Goal: Information Seeking & Learning: Get advice/opinions

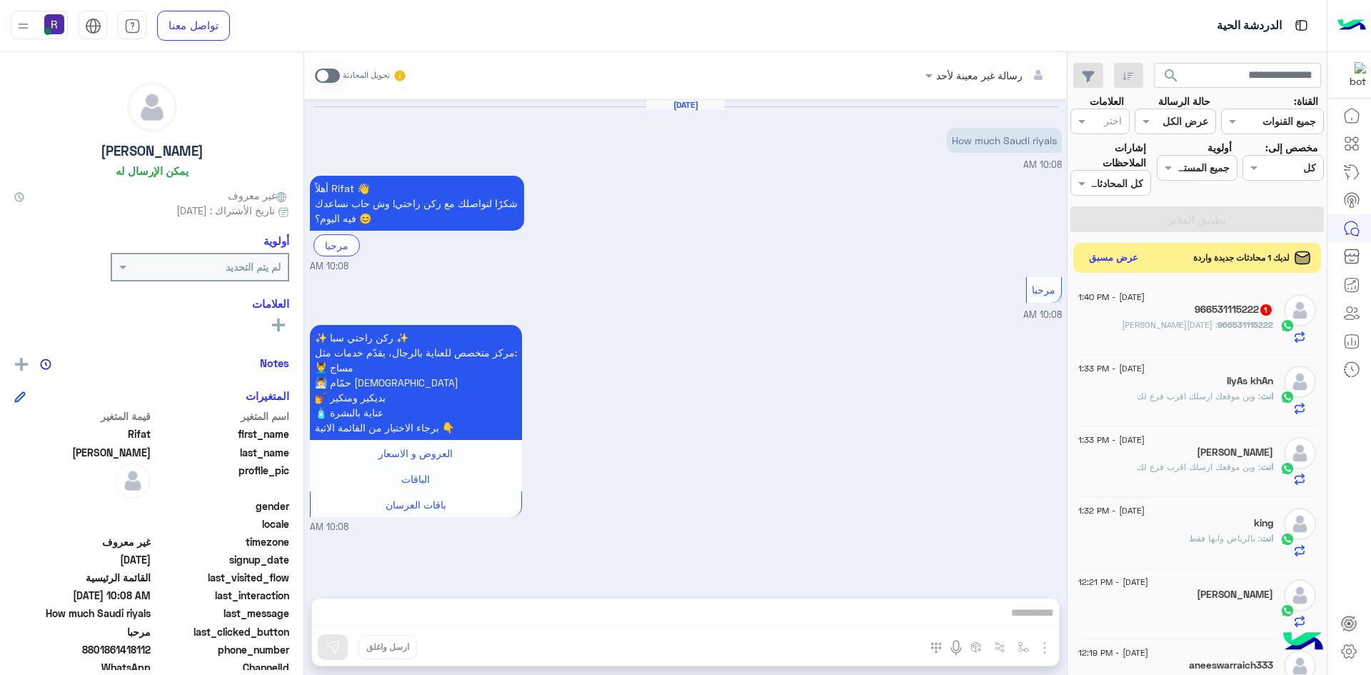
scroll to position [357, 0]
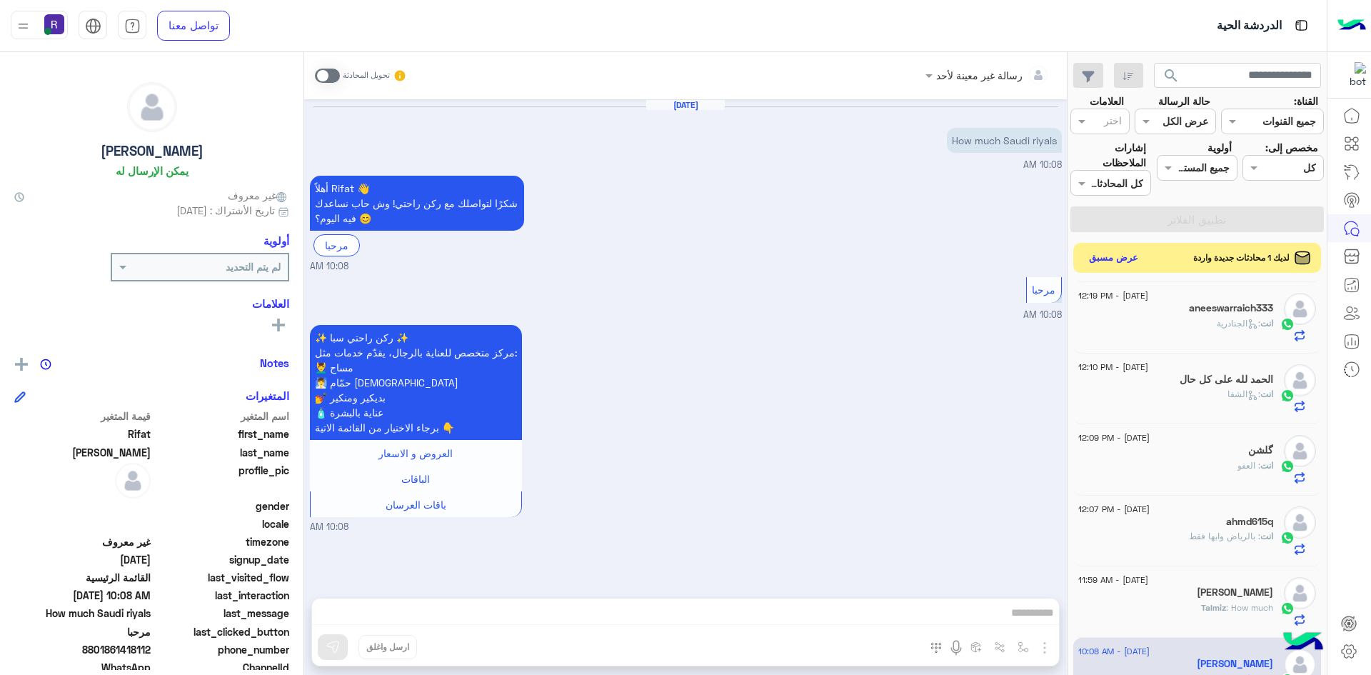
click at [1112, 258] on button "عرض مسبق" at bounding box center [1114, 257] width 60 height 19
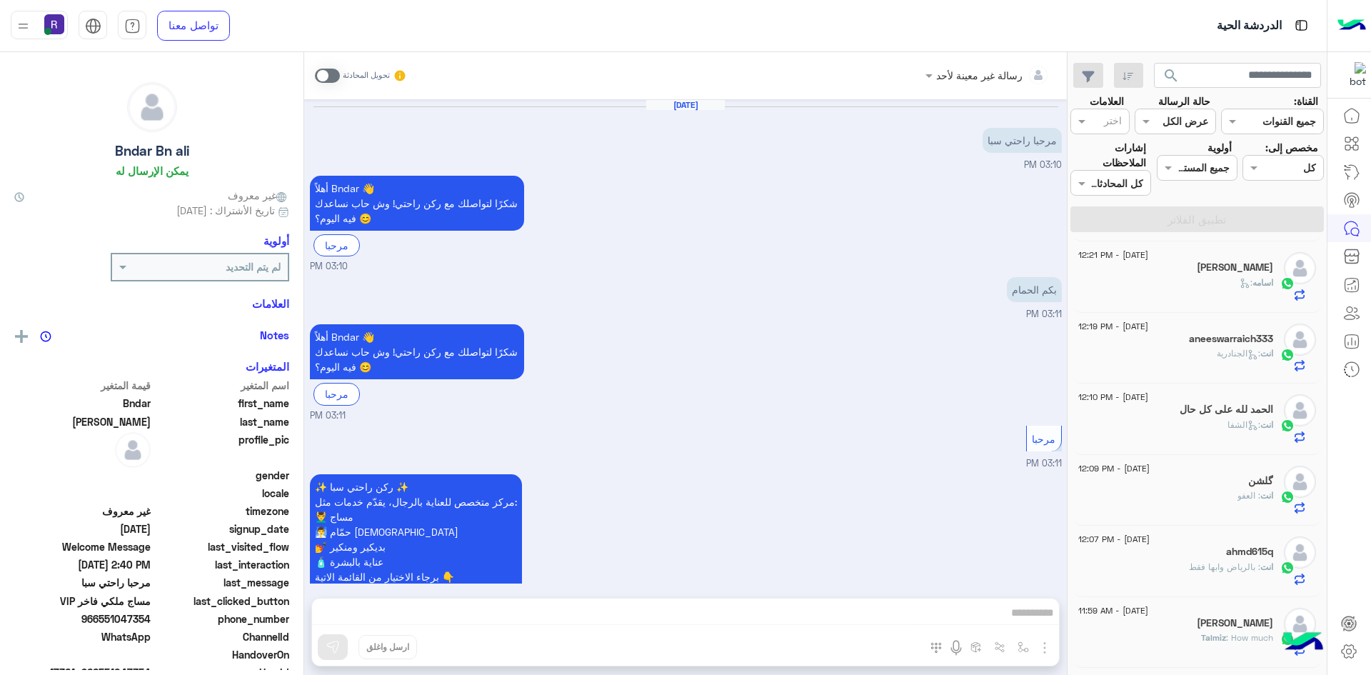
scroll to position [1305, 0]
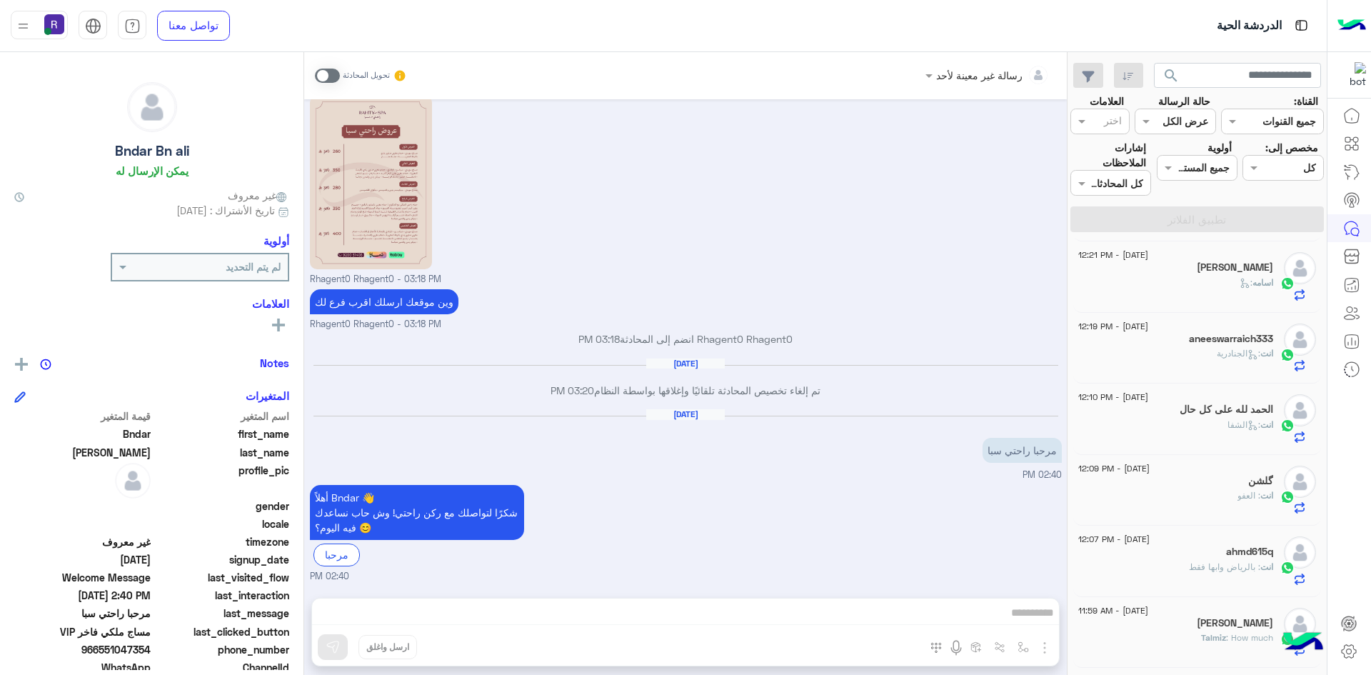
click at [335, 76] on span at bounding box center [327, 76] width 25 height 14
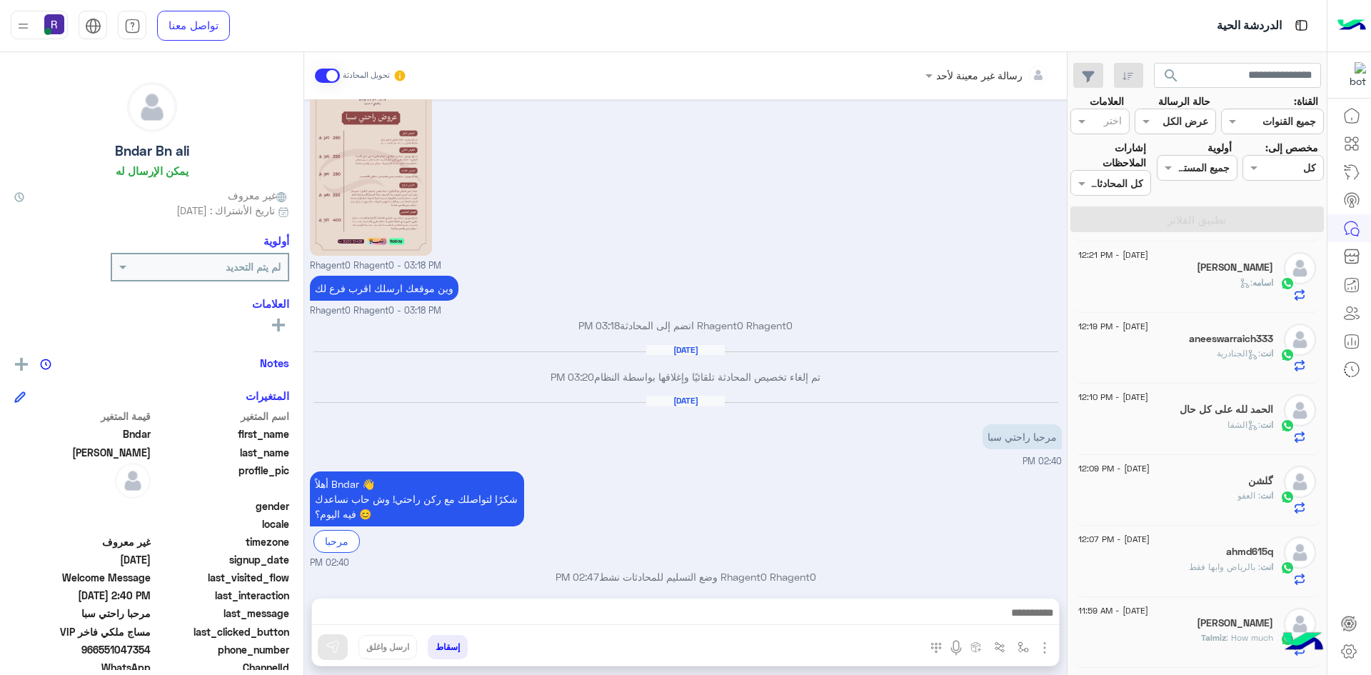
scroll to position [1331, 0]
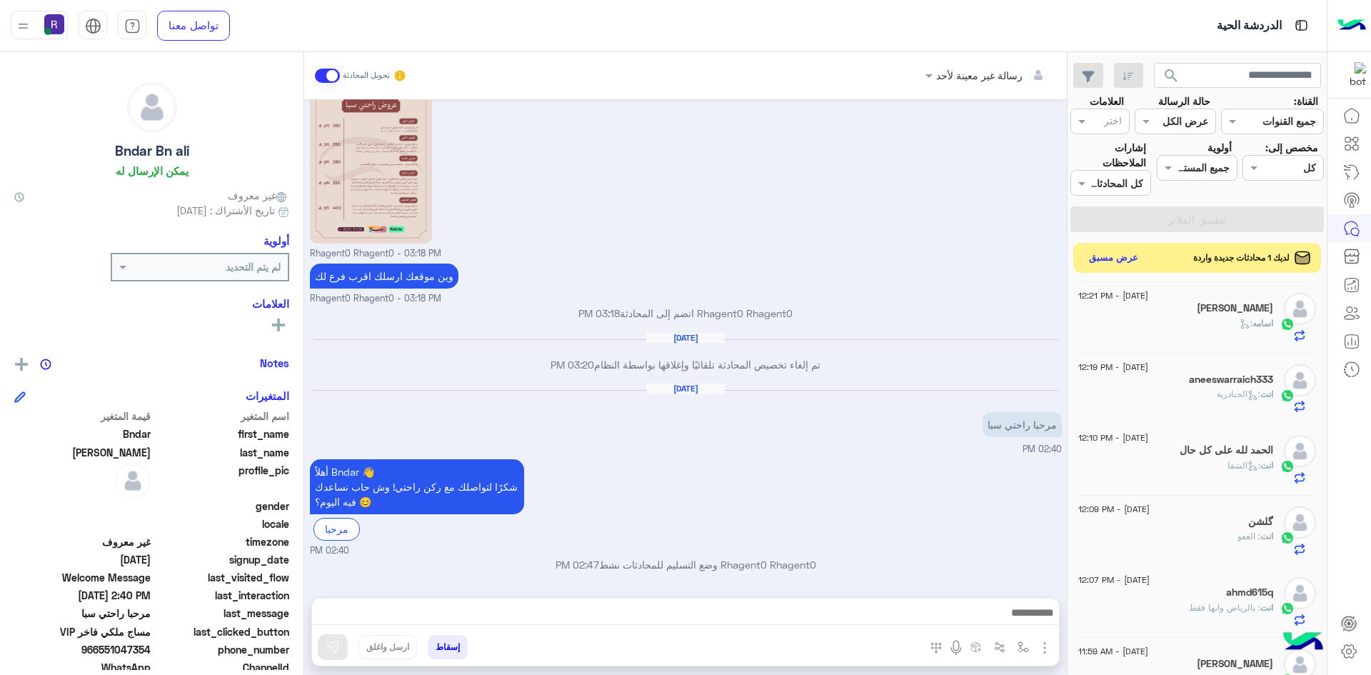
click at [1112, 260] on button "عرض مسبق" at bounding box center [1114, 257] width 60 height 19
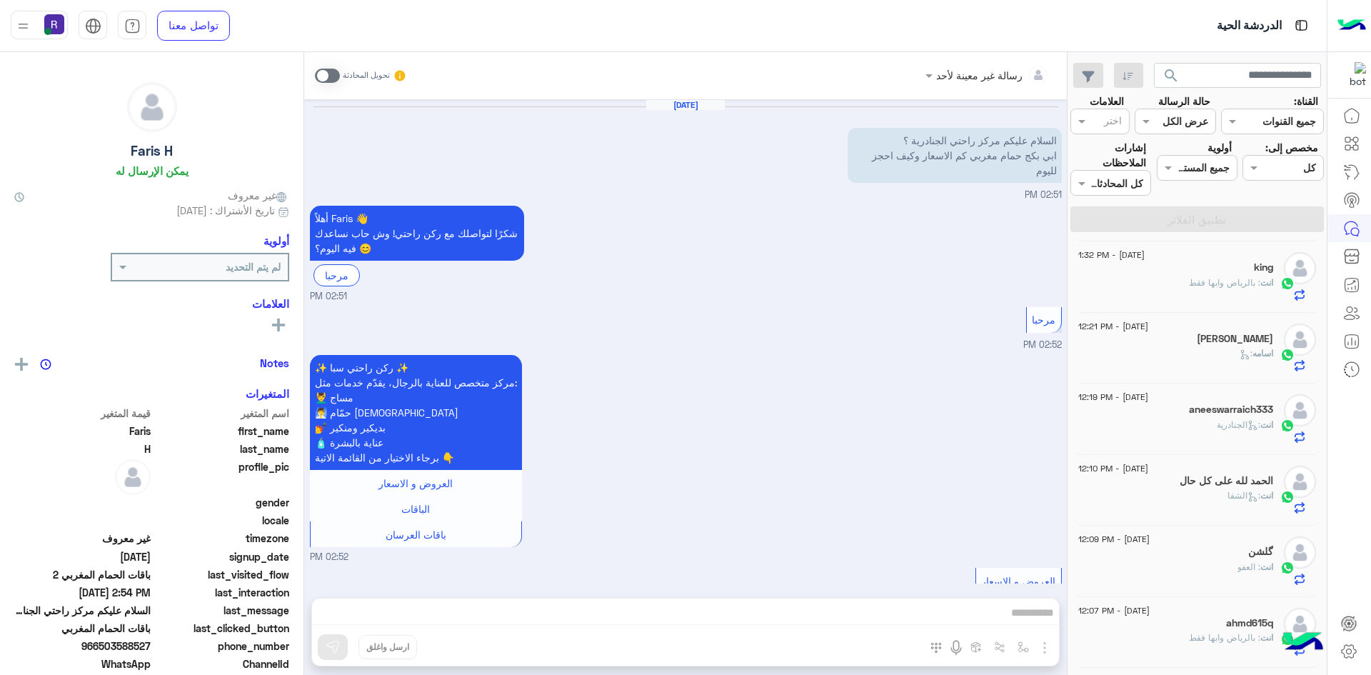
scroll to position [2363, 0]
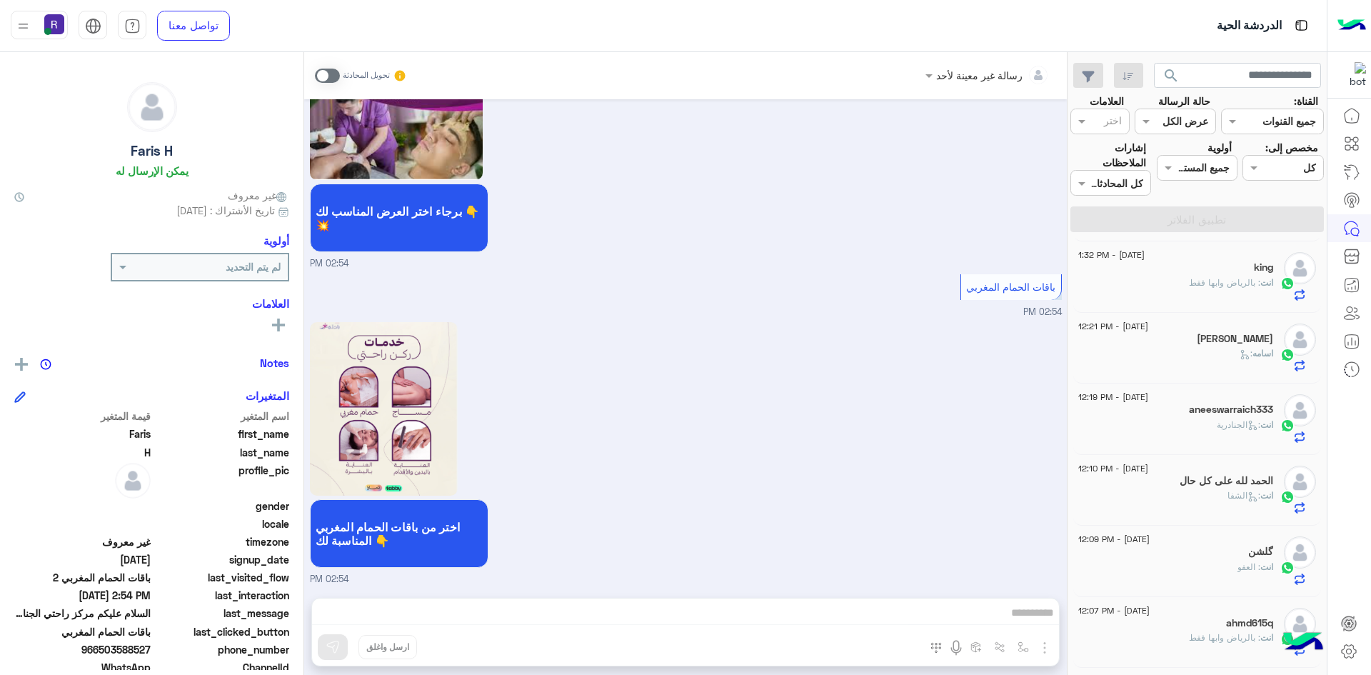
click at [335, 76] on span at bounding box center [327, 76] width 25 height 14
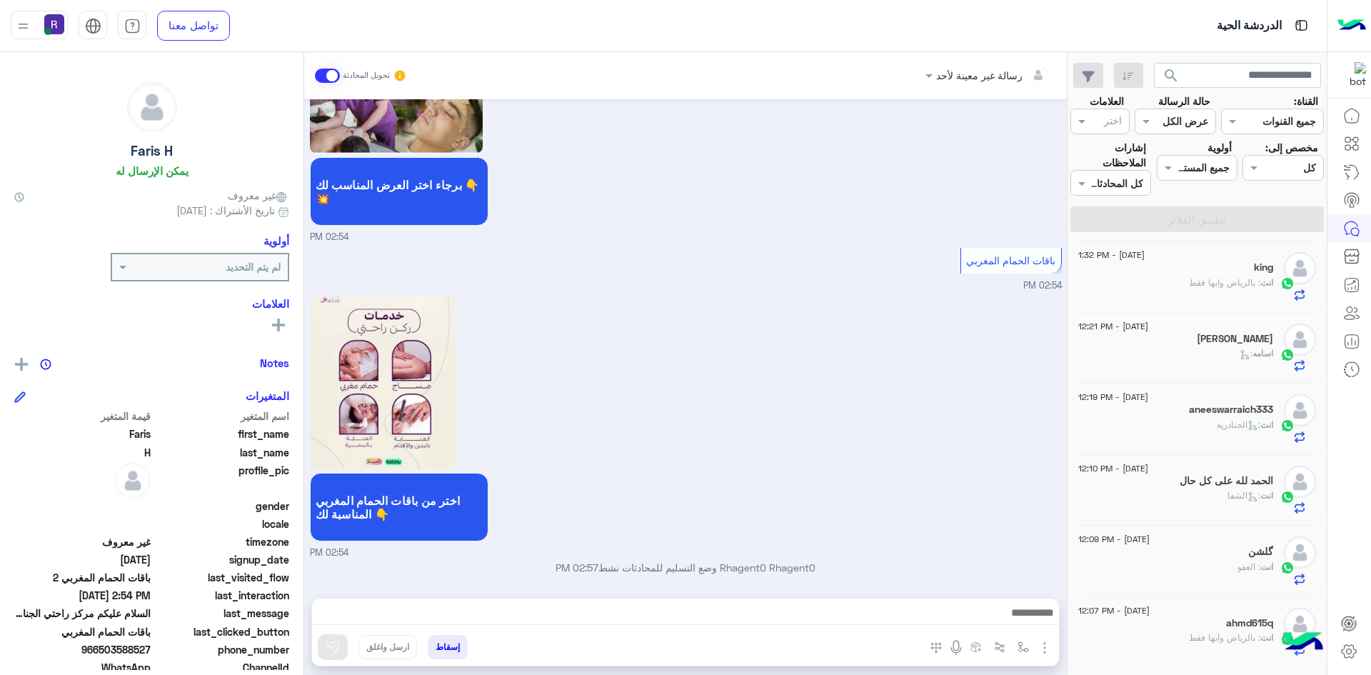
click at [1045, 646] on img "button" at bounding box center [1044, 647] width 17 height 17
click at [1029, 620] on span "الصور" at bounding box center [1017, 616] width 26 height 16
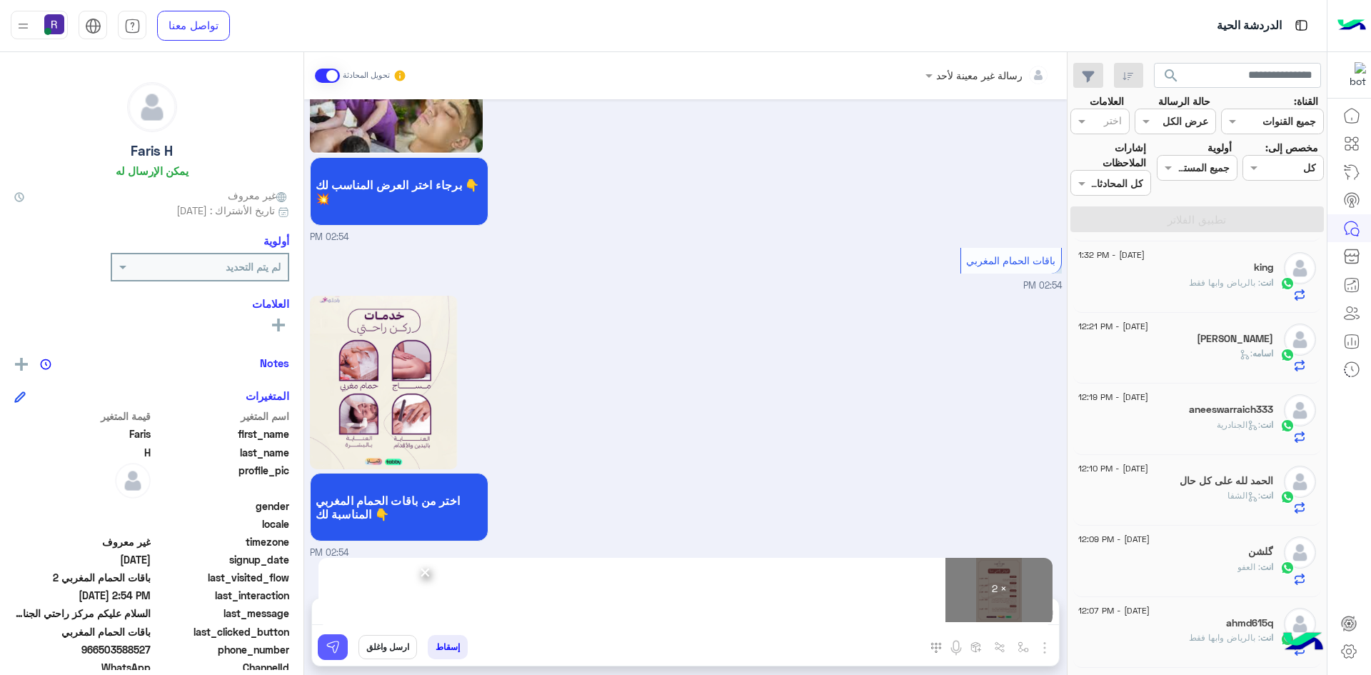
click at [338, 643] on img at bounding box center [333, 647] width 14 height 14
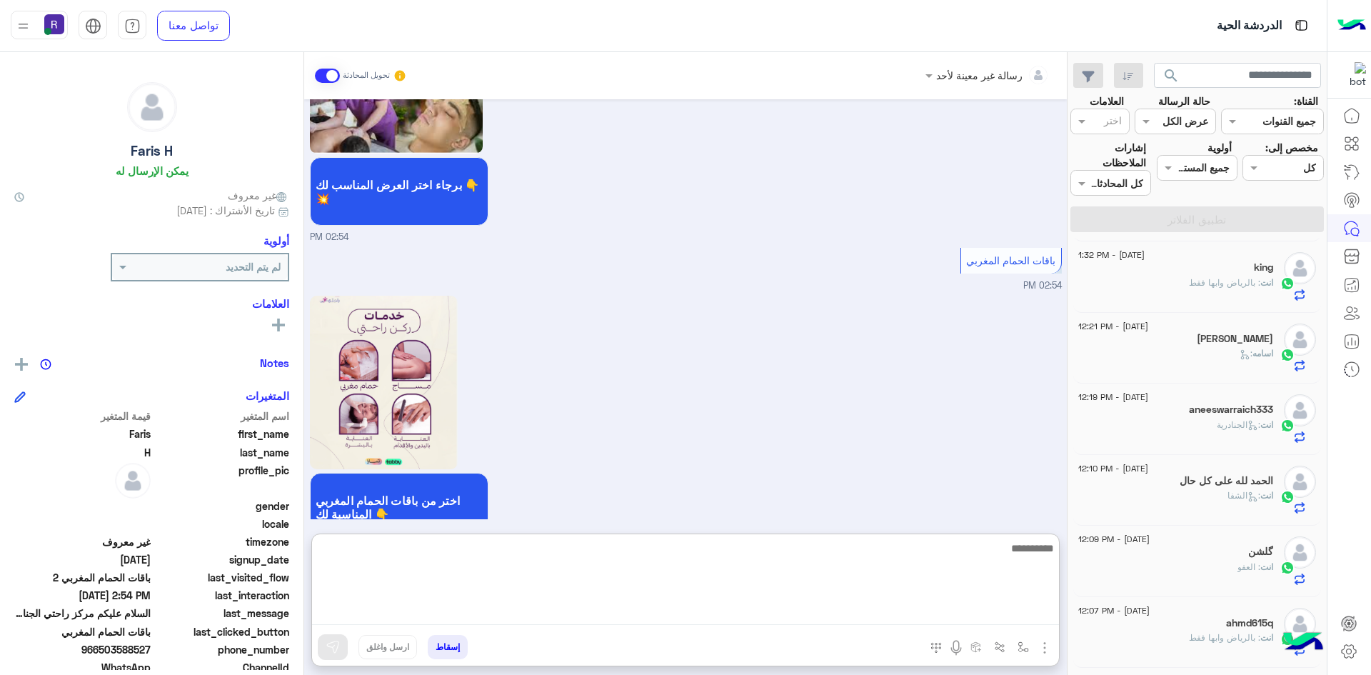
paste textarea "**********"
type textarea "**********"
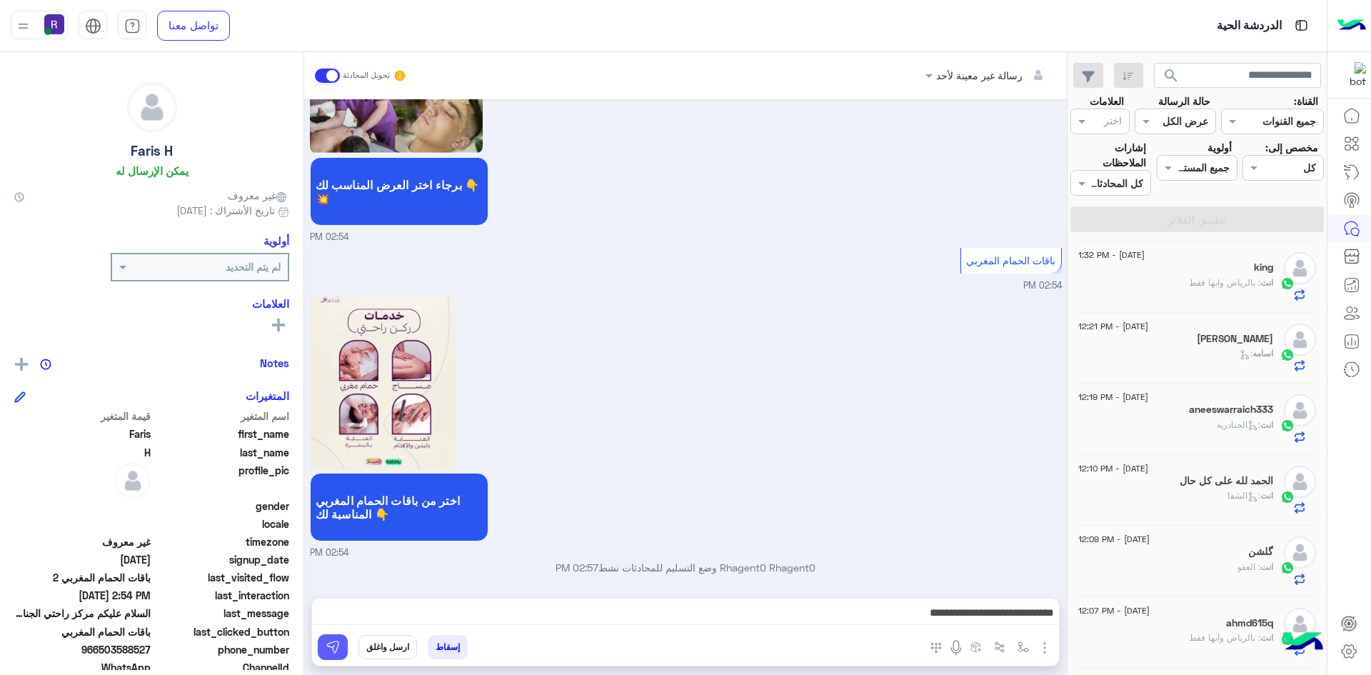
click at [339, 644] on img at bounding box center [333, 647] width 14 height 14
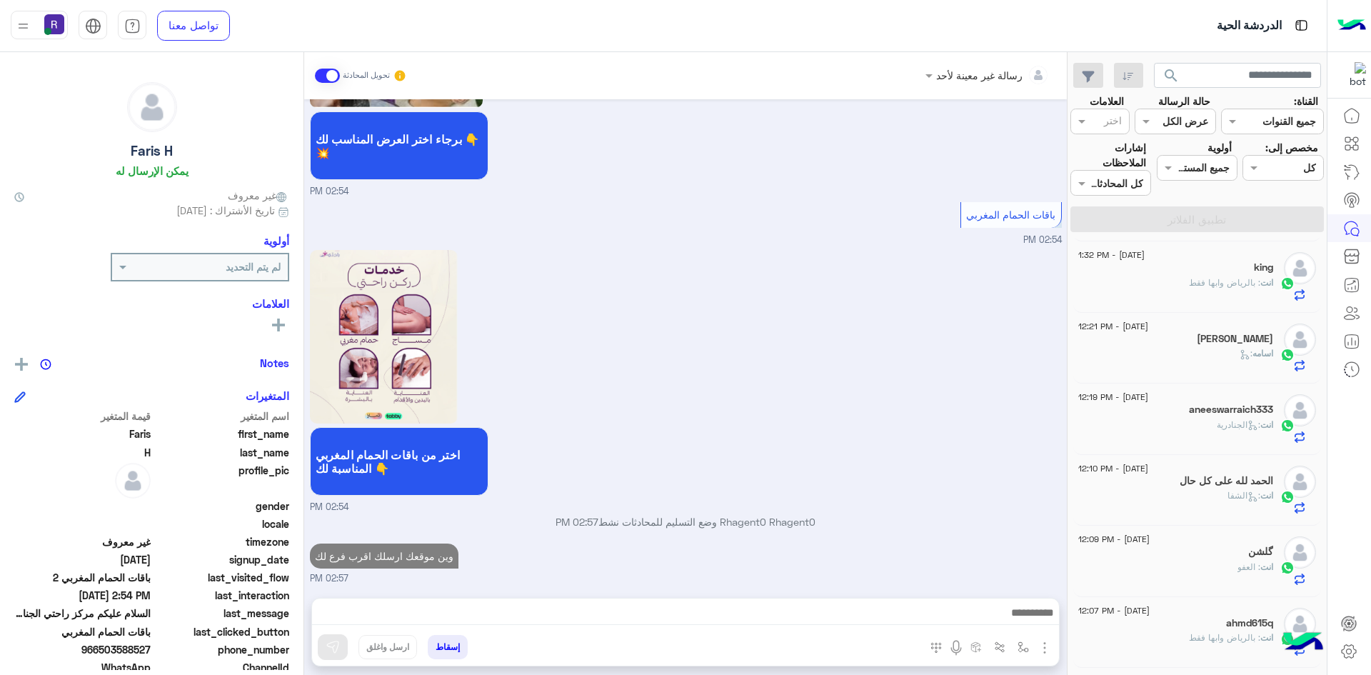
click at [1163, 333] on div "[PERSON_NAME]" at bounding box center [1175, 340] width 195 height 15
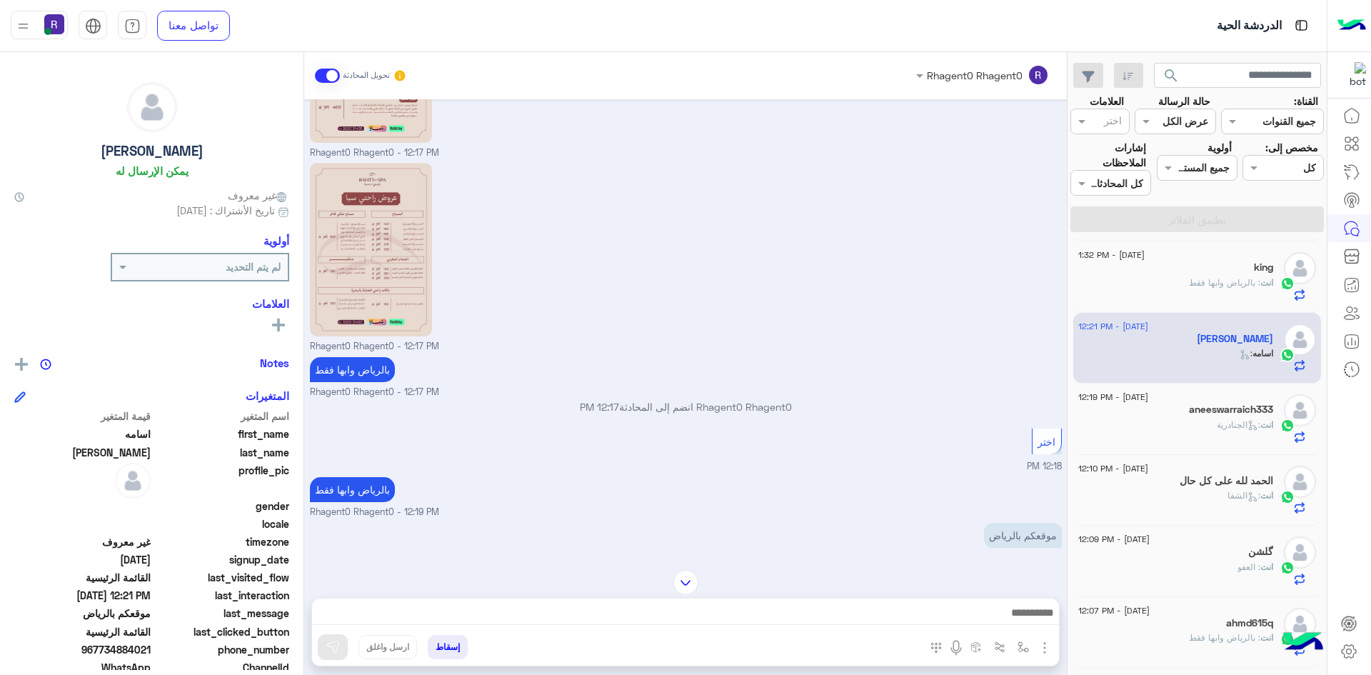
scroll to position [1328, 0]
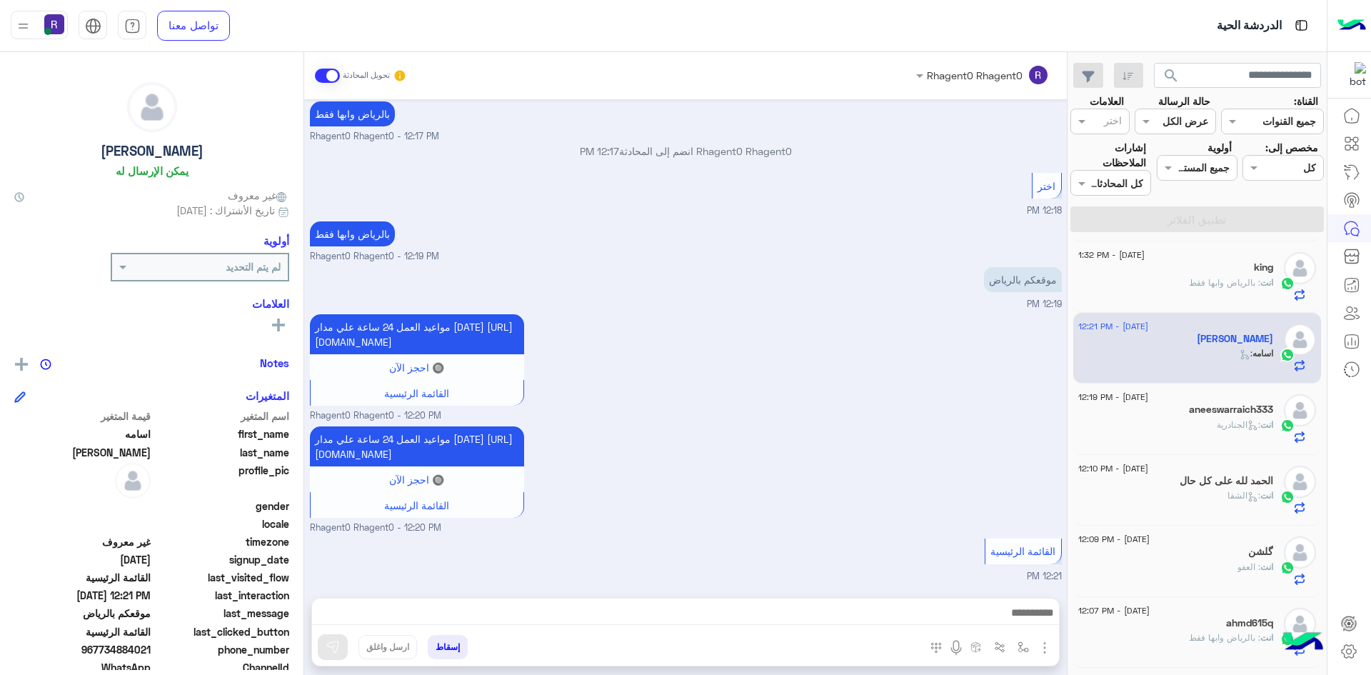
click at [1278, 293] on div "28 August - 1:32 PM king انت : بالرياض وابها فقط" at bounding box center [1197, 276] width 238 height 49
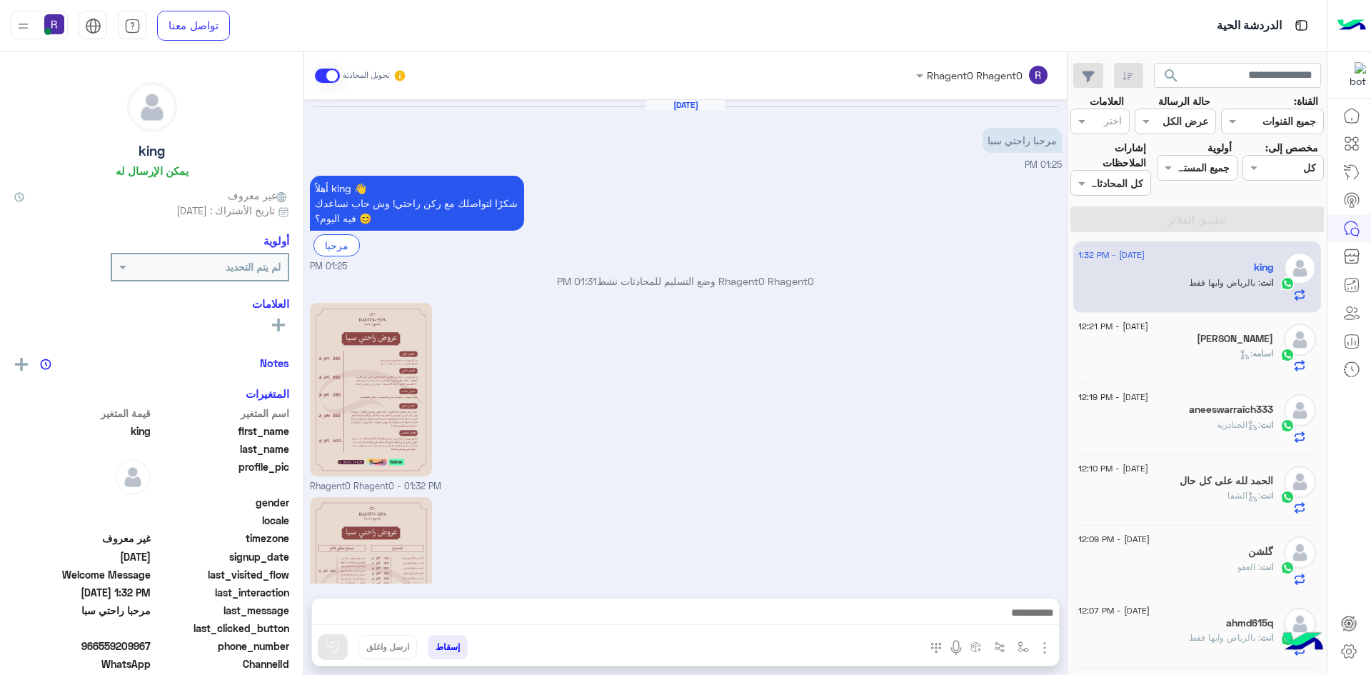
scroll to position [201, 0]
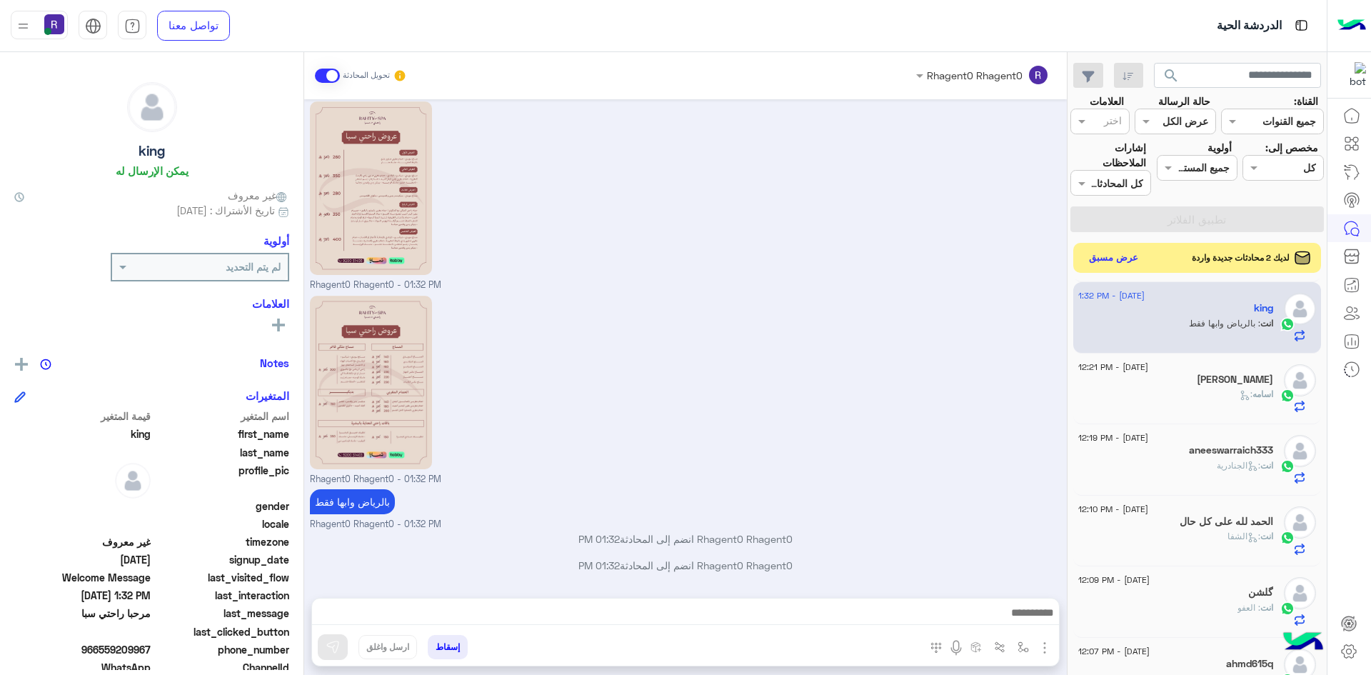
click at [1097, 259] on button "عرض مسبق" at bounding box center [1114, 257] width 60 height 19
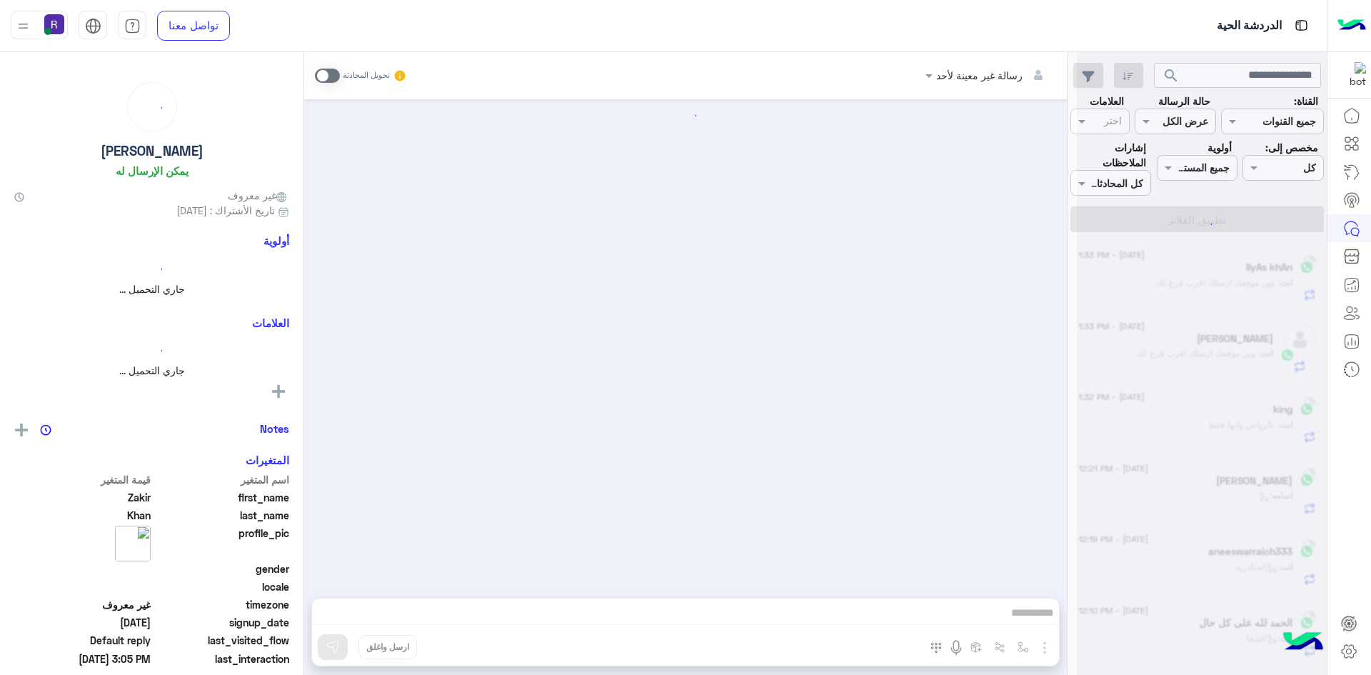
scroll to position [249, 0]
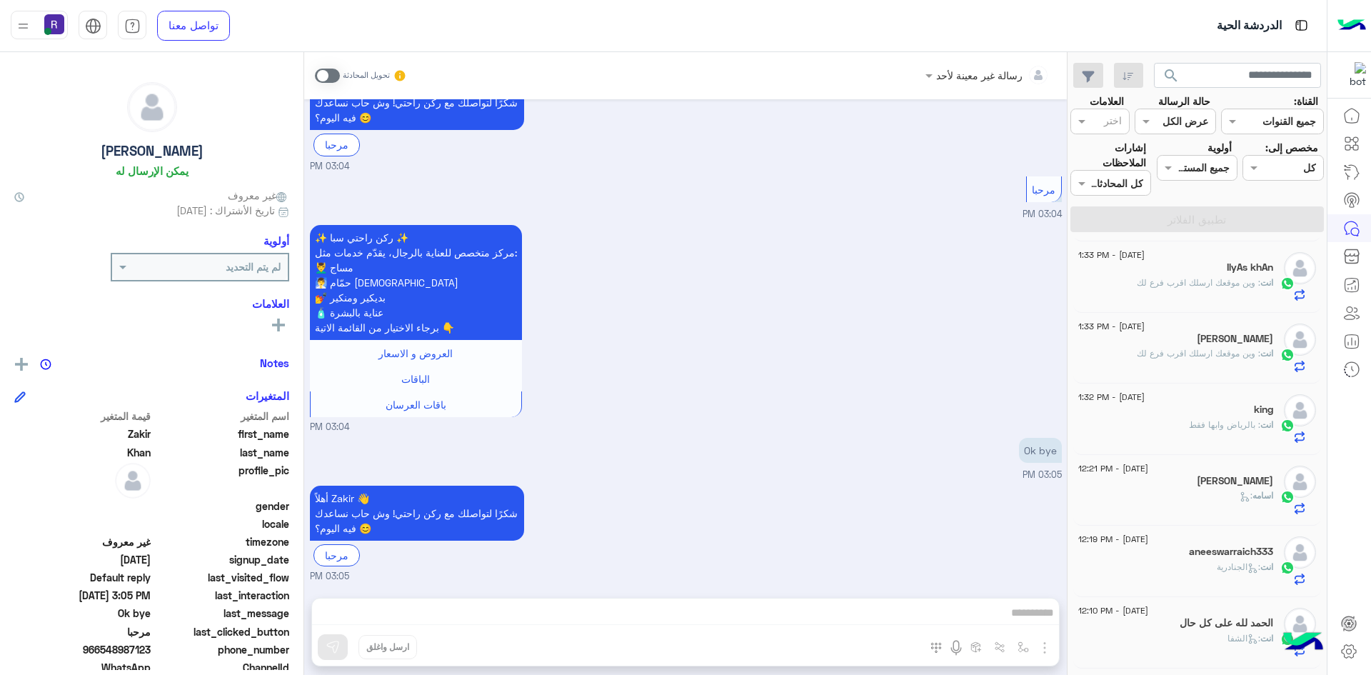
click at [333, 77] on span at bounding box center [327, 76] width 25 height 14
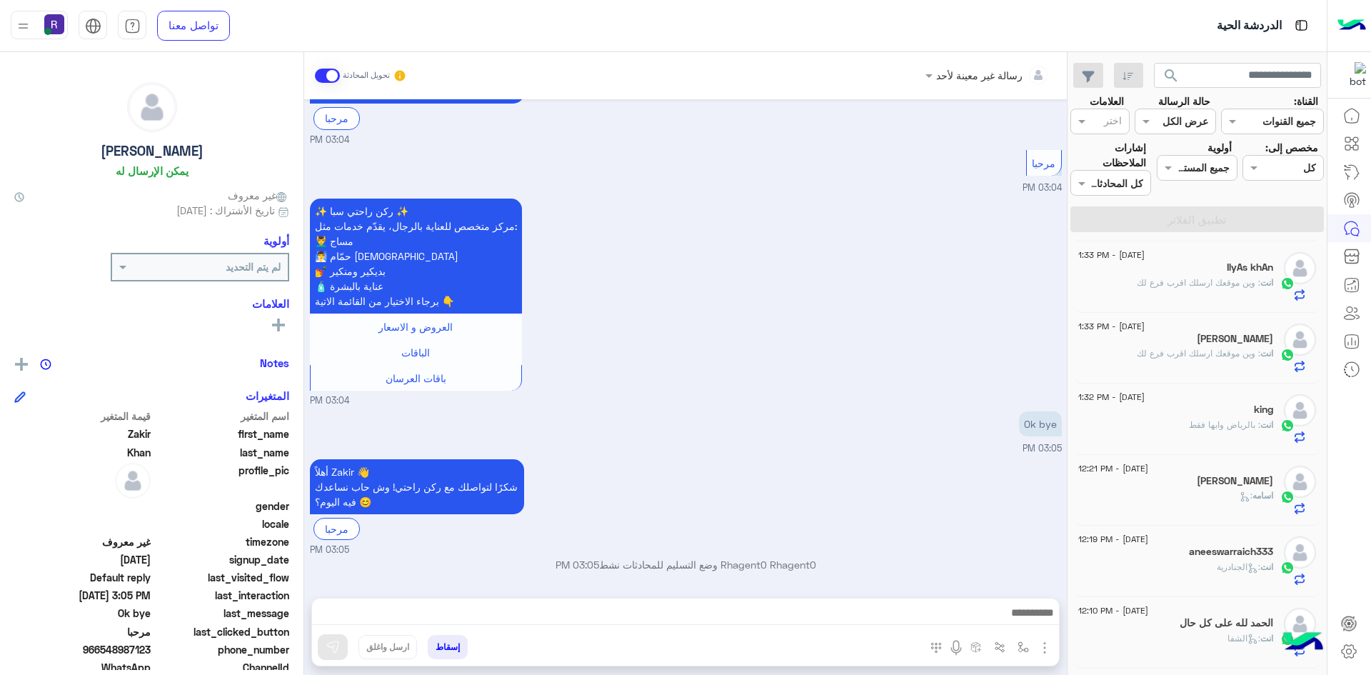
click at [1042, 648] on img "button" at bounding box center [1044, 647] width 17 height 17
click at [1030, 620] on span "الصور" at bounding box center [1017, 616] width 26 height 16
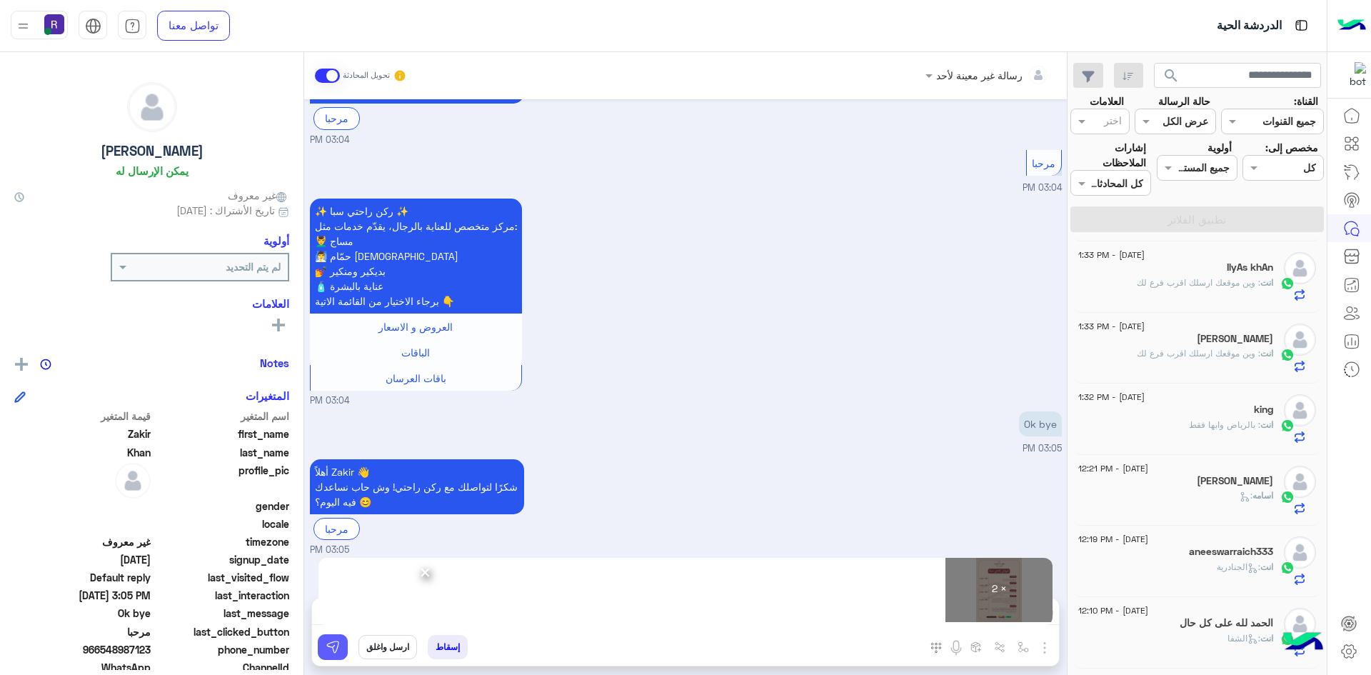
click at [341, 651] on button at bounding box center [333, 647] width 30 height 26
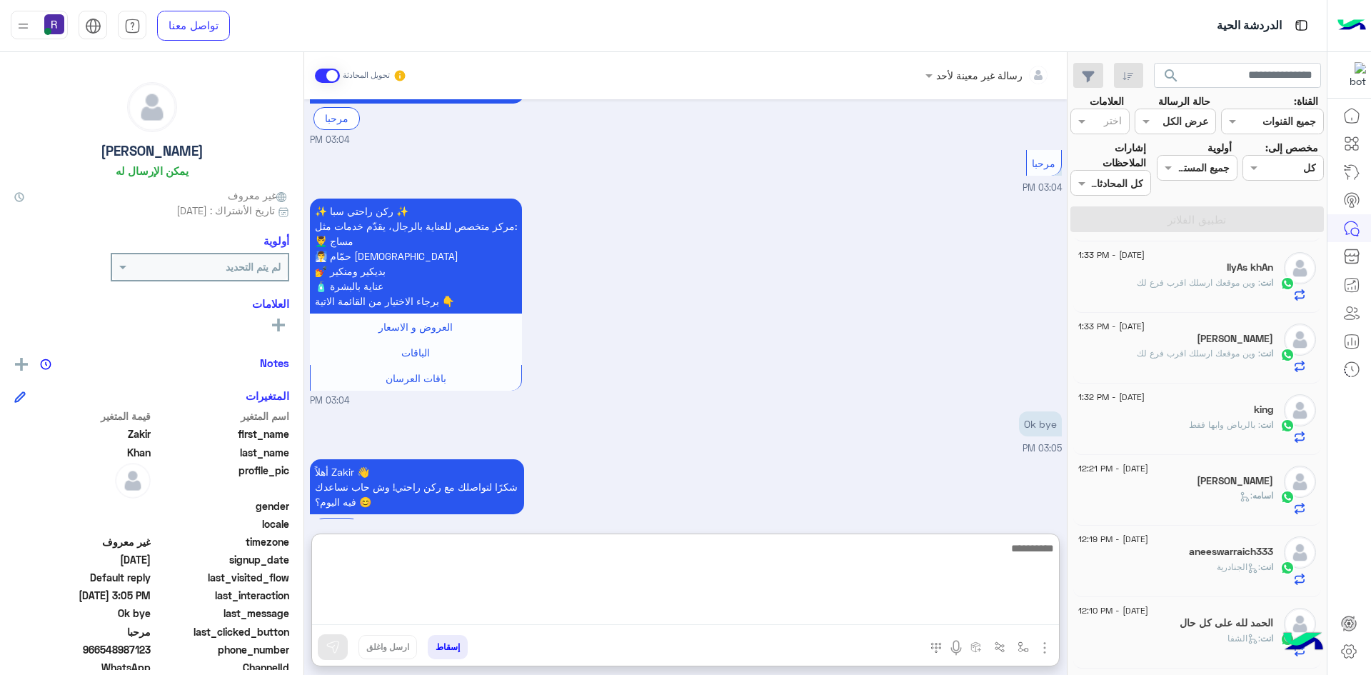
paste textarea "**********"
type textarea "**********"
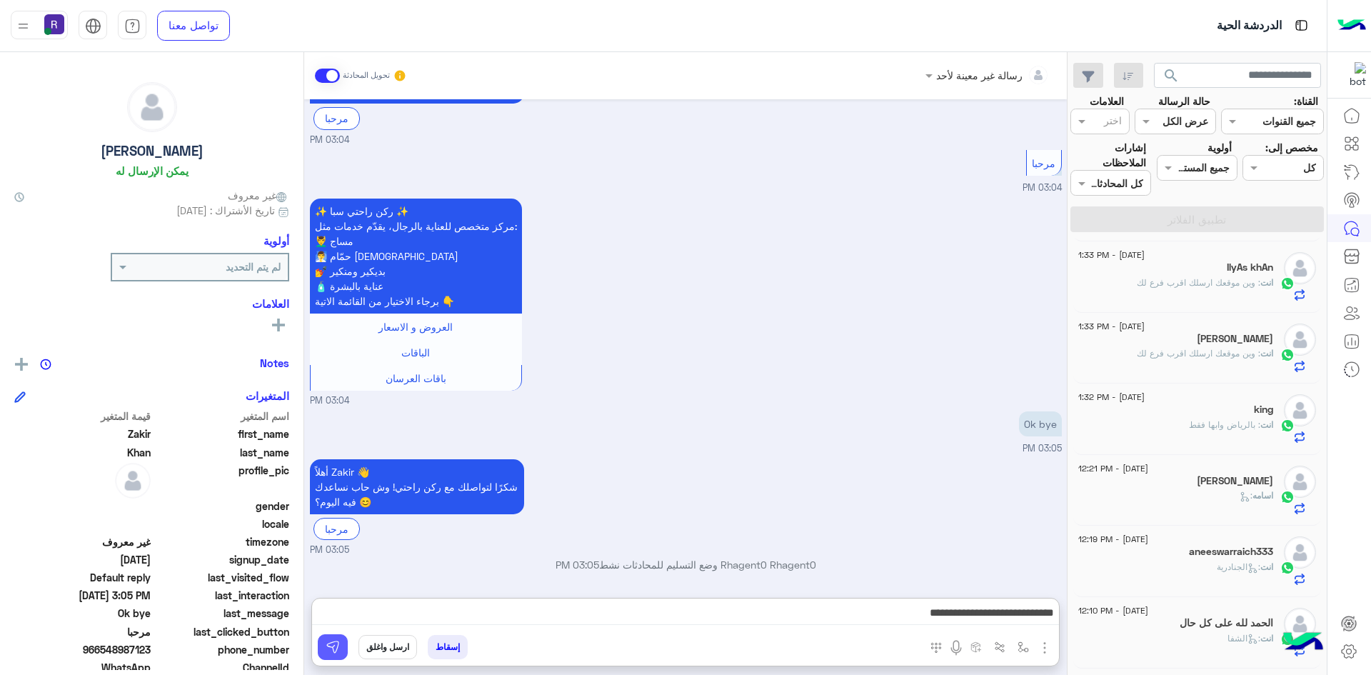
click at [339, 659] on button at bounding box center [333, 647] width 30 height 26
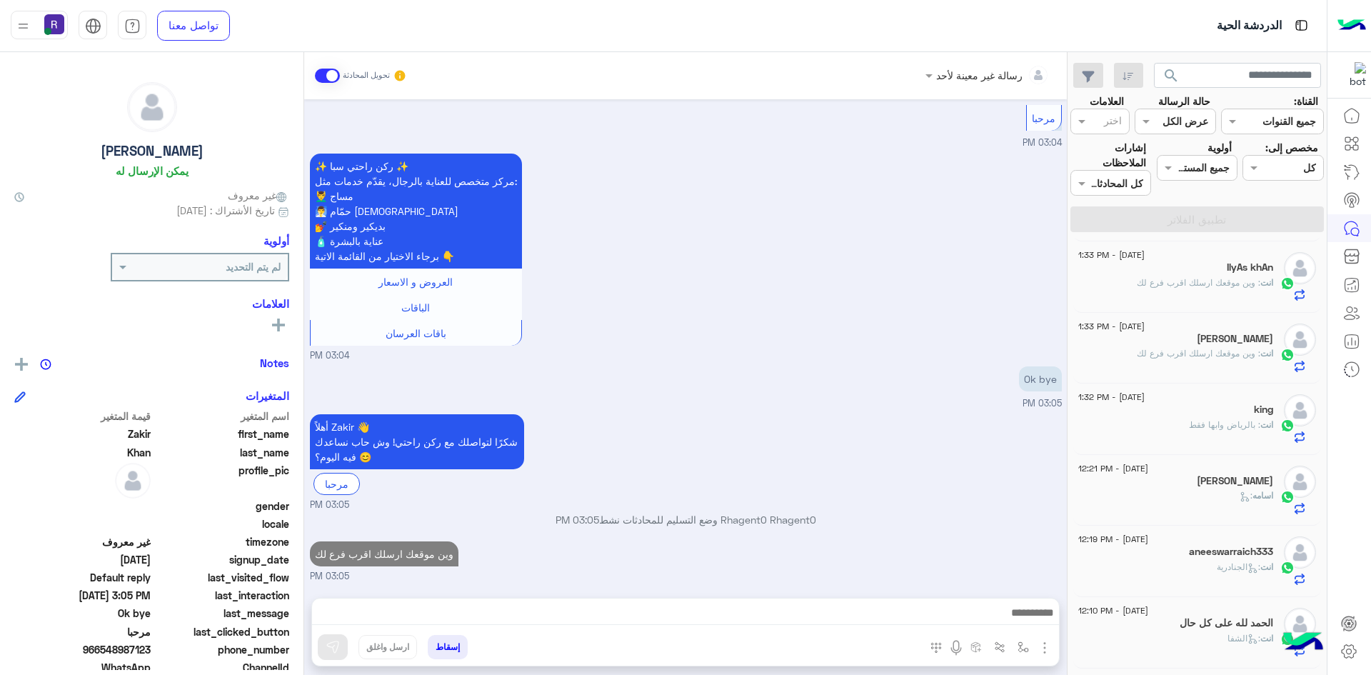
click at [1224, 343] on div "[PERSON_NAME]" at bounding box center [1175, 340] width 195 height 15
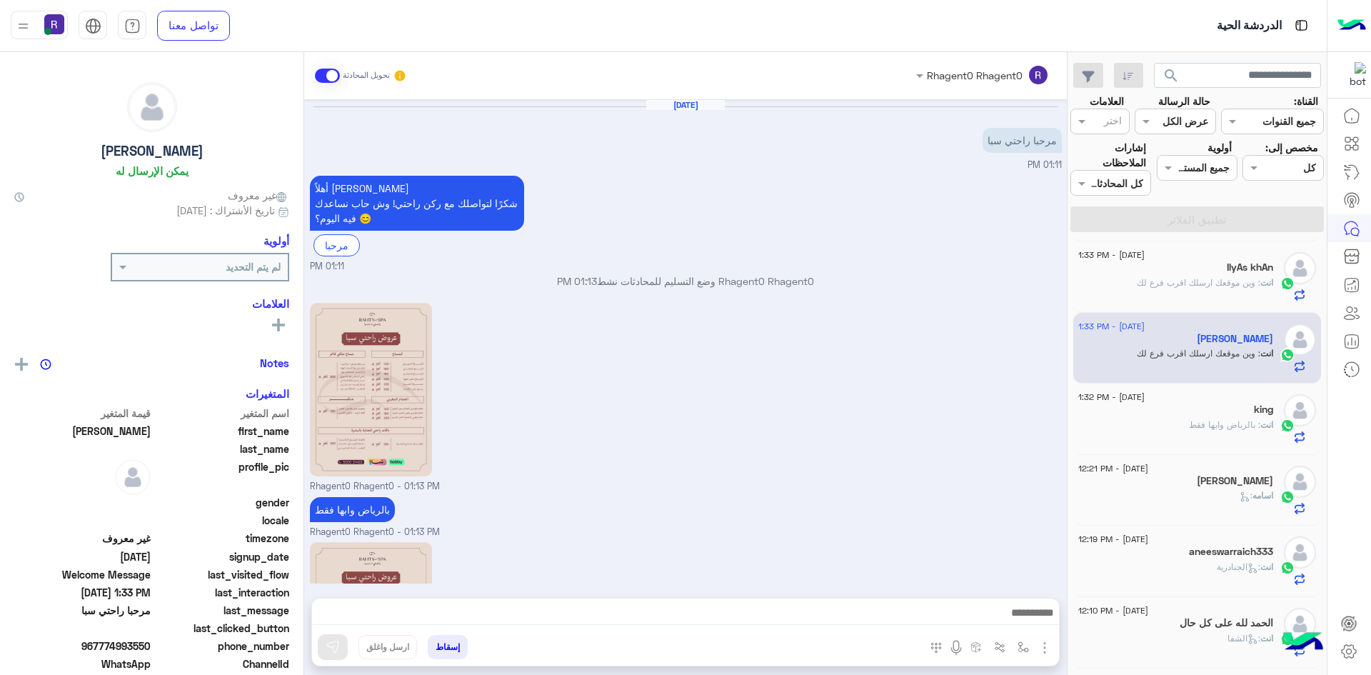
scroll to position [221, 0]
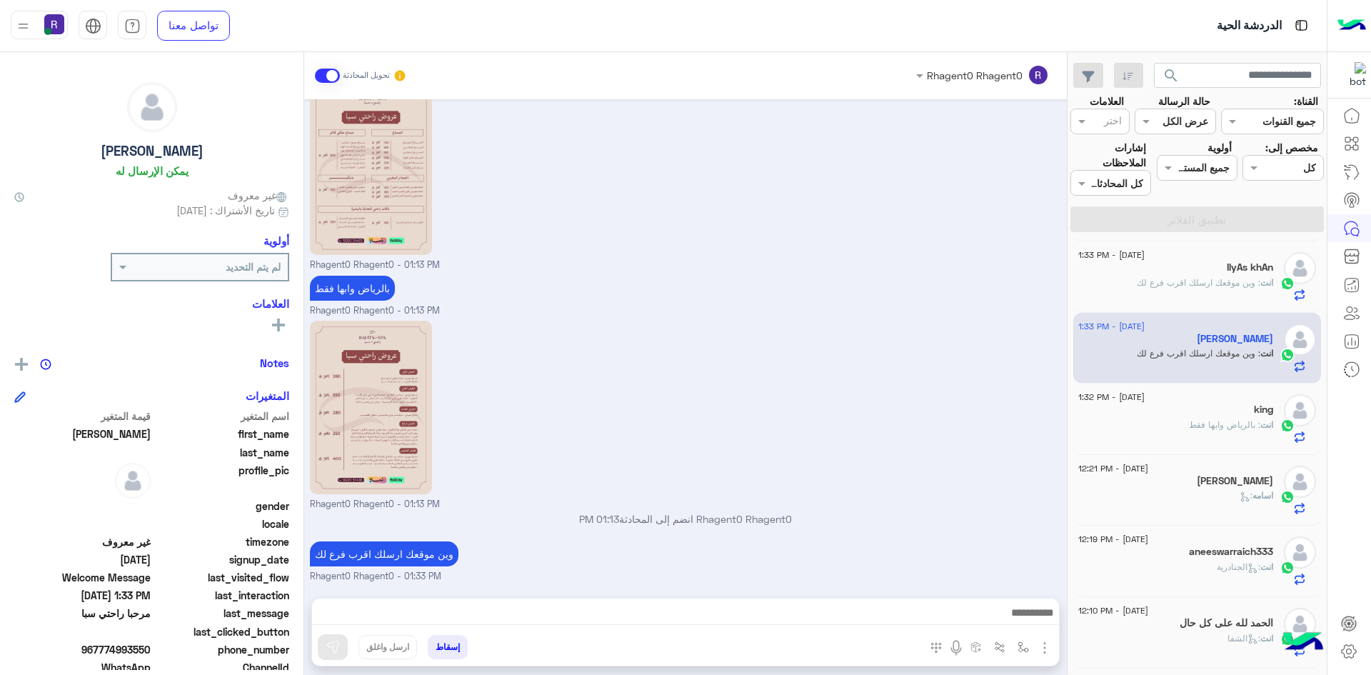
click at [1267, 415] on h5 "king" at bounding box center [1263, 409] width 19 height 12
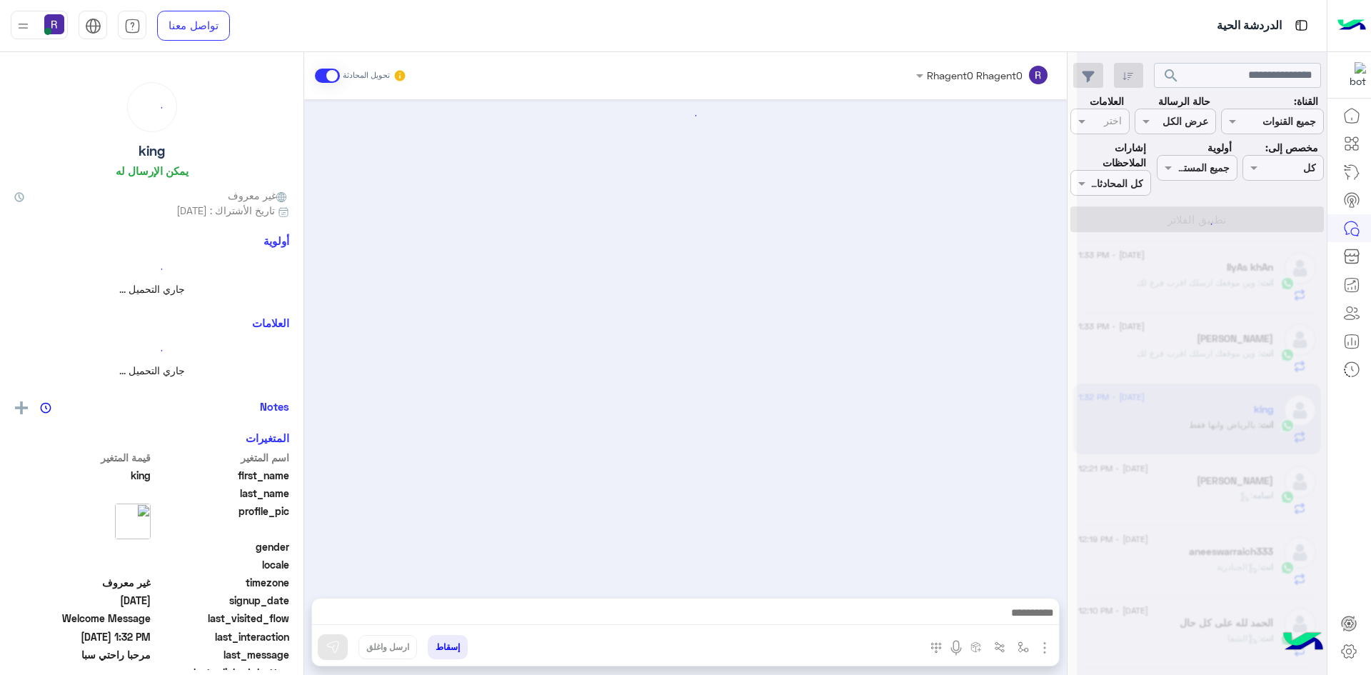
scroll to position [201, 0]
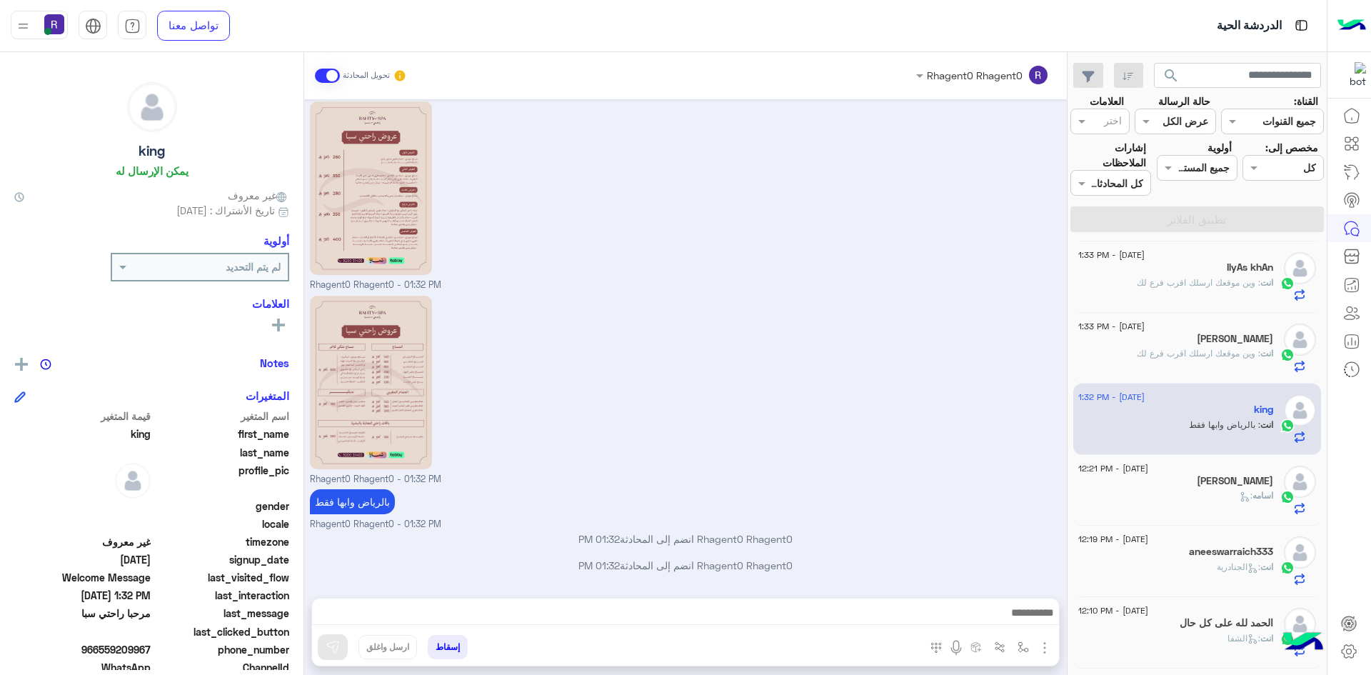
click at [1222, 354] on span ": وين موقعك ارسلك اقرب فرع لك" at bounding box center [1199, 353] width 124 height 11
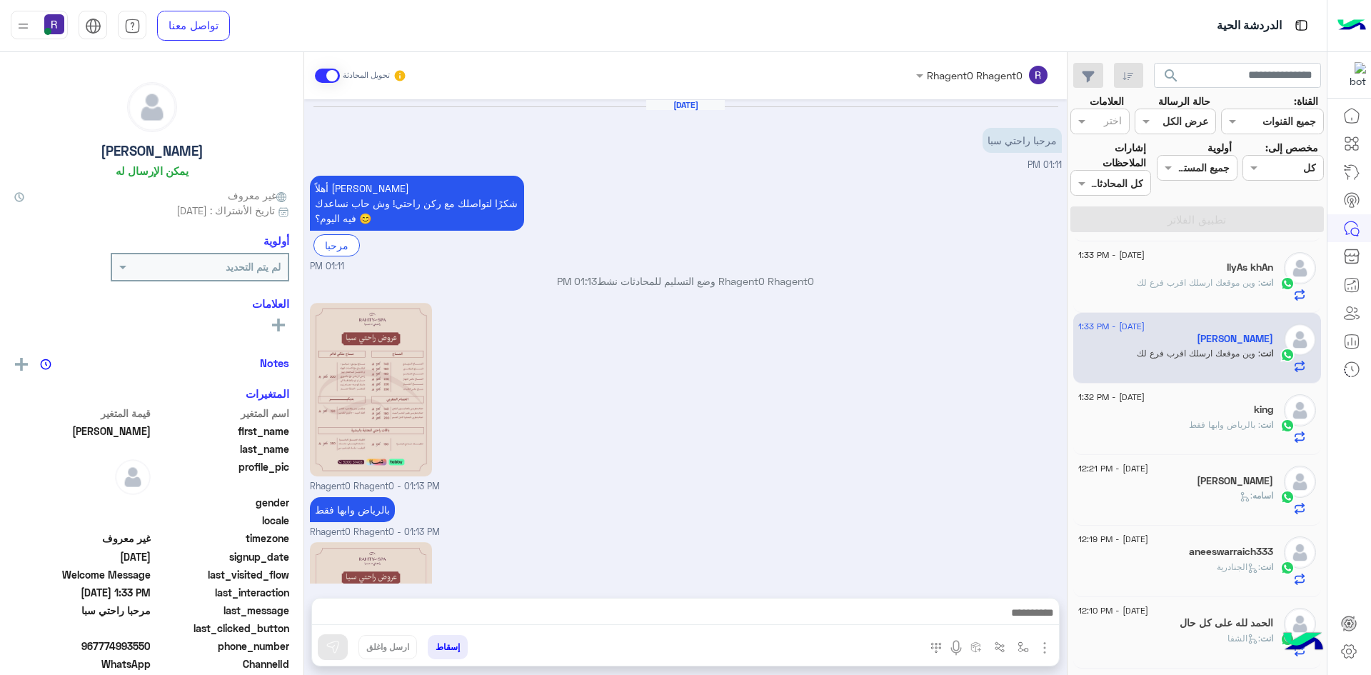
scroll to position [221, 0]
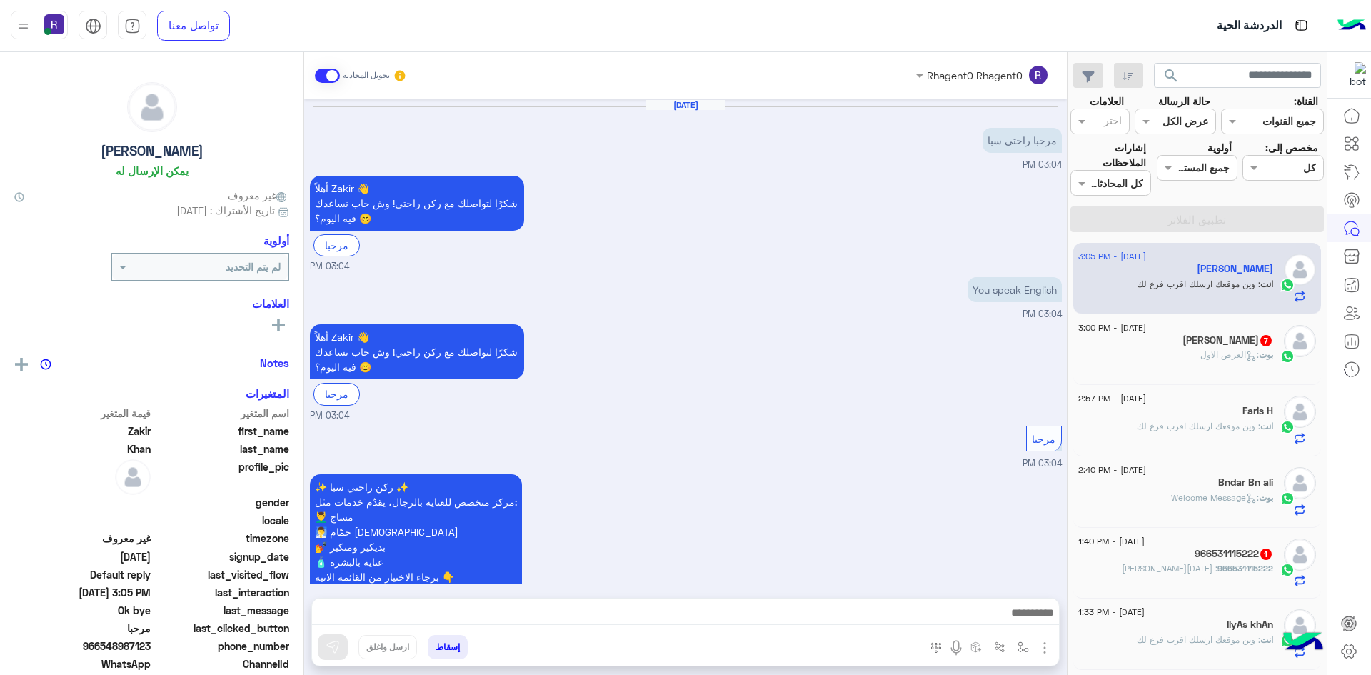
scroll to position [735, 0]
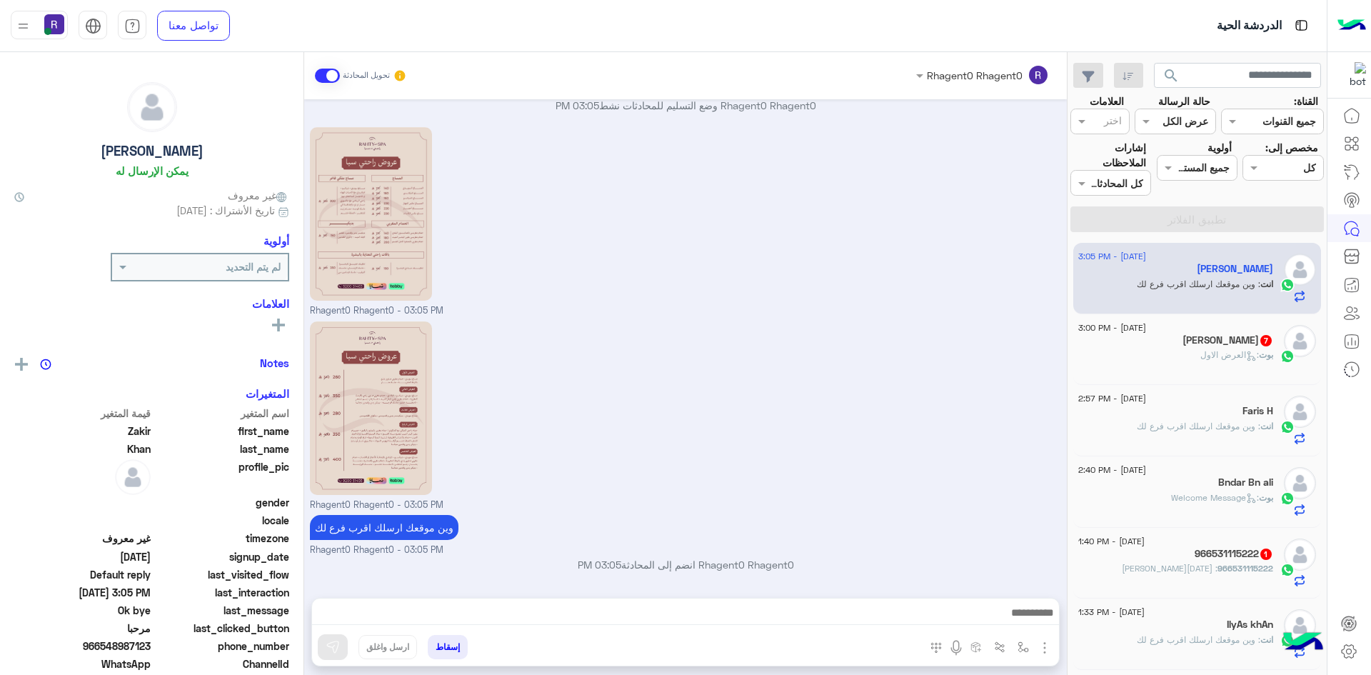
click at [1236, 553] on h5 "966531115222 1" at bounding box center [1233, 554] width 79 height 12
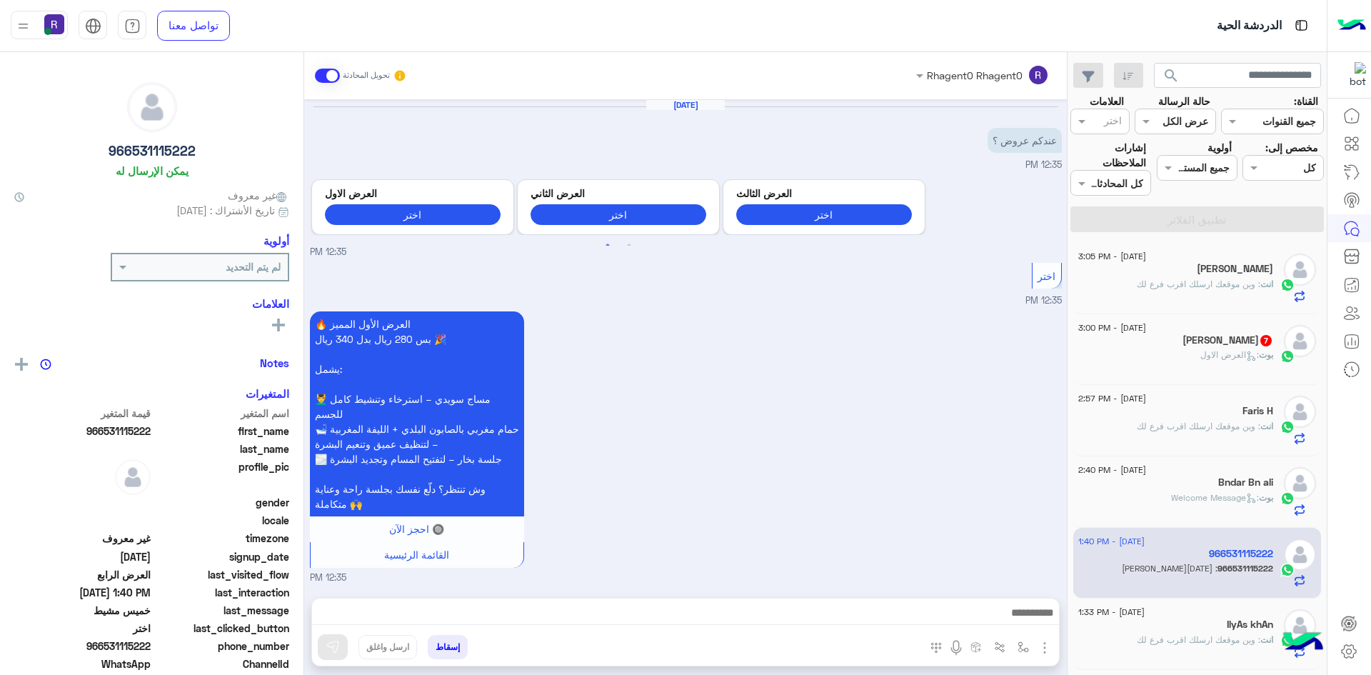
scroll to position [1795, 0]
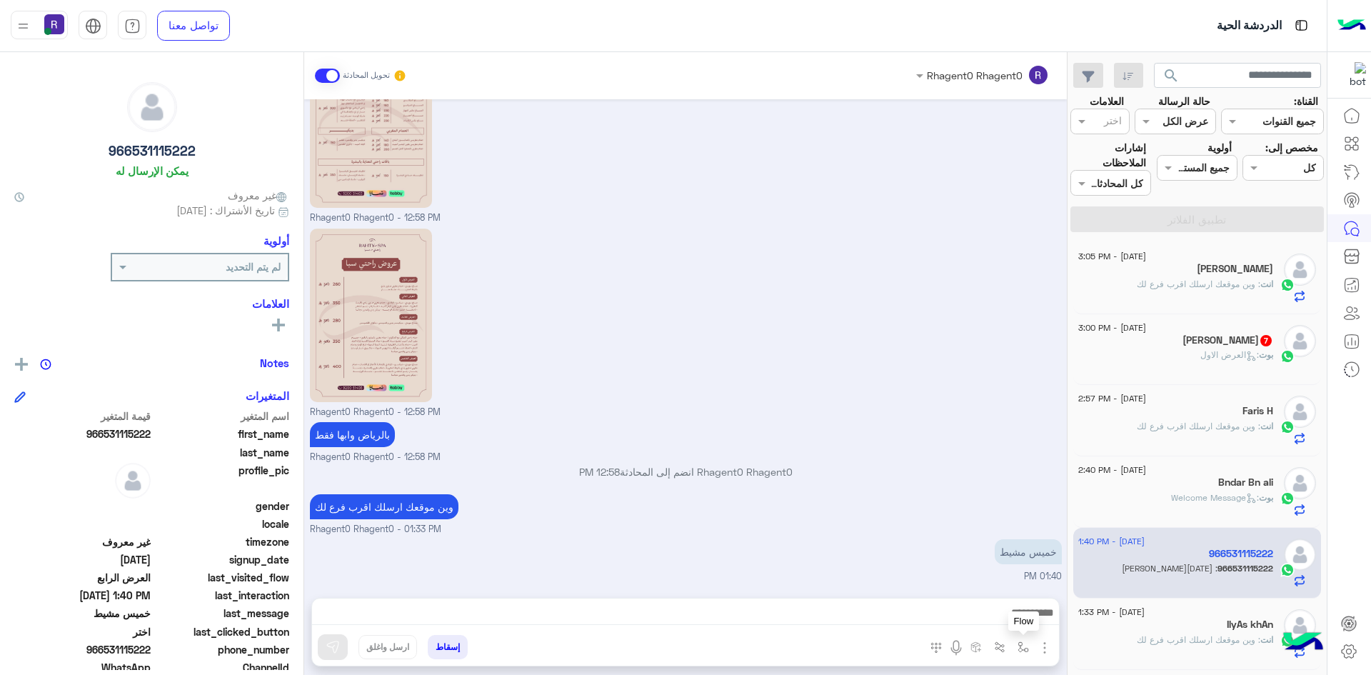
click at [1019, 643] on img "button" at bounding box center [1022, 646] width 11 height 11
click at [1000, 613] on input "text" at bounding box center [979, 616] width 96 height 16
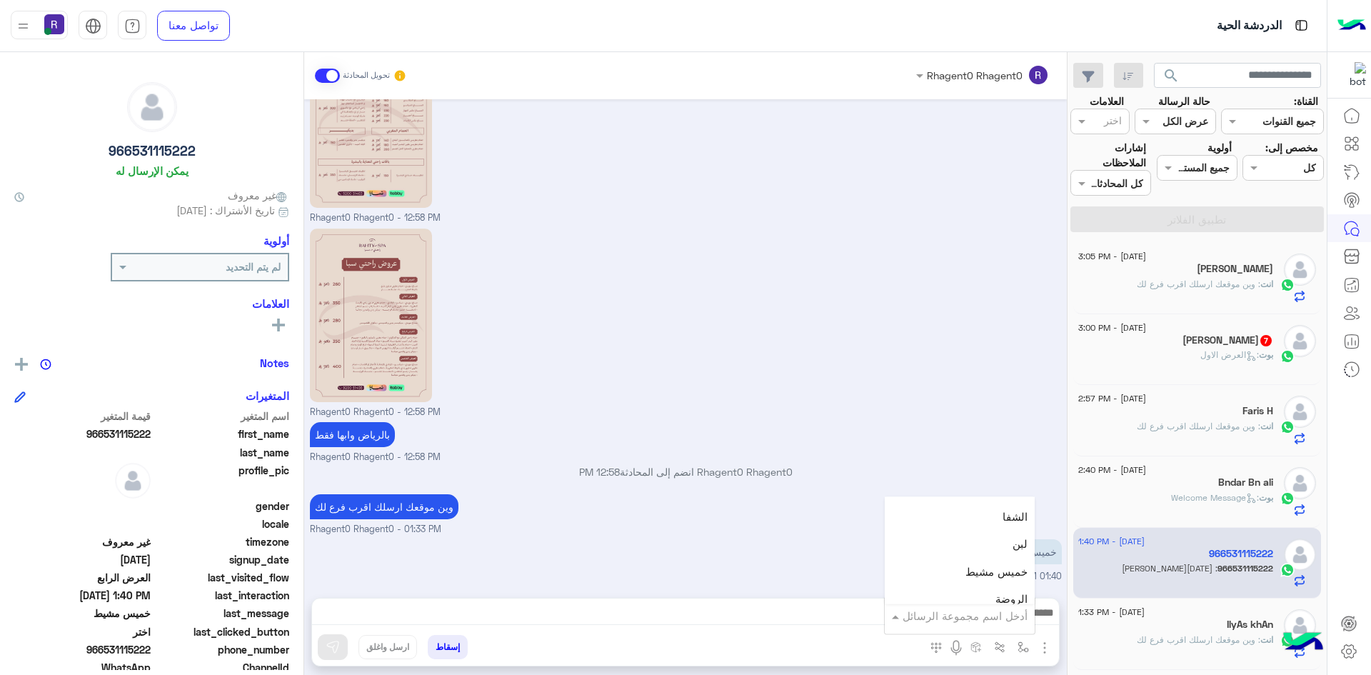
scroll to position [1000, 0]
click at [977, 549] on span "خميس مشيط" at bounding box center [996, 554] width 62 height 13
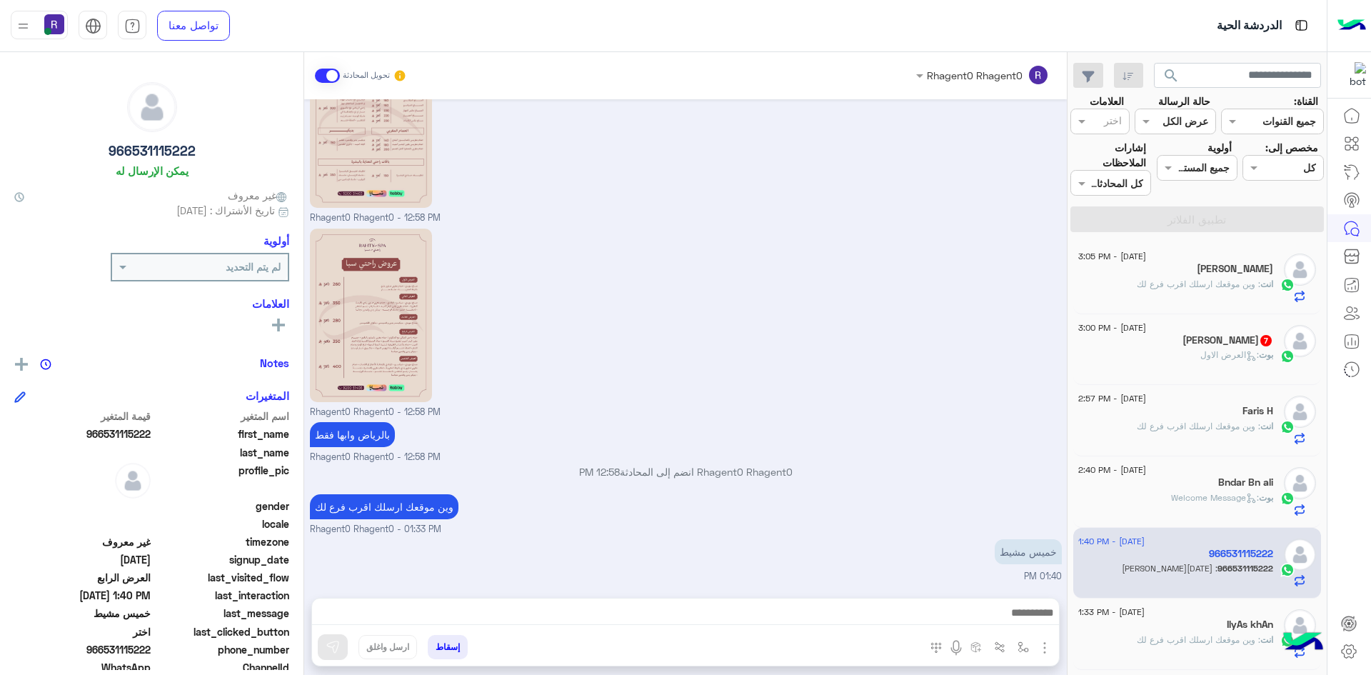
type textarea "*********"
click at [338, 643] on img at bounding box center [333, 647] width 14 height 14
click at [1216, 364] on div "بوت : العرض الاول" at bounding box center [1175, 360] width 195 height 25
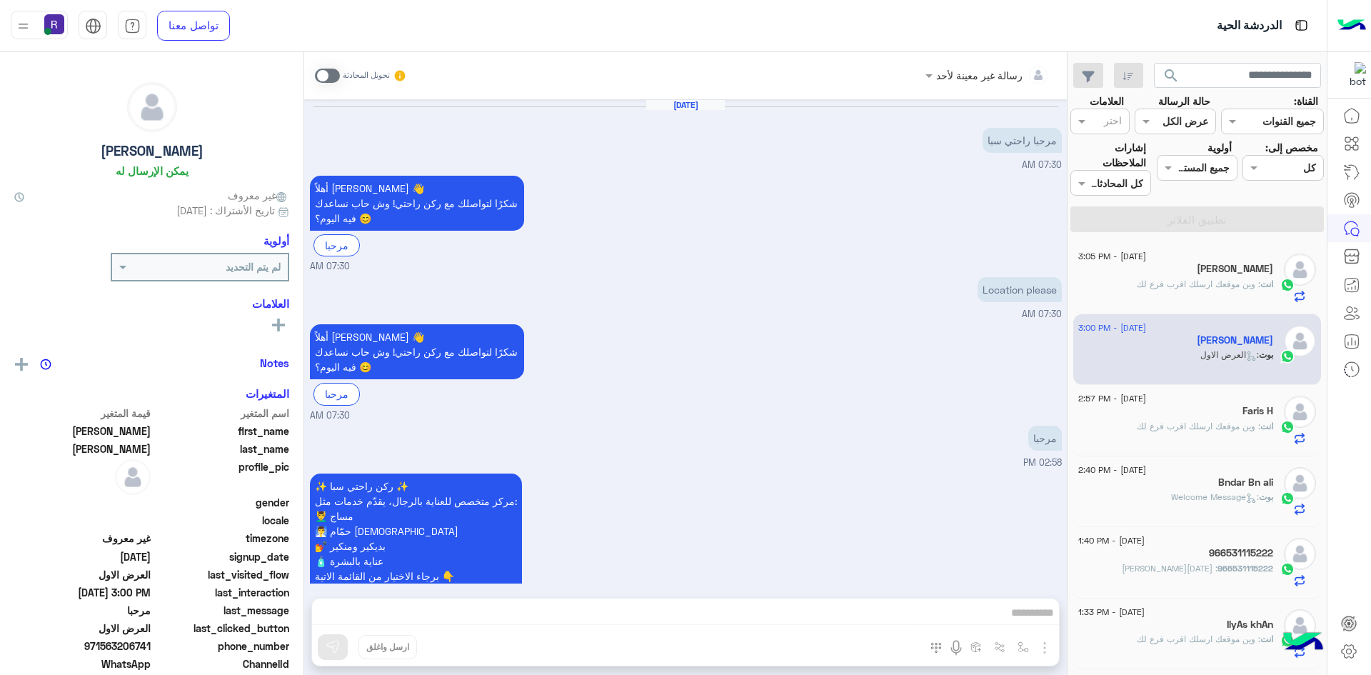
scroll to position [1766, 0]
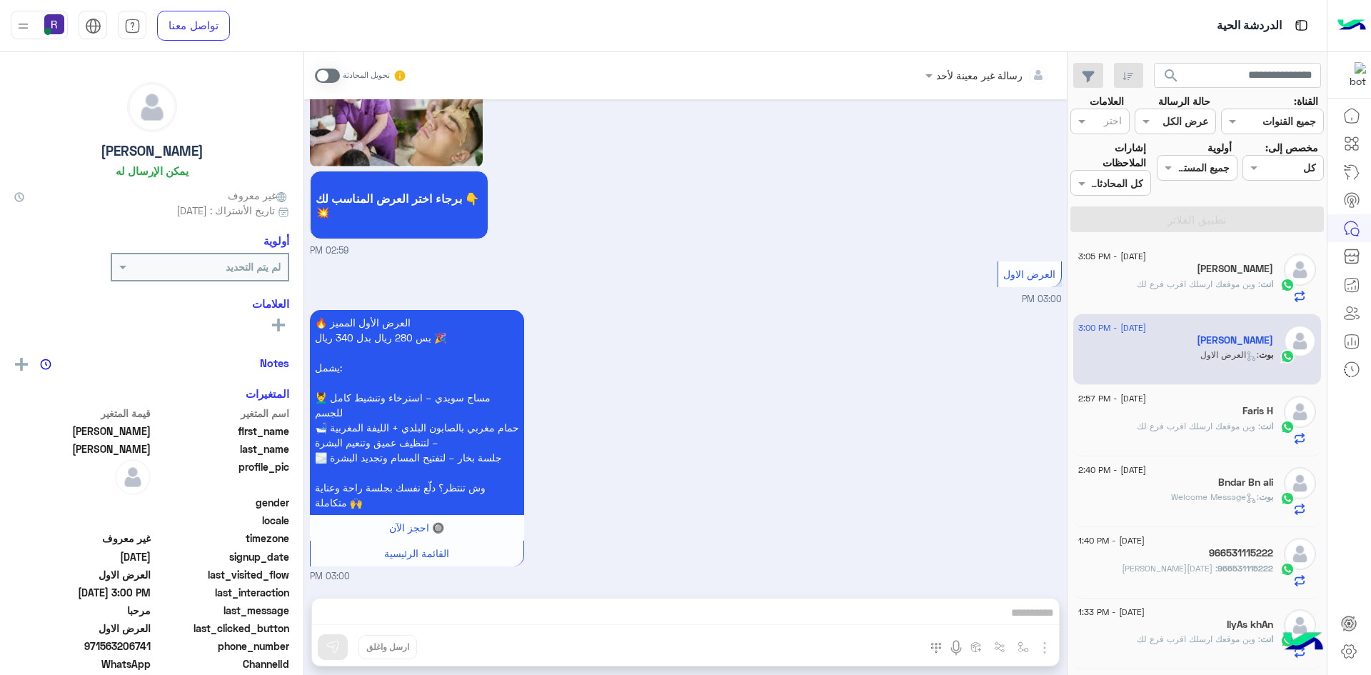
click at [335, 76] on span at bounding box center [327, 76] width 25 height 14
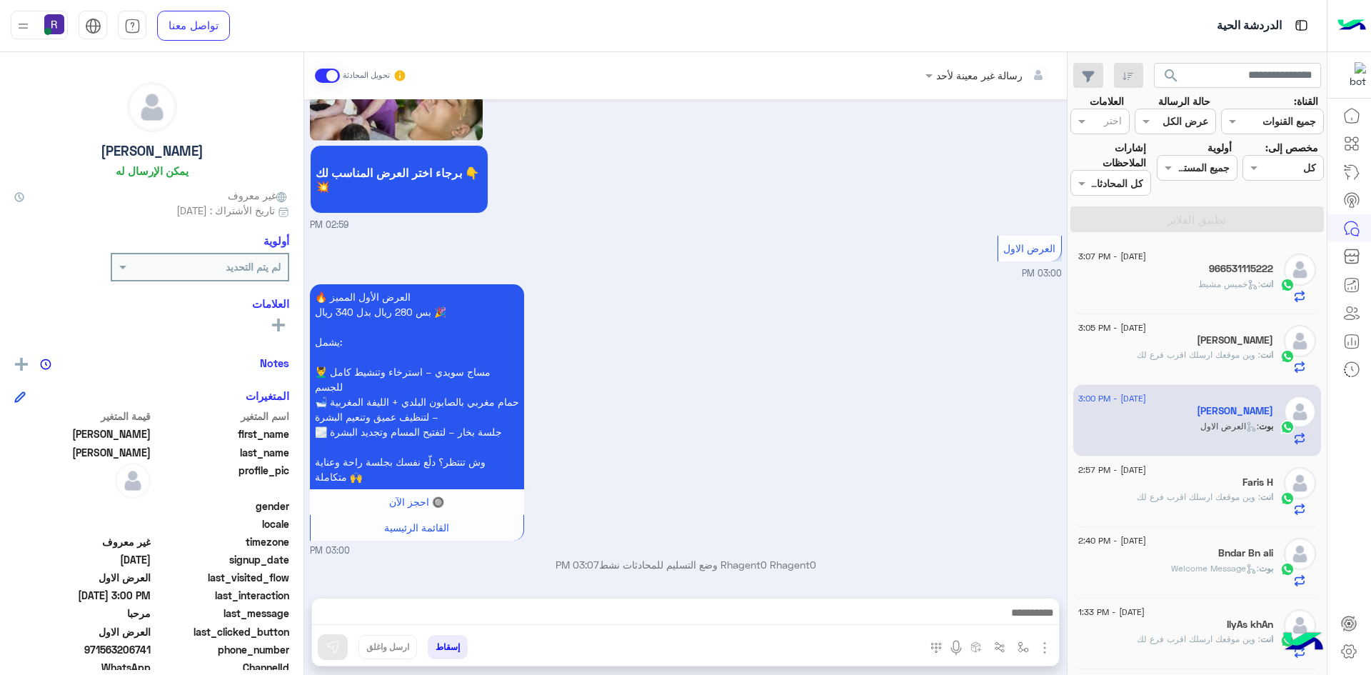
drag, startPoint x: 1046, startPoint y: 650, endPoint x: 1043, endPoint y: 641, distance: 9.0
click at [1046, 650] on img "button" at bounding box center [1044, 647] width 17 height 17
click at [1036, 625] on button "الصور" at bounding box center [1022, 616] width 61 height 29
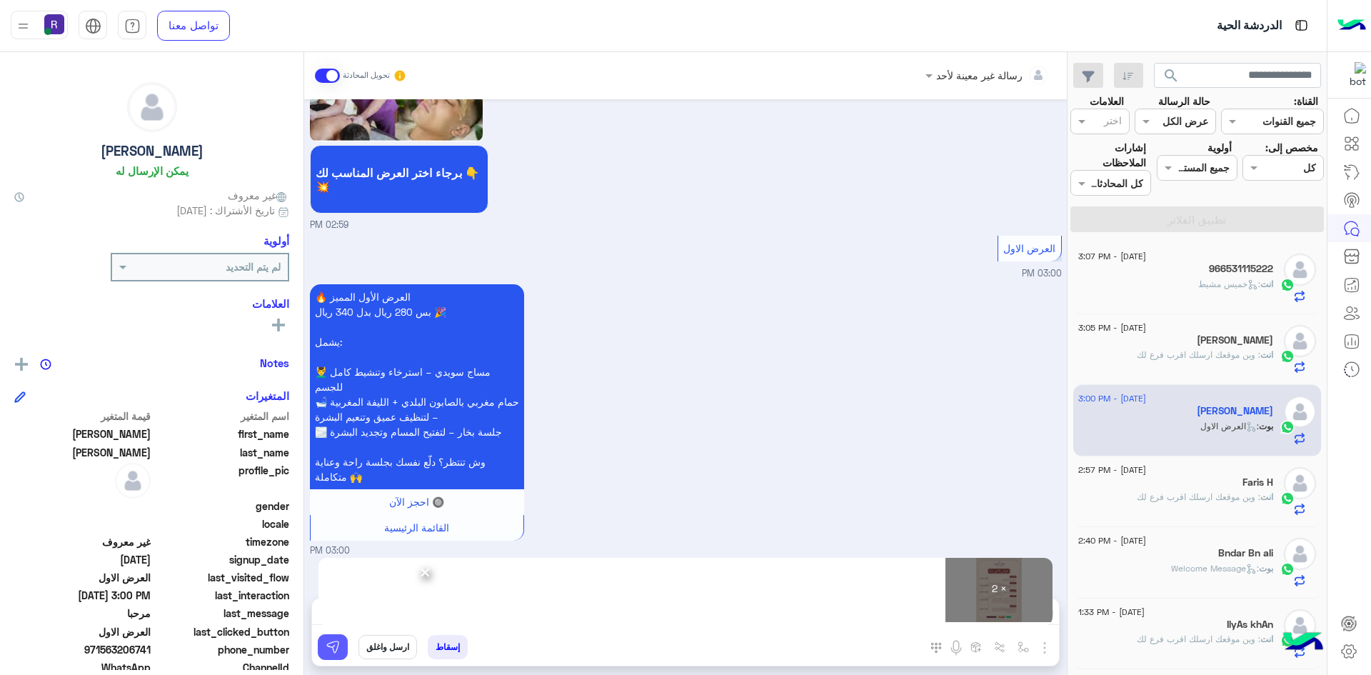
click at [333, 645] on img at bounding box center [333, 647] width 14 height 14
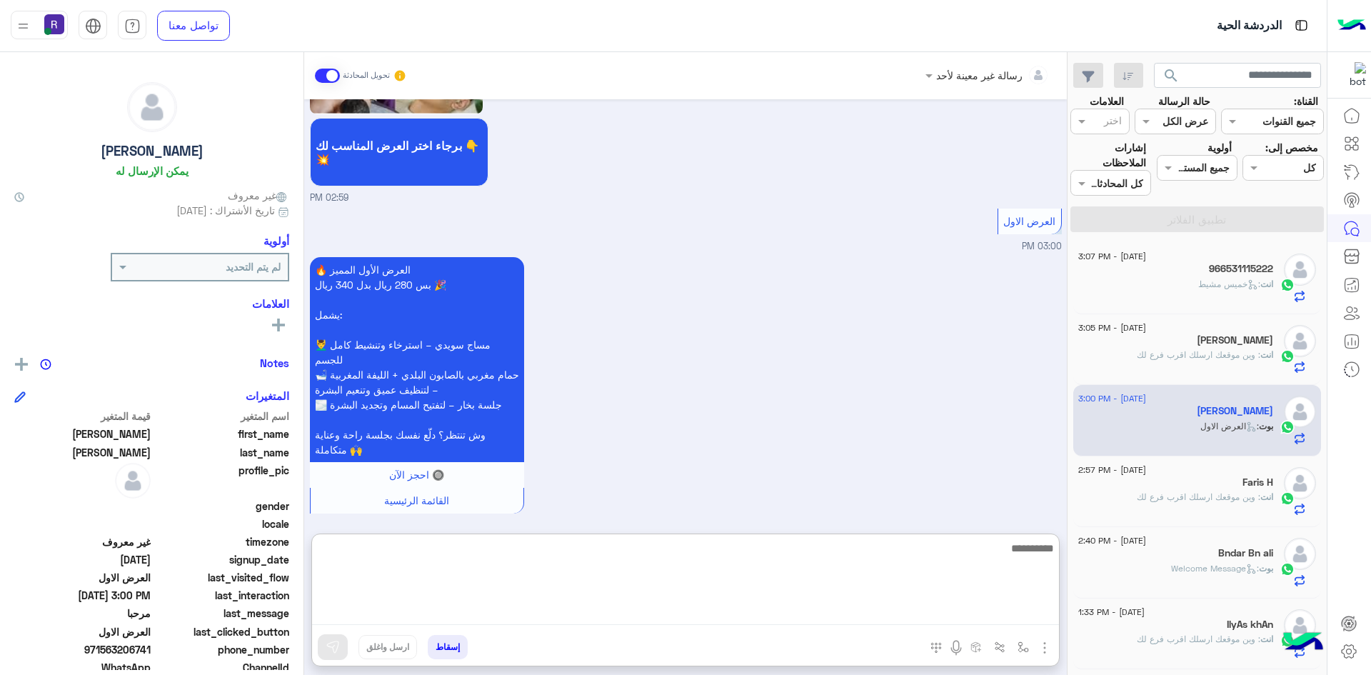
paste textarea "**********"
type textarea "**********"
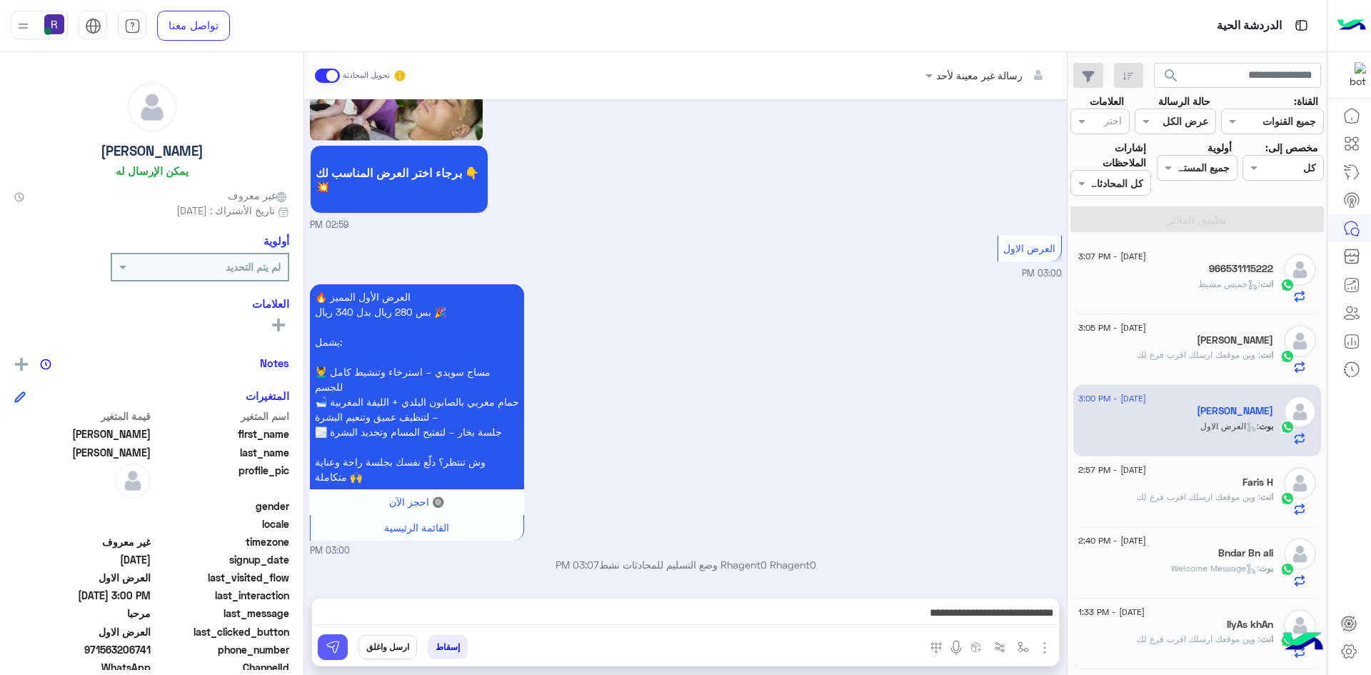
click at [338, 654] on button at bounding box center [333, 647] width 30 height 26
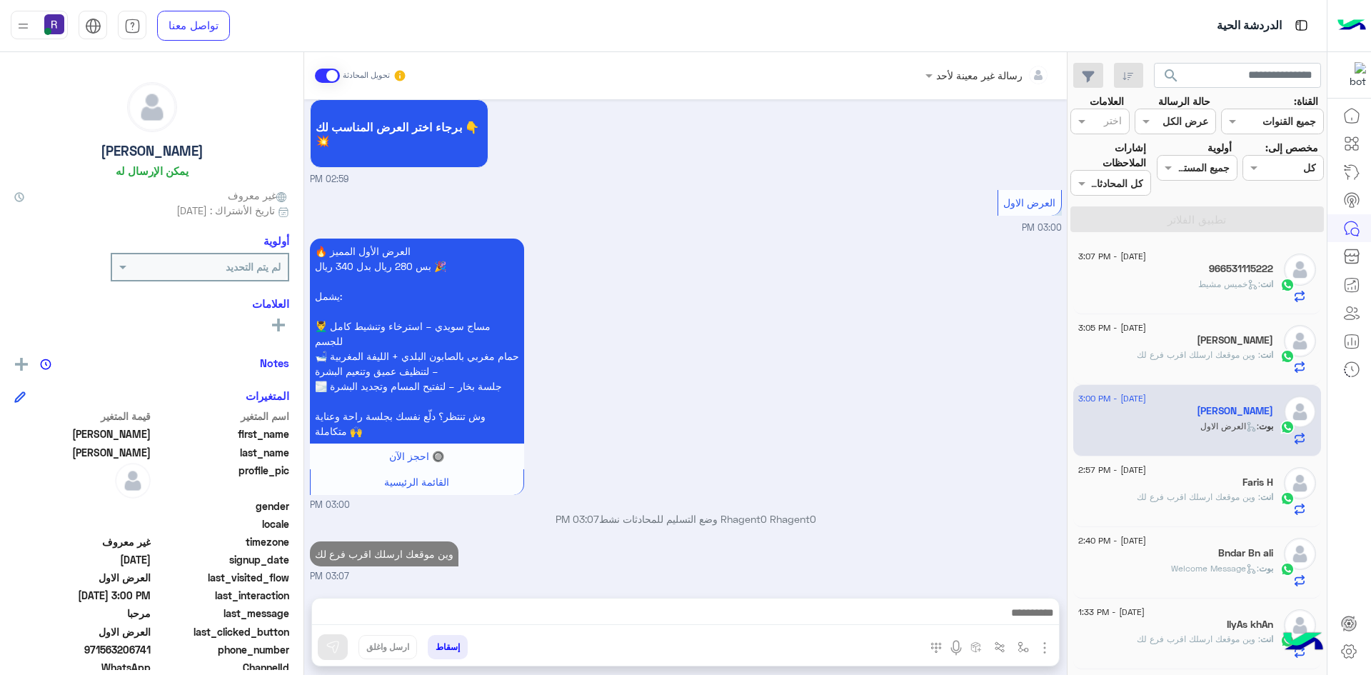
click at [1184, 496] on span ": وين موقعك ارسلك اقرب فرع لك" at bounding box center [1199, 496] width 124 height 11
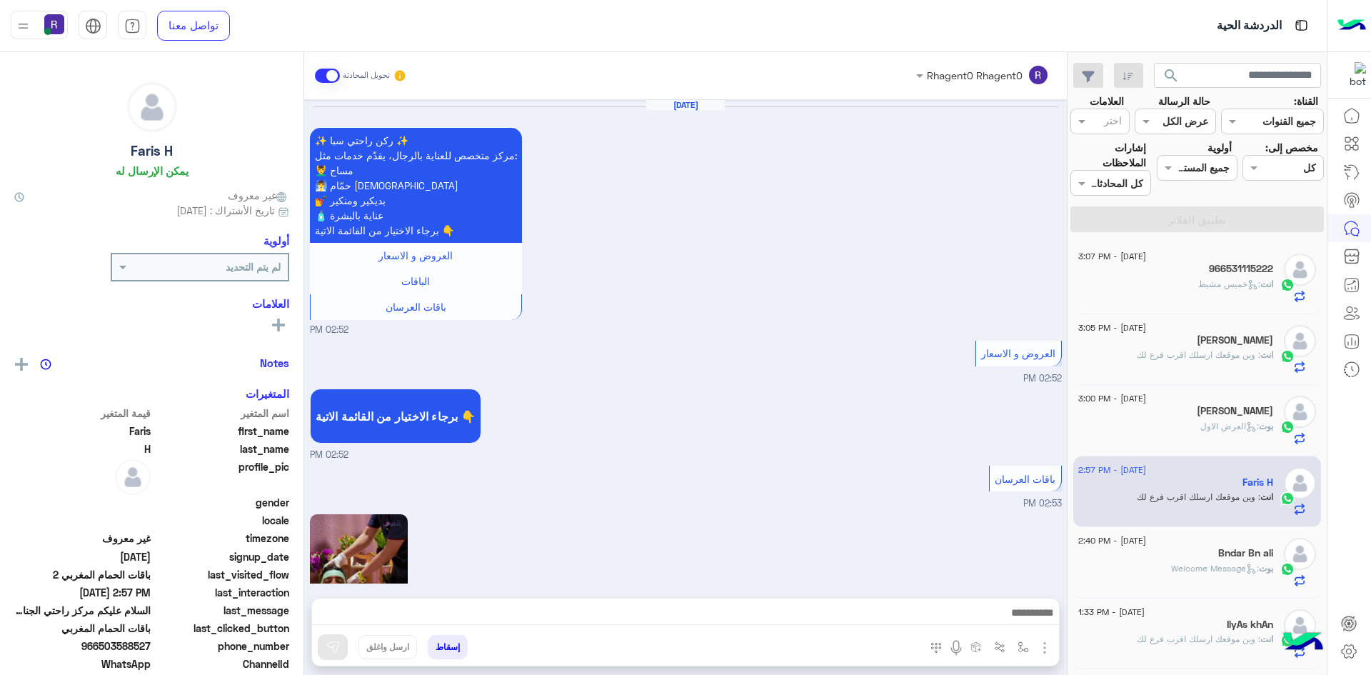
scroll to position [2622, 0]
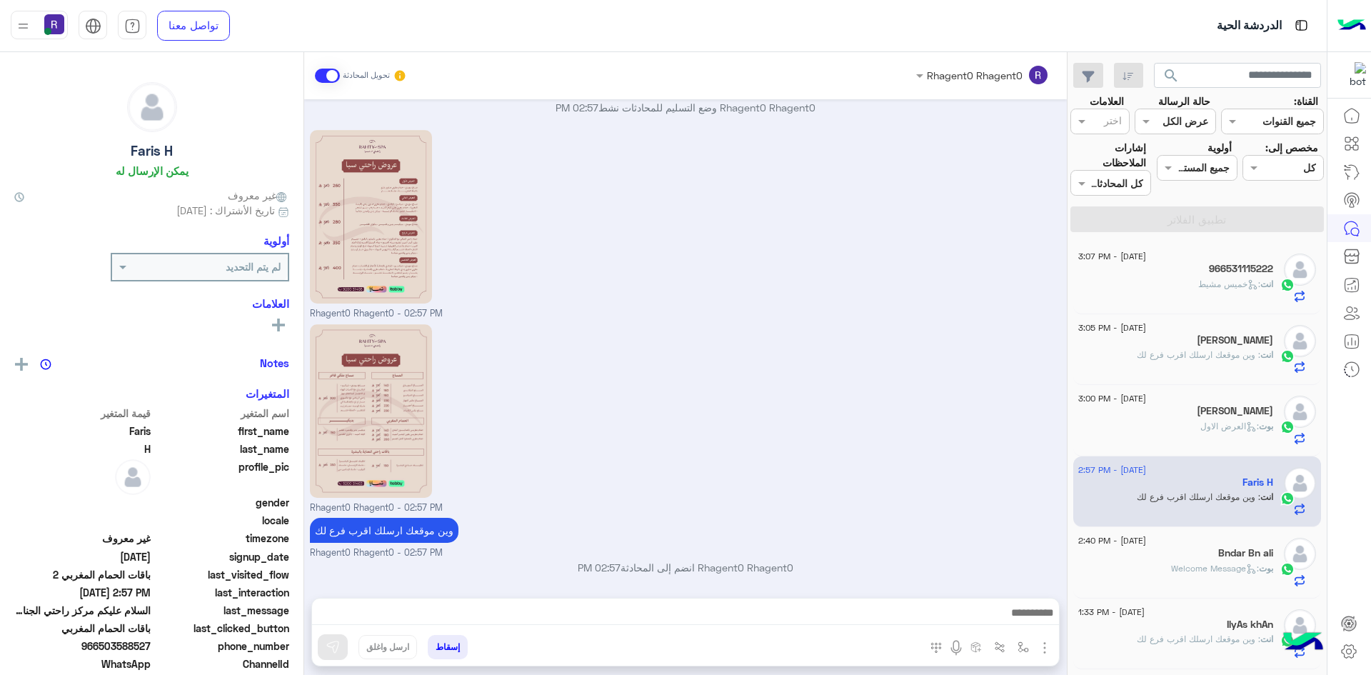
click at [1187, 550] on div "Bndar Bn ali" at bounding box center [1175, 554] width 195 height 15
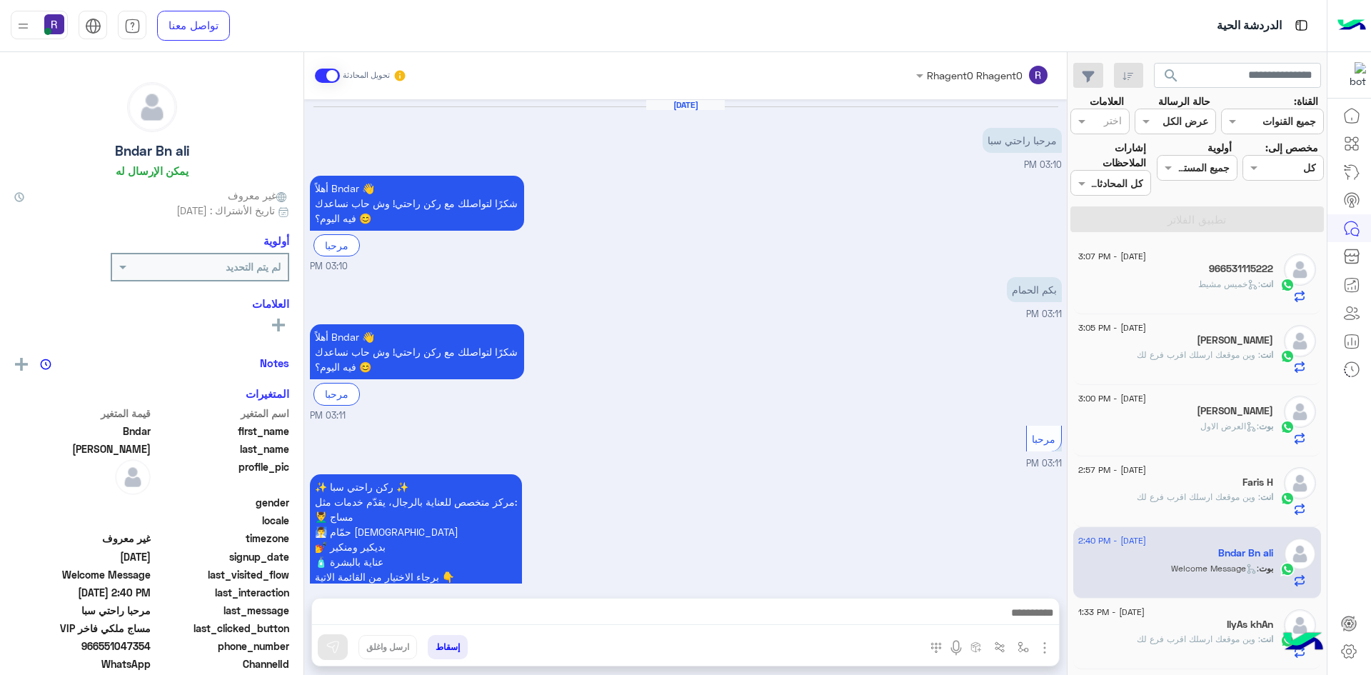
scroll to position [1331, 0]
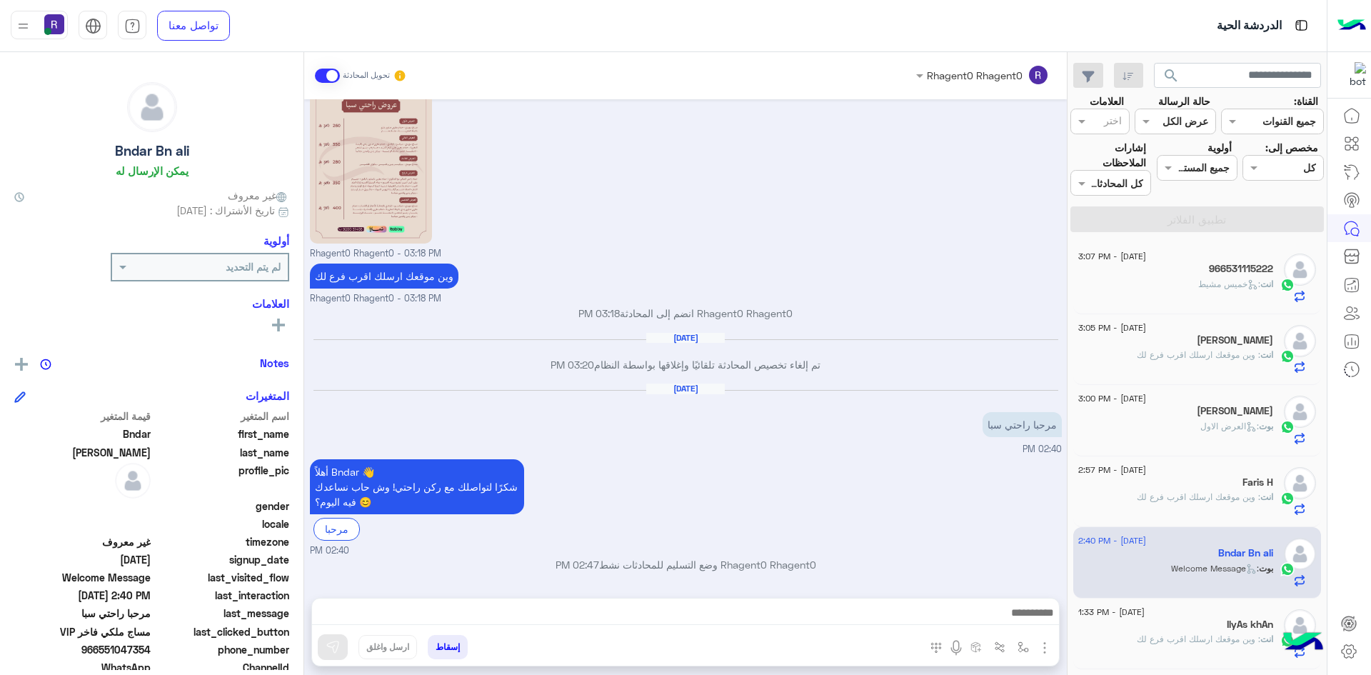
click at [1192, 634] on span ": وين موقعك ارسلك اقرب فرع لك" at bounding box center [1199, 638] width 124 height 11
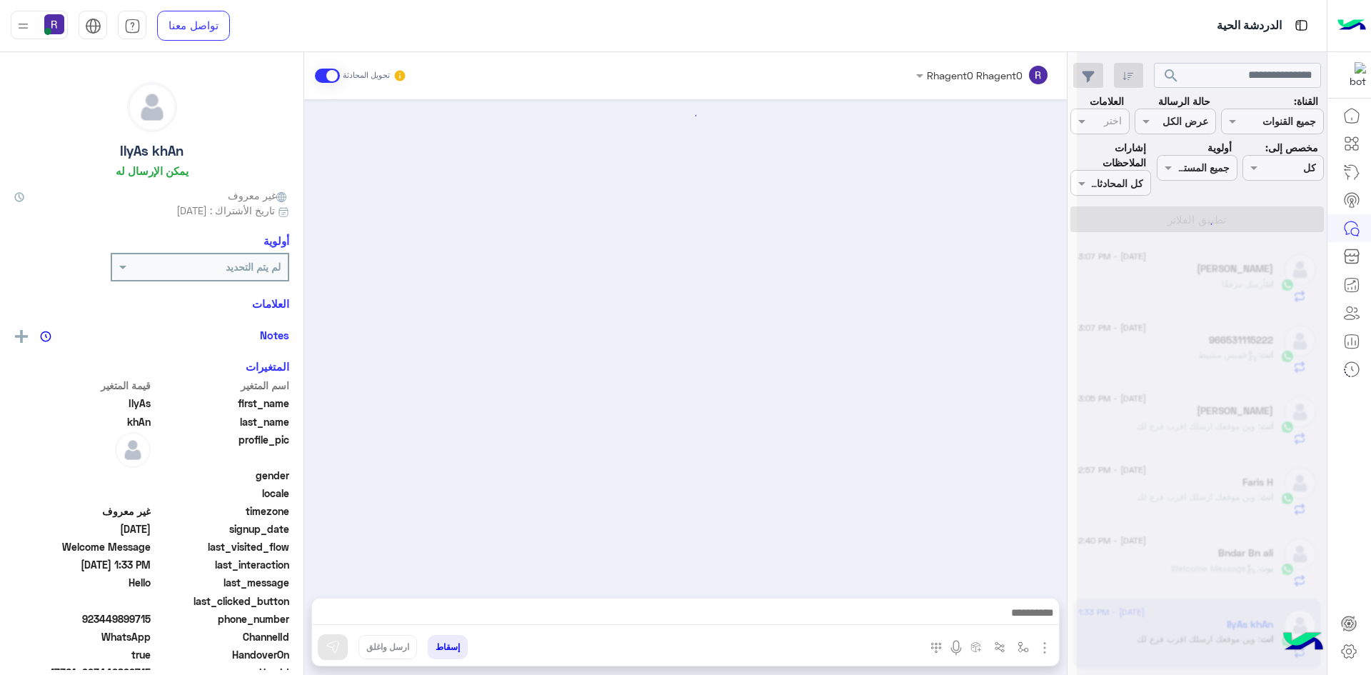
scroll to position [371, 0]
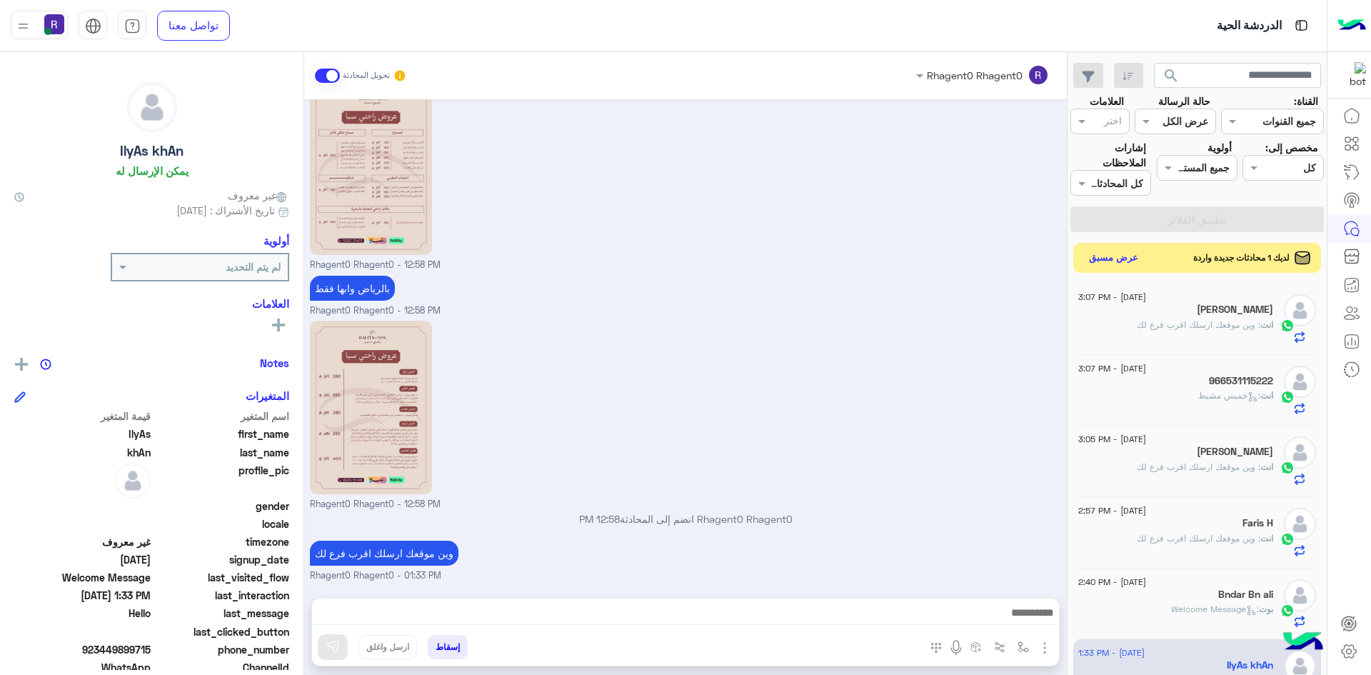
click at [1133, 256] on button "عرض مسبق" at bounding box center [1114, 257] width 60 height 19
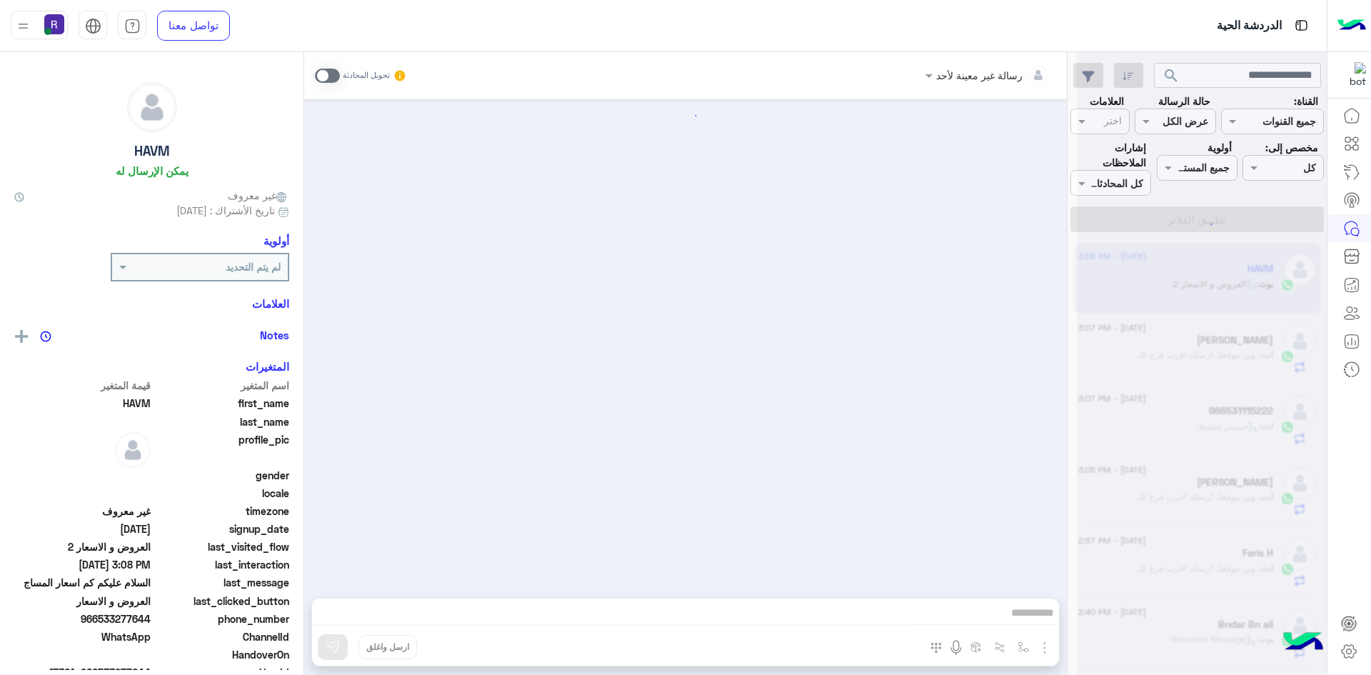
scroll to position [406, 0]
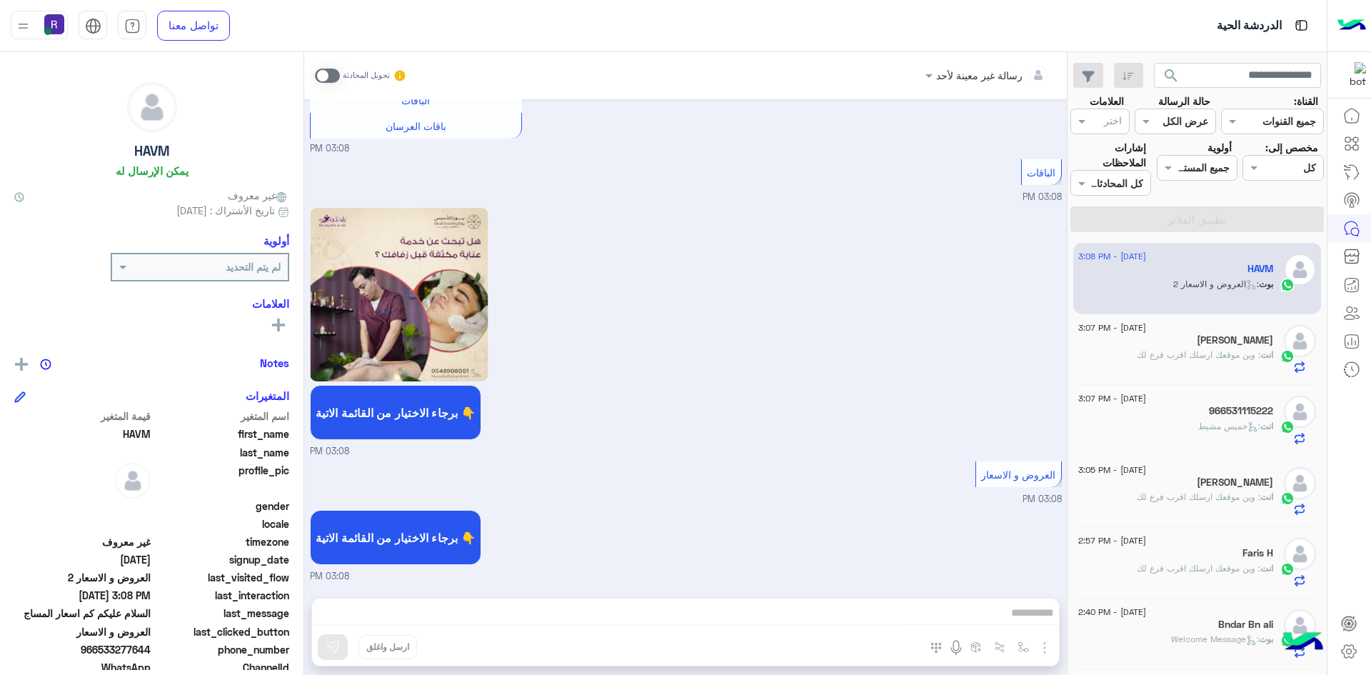
click at [337, 76] on span at bounding box center [327, 76] width 25 height 14
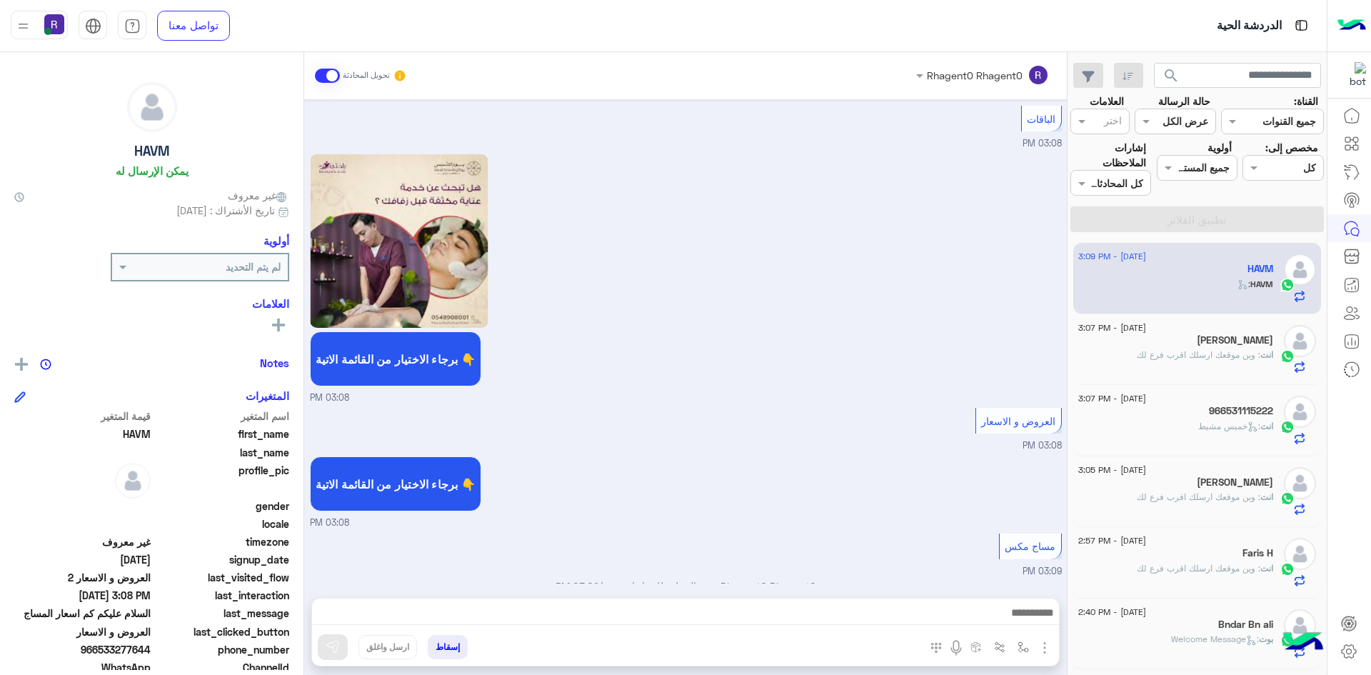
scroll to position [480, 0]
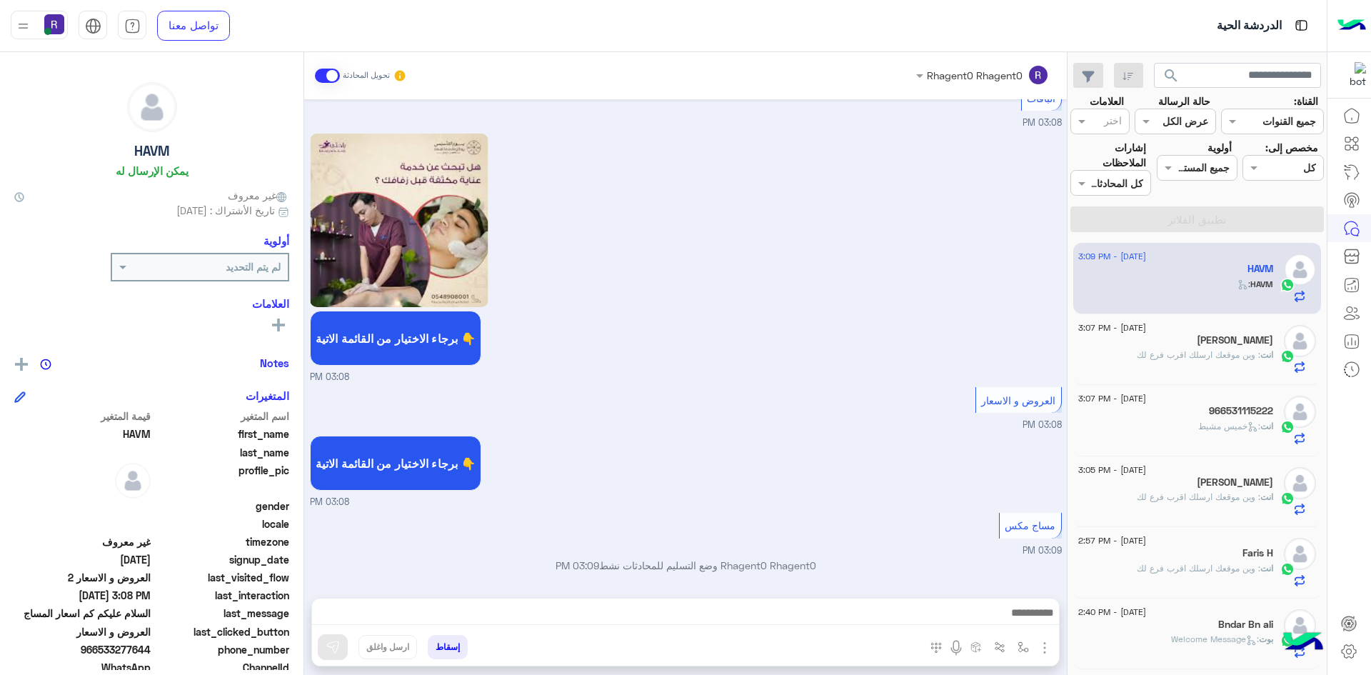
click at [1045, 642] on img "button" at bounding box center [1044, 647] width 17 height 17
click at [1014, 616] on span "الصور" at bounding box center [1017, 616] width 26 height 16
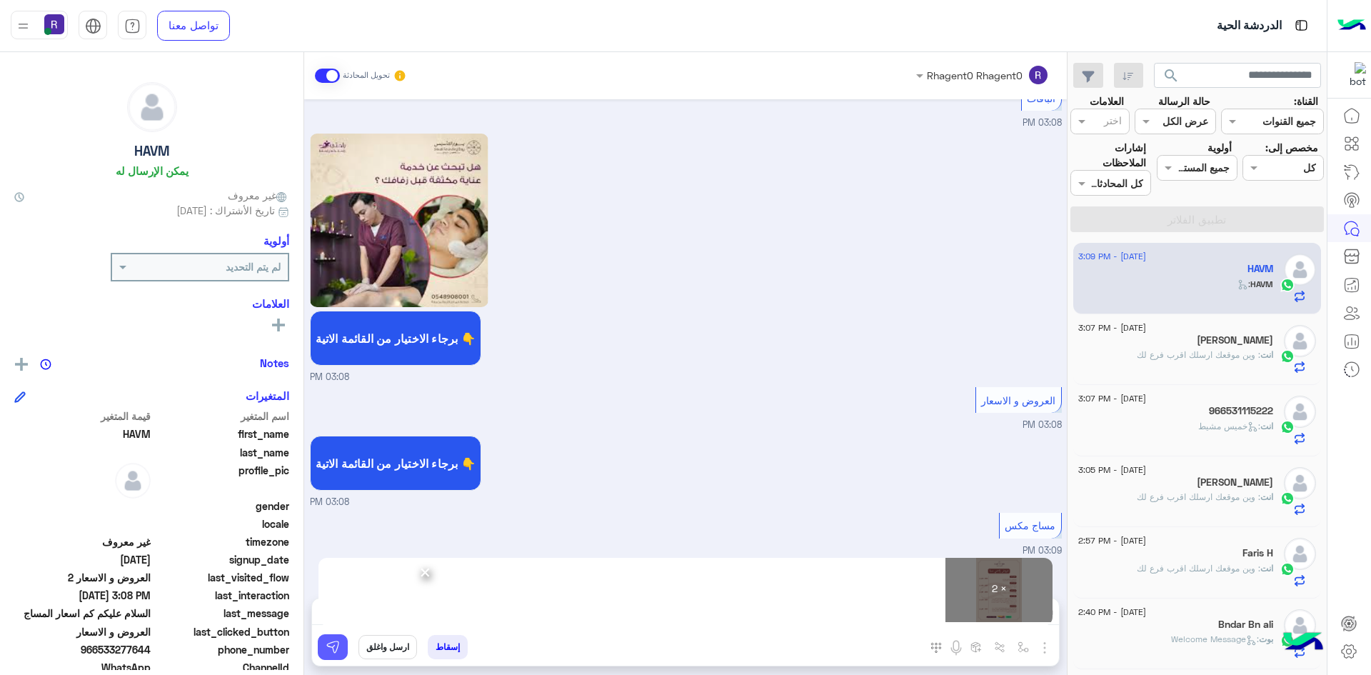
click at [345, 648] on button at bounding box center [333, 647] width 30 height 26
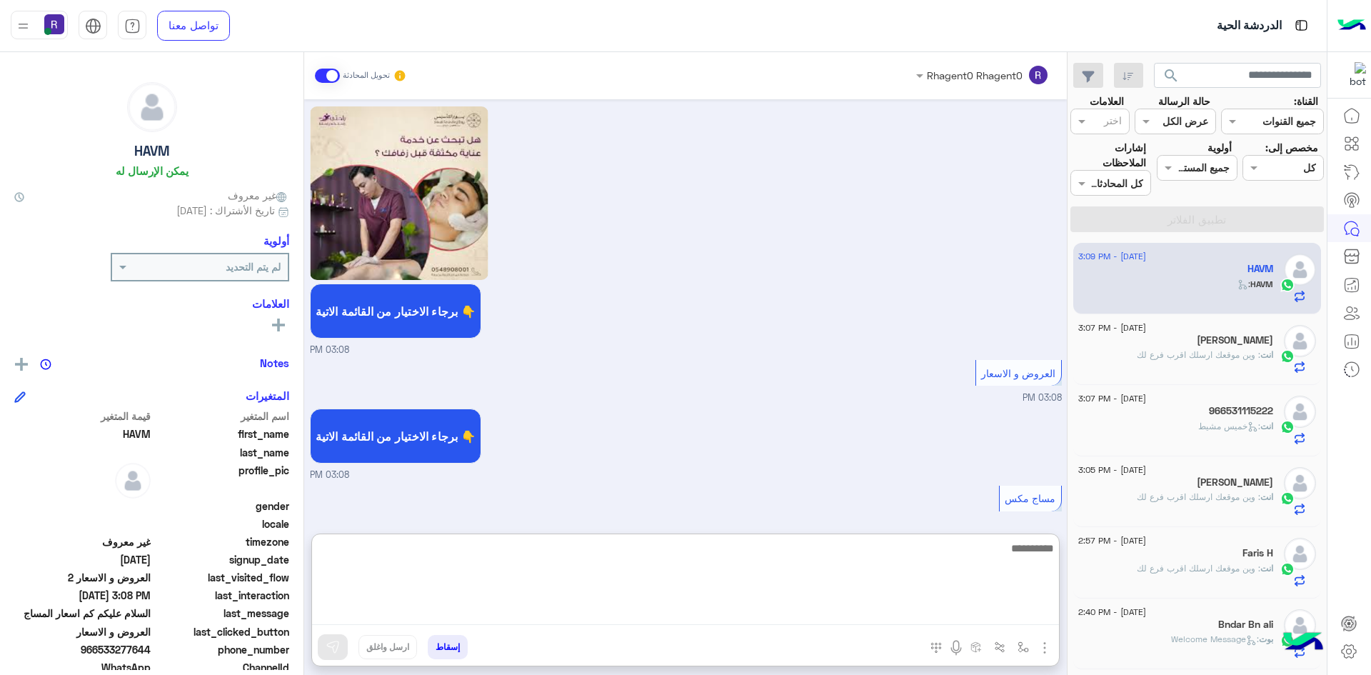
paste textarea "**********"
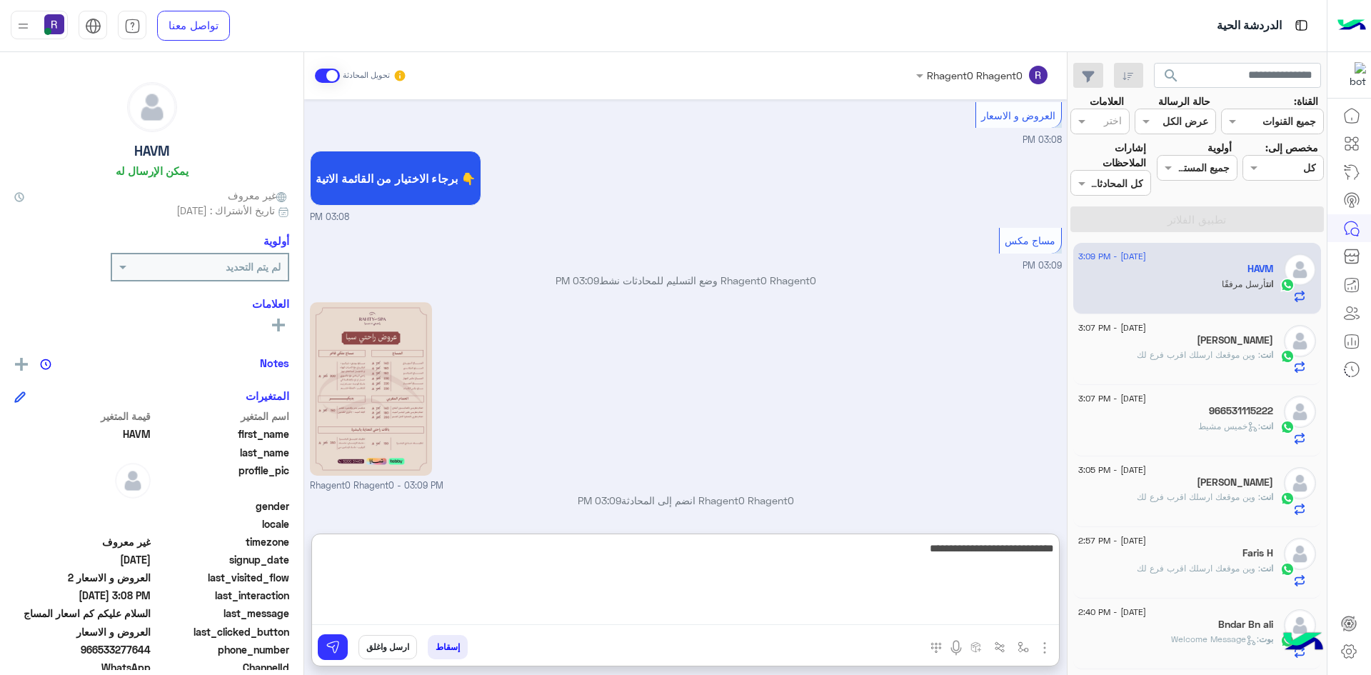
scroll to position [958, 0]
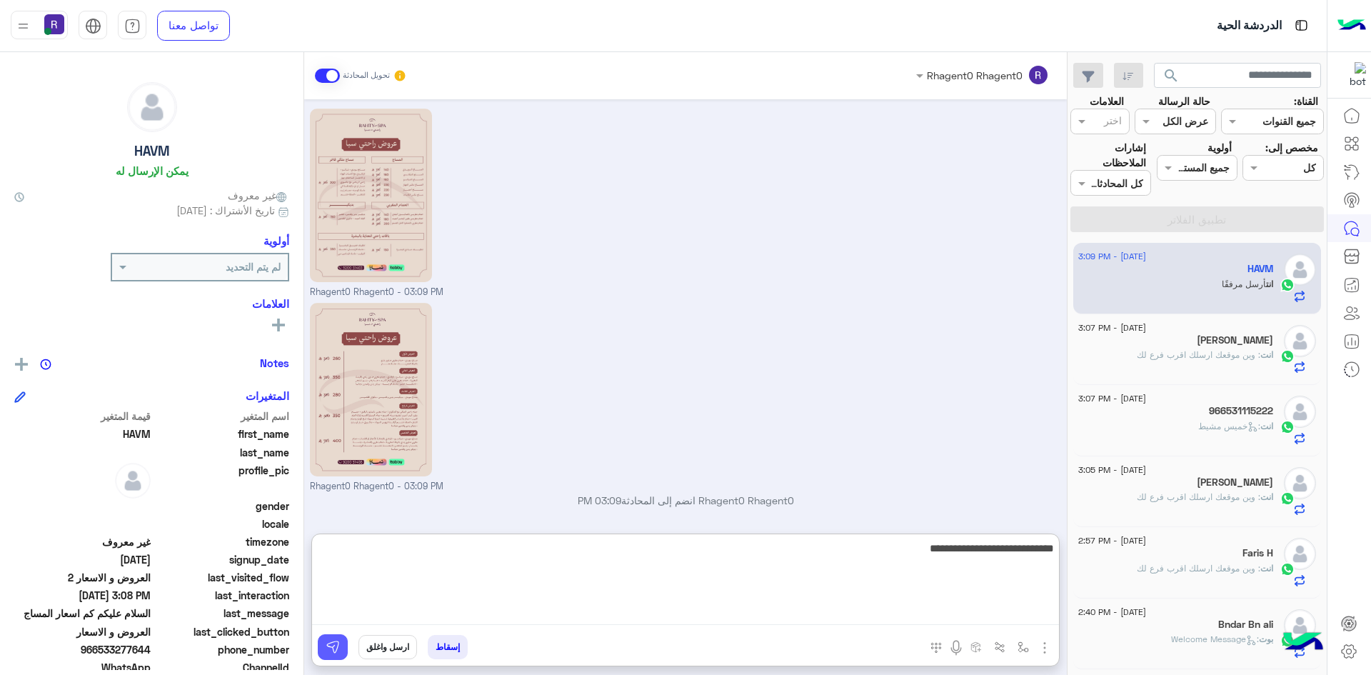
type textarea "**********"
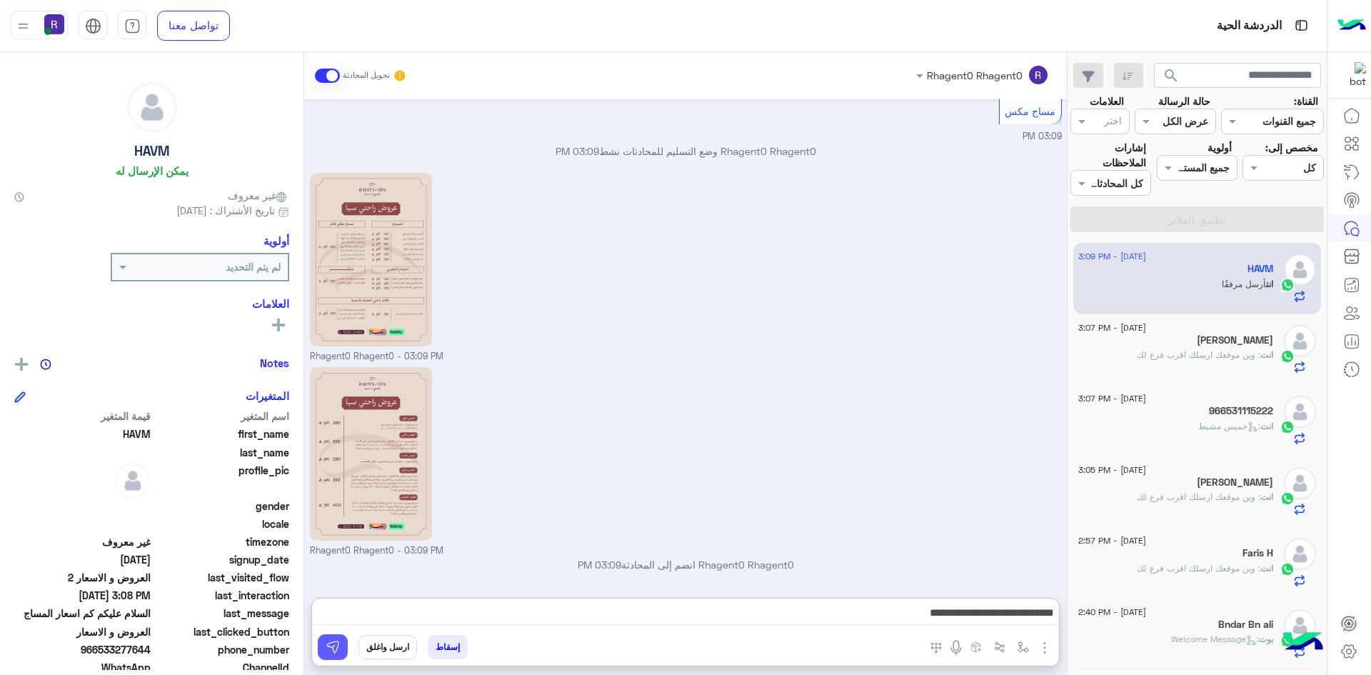
click at [333, 643] on img at bounding box center [333, 647] width 14 height 14
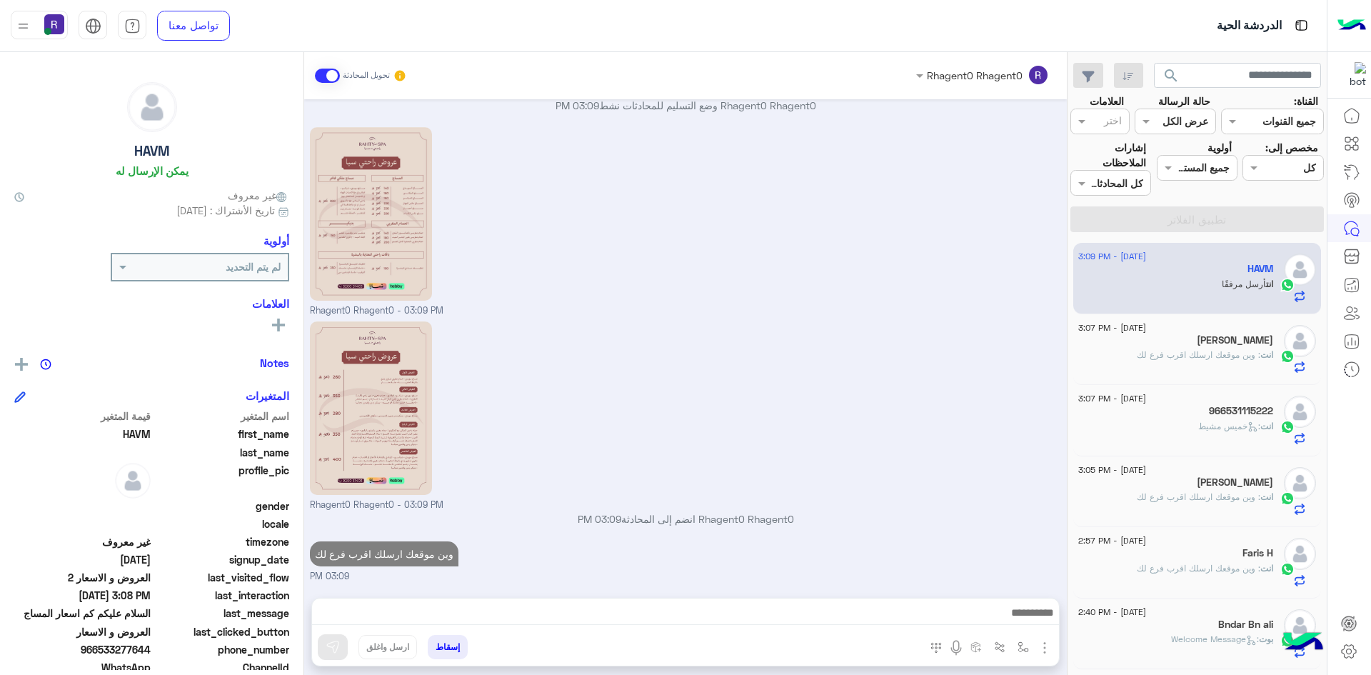
scroll to position [940, 0]
click at [1250, 363] on div "انت : وين موقعك ارسلك اقرب فرع لك" at bounding box center [1175, 360] width 195 height 25
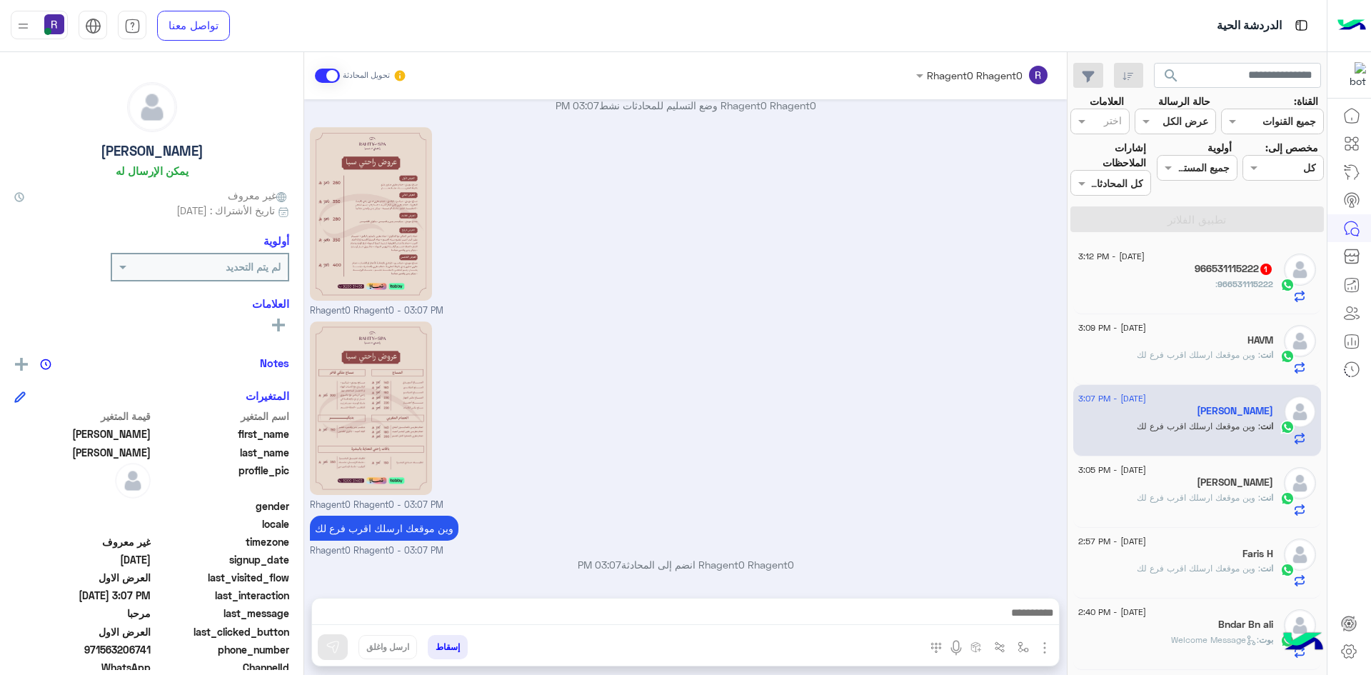
scroll to position [2128, 0]
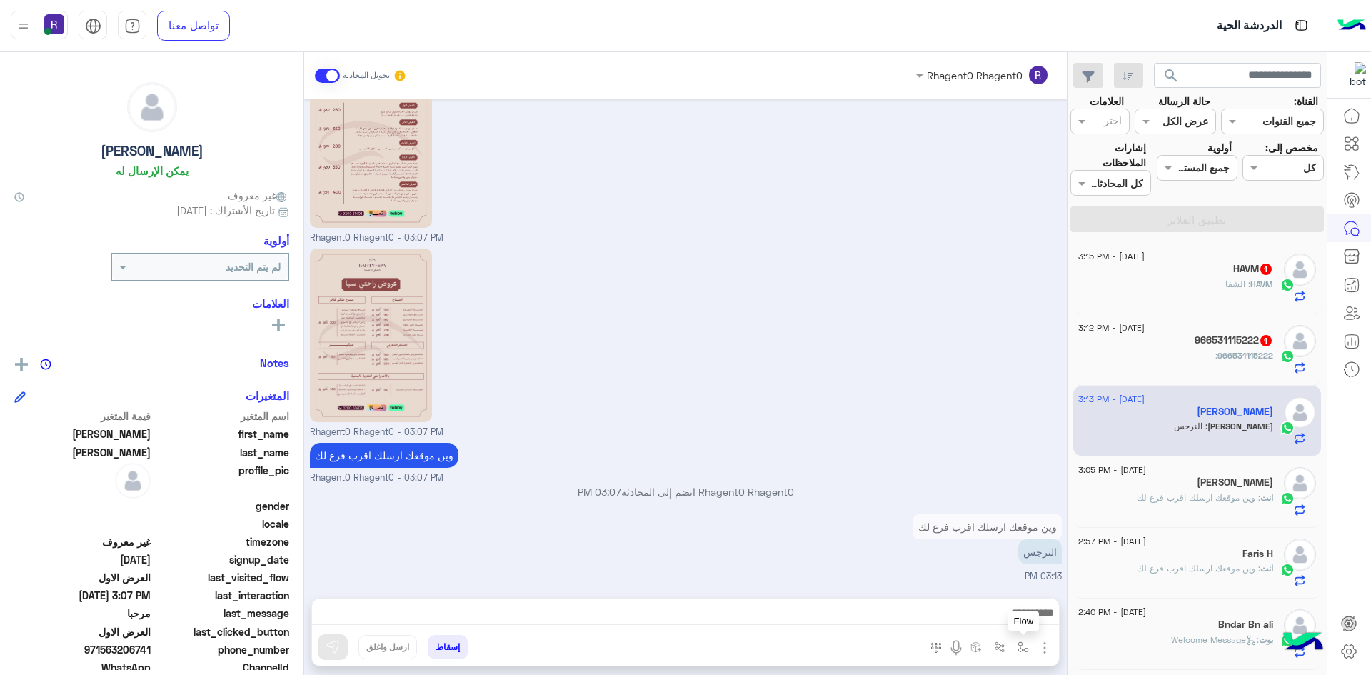
click at [1029, 650] on button "button" at bounding box center [1024, 647] width 24 height 24
click at [1009, 616] on input "text" at bounding box center [979, 616] width 96 height 16
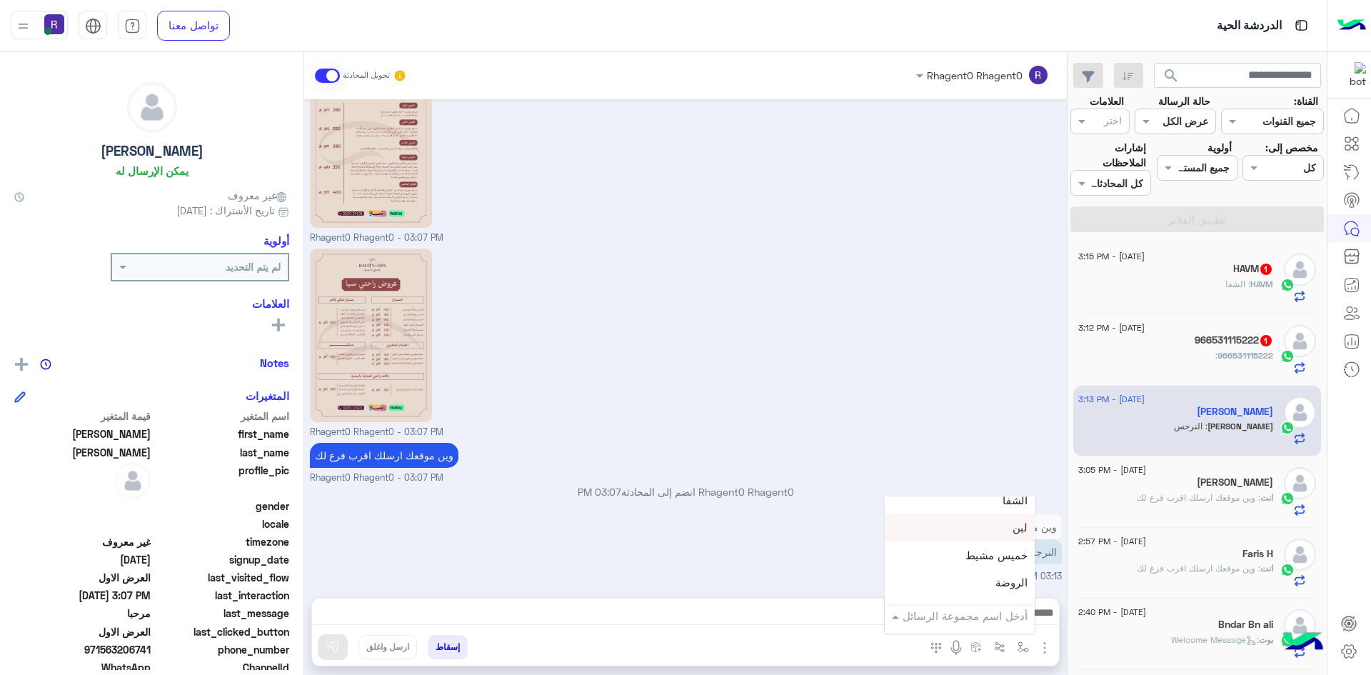
click at [995, 533] on div "لبن" at bounding box center [960, 528] width 150 height 28
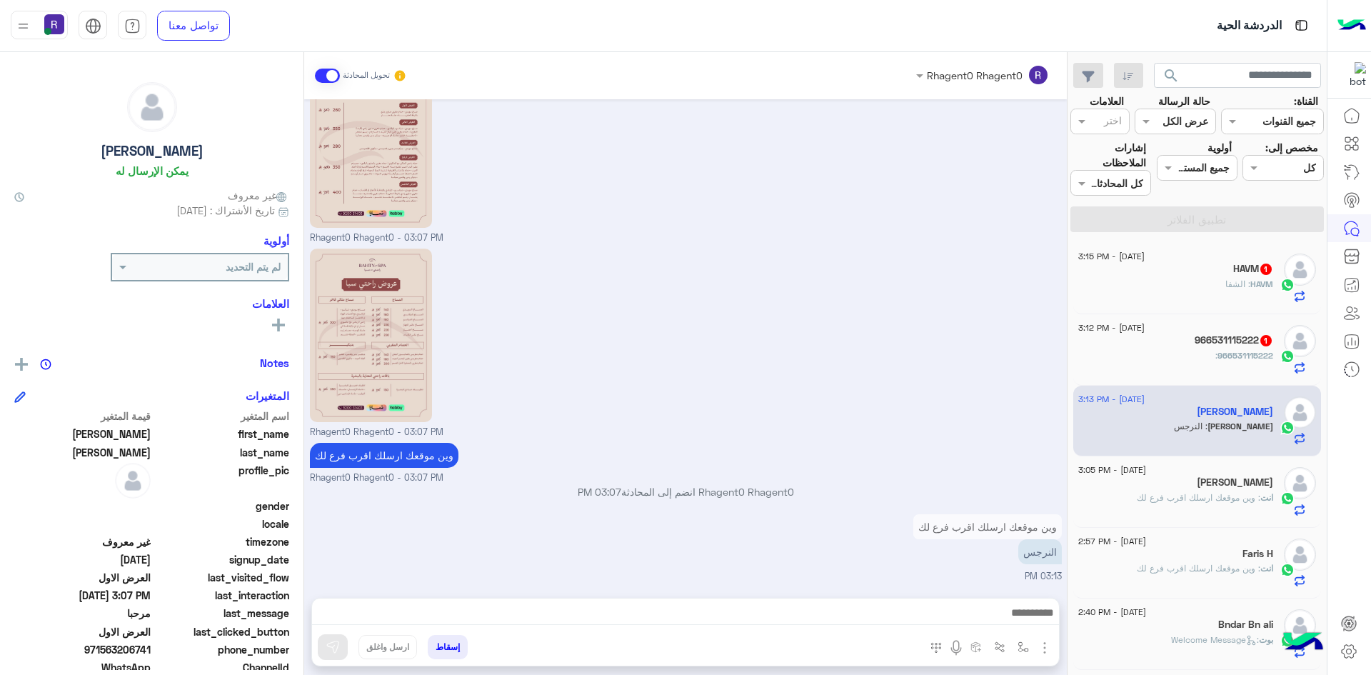
type textarea "***"
click at [337, 643] on img at bounding box center [333, 647] width 14 height 14
click at [1019, 647] on img "button" at bounding box center [1022, 646] width 11 height 11
click at [984, 615] on input "text" at bounding box center [979, 616] width 96 height 16
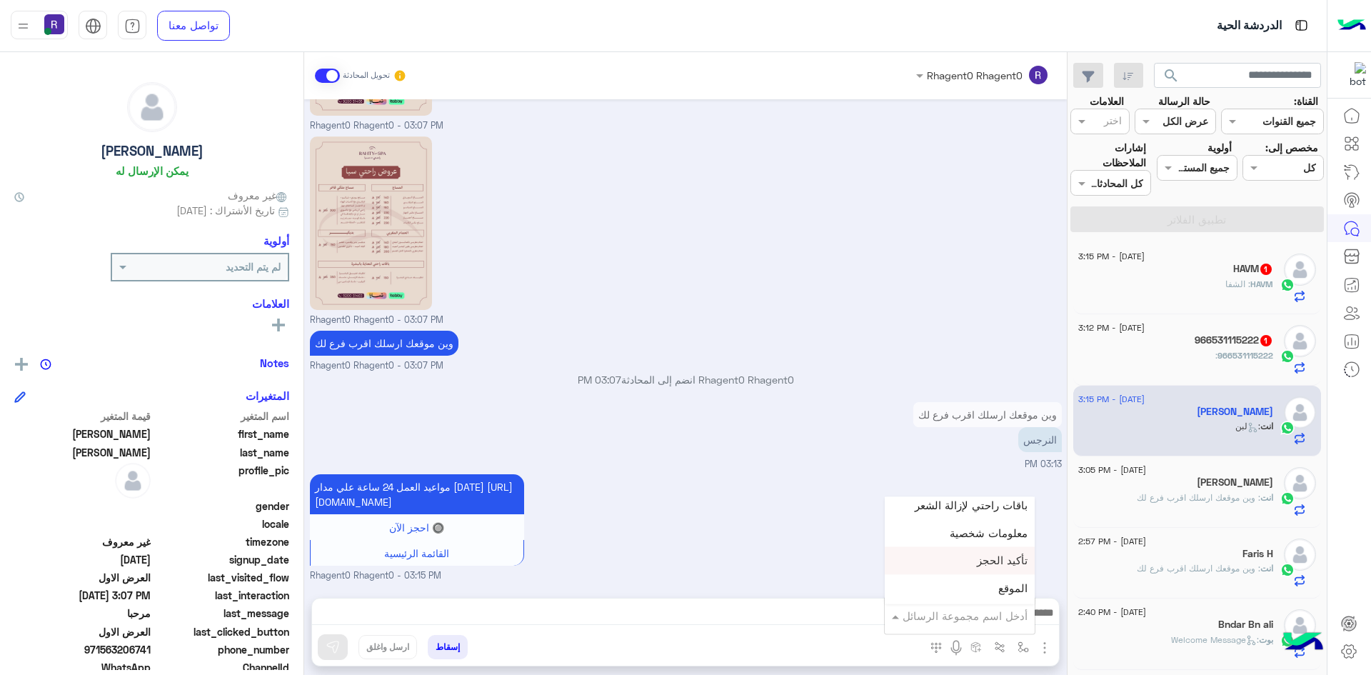
scroll to position [928, 0]
click at [967, 548] on div "الجنادرية" at bounding box center [960, 544] width 150 height 28
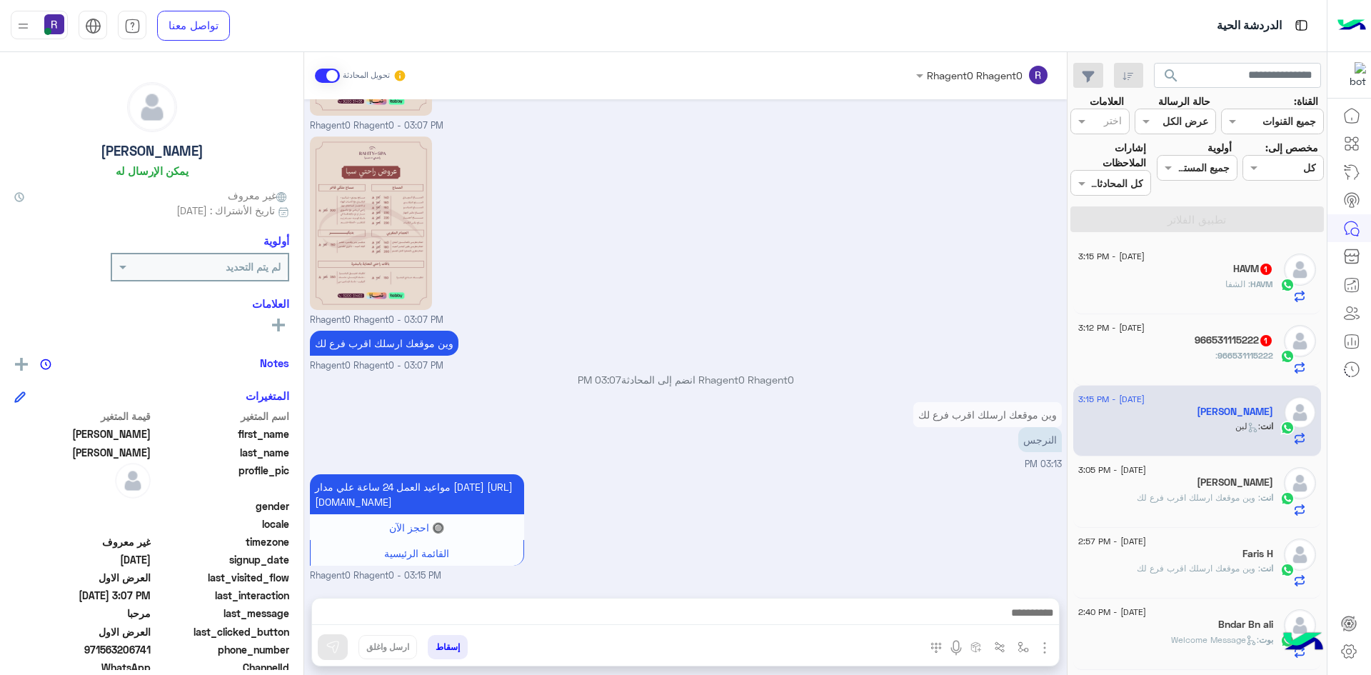
type textarea "*********"
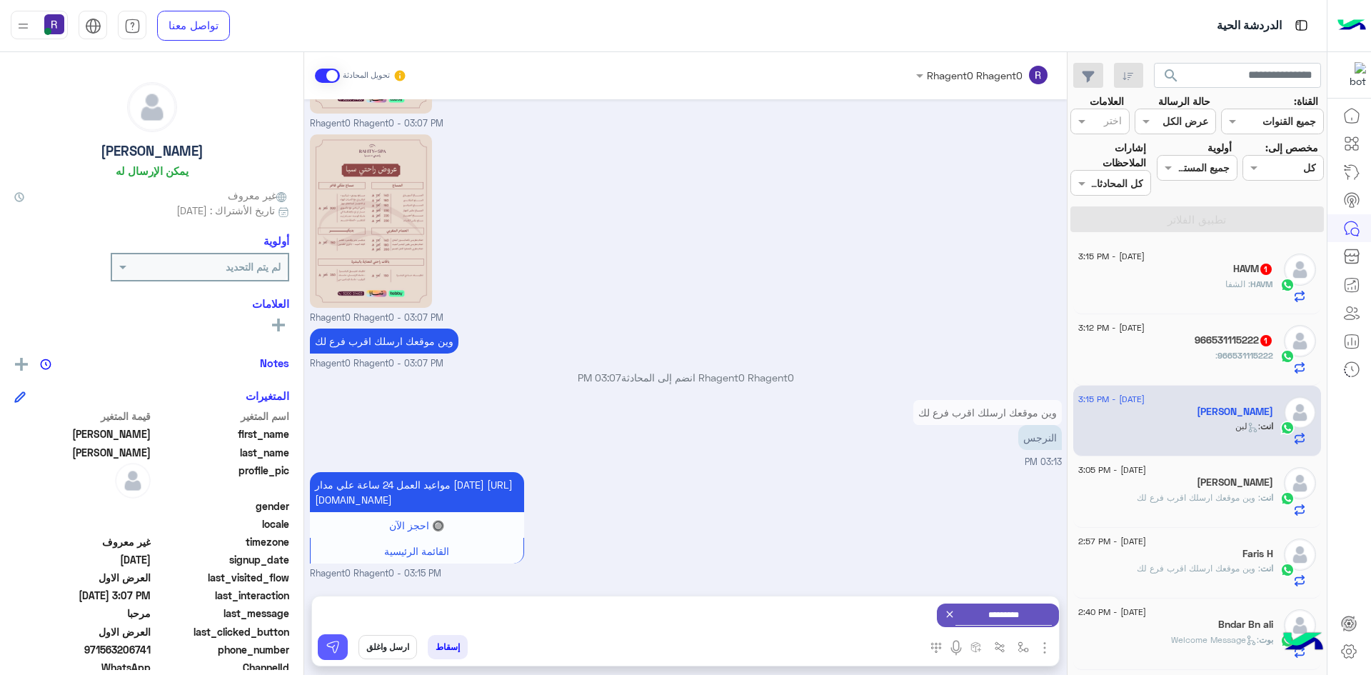
click at [337, 641] on img at bounding box center [333, 647] width 14 height 14
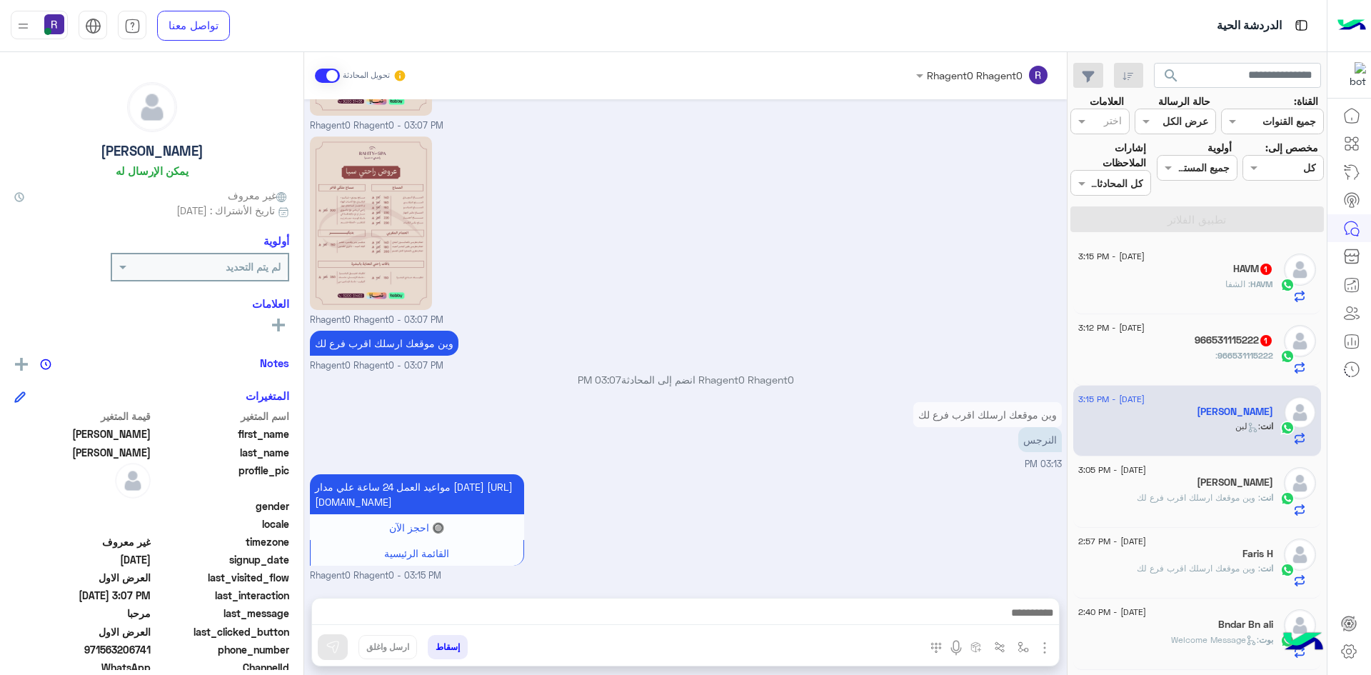
scroll to position [2255, 0]
click at [1137, 353] on div "966531115222 :" at bounding box center [1175, 361] width 195 height 25
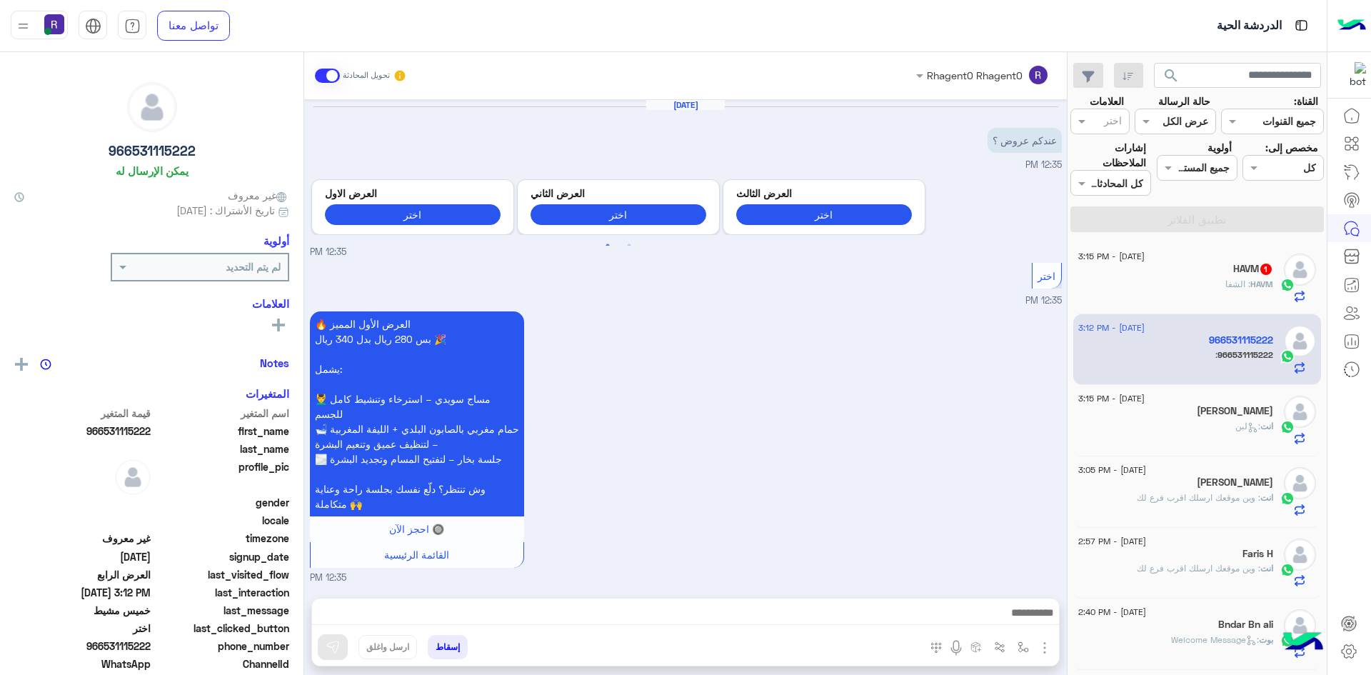
scroll to position [1956, 0]
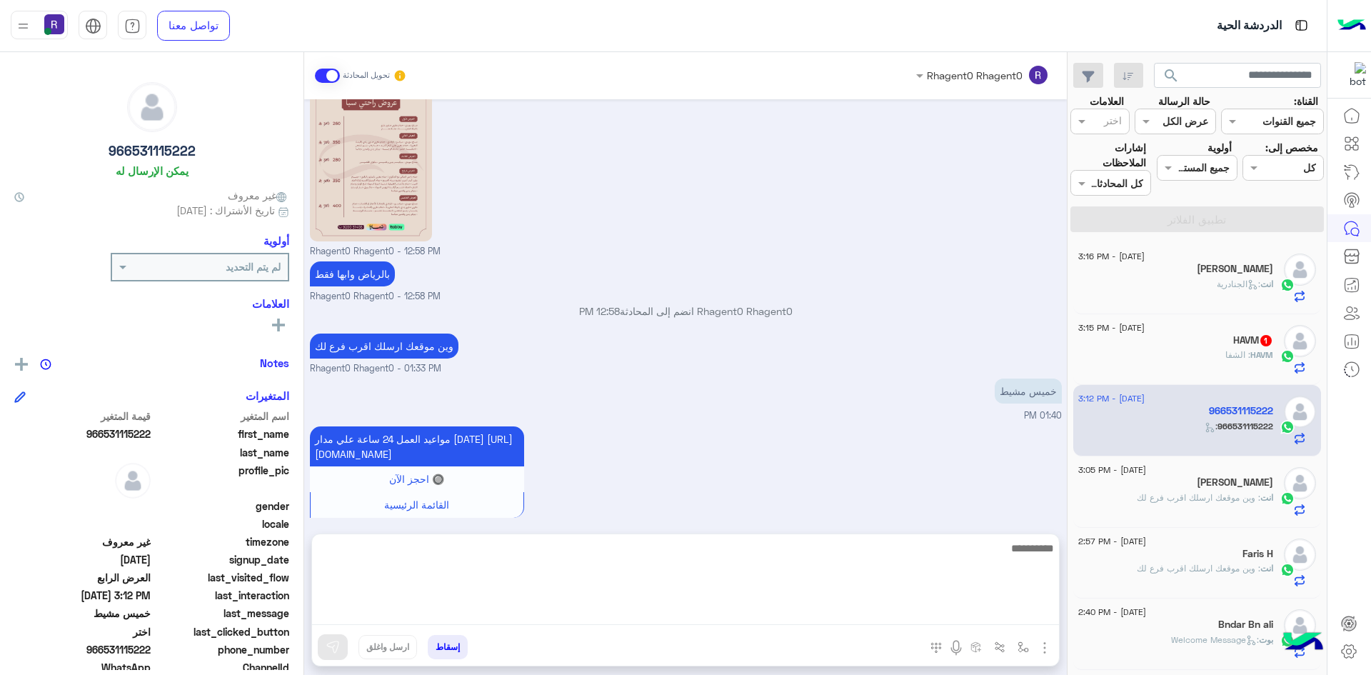
click at [743, 608] on textarea at bounding box center [685, 582] width 747 height 86
type textarea "**********"
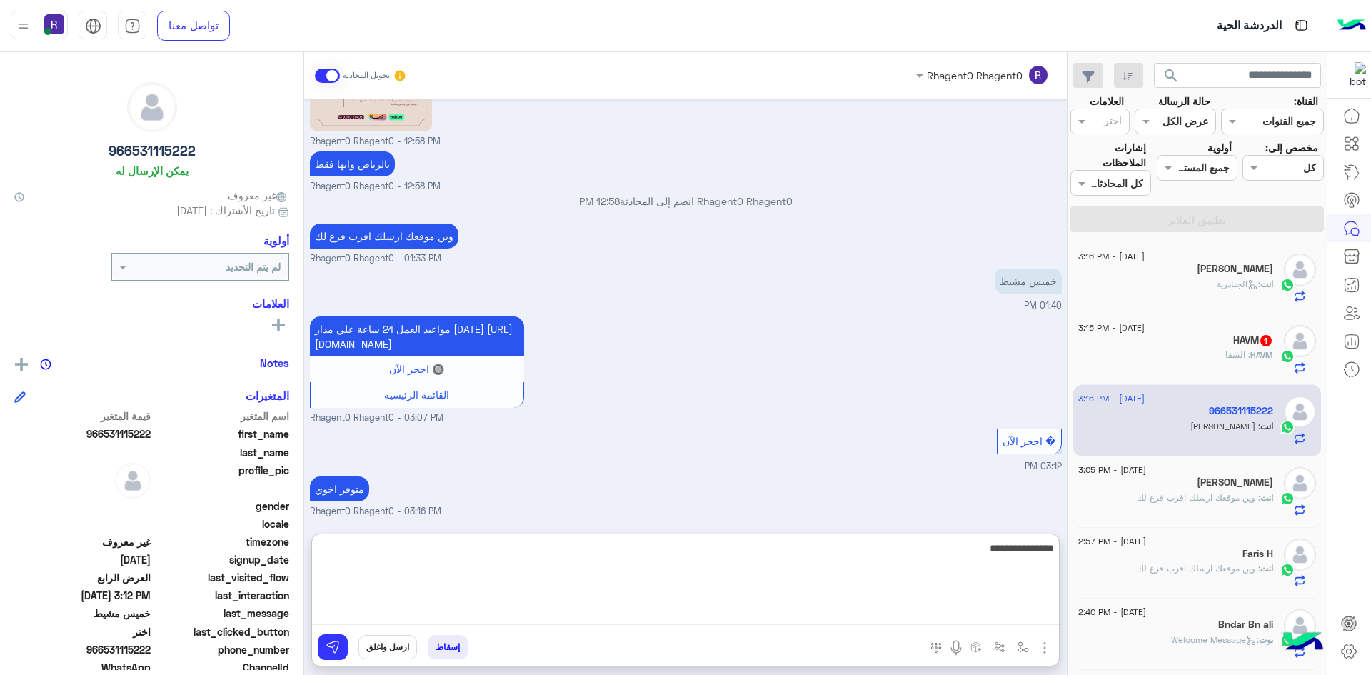
type textarea "**********"
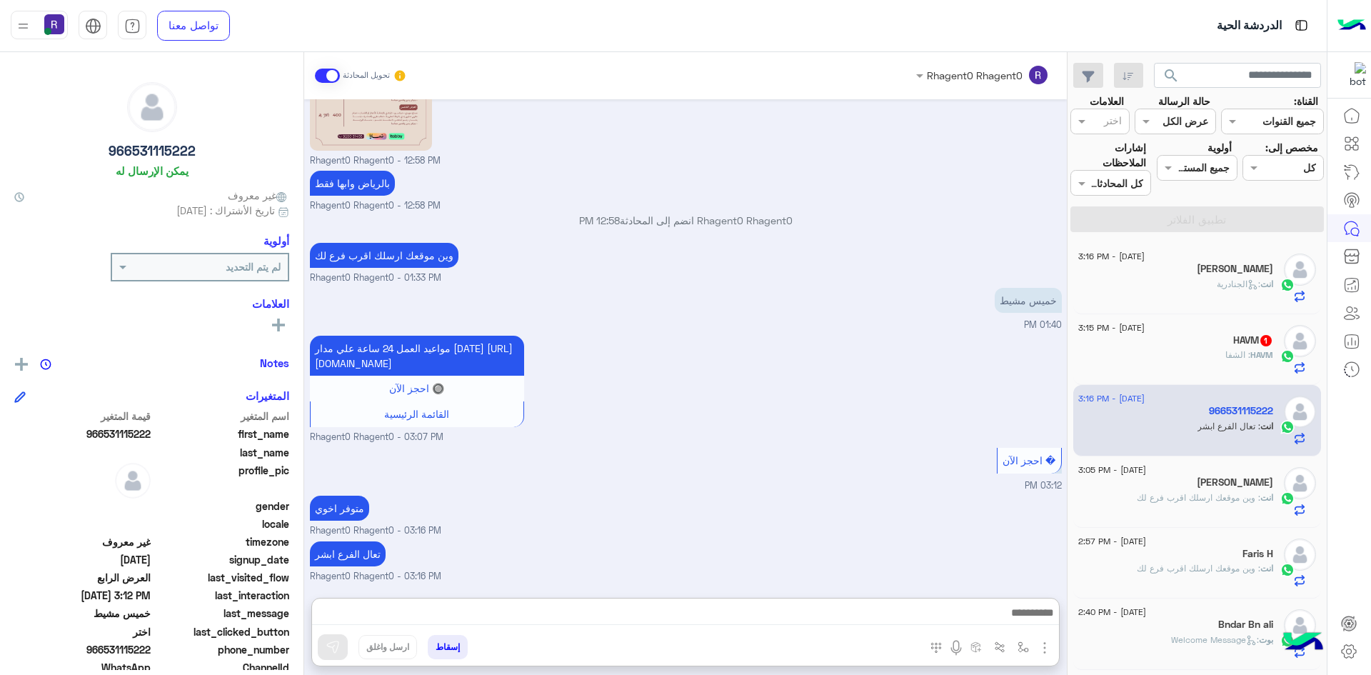
click at [1179, 346] on div "HAVM 1" at bounding box center [1175, 341] width 195 height 15
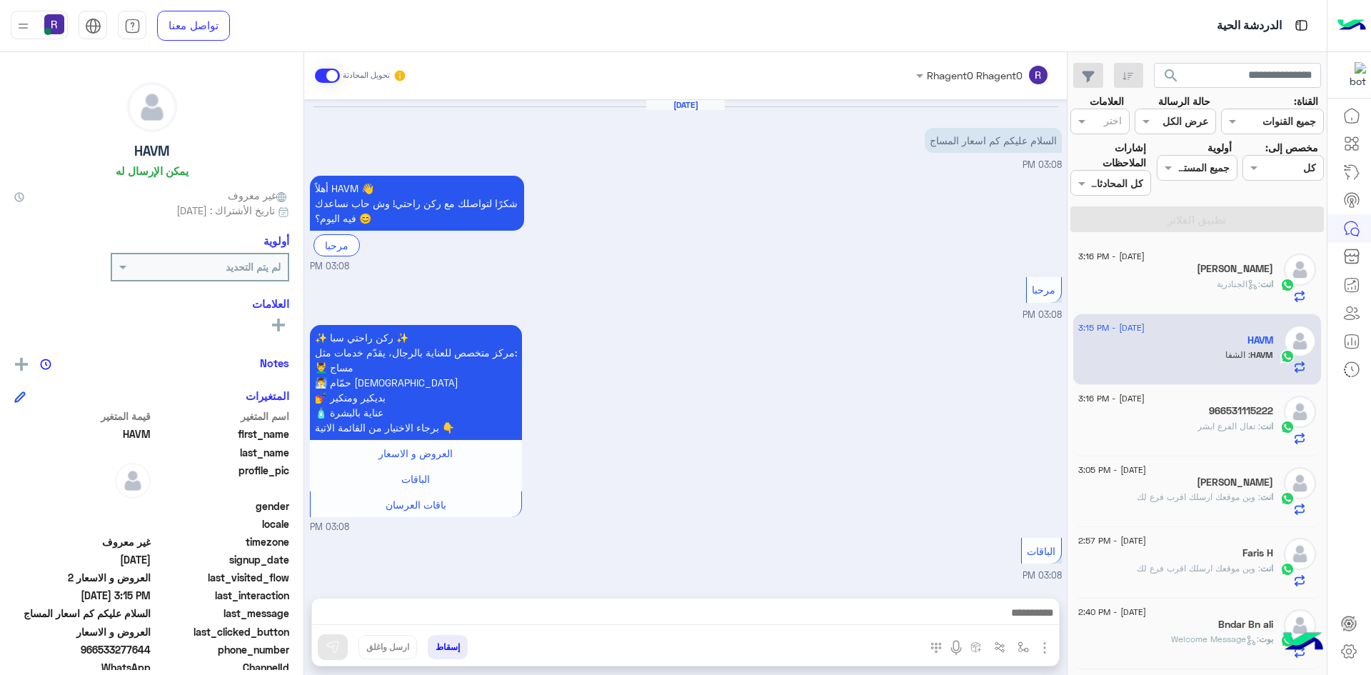
scroll to position [987, 0]
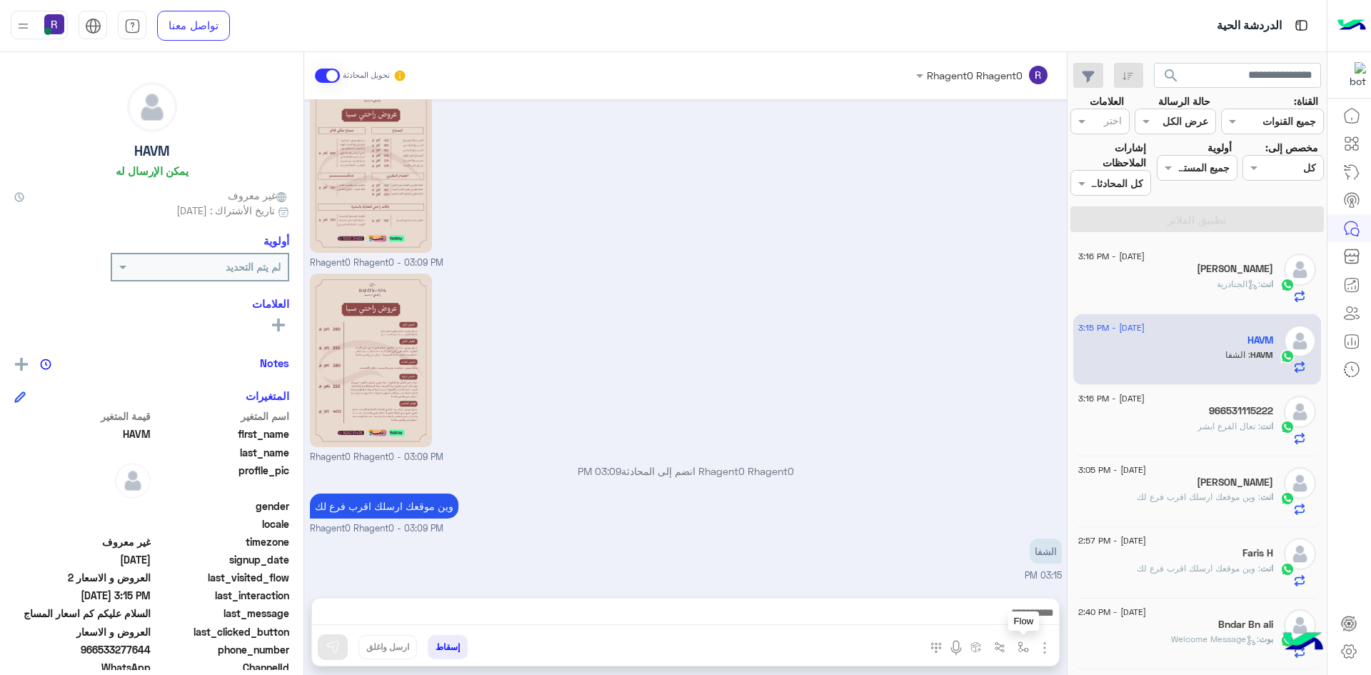
drag, startPoint x: 1025, startPoint y: 648, endPoint x: 992, endPoint y: 607, distance: 52.4
click at [1025, 648] on img "button" at bounding box center [1022, 646] width 11 height 11
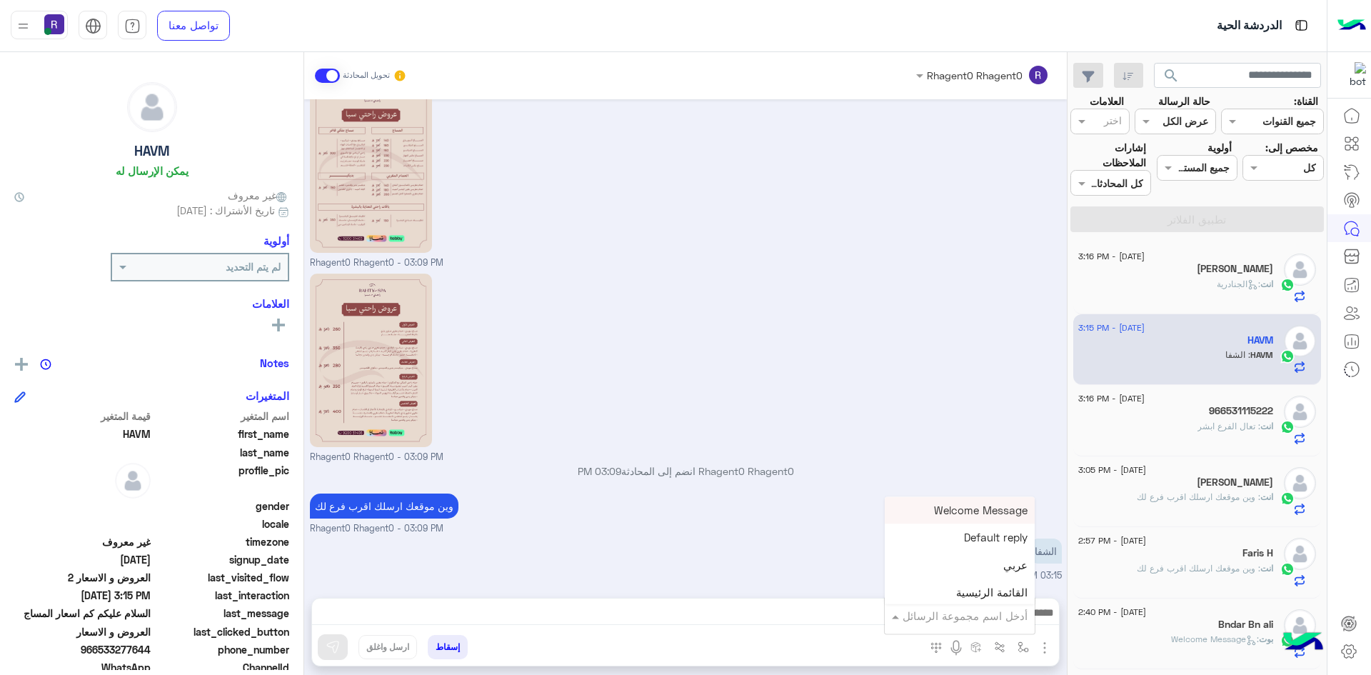
click at [987, 608] on input "text" at bounding box center [979, 616] width 96 height 16
click at [991, 568] on div "الشفا" at bounding box center [960, 572] width 150 height 28
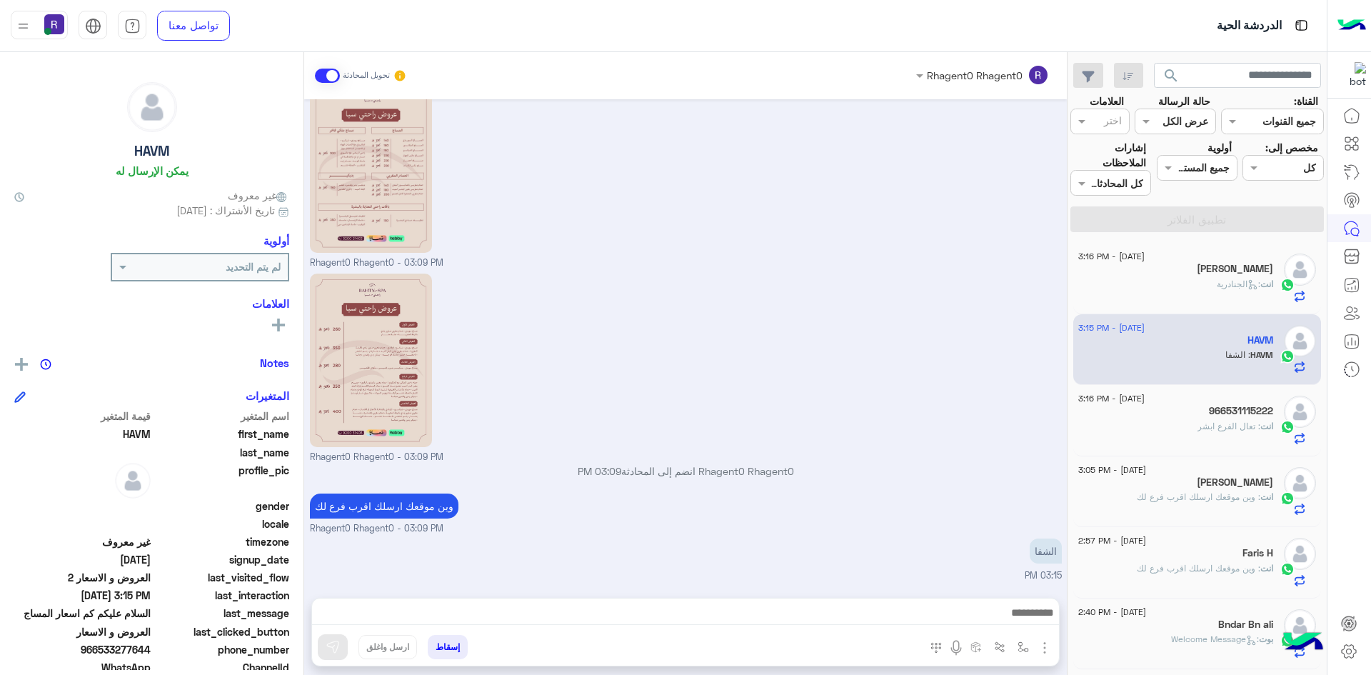
type textarea "*****"
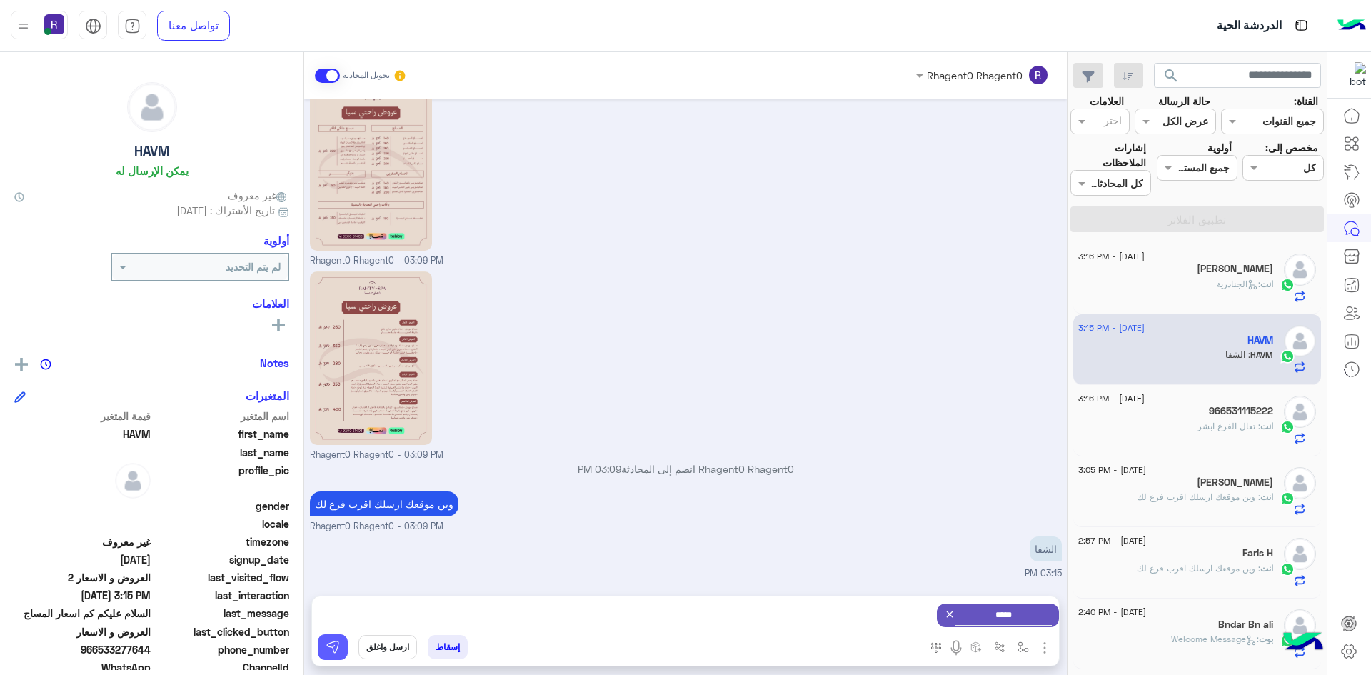
click at [341, 648] on button at bounding box center [333, 647] width 30 height 26
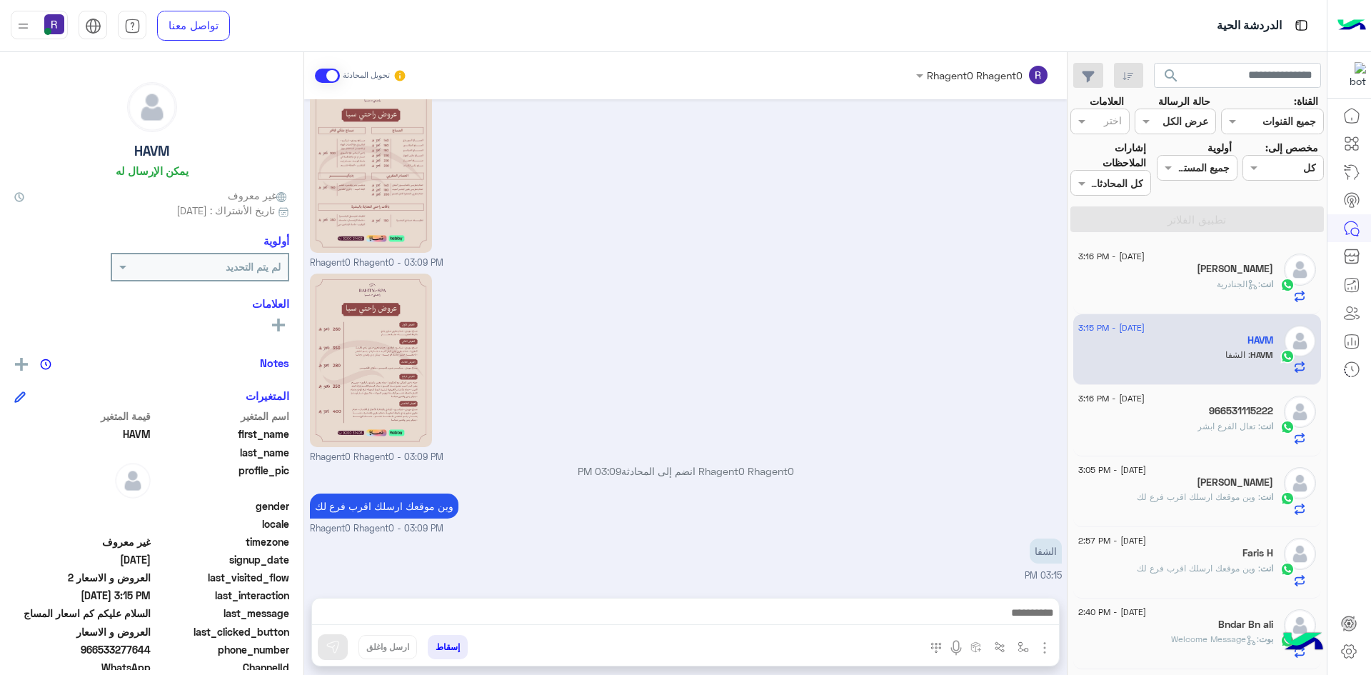
scroll to position [987, 0]
click at [1264, 436] on div "انت : تعال الفرع ابشر" at bounding box center [1175, 432] width 195 height 25
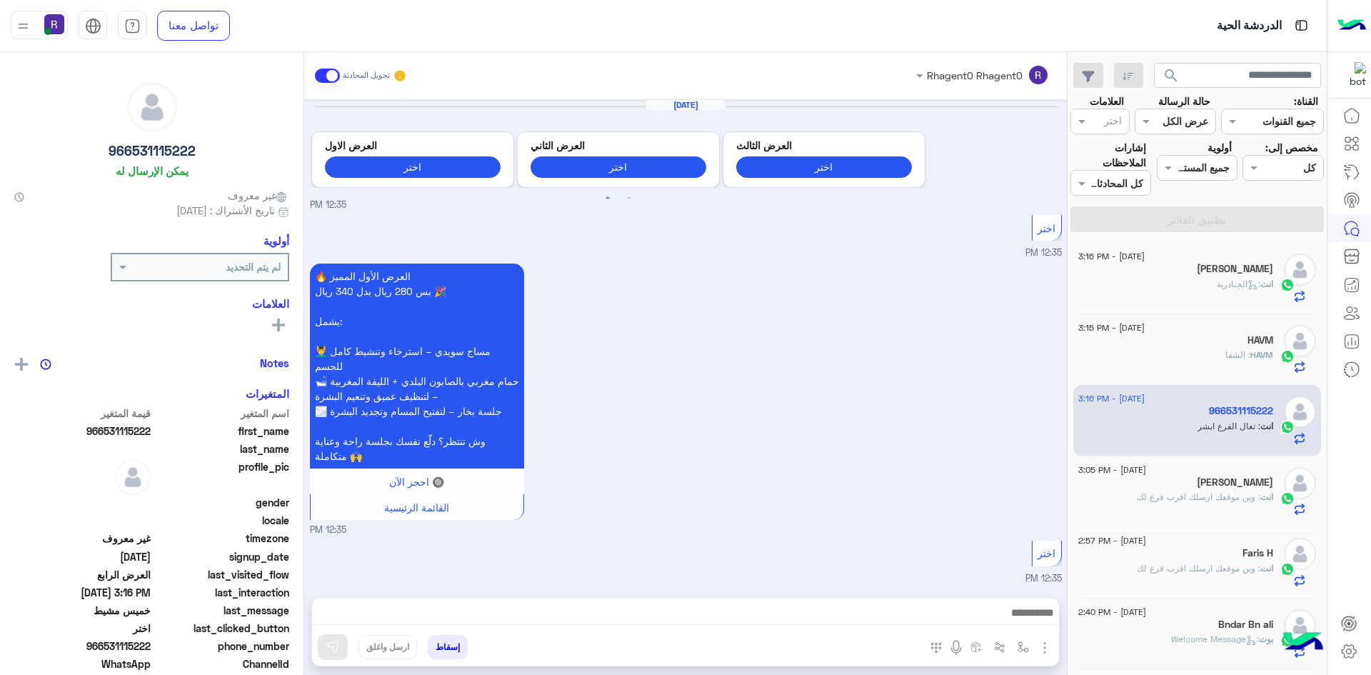
scroll to position [1999, 0]
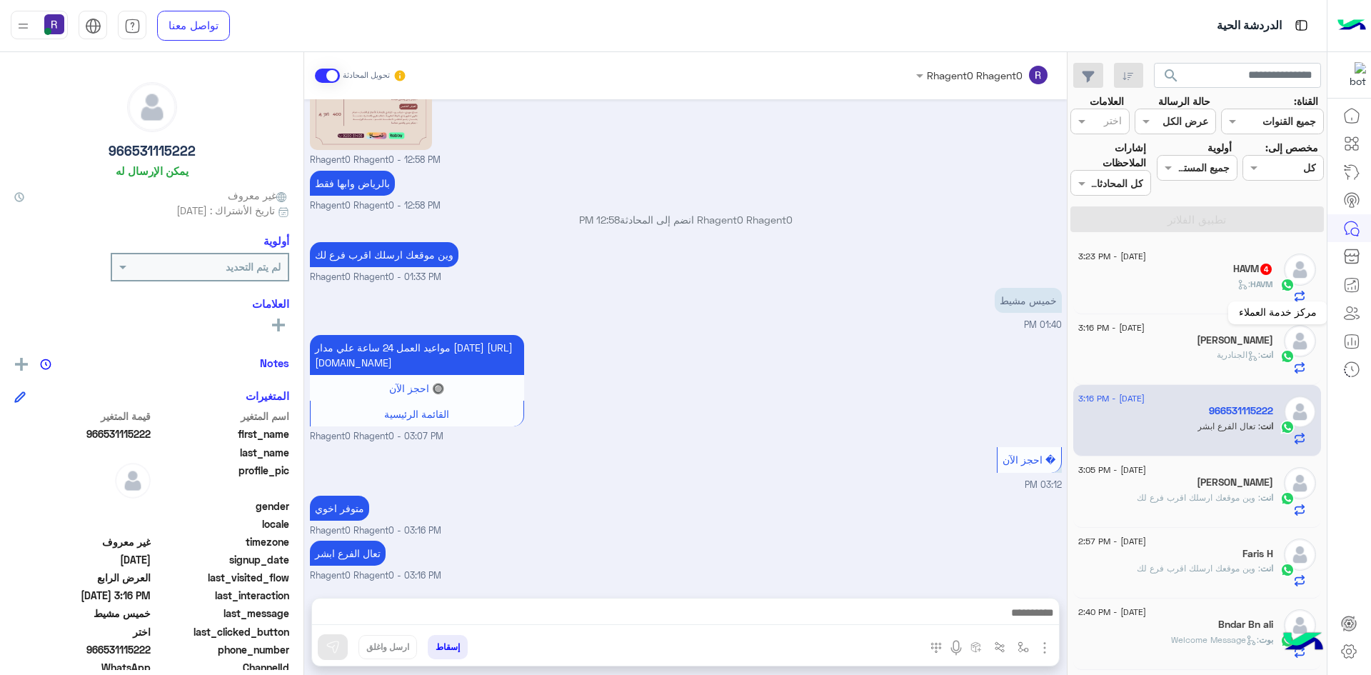
click at [1247, 288] on span ":" at bounding box center [1243, 283] width 13 height 11
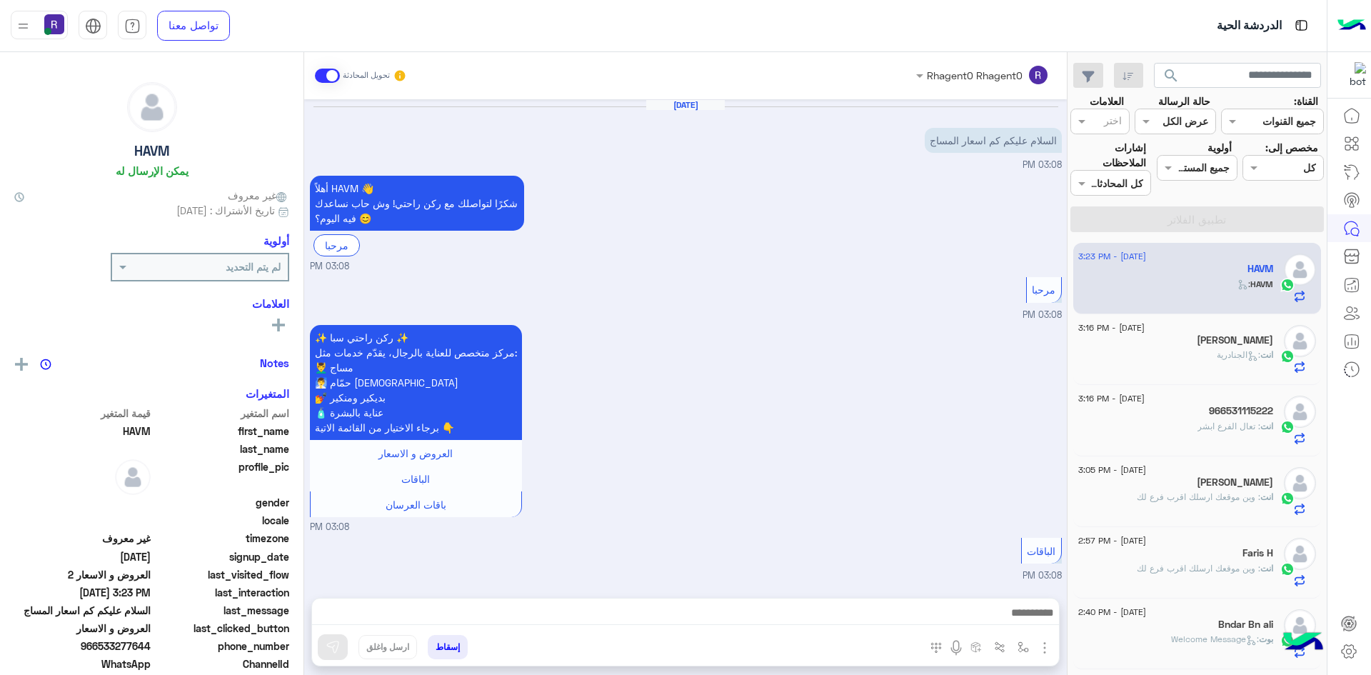
scroll to position [1307, 0]
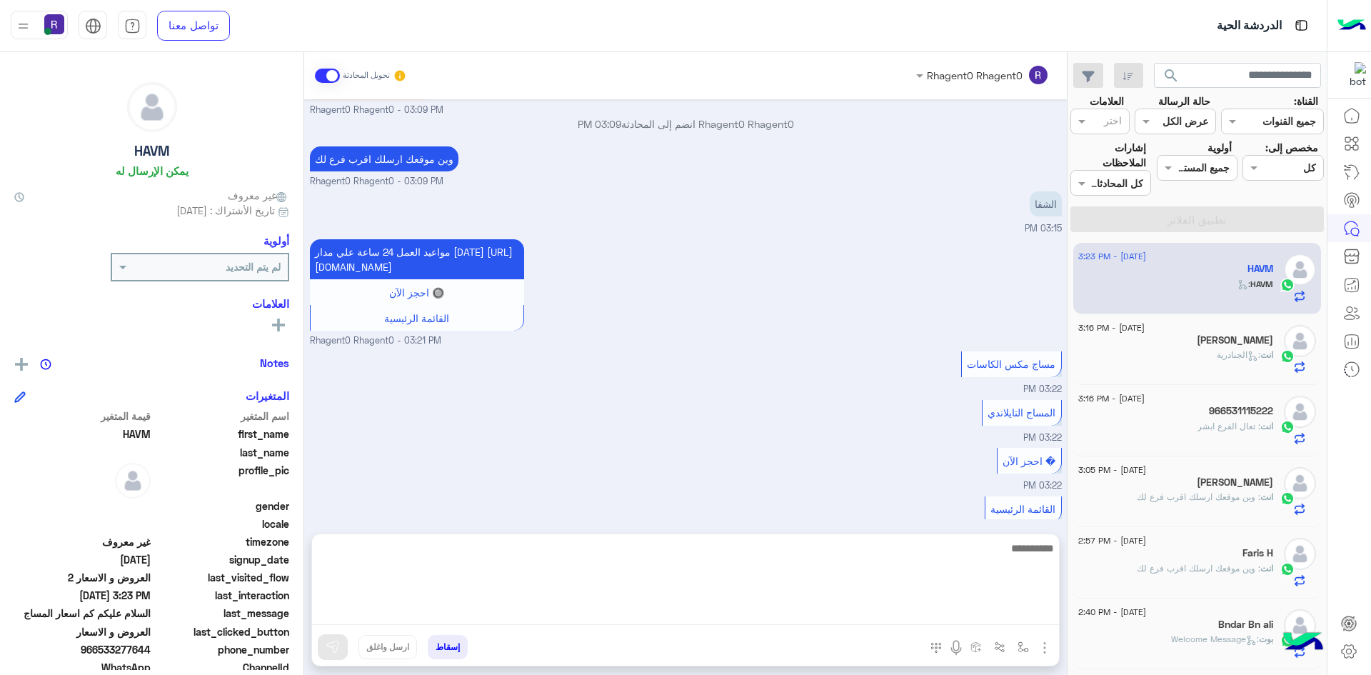
click at [859, 610] on textarea at bounding box center [685, 582] width 747 height 86
click at [1002, 548] on textarea "**********" at bounding box center [685, 582] width 747 height 86
type textarea "**********"
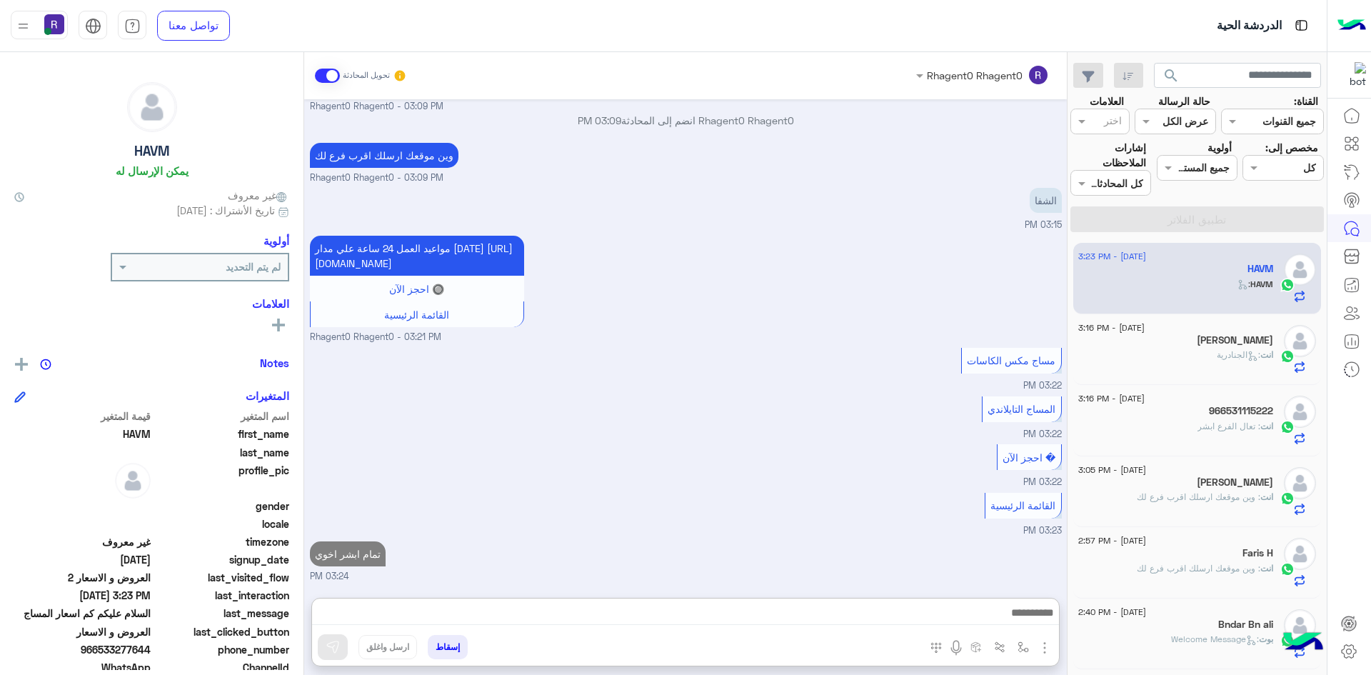
click at [1208, 358] on div "انت : الجنادرية" at bounding box center [1175, 360] width 195 height 25
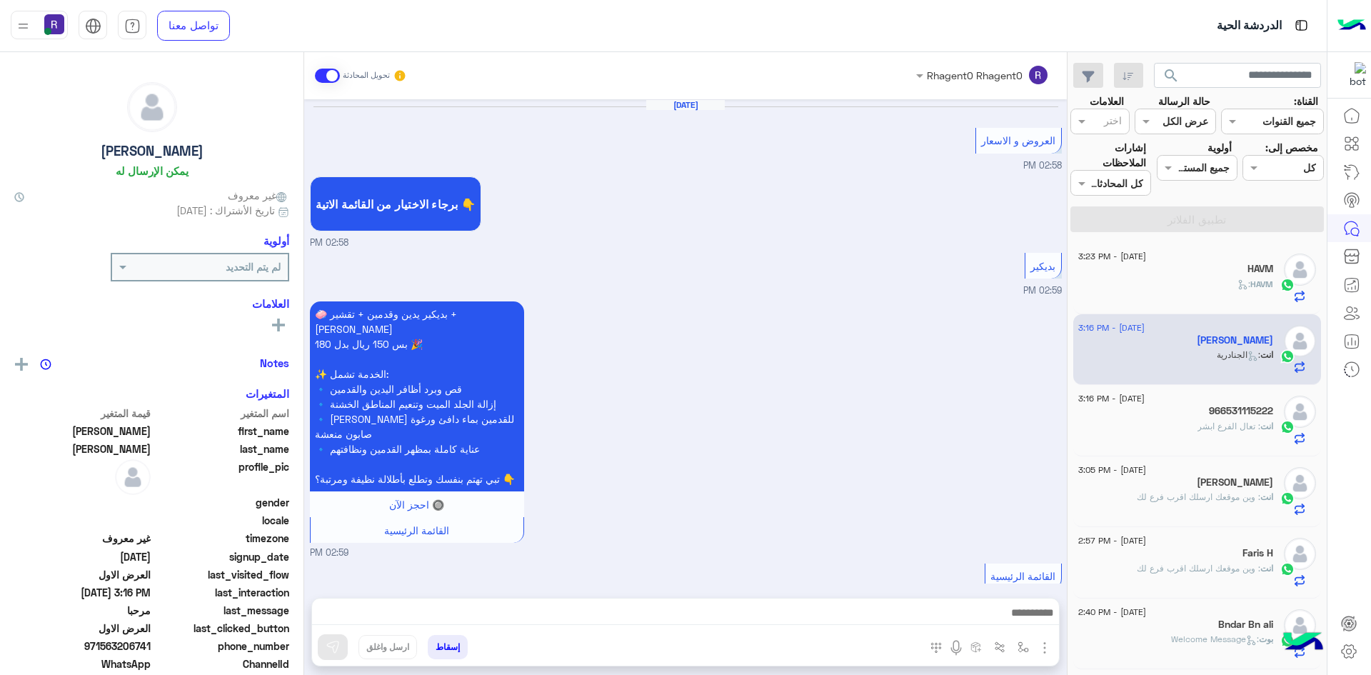
scroll to position [2020, 0]
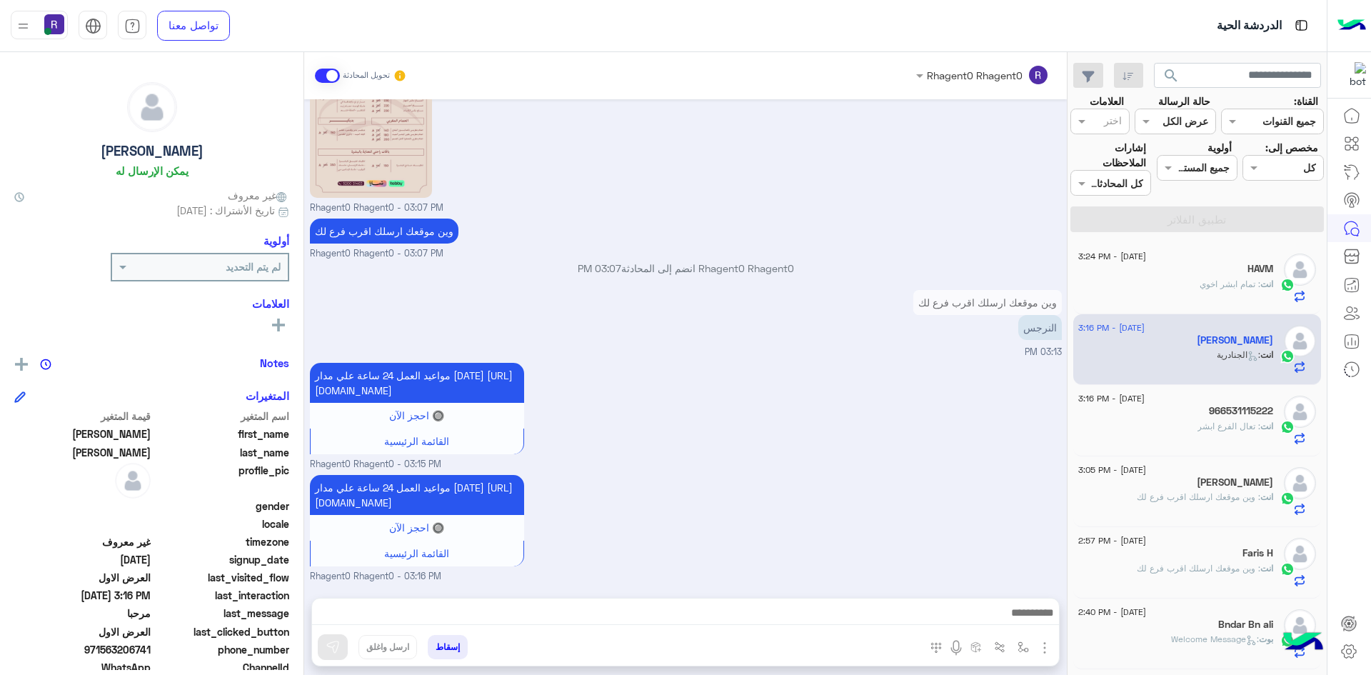
click at [1214, 276] on div "HAVM" at bounding box center [1175, 270] width 195 height 15
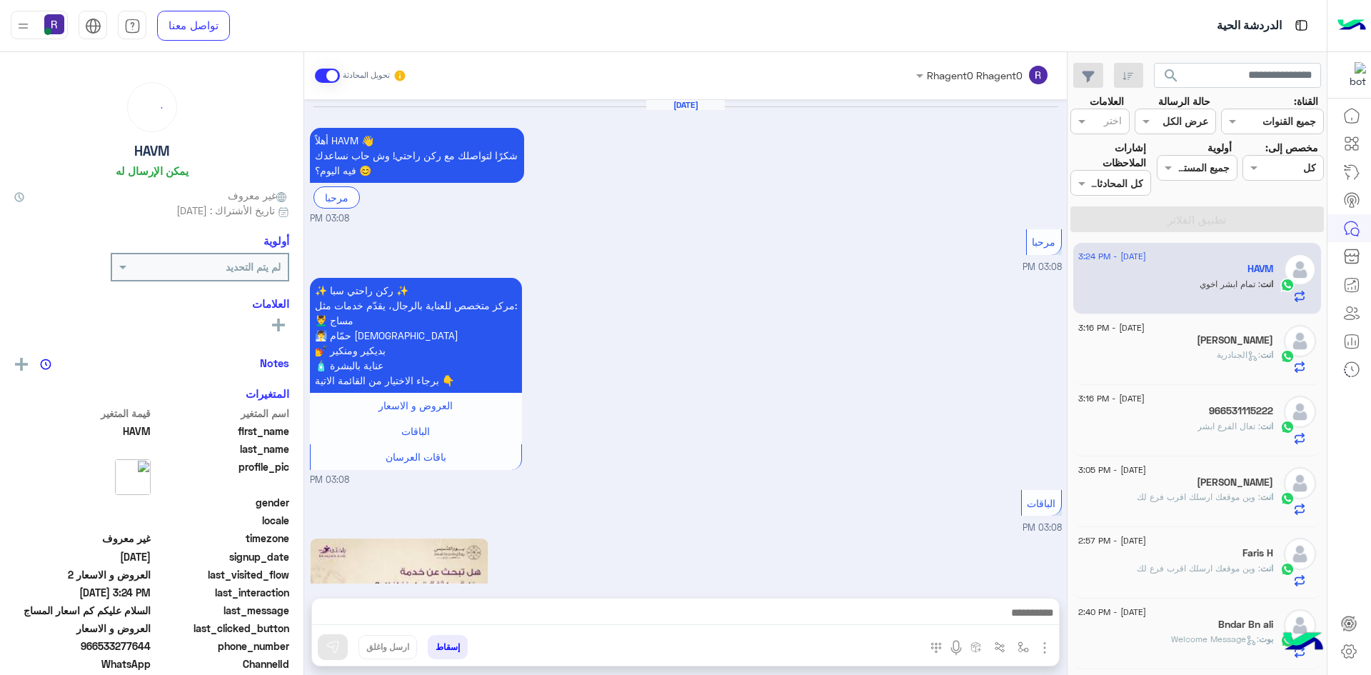
scroll to position [1305, 0]
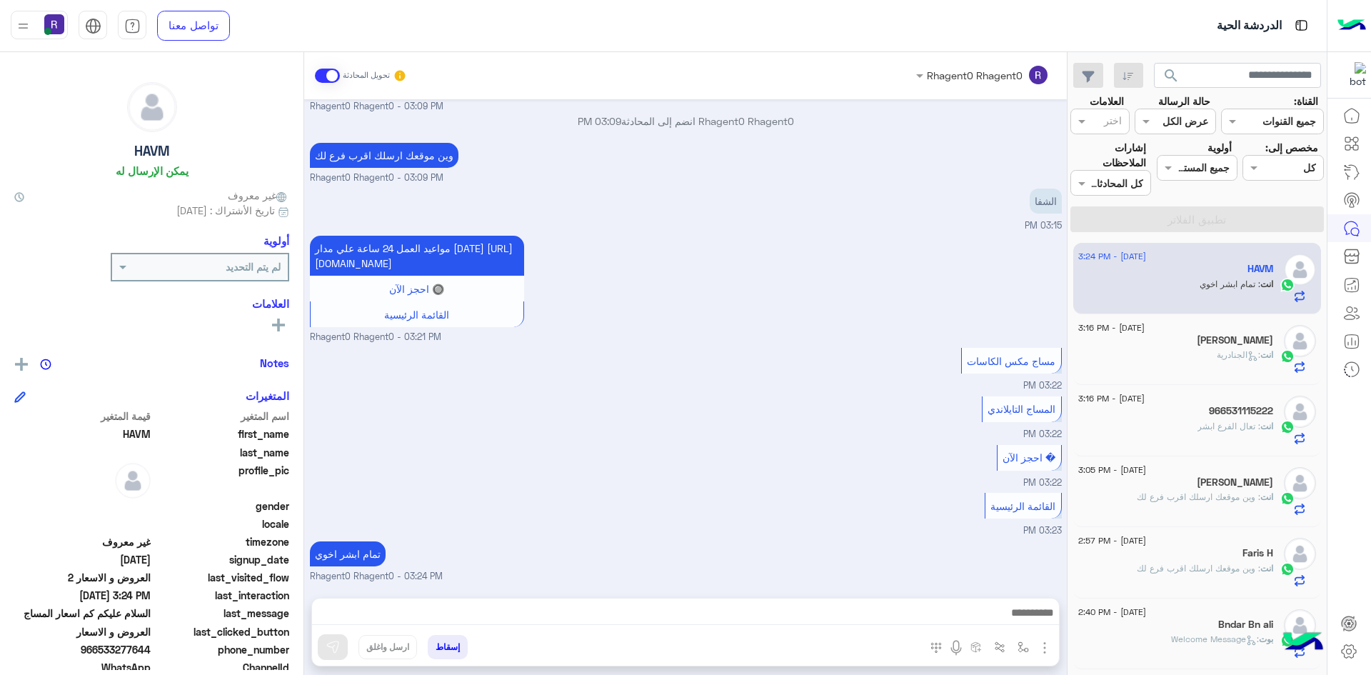
click at [1199, 360] on div "انت : الجنادرية" at bounding box center [1175, 360] width 195 height 25
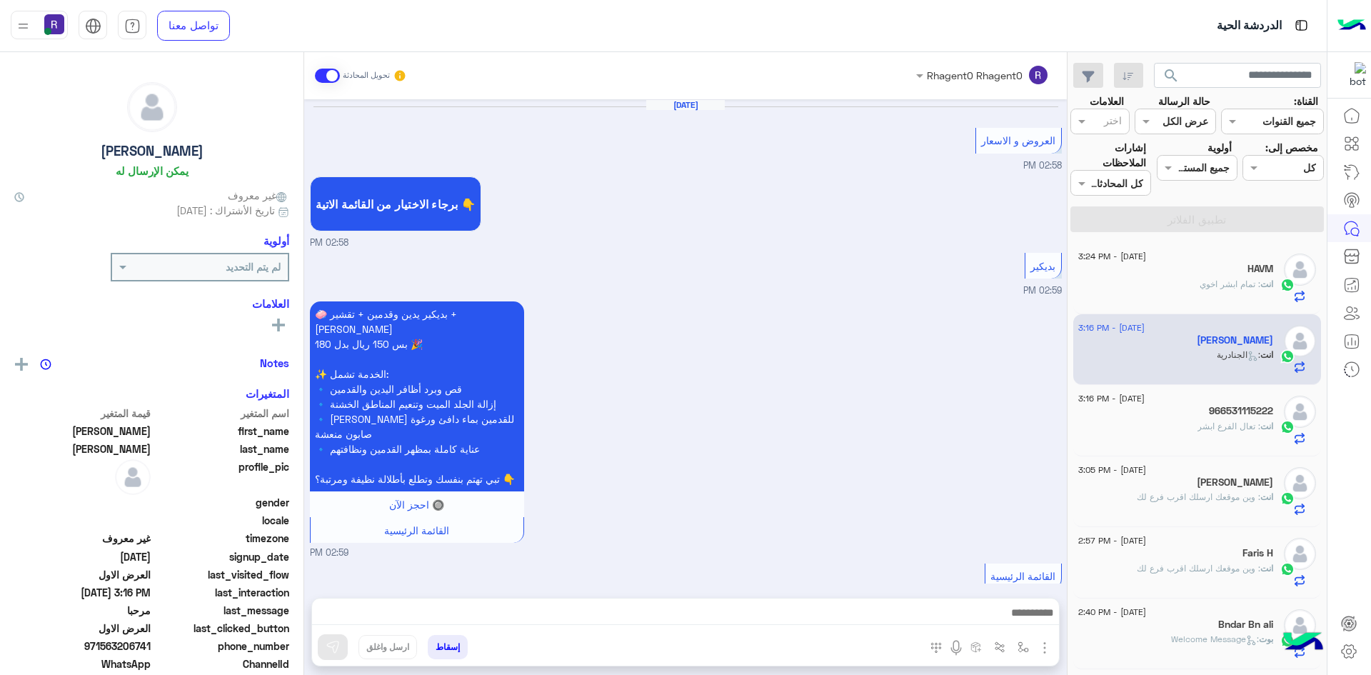
scroll to position [2020, 0]
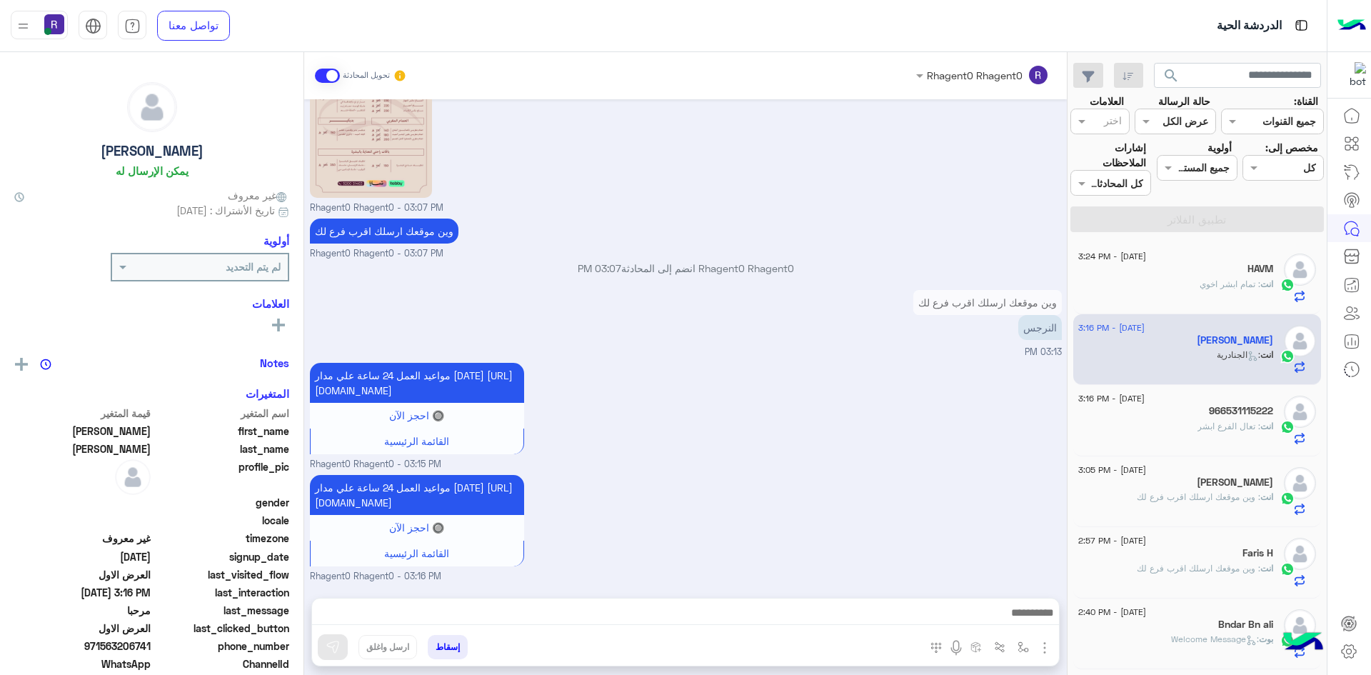
click at [1253, 423] on span ": تعال الفرع ابشر" at bounding box center [1228, 426] width 63 height 11
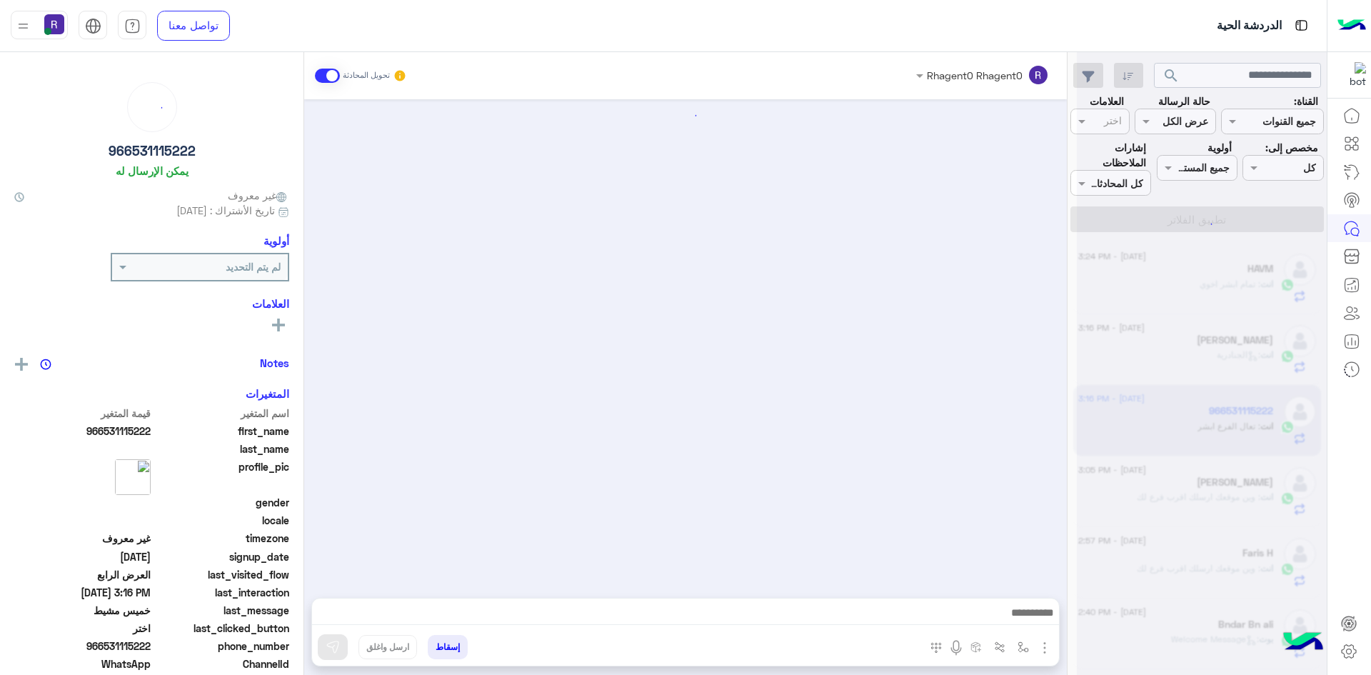
scroll to position [1999, 0]
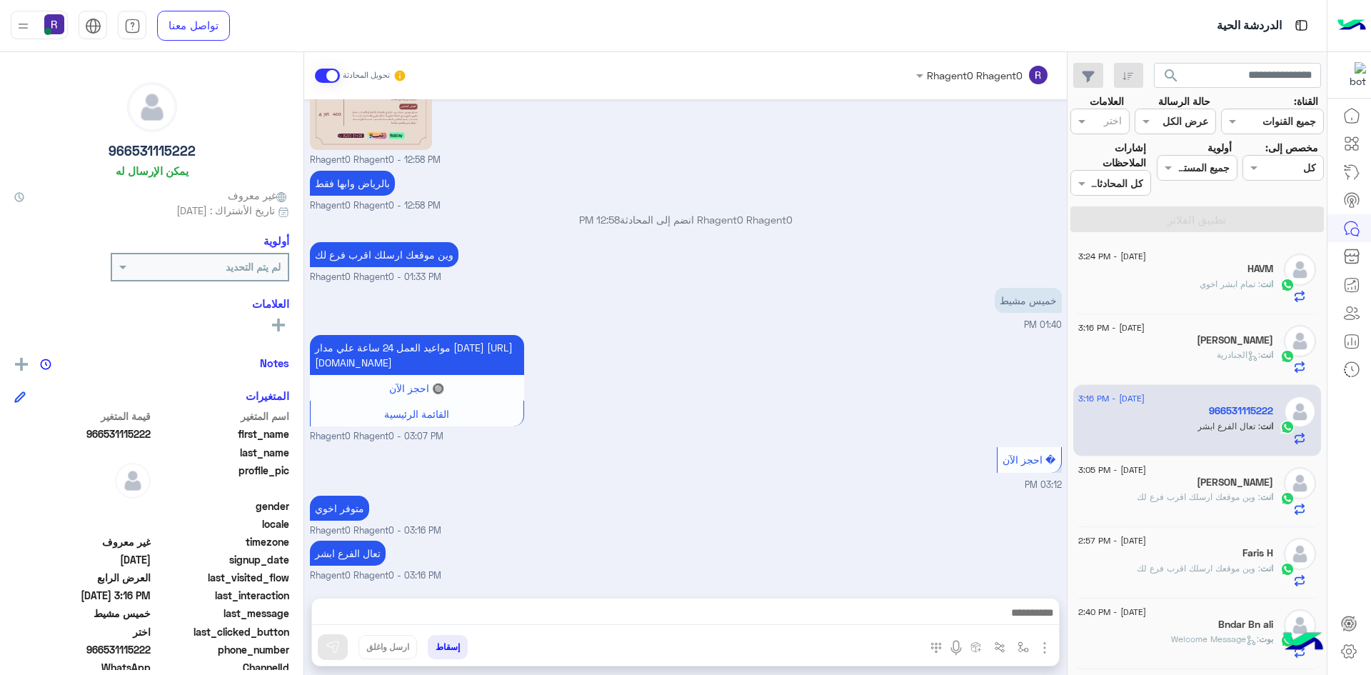
click at [1227, 501] on span ": وين موقعك ارسلك اقرب فرع لك" at bounding box center [1199, 496] width 124 height 11
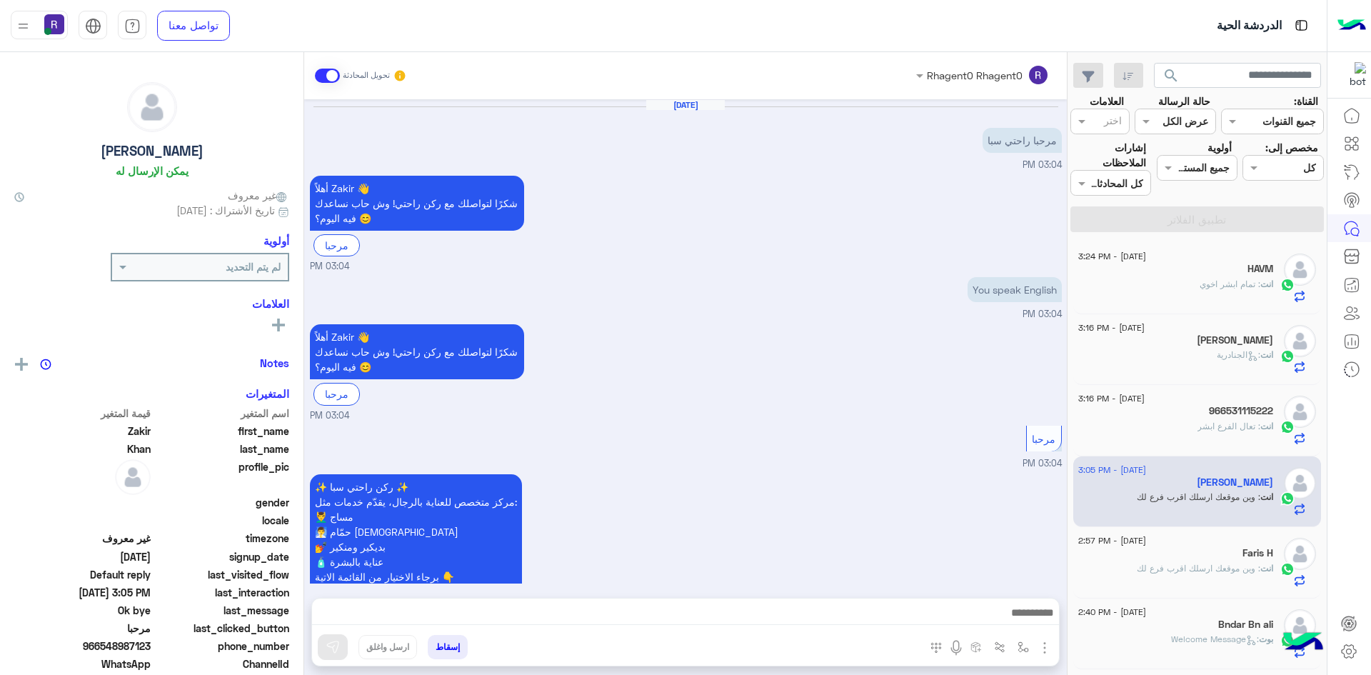
scroll to position [735, 0]
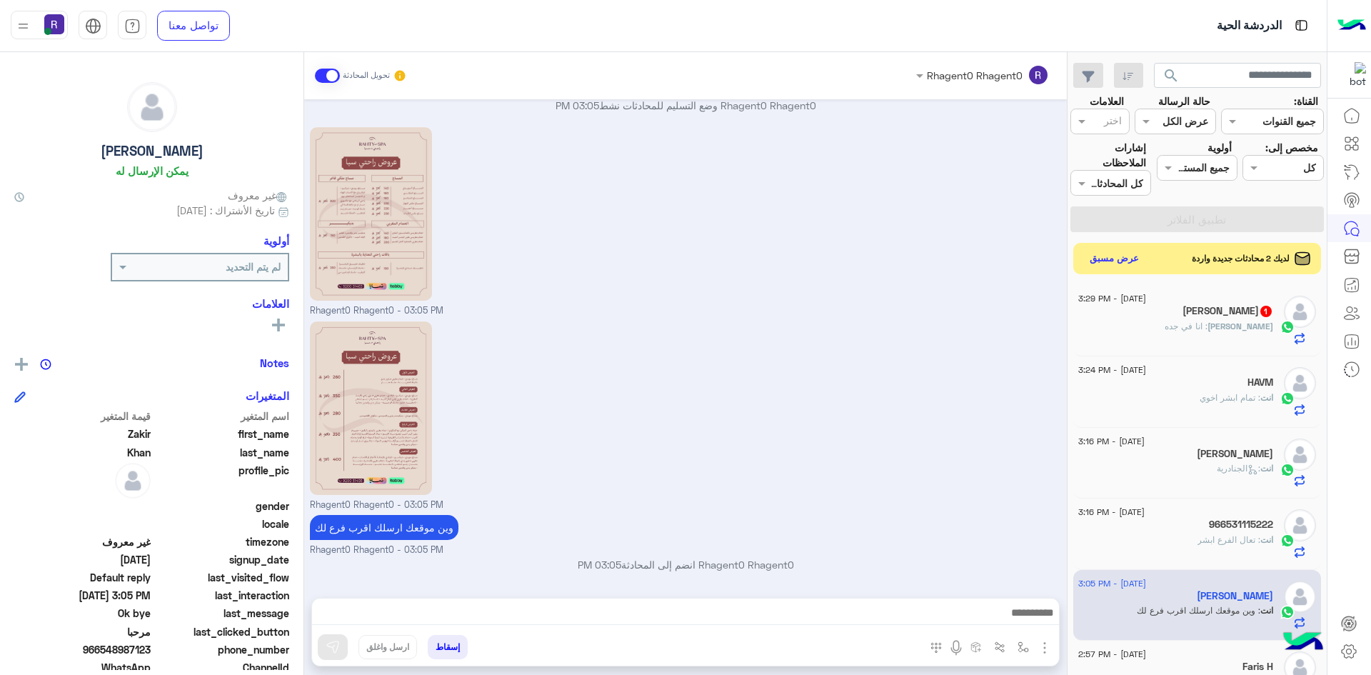
click at [1152, 317] on div "محمد 1" at bounding box center [1175, 312] width 195 height 15
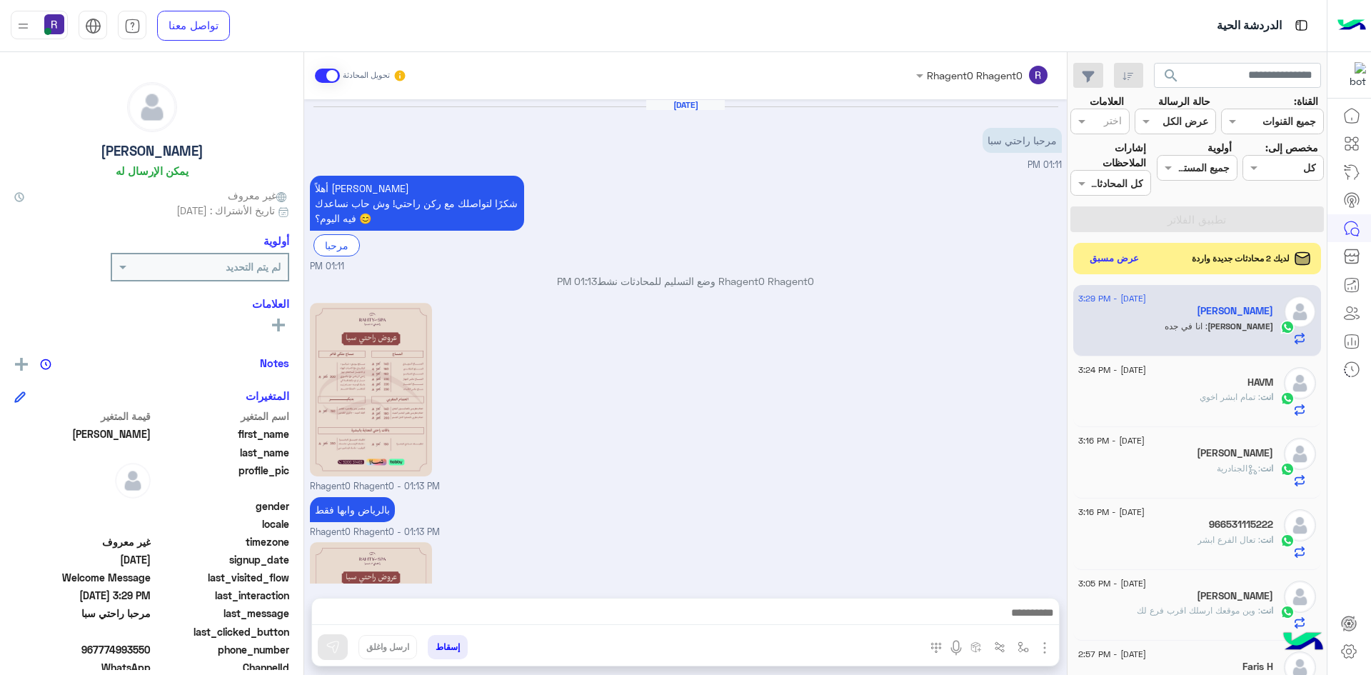
scroll to position [268, 0]
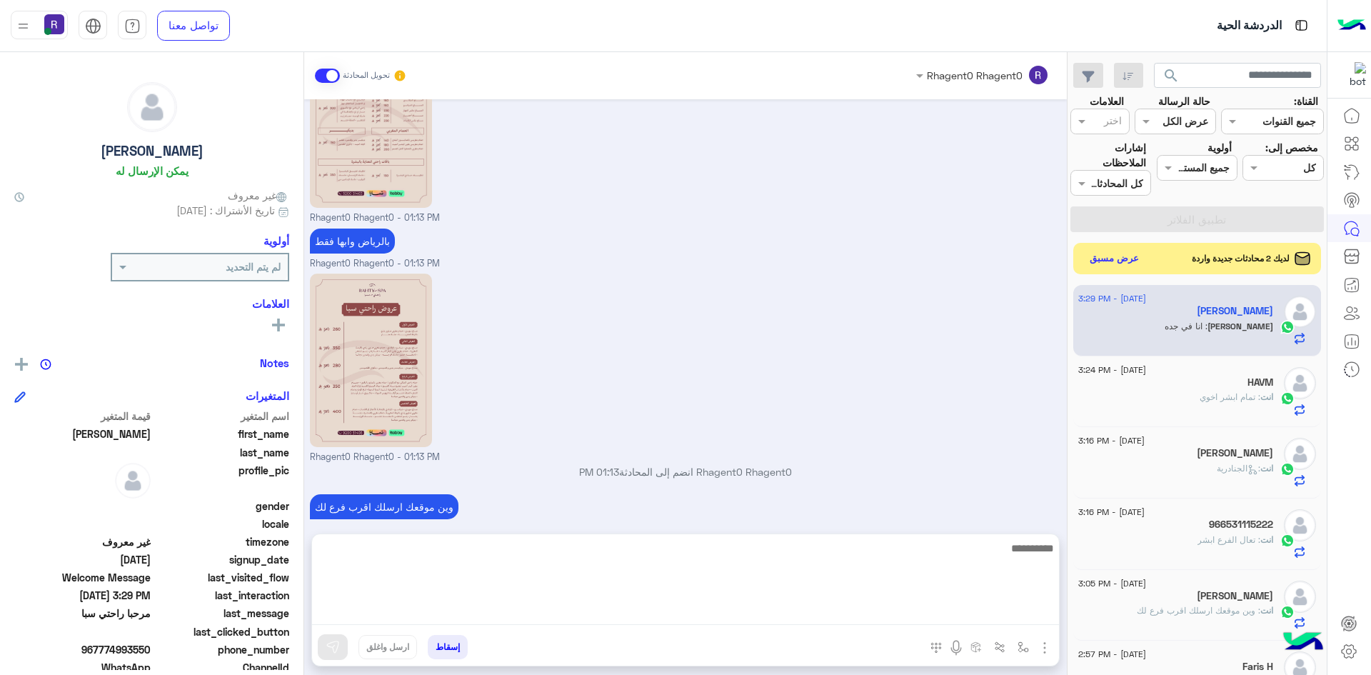
click at [783, 617] on textarea at bounding box center [685, 582] width 747 height 86
type textarea "*******"
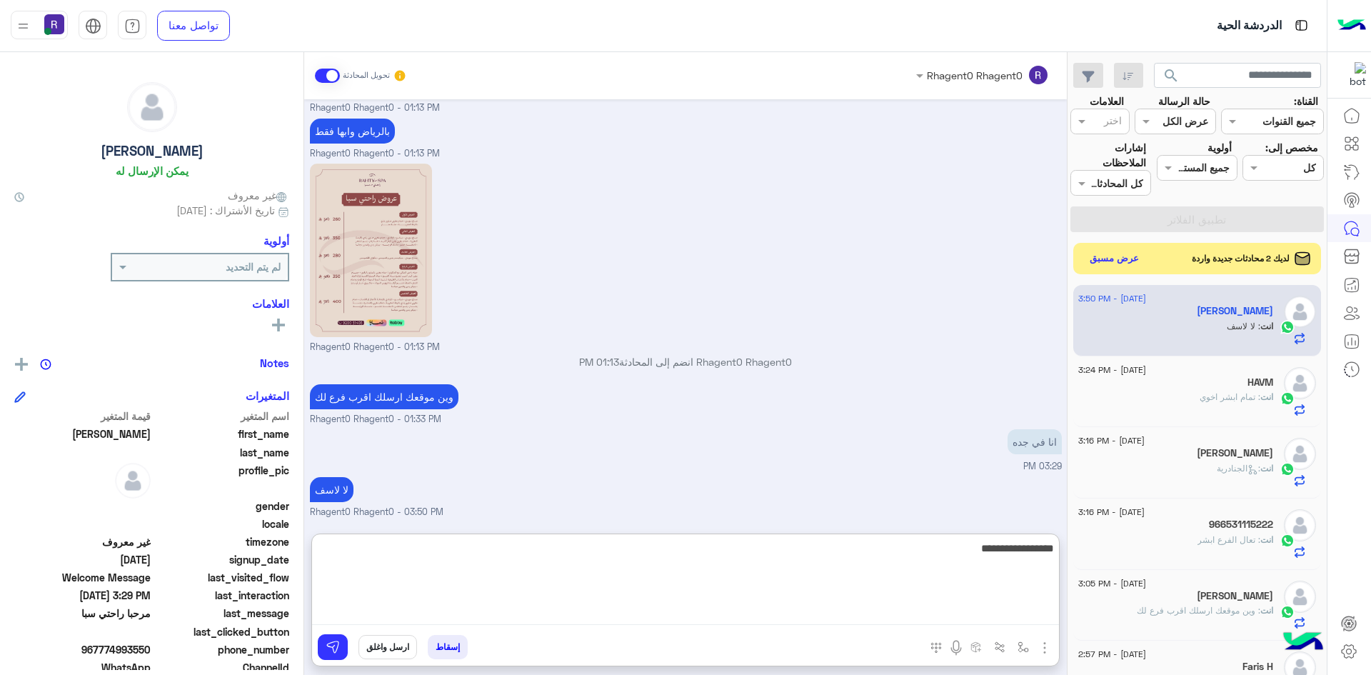
type textarea "**********"
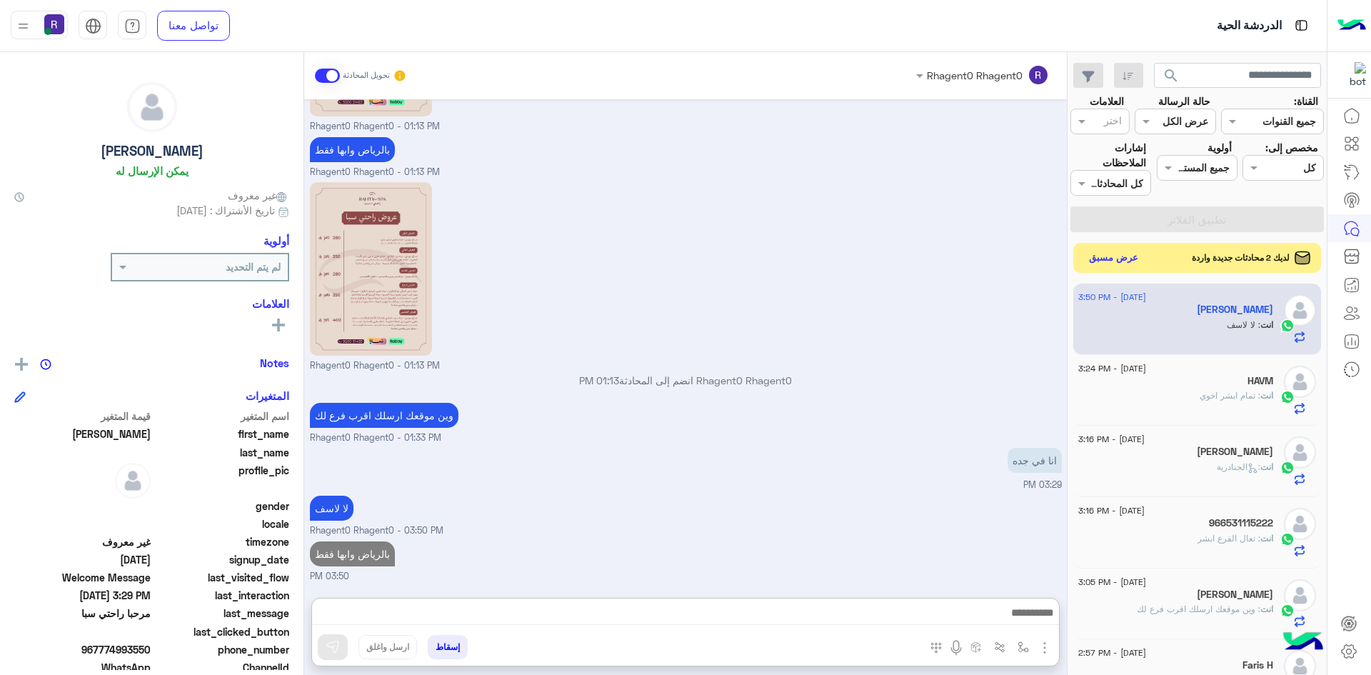
click at [1123, 258] on button "عرض مسبق" at bounding box center [1114, 257] width 60 height 19
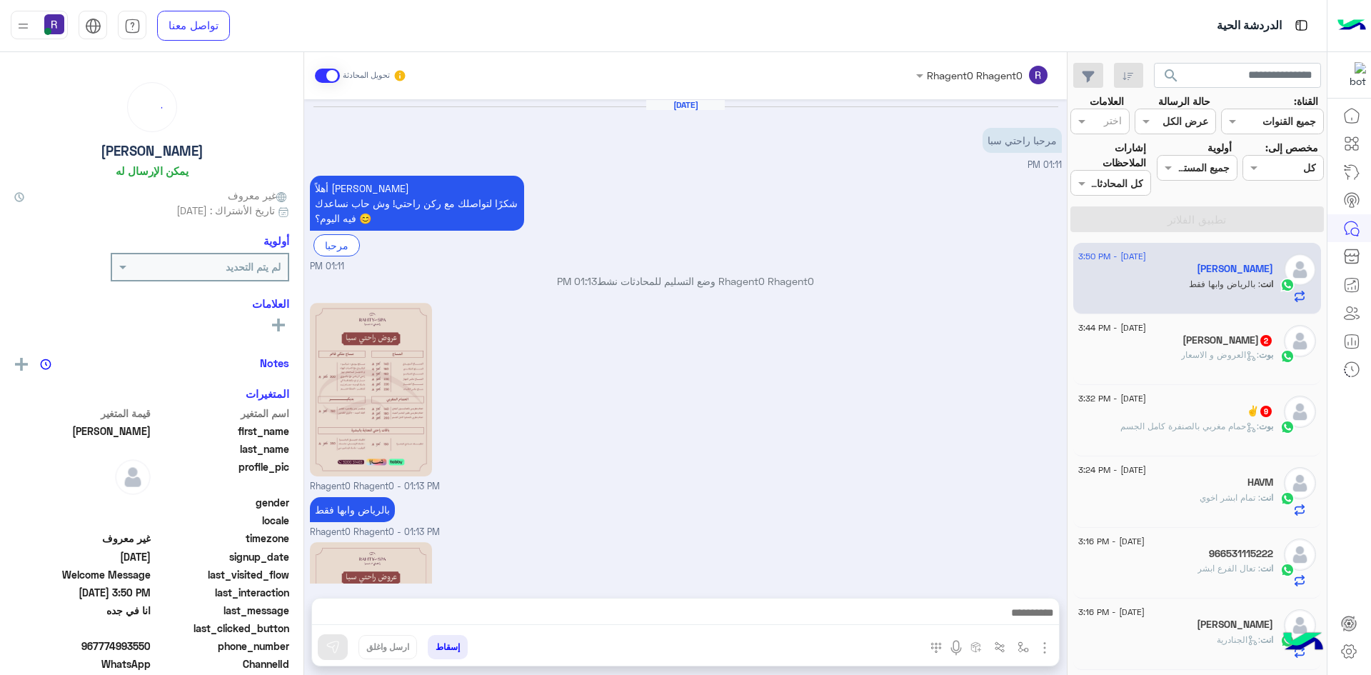
scroll to position [406, 0]
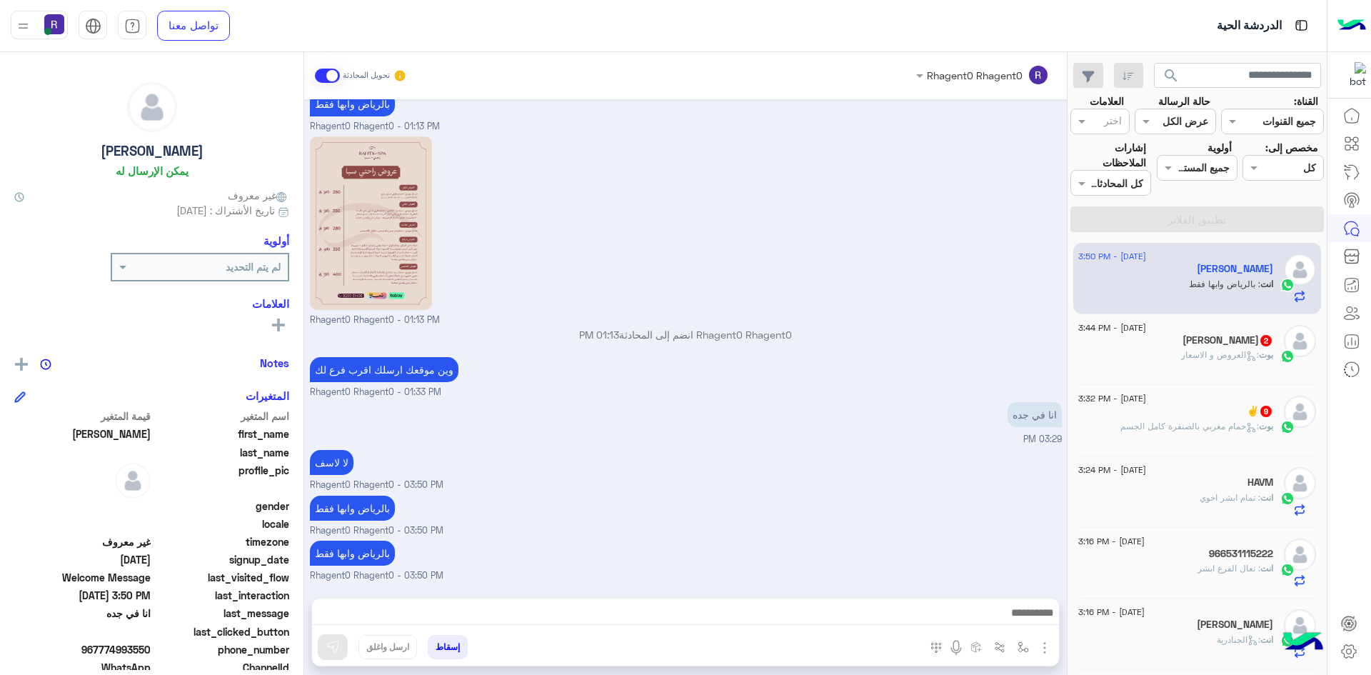
click at [1139, 421] on span ": حمام مغربي بالصنفرة كامل الجسم" at bounding box center [1189, 426] width 139 height 11
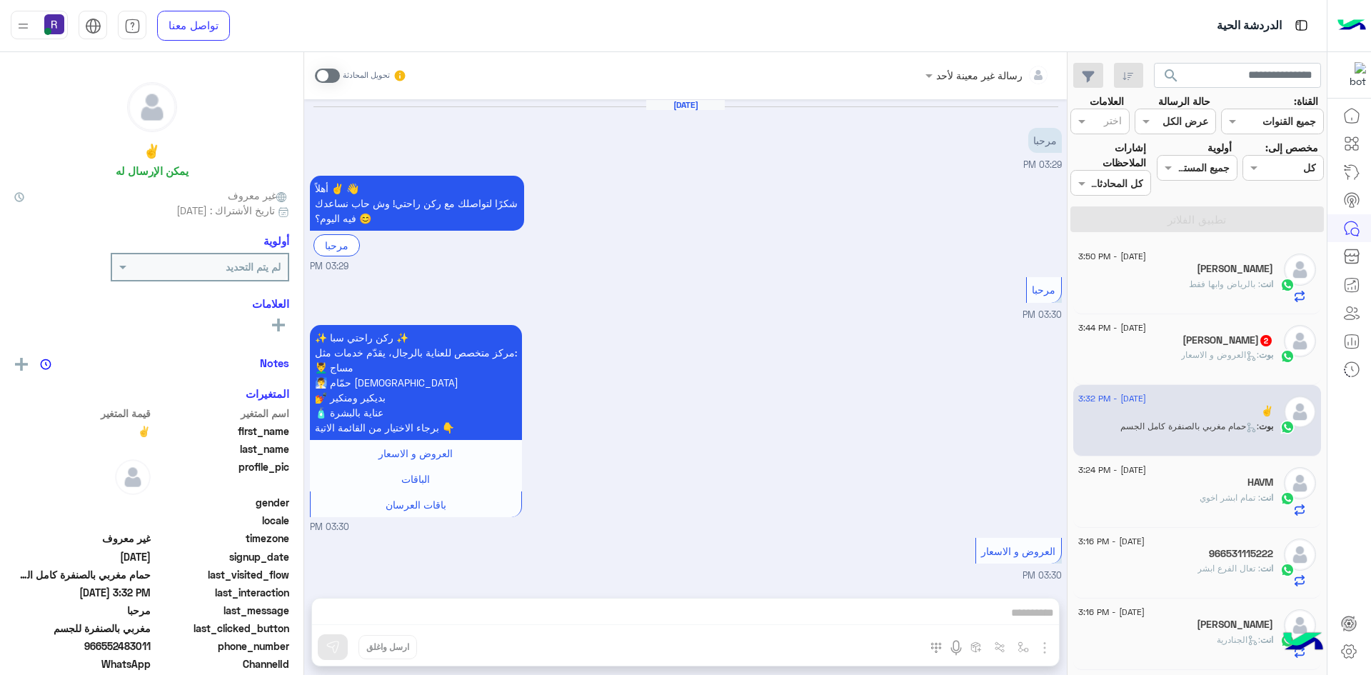
scroll to position [1816, 0]
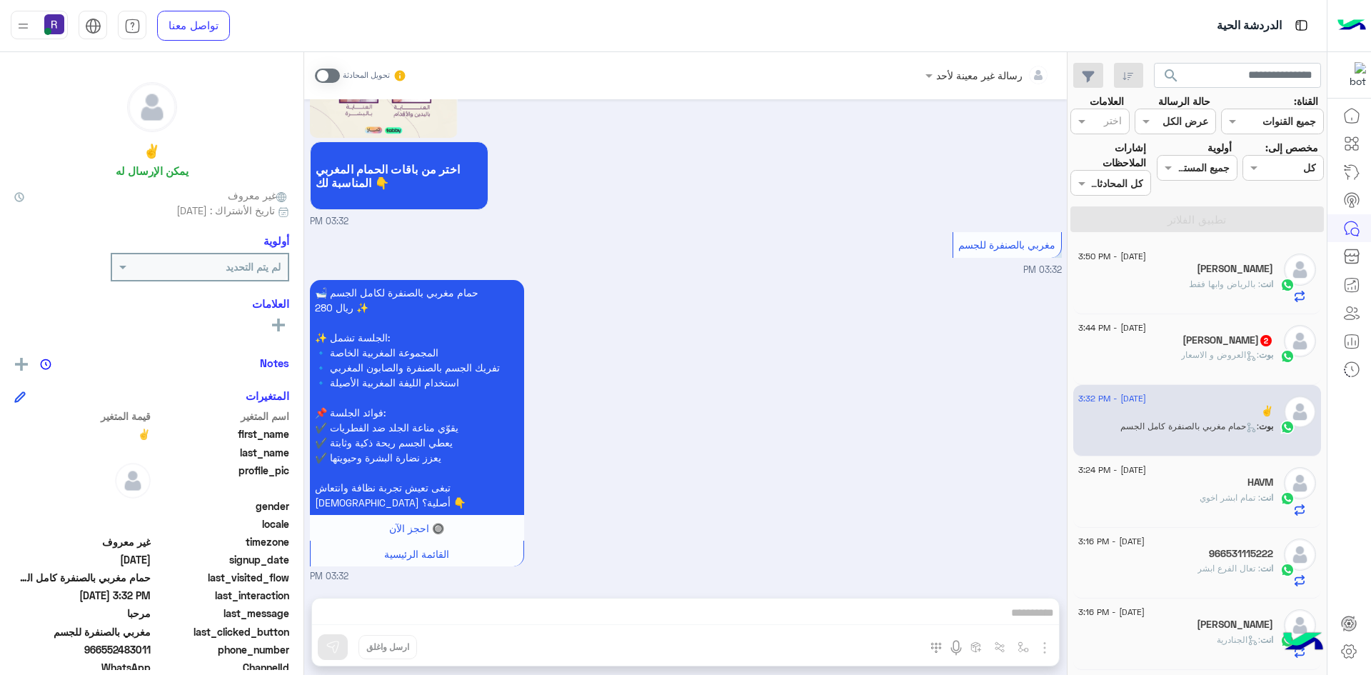
click at [335, 76] on span at bounding box center [327, 76] width 25 height 14
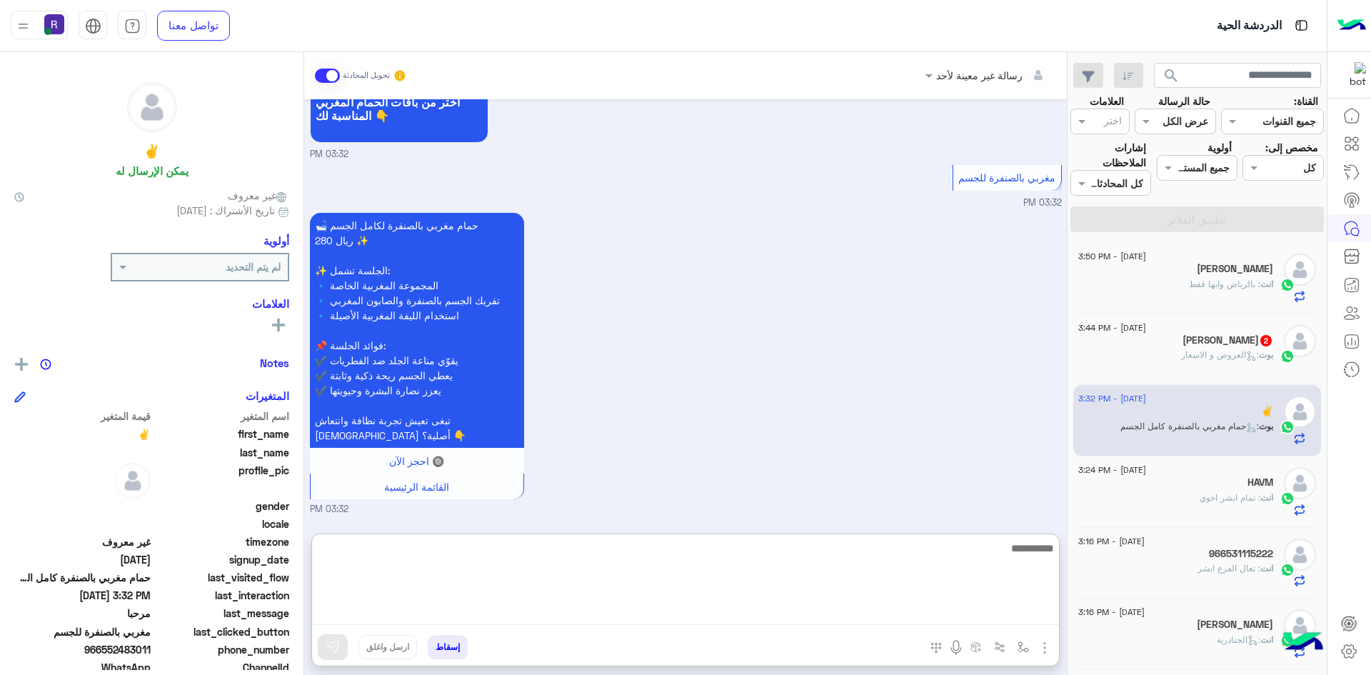
paste textarea "**********"
type textarea "**********"
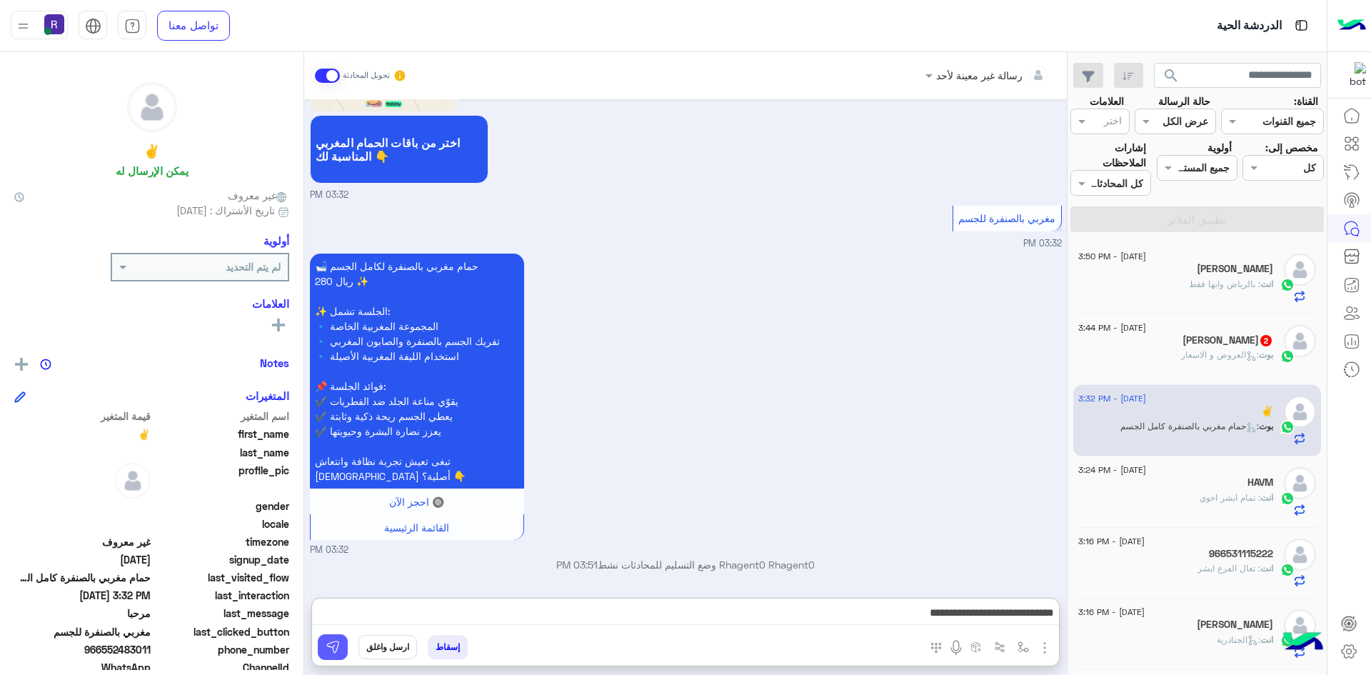
click at [329, 654] on button at bounding box center [333, 647] width 30 height 26
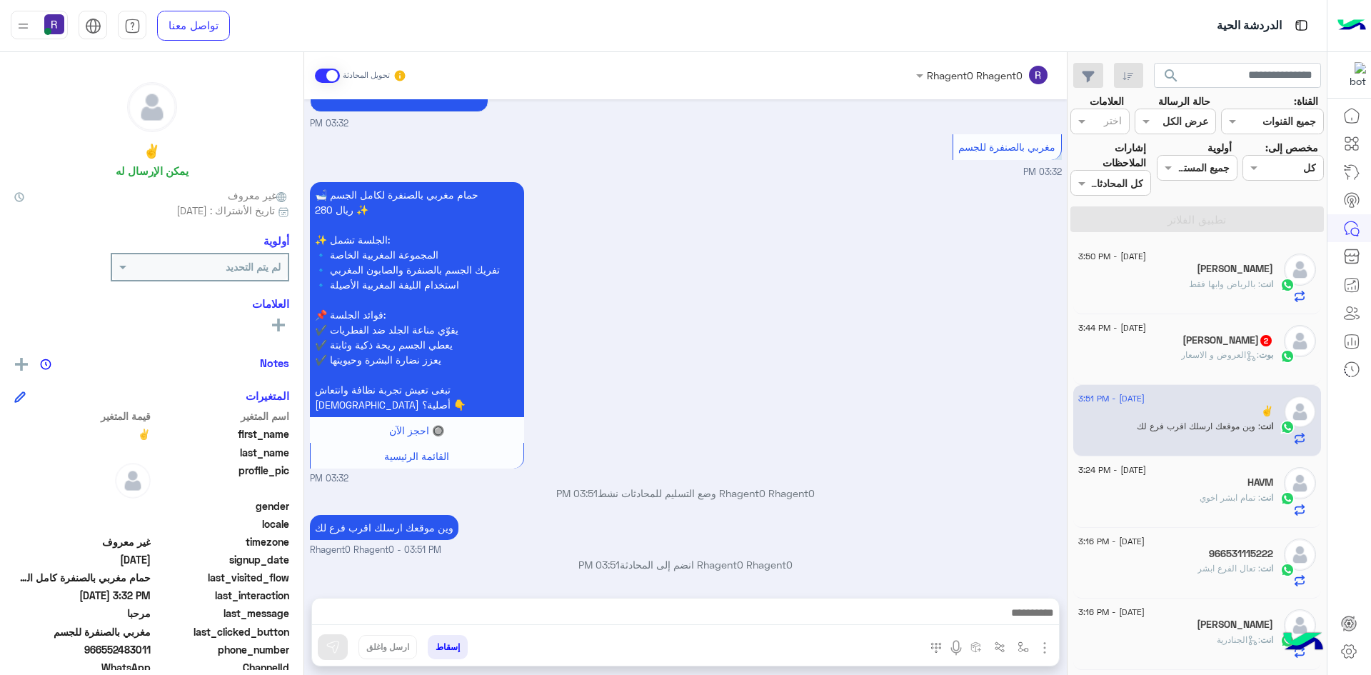
scroll to position [1771, 0]
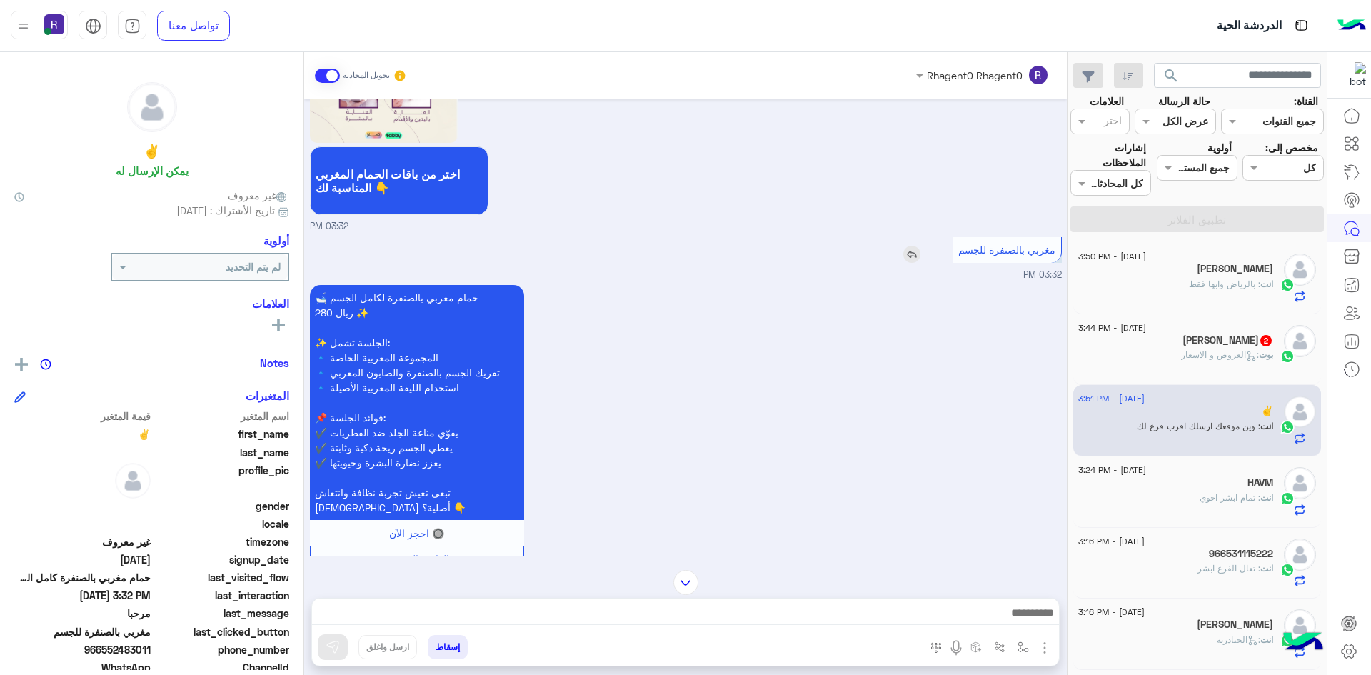
click at [912, 263] on img at bounding box center [911, 254] width 17 height 17
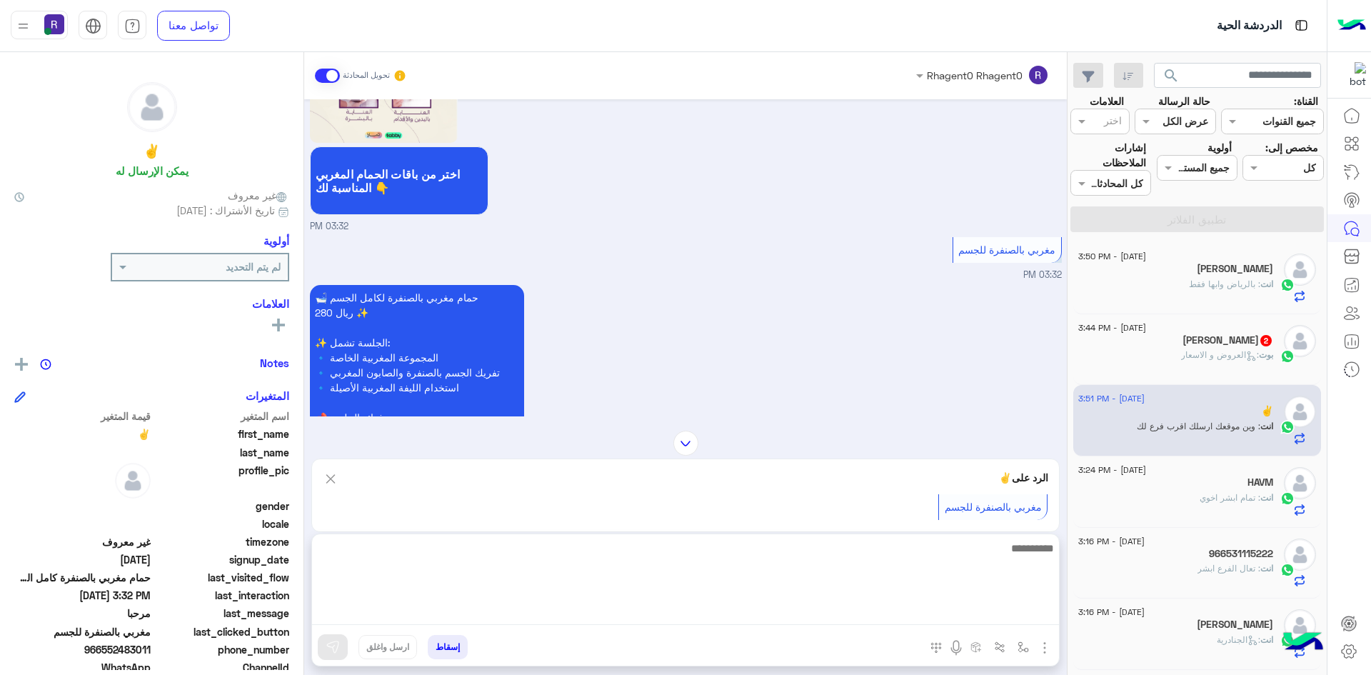
click at [788, 616] on textarea at bounding box center [685, 582] width 747 height 86
type textarea "**********"
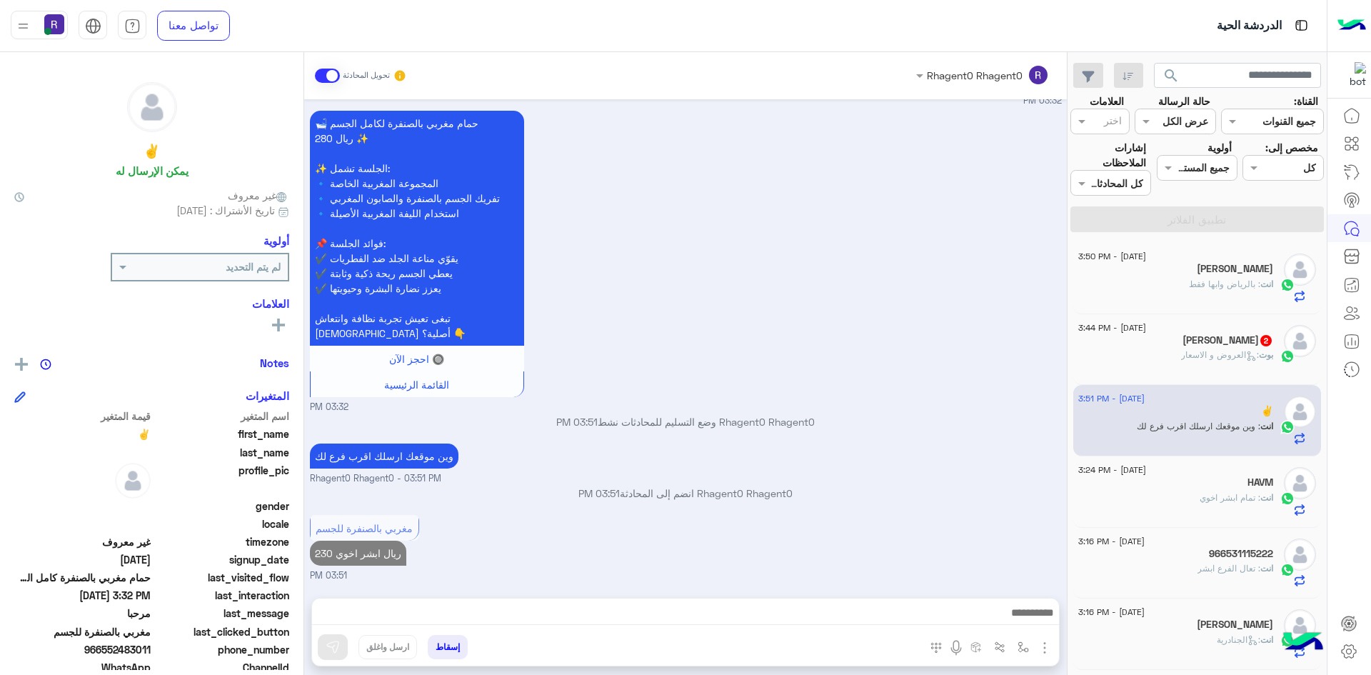
click at [1154, 348] on div "بوت : العروض و الاسعار" at bounding box center [1175, 360] width 195 height 25
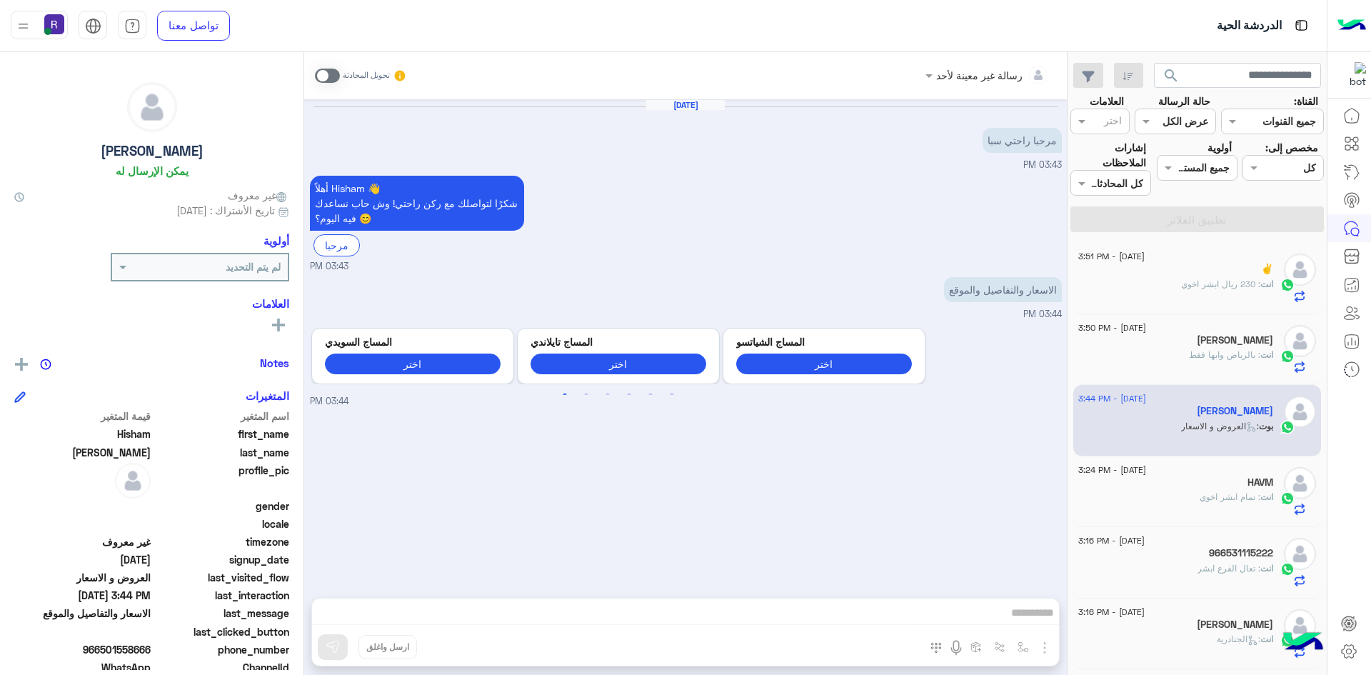
click at [335, 77] on span at bounding box center [327, 76] width 25 height 14
click at [1040, 652] on img "button" at bounding box center [1044, 647] width 17 height 17
click at [1040, 615] on img at bounding box center [1040, 616] width 11 height 16
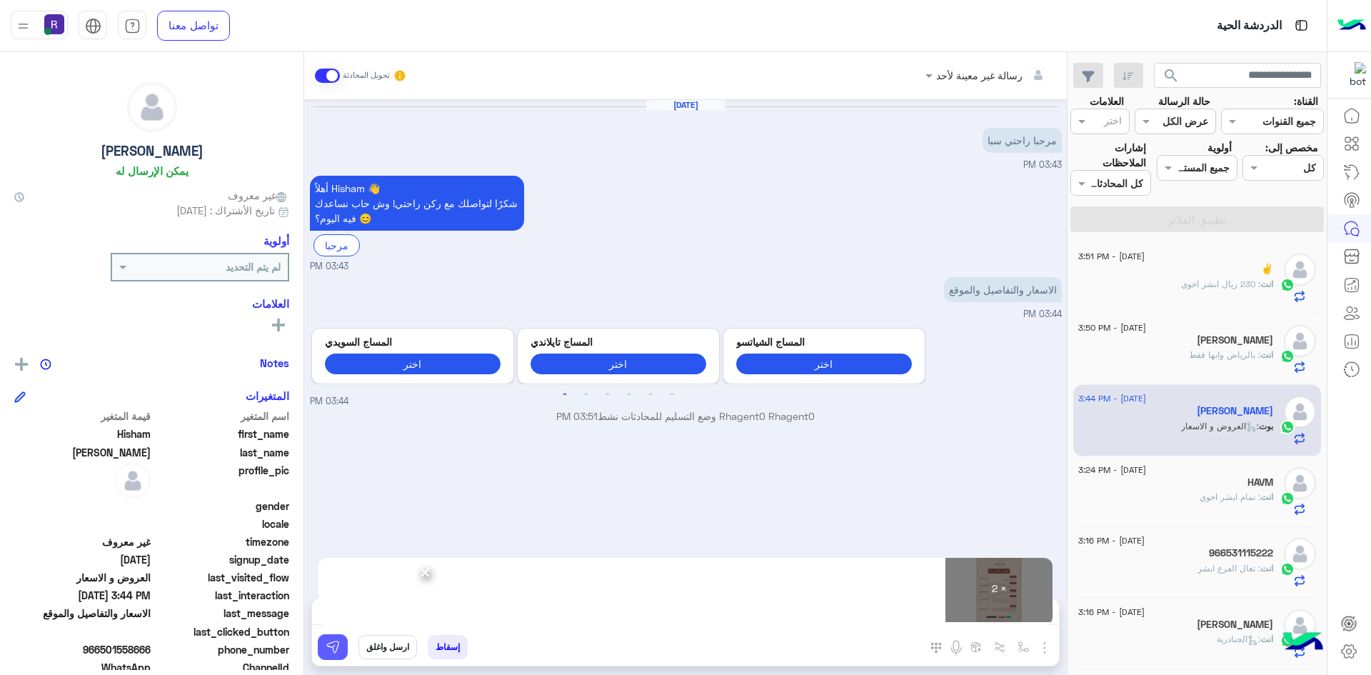
click at [334, 648] on img at bounding box center [333, 647] width 14 height 14
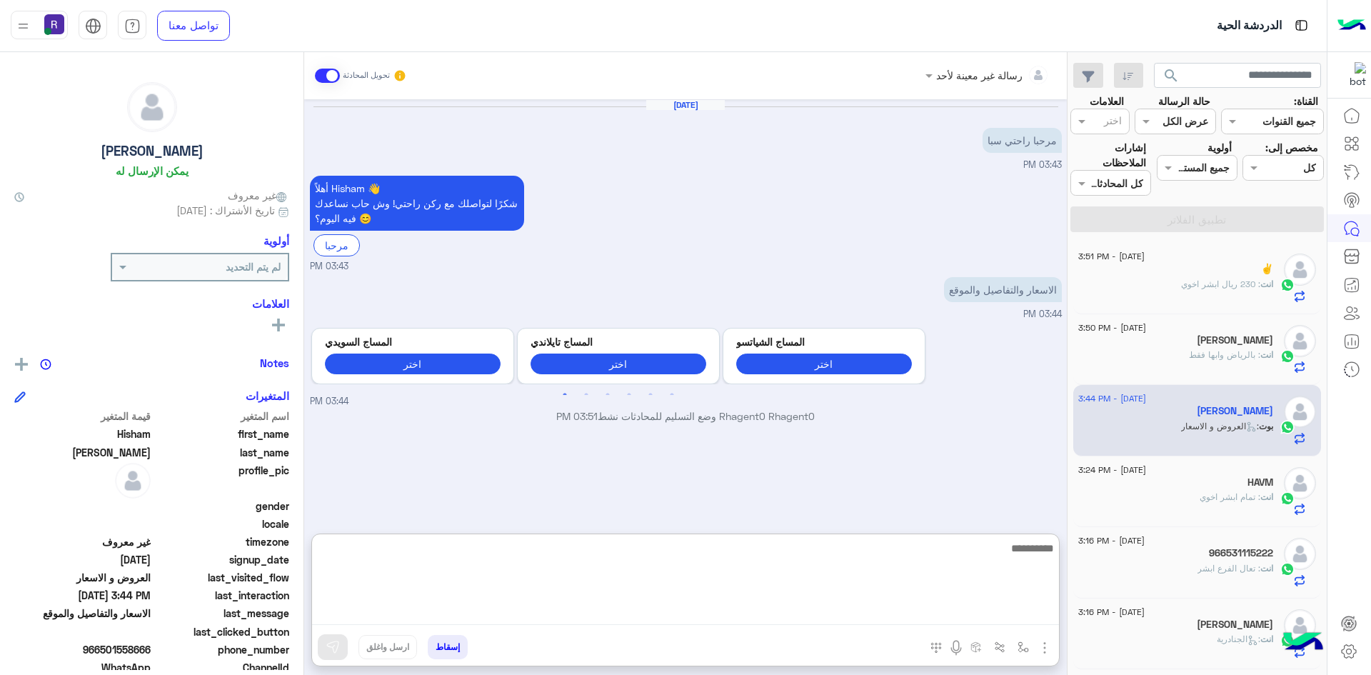
paste textarea "**********"
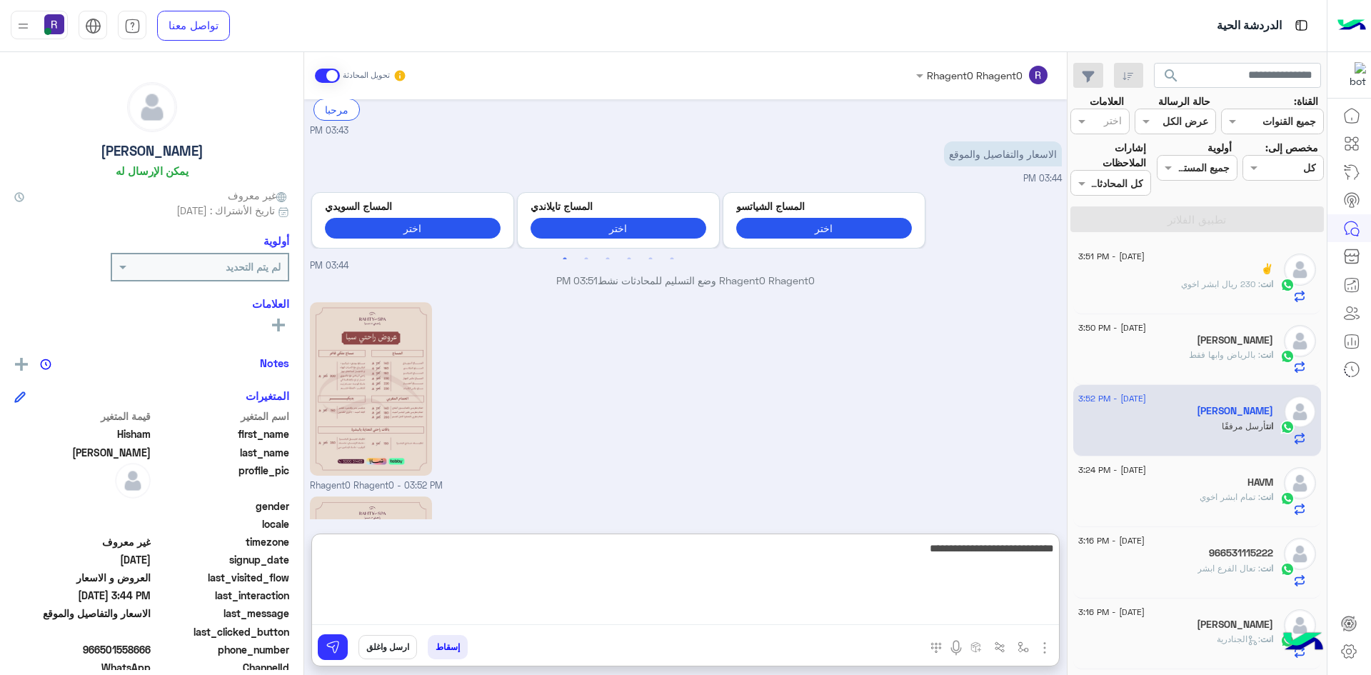
scroll to position [329, 0]
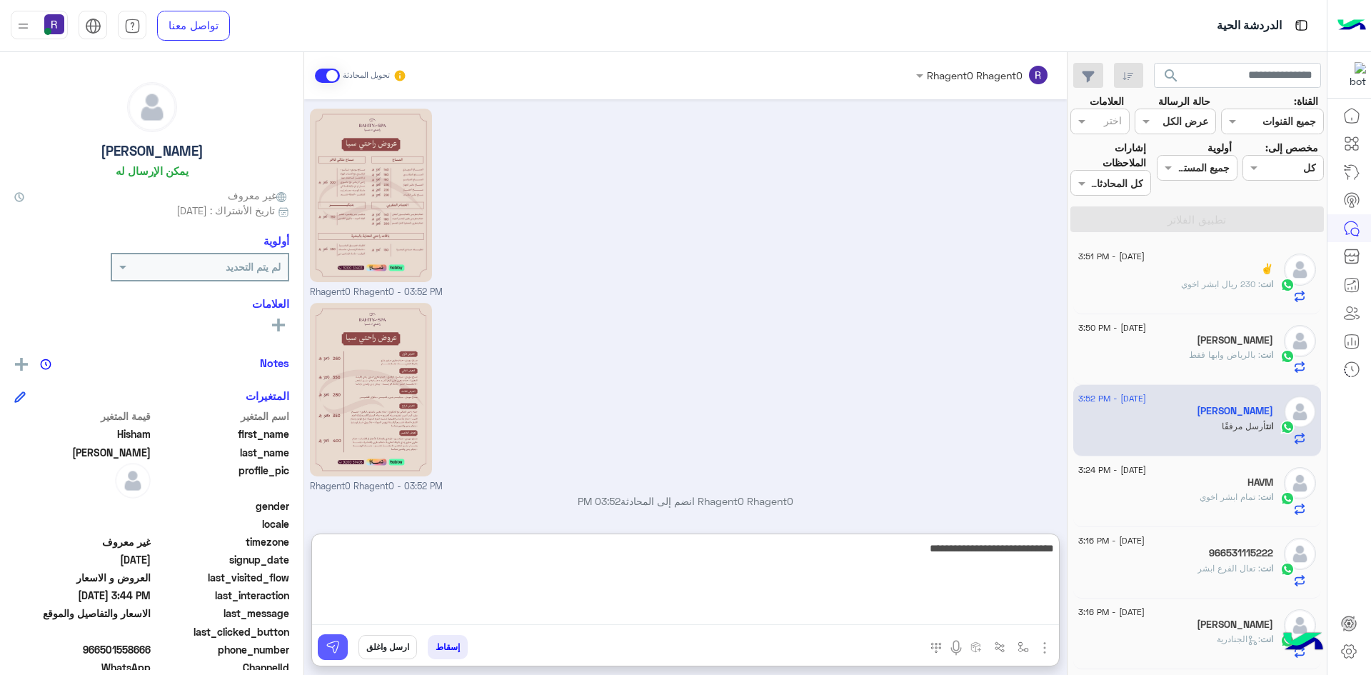
type textarea "**********"
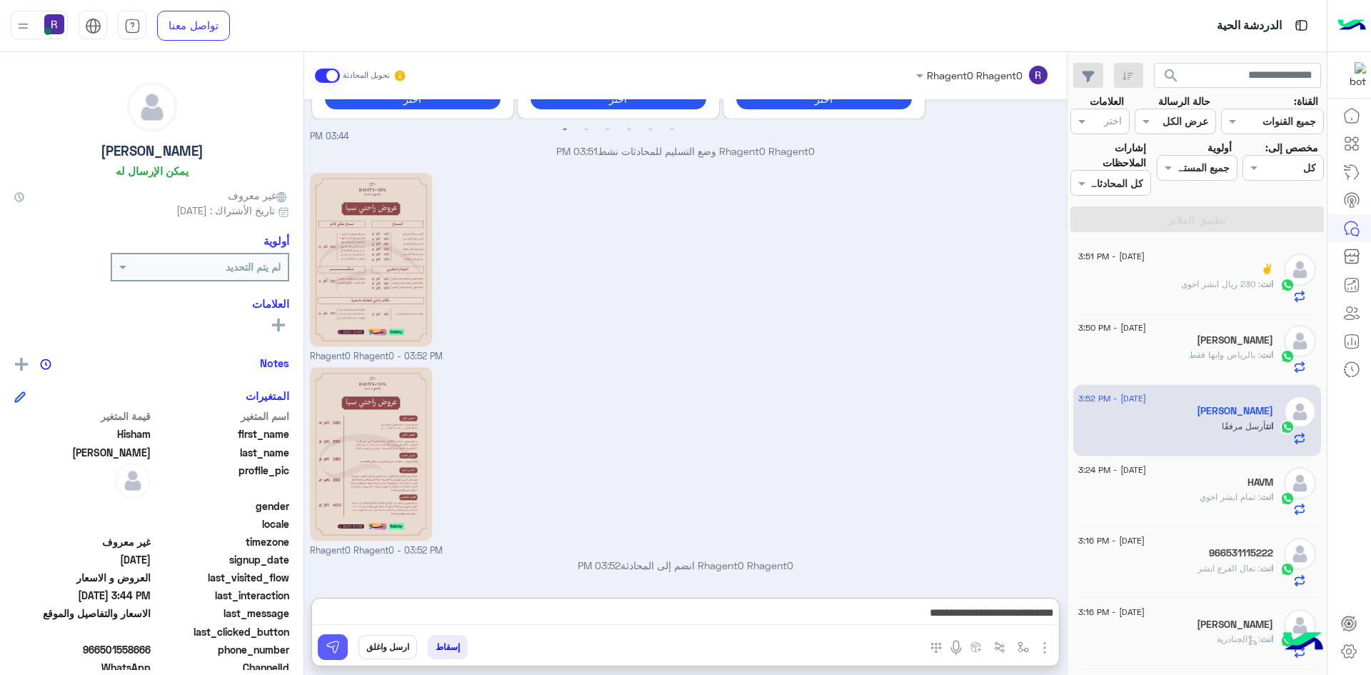
click at [329, 635] on button at bounding box center [333, 647] width 30 height 26
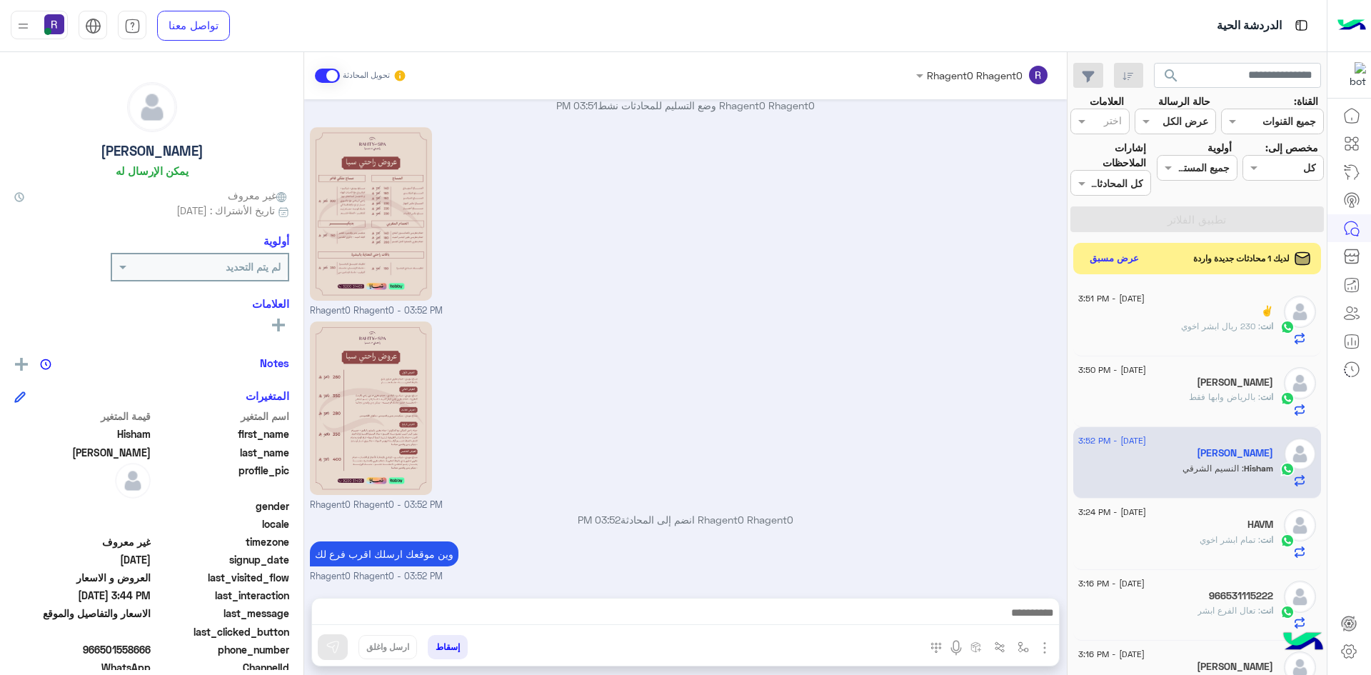
scroll to position [358, 0]
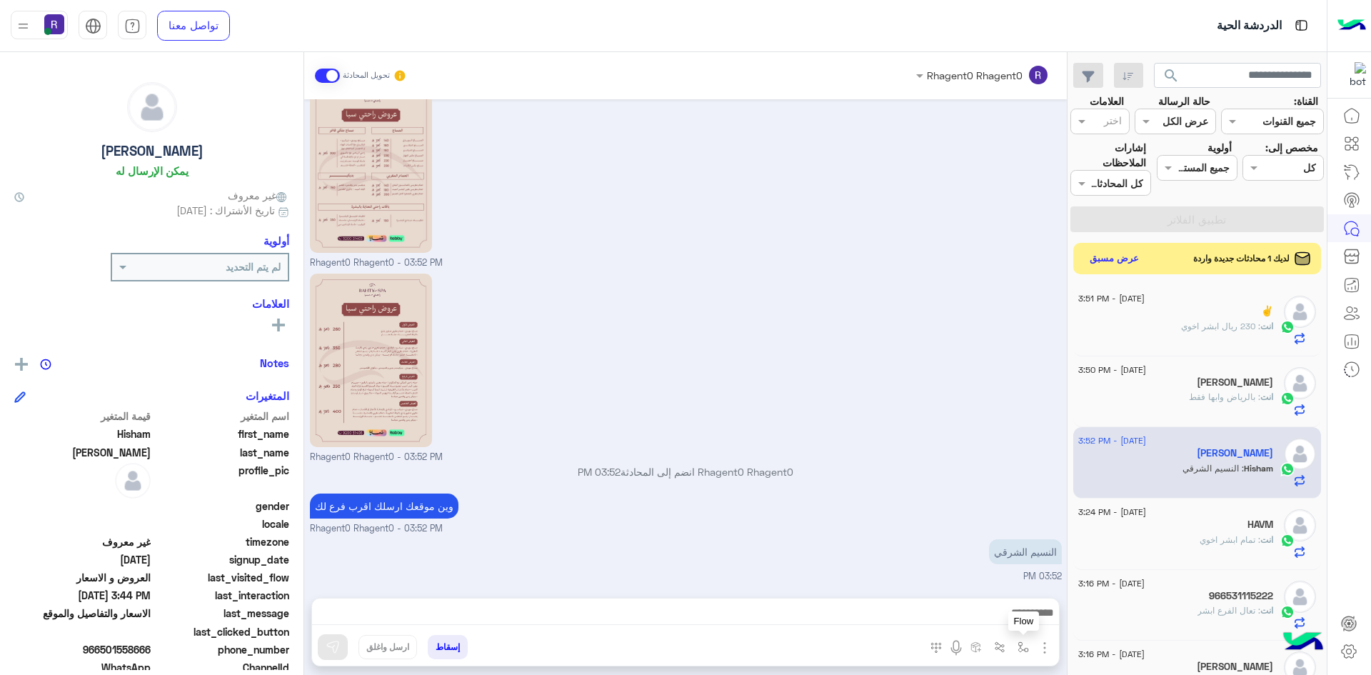
click at [1026, 652] on img "button" at bounding box center [1022, 646] width 11 height 11
click at [997, 617] on input "text" at bounding box center [979, 616] width 96 height 16
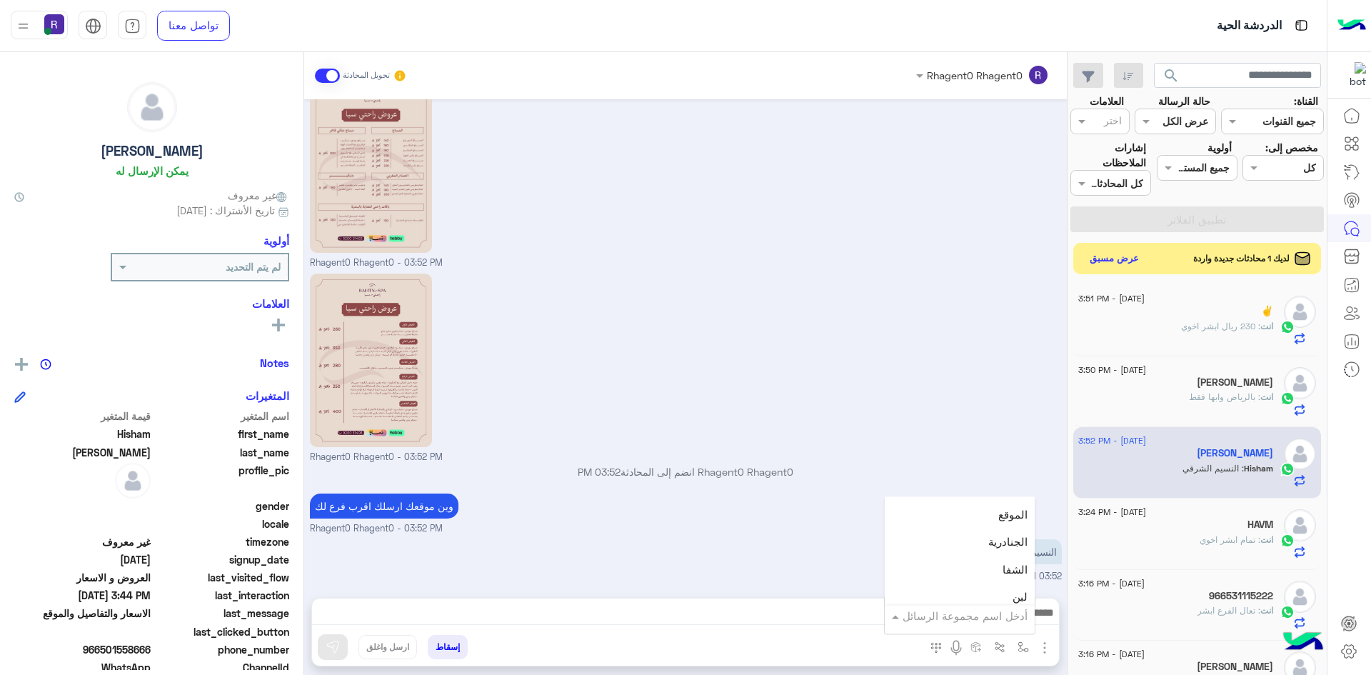
scroll to position [928, 0]
click at [995, 535] on div "الجنادرية" at bounding box center [960, 544] width 150 height 28
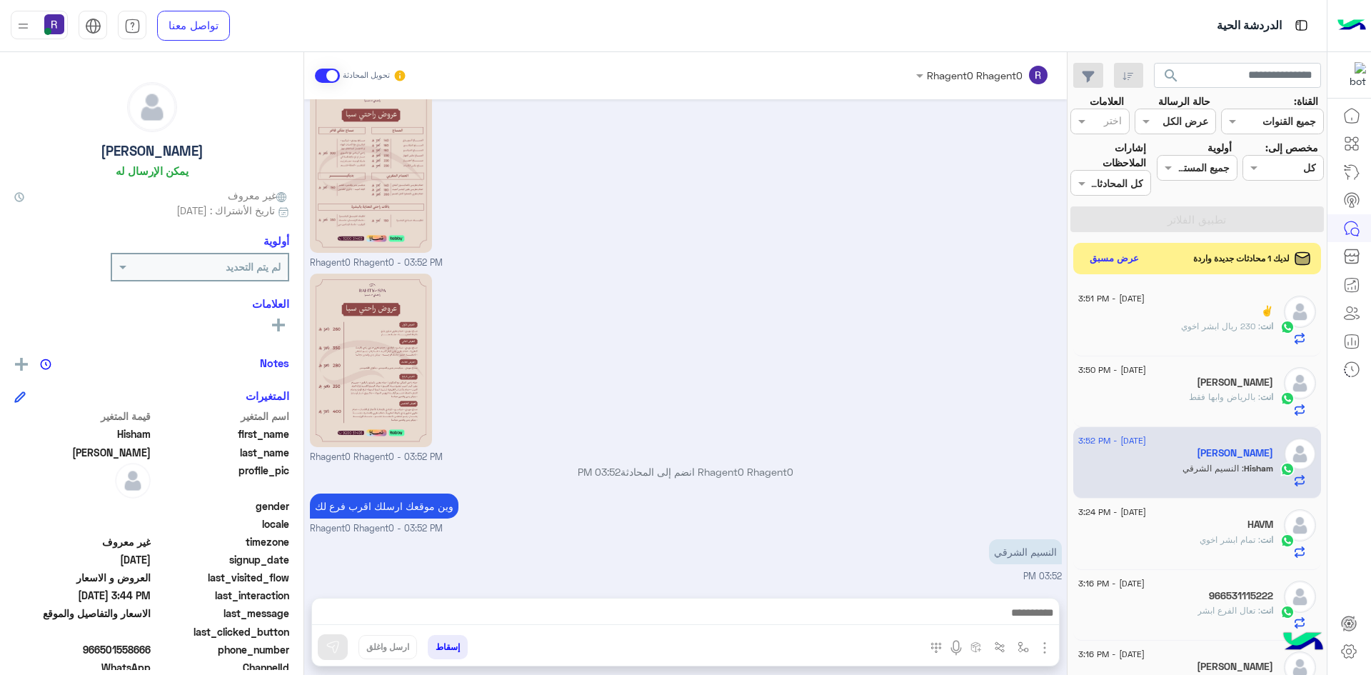
type textarea "*********"
click at [339, 648] on img at bounding box center [333, 647] width 14 height 14
click at [1123, 261] on button "عرض مسبق" at bounding box center [1114, 257] width 60 height 19
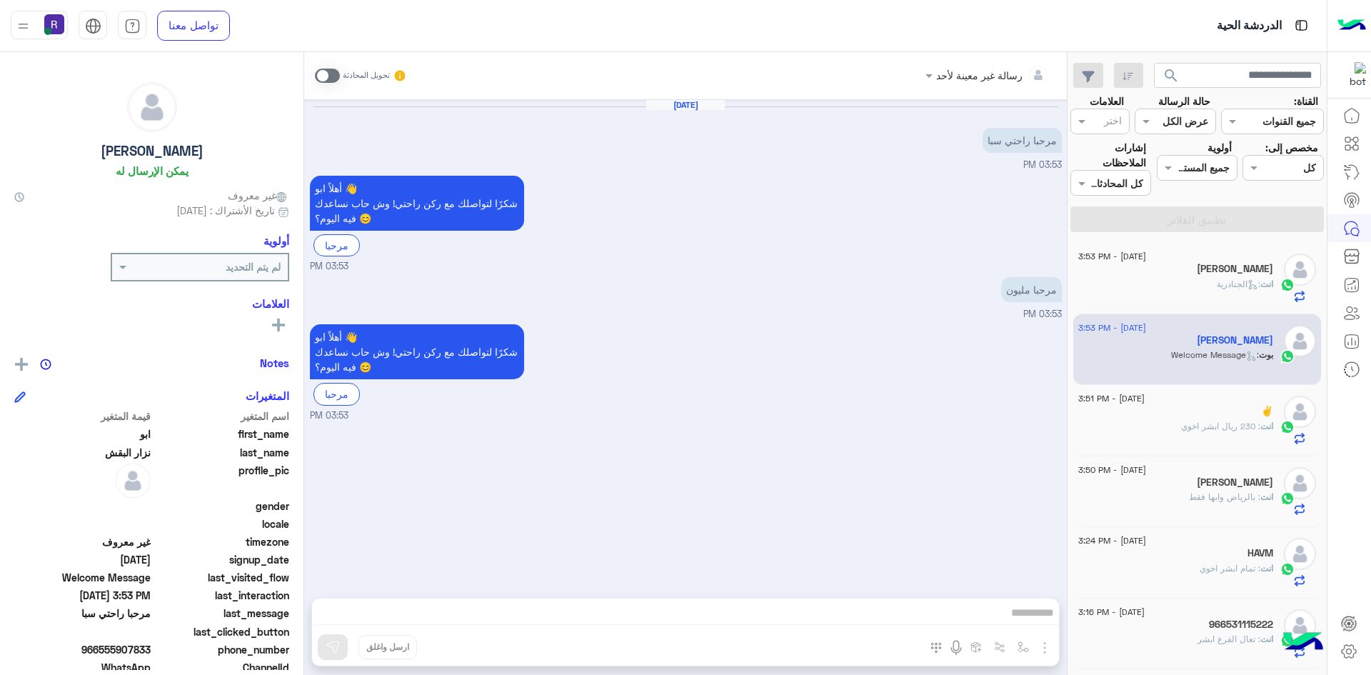
click at [333, 71] on span at bounding box center [327, 76] width 25 height 14
click at [1040, 643] on img "button" at bounding box center [1044, 647] width 17 height 17
click at [1022, 615] on span "الصور" at bounding box center [1017, 616] width 26 height 16
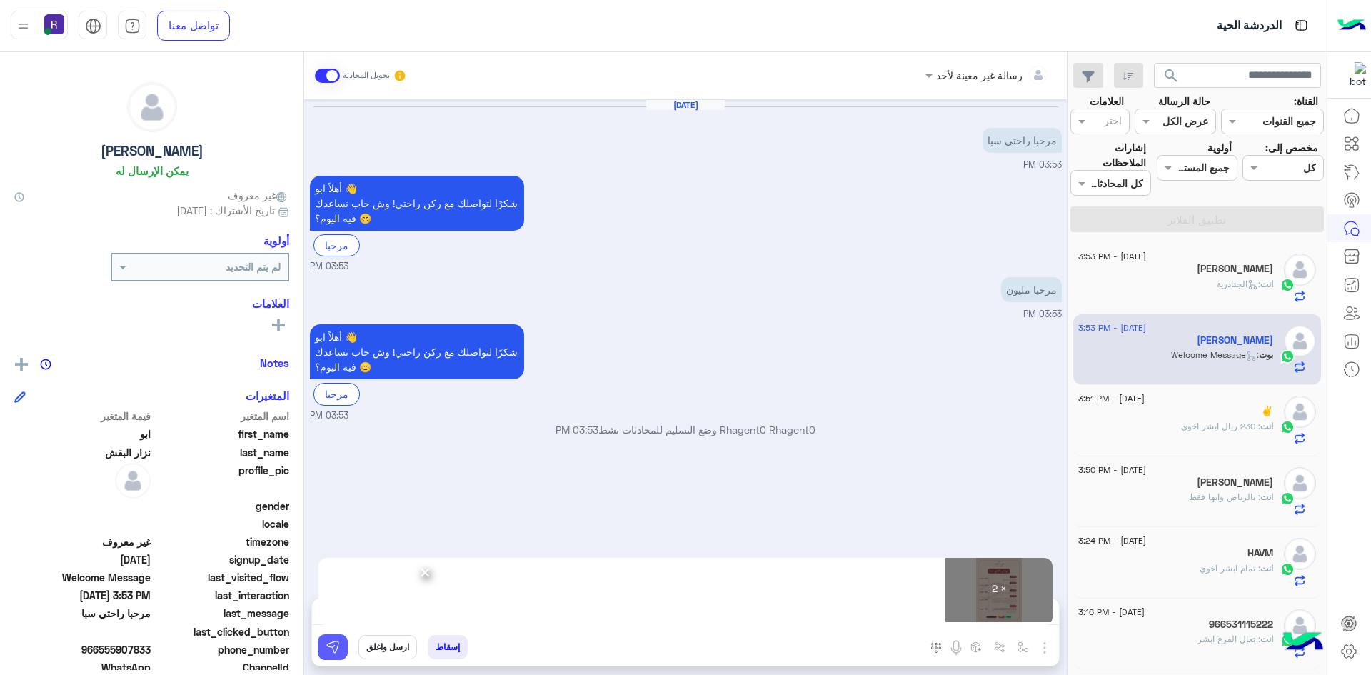
click at [341, 653] on button at bounding box center [333, 647] width 30 height 26
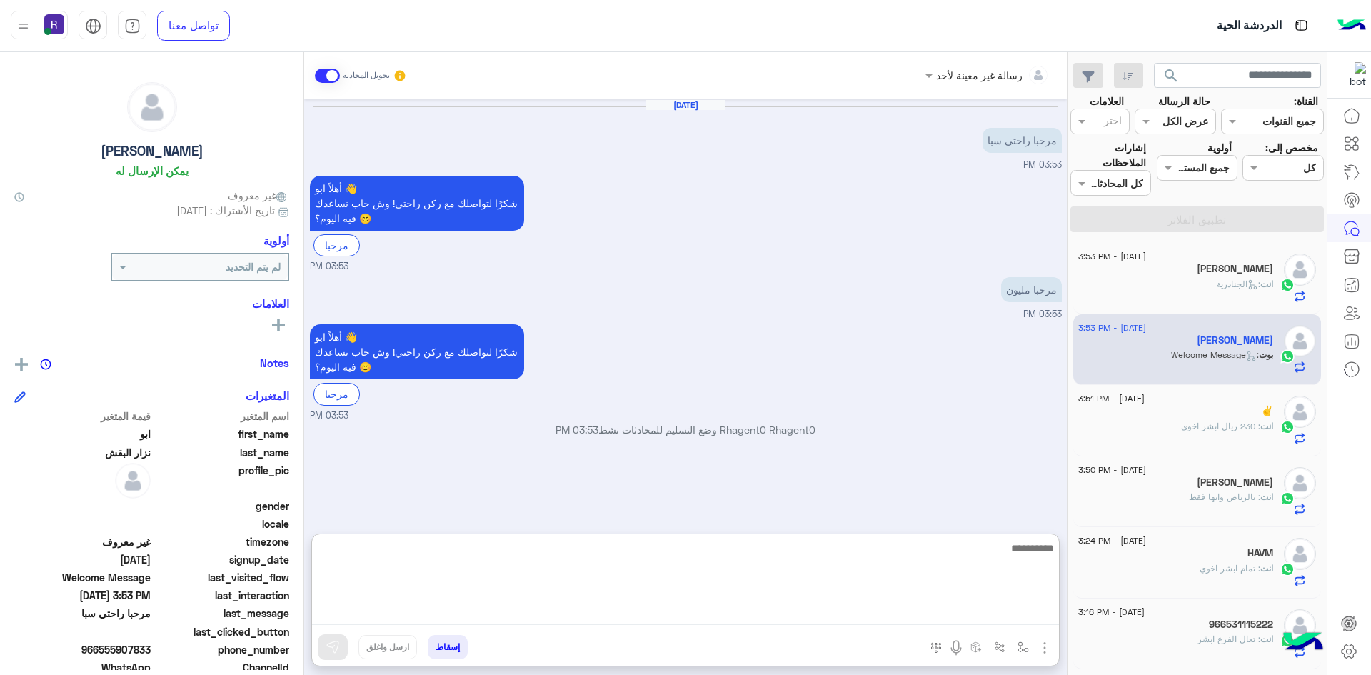
paste textarea "**********"
type textarea "**********"
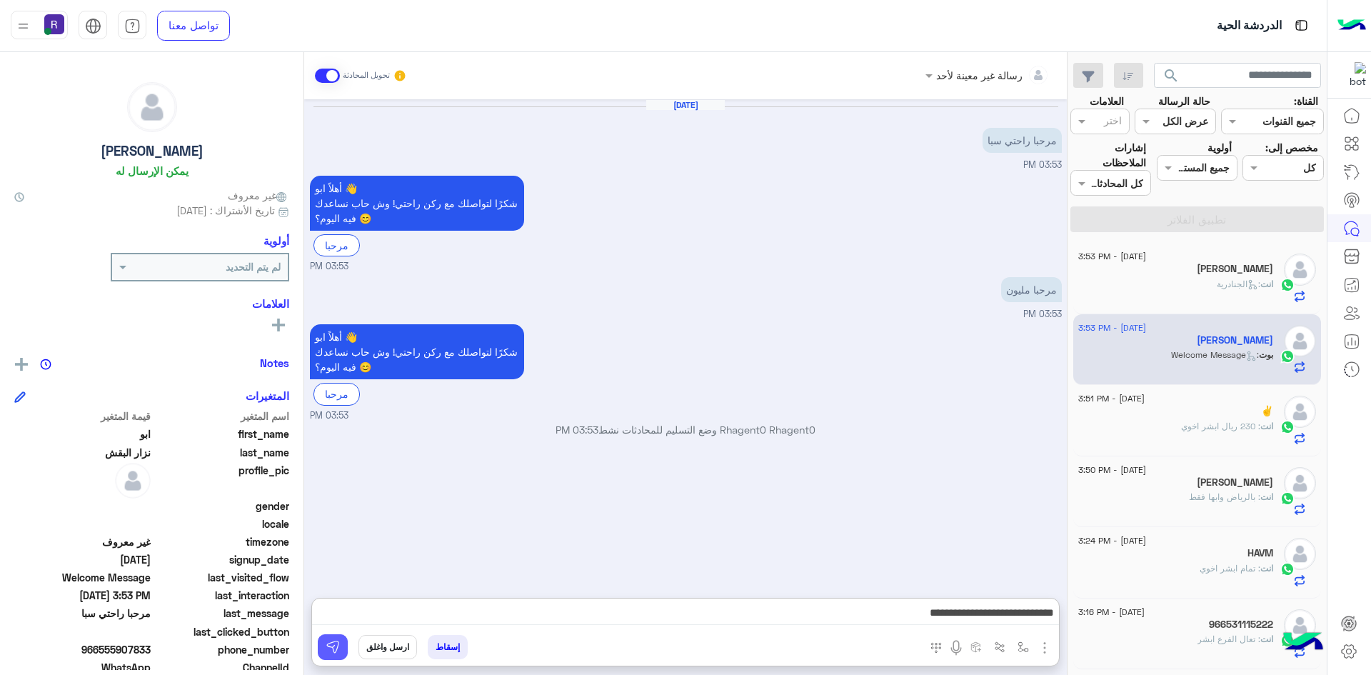
click at [346, 648] on button at bounding box center [333, 647] width 30 height 26
click at [1190, 417] on div "✌️" at bounding box center [1175, 412] width 195 height 15
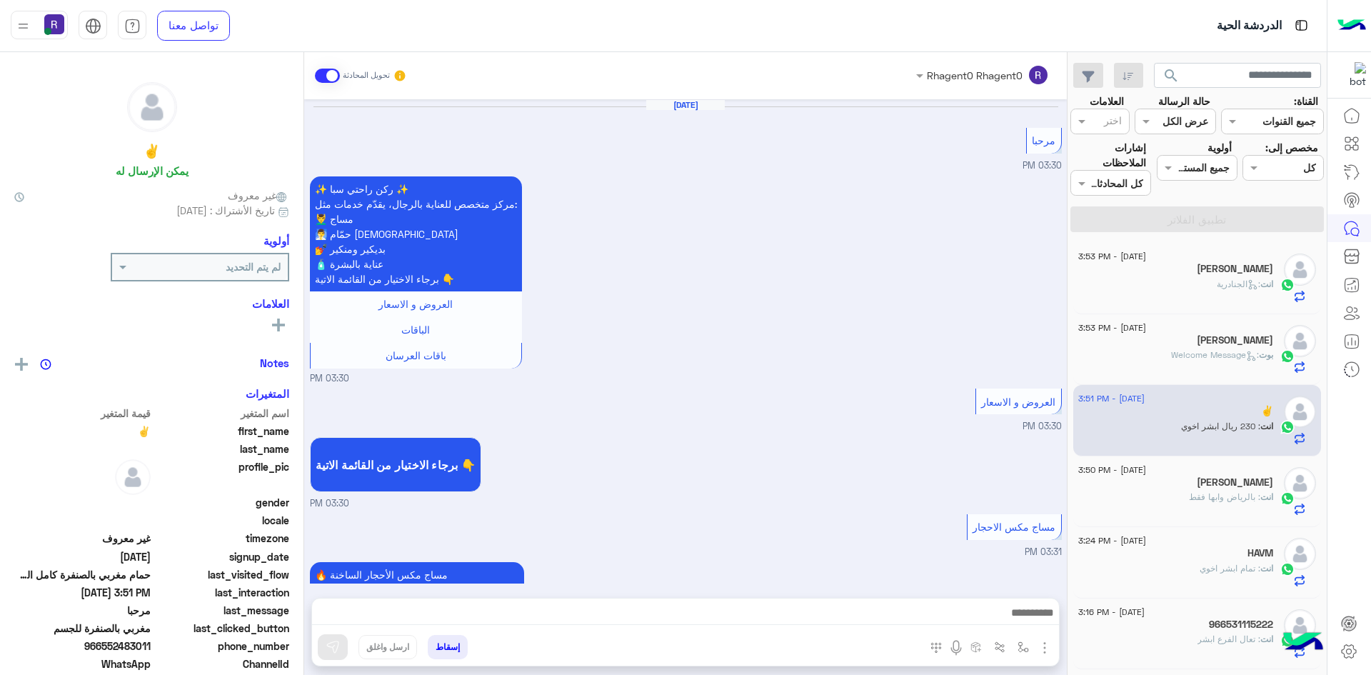
scroll to position [1811, 0]
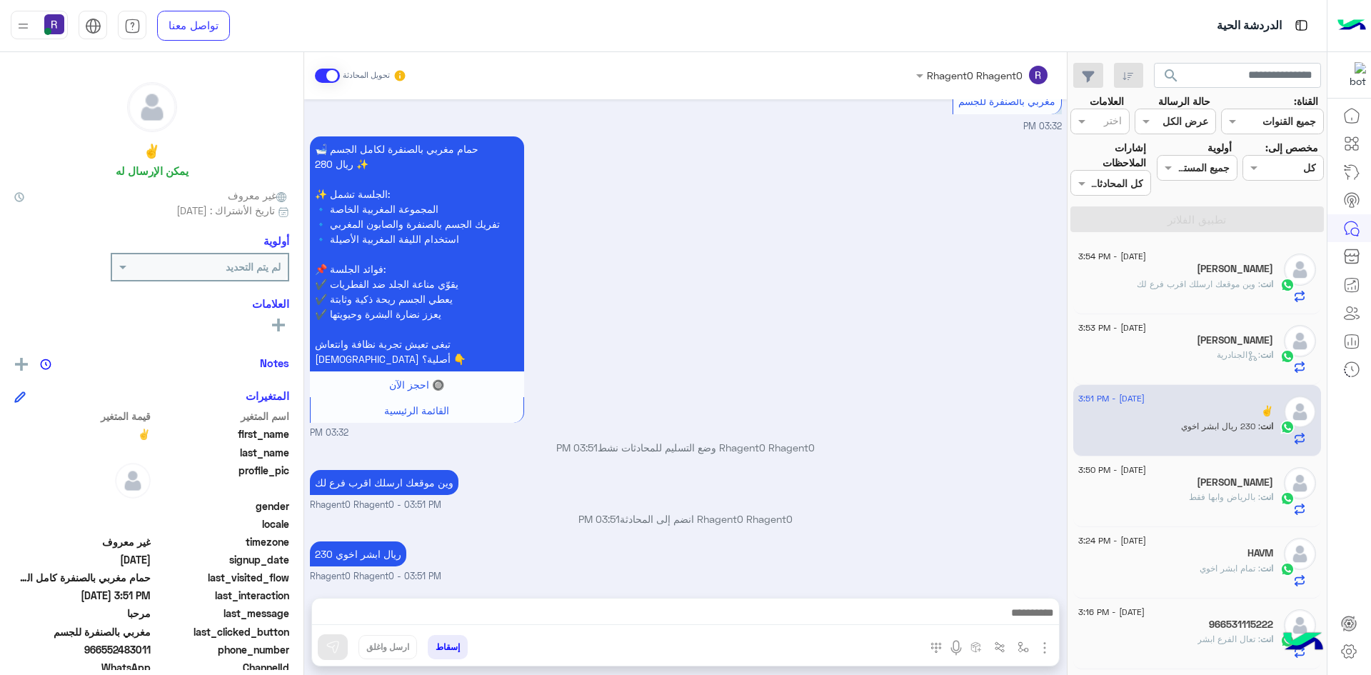
click at [1214, 279] on span ": وين موقعك ارسلك اقرب فرع لك" at bounding box center [1199, 283] width 124 height 11
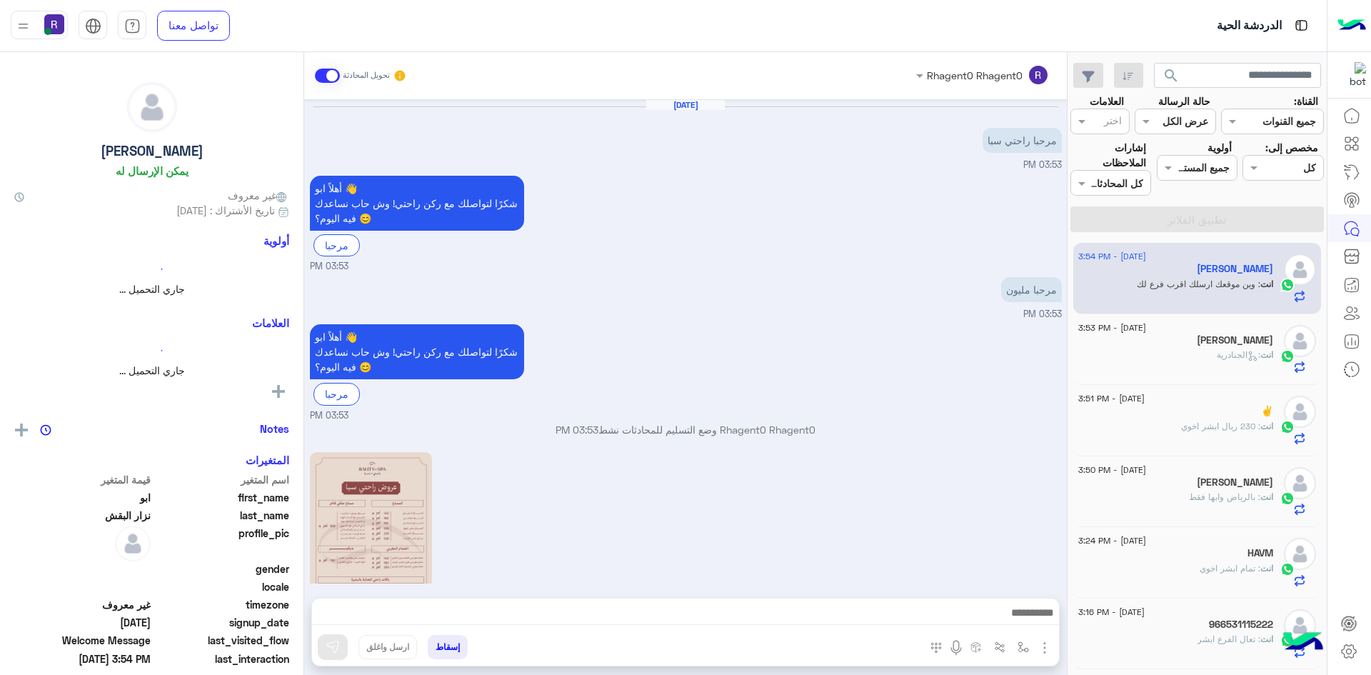
scroll to position [325, 0]
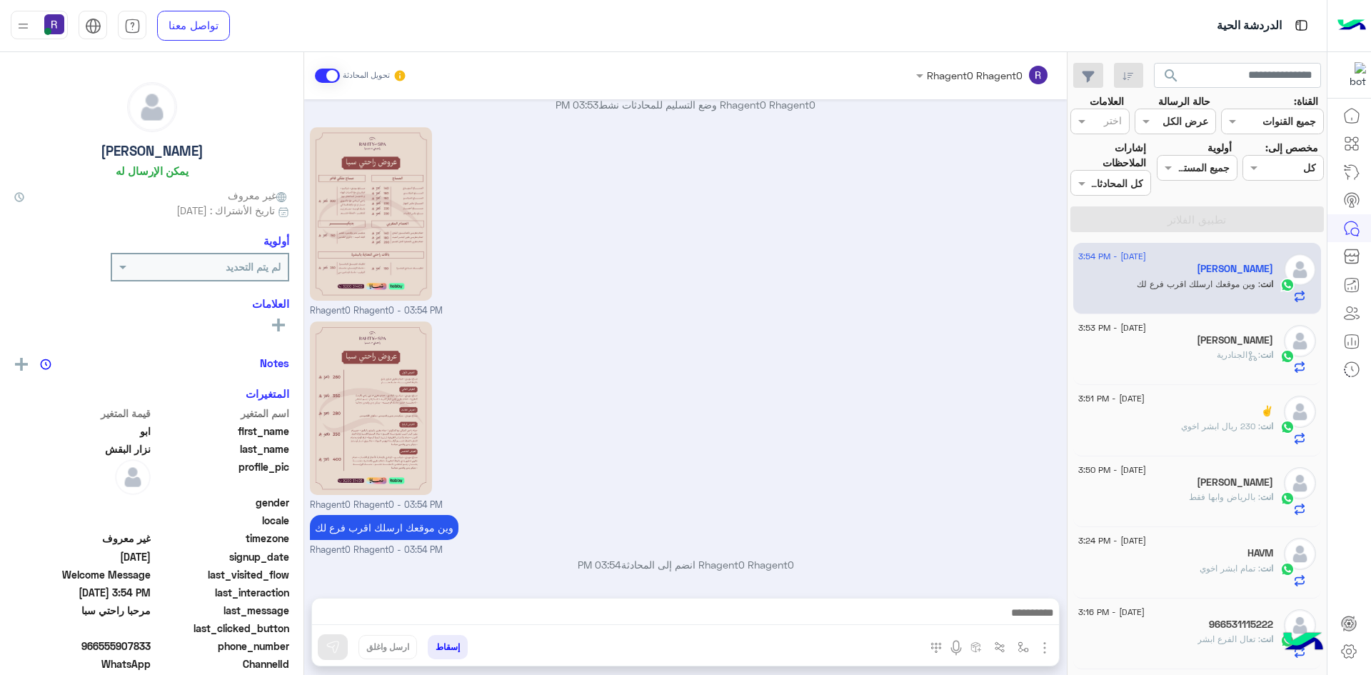
click at [1217, 348] on p "انت : الجنادرية" at bounding box center [1245, 354] width 56 height 13
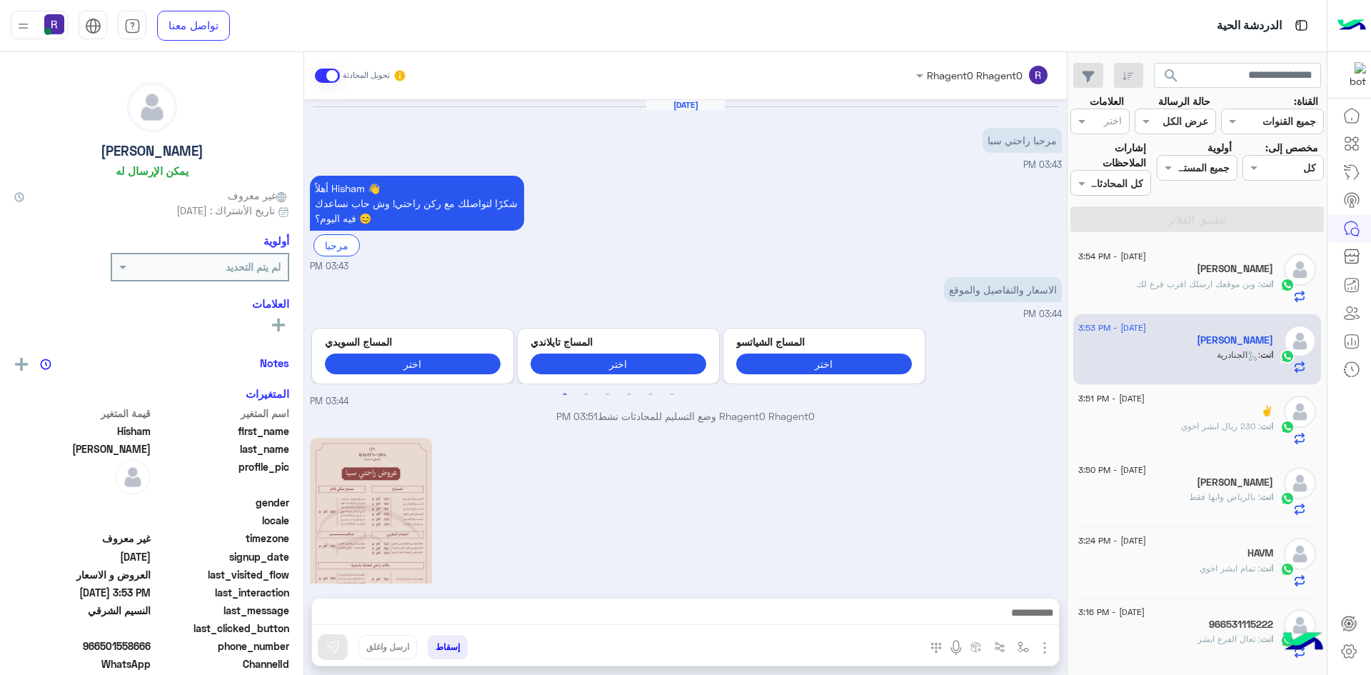
scroll to position [486, 0]
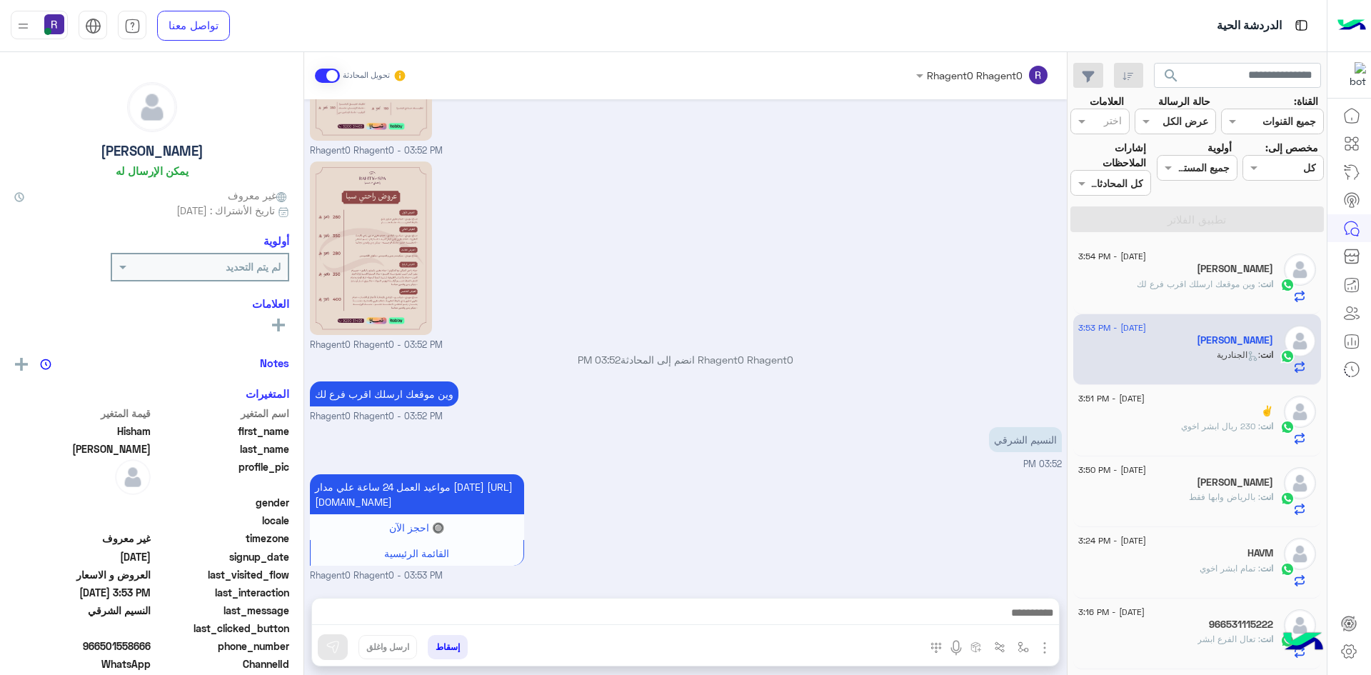
click at [1207, 418] on div "✌️" at bounding box center [1175, 412] width 195 height 15
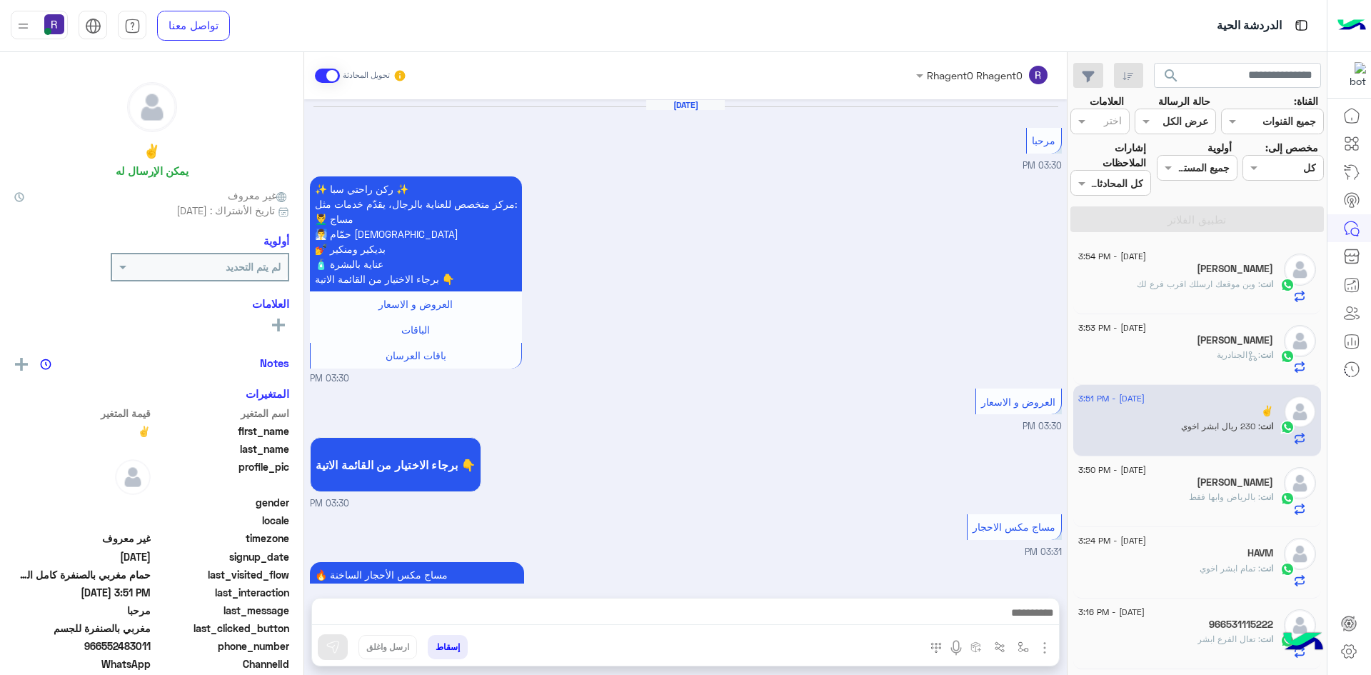
scroll to position [1811, 0]
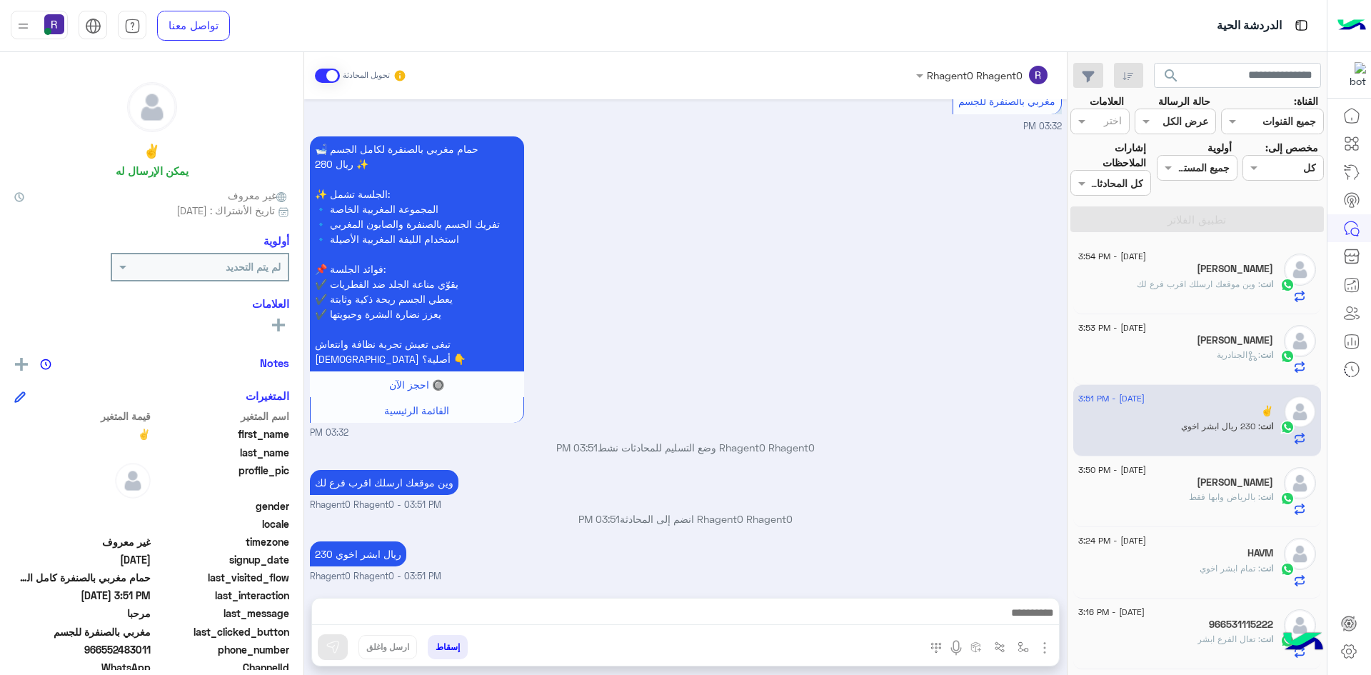
click at [1189, 287] on span ": وين موقعك ارسلك اقرب فرع لك" at bounding box center [1199, 283] width 124 height 11
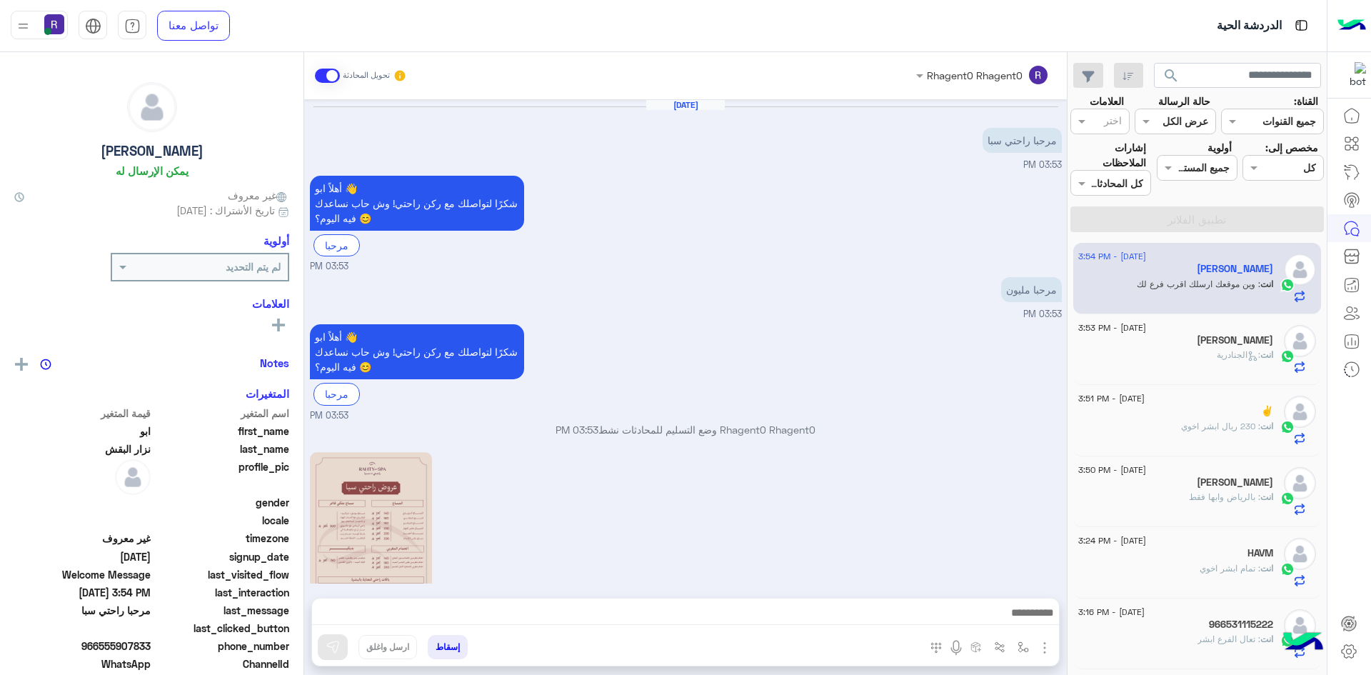
scroll to position [325, 0]
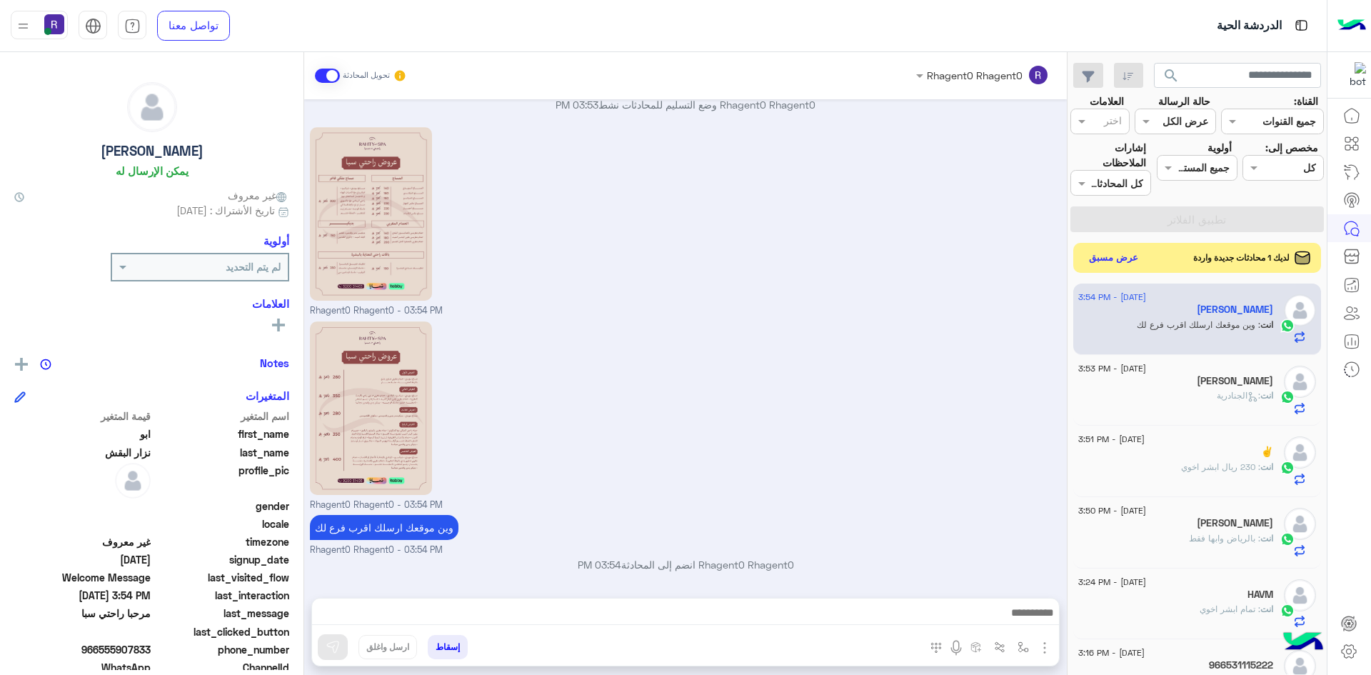
click at [1114, 257] on button "عرض مسبق" at bounding box center [1114, 257] width 60 height 19
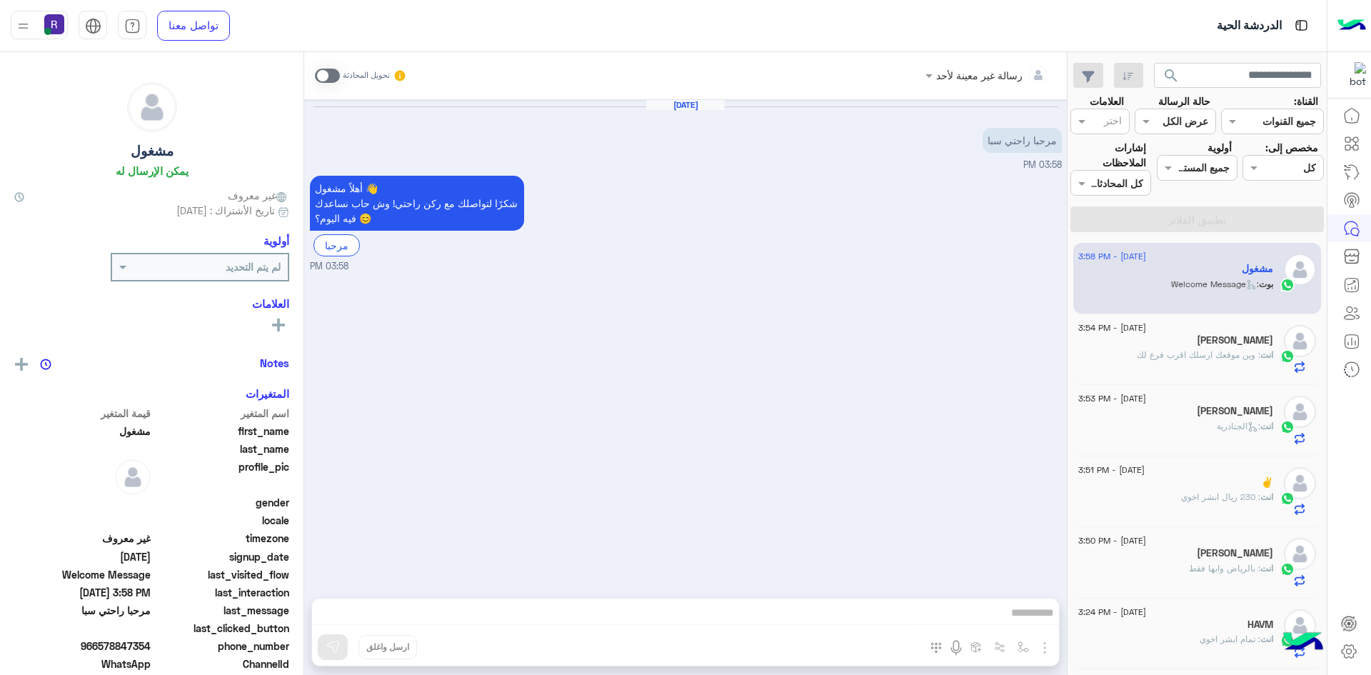
click at [333, 71] on span at bounding box center [327, 76] width 25 height 14
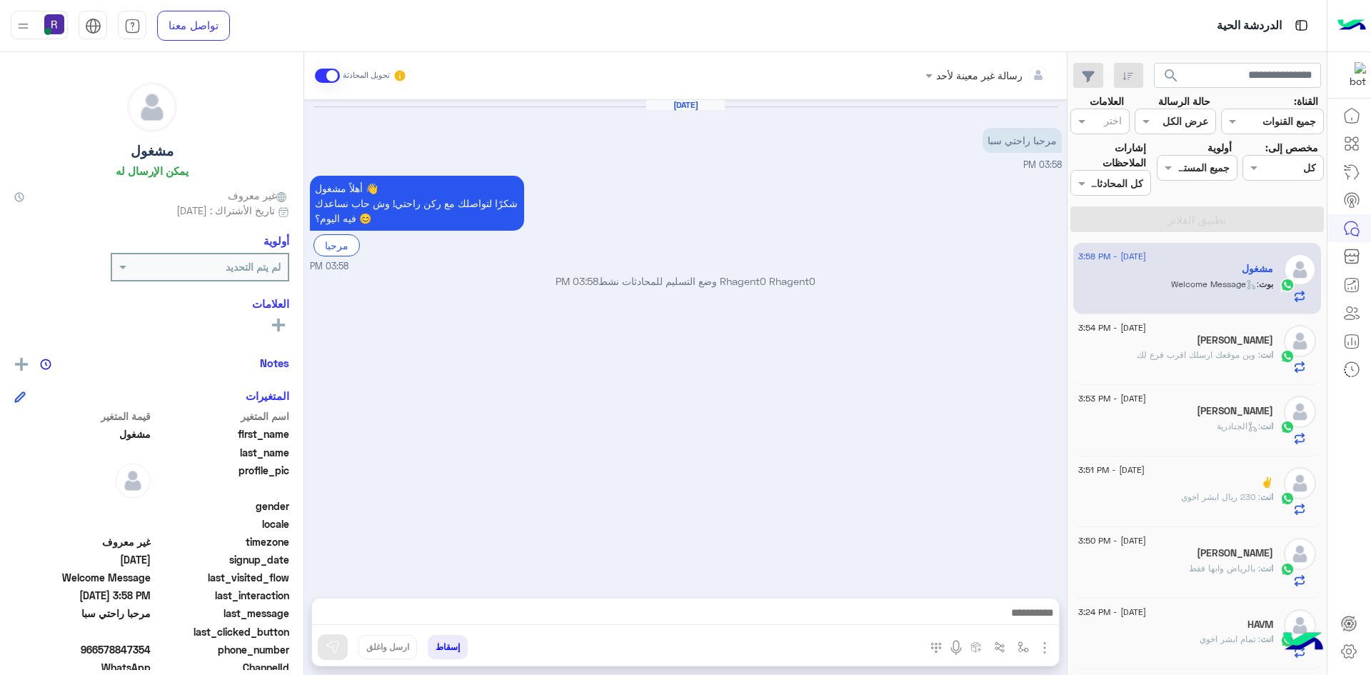
click at [1045, 651] on img "button" at bounding box center [1044, 647] width 17 height 17
click at [1030, 621] on button "الصور" at bounding box center [1022, 616] width 61 height 29
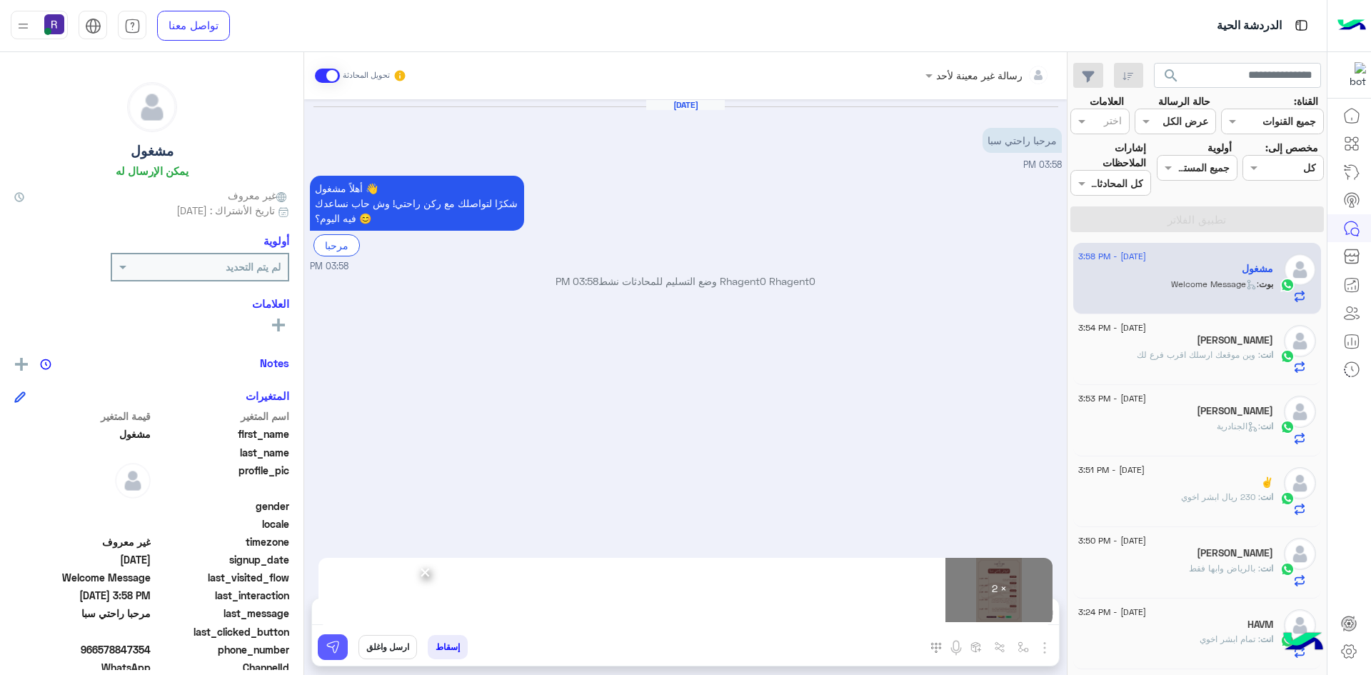
click at [333, 655] on button at bounding box center [333, 647] width 30 height 26
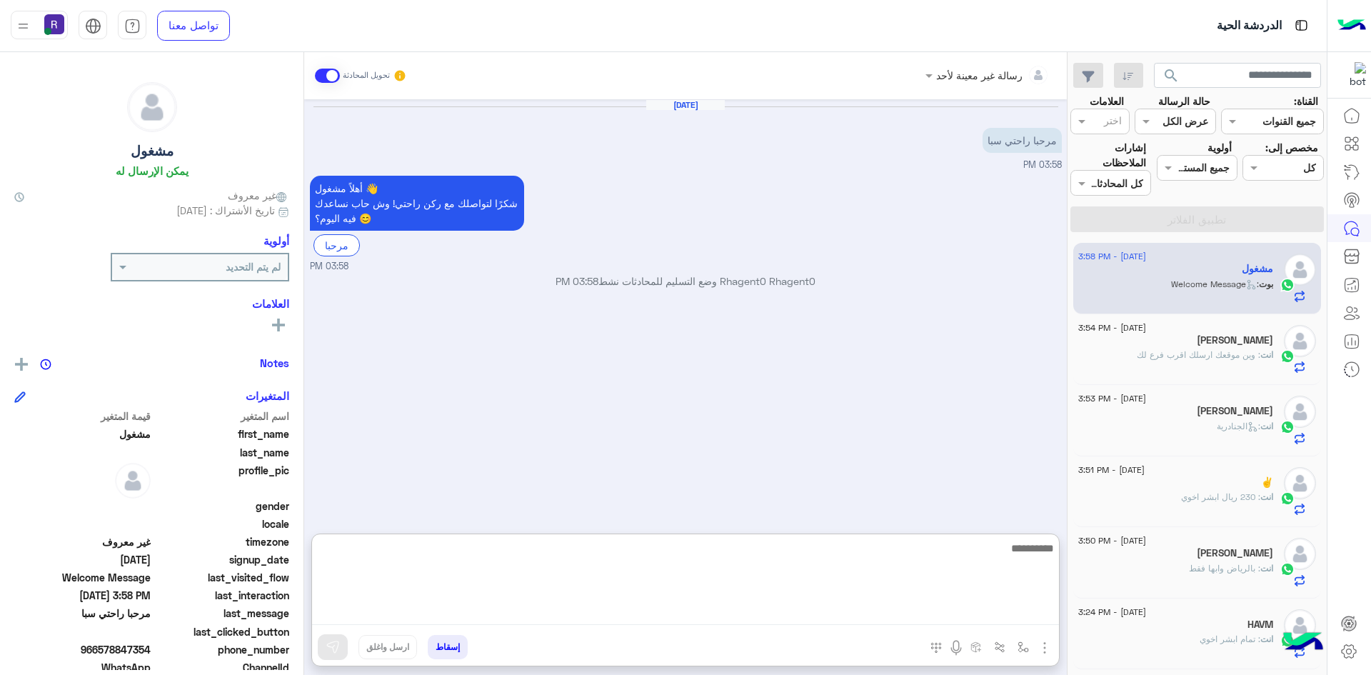
paste textarea "**********"
type textarea "**********"
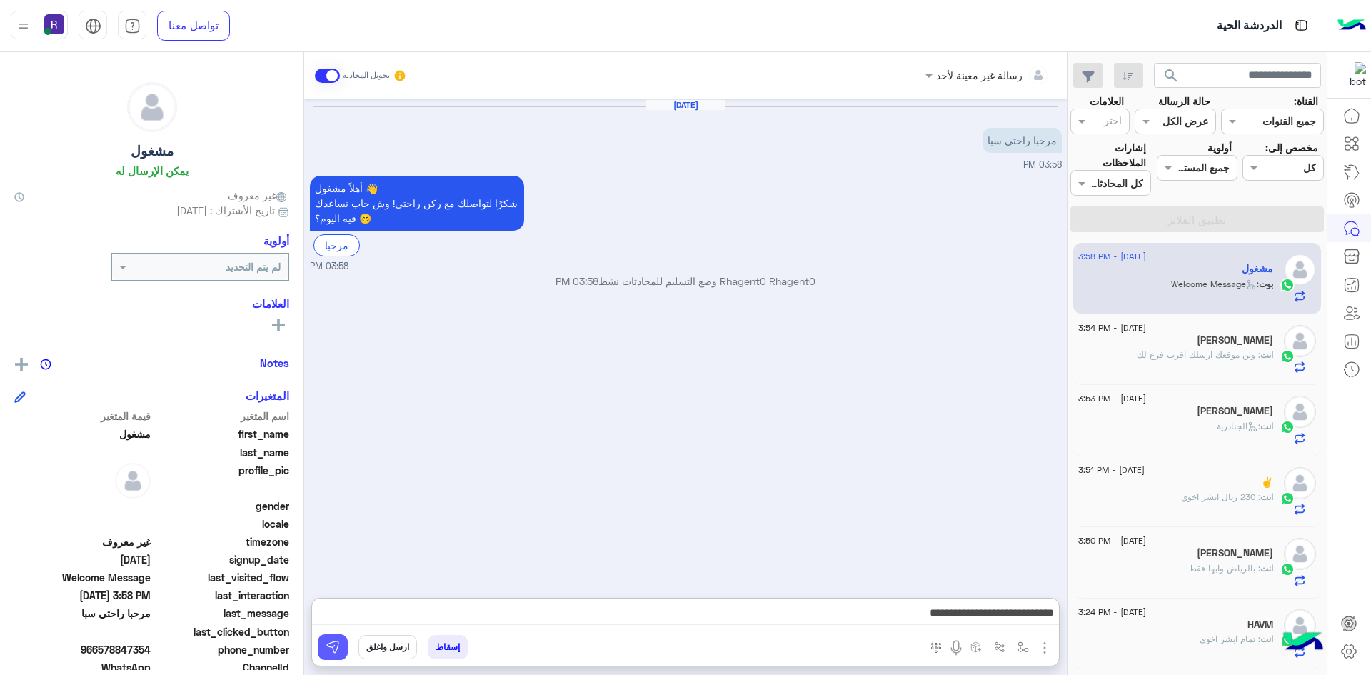
click at [328, 651] on img at bounding box center [333, 647] width 14 height 14
click at [1179, 342] on div "[PERSON_NAME]" at bounding box center [1175, 341] width 195 height 15
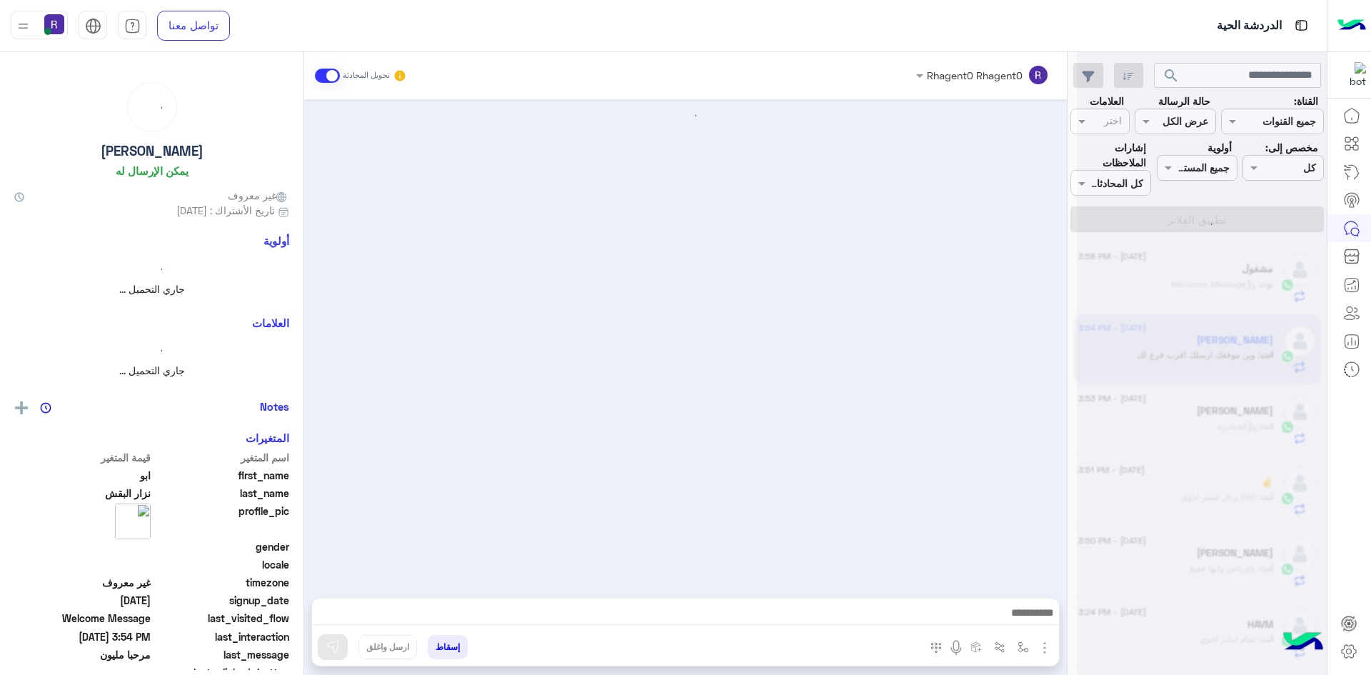
scroll to position [325, 0]
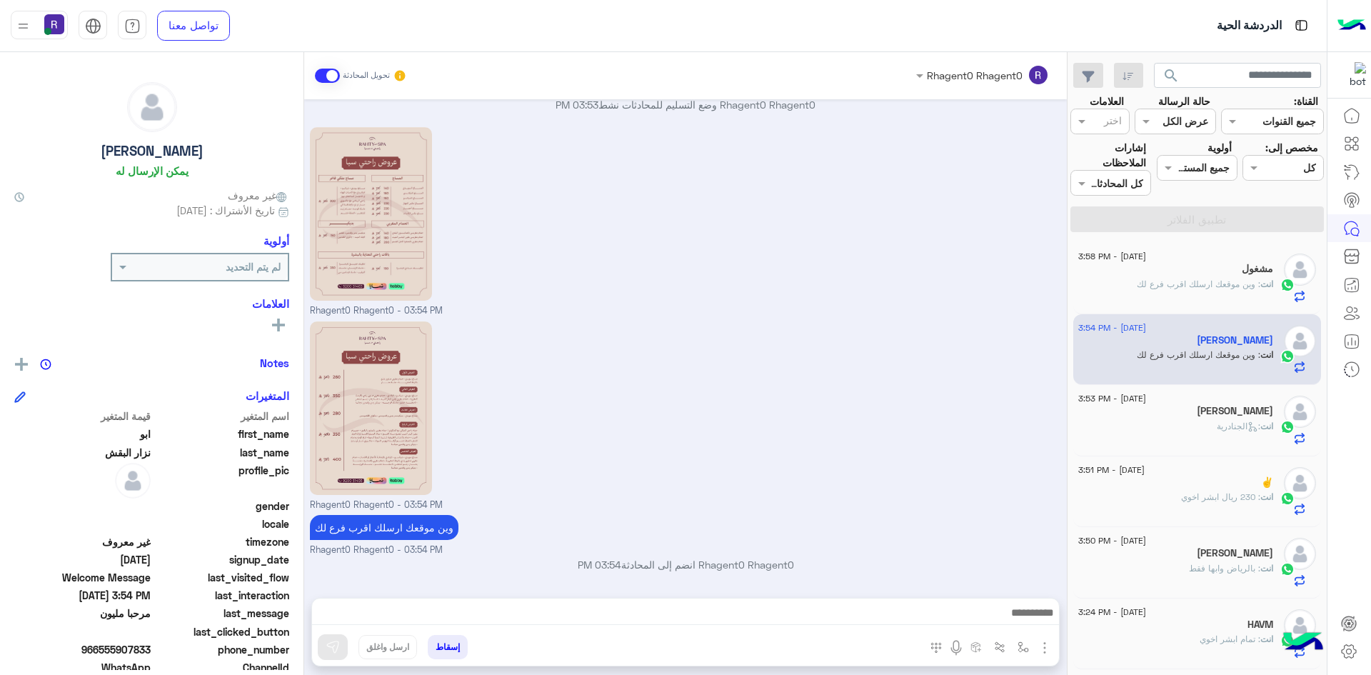
click at [1194, 420] on div "انت : الجنادرية" at bounding box center [1175, 432] width 195 height 25
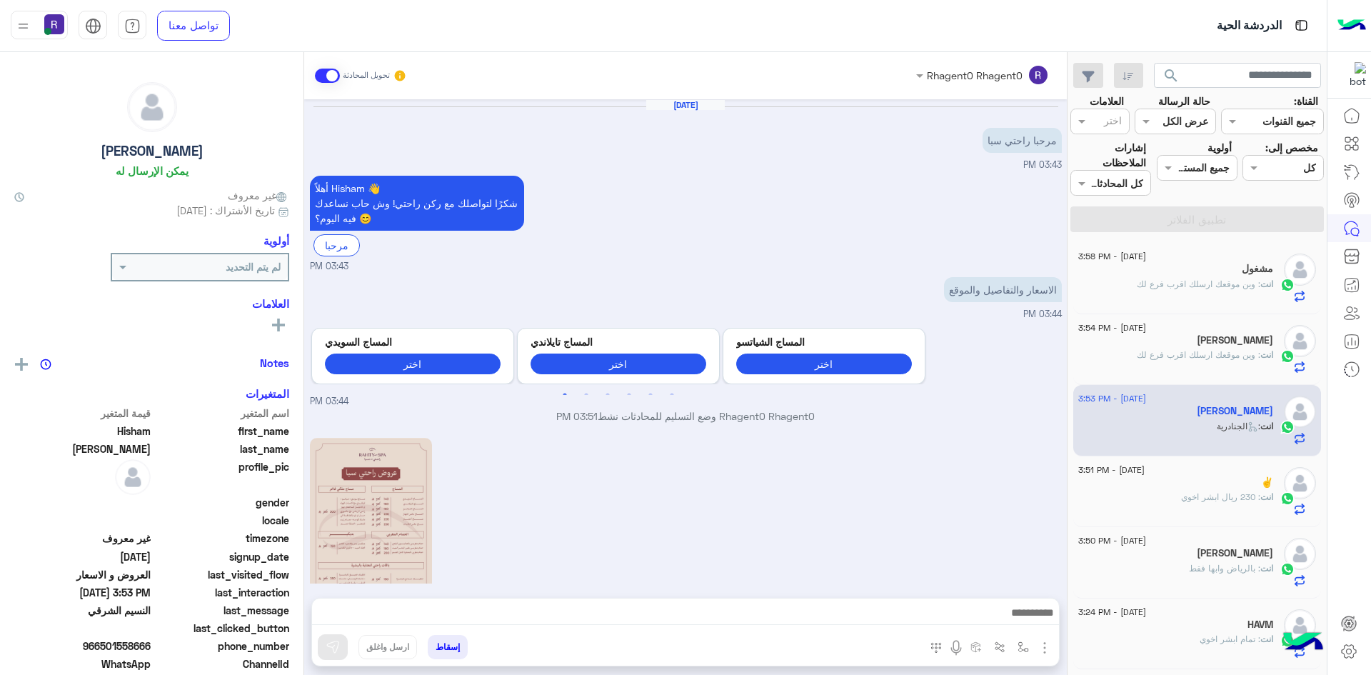
scroll to position [486, 0]
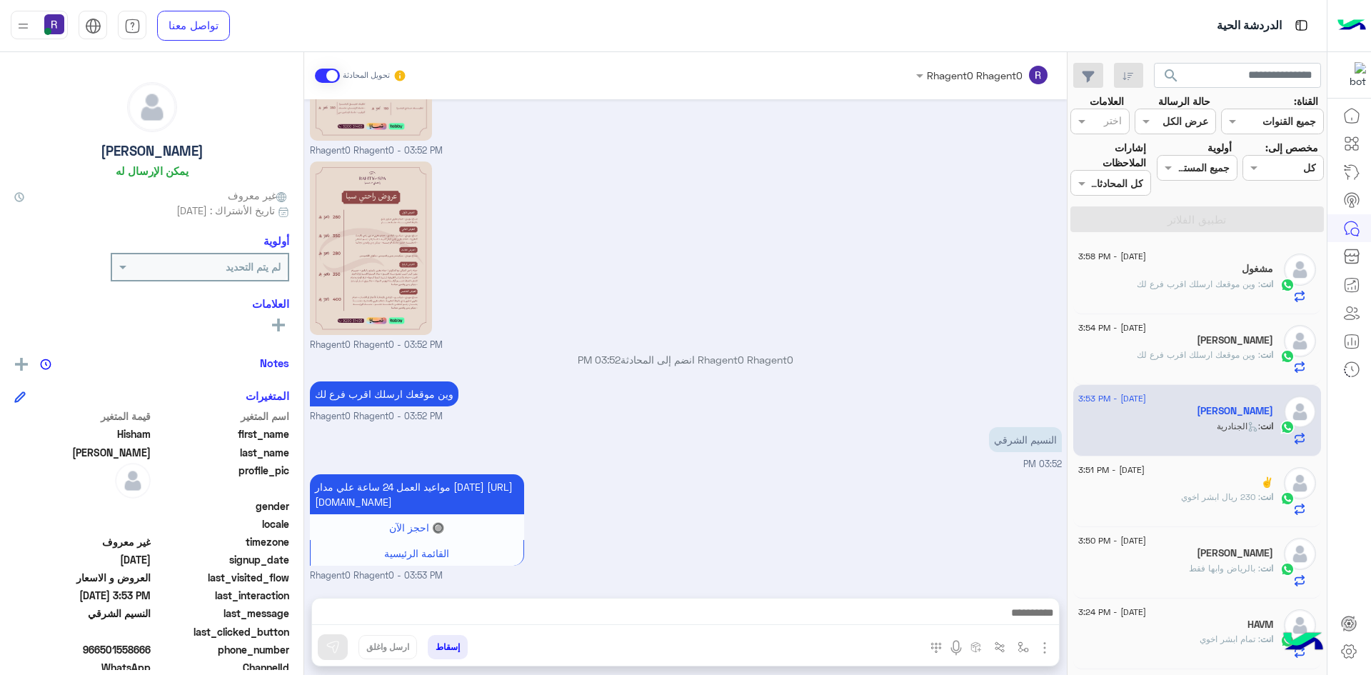
click at [1171, 272] on div "مشغول" at bounding box center [1175, 270] width 195 height 15
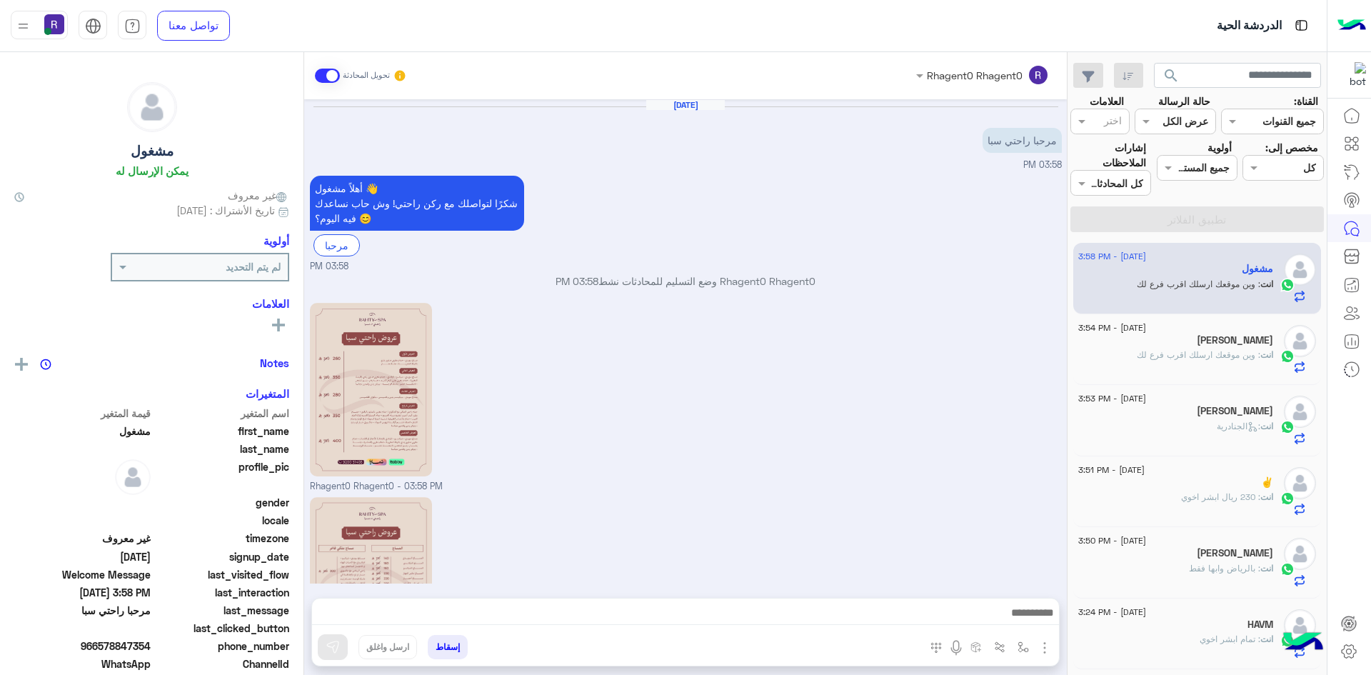
scroll to position [176, 0]
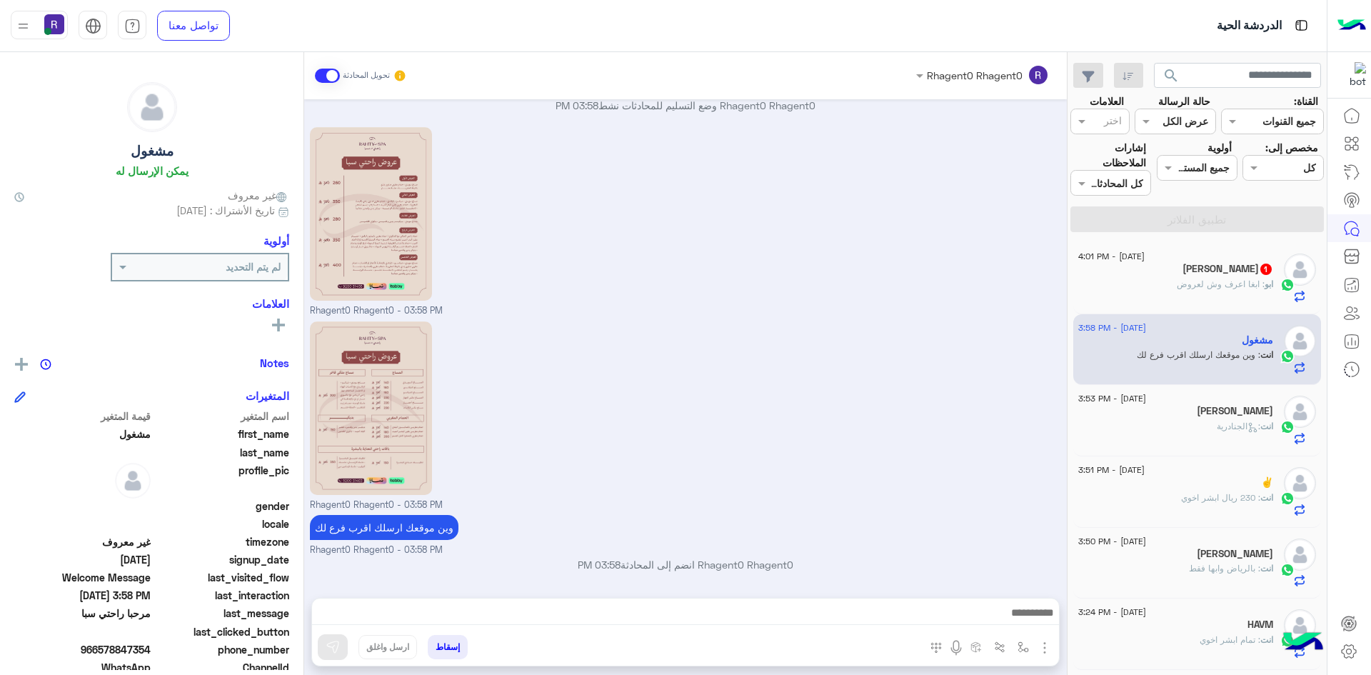
click at [930, 271] on div "Rhagent0 Rhagent0 - 03:58 PM" at bounding box center [686, 221] width 752 height 194
click at [1174, 282] on div "ابو : ابغا اعرف وش لعروض" at bounding box center [1175, 290] width 195 height 25
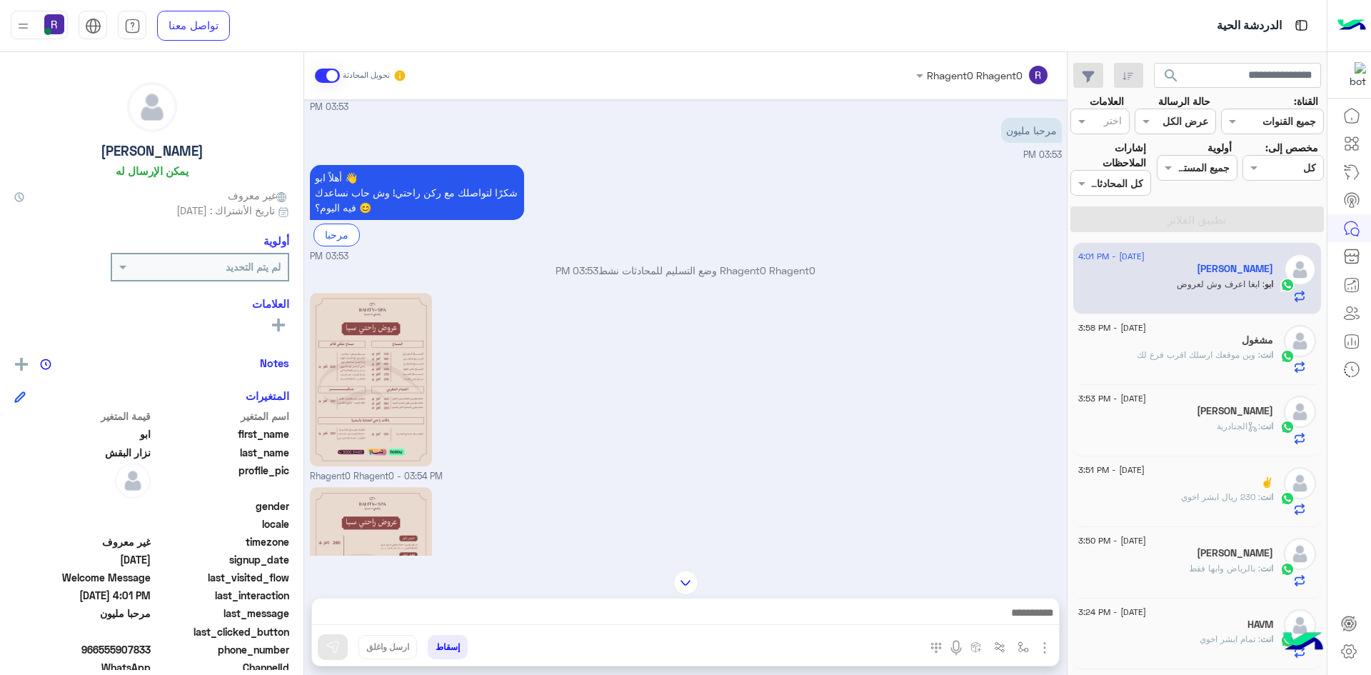
scroll to position [372, 0]
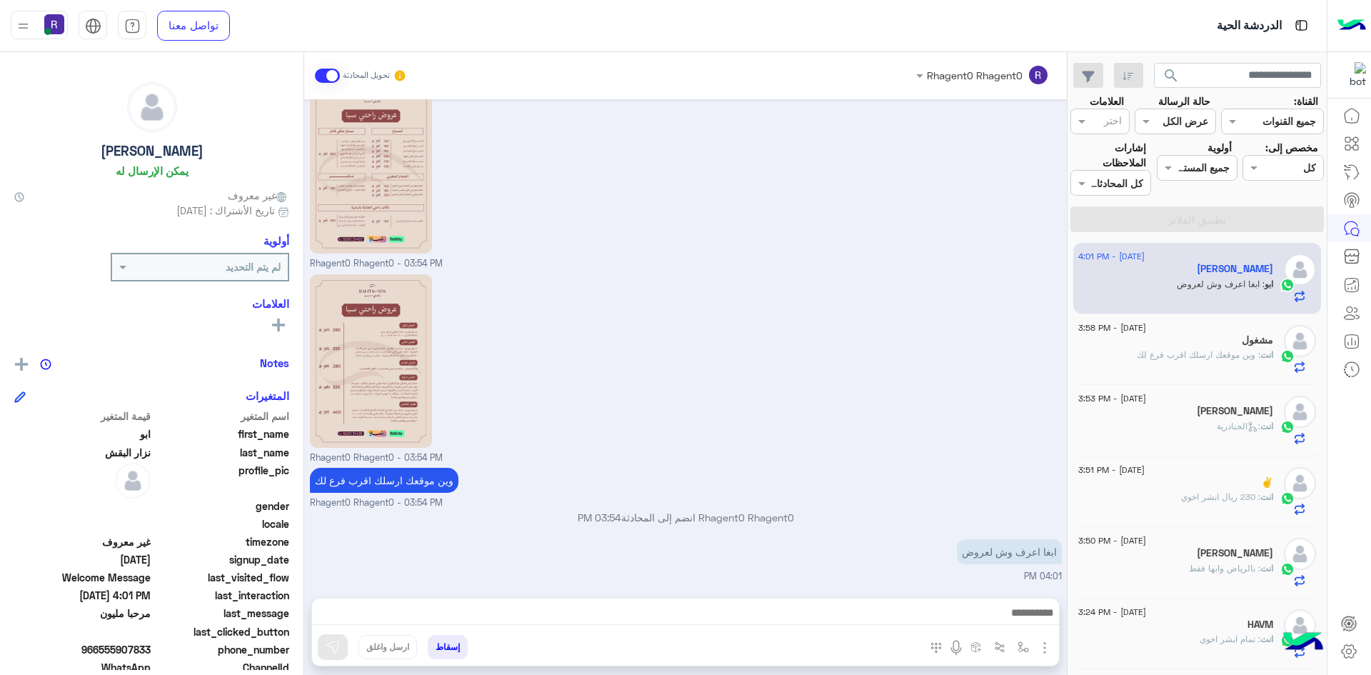
click at [1200, 346] on div "مشغول" at bounding box center [1175, 341] width 195 height 15
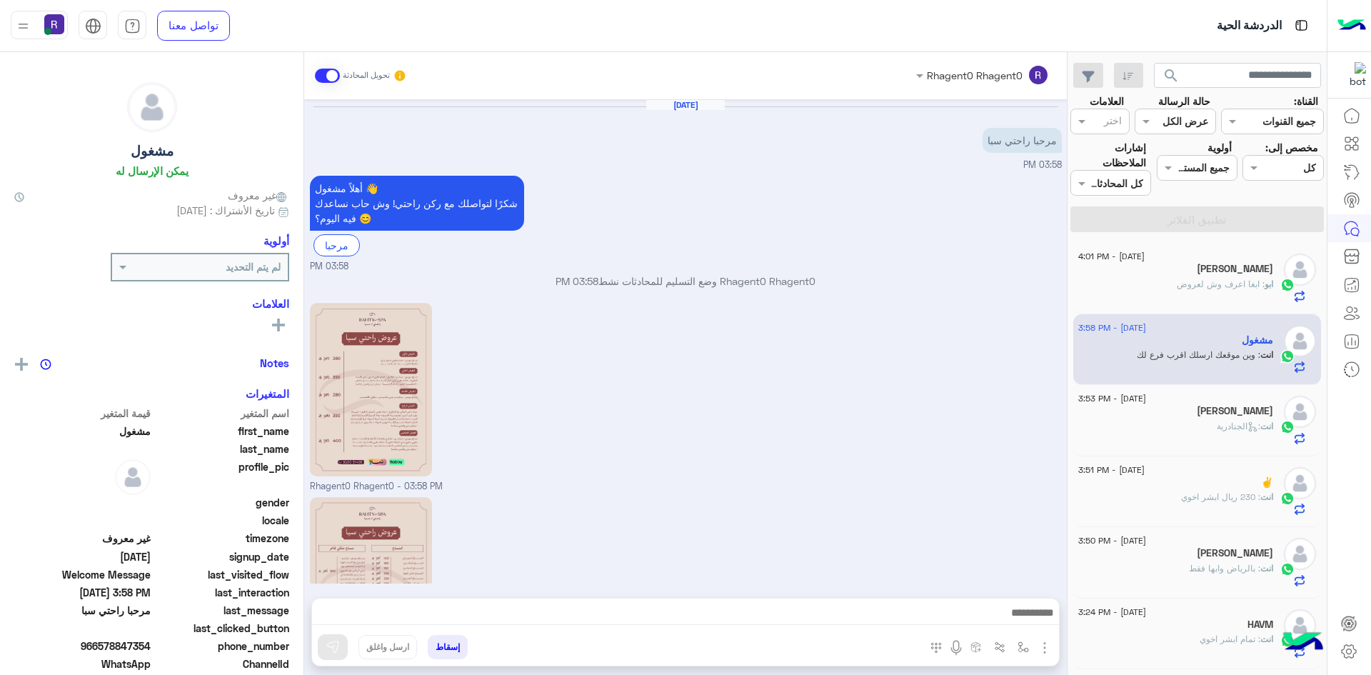
scroll to position [176, 0]
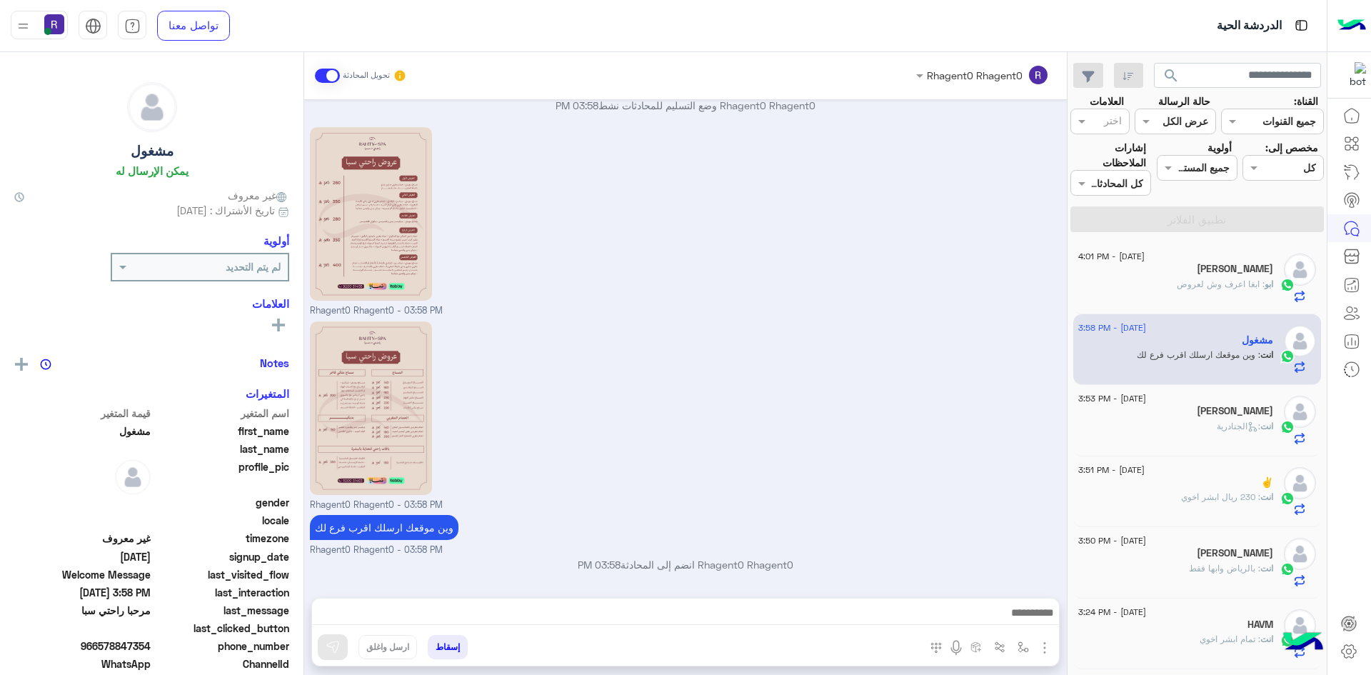
click at [1187, 288] on span ": ابغا اعرف وش لعروض" at bounding box center [1221, 283] width 88 height 11
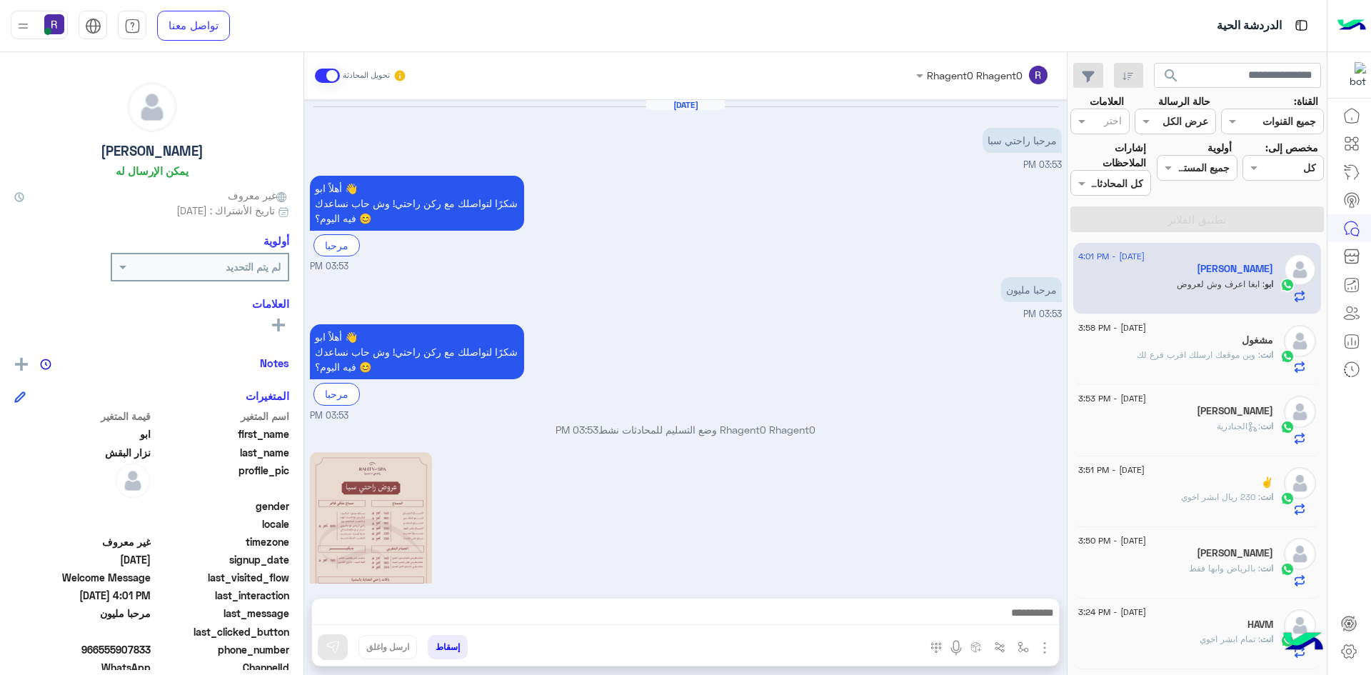
scroll to position [373, 0]
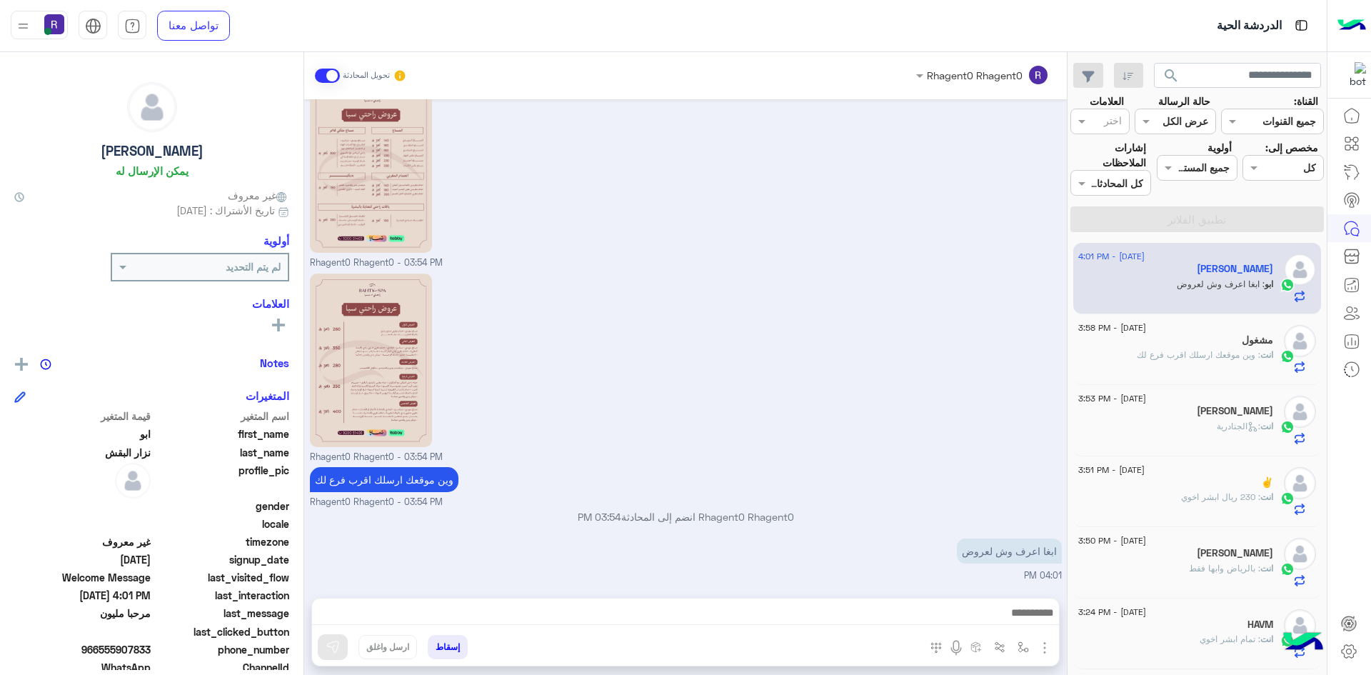
click at [1195, 486] on div "✌️" at bounding box center [1175, 483] width 195 height 15
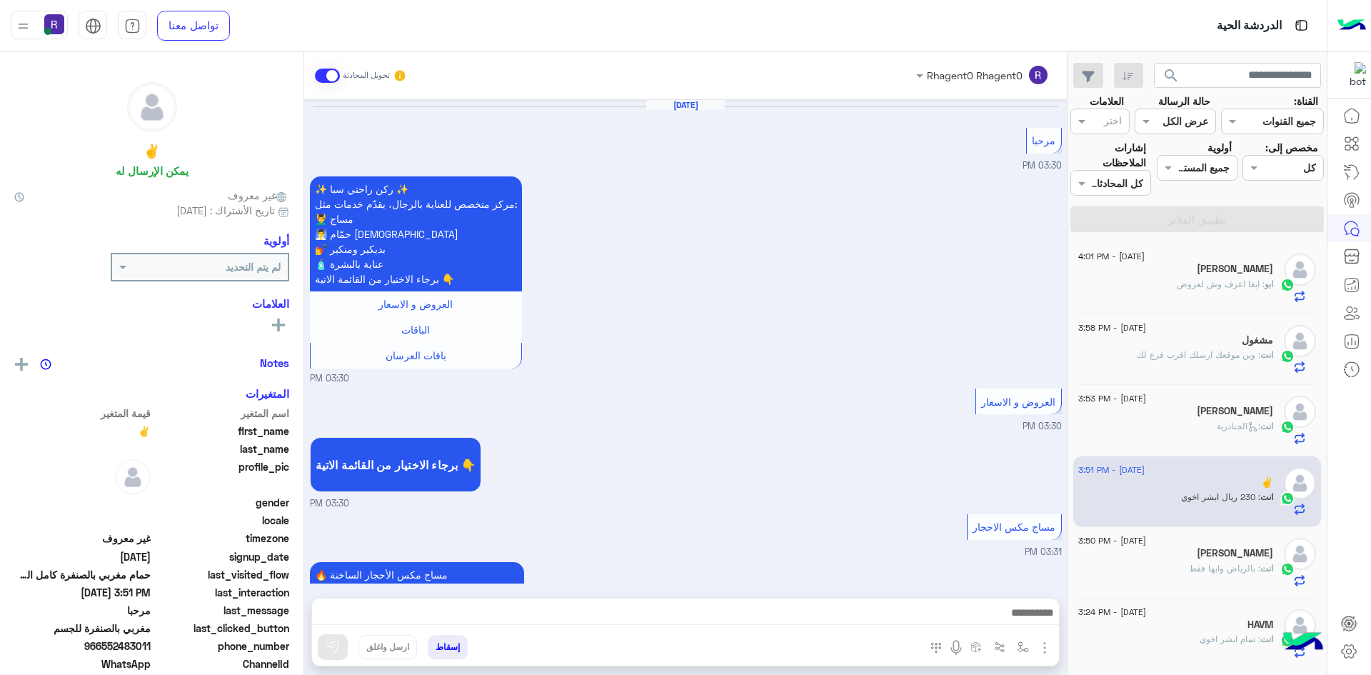
scroll to position [1811, 0]
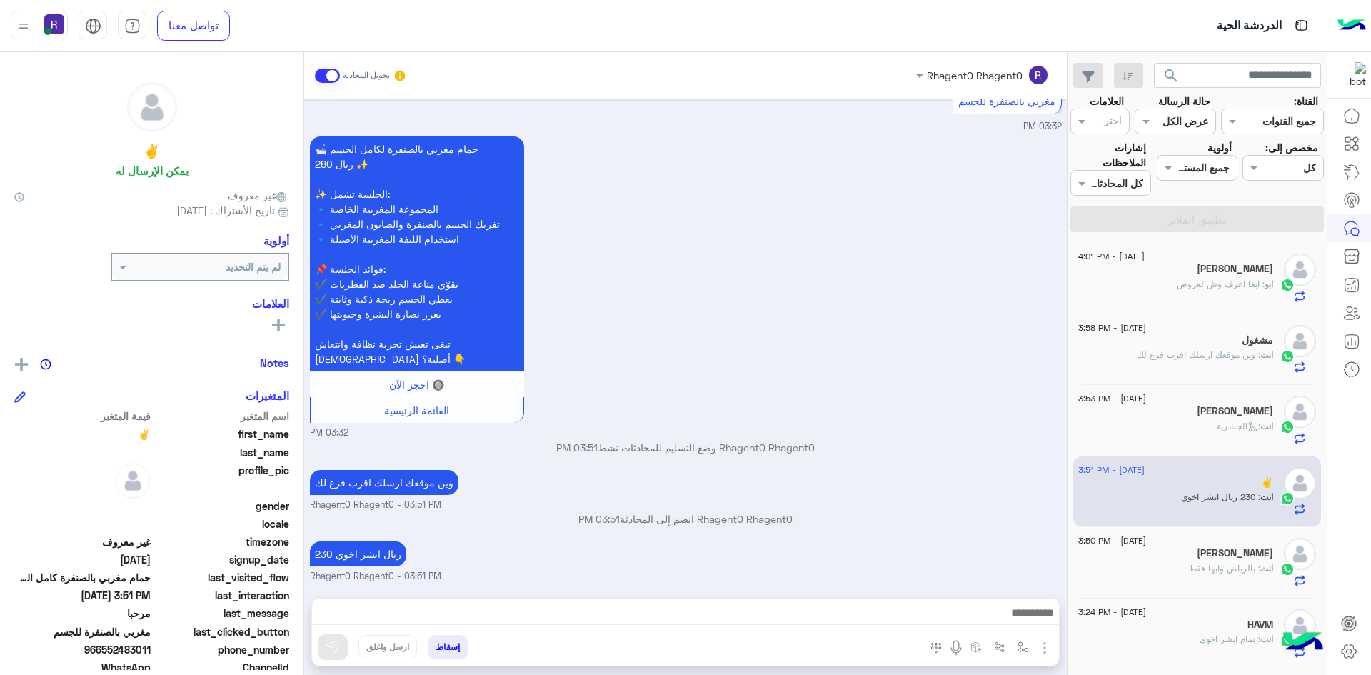
click at [1230, 280] on span ": ابغا اعرف وش لعروض" at bounding box center [1221, 283] width 88 height 11
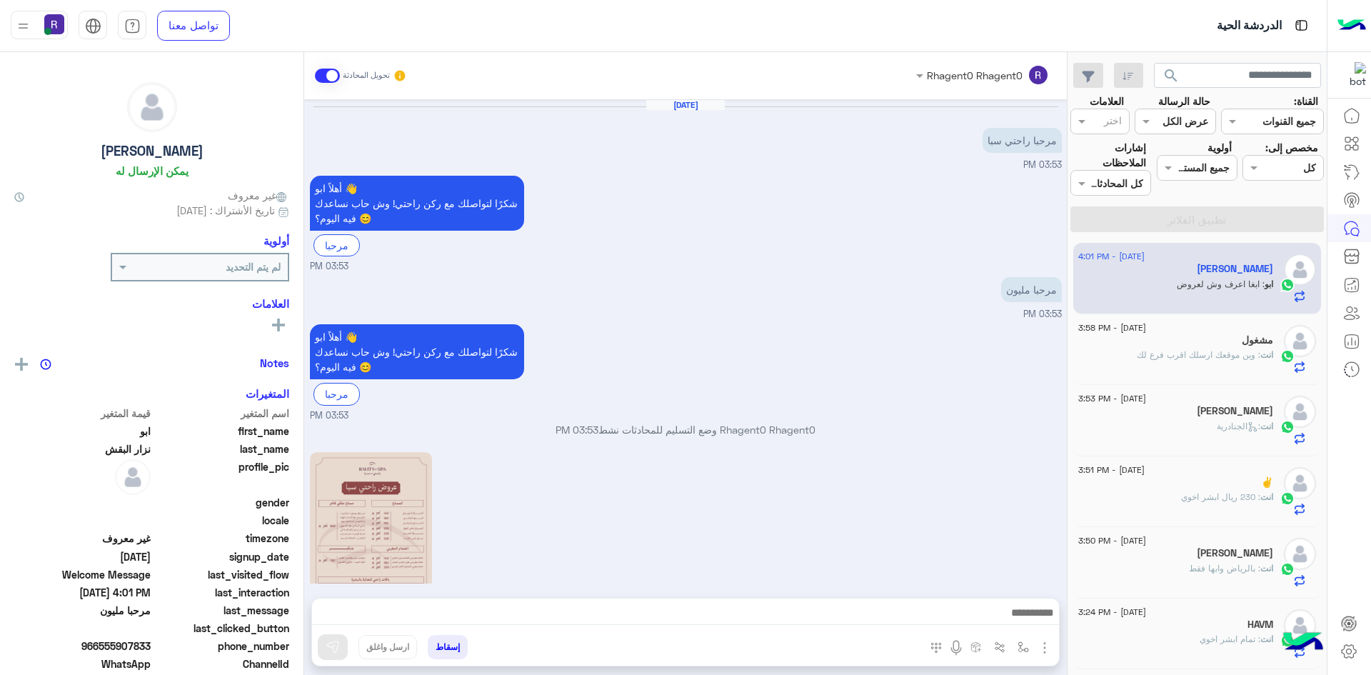
scroll to position [373, 0]
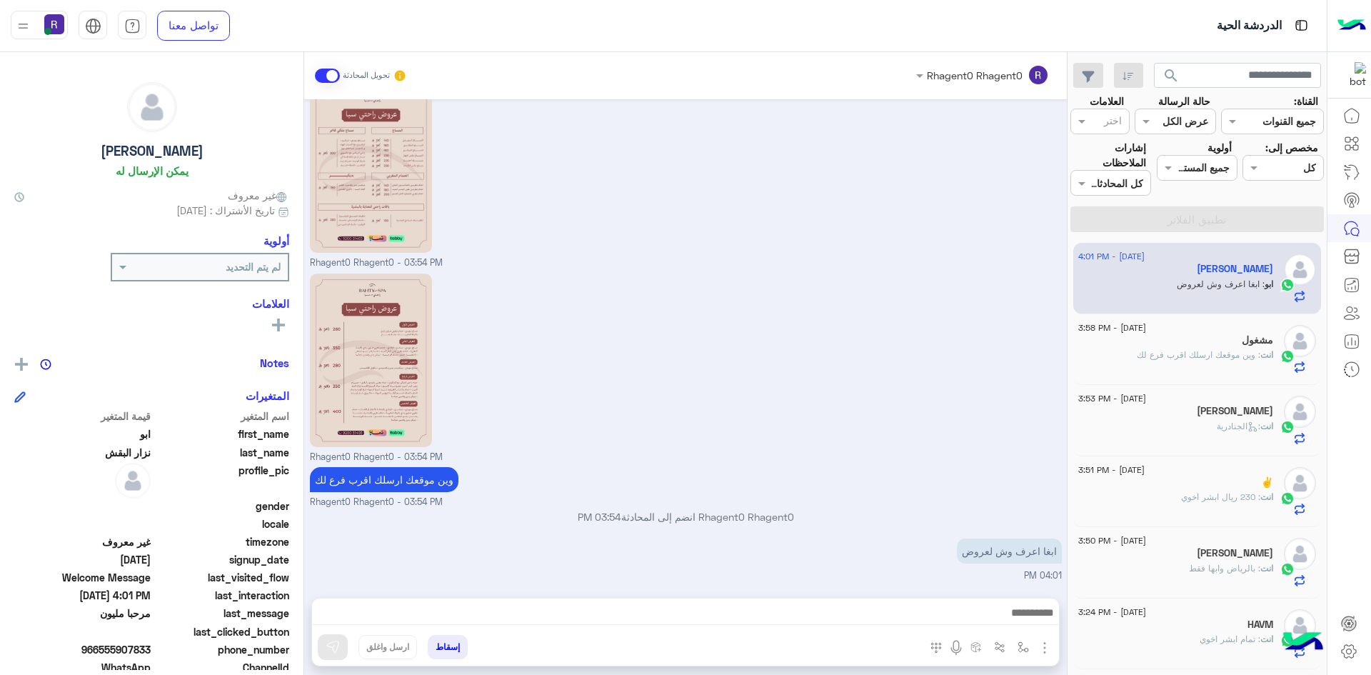
click at [1176, 361] on p "انت : وين موقعك ارسلك اقرب فرع لك" at bounding box center [1205, 354] width 136 height 13
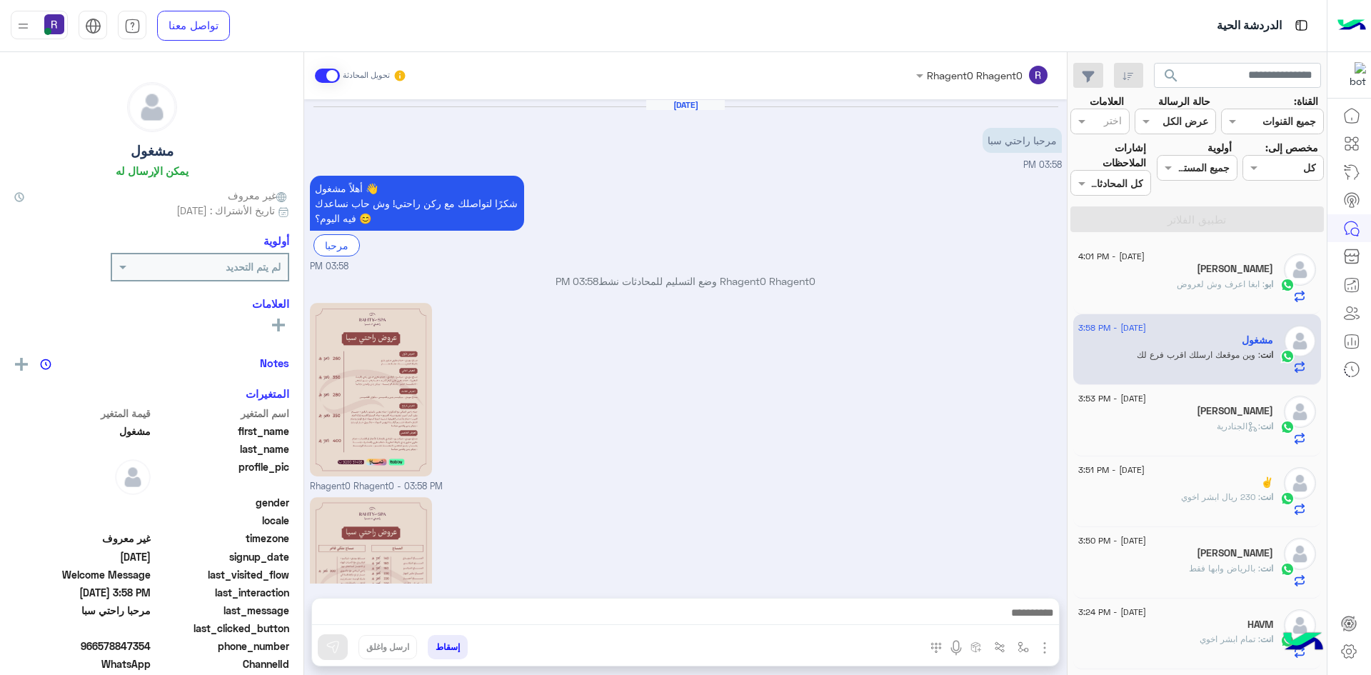
scroll to position [176, 0]
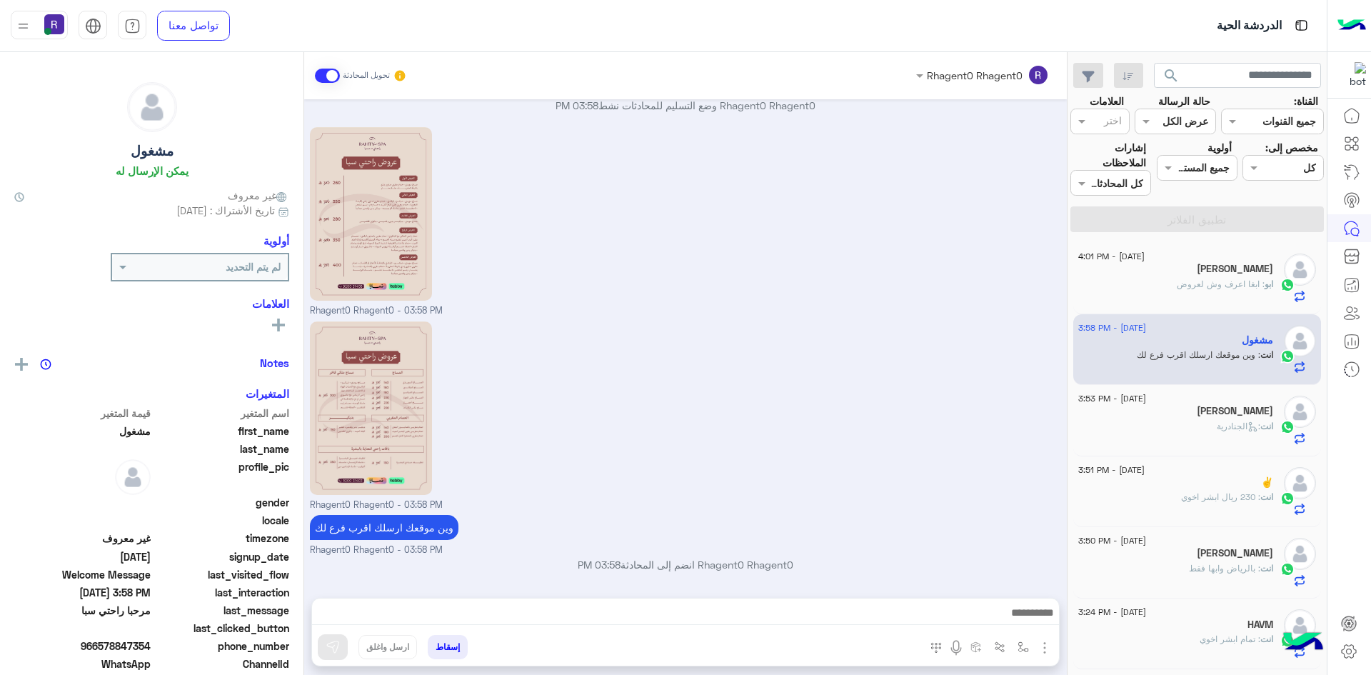
click at [1192, 430] on div "انت : الجنادرية" at bounding box center [1175, 432] width 195 height 25
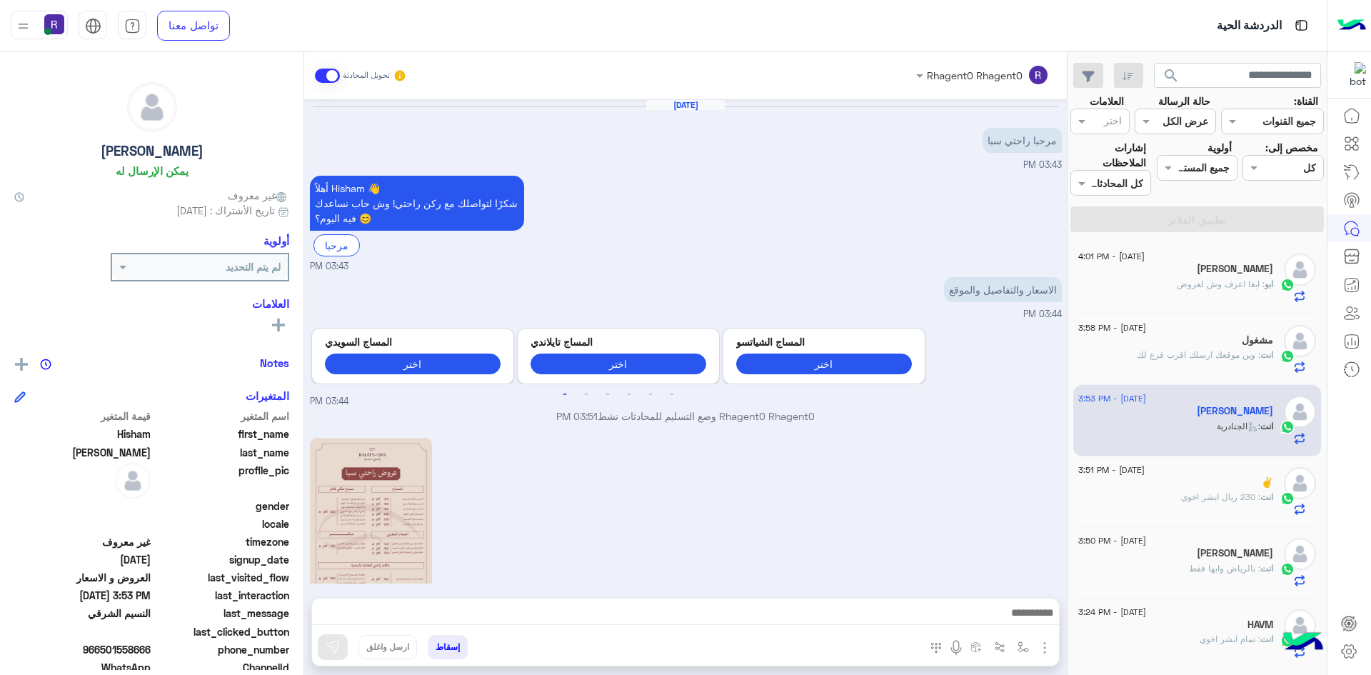
scroll to position [486, 0]
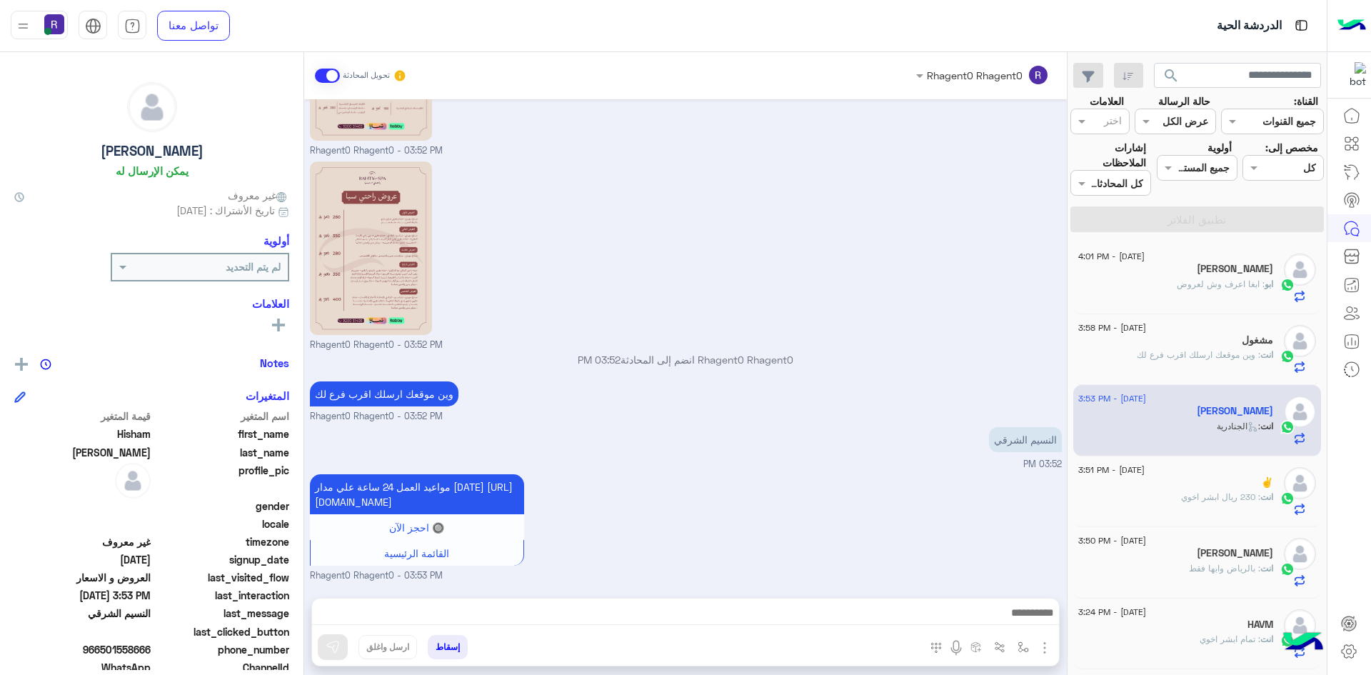
click at [1187, 506] on div "انت : 230 ريال ابشر اخوي" at bounding box center [1175, 502] width 195 height 25
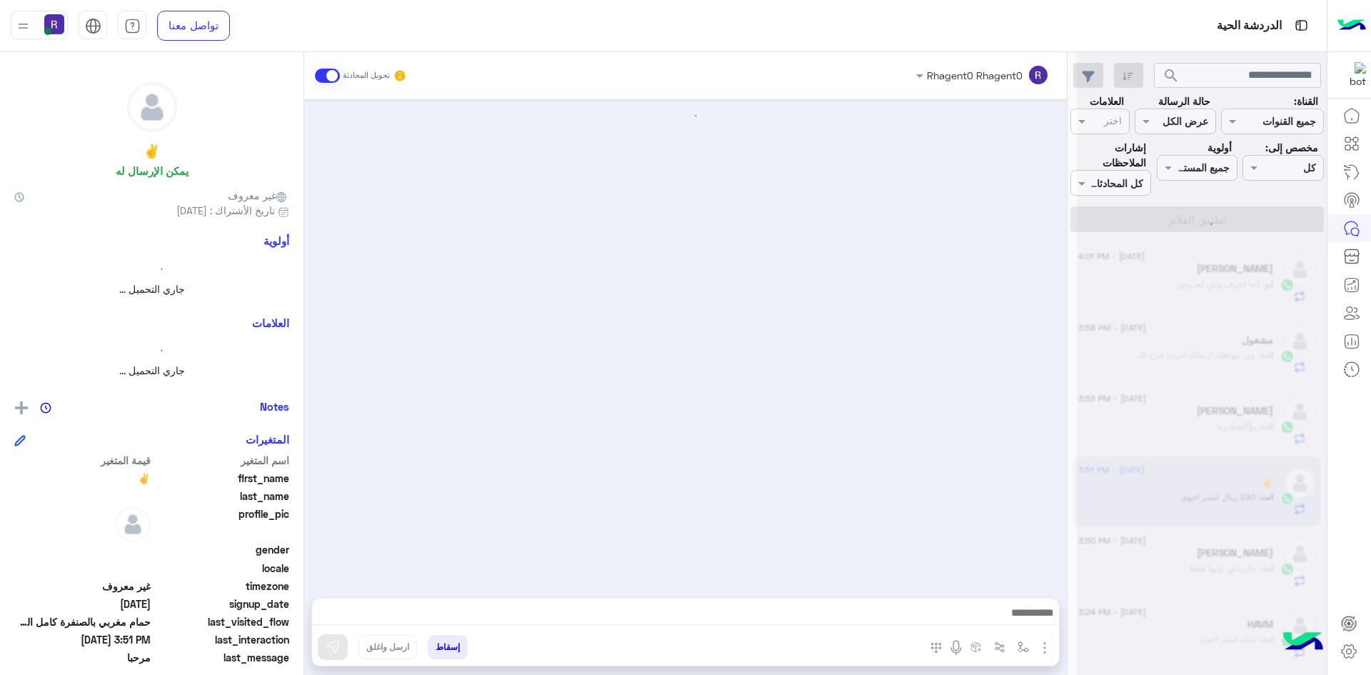
scroll to position [1811, 0]
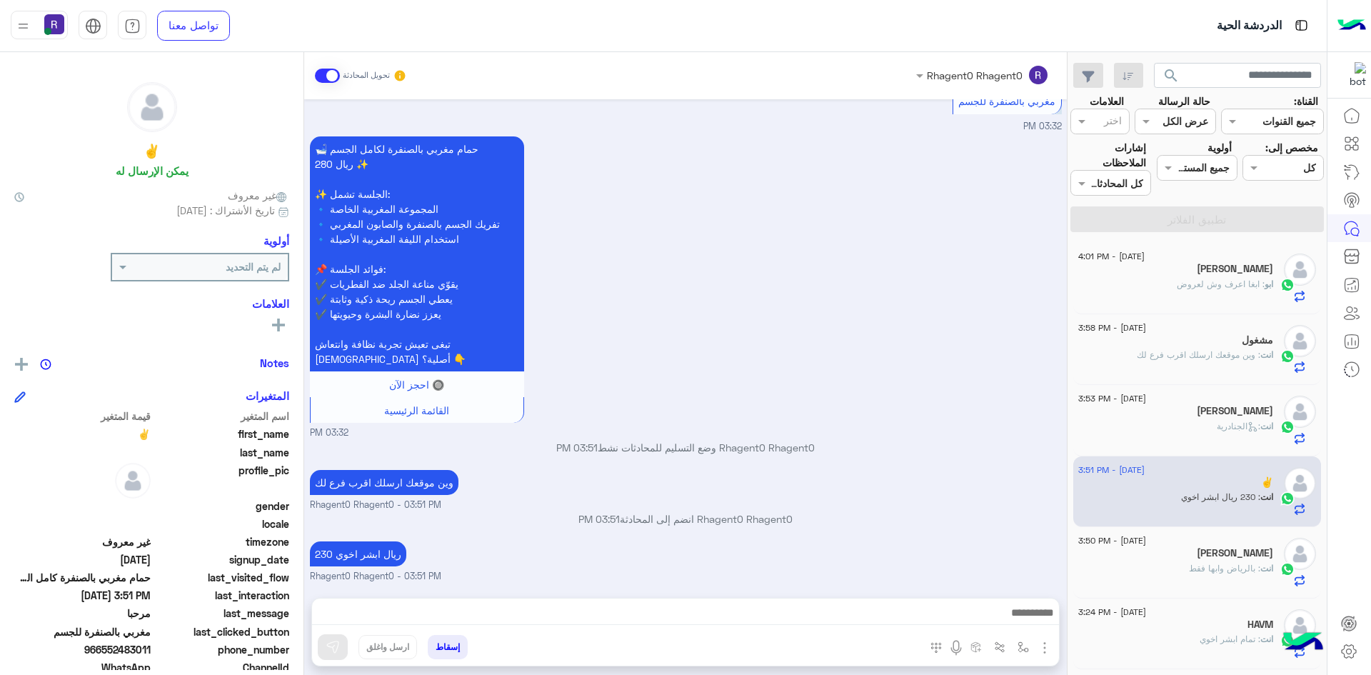
click at [1184, 565] on div "انت : بالرياض وابها فقط" at bounding box center [1175, 574] width 195 height 25
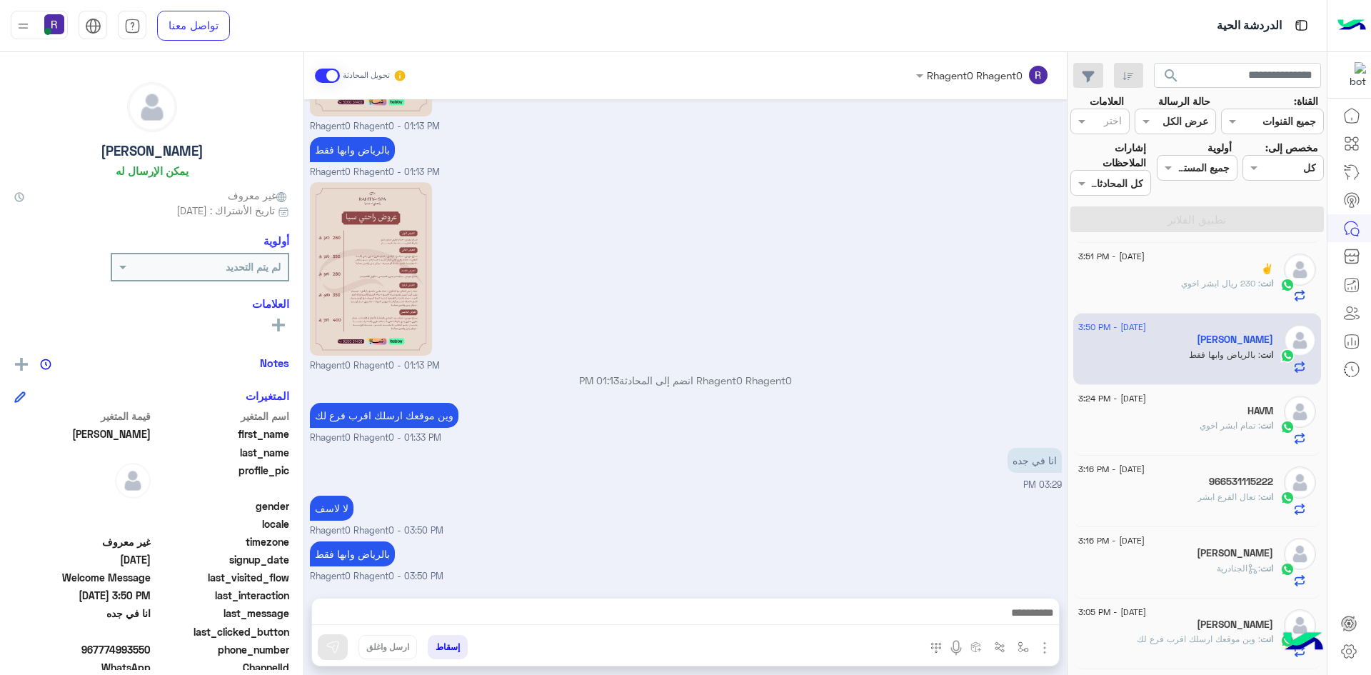
scroll to position [214, 0]
click at [1177, 423] on div "انت : تمام ابشر اخوي" at bounding box center [1175, 430] width 195 height 25
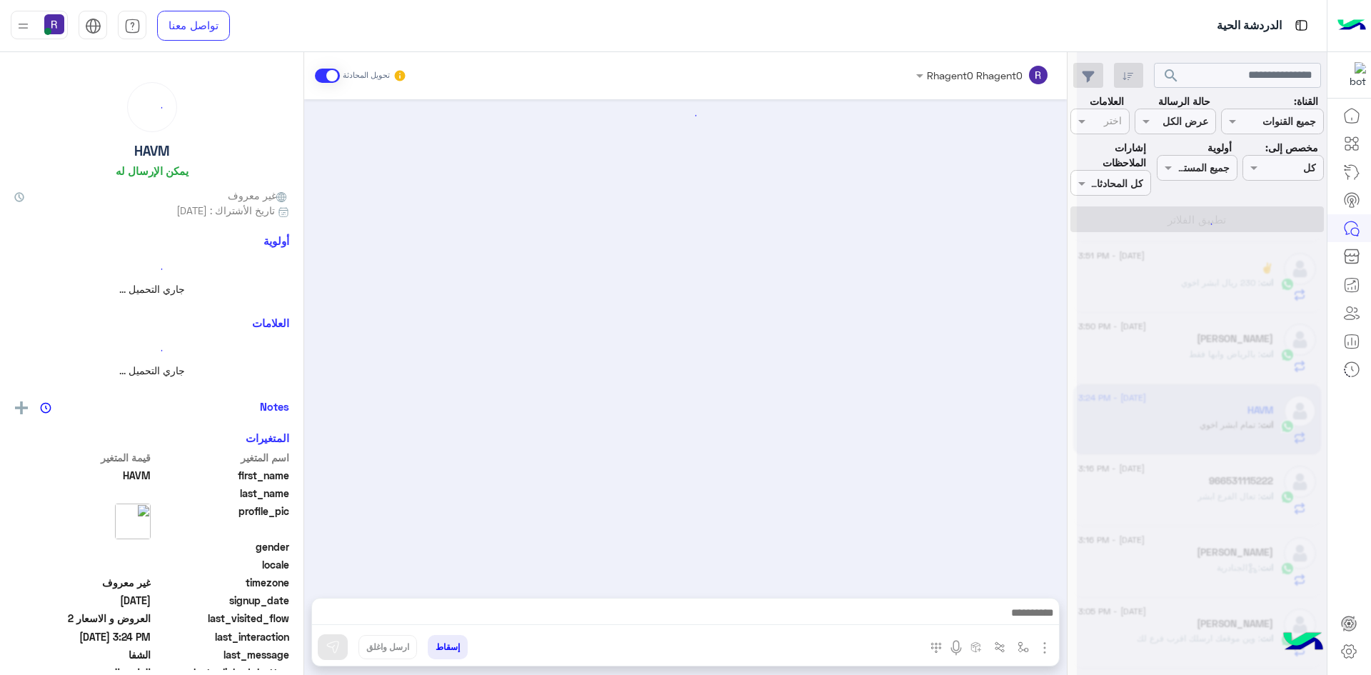
click at [1177, 423] on div at bounding box center [1202, 343] width 250 height 675
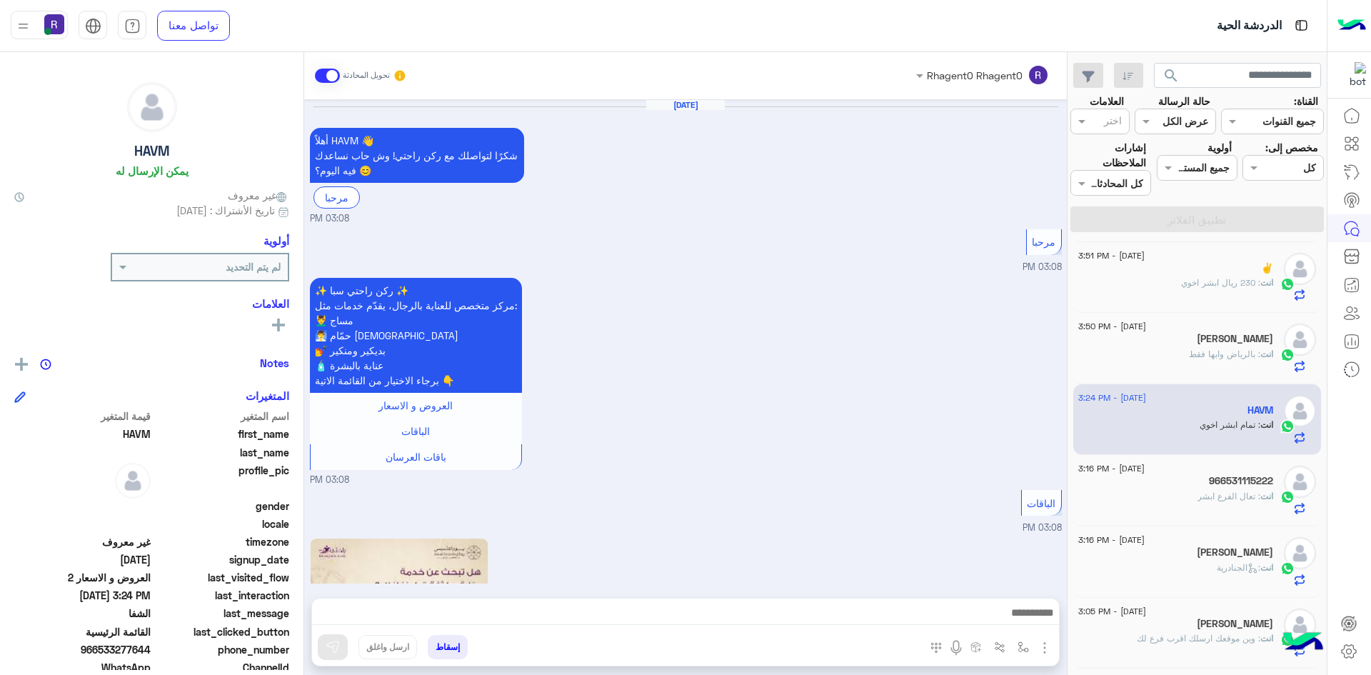
scroll to position [1305, 0]
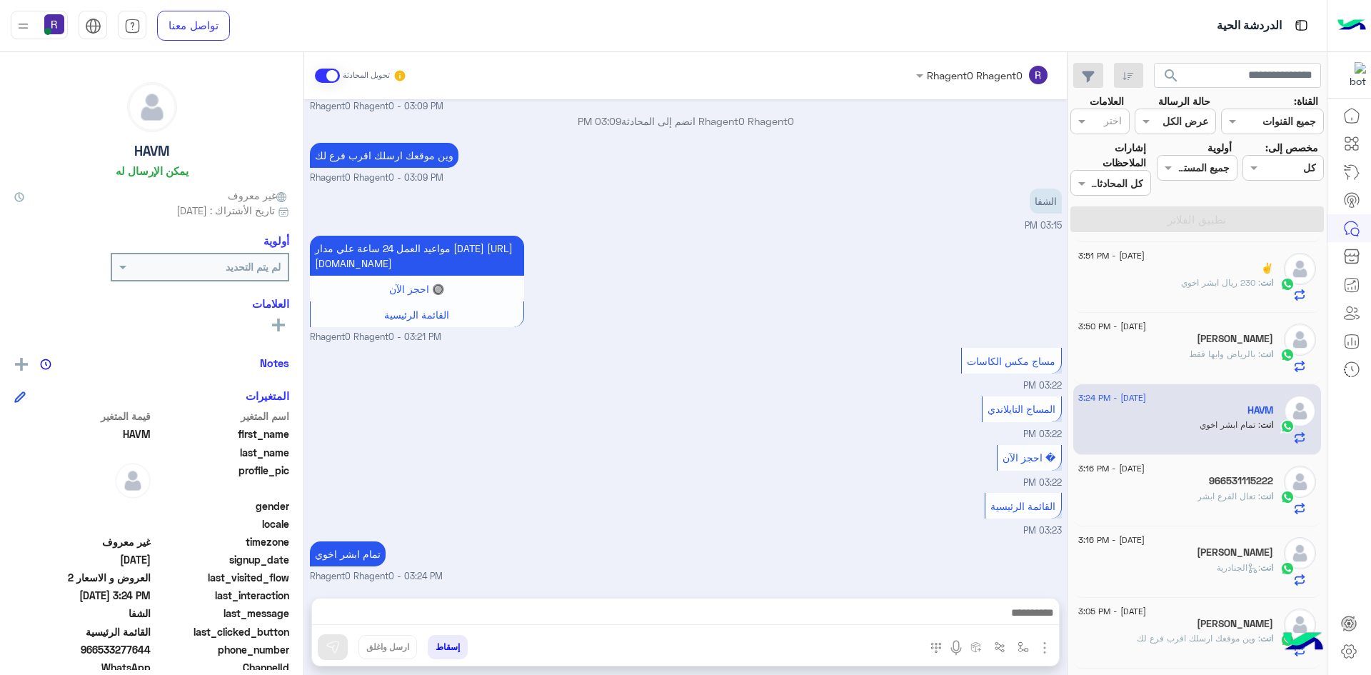
click at [1221, 495] on span ": تعال الفرع ابشر" at bounding box center [1228, 495] width 63 height 11
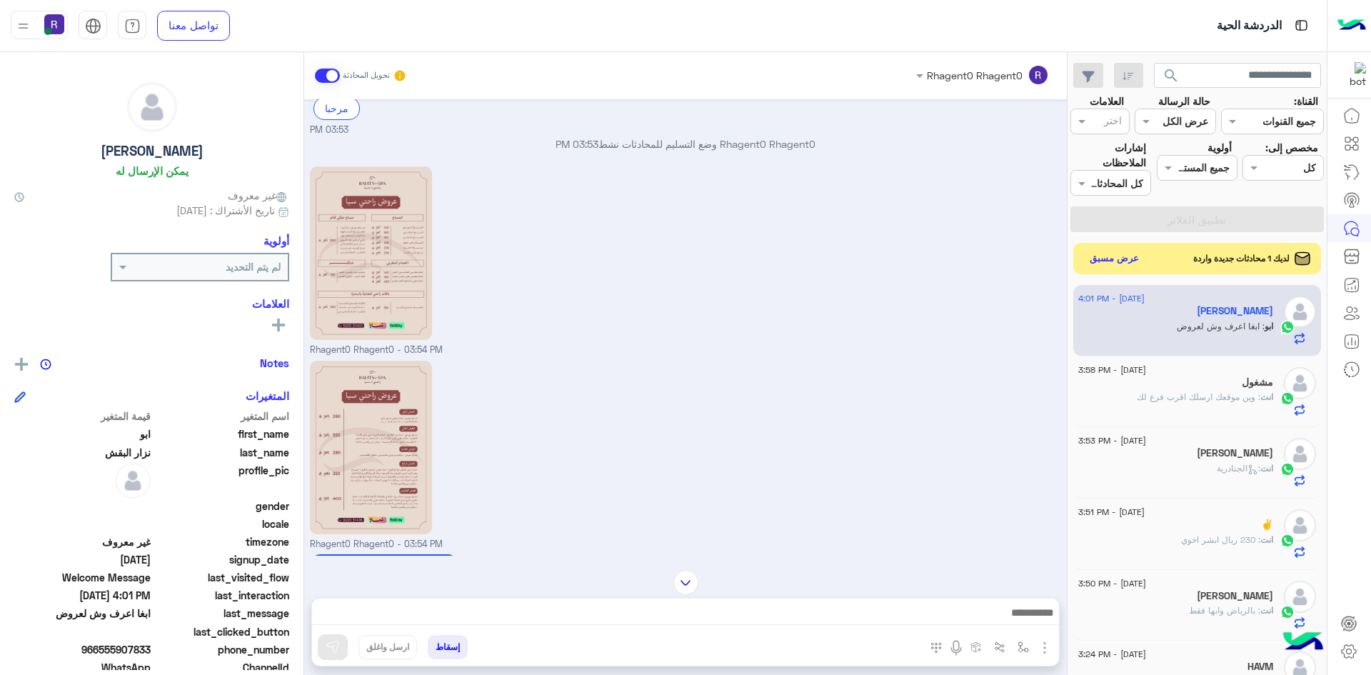
scroll to position [372, 0]
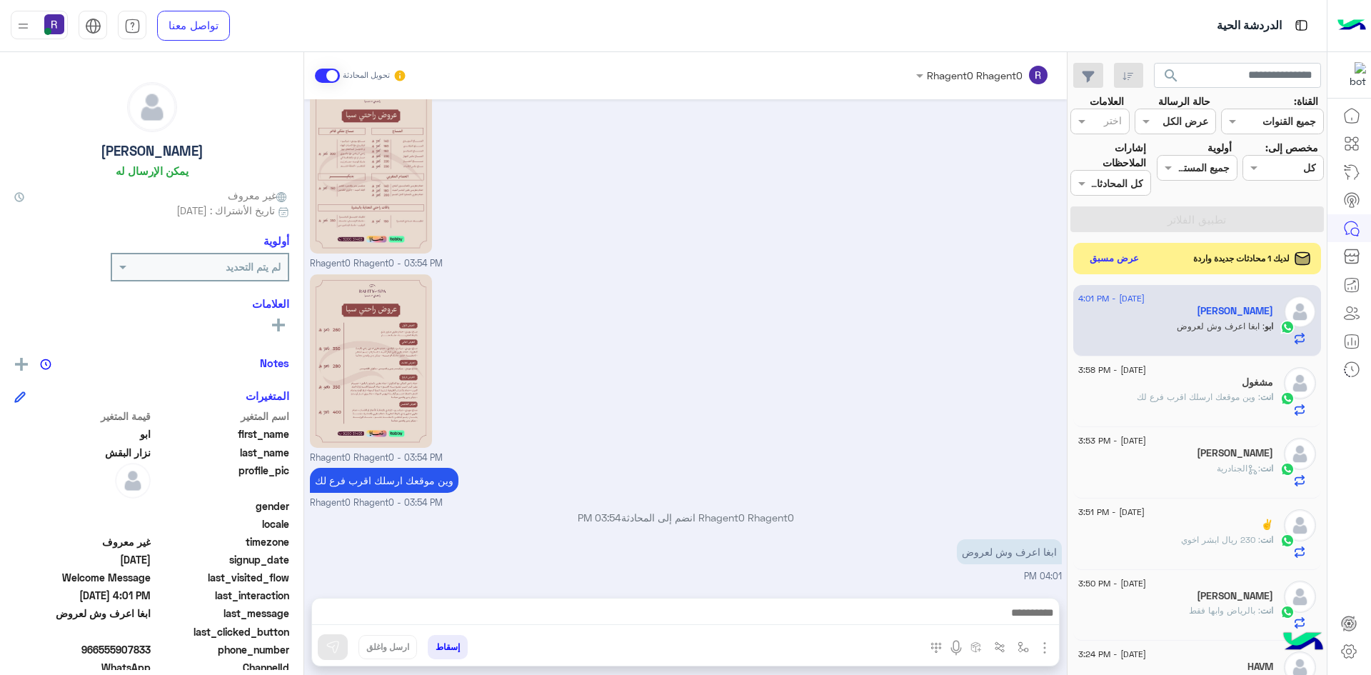
click at [1041, 644] on img "button" at bounding box center [1044, 647] width 17 height 17
click at [1032, 623] on button "الصور" at bounding box center [1022, 616] width 61 height 29
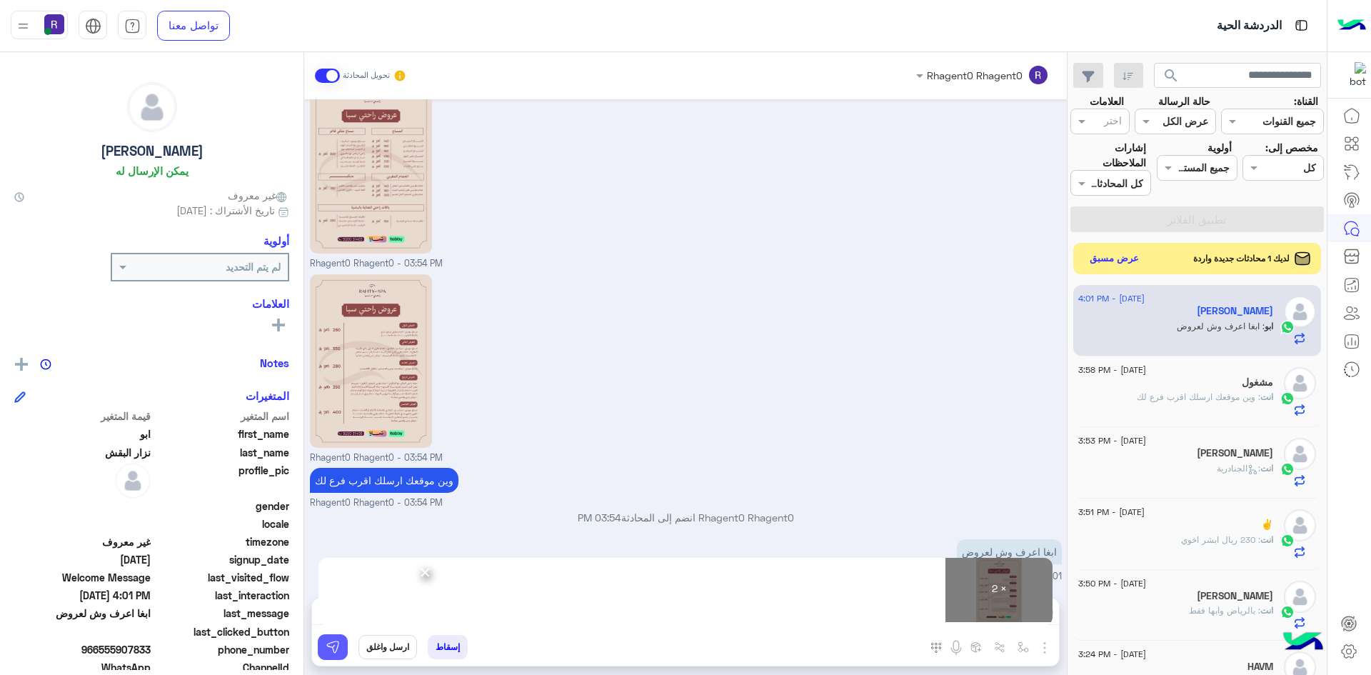
click at [329, 651] on img at bounding box center [333, 647] width 14 height 14
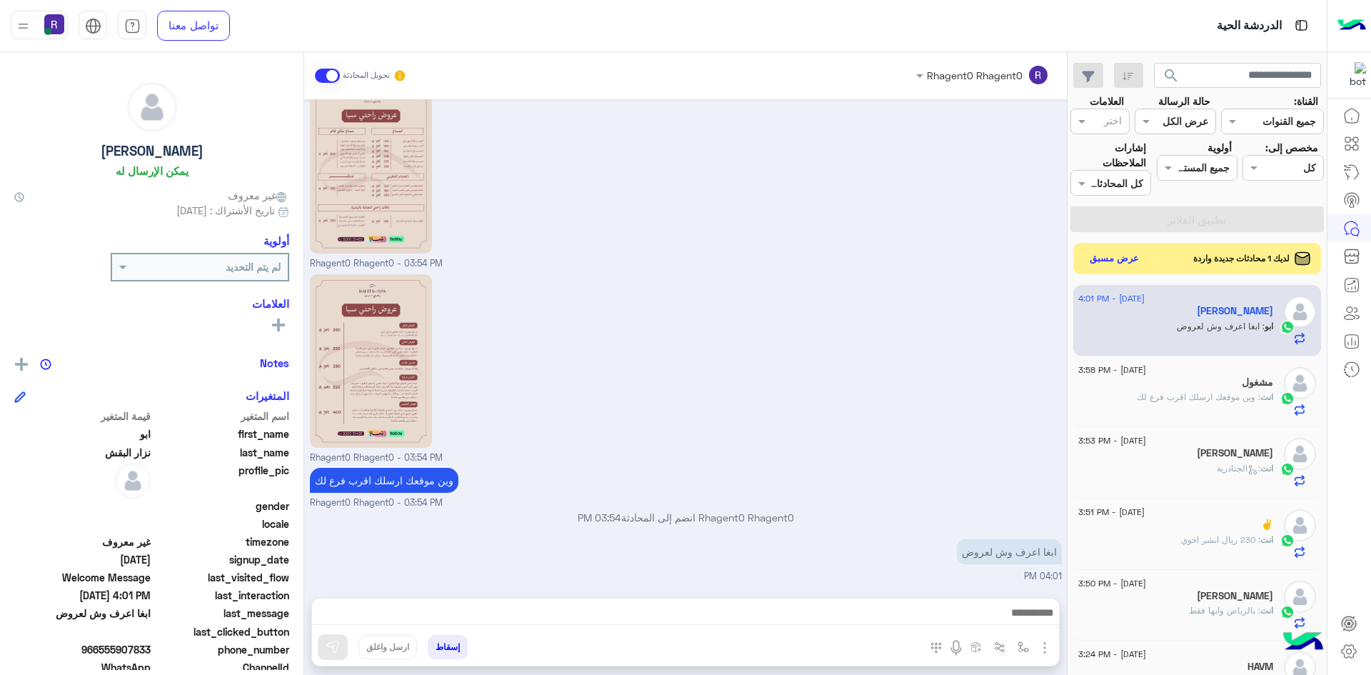
scroll to position [373, 0]
click at [1126, 260] on button "عرض مسبق" at bounding box center [1114, 257] width 60 height 19
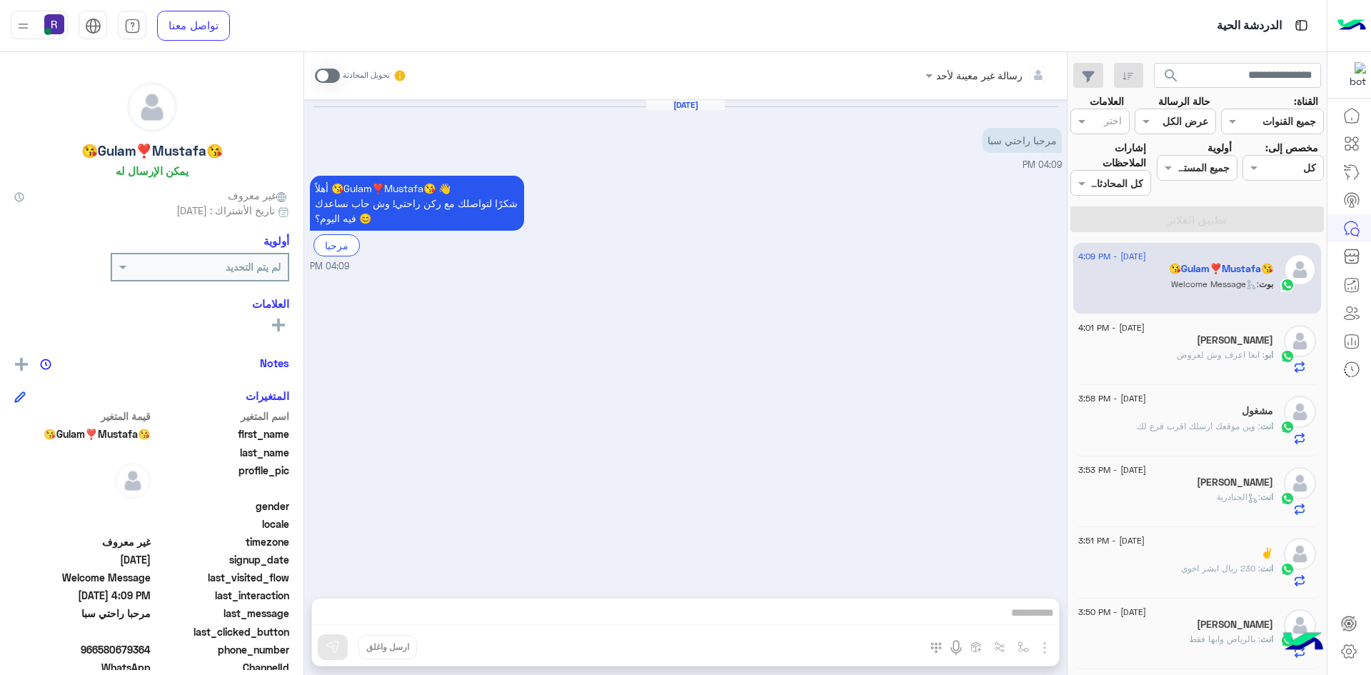
click at [331, 79] on span at bounding box center [327, 76] width 25 height 14
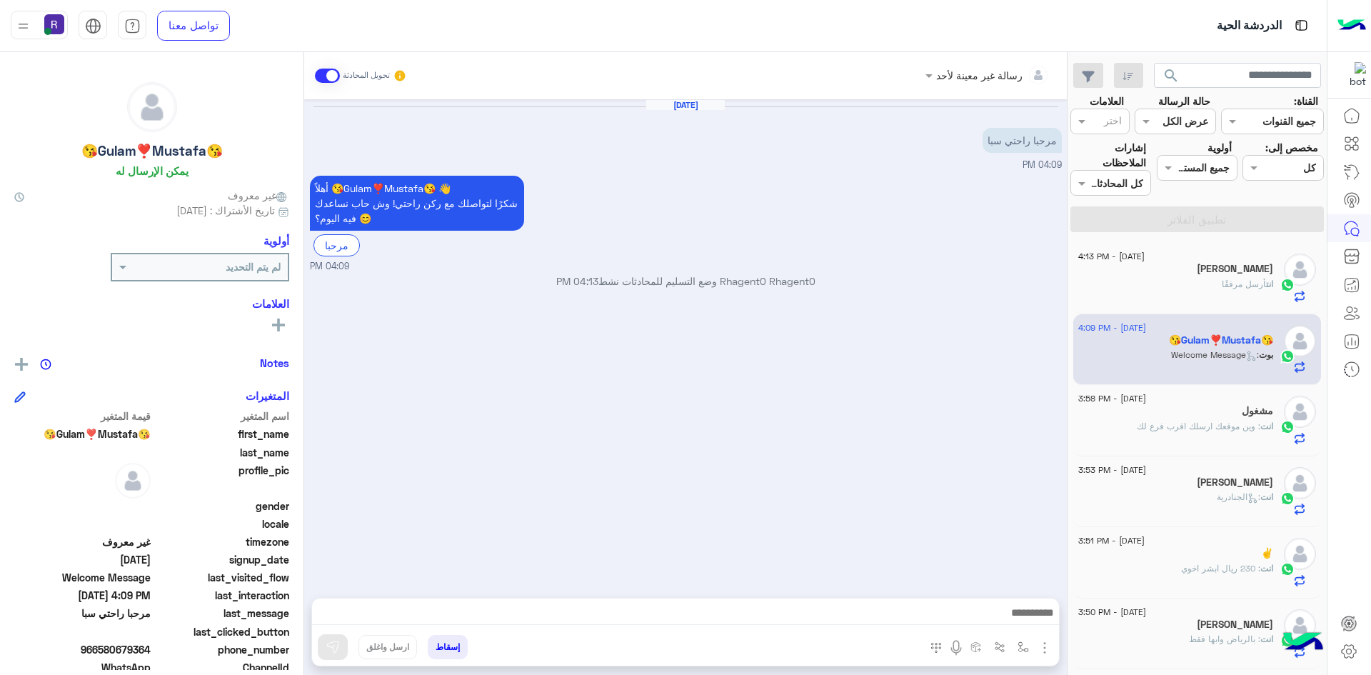
click at [1047, 640] on img "button" at bounding box center [1044, 647] width 17 height 17
click at [1019, 614] on span "الصور" at bounding box center [1017, 616] width 26 height 16
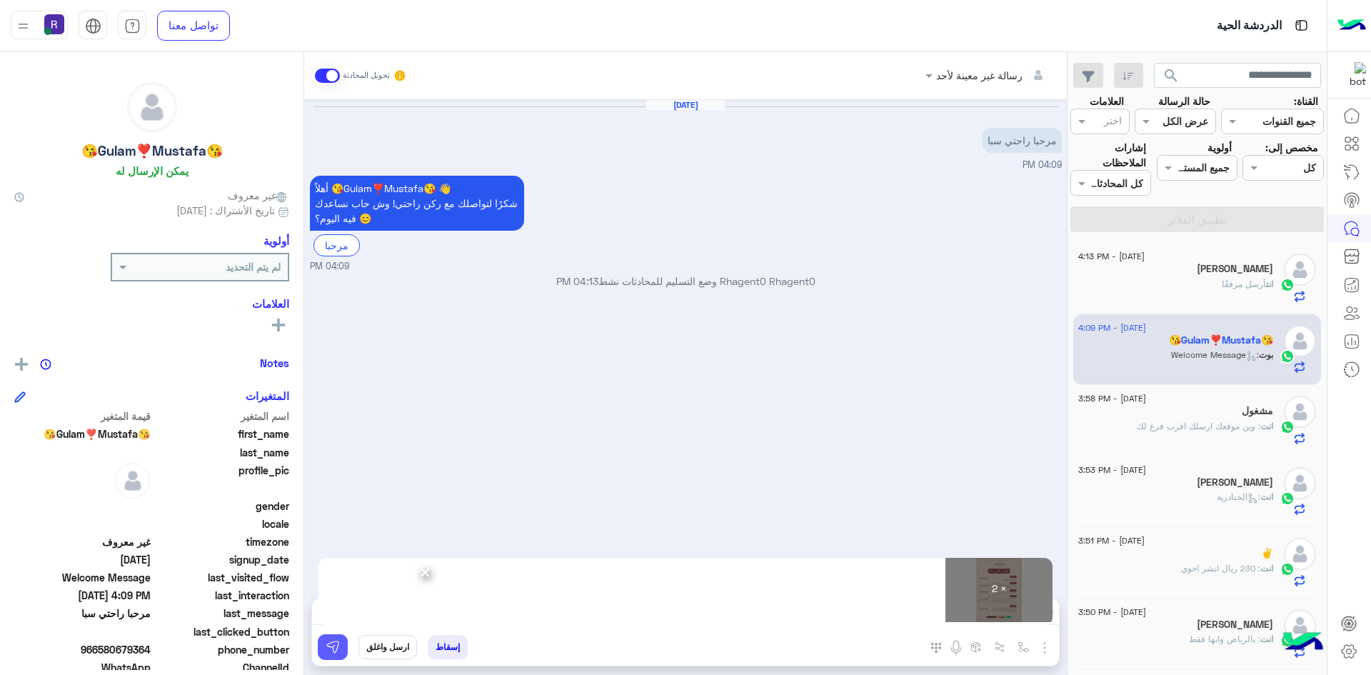
click at [338, 649] on img at bounding box center [333, 647] width 14 height 14
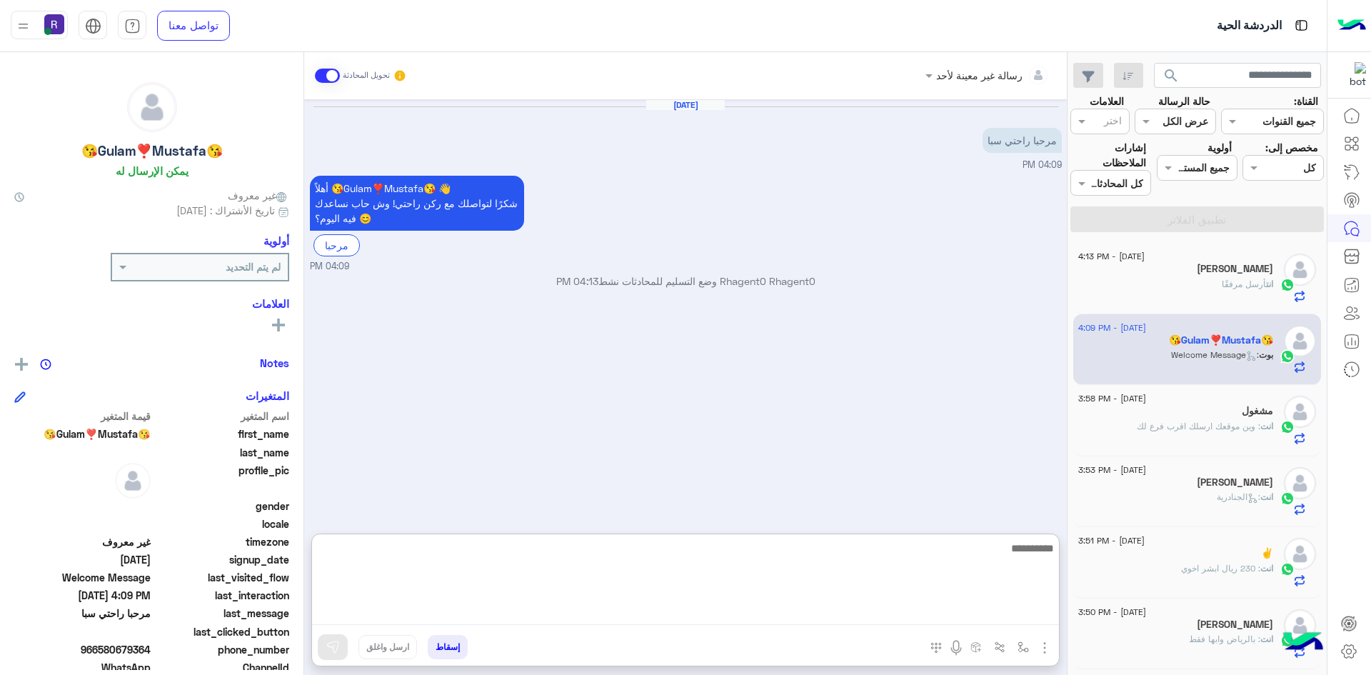
paste textarea "**********"
type textarea "**********"
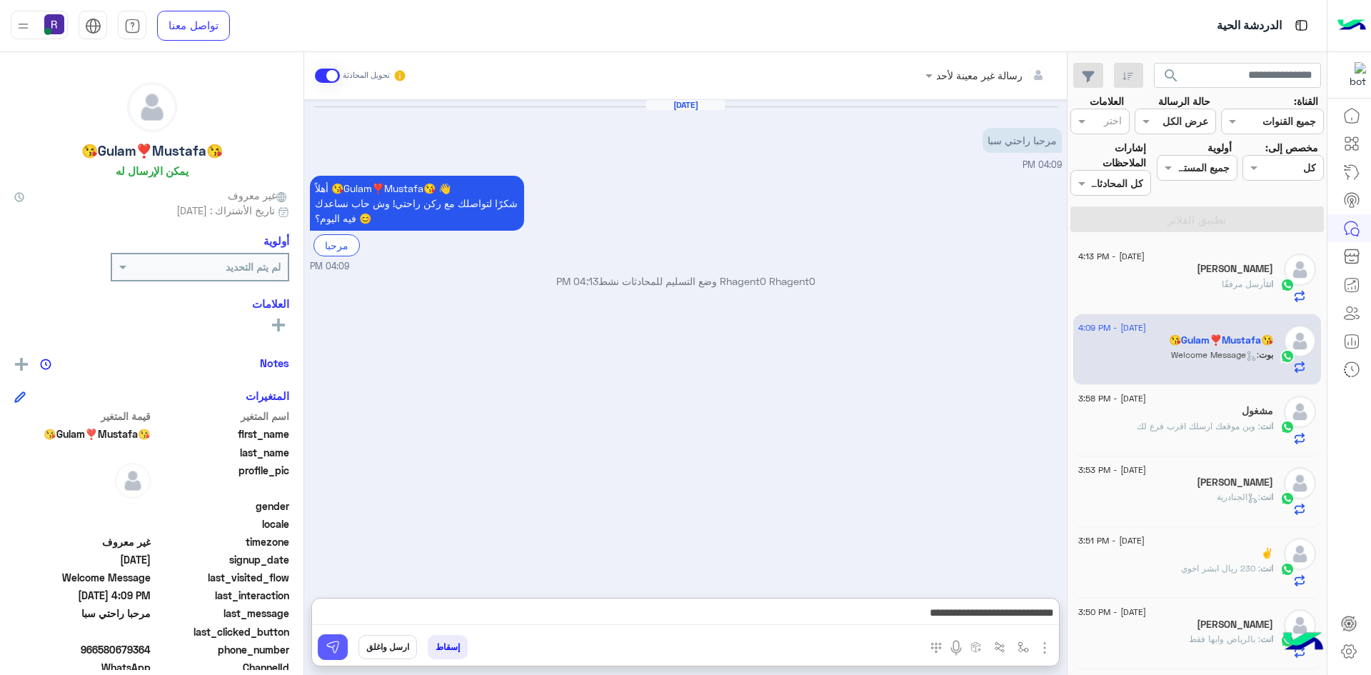
click at [331, 635] on button at bounding box center [333, 647] width 30 height 26
click at [1167, 416] on div "مشغول" at bounding box center [1175, 412] width 195 height 15
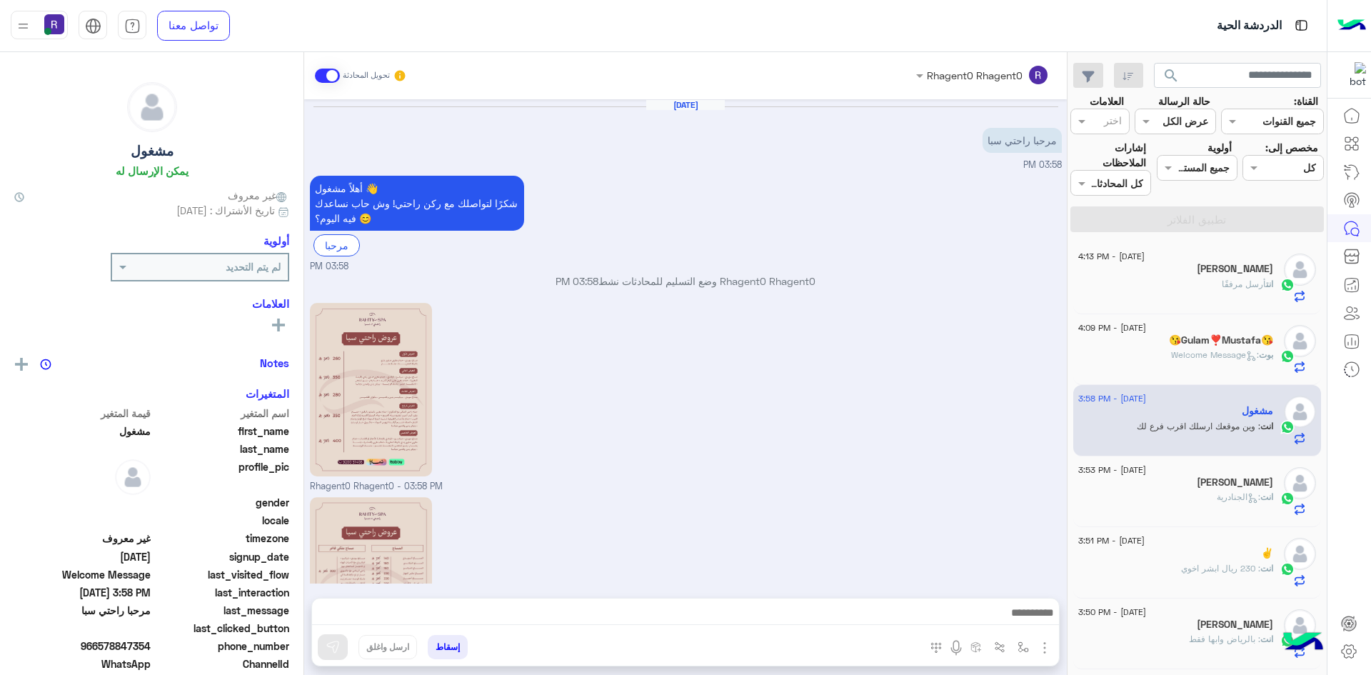
scroll to position [176, 0]
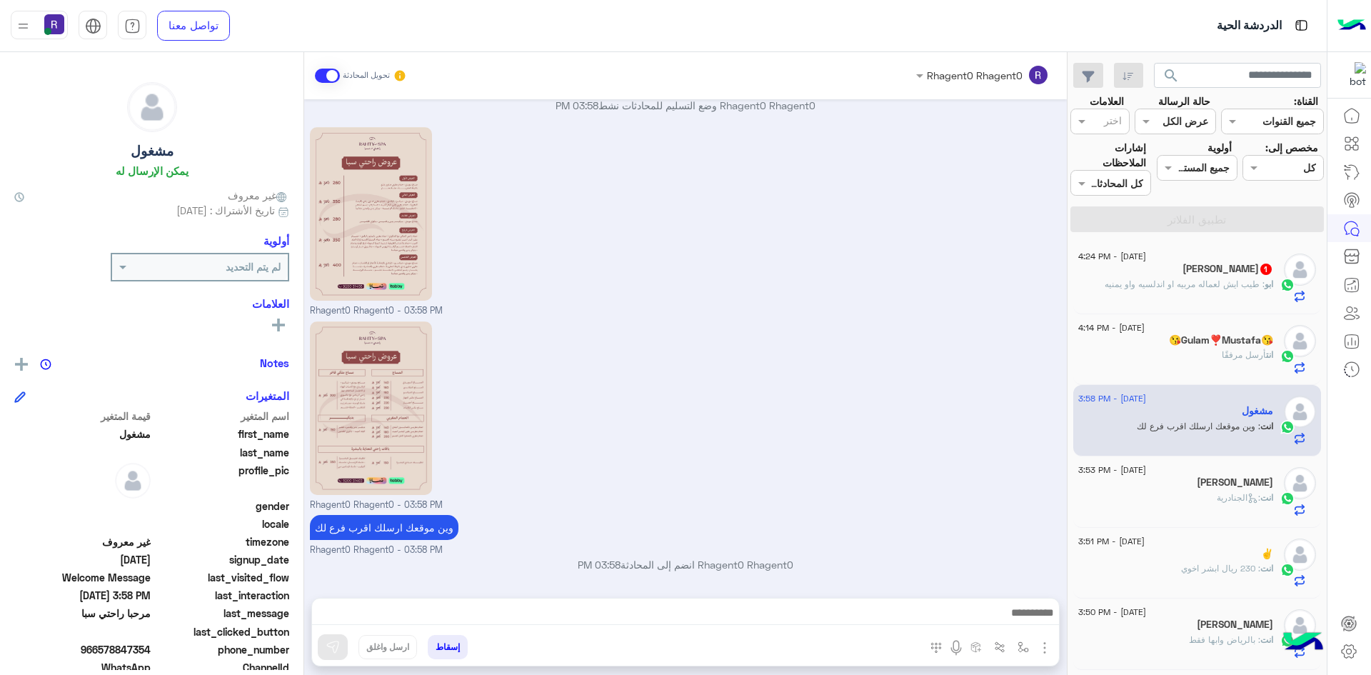
click at [1247, 278] on p "ابو : طيب ايش لعماله مربيه او اندلسيه واو يمنيه" at bounding box center [1189, 284] width 168 height 13
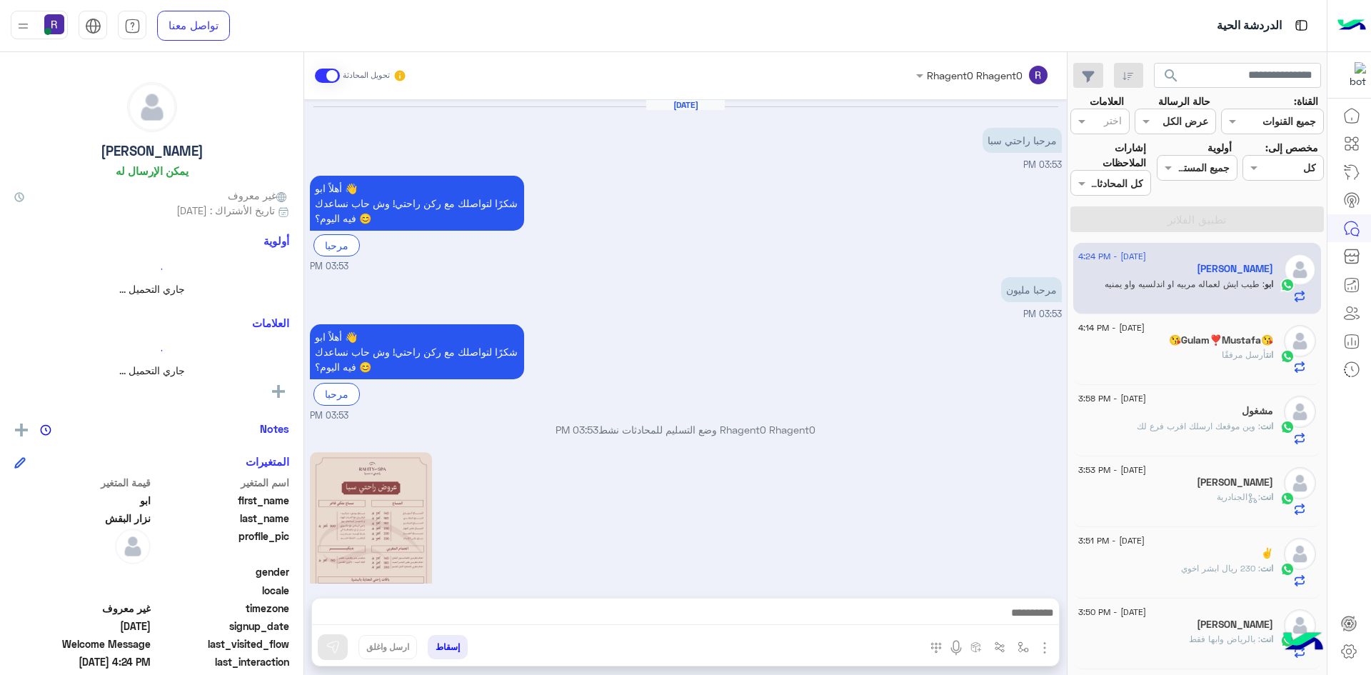
scroll to position [808, 0]
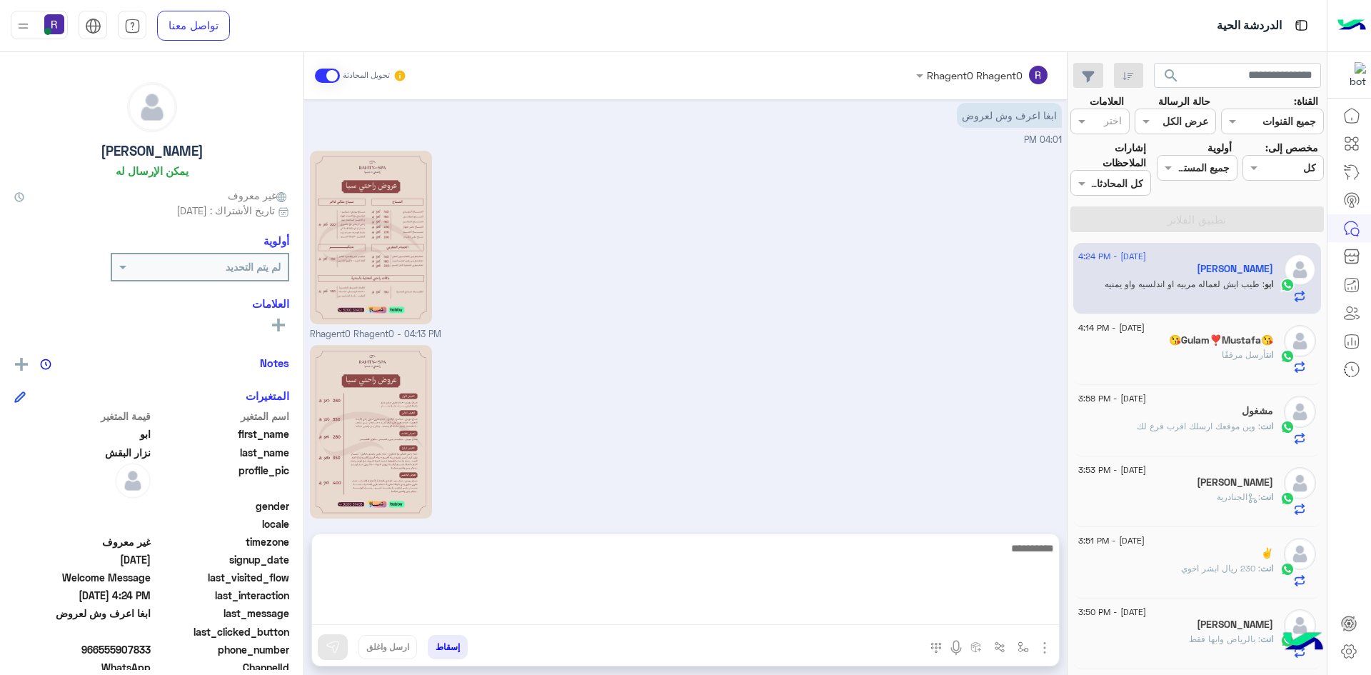
click at [753, 609] on textarea at bounding box center [685, 582] width 747 height 86
type textarea "*****"
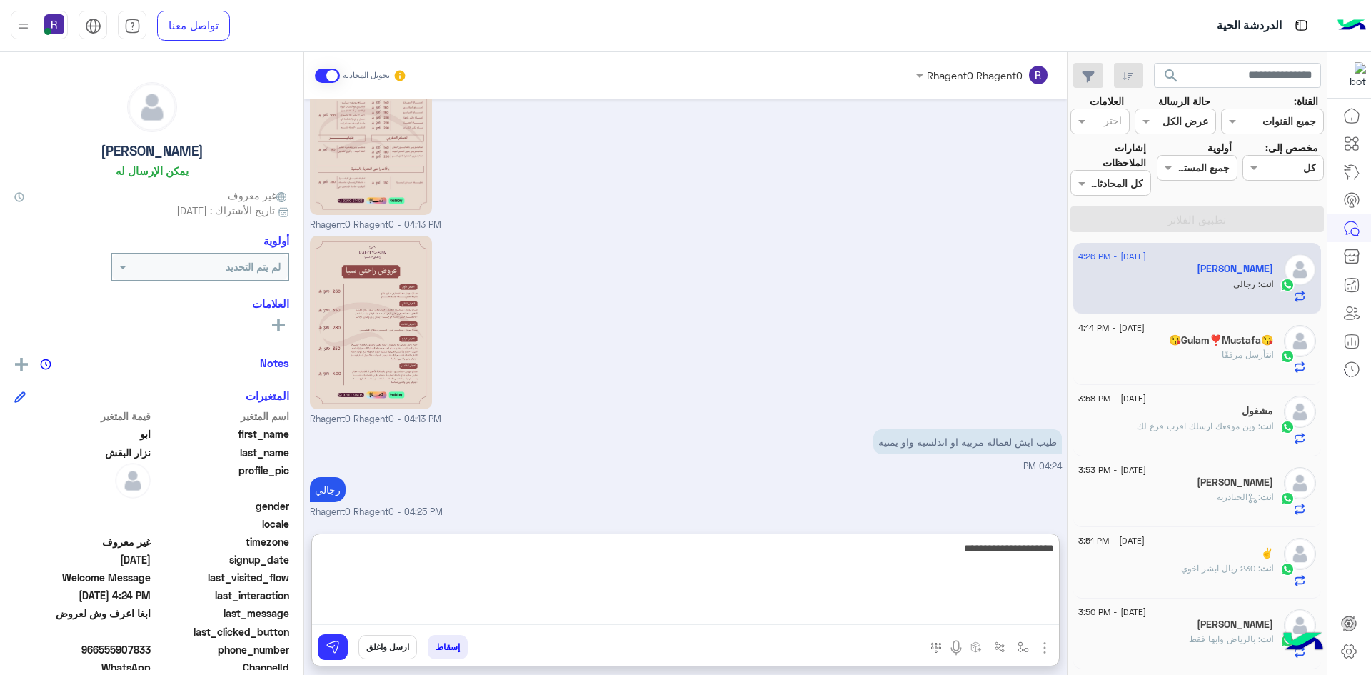
type textarea "**********"
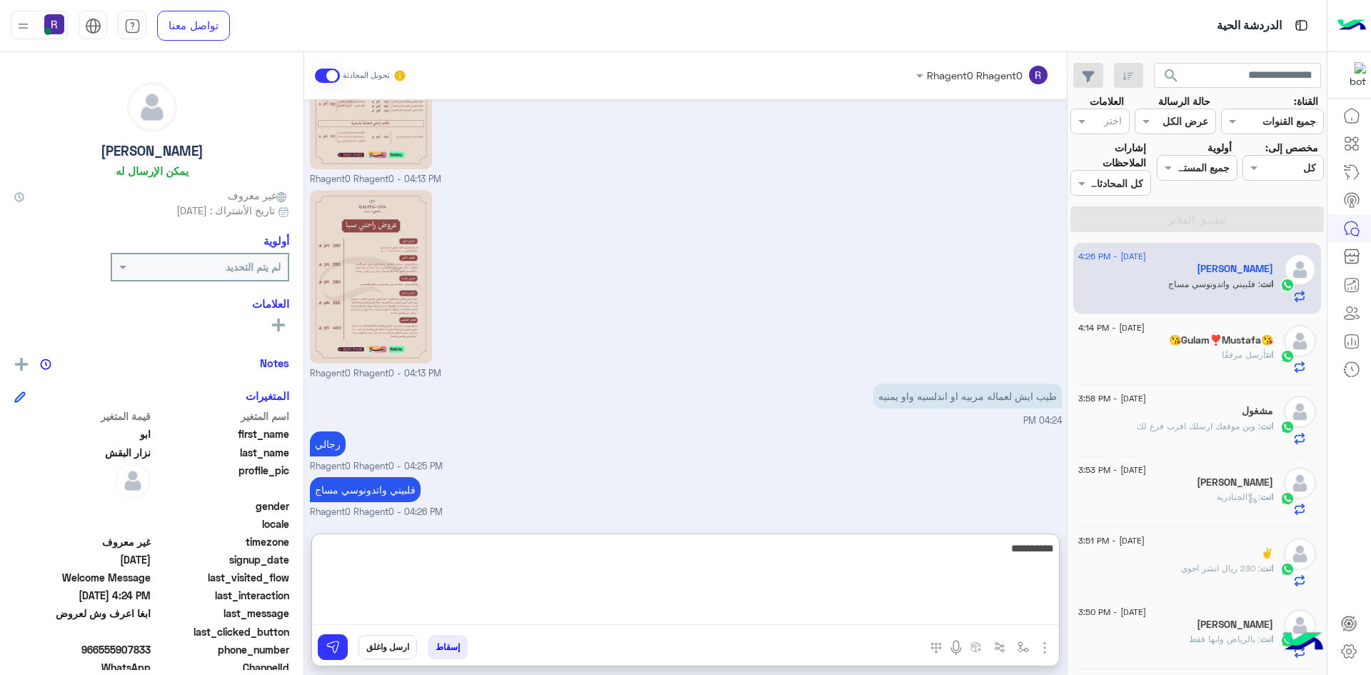
type textarea "**********"
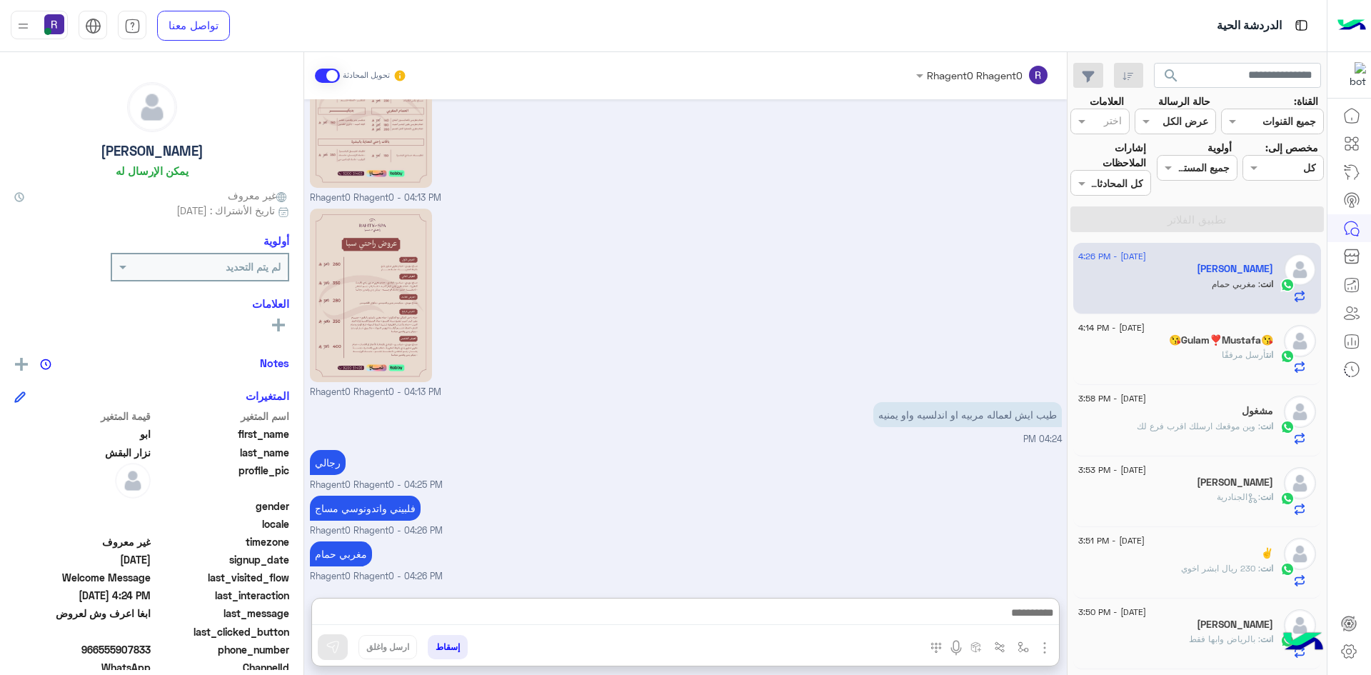
click at [957, 492] on div "فلبيني واتدونوسي مساج Rhagent0 Rhagent0 - 04:26 PM" at bounding box center [686, 515] width 752 height 46
click at [1272, 363] on div "انت أرسل مرفقًا" at bounding box center [1175, 360] width 195 height 25
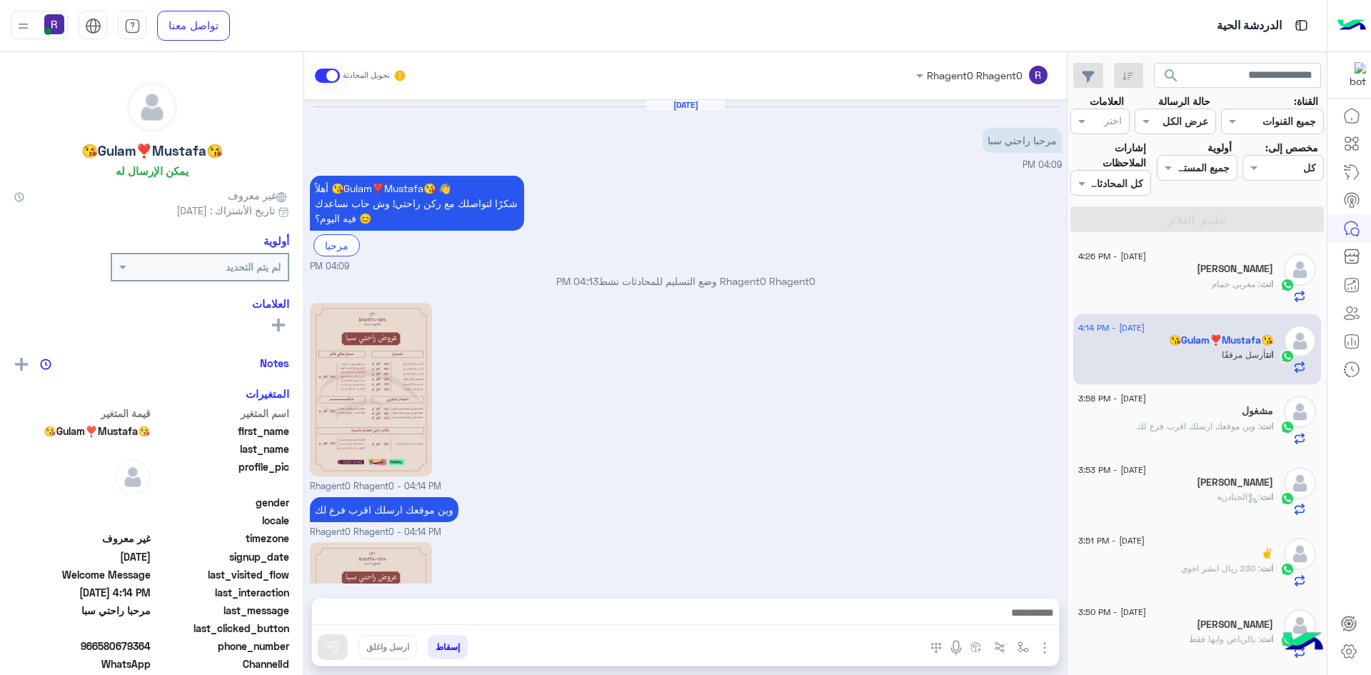
scroll to position [176, 0]
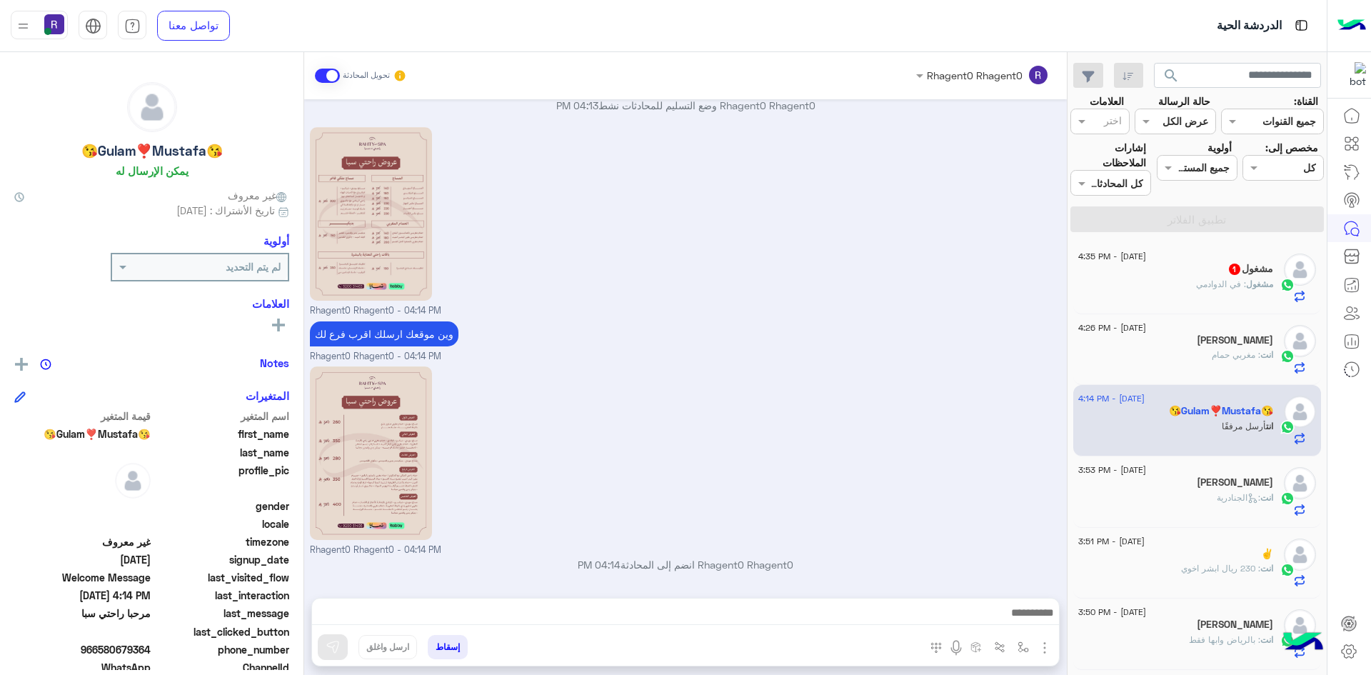
click at [1204, 289] on p "مشغول : في الدوادمي" at bounding box center [1234, 284] width 77 height 13
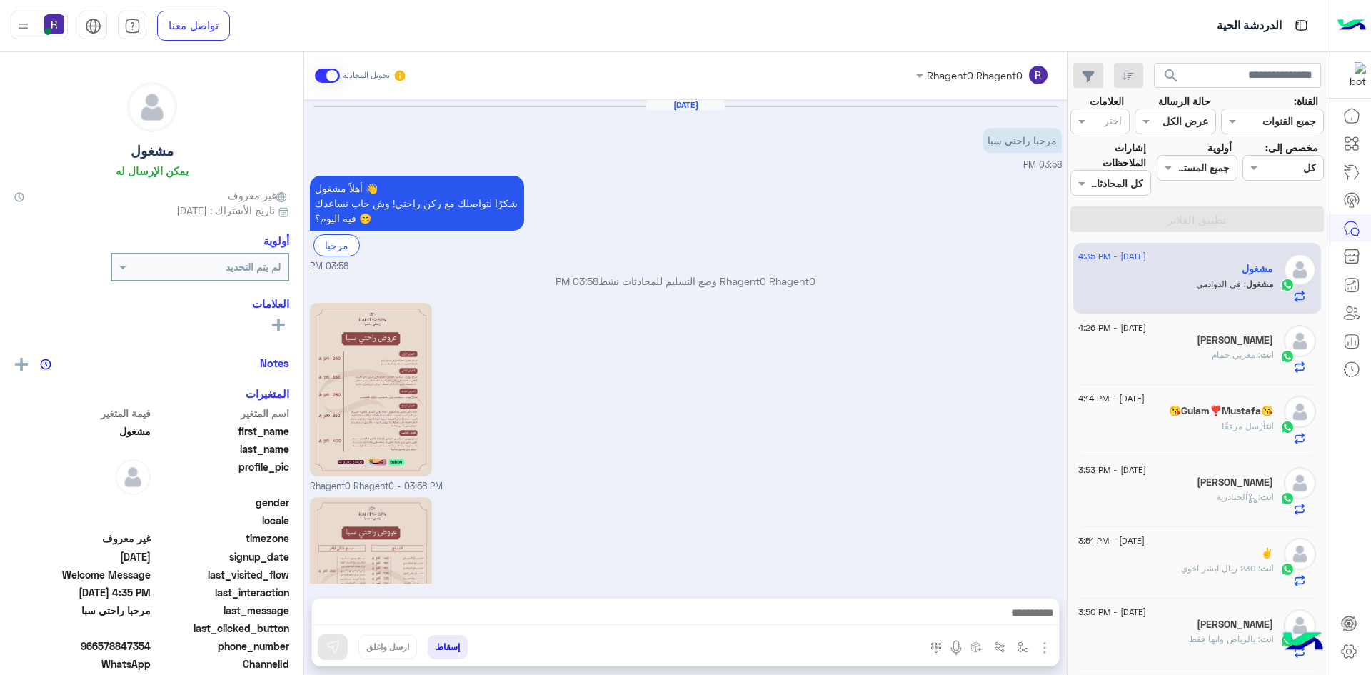
scroll to position [248, 0]
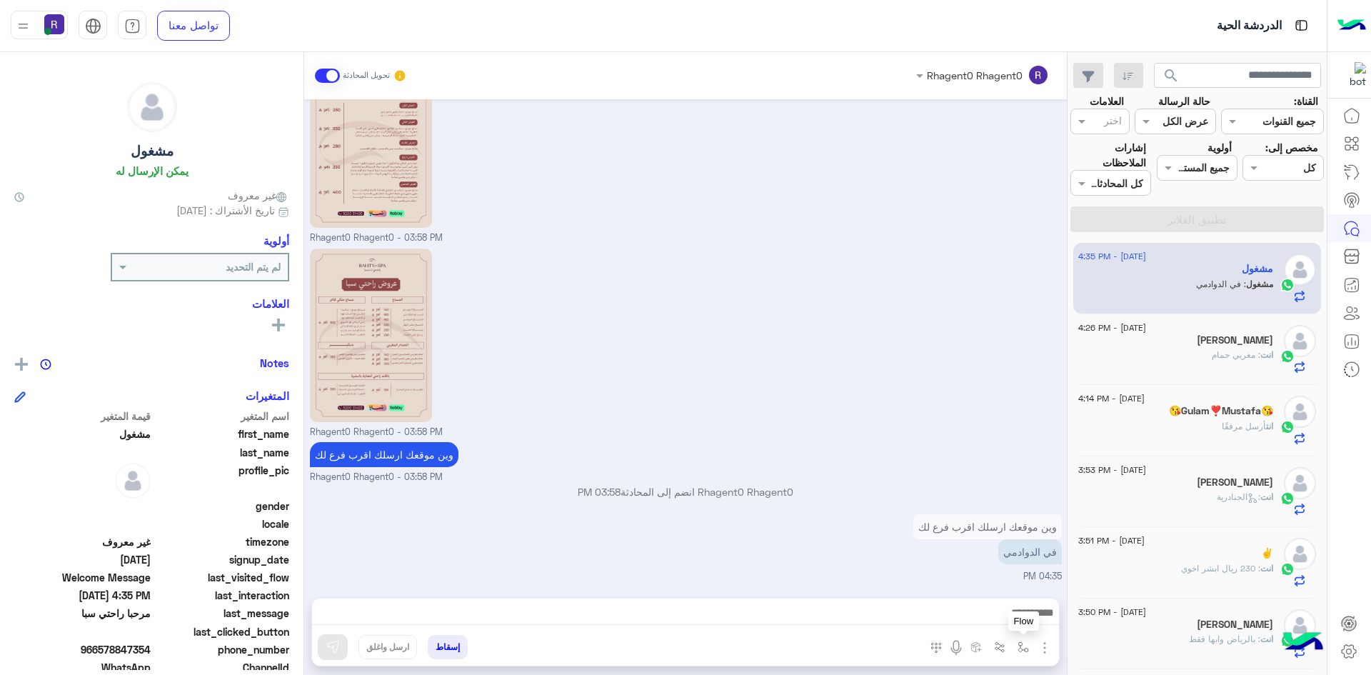
click at [1027, 645] on img "button" at bounding box center [1022, 646] width 11 height 11
click at [1011, 608] on input "text" at bounding box center [979, 616] width 96 height 16
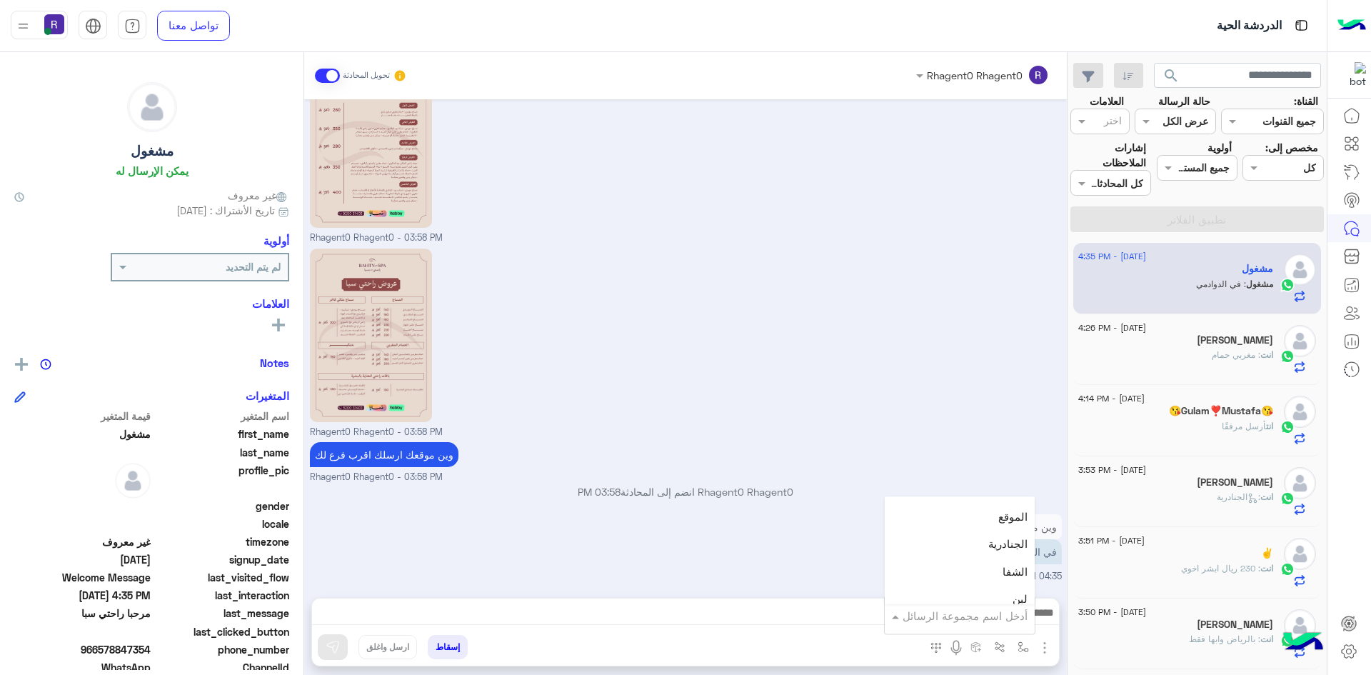
scroll to position [1000, 0]
click at [986, 536] on div "لبن" at bounding box center [960, 528] width 150 height 28
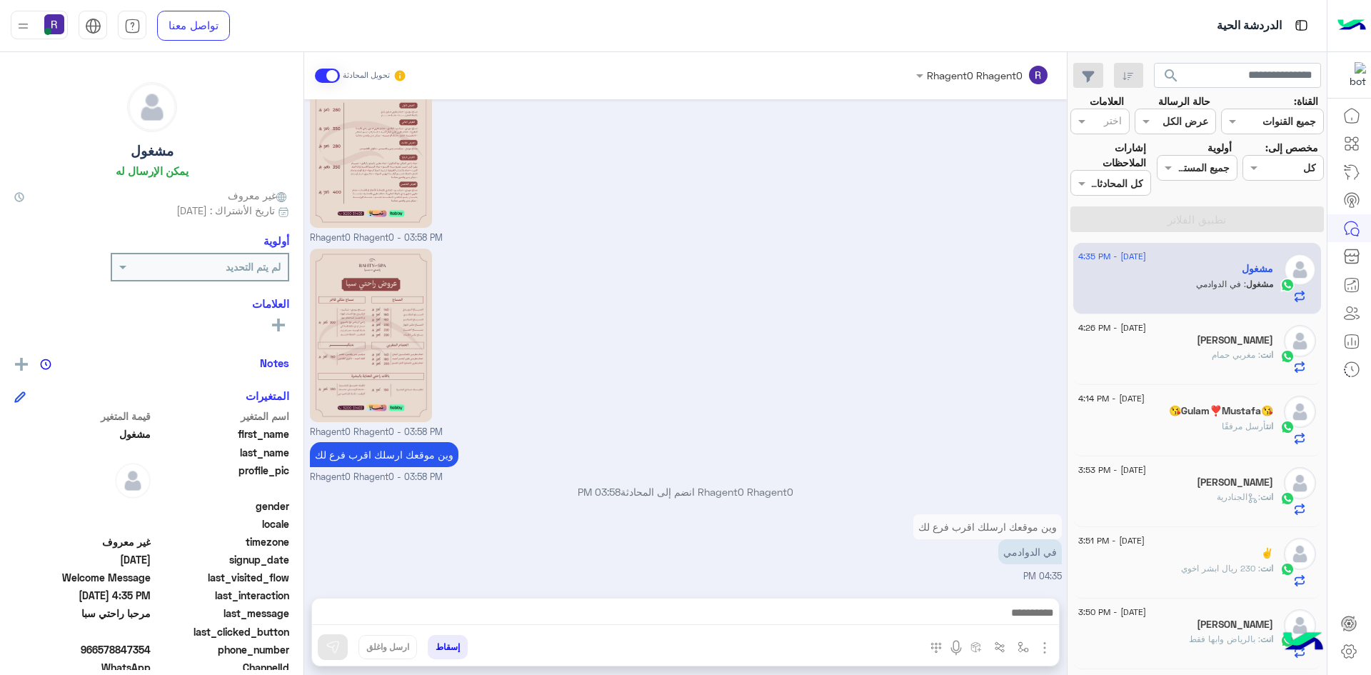
type textarea "***"
click at [333, 646] on img at bounding box center [333, 647] width 14 height 14
click at [1020, 650] on img "button" at bounding box center [1022, 646] width 11 height 11
click at [1005, 622] on input "text" at bounding box center [979, 616] width 96 height 16
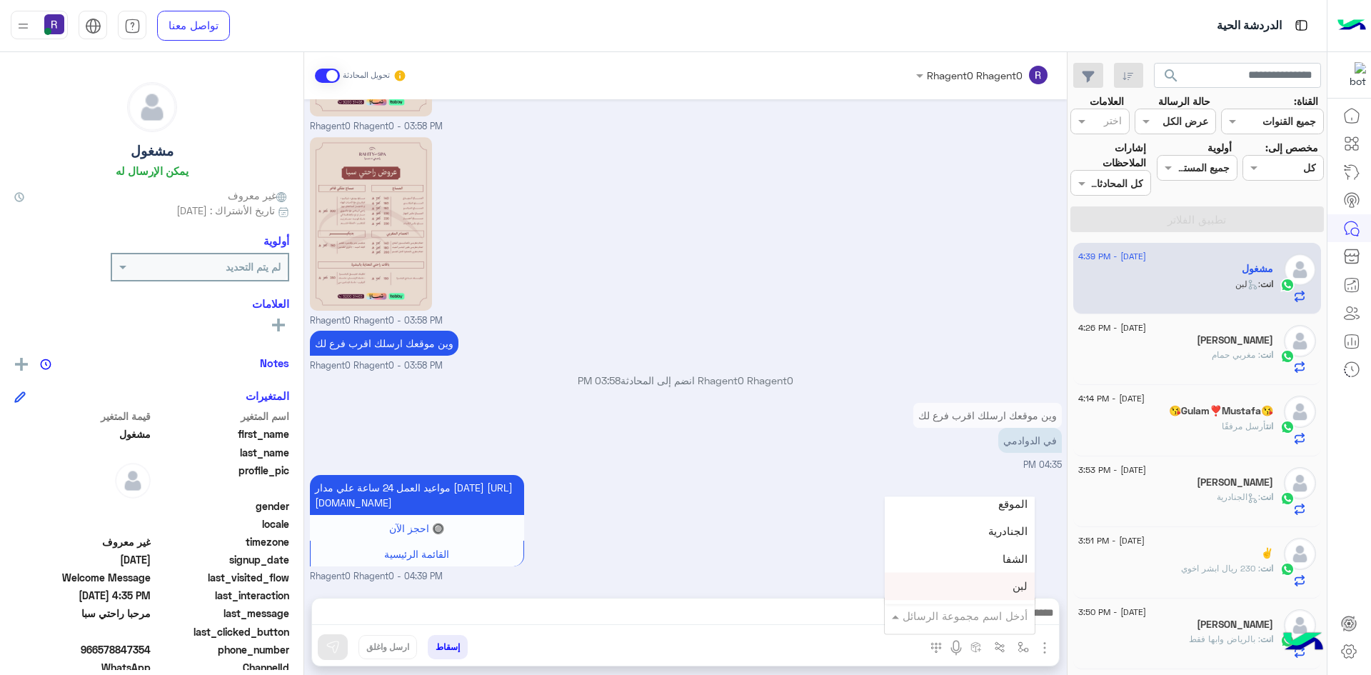
scroll to position [928, 0]
click at [980, 572] on div "الشفا" at bounding box center [960, 572] width 150 height 28
type textarea "*****"
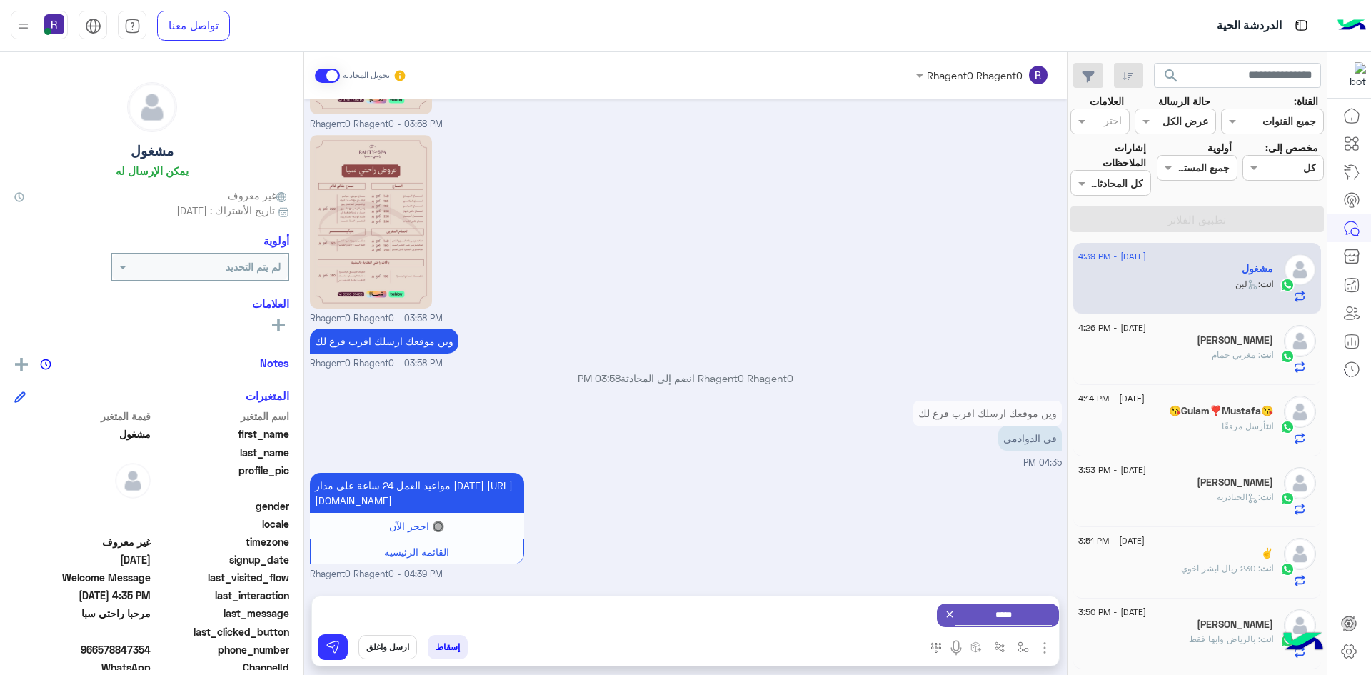
click at [944, 610] on icon at bounding box center [949, 613] width 11 height 11
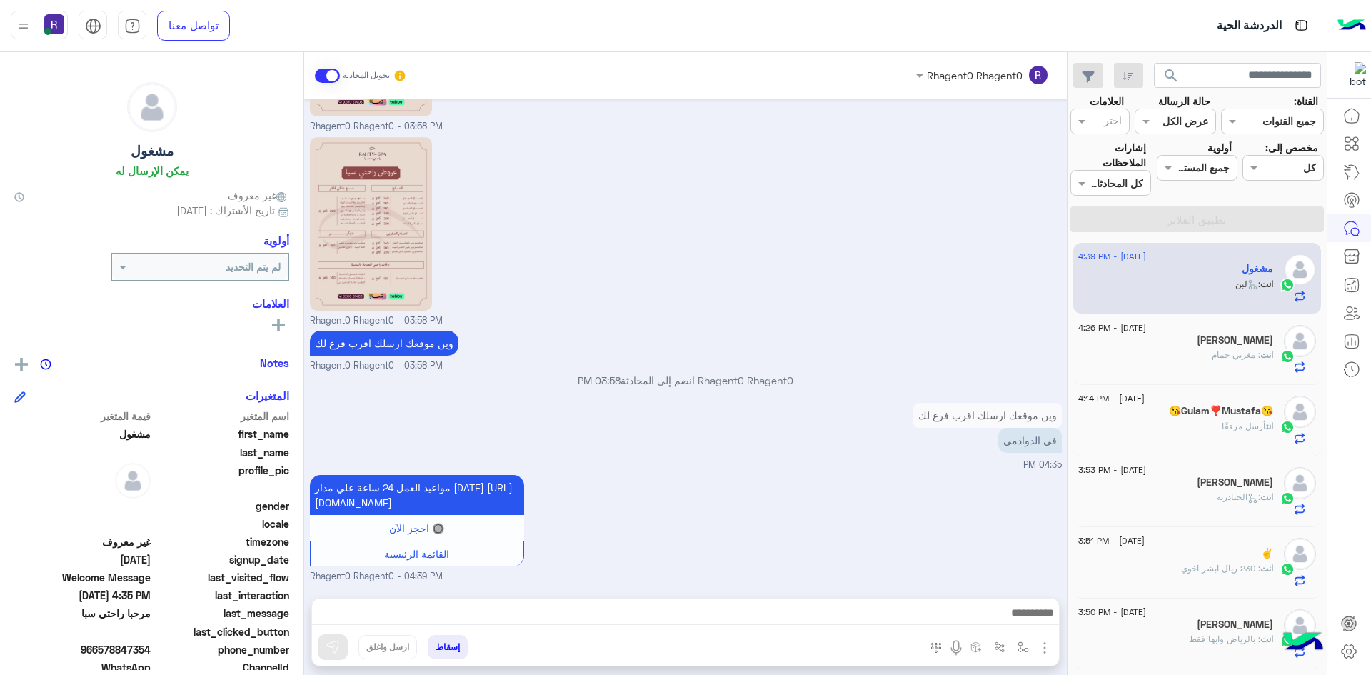
scroll to position [375, 0]
click at [1017, 644] on img "button" at bounding box center [1022, 646] width 11 height 11
click at [1007, 612] on input "text" at bounding box center [979, 616] width 96 height 16
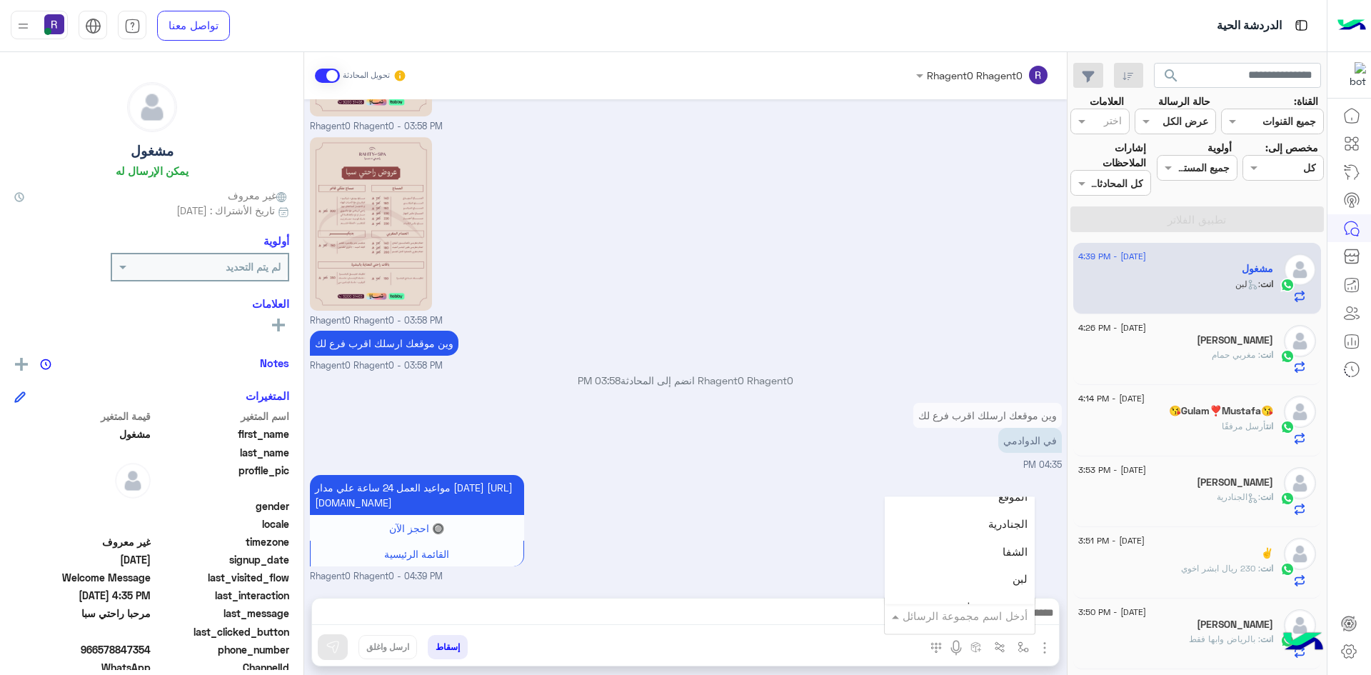
scroll to position [928, 0]
click at [992, 546] on span "الجنادرية" at bounding box center [1007, 544] width 39 height 13
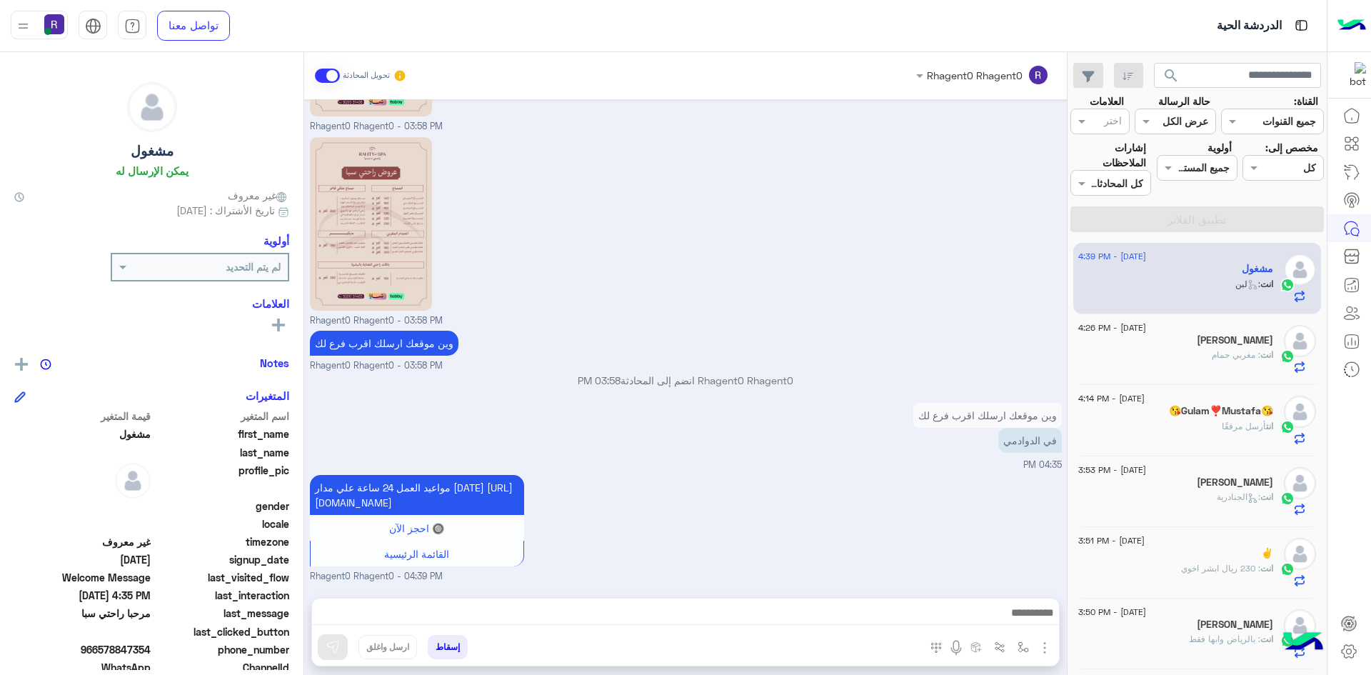
type textarea "*********"
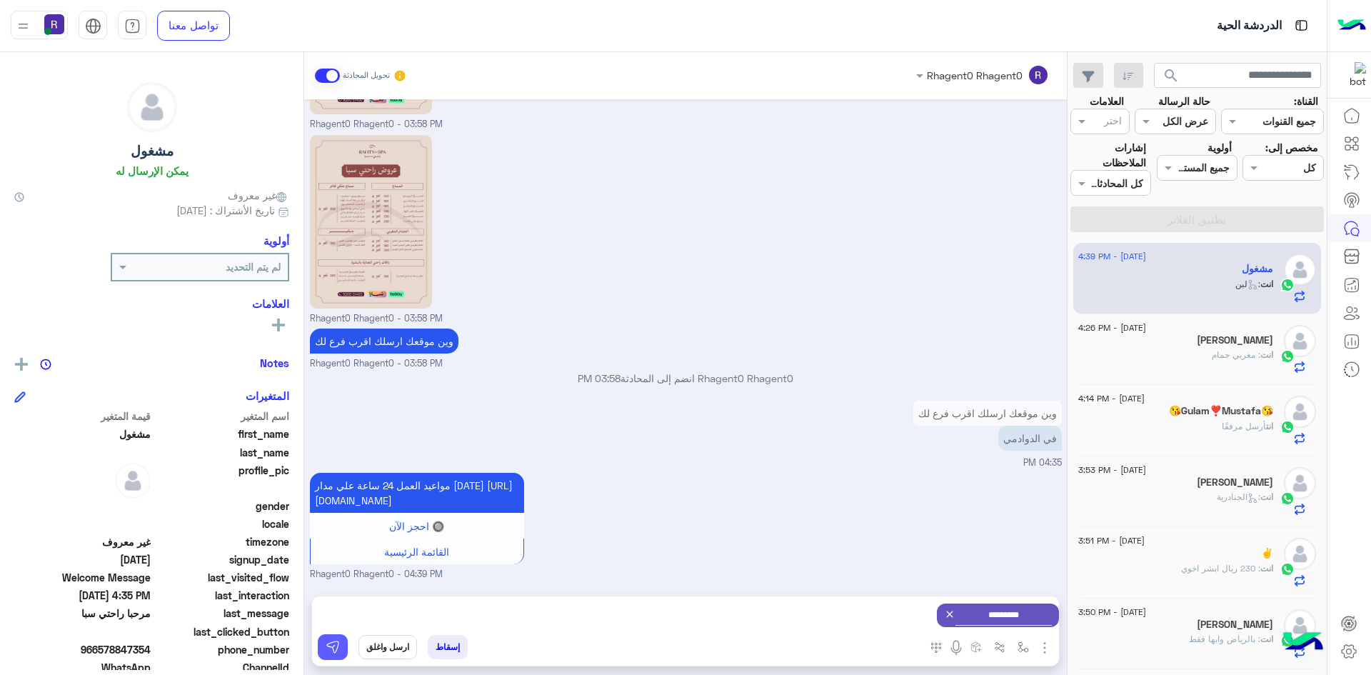
click at [341, 649] on button at bounding box center [333, 647] width 30 height 26
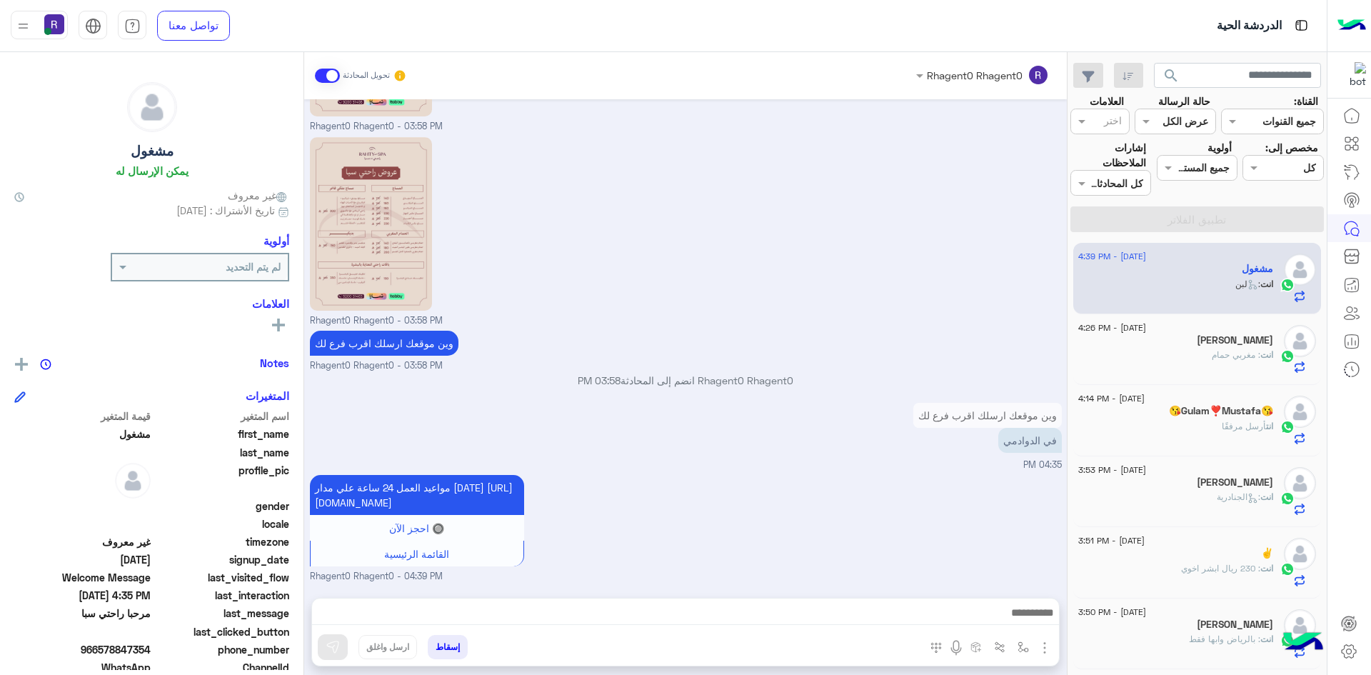
scroll to position [375, 0]
click at [1172, 417] on h5 "😘Gulam❣️Mustafa😘" at bounding box center [1221, 411] width 104 height 12
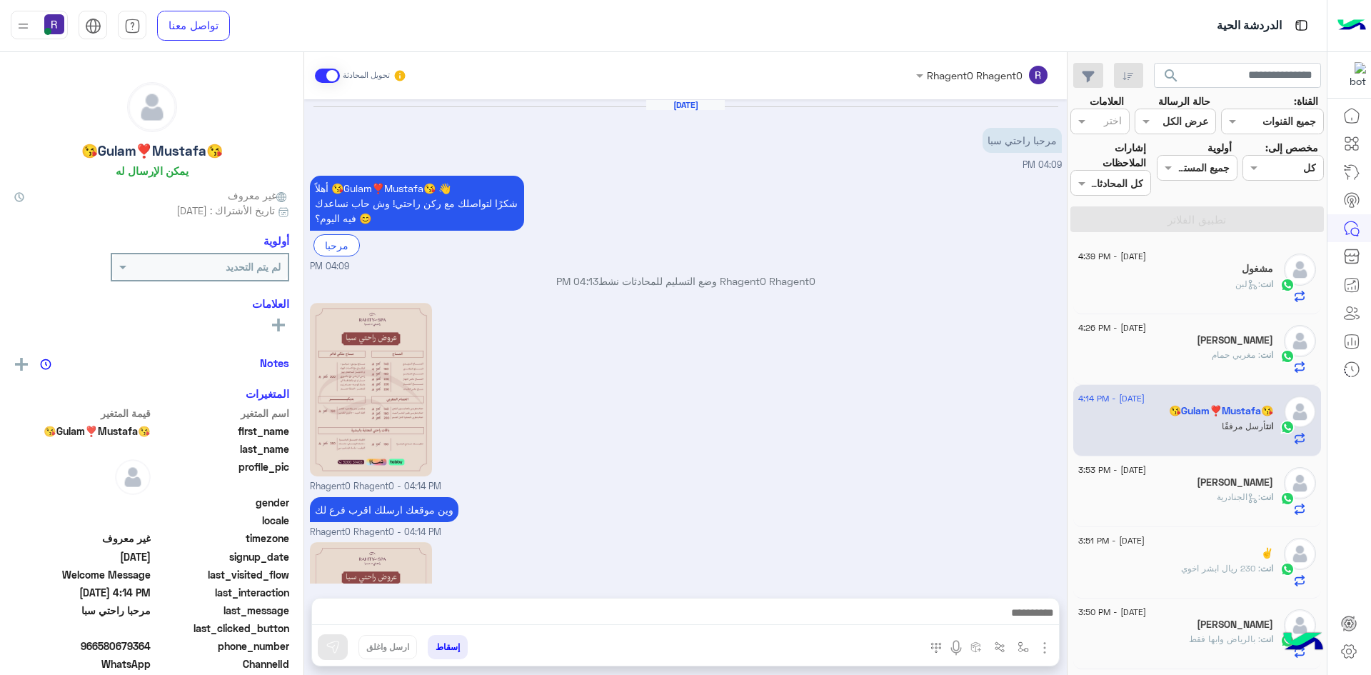
scroll to position [176, 0]
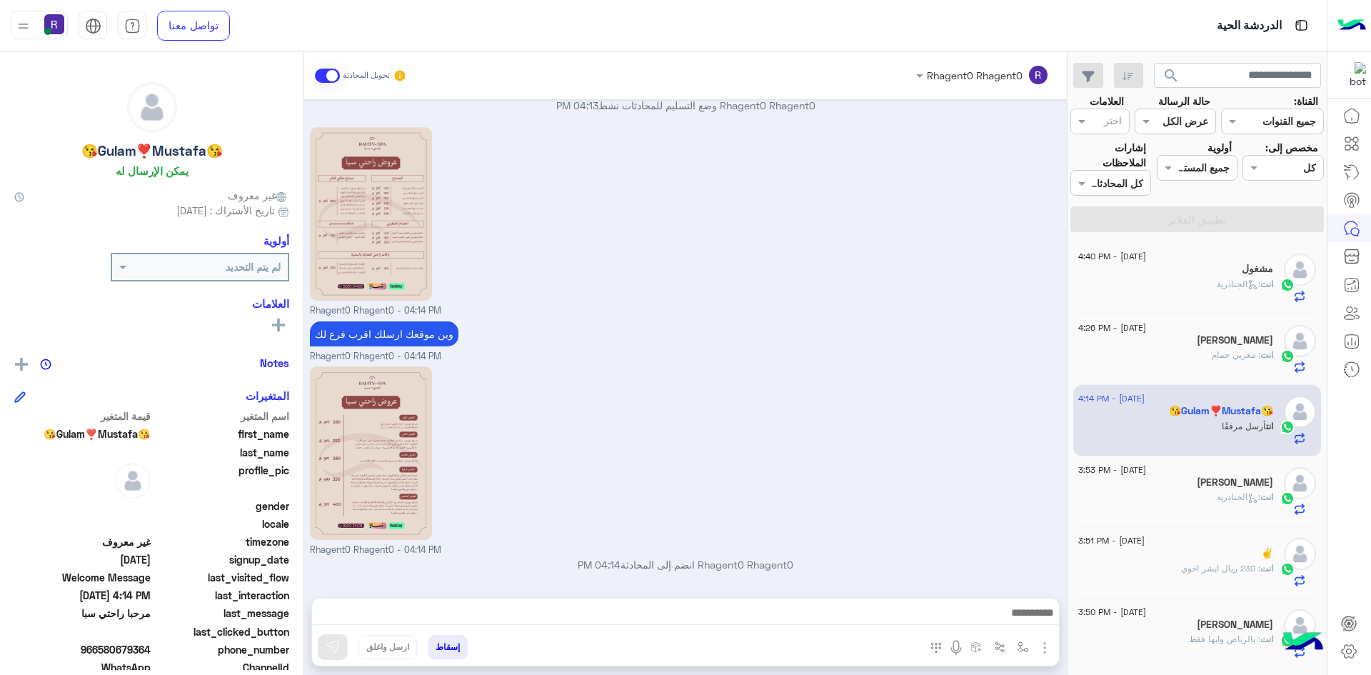
click at [1258, 289] on p "انت : الجنادرية" at bounding box center [1245, 284] width 56 height 13
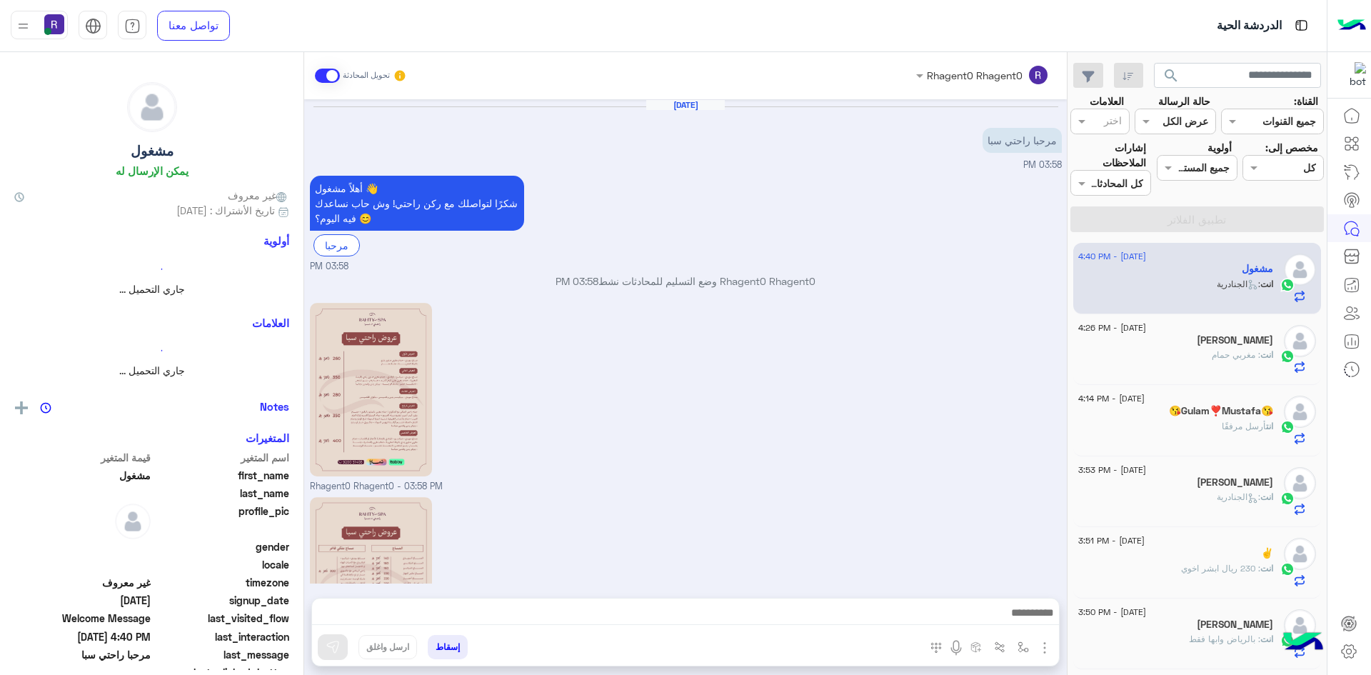
scroll to position [502, 0]
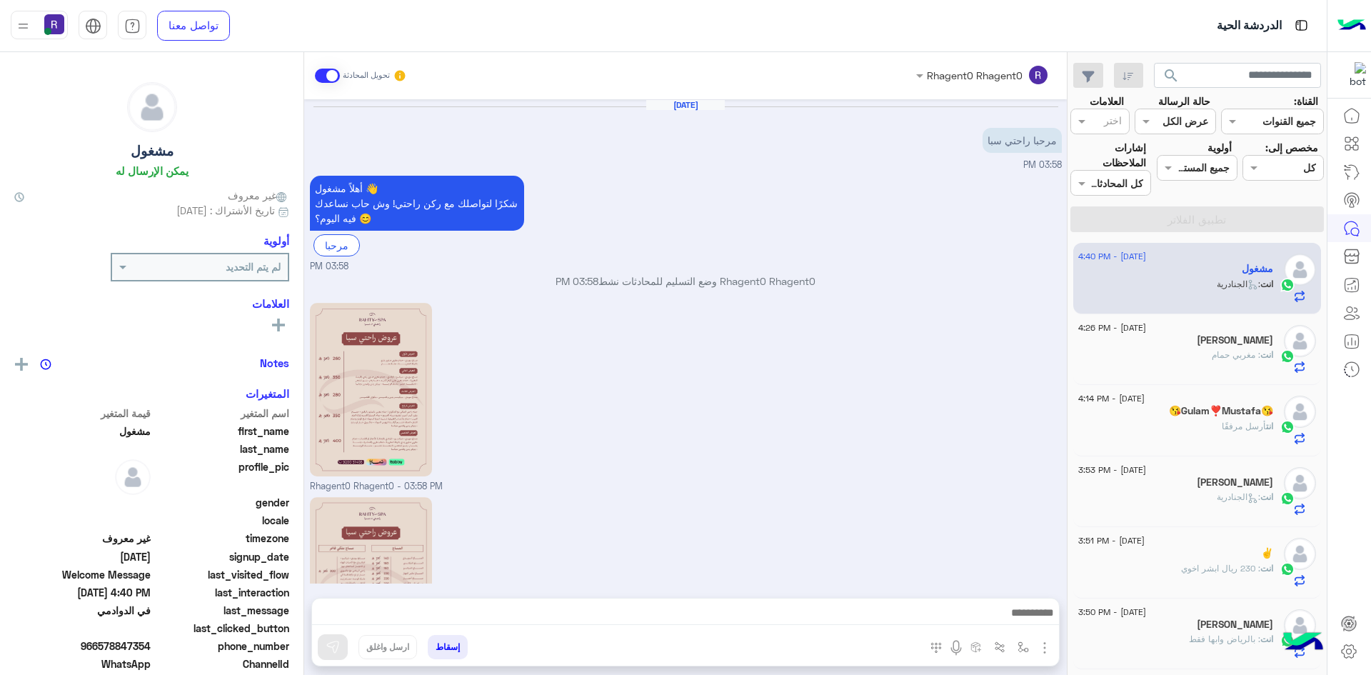
scroll to position [502, 0]
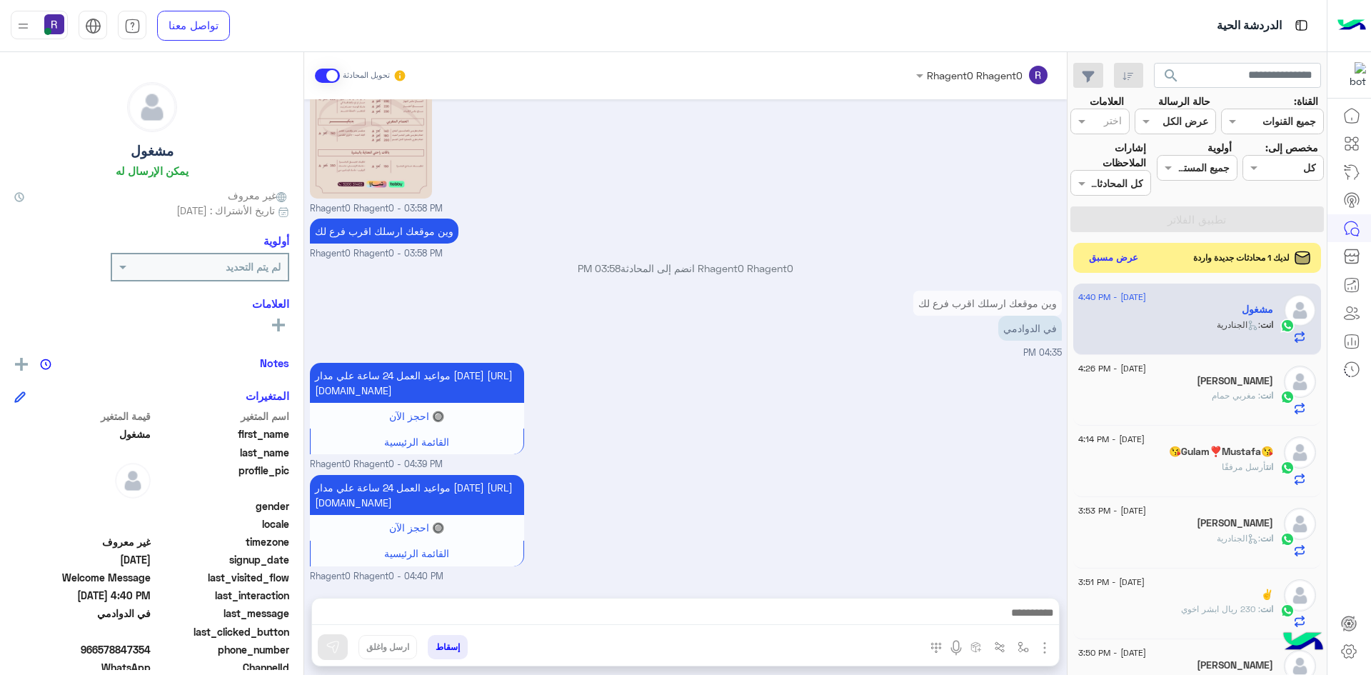
click at [1124, 258] on button "عرض مسبق" at bounding box center [1114, 257] width 60 height 19
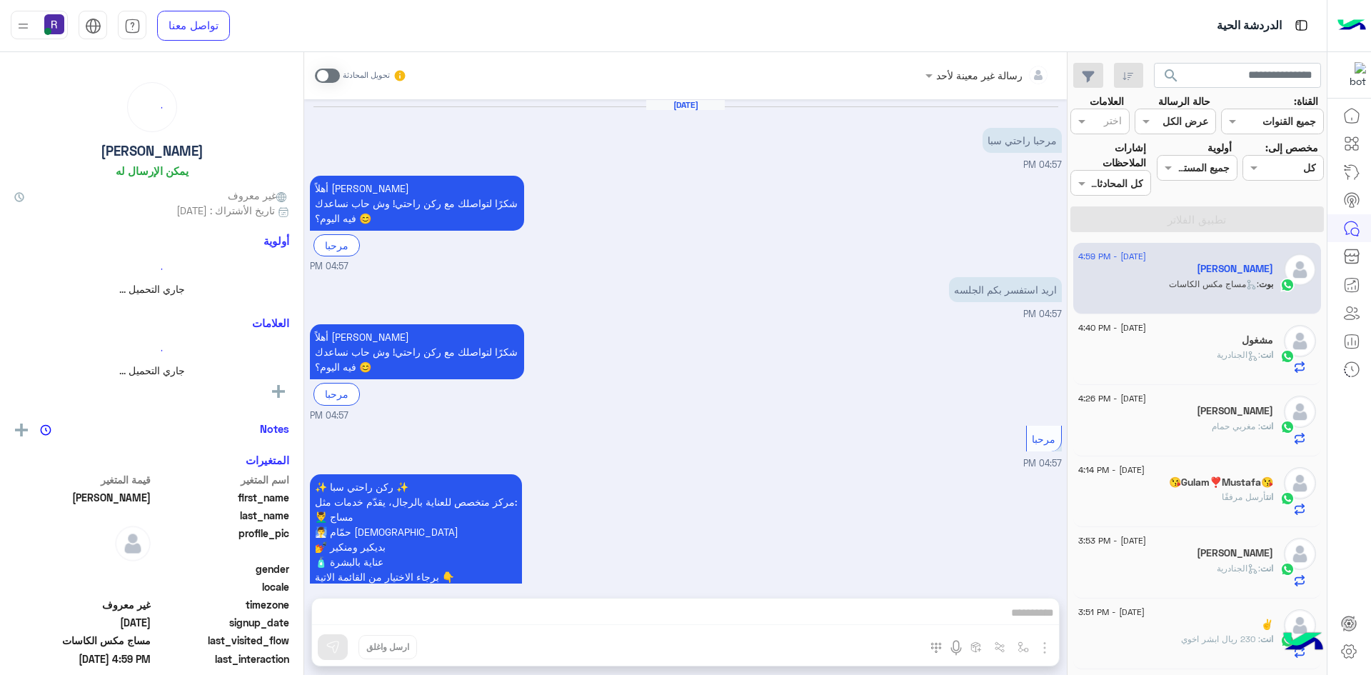
scroll to position [594, 0]
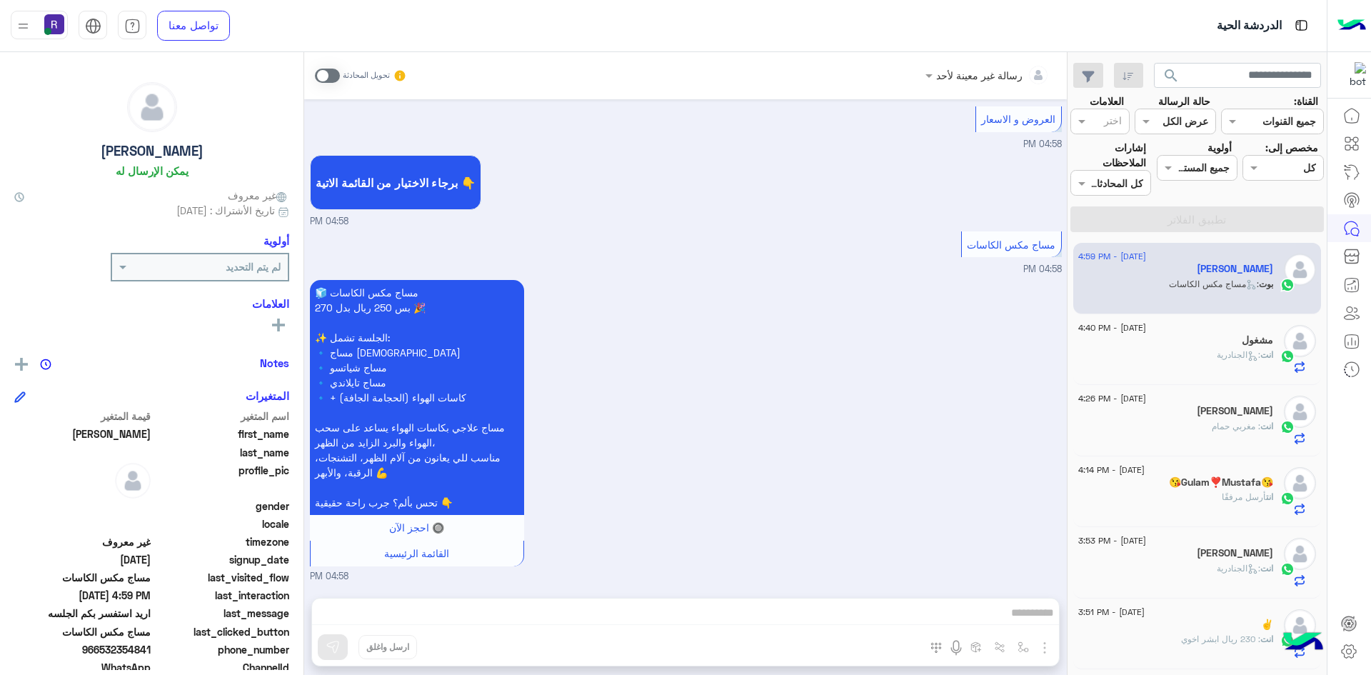
click at [334, 75] on span at bounding box center [327, 76] width 25 height 14
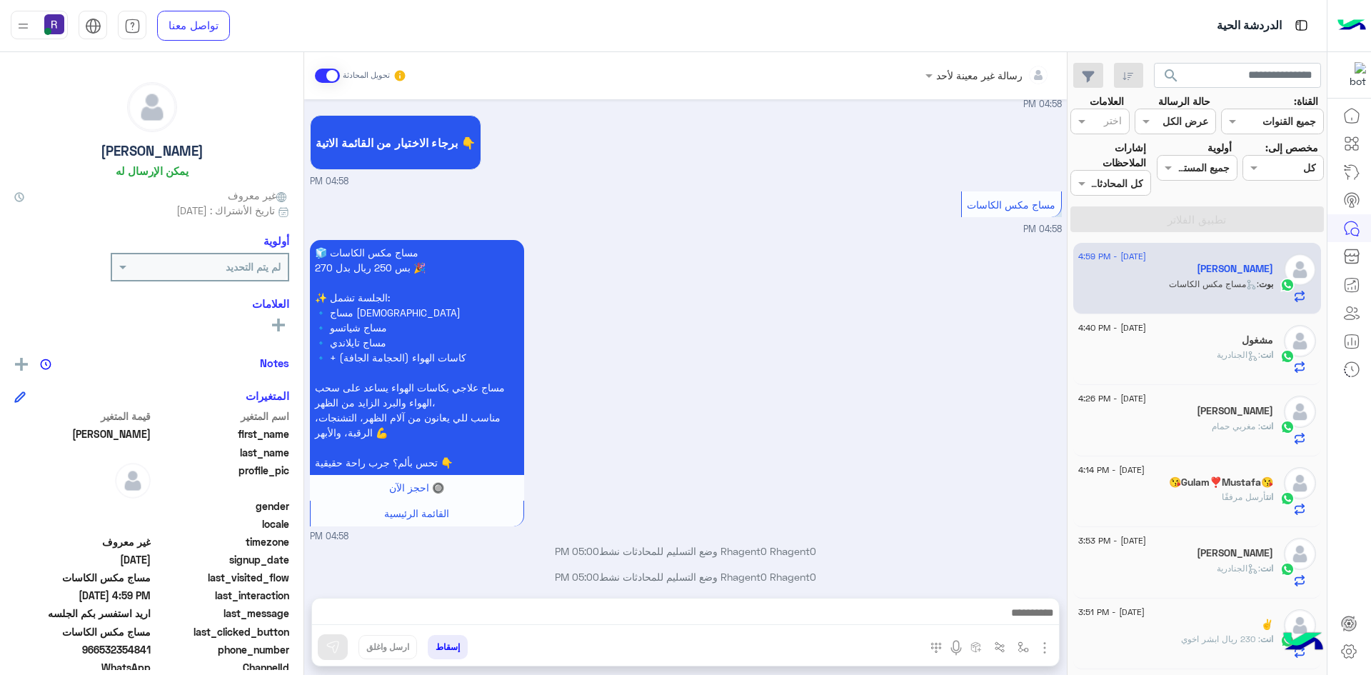
scroll to position [646, 0]
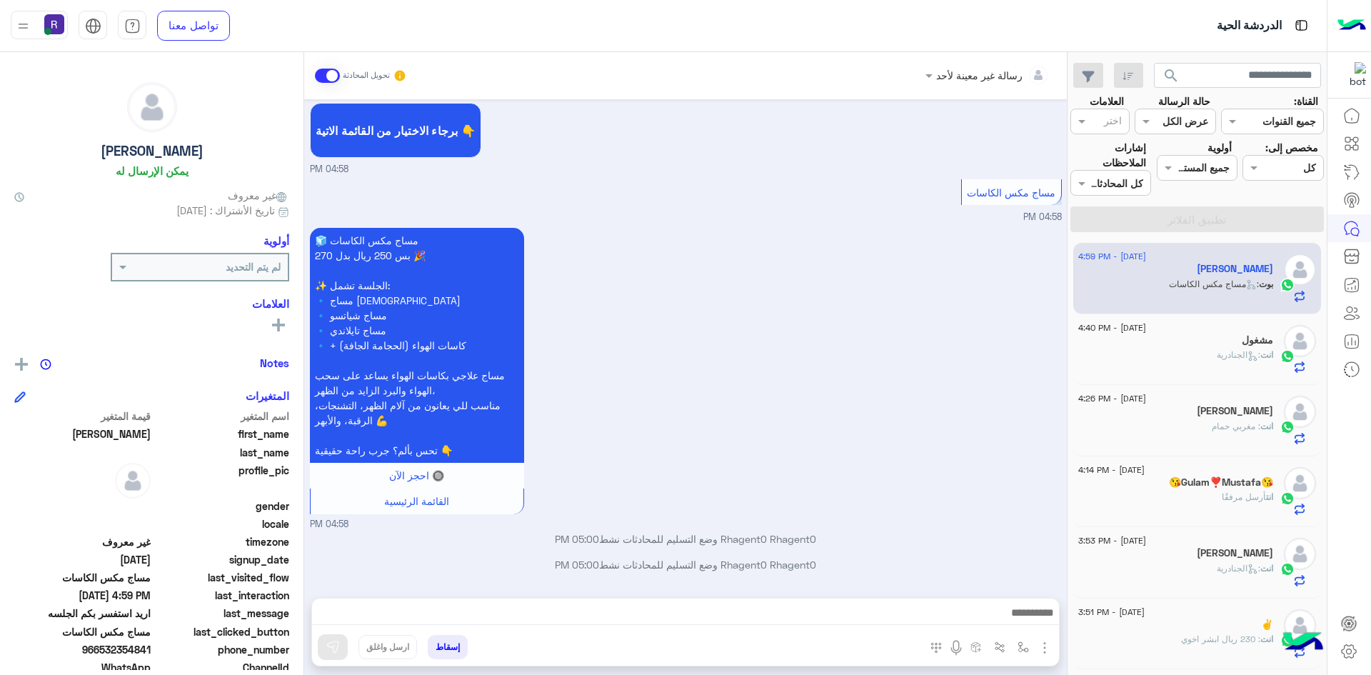
click at [1044, 647] on img "button" at bounding box center [1044, 647] width 17 height 17
click at [990, 425] on div "🧊 مساج مكس الكاسات بس 250 ريال بدل 270 🎉 ✨ الجلسة تشمل: 🔹 مساج سويدي 🔹 مساج شيا…" at bounding box center [686, 377] width 752 height 307
click at [1022, 648] on img "button" at bounding box center [1022, 646] width 11 height 11
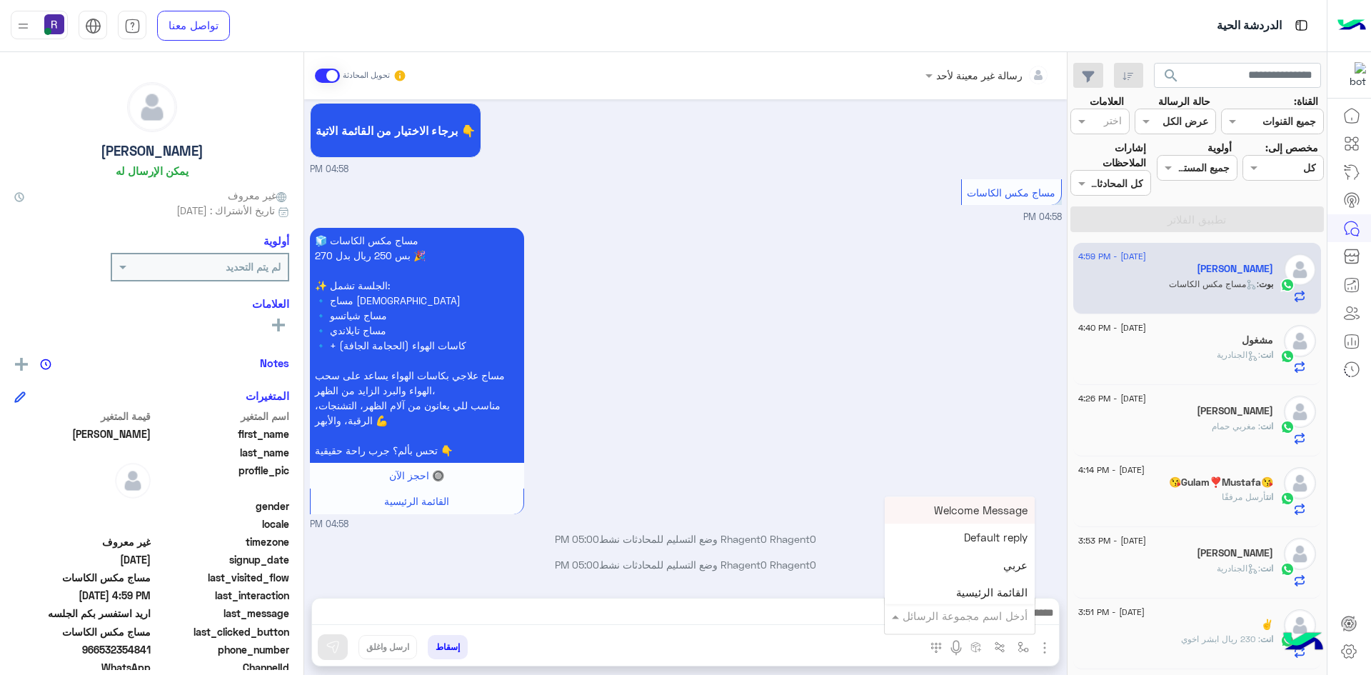
click at [1013, 622] on input "text" at bounding box center [979, 616] width 96 height 16
click at [988, 536] on div "لبن" at bounding box center [960, 528] width 150 height 28
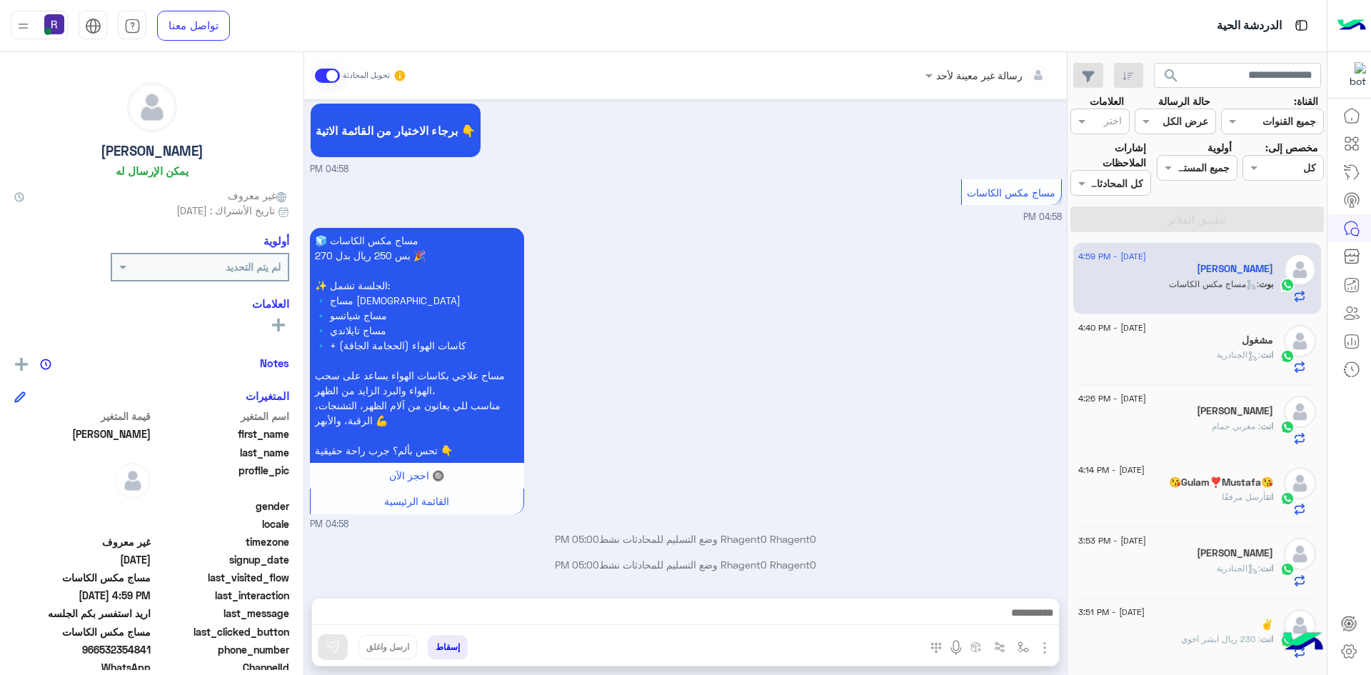
type textarea "***"
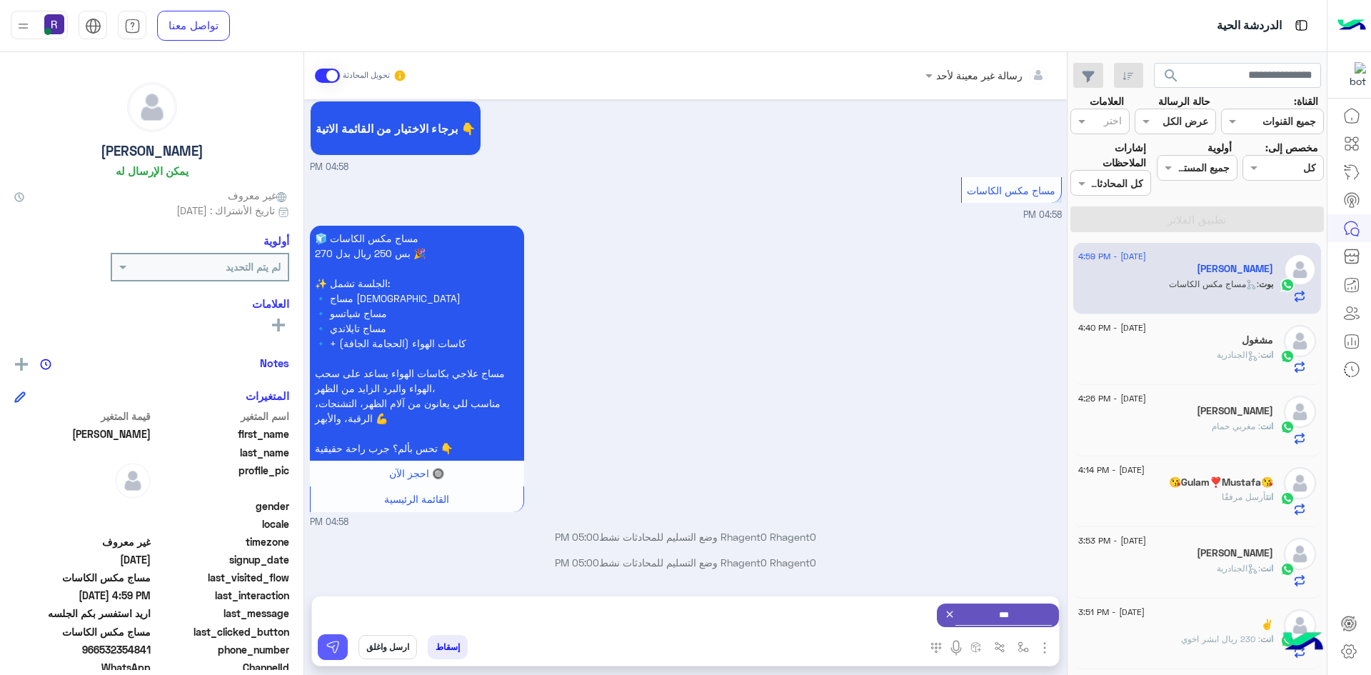
click at [328, 643] on img at bounding box center [333, 647] width 14 height 14
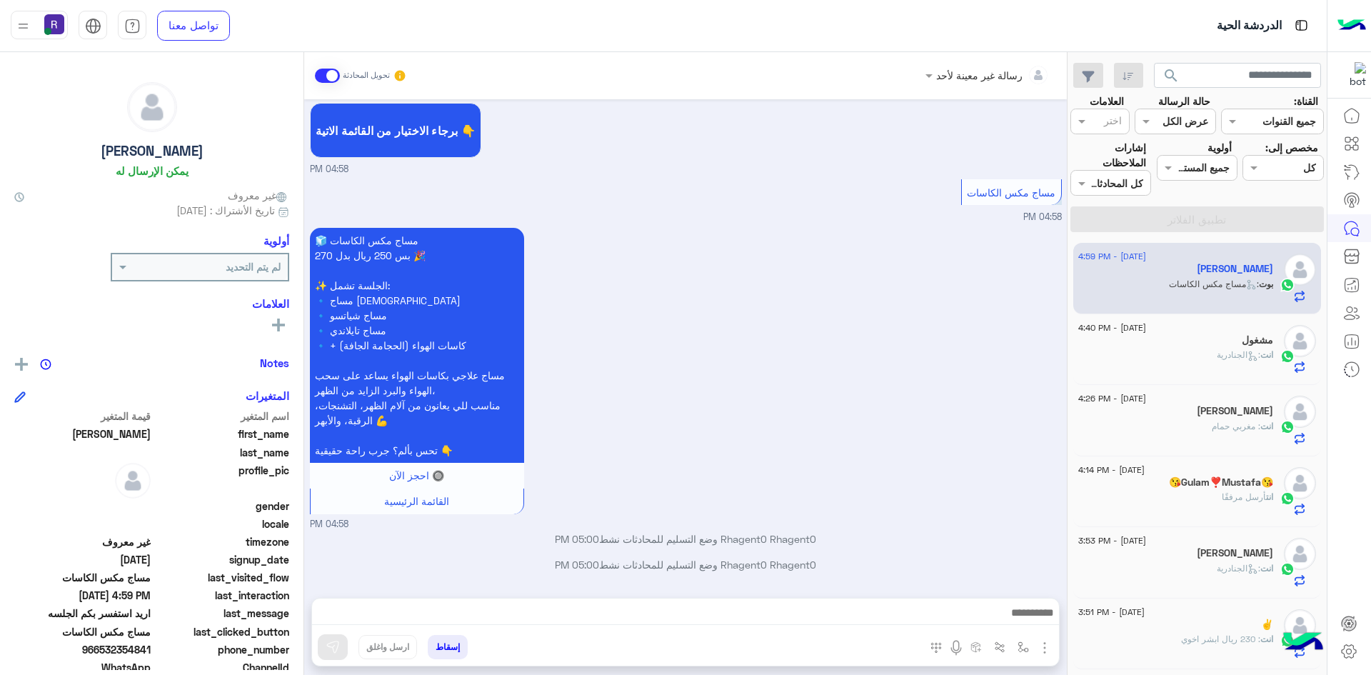
scroll to position [646, 0]
click at [1030, 648] on button "button" at bounding box center [1024, 647] width 24 height 24
click at [1007, 618] on input "text" at bounding box center [979, 616] width 96 height 16
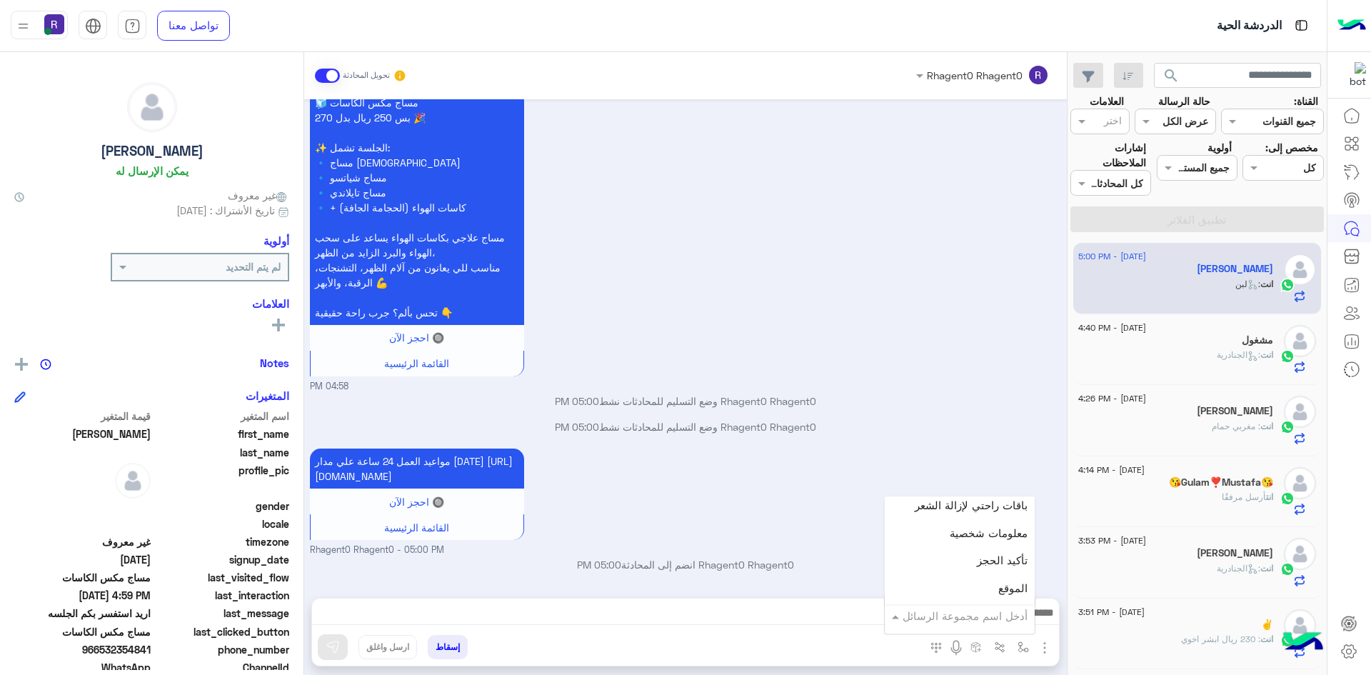
scroll to position [928, 0]
click at [995, 551] on div "الجنادرية" at bounding box center [960, 544] width 150 height 28
type textarea "*********"
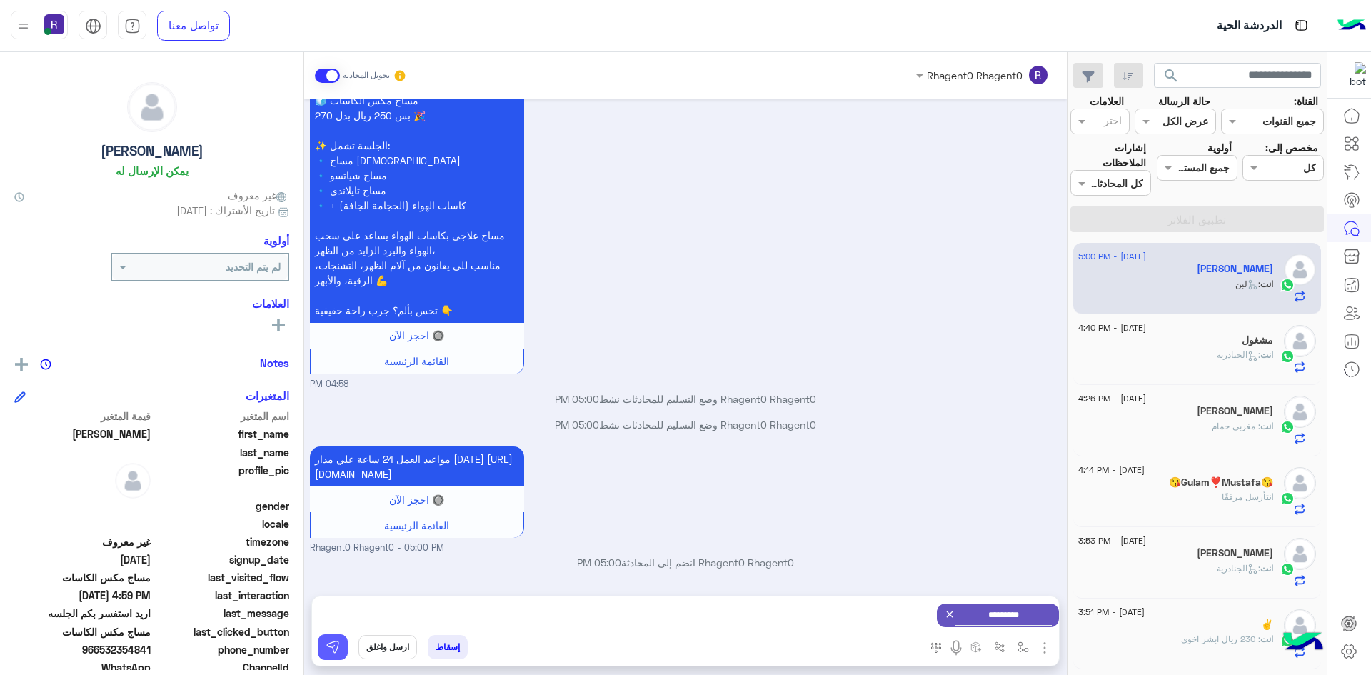
click at [342, 645] on button at bounding box center [333, 647] width 30 height 26
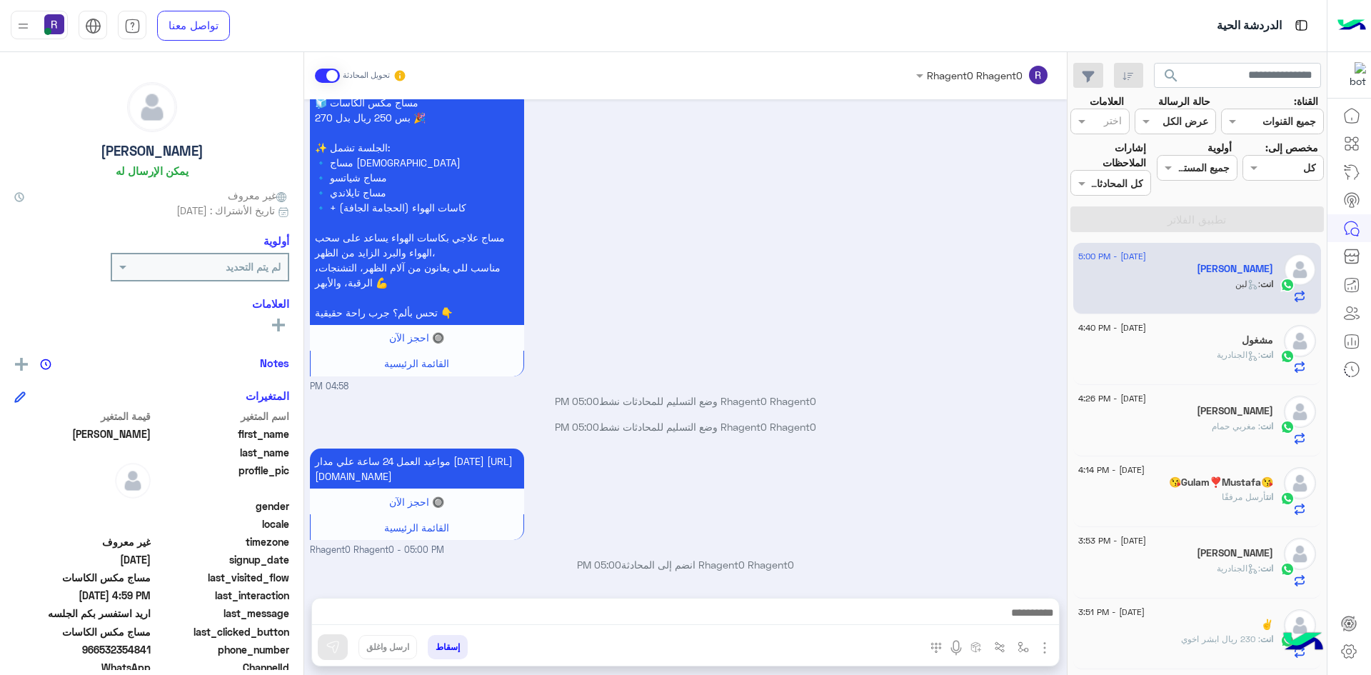
scroll to position [799, 0]
click at [1237, 366] on div "انت : الجنادرية" at bounding box center [1175, 360] width 195 height 25
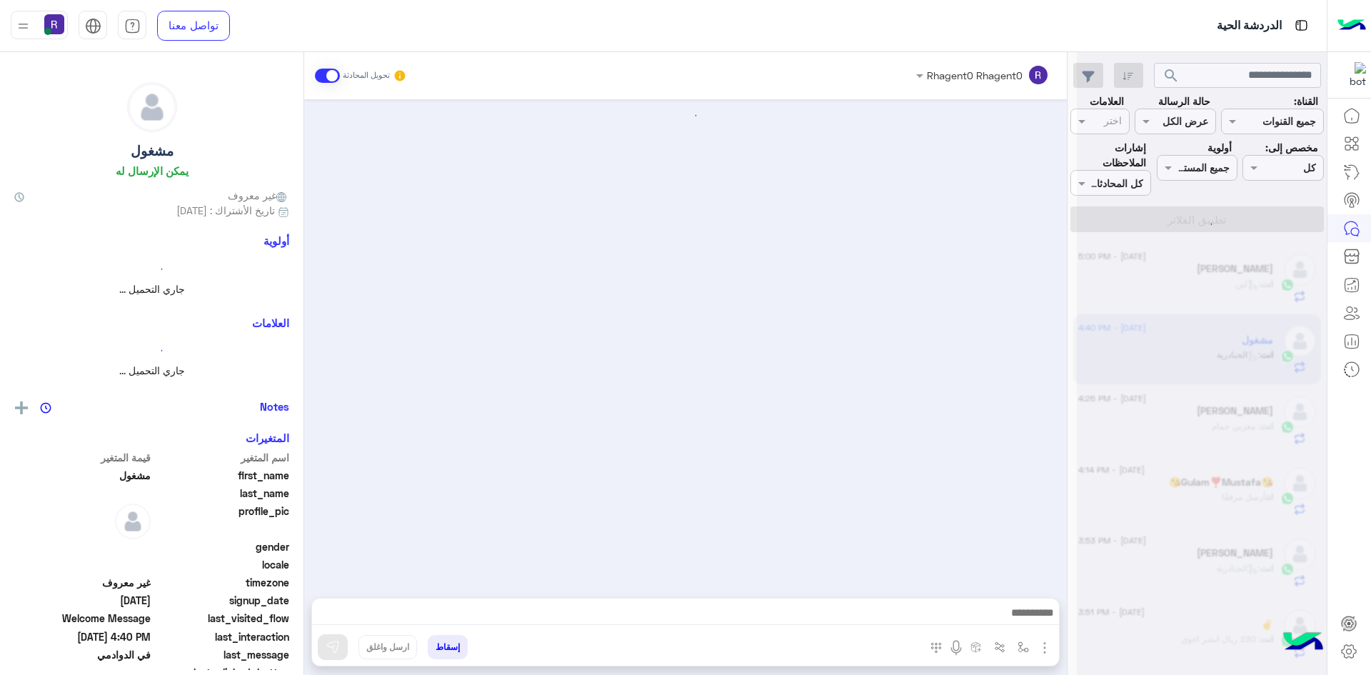
scroll to position [502, 0]
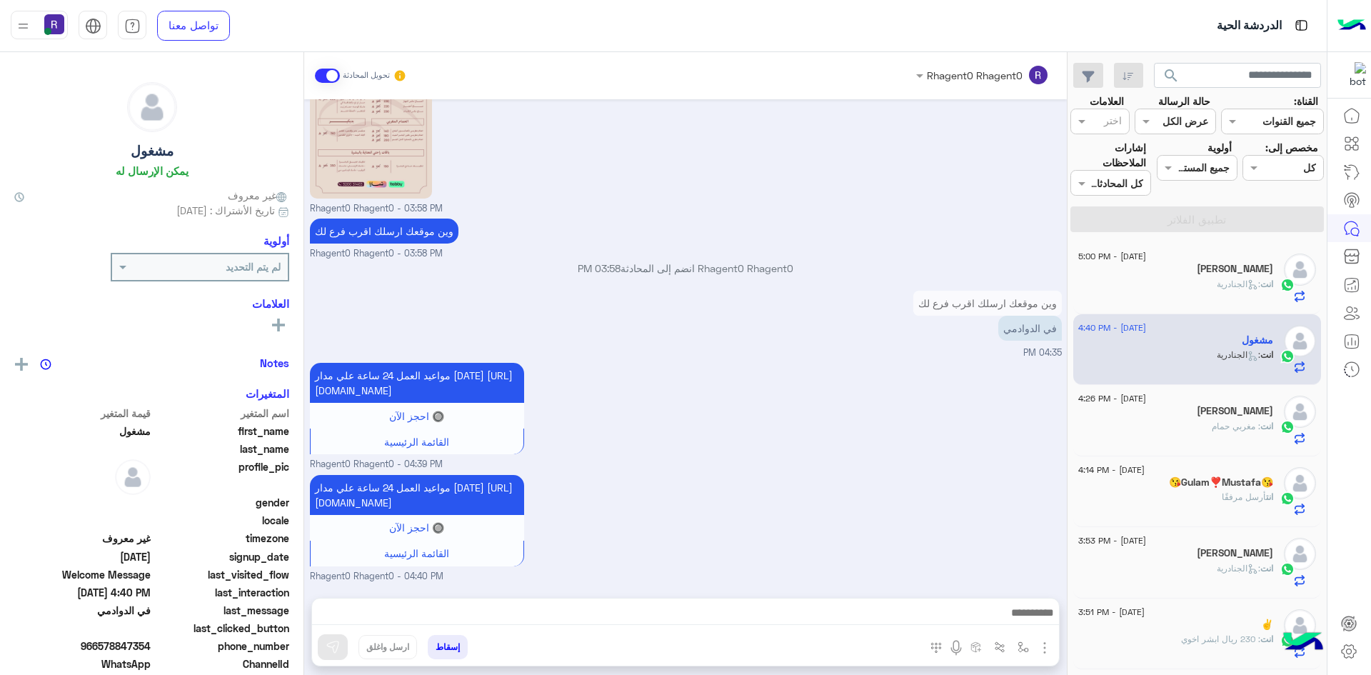
click at [1184, 426] on div "انت : مغربي حمام" at bounding box center [1175, 432] width 195 height 25
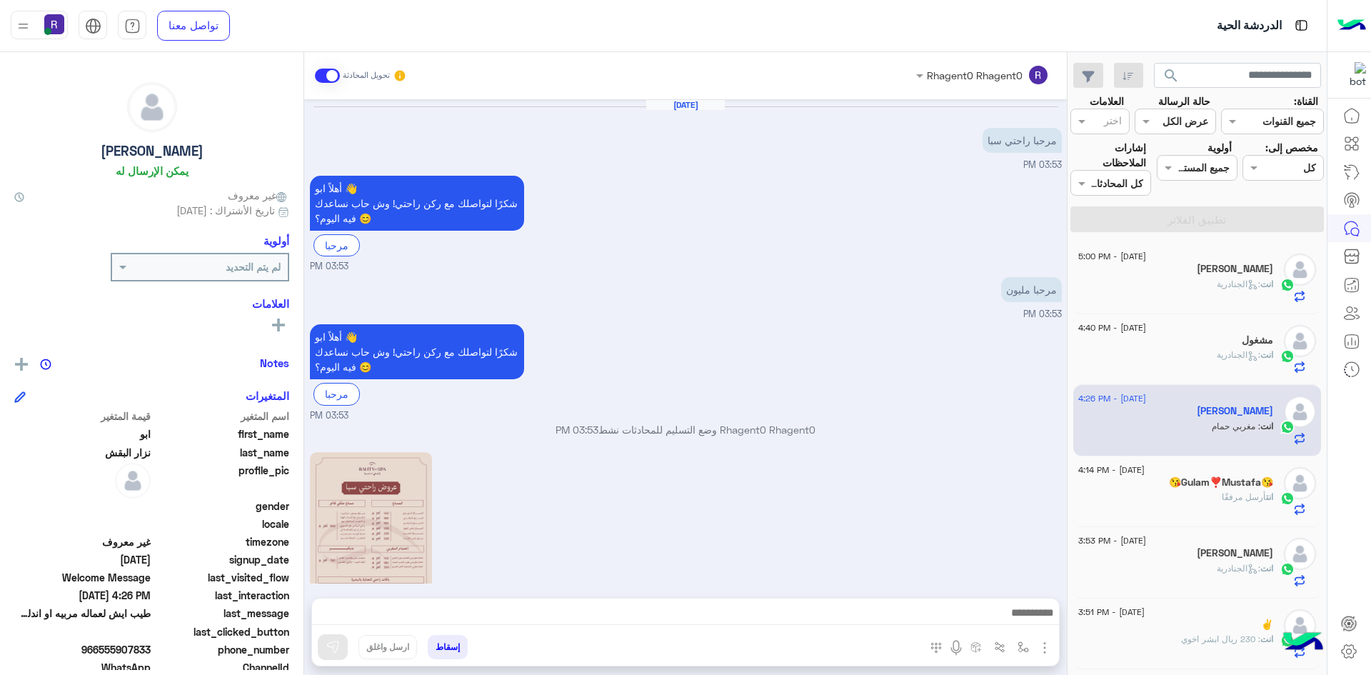
scroll to position [945, 0]
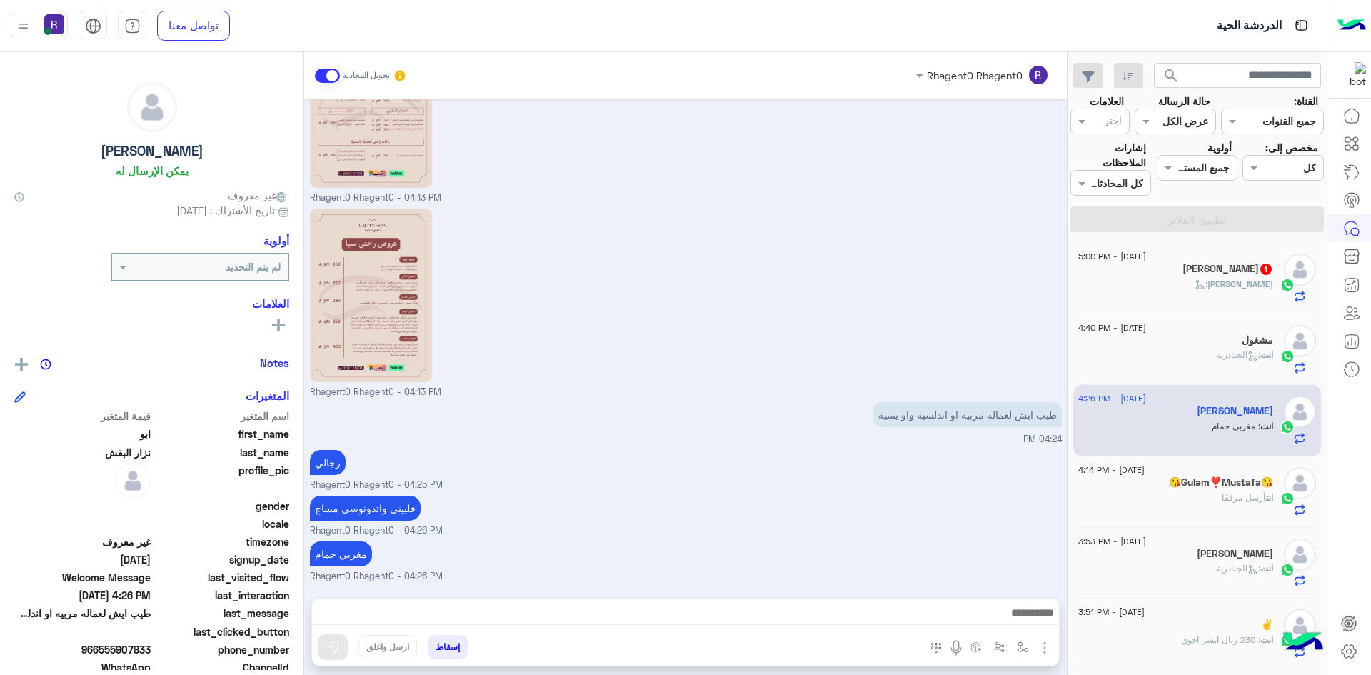
click at [1222, 276] on div "محمد 1" at bounding box center [1175, 270] width 195 height 15
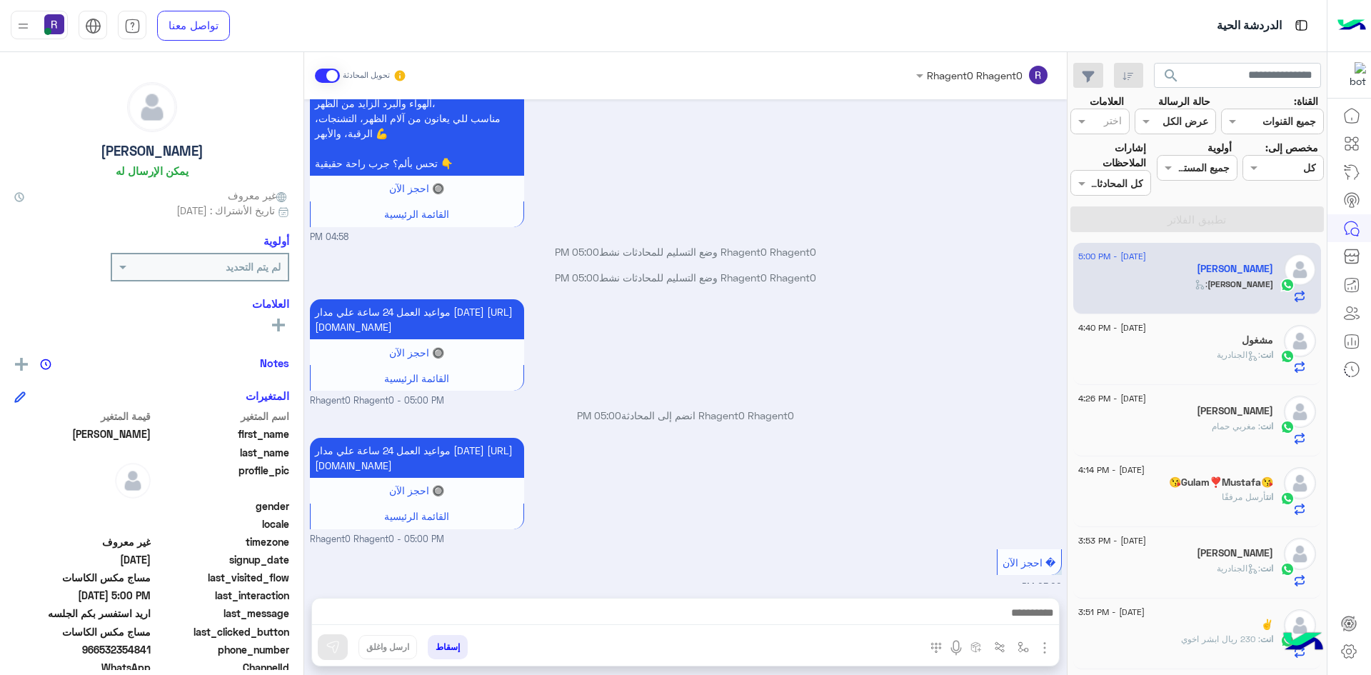
scroll to position [974, 0]
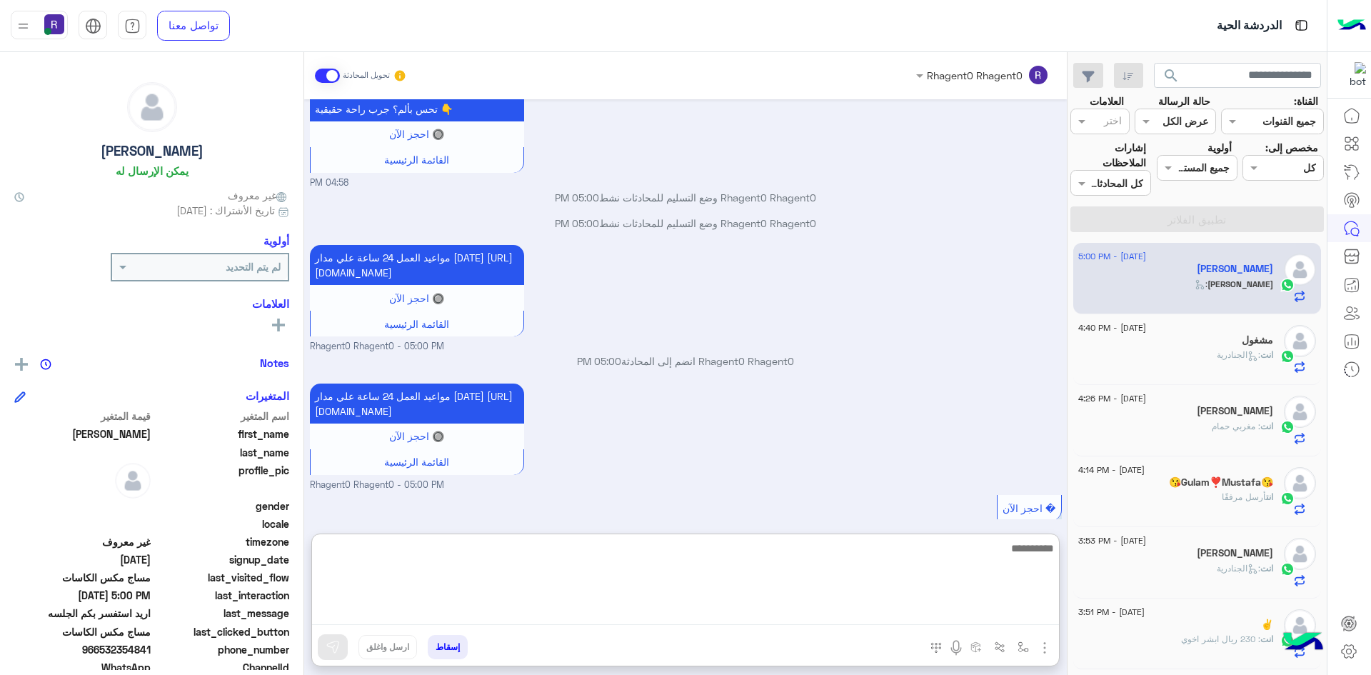
click at [645, 618] on textarea at bounding box center [685, 582] width 747 height 86
type textarea "**********"
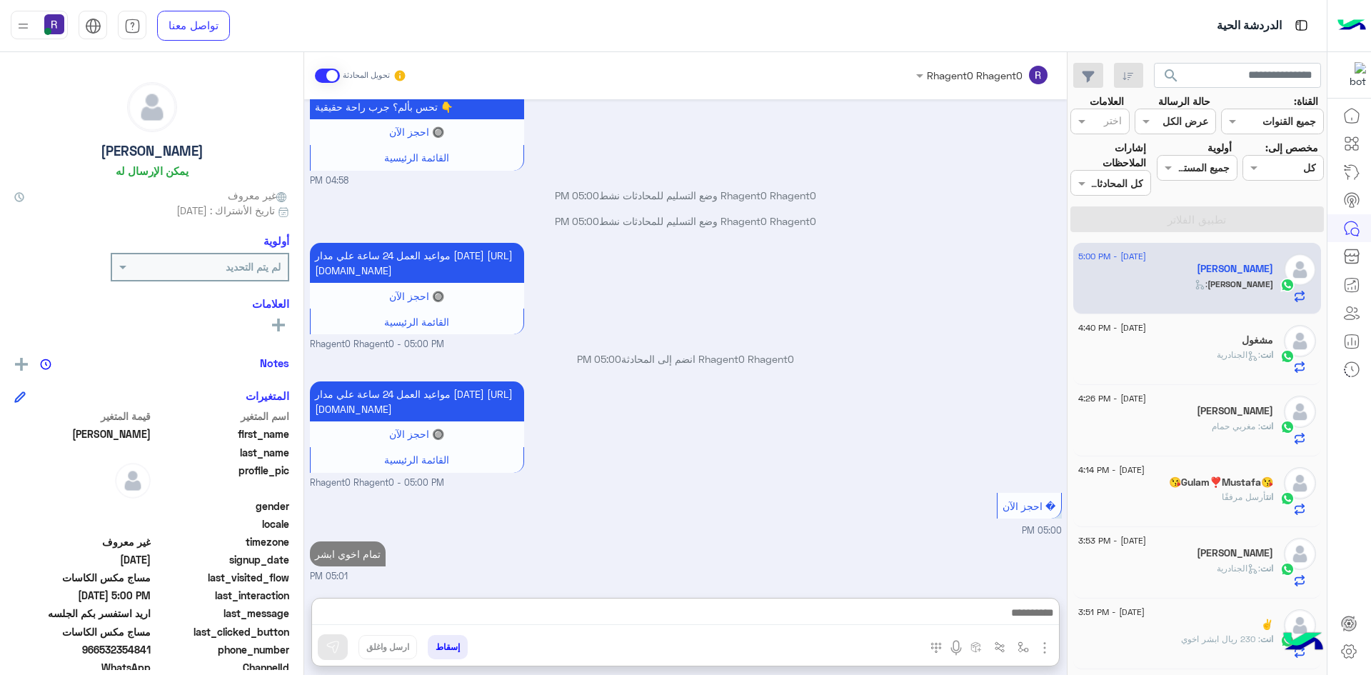
click at [1251, 357] on icon at bounding box center [1252, 356] width 11 height 11
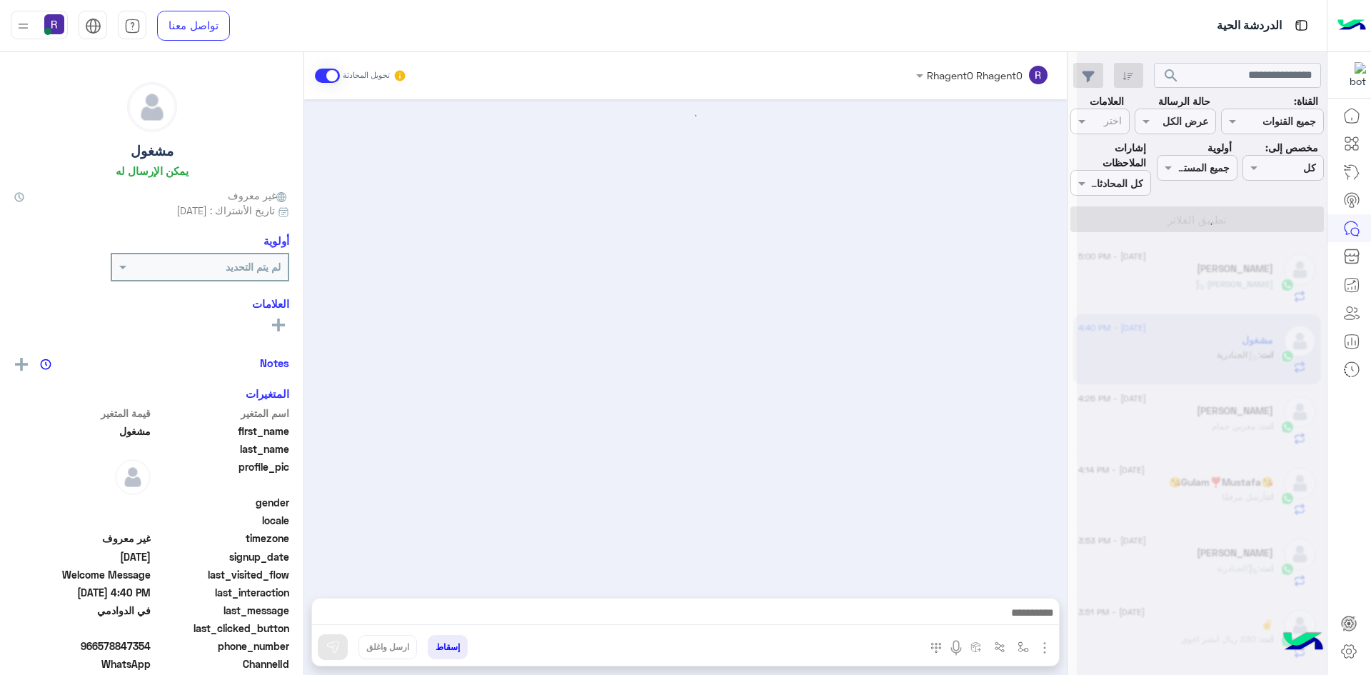
scroll to position [502, 0]
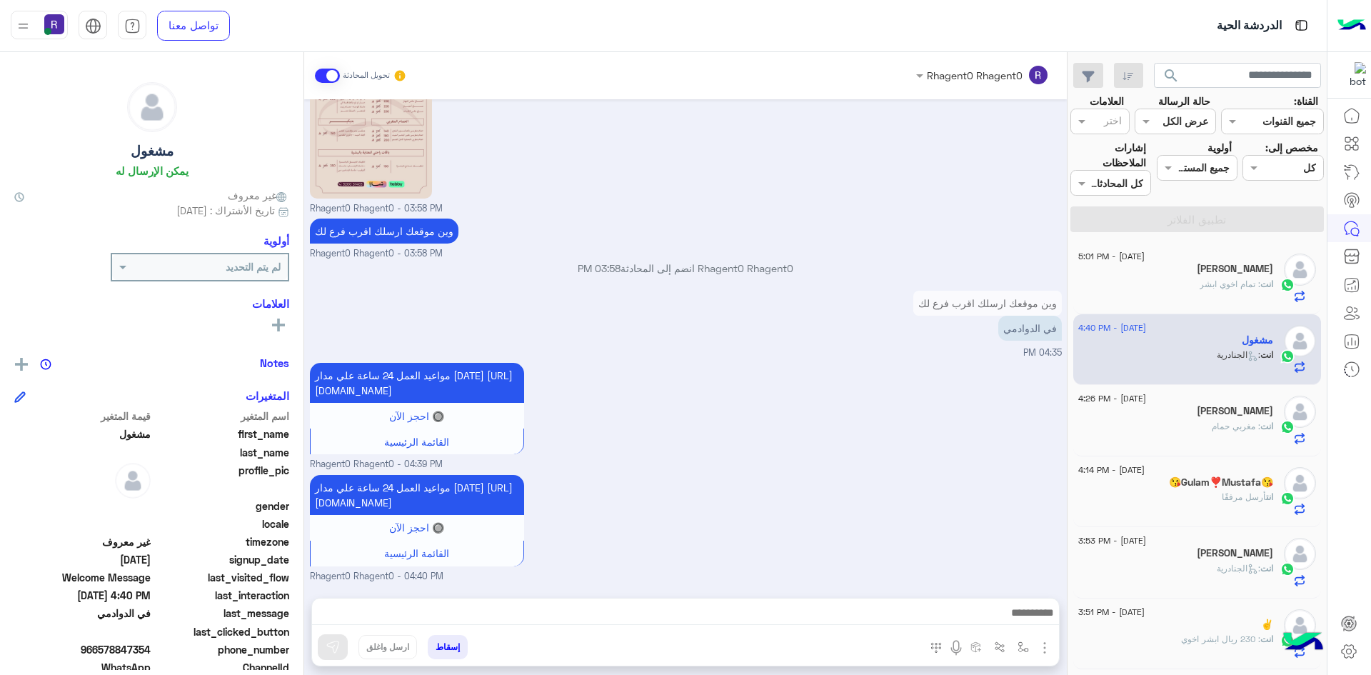
click at [1239, 278] on span ": تمام اخوي ابشر" at bounding box center [1229, 283] width 61 height 11
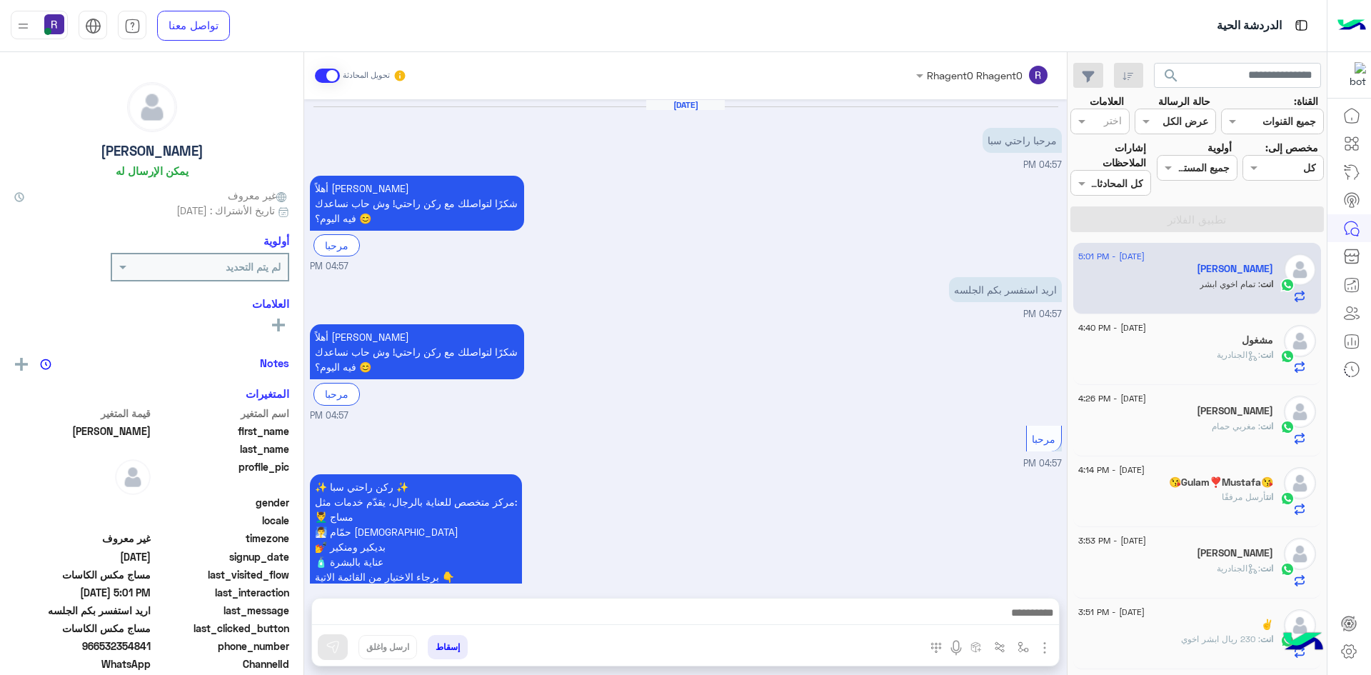
scroll to position [1020, 0]
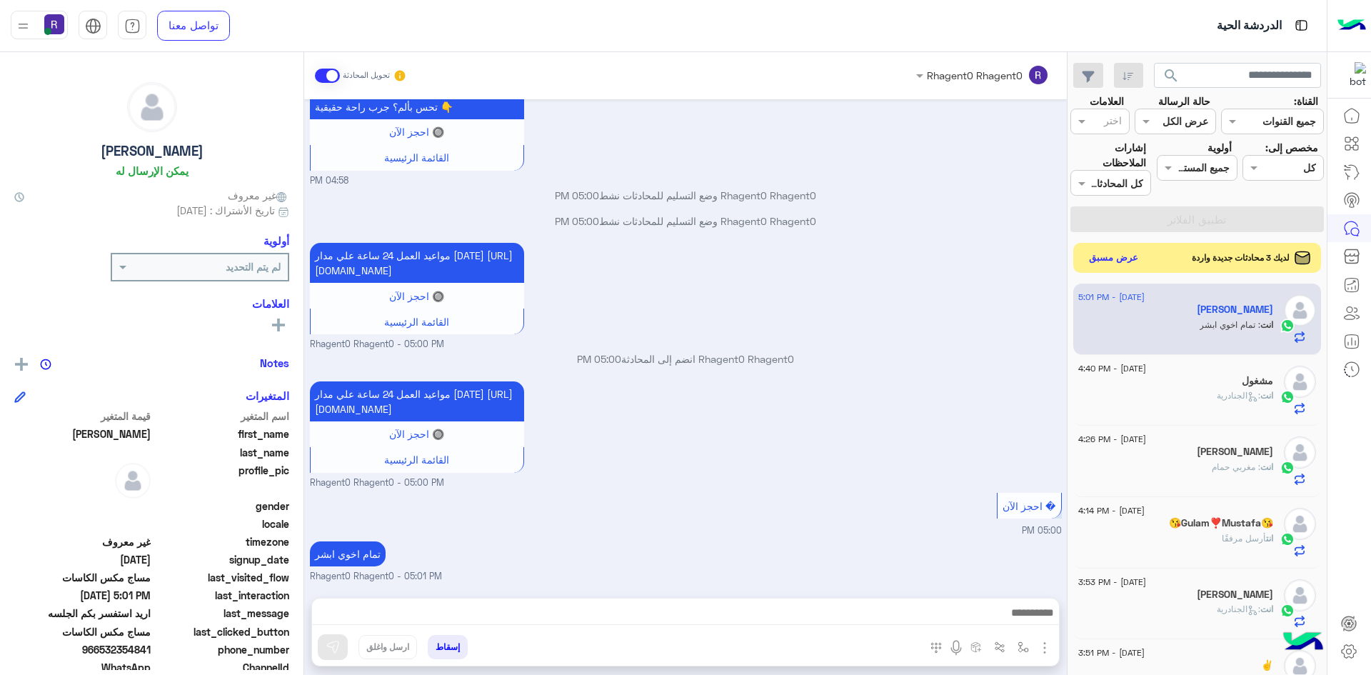
click at [1106, 261] on button "عرض مسبق" at bounding box center [1114, 257] width 60 height 19
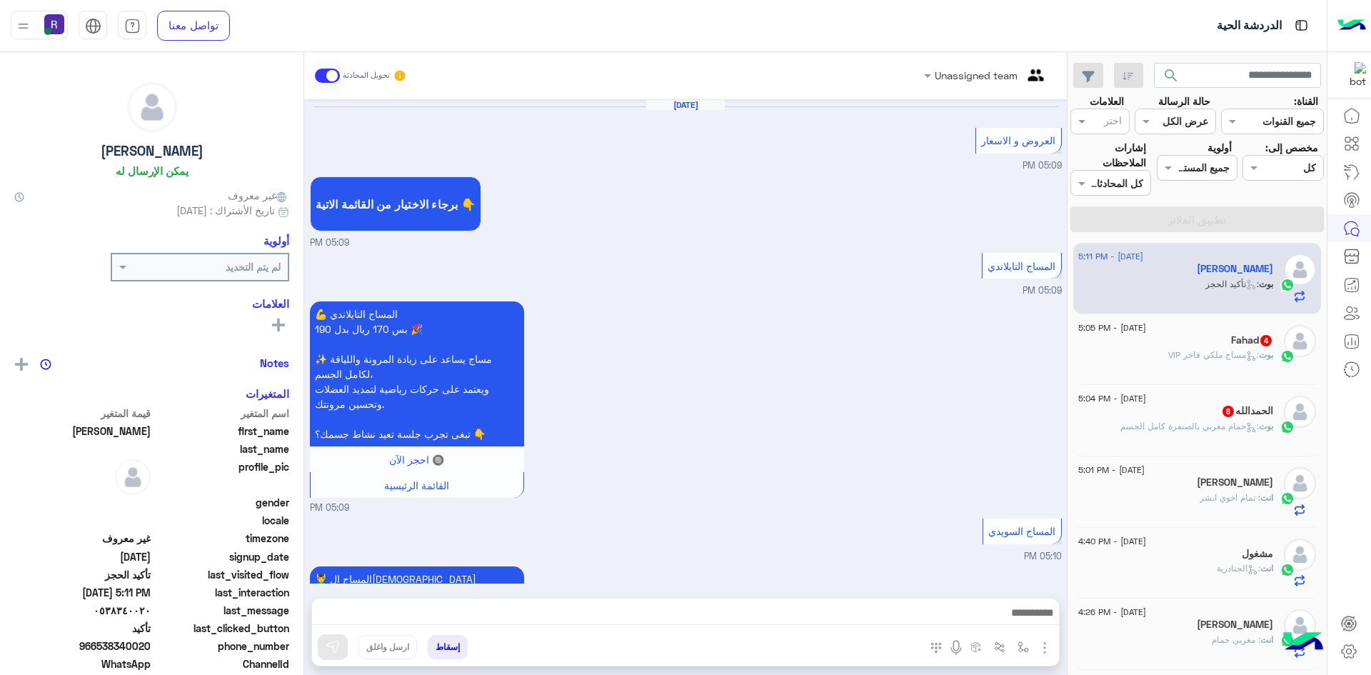
scroll to position [1322, 0]
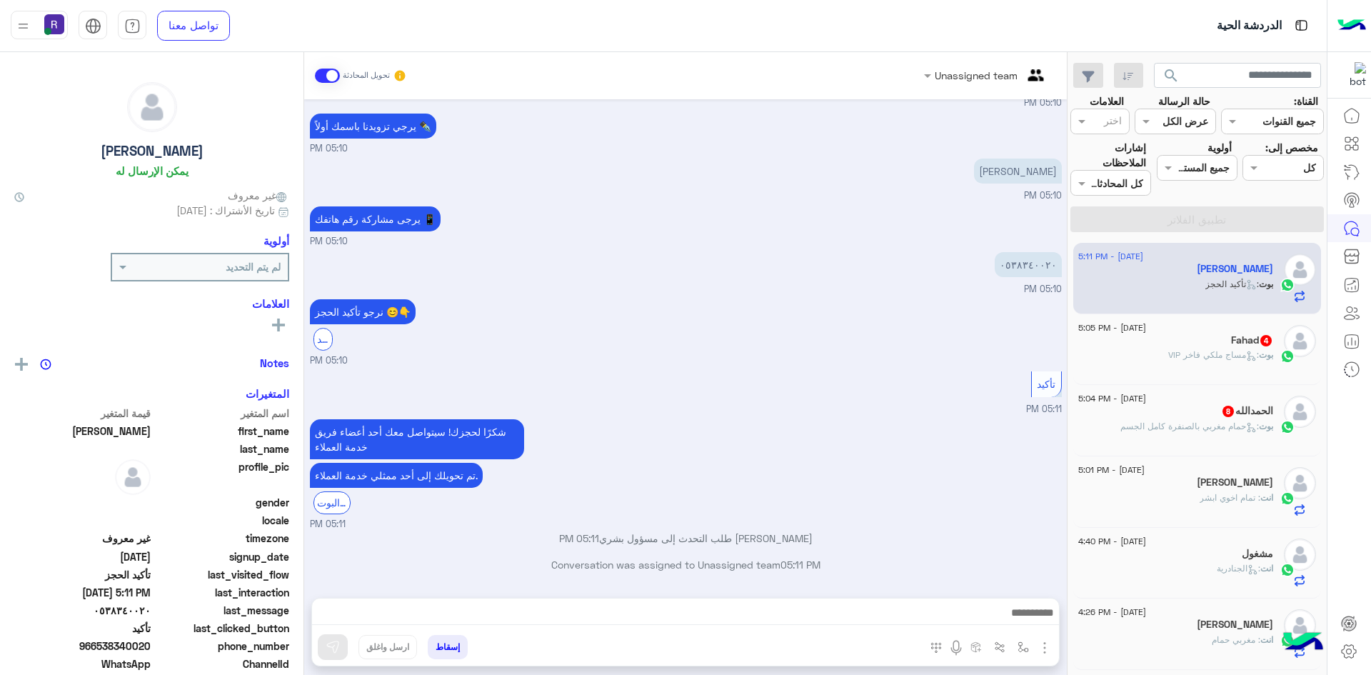
click at [1208, 426] on span ": حمام مغربي بالصنفرة كامل الجسم" at bounding box center [1189, 426] width 139 height 11
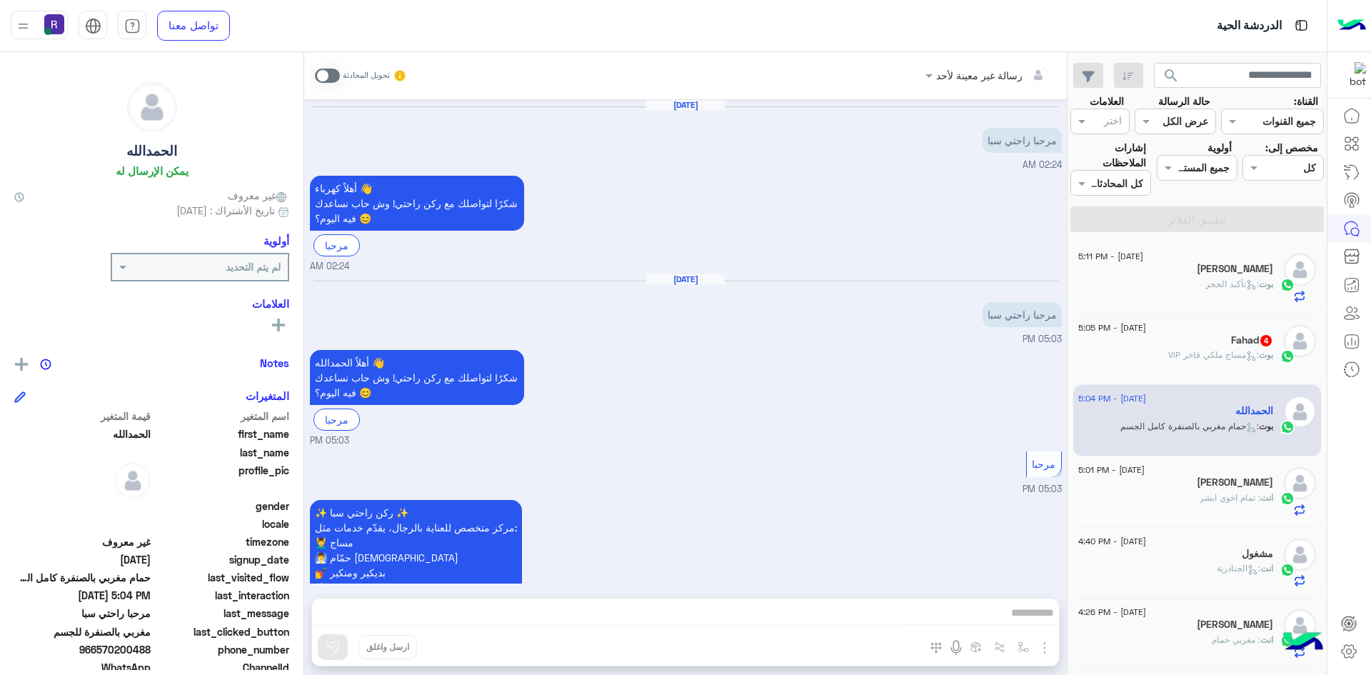
scroll to position [1832, 0]
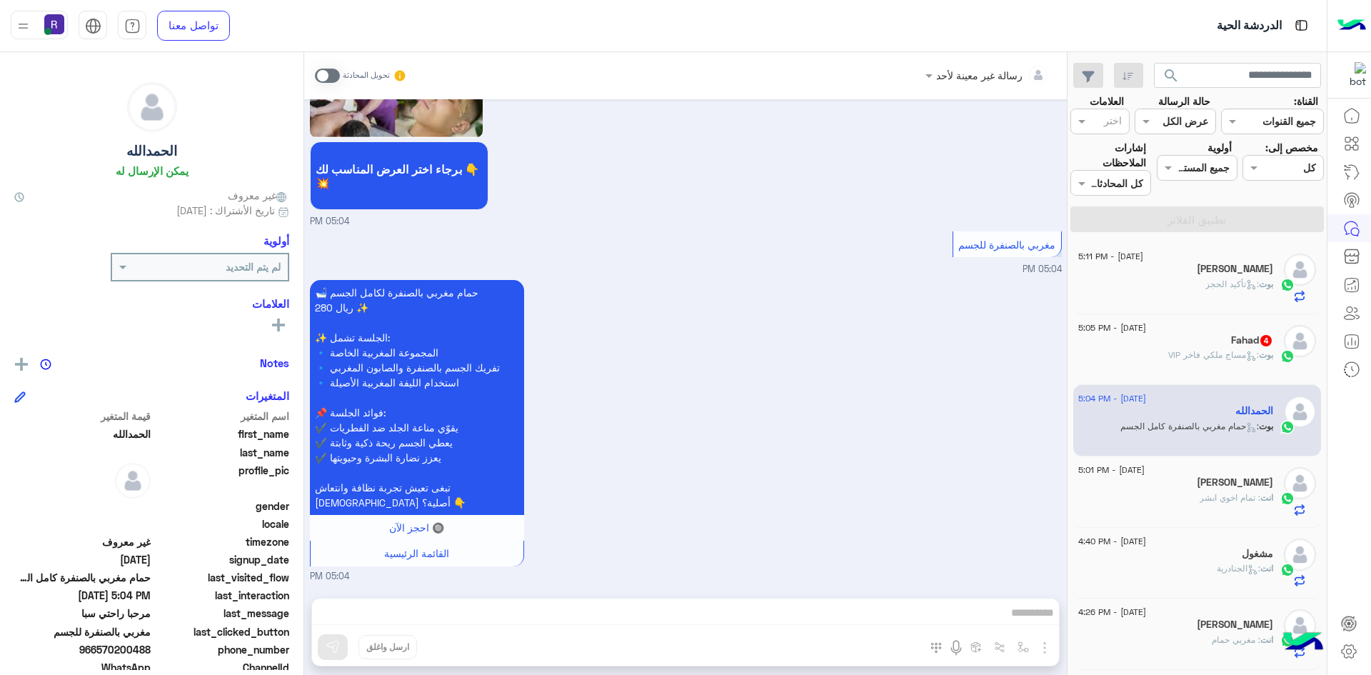
click at [336, 74] on span at bounding box center [327, 76] width 25 height 14
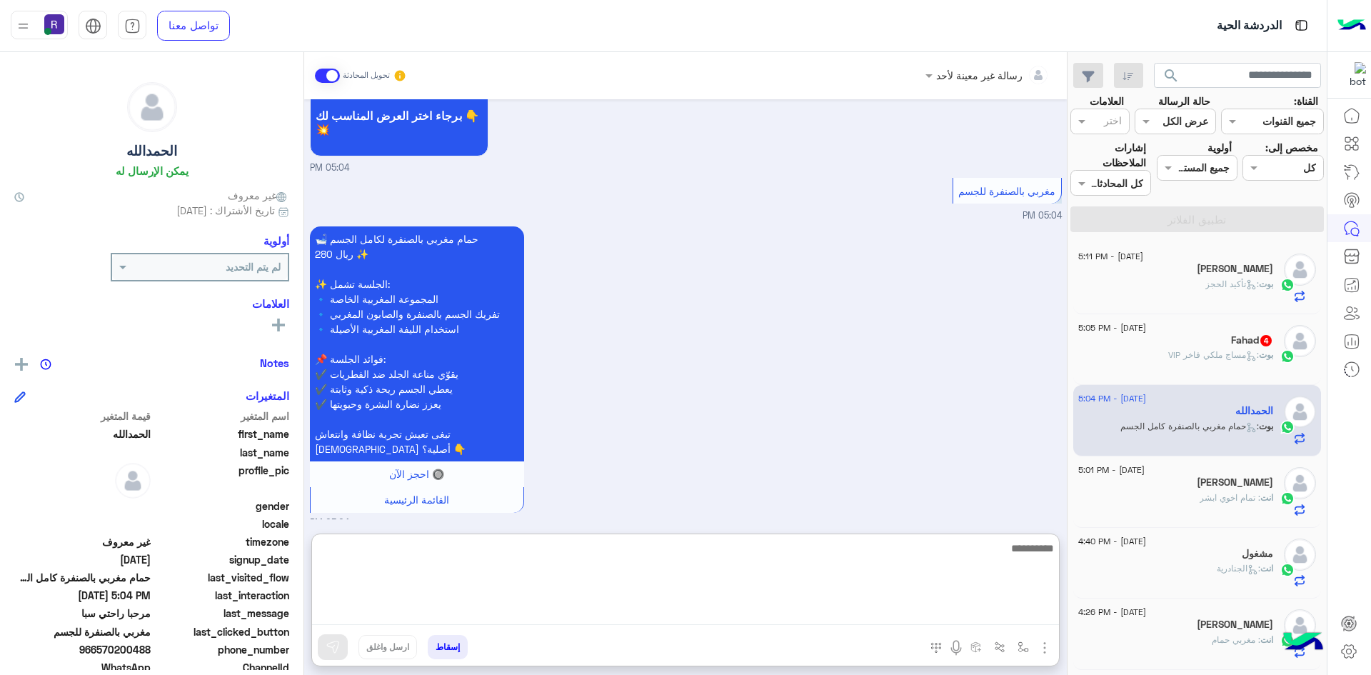
paste textarea "**********"
type textarea "**********"
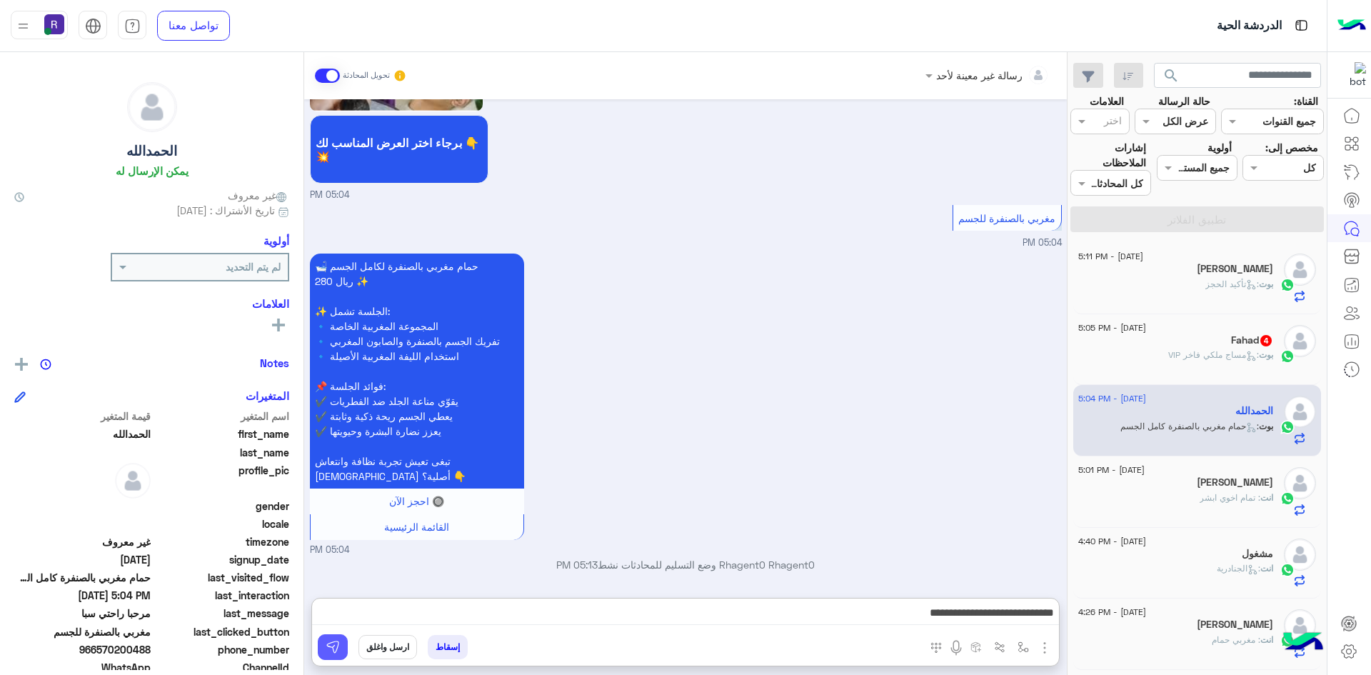
click at [333, 645] on img at bounding box center [333, 647] width 14 height 14
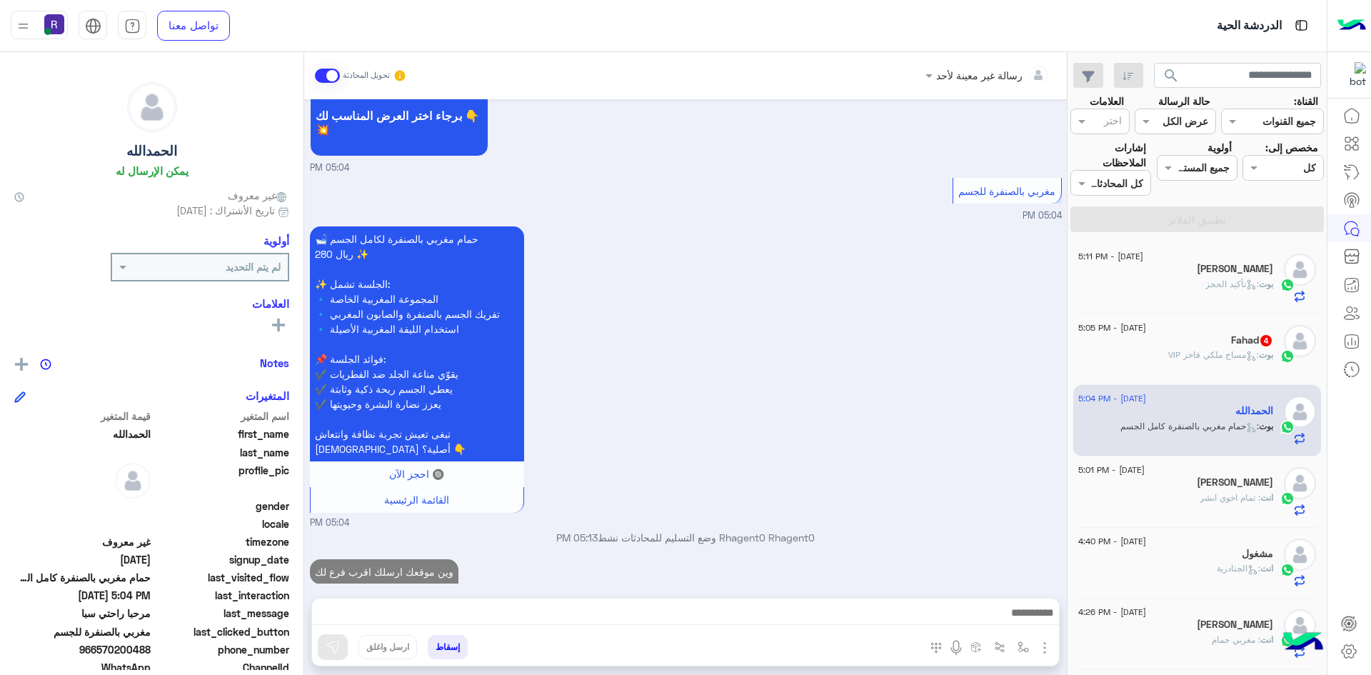
scroll to position [1903, 0]
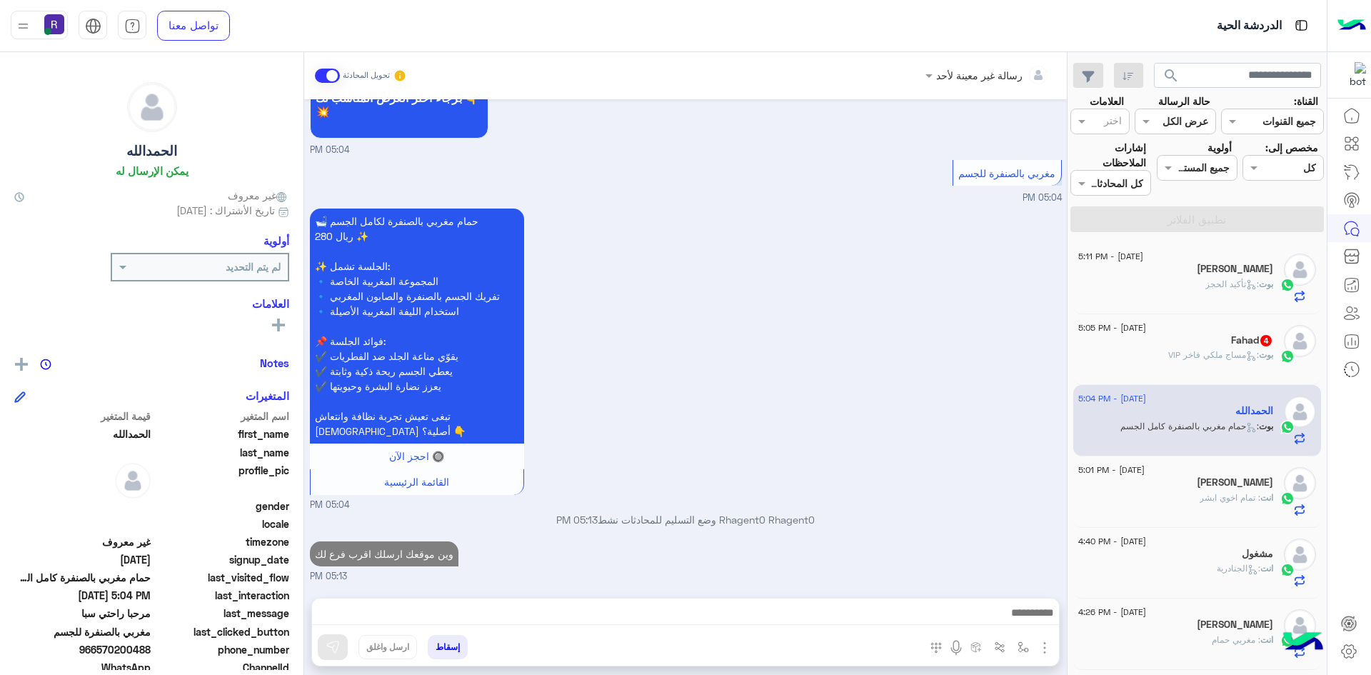
click at [1182, 364] on div "بوت : مساج ملكي فاخر VIP" at bounding box center [1175, 360] width 195 height 25
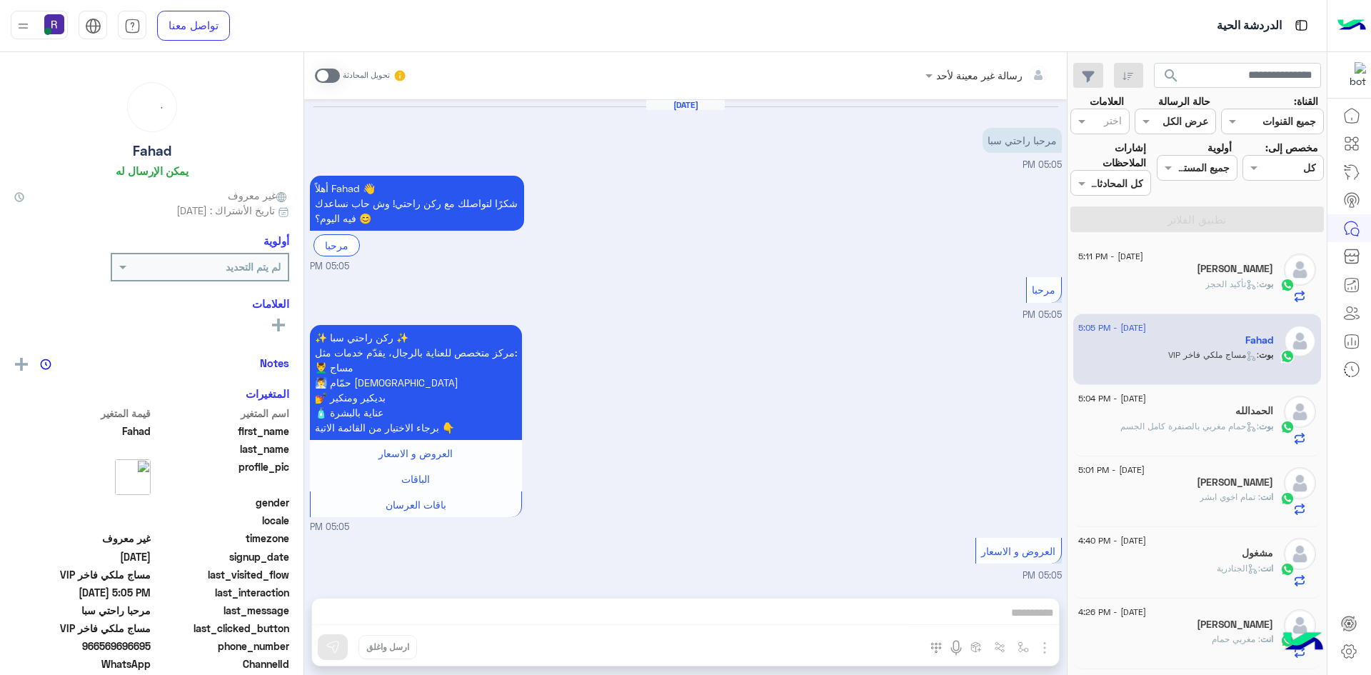
scroll to position [445, 0]
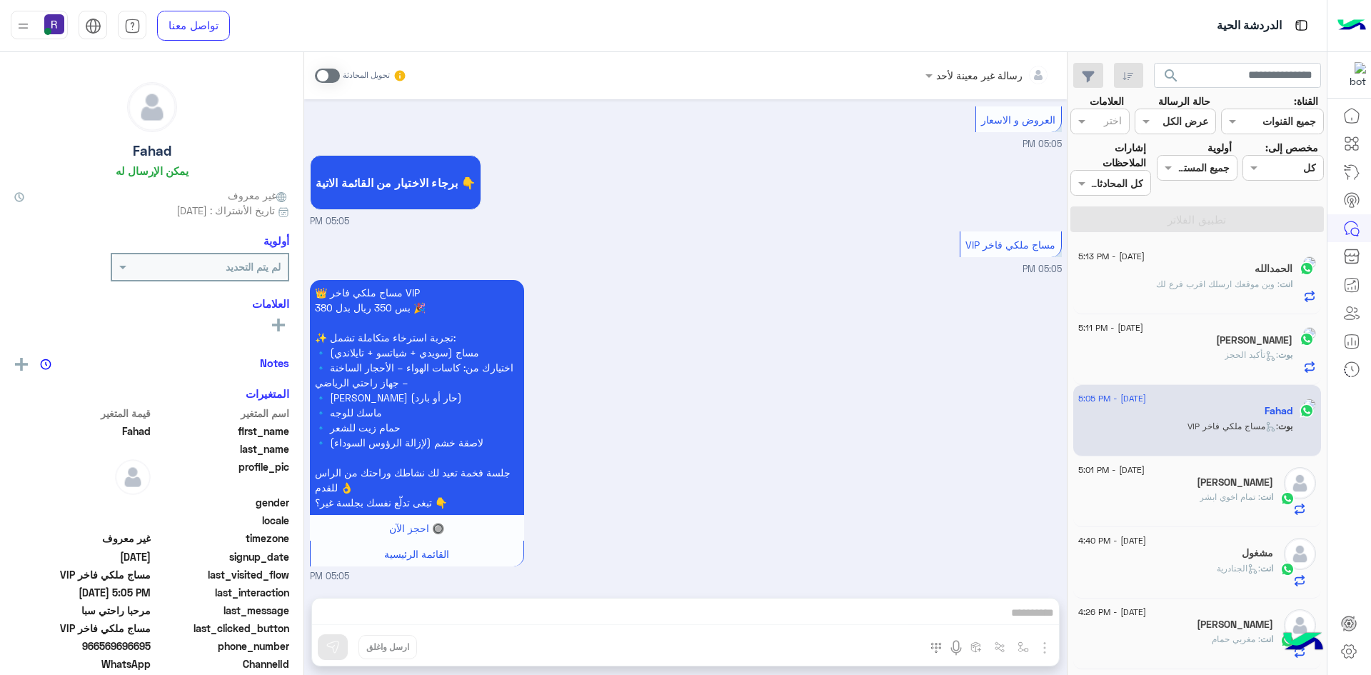
click at [333, 76] on span at bounding box center [327, 76] width 25 height 14
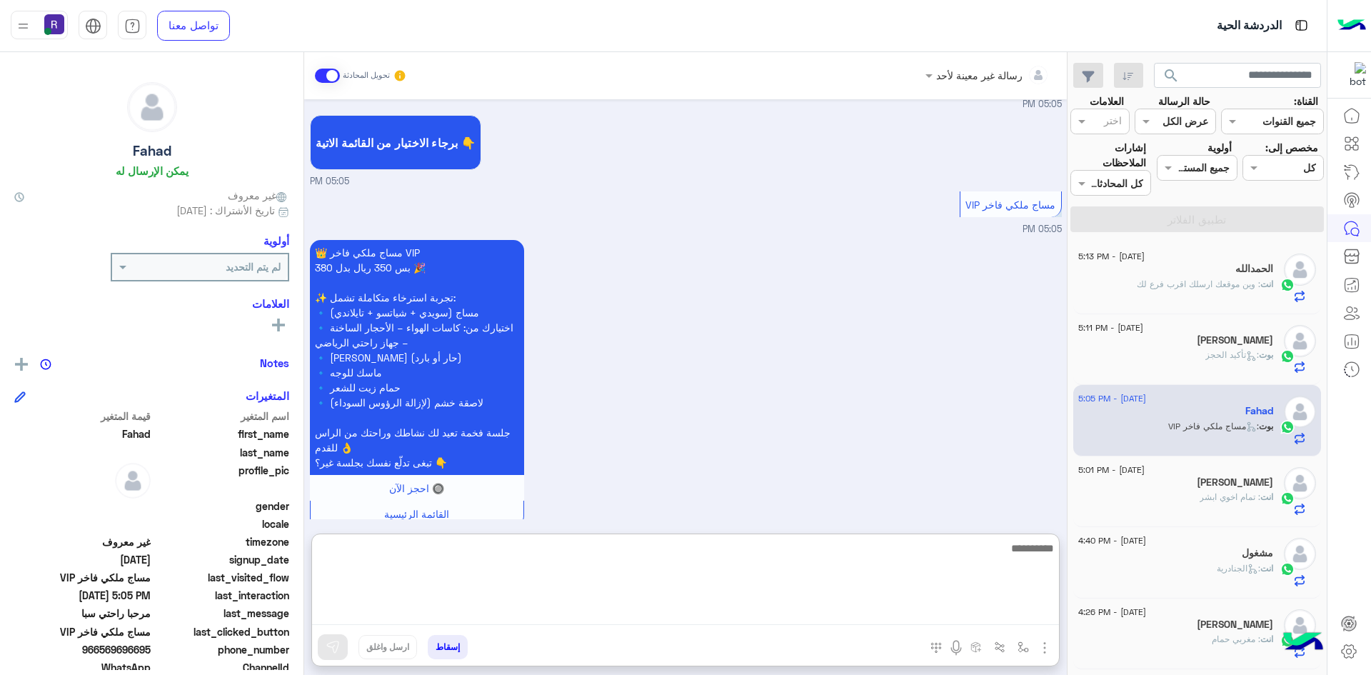
paste textarea "**********"
type textarea "**********"
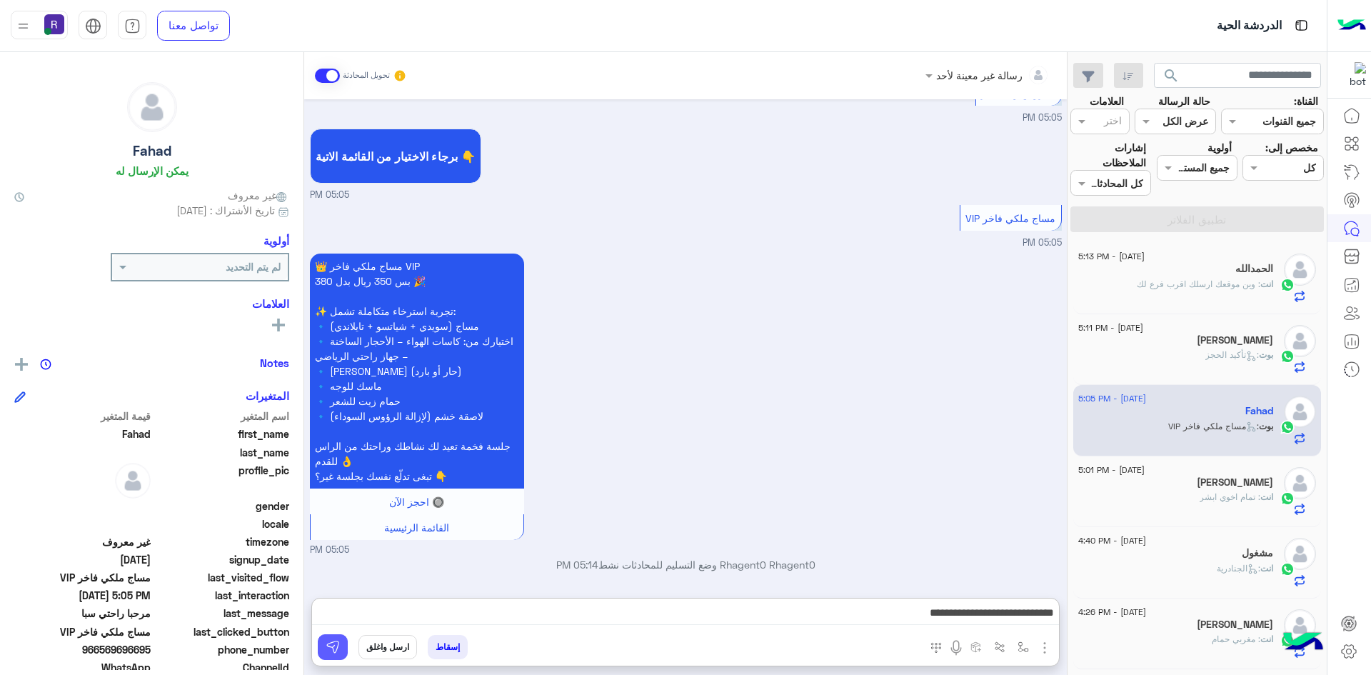
click at [336, 637] on button at bounding box center [333, 647] width 30 height 26
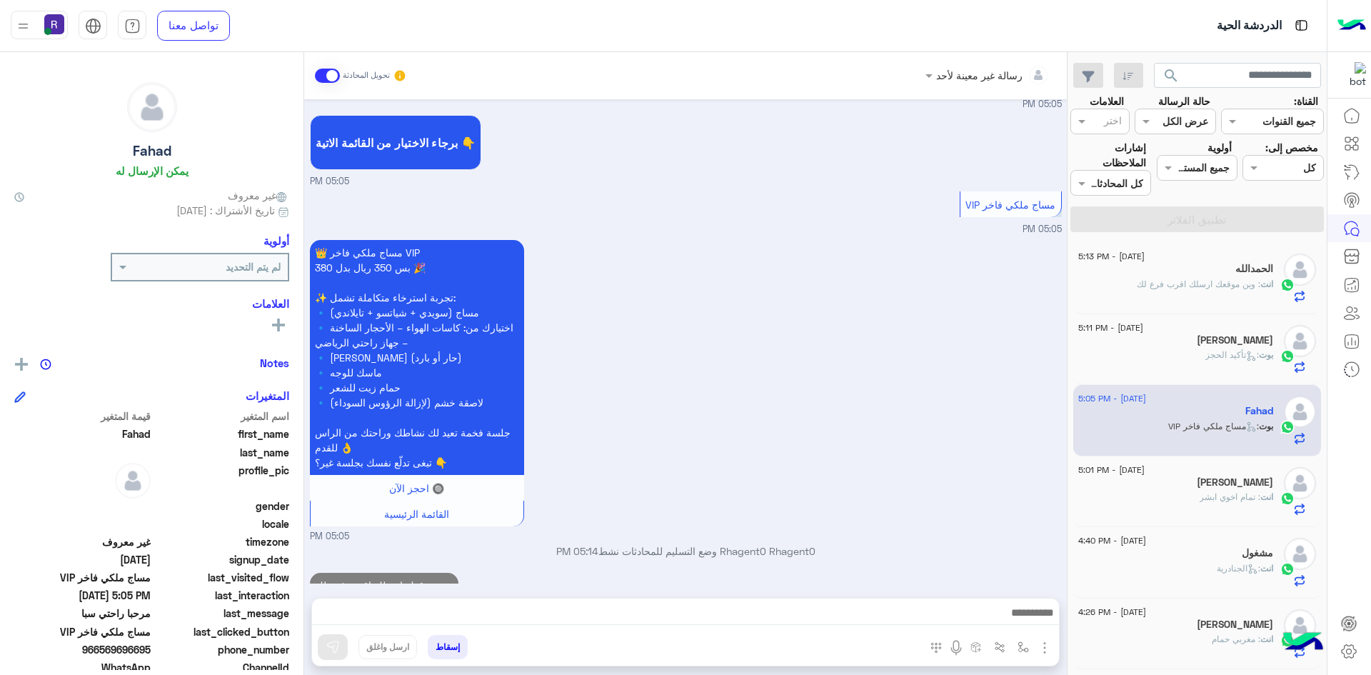
scroll to position [516, 0]
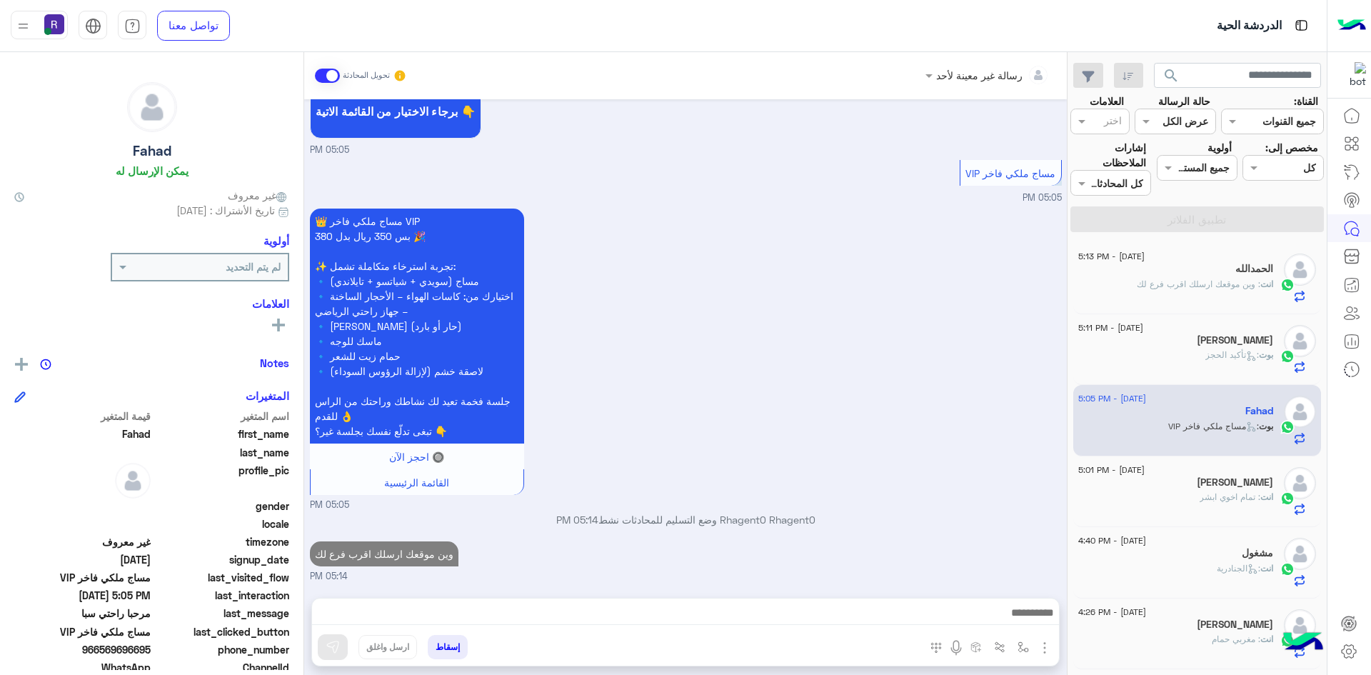
click at [1230, 490] on p "انت : تمام اخوي ابشر" at bounding box center [1236, 496] width 74 height 13
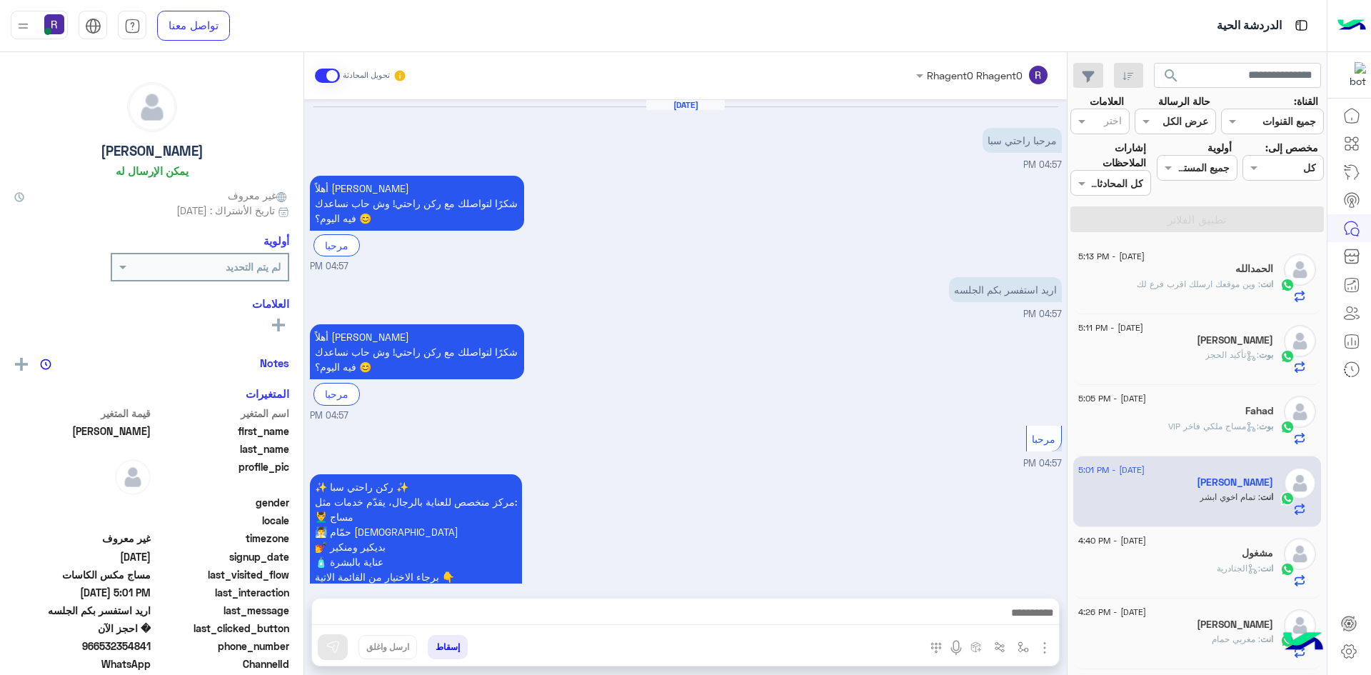
scroll to position [1020, 0]
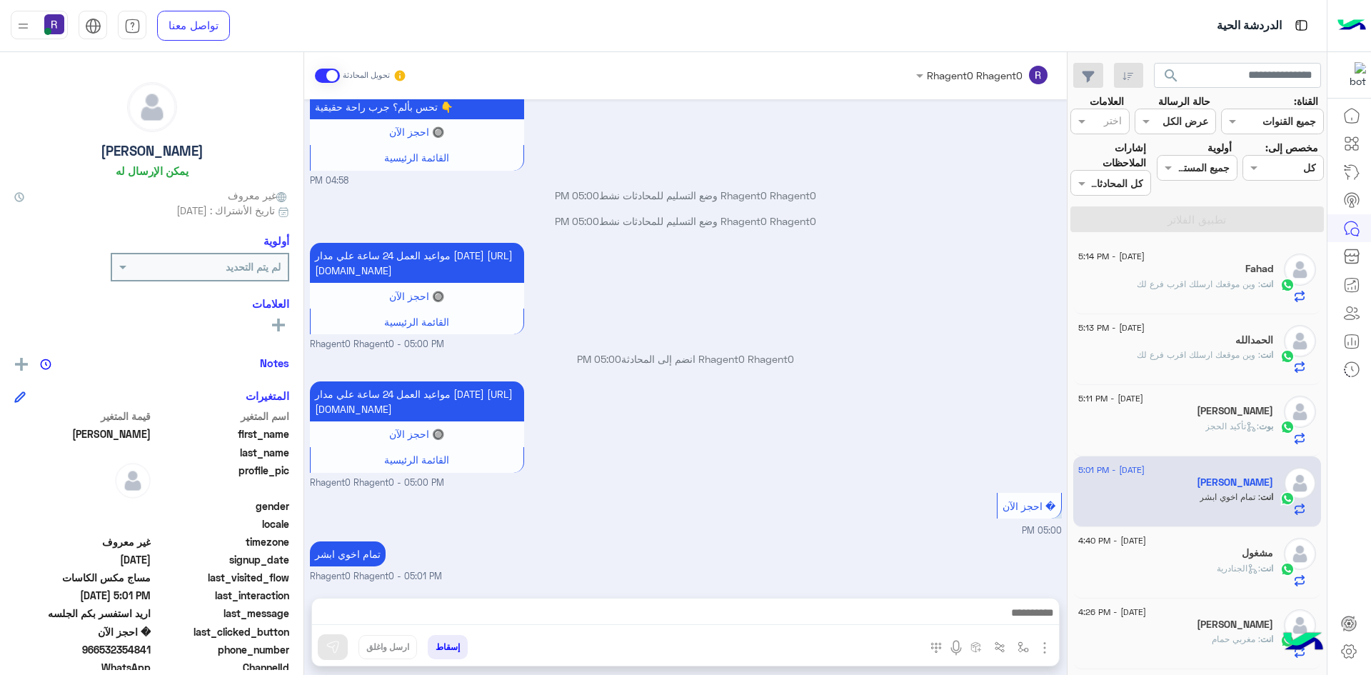
click at [1204, 575] on div "انت : الجنادرية" at bounding box center [1175, 574] width 195 height 25
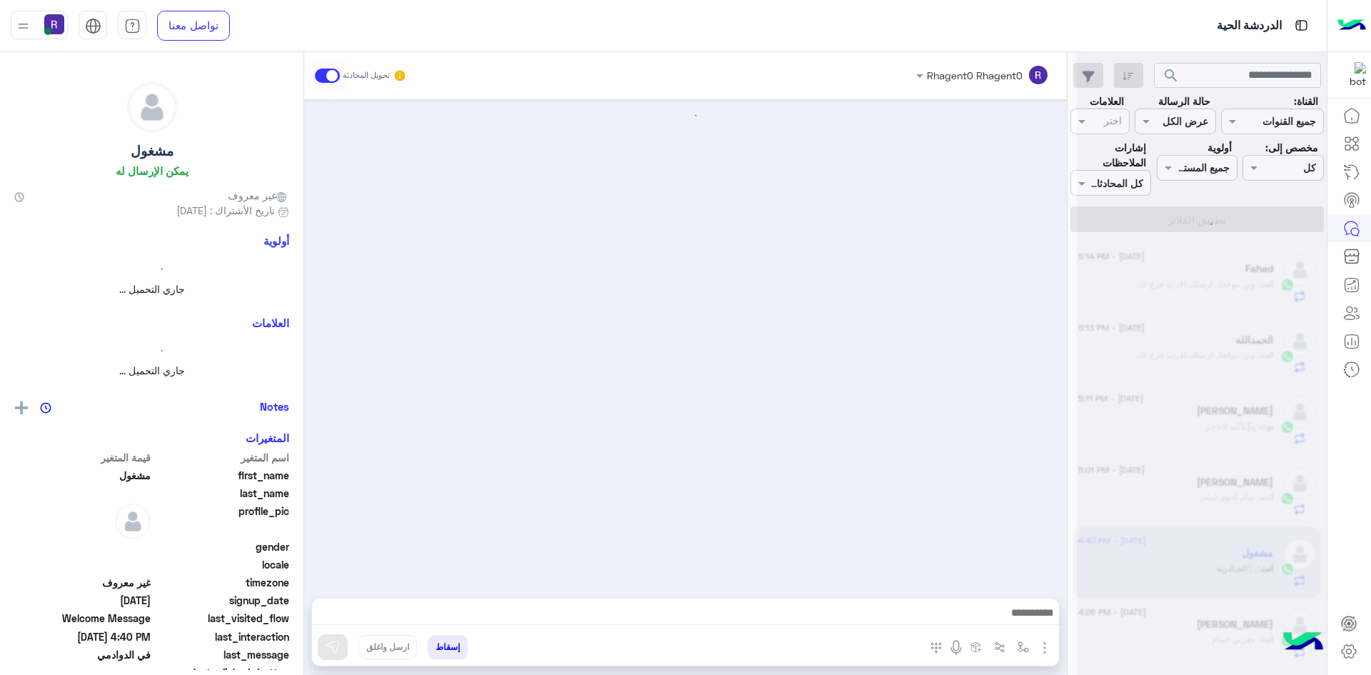
scroll to position [502, 0]
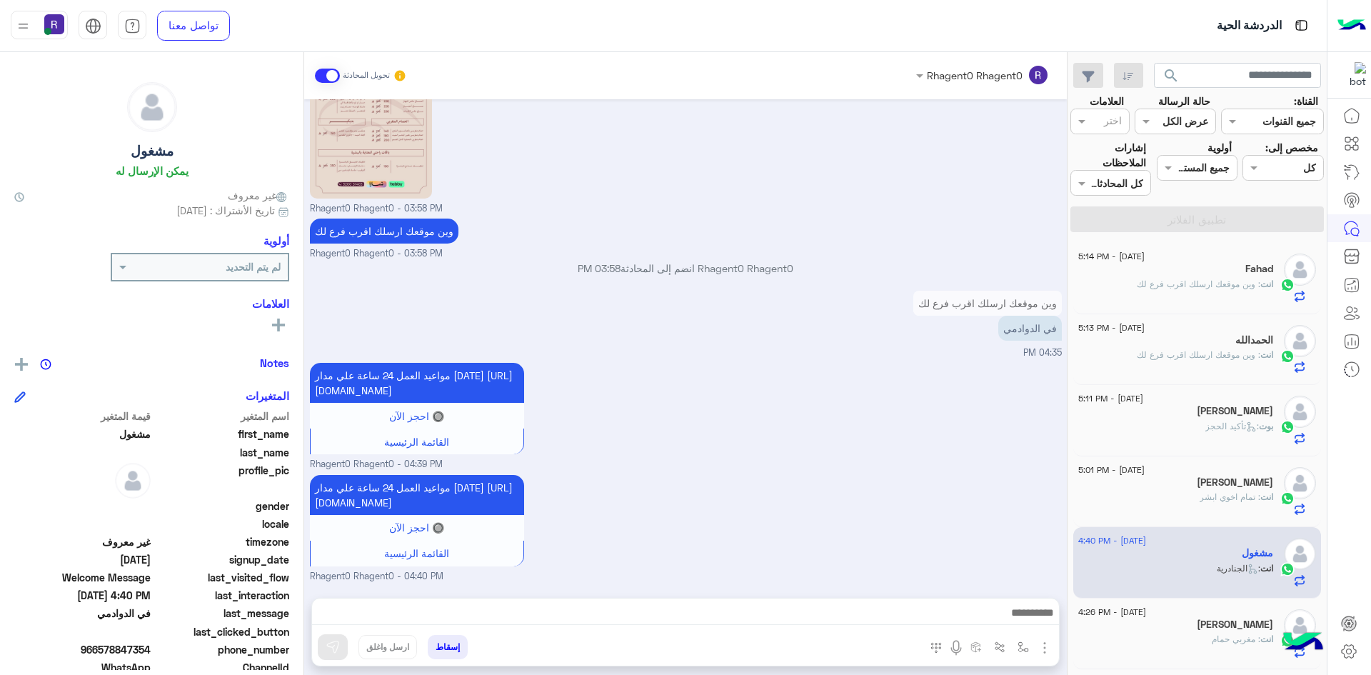
click at [1240, 343] on h5 "الحمدالله" at bounding box center [1254, 340] width 38 height 12
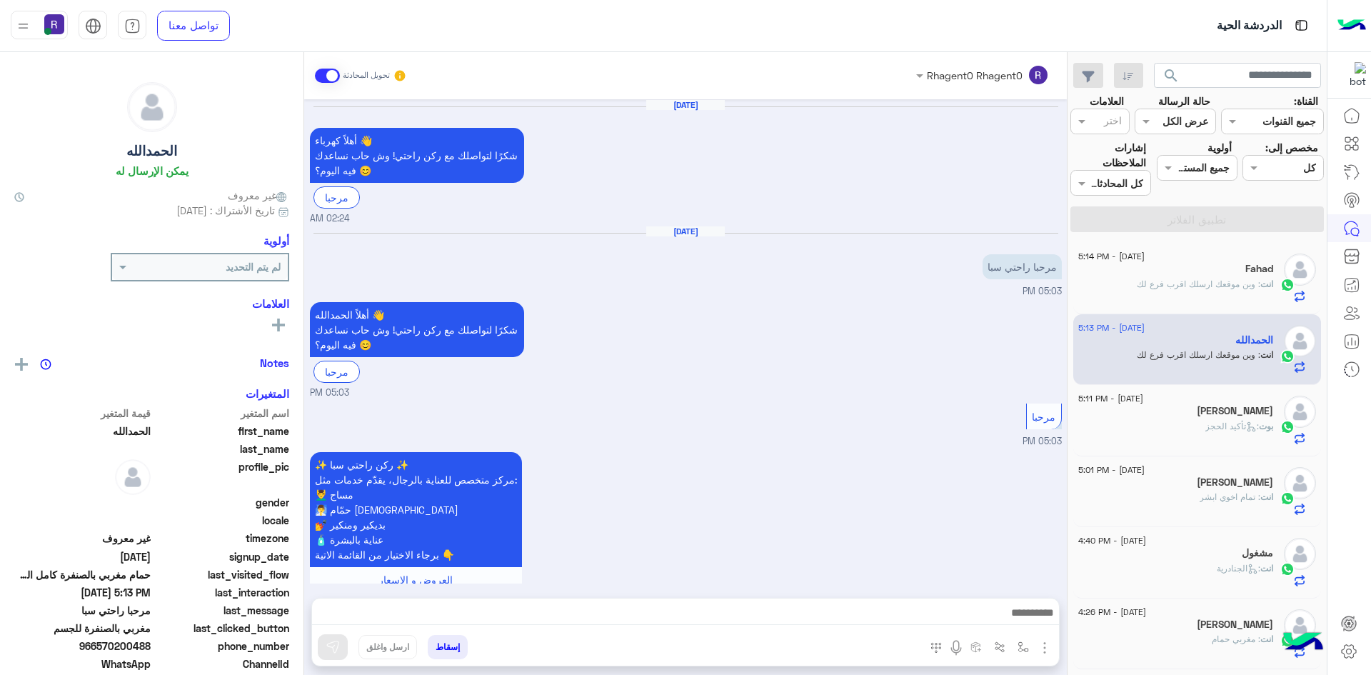
scroll to position [1882, 0]
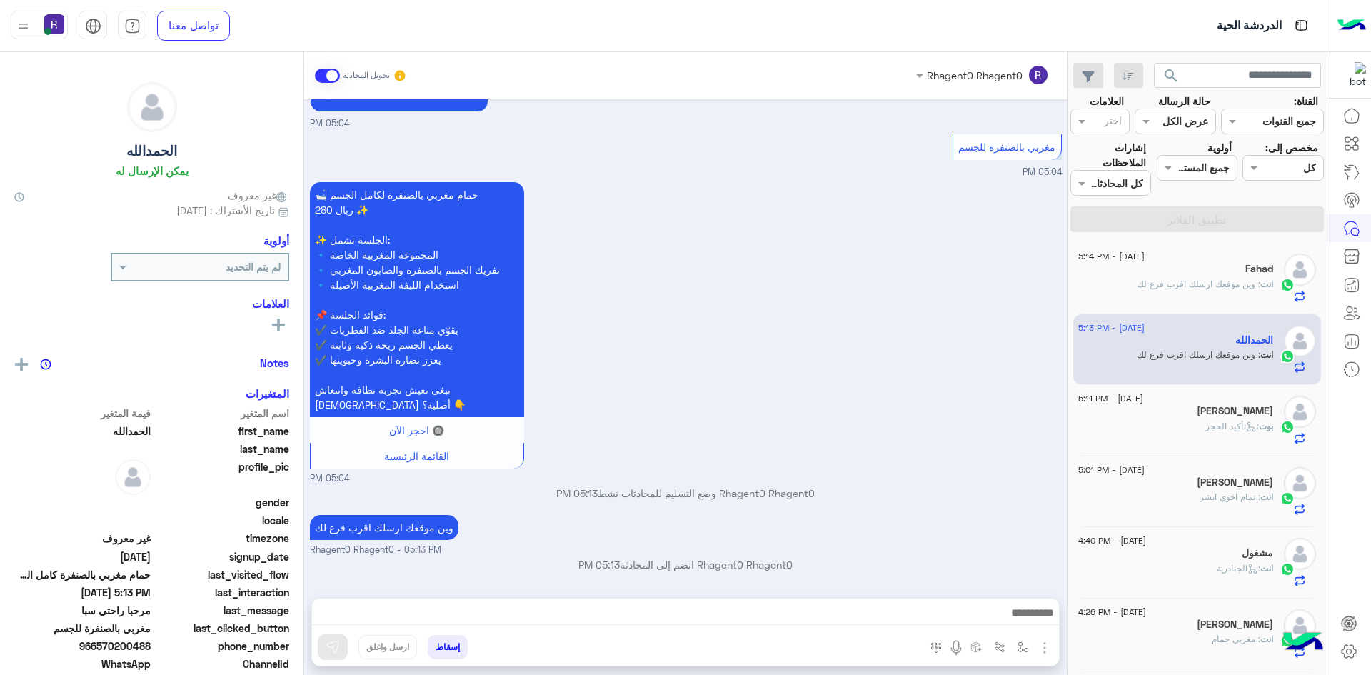
click at [1218, 284] on span ": وين موقعك ارسلك اقرب فرع لك" at bounding box center [1199, 283] width 124 height 11
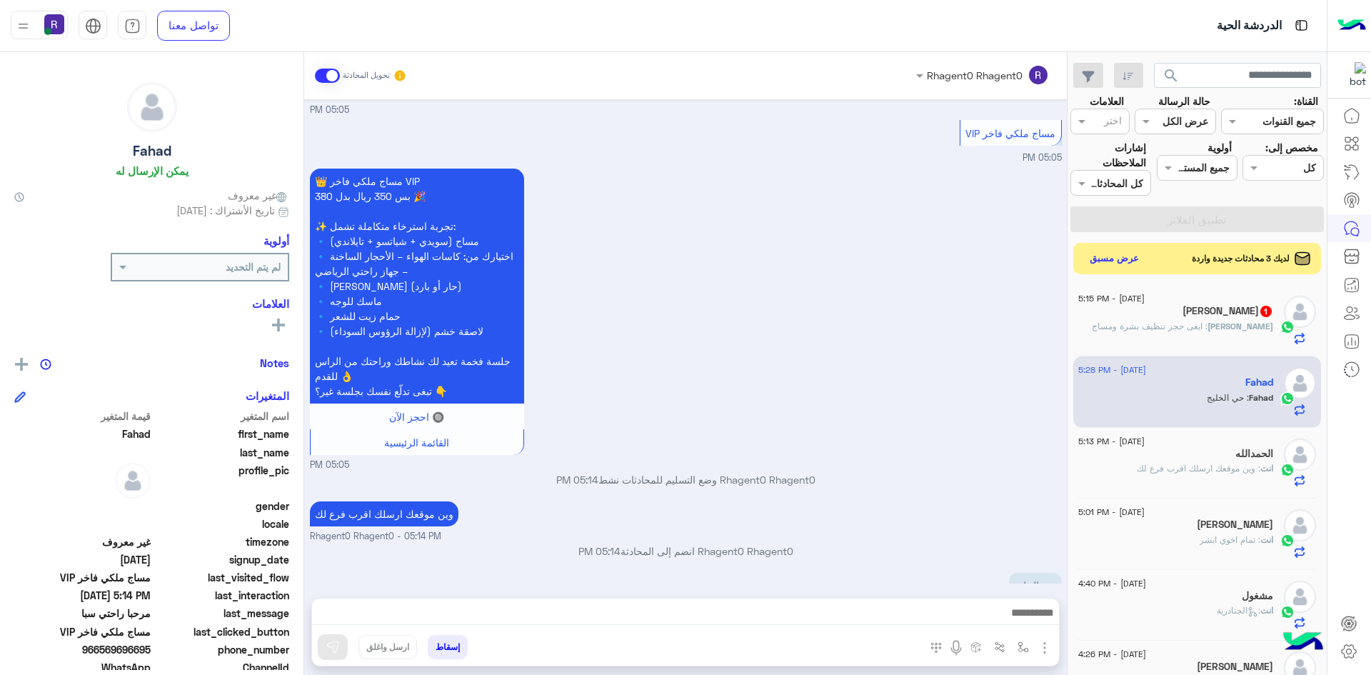
scroll to position [590, 0]
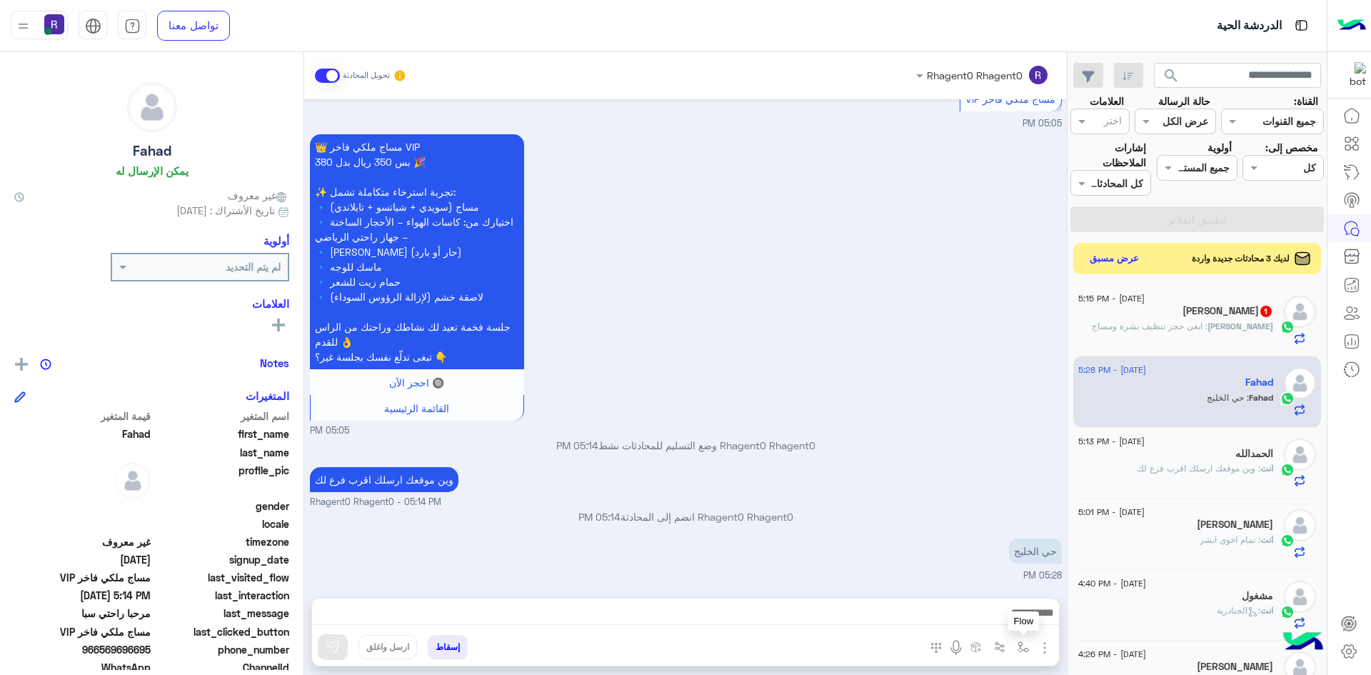
click at [1019, 645] on img "button" at bounding box center [1022, 646] width 11 height 11
click at [993, 618] on input "text" at bounding box center [979, 616] width 96 height 16
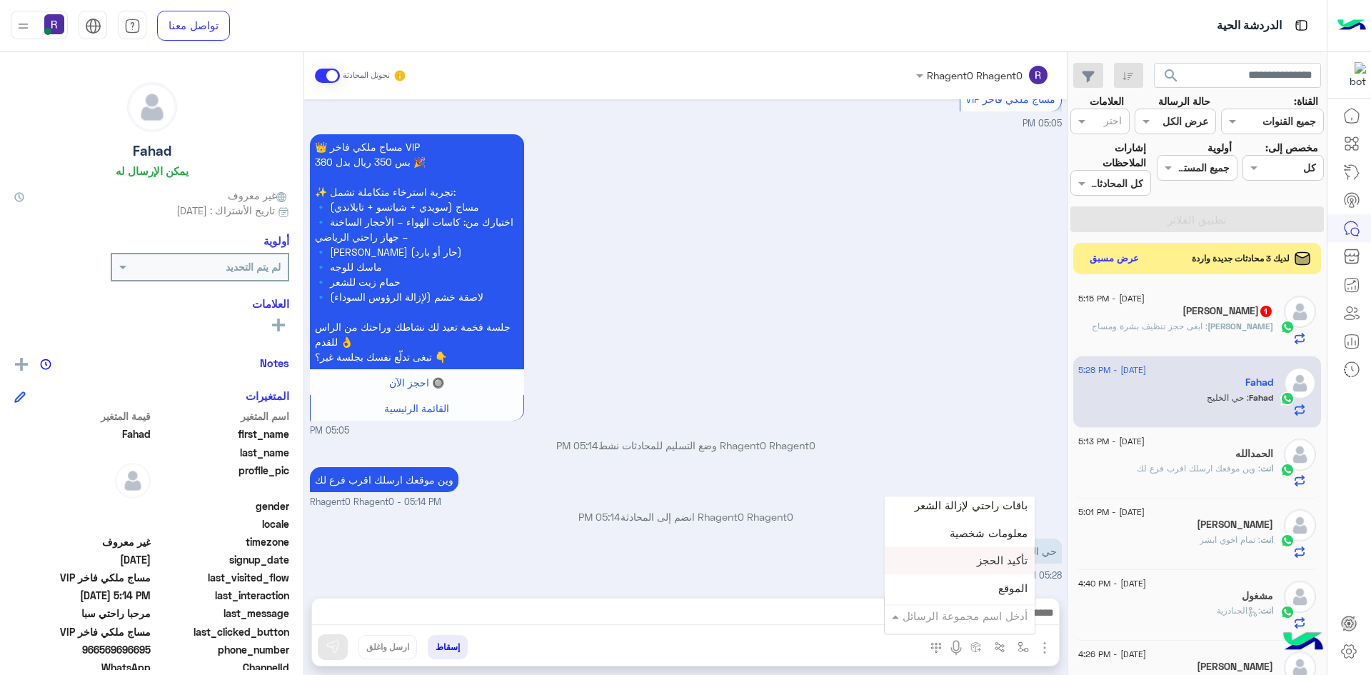
scroll to position [928, 0]
click at [974, 551] on div "الجنادرية" at bounding box center [960, 544] width 150 height 28
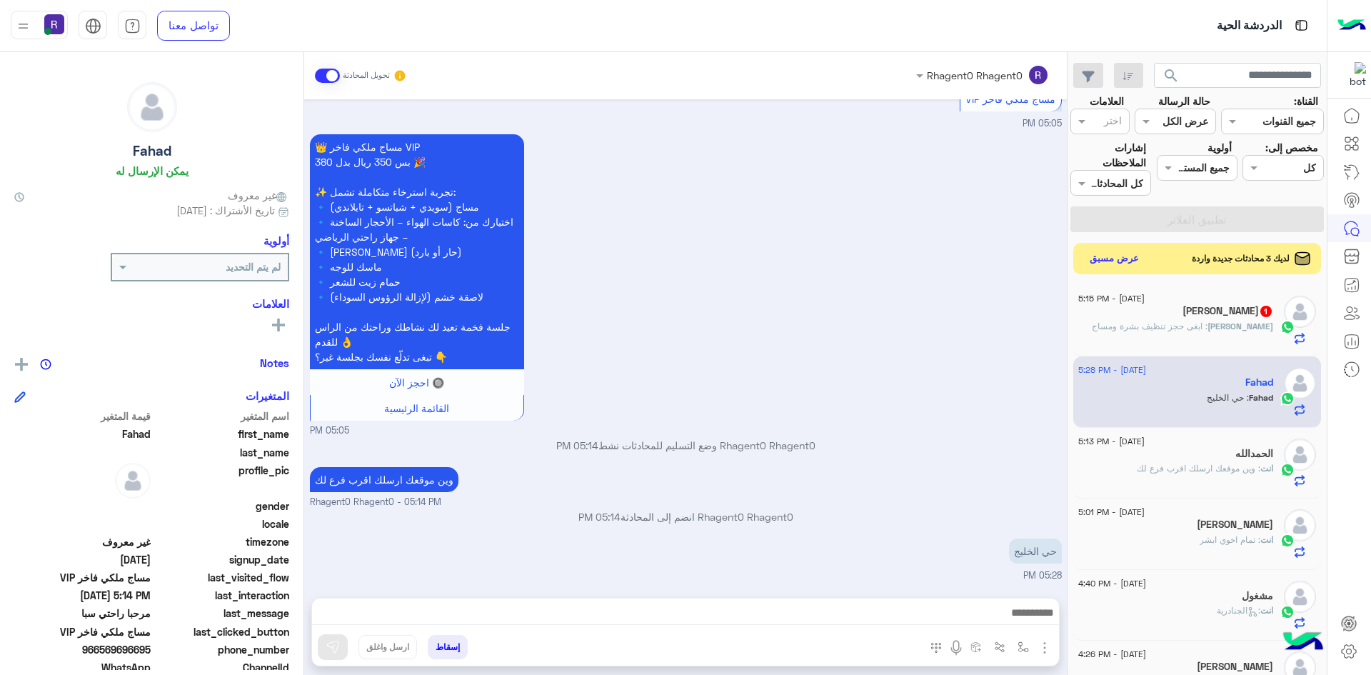
type textarea "*********"
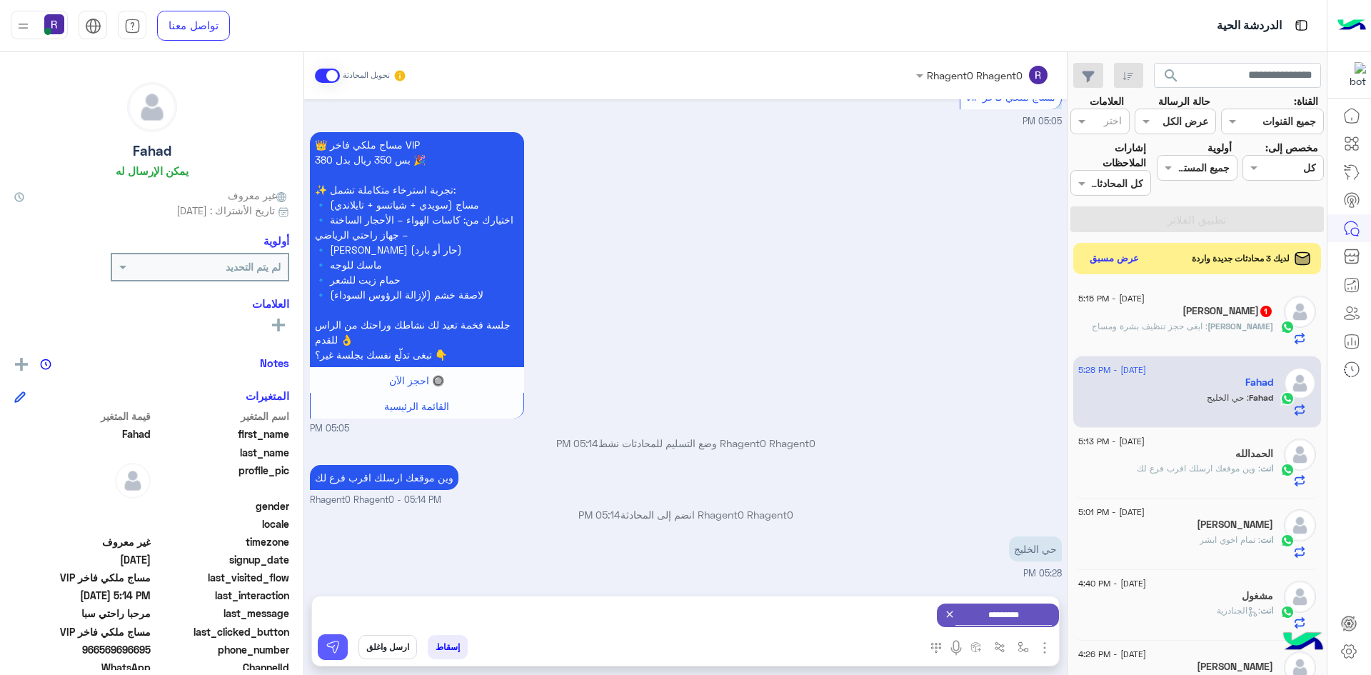
click at [336, 649] on img at bounding box center [333, 647] width 14 height 14
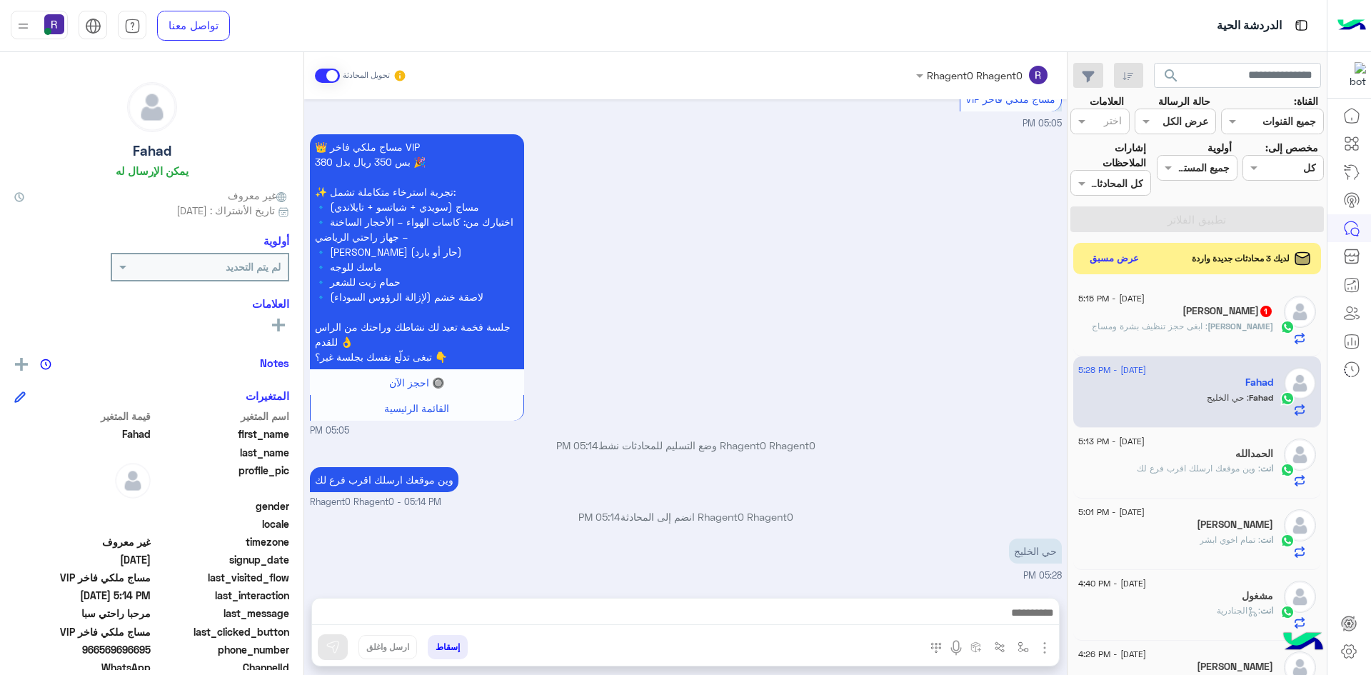
scroll to position [717, 0]
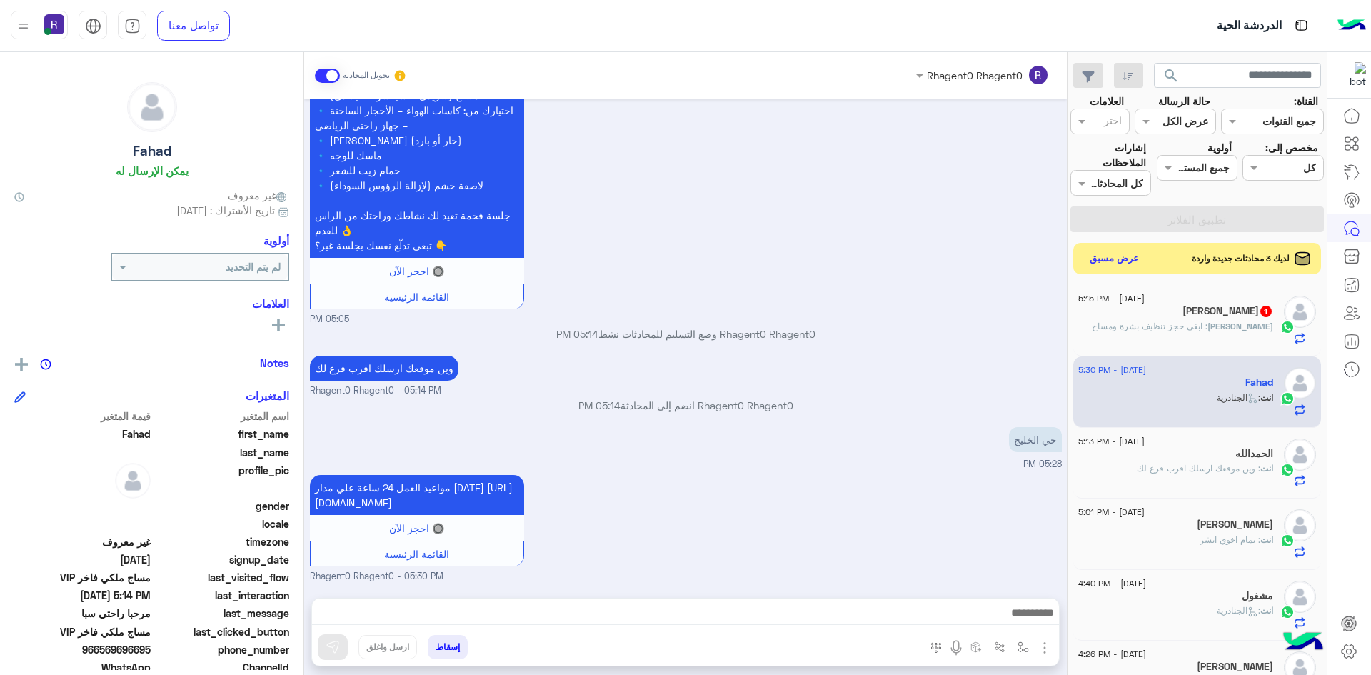
click at [1192, 337] on div "Jehan : ابغى حجز تنظيف بشرة ومساج" at bounding box center [1175, 332] width 195 height 25
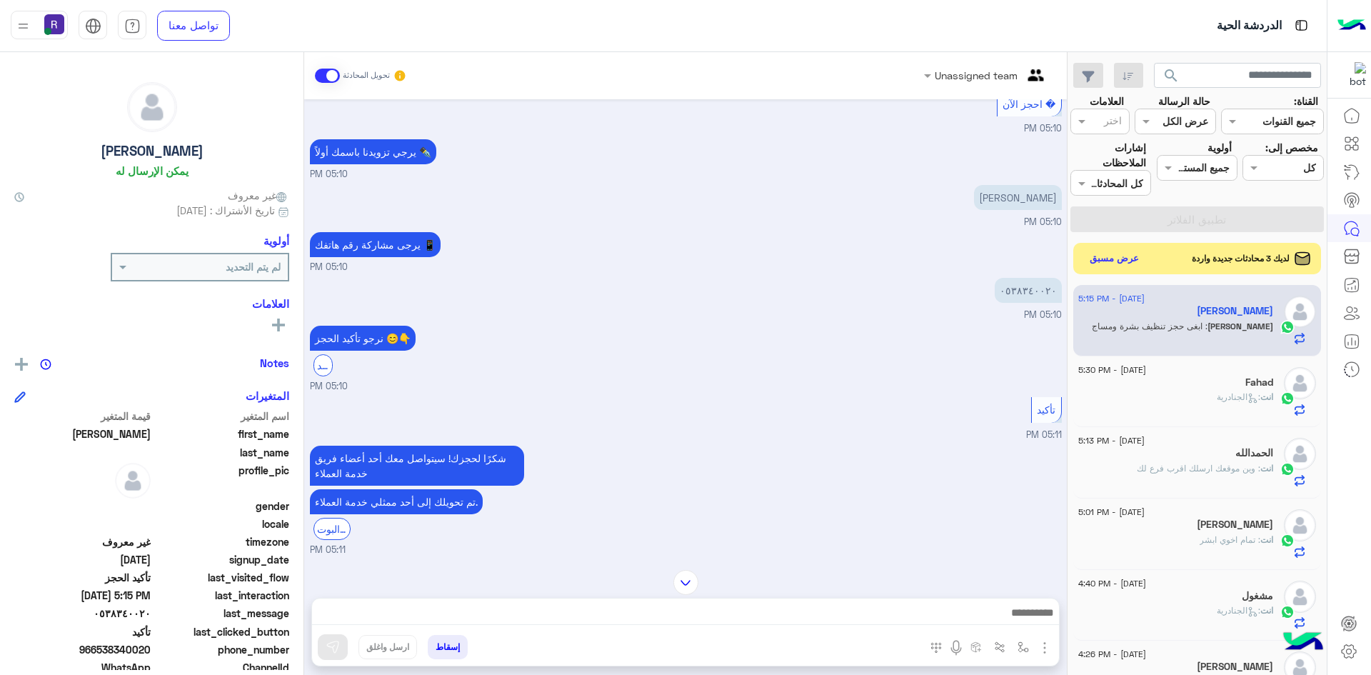
scroll to position [1321, 0]
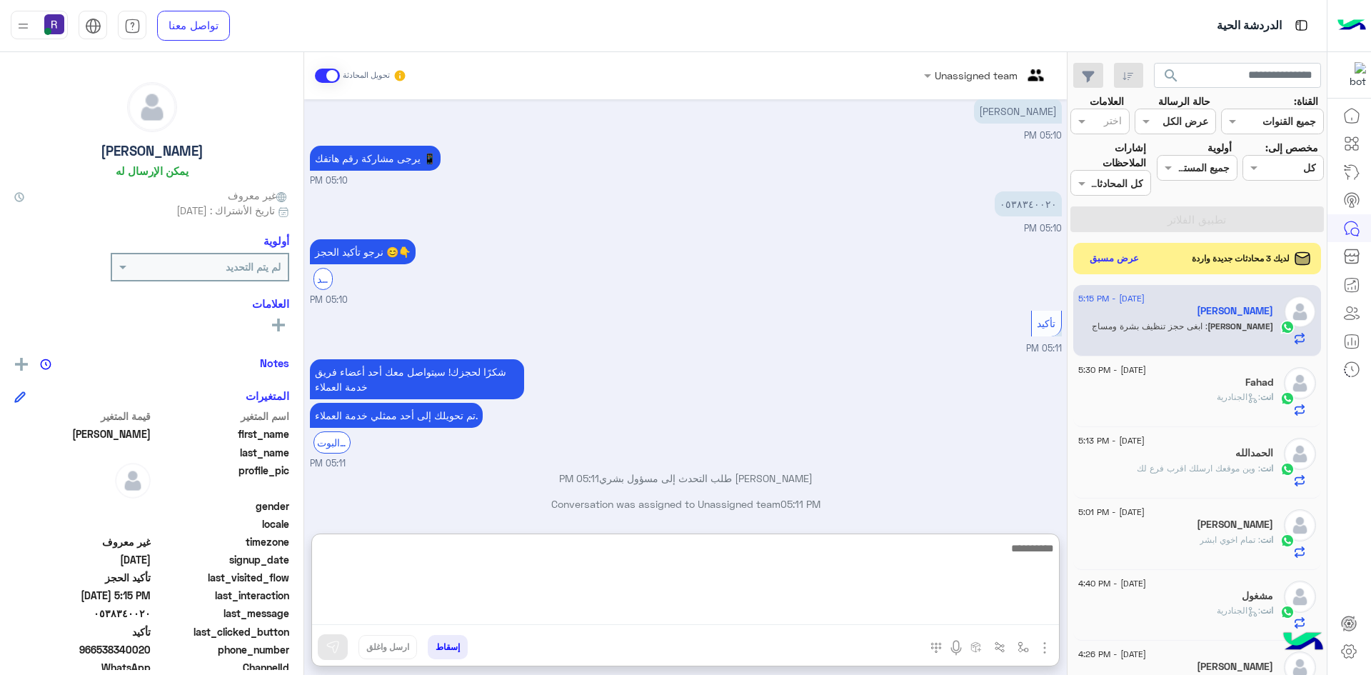
paste textarea "**********"
type textarea "**********"
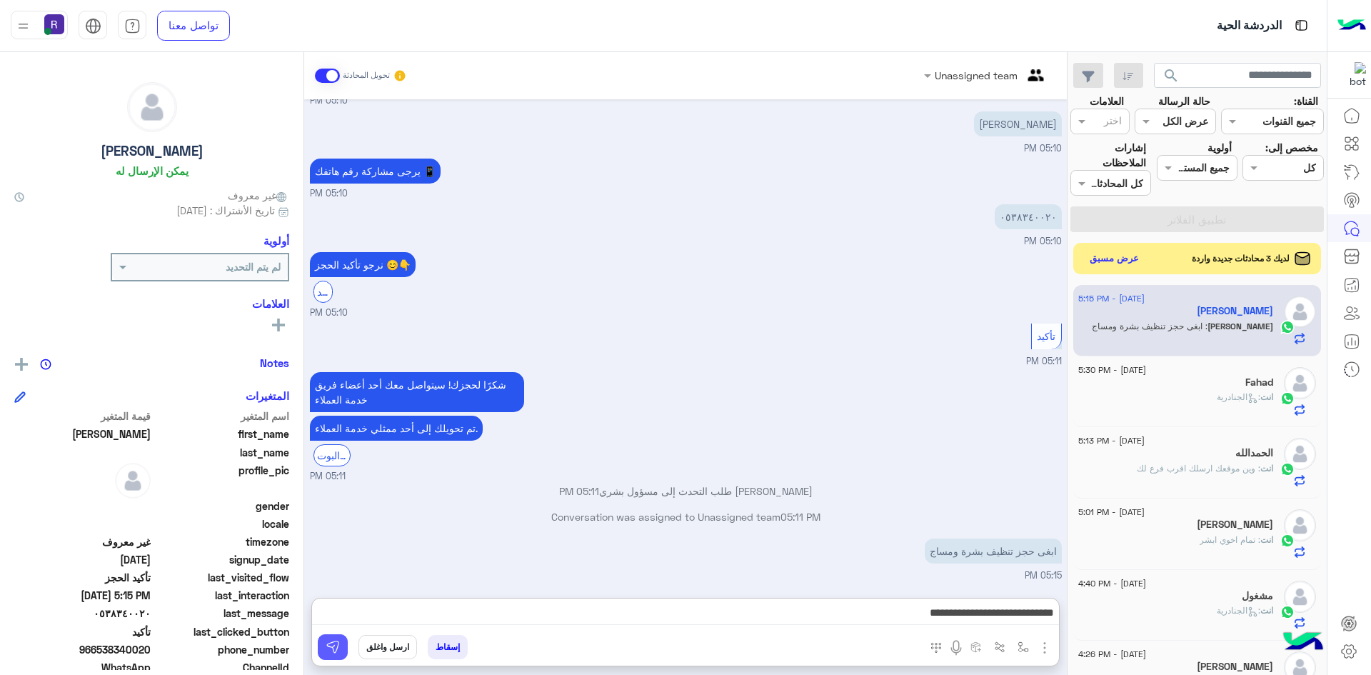
click at [338, 642] on img at bounding box center [333, 647] width 14 height 14
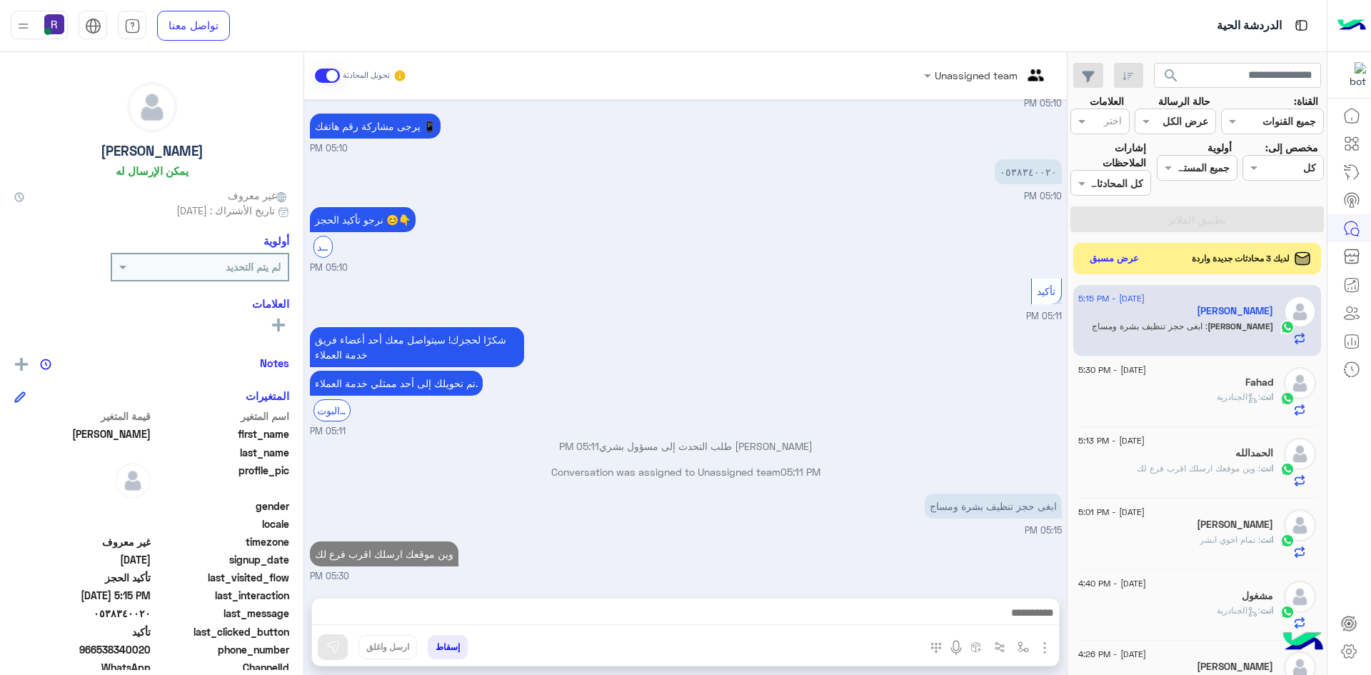
scroll to position [1367, 0]
click at [1105, 256] on button "عرض مسبق" at bounding box center [1114, 257] width 60 height 19
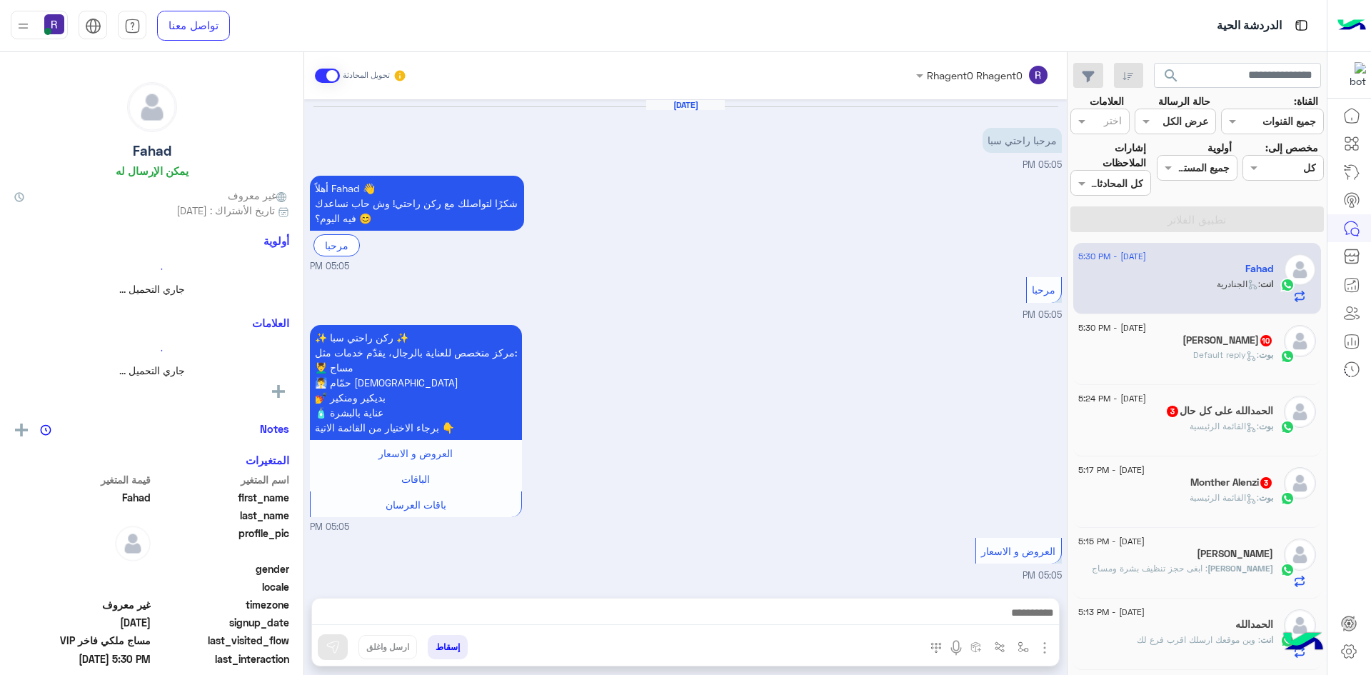
scroll to position [717, 0]
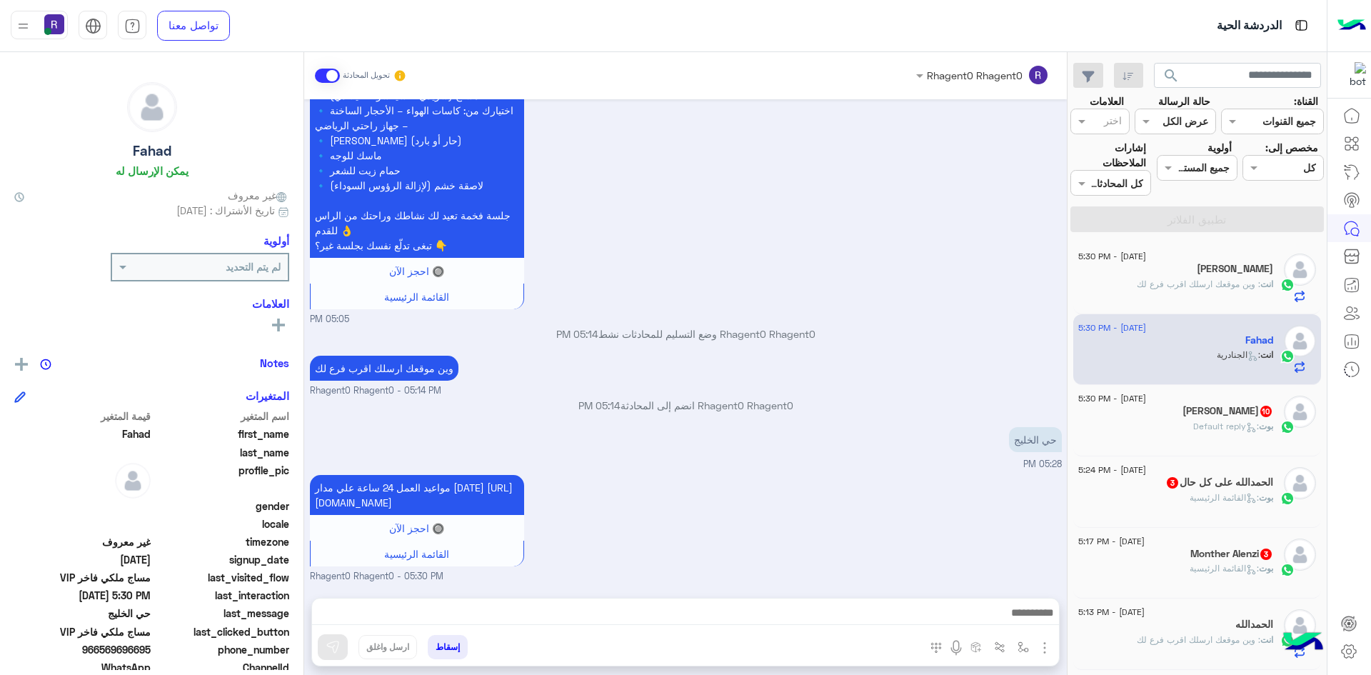
click at [1197, 566] on span ": القائمة الرئيسية" at bounding box center [1223, 568] width 69 height 11
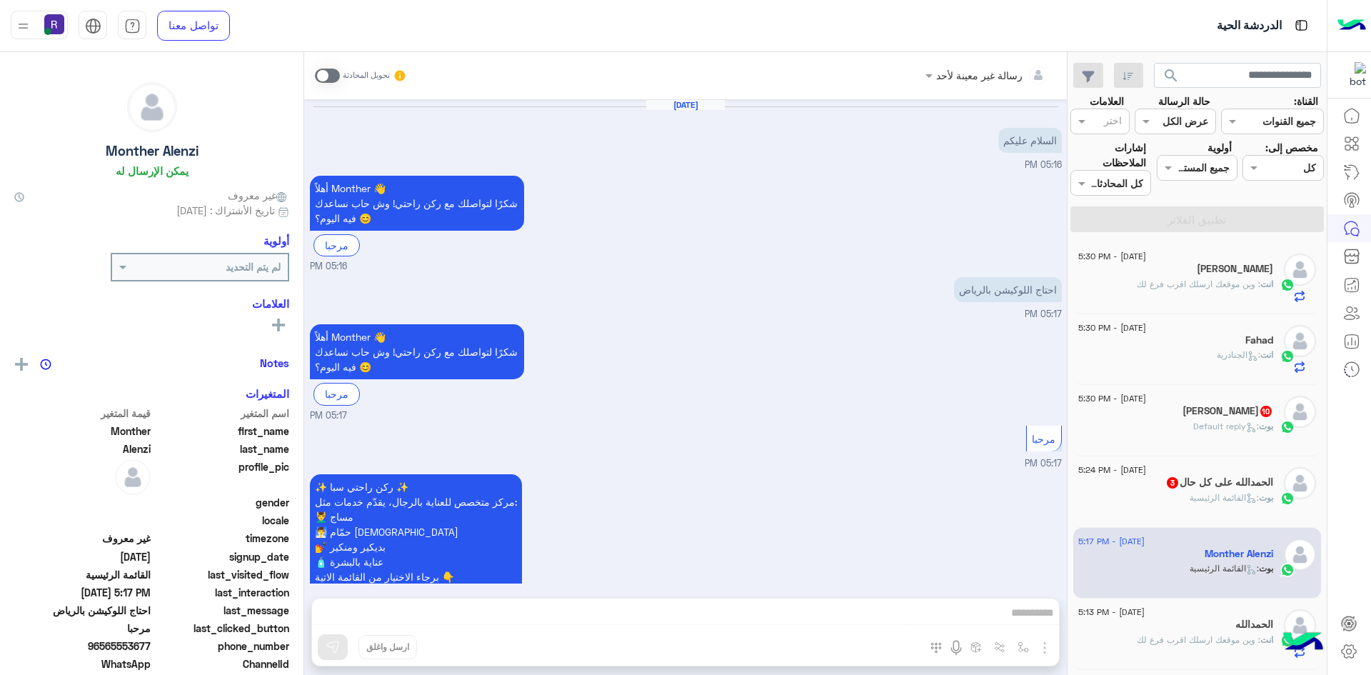
scroll to position [100, 0]
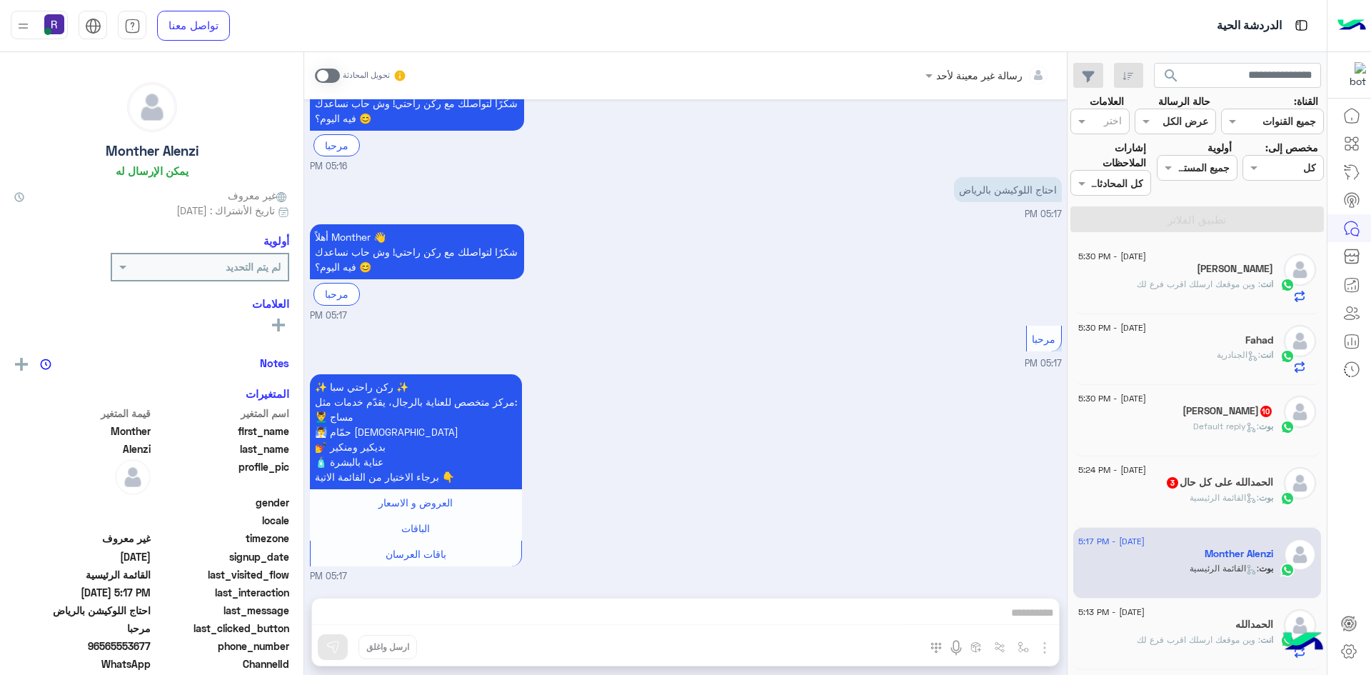
click at [336, 78] on span at bounding box center [327, 76] width 25 height 14
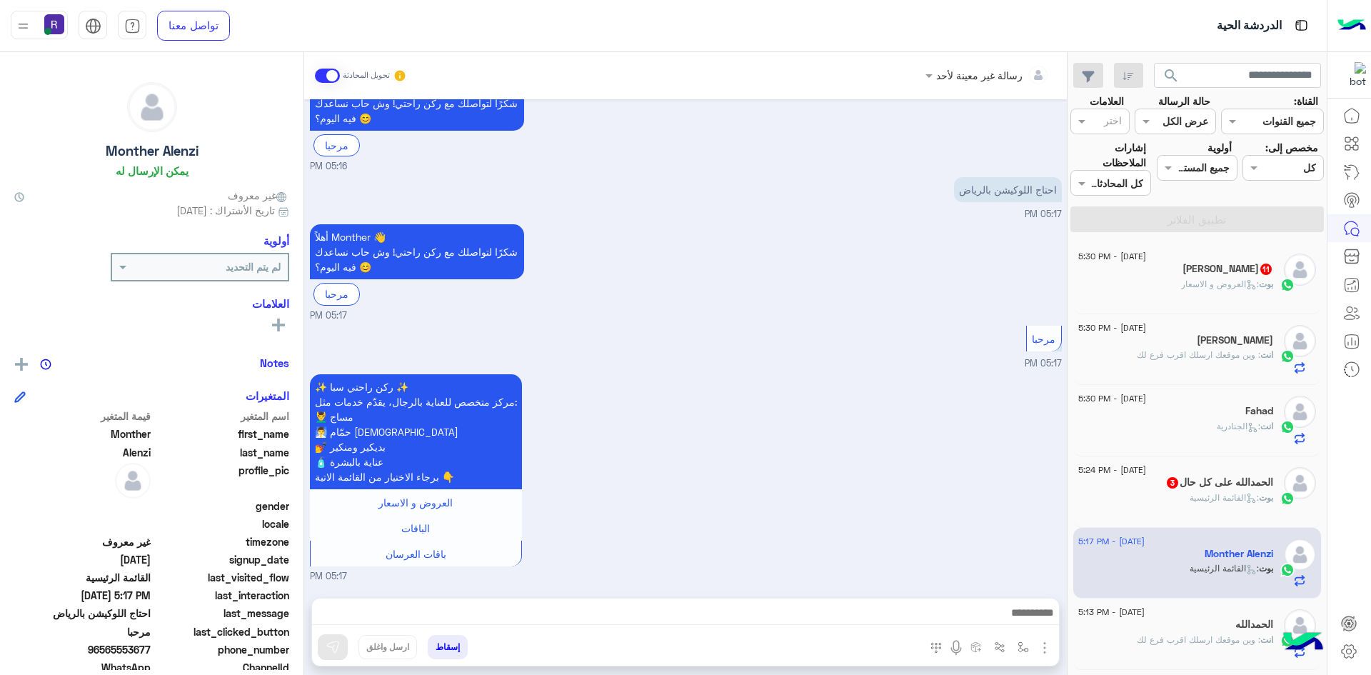
scroll to position [126, 0]
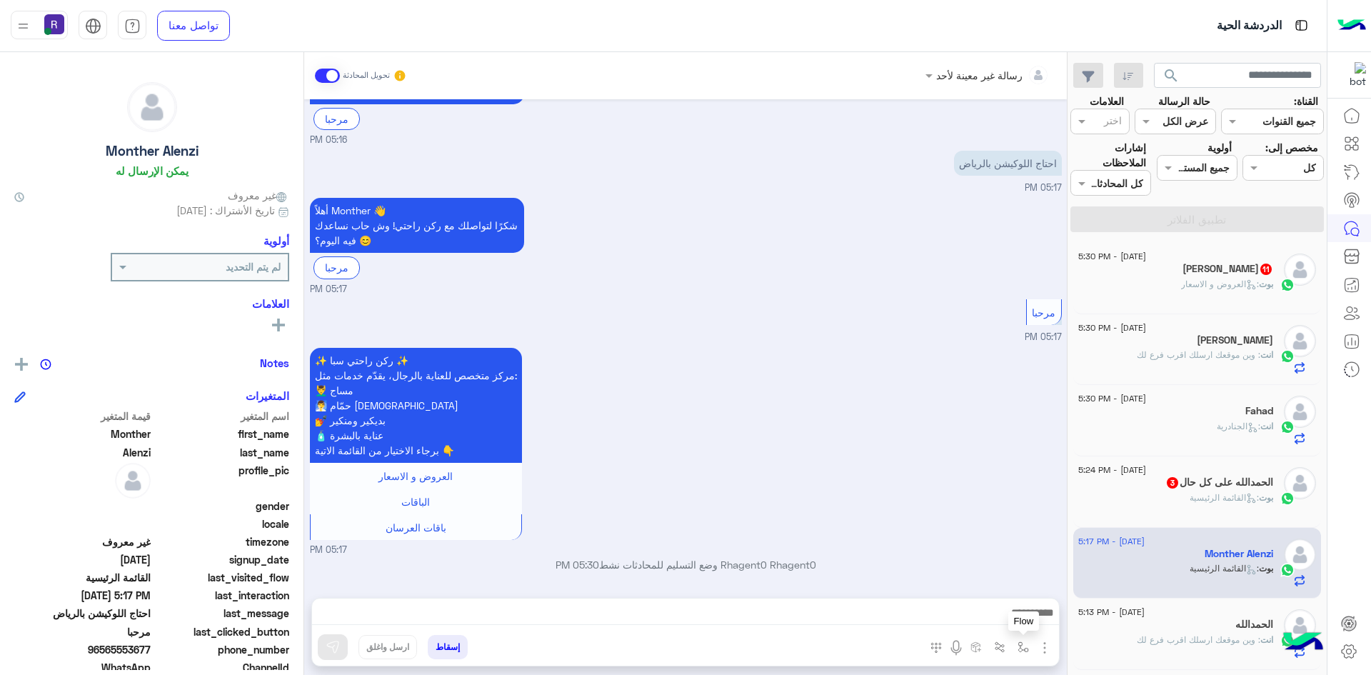
click at [1022, 646] on img "button" at bounding box center [1022, 646] width 11 height 11
click at [1011, 626] on div "أدخل اسم مجموعة الرسائل" at bounding box center [960, 616] width 150 height 26
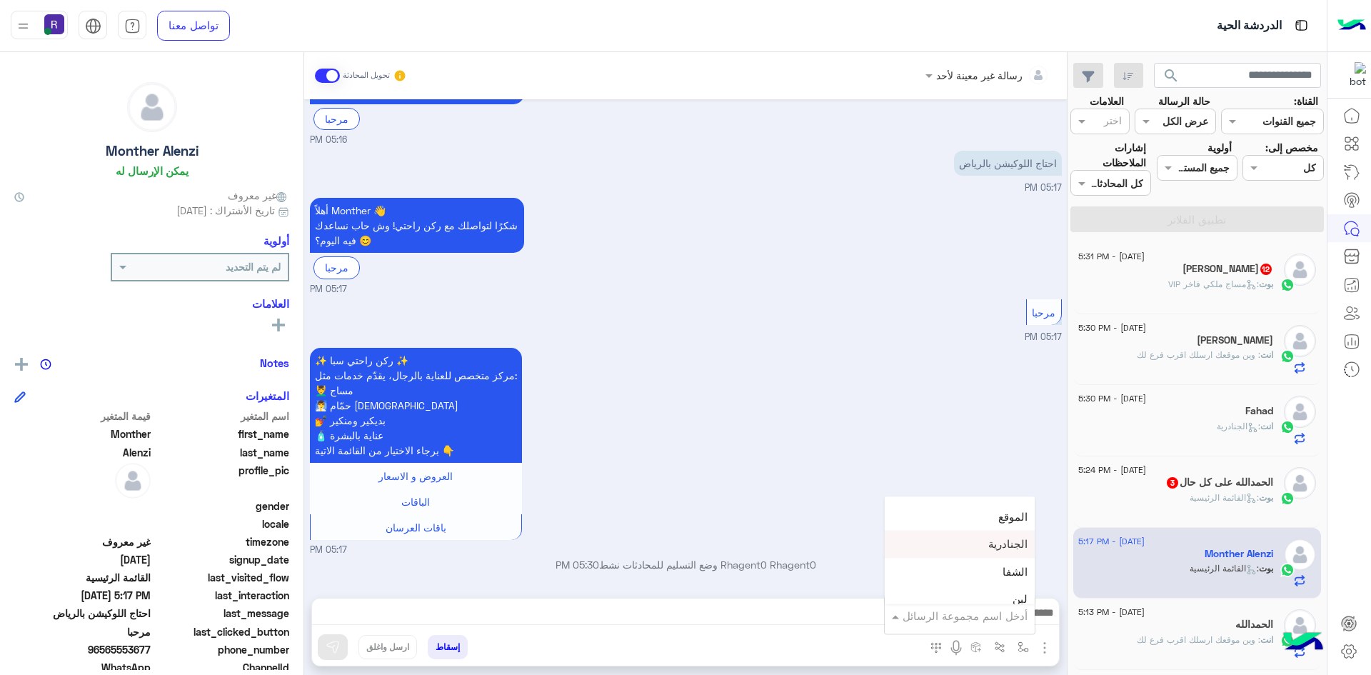
click at [983, 546] on div "الجنادرية" at bounding box center [960, 544] width 150 height 28
type textarea "*********"
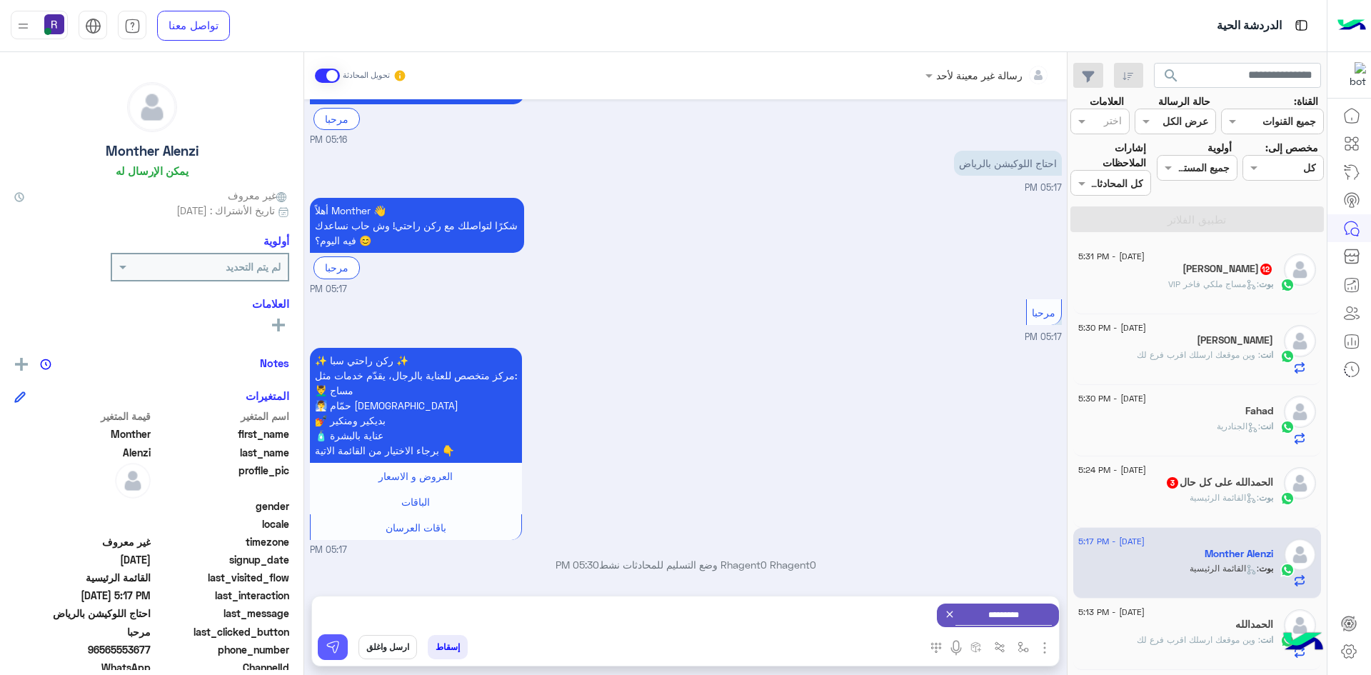
click at [336, 645] on img at bounding box center [333, 647] width 14 height 14
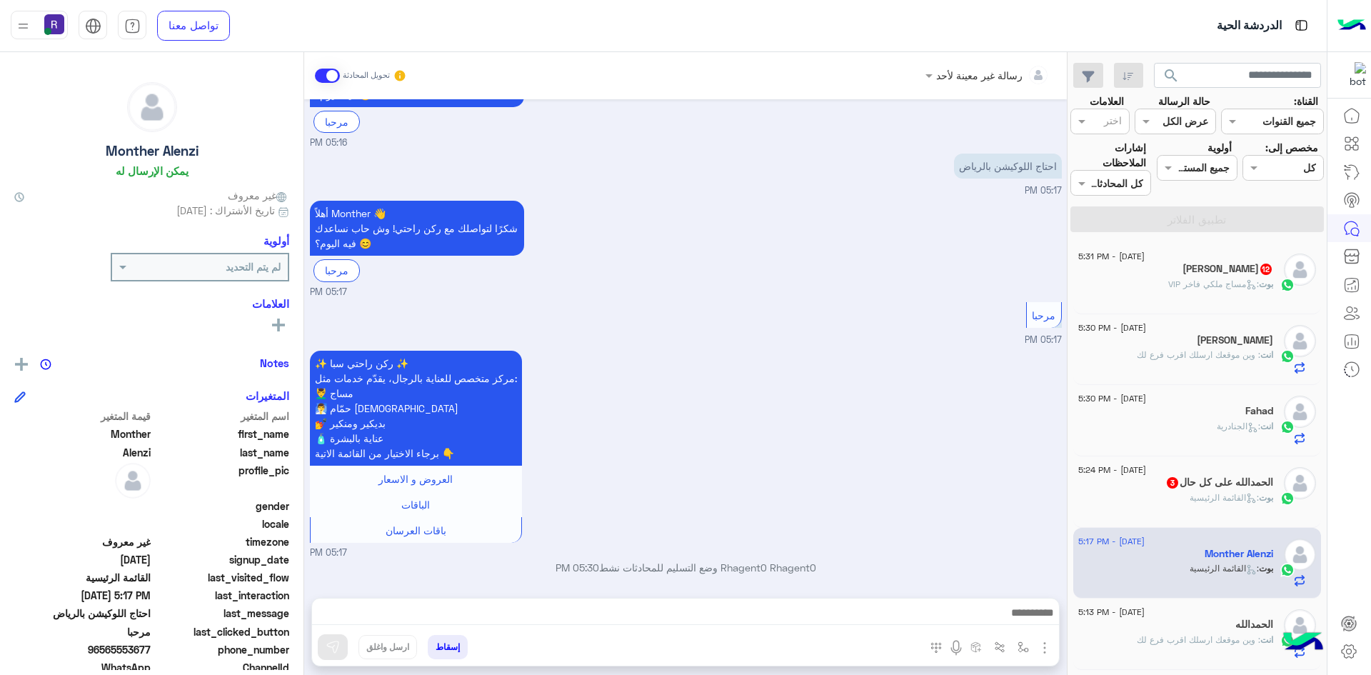
scroll to position [126, 0]
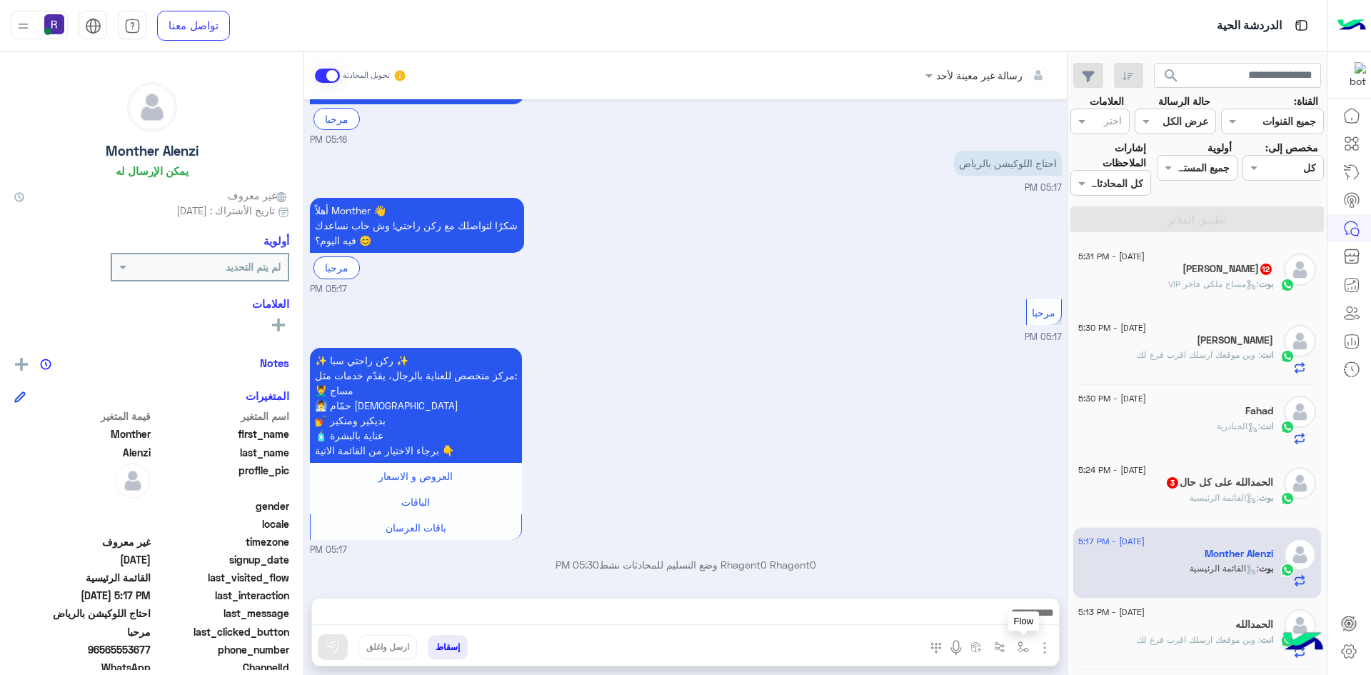
click at [1020, 650] on img "button" at bounding box center [1022, 646] width 11 height 11
click at [1024, 647] on img "button" at bounding box center [1022, 646] width 11 height 11
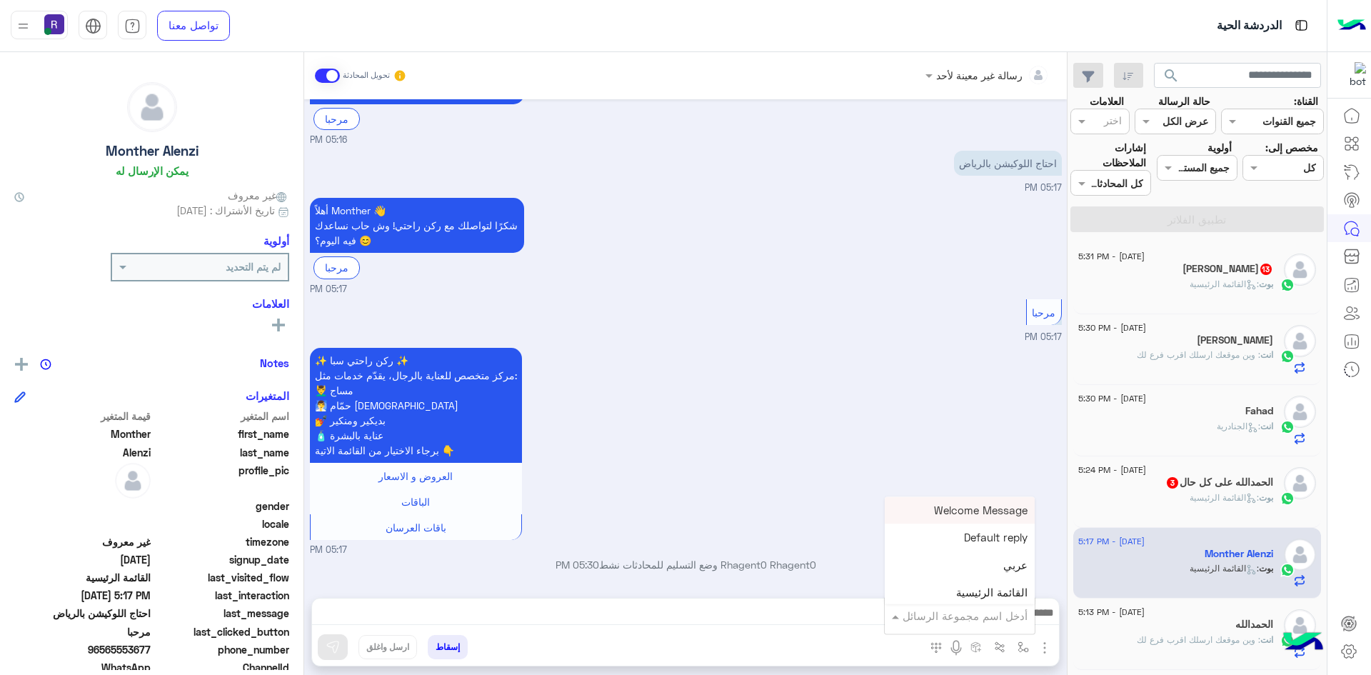
click at [1014, 620] on input "text" at bounding box center [979, 616] width 96 height 16
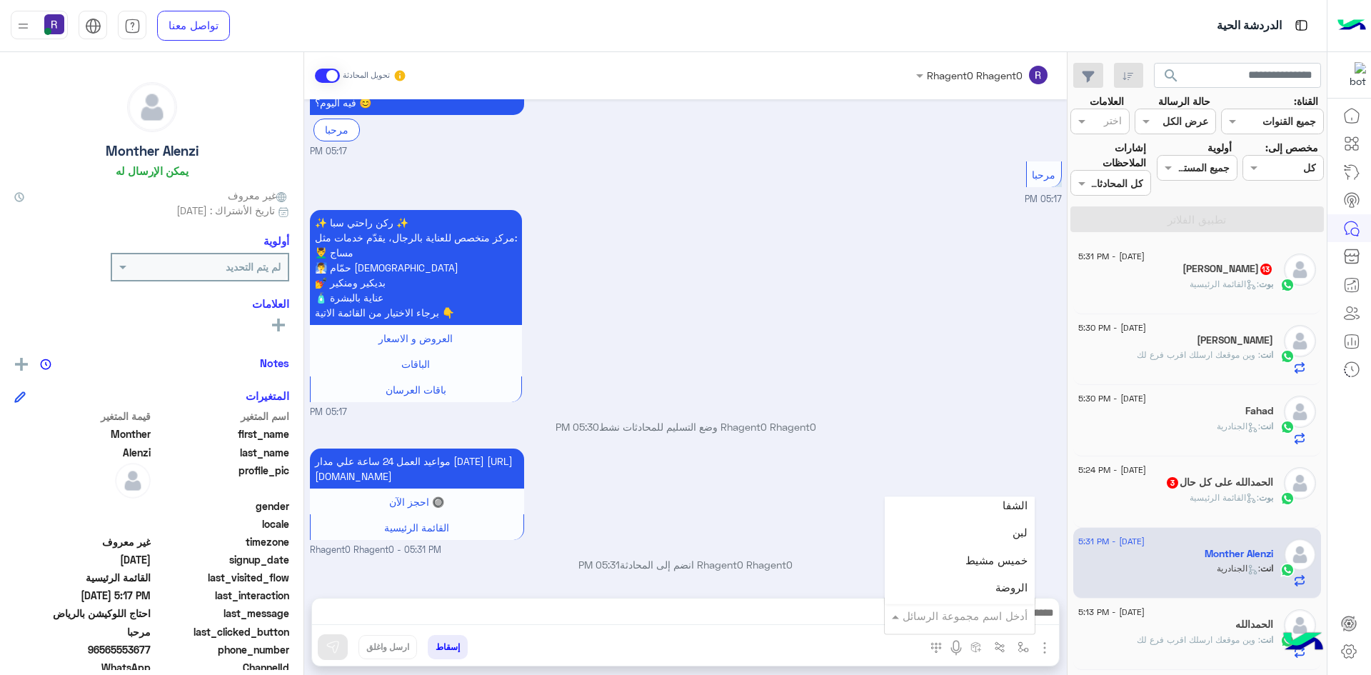
scroll to position [1000, 0]
click at [1012, 535] on div "لبن" at bounding box center [960, 528] width 150 height 28
type textarea "***"
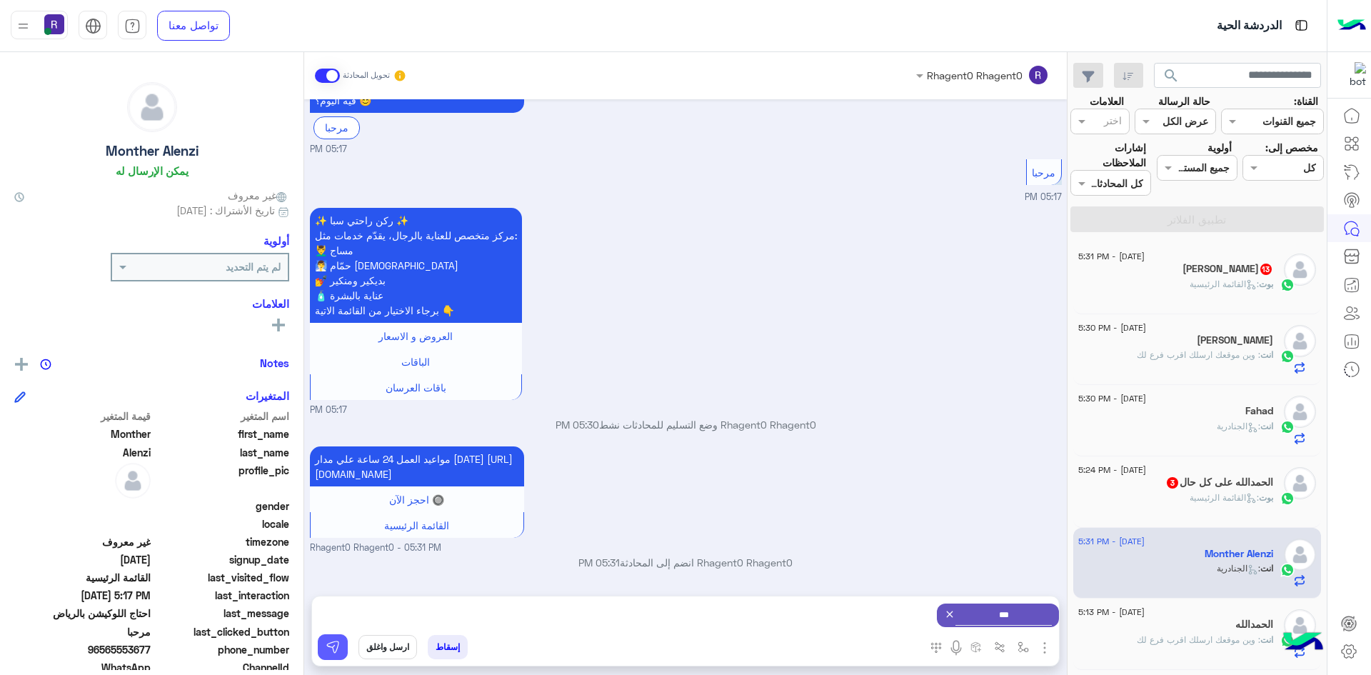
click at [344, 649] on button at bounding box center [333, 647] width 30 height 26
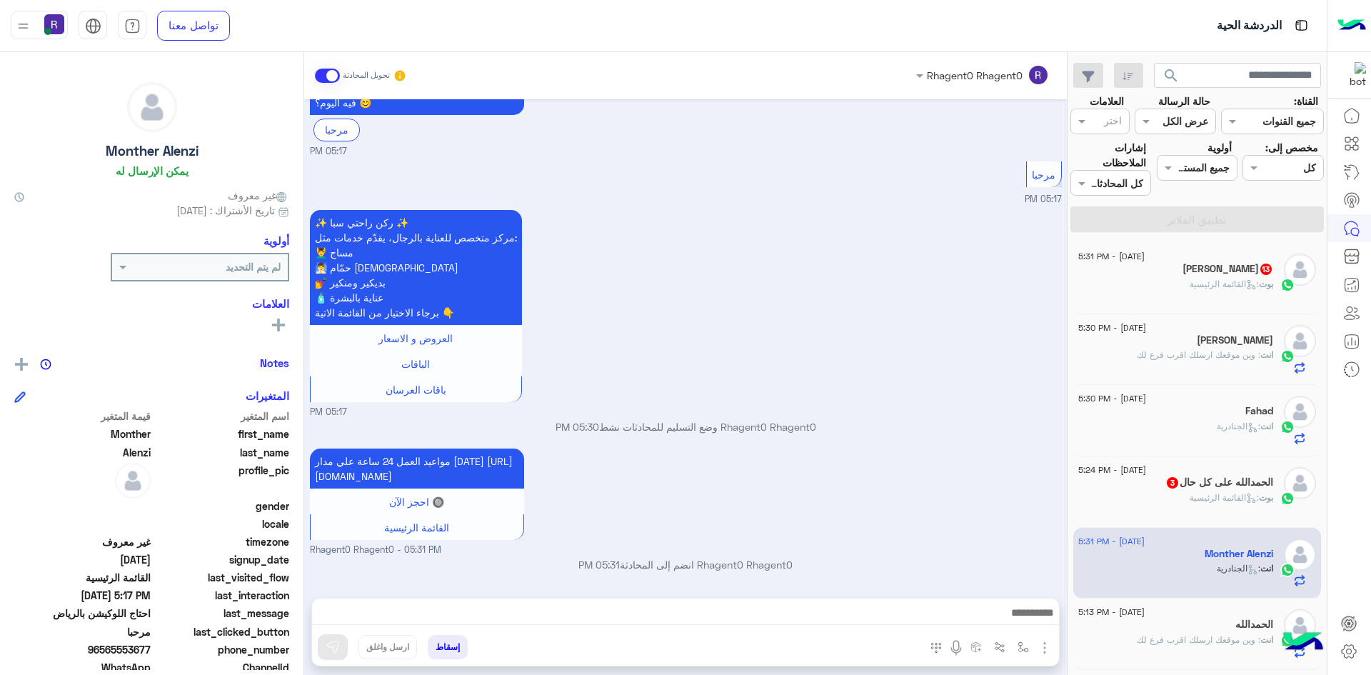
scroll to position [279, 0]
click at [1238, 471] on div "28 August - 5:24 PM" at bounding box center [1175, 471] width 195 height 9
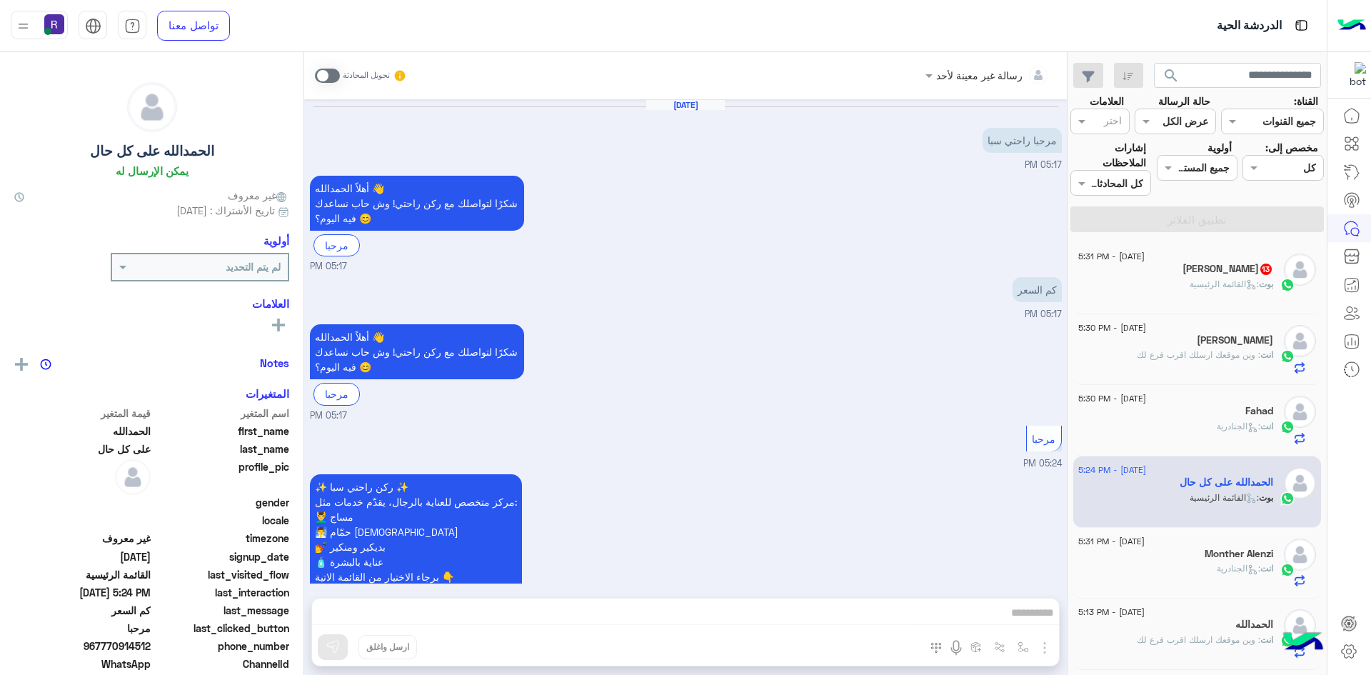
scroll to position [100, 0]
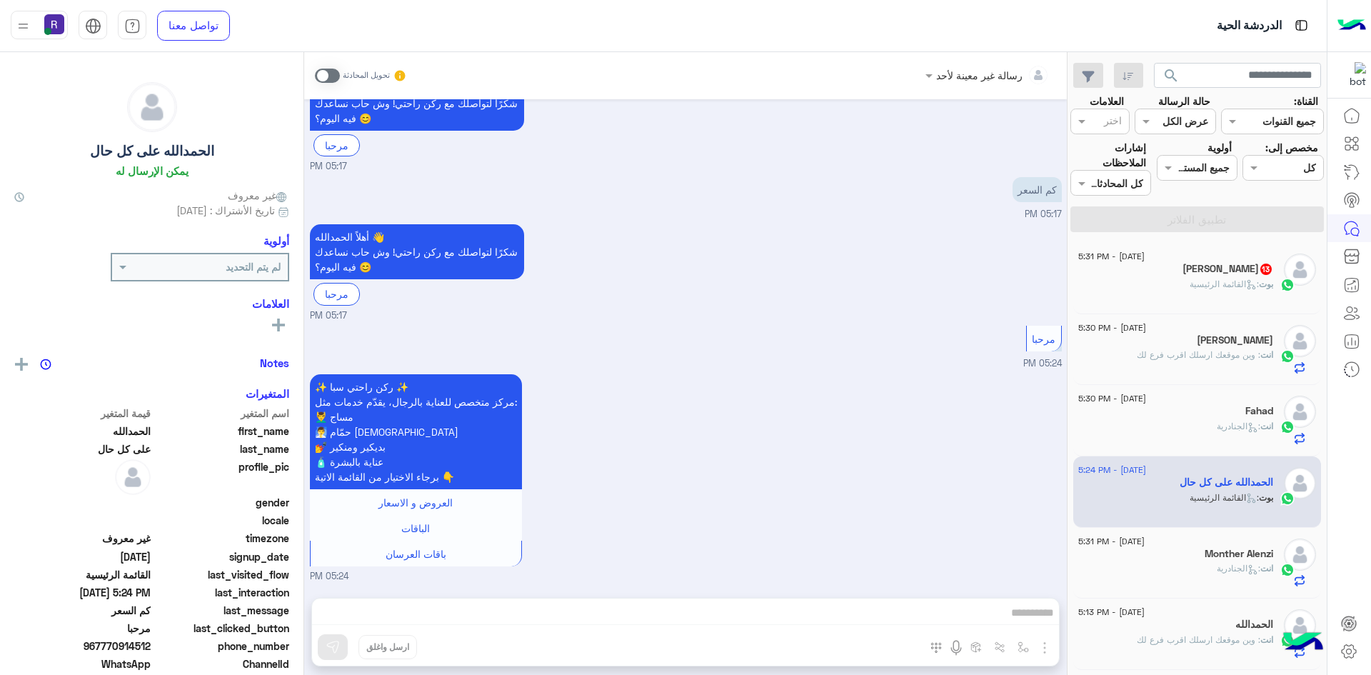
click at [337, 75] on span at bounding box center [327, 76] width 25 height 14
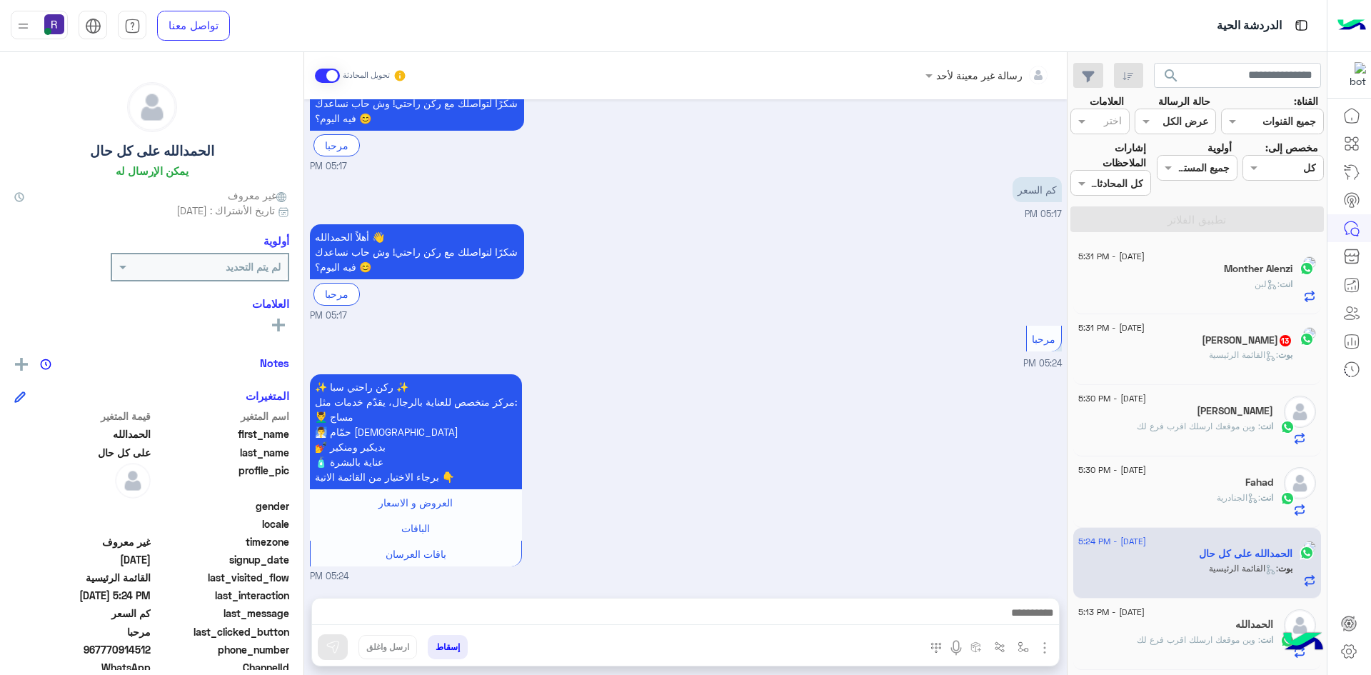
scroll to position [126, 0]
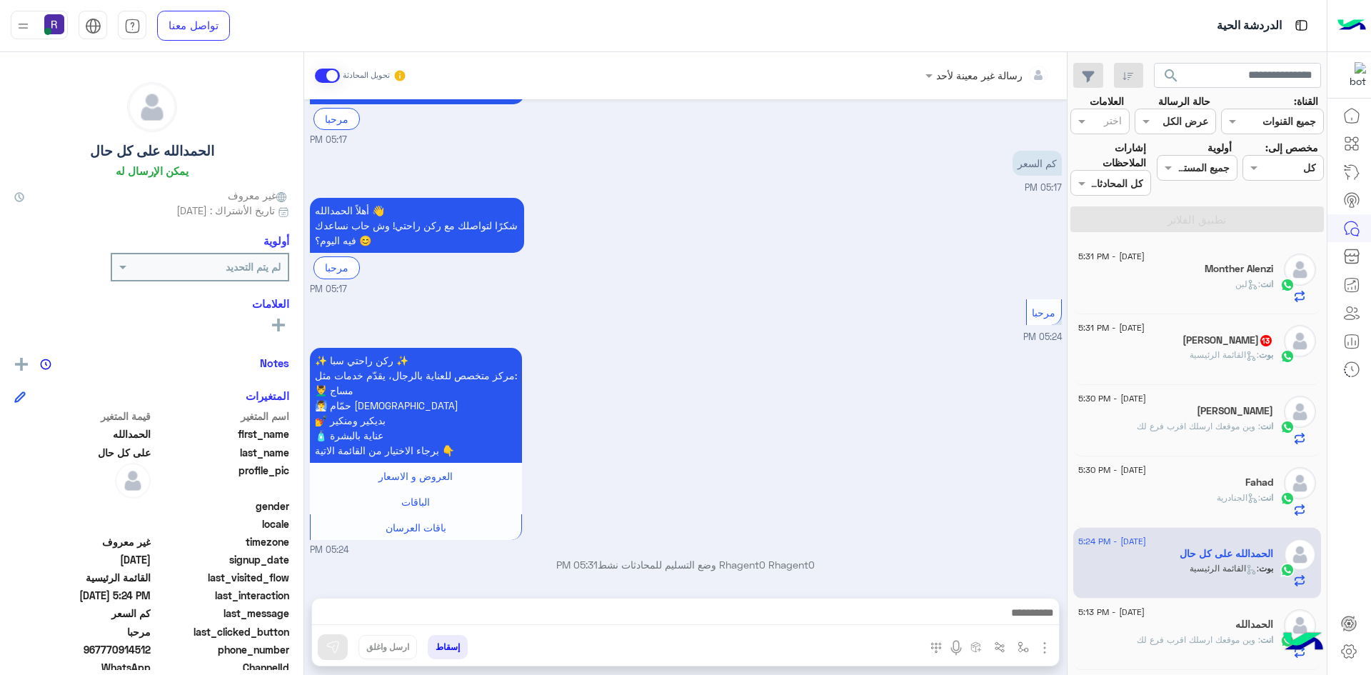
click at [1042, 643] on img "button" at bounding box center [1044, 647] width 17 height 17
click at [1033, 624] on button "الصور" at bounding box center [1022, 616] width 61 height 29
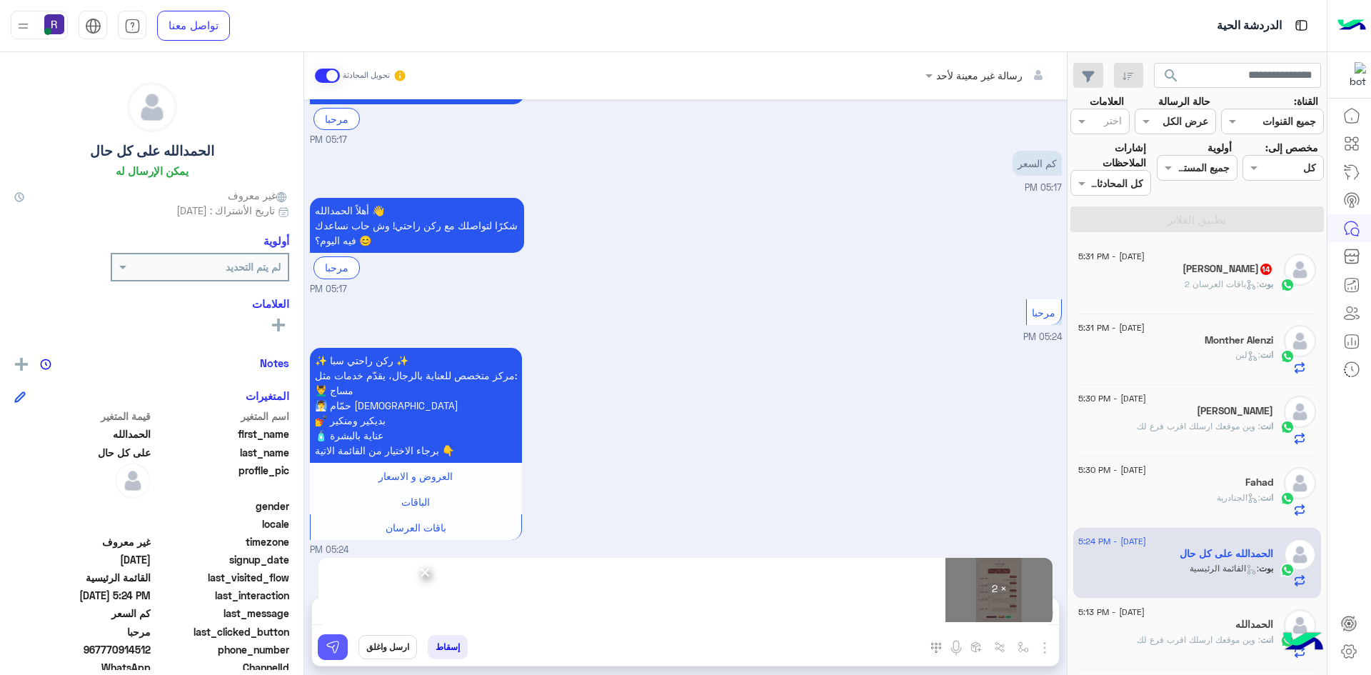
click at [339, 650] on img at bounding box center [333, 647] width 14 height 14
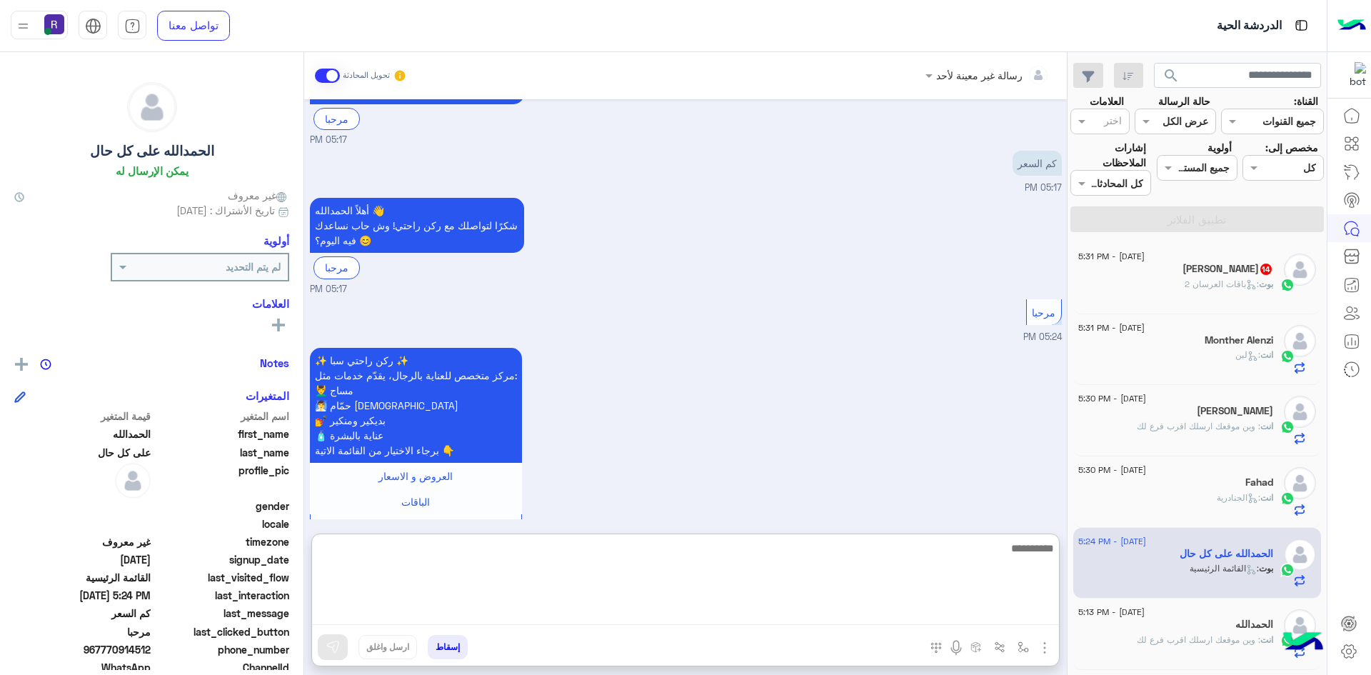
paste textarea "**********"
type textarea "**********"
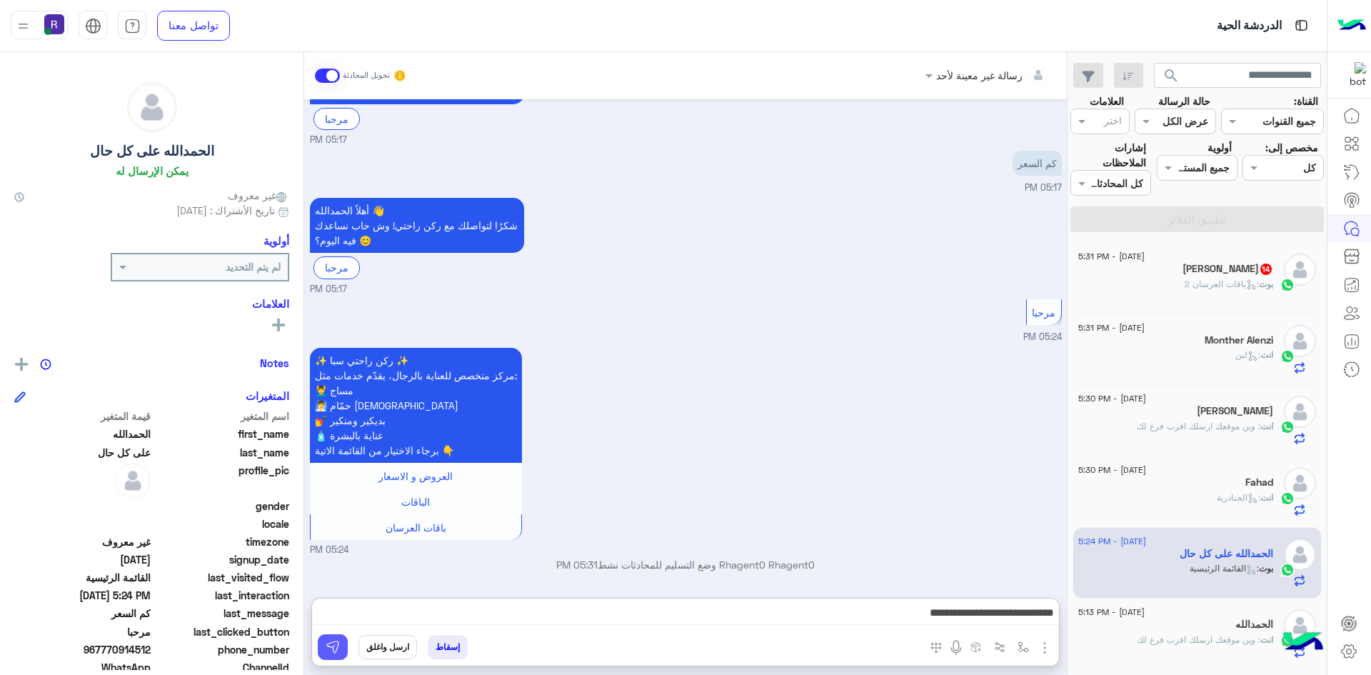
click at [339, 646] on img at bounding box center [333, 647] width 14 height 14
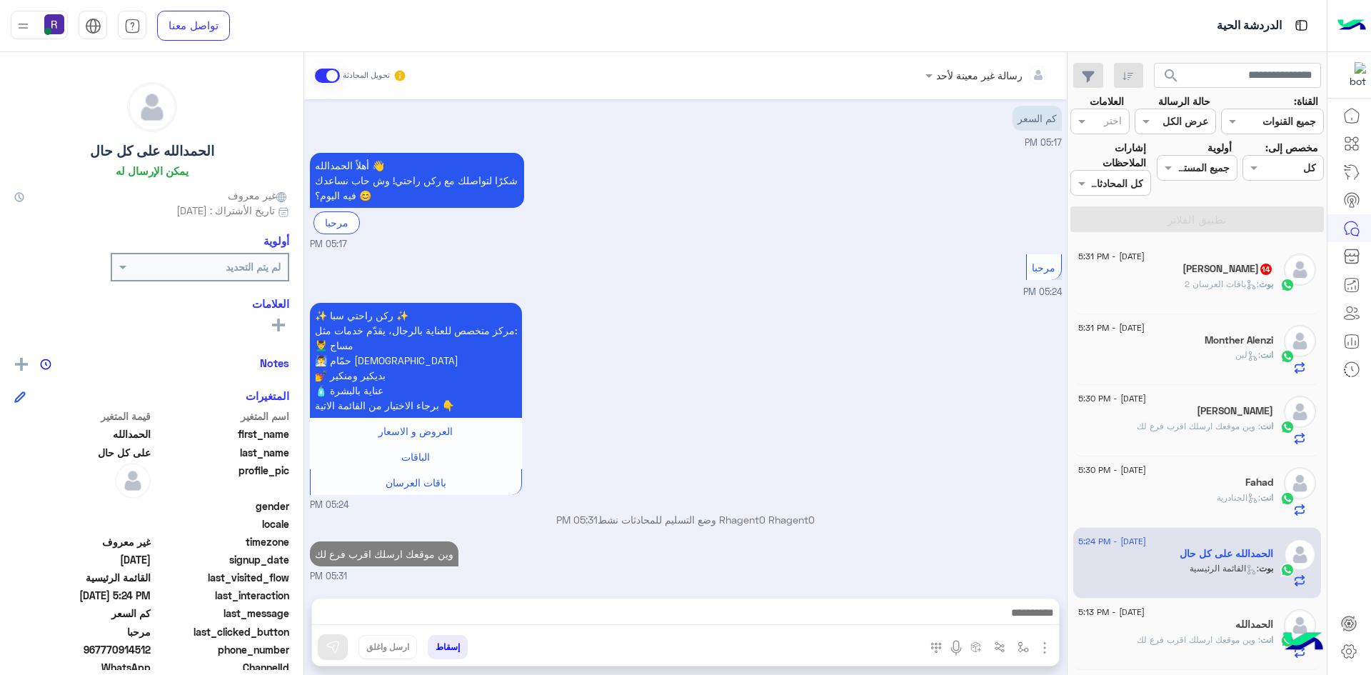
click at [1179, 296] on div "بوت : باقات العرسان 2" at bounding box center [1175, 290] width 195 height 25
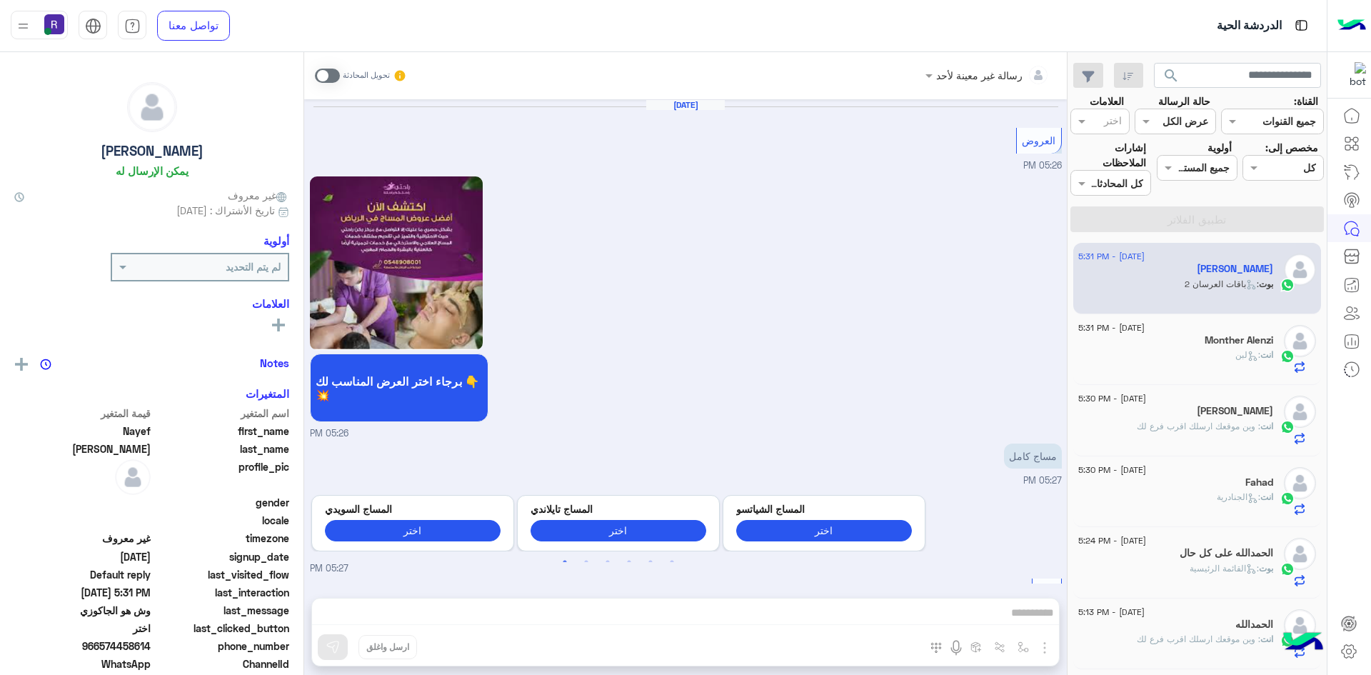
scroll to position [2106, 0]
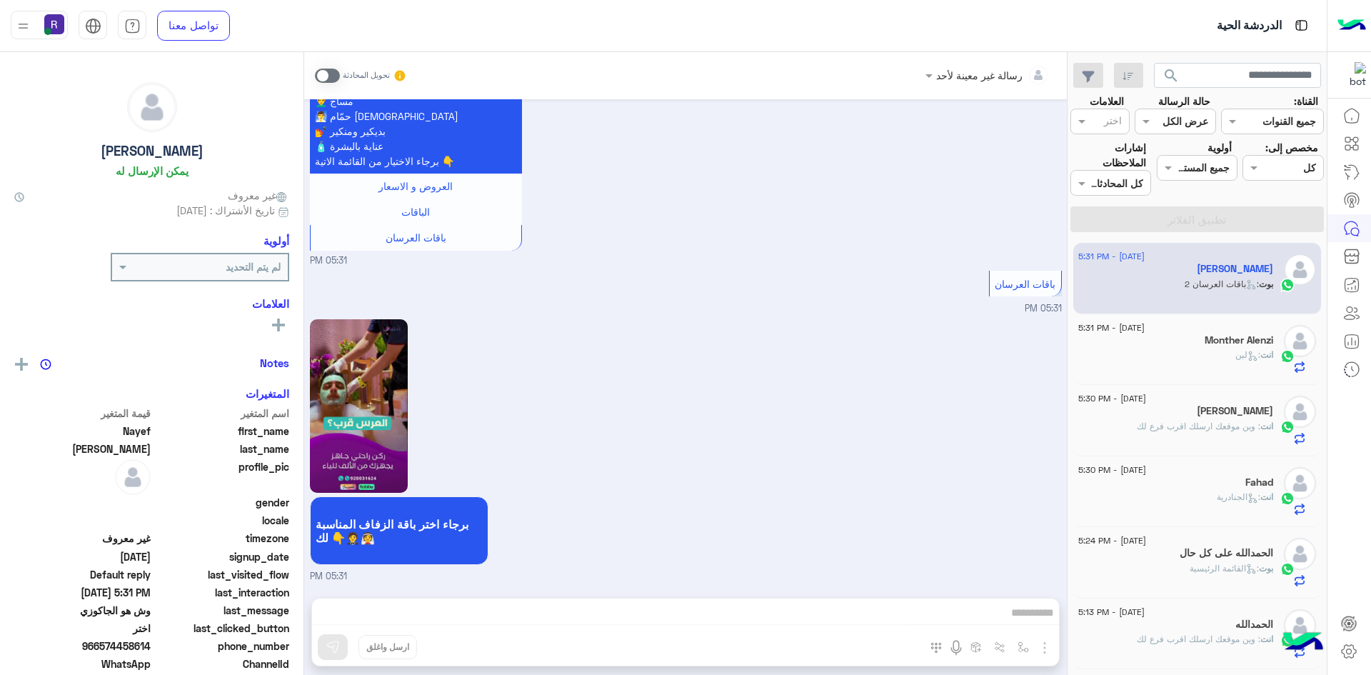
click at [332, 79] on span at bounding box center [327, 76] width 25 height 14
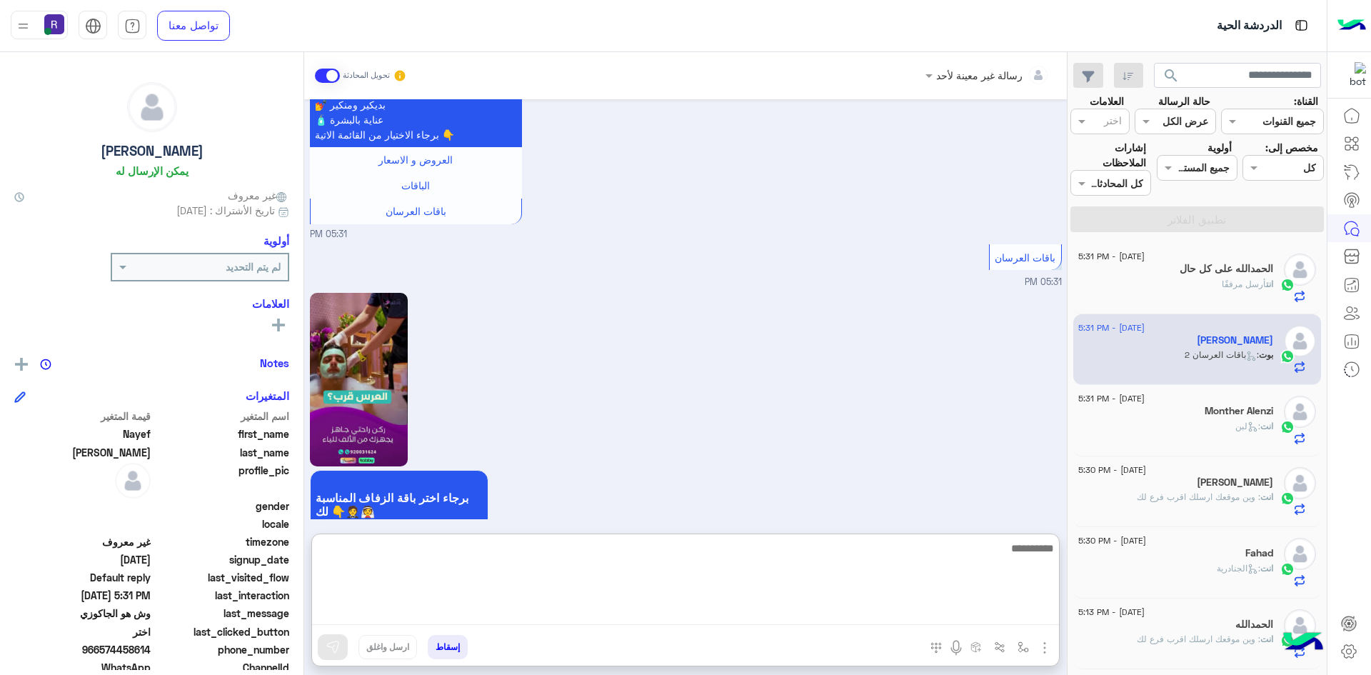
paste textarea "**********"
type textarea "**********"
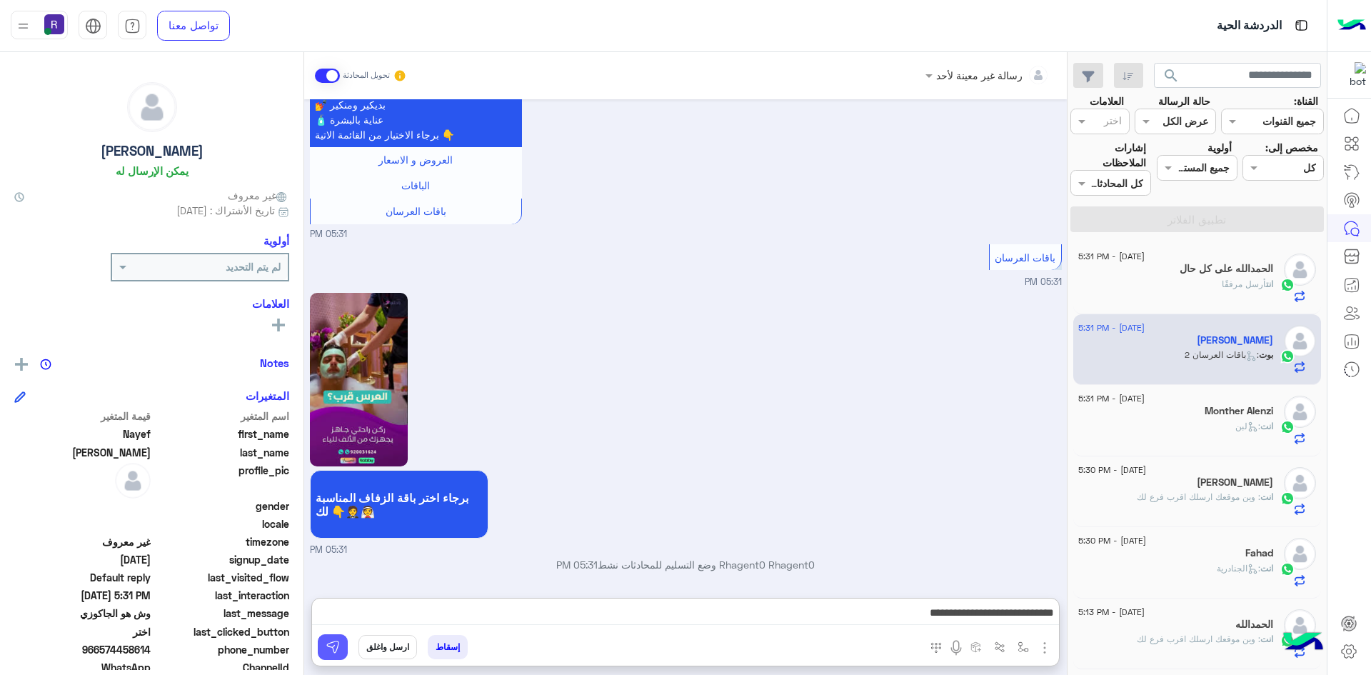
click at [336, 653] on img at bounding box center [333, 647] width 14 height 14
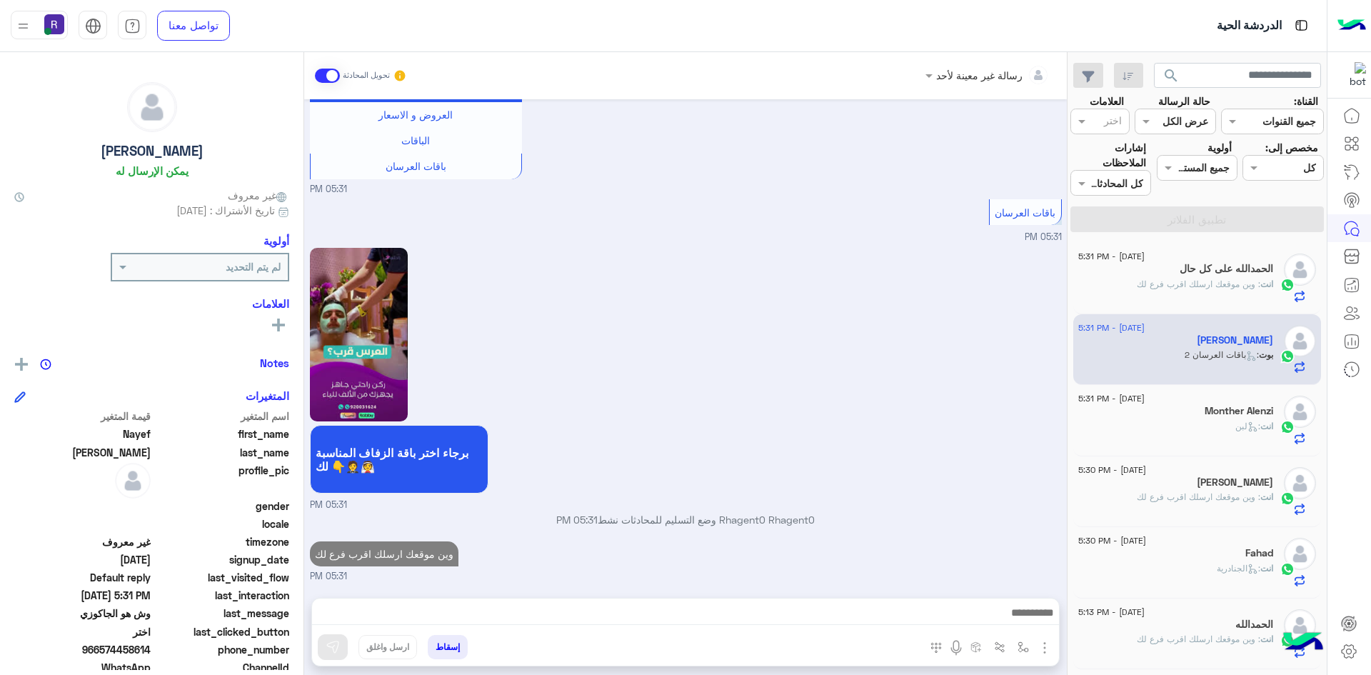
scroll to position [2178, 0]
click at [1239, 569] on span ": الجنادرية" at bounding box center [1239, 568] width 44 height 11
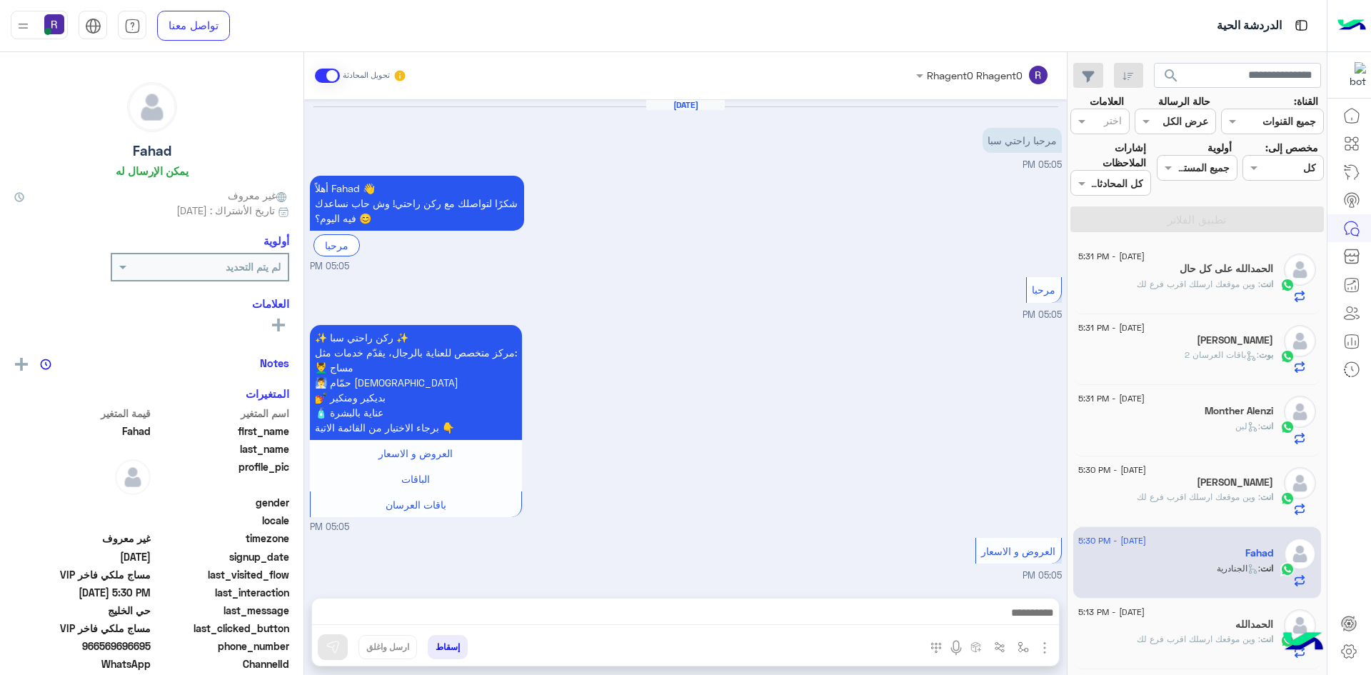
scroll to position [717, 0]
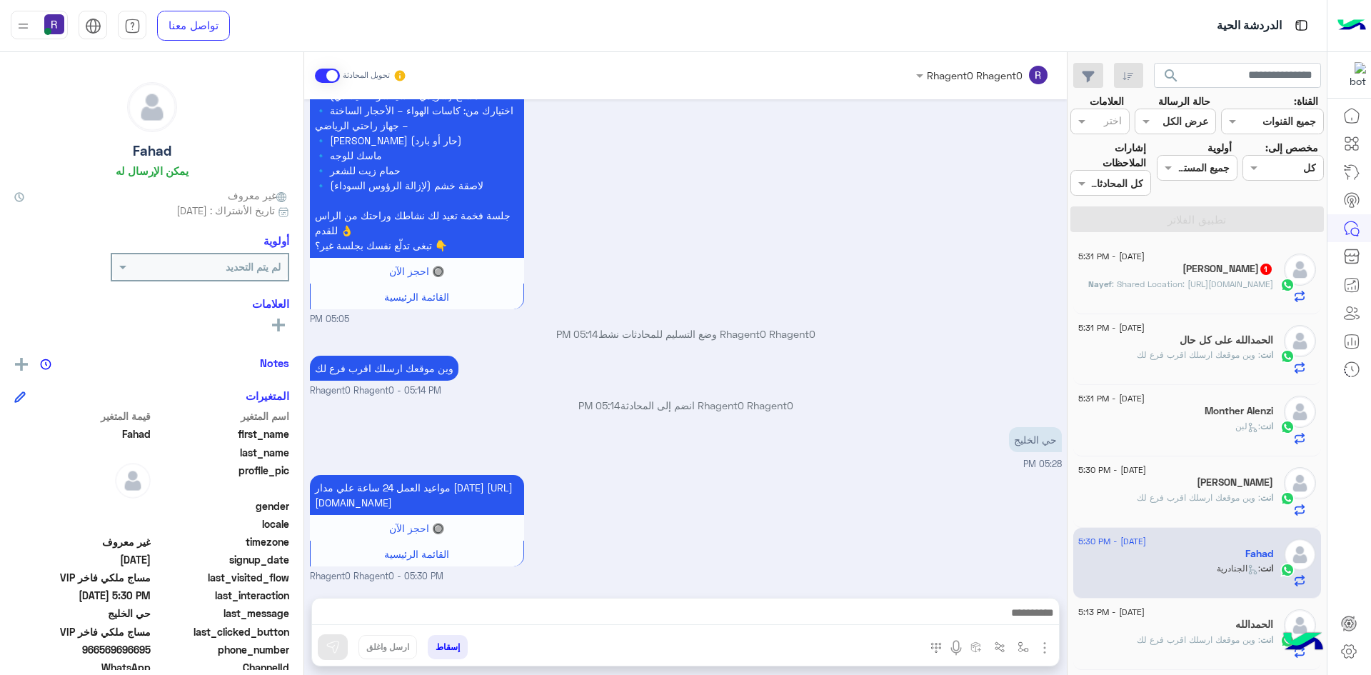
click at [1254, 274] on h5 "Nayef Abu Ahmed 1" at bounding box center [1227, 269] width 91 height 12
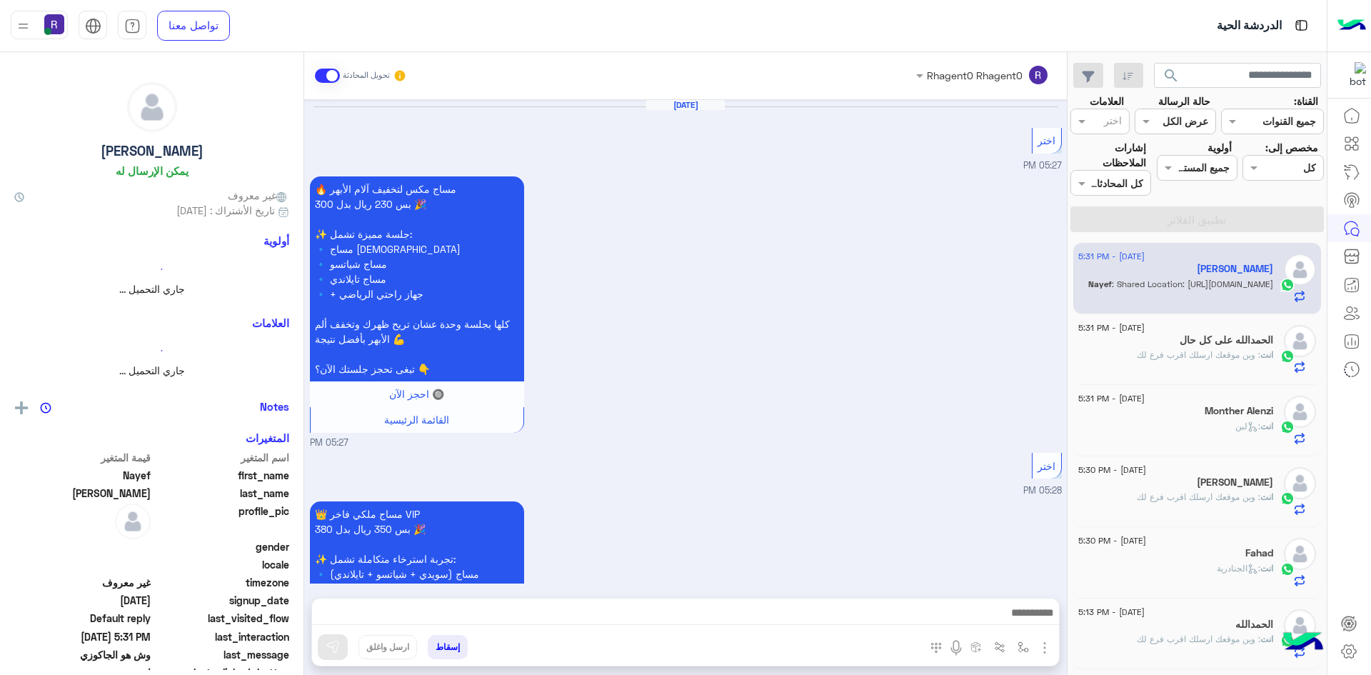
scroll to position [1831, 0]
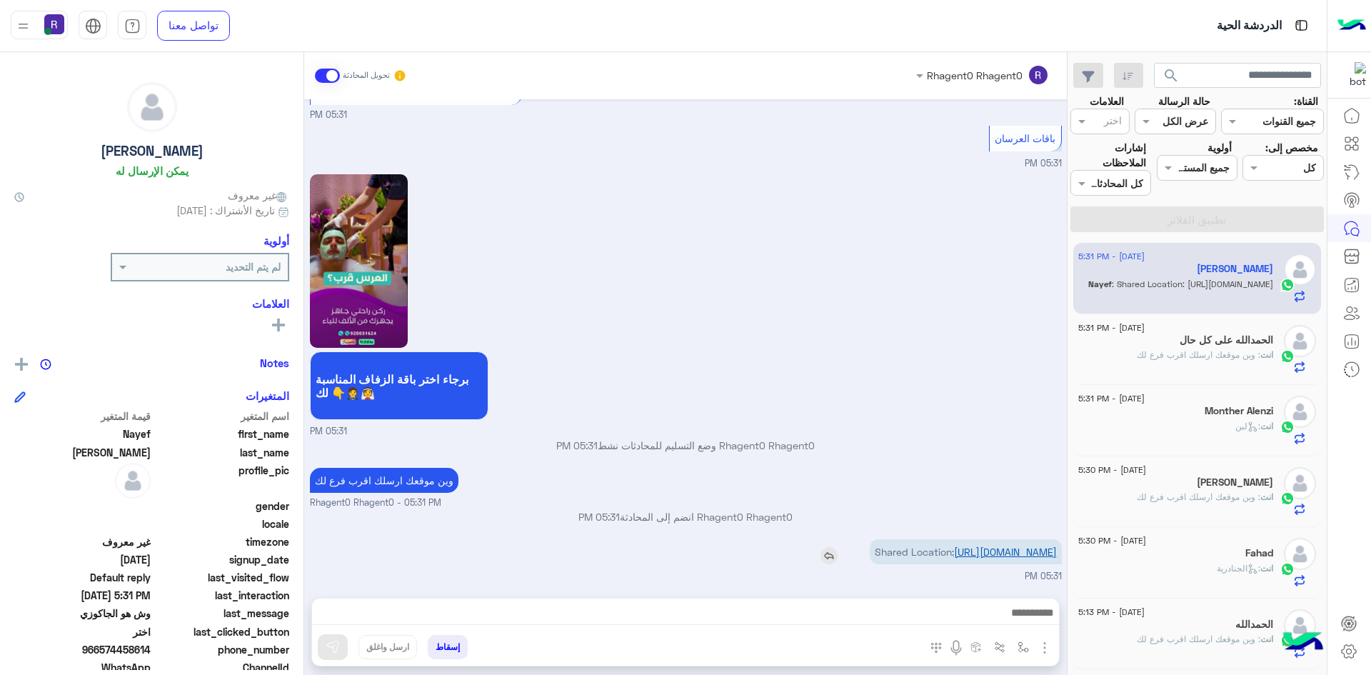
click at [1004, 545] on link "[URL][DOMAIN_NAME]" at bounding box center [1005, 551] width 103 height 12
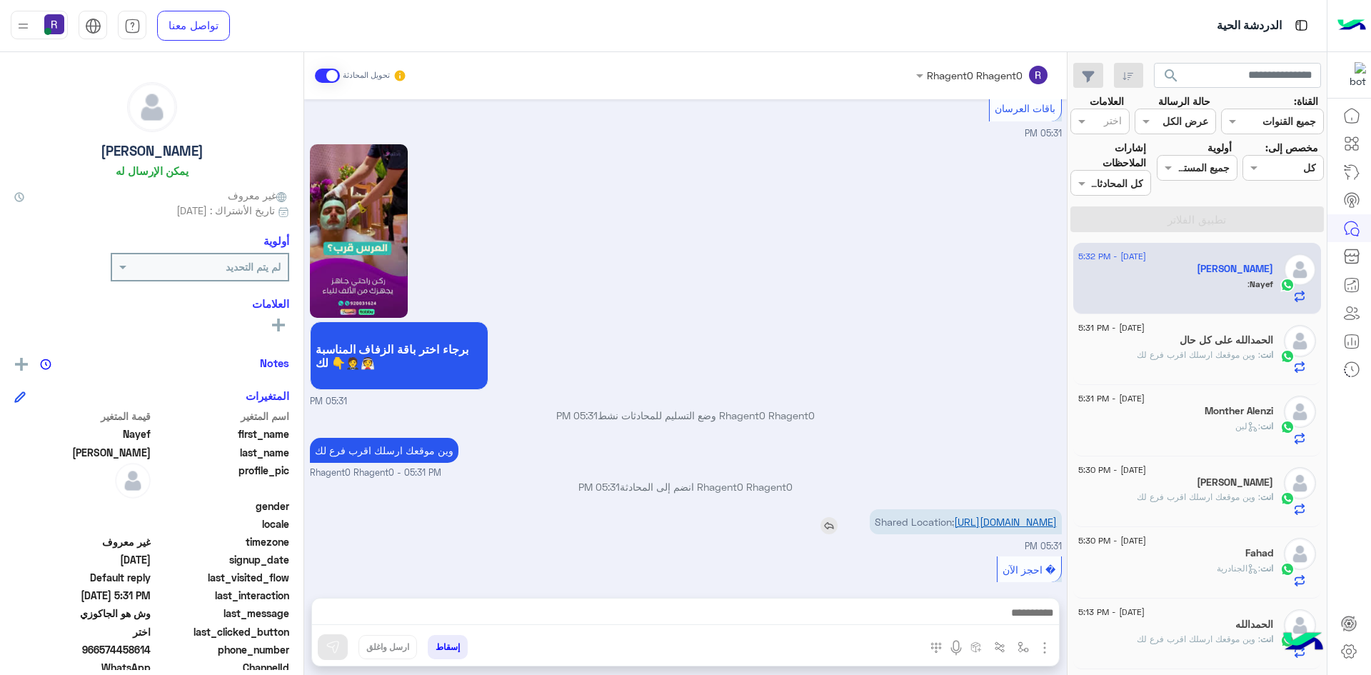
scroll to position [1879, 0]
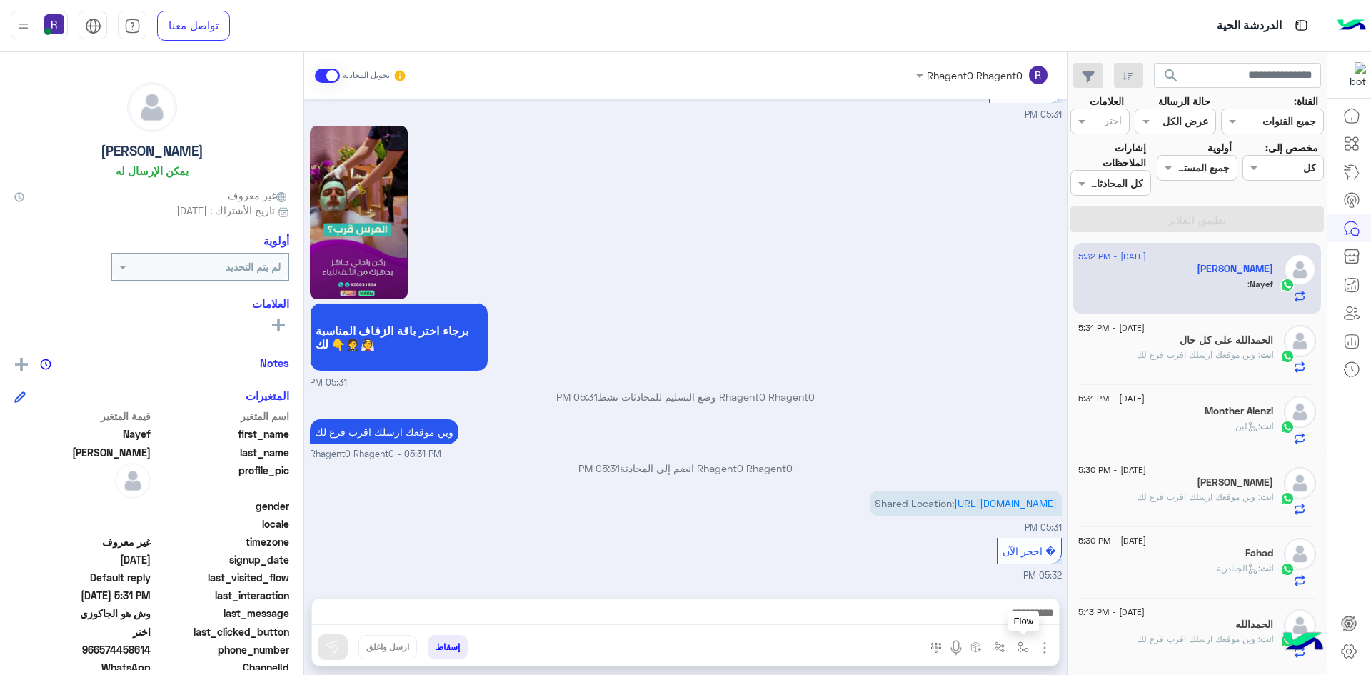
click at [1025, 648] on img "button" at bounding box center [1022, 646] width 11 height 11
click at [1003, 615] on input "text" at bounding box center [979, 616] width 96 height 16
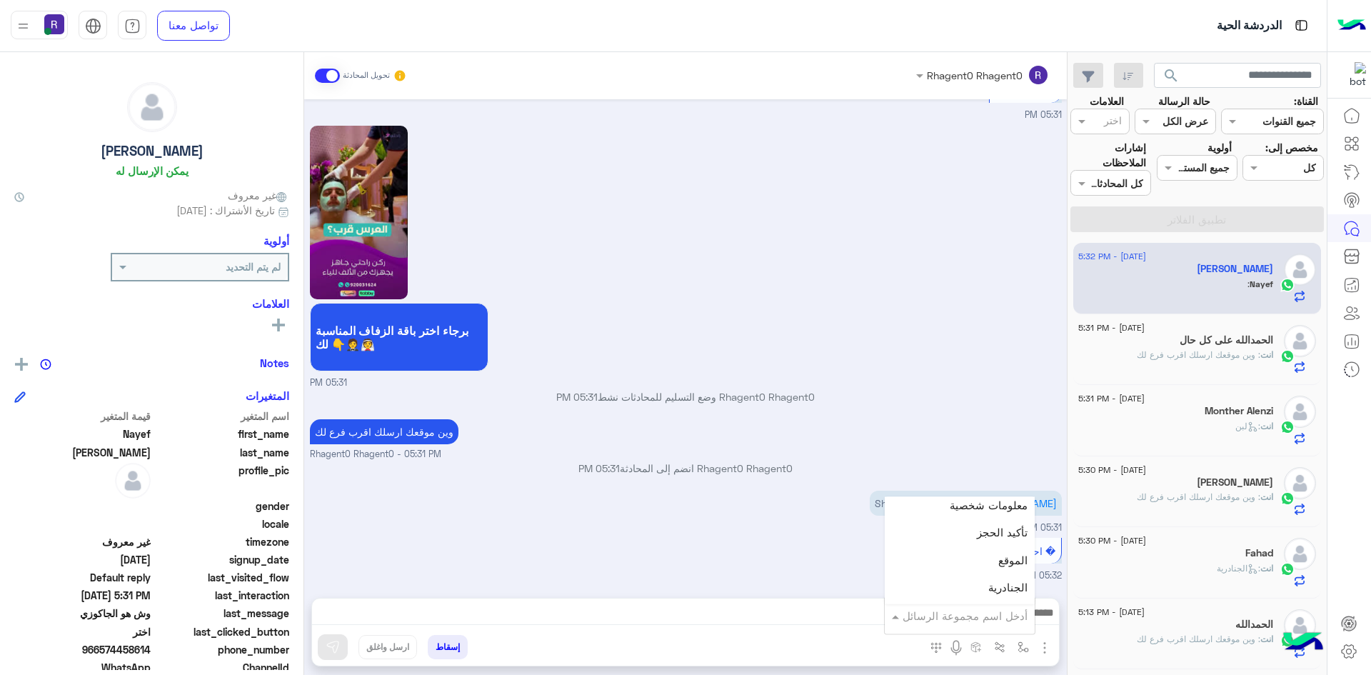
scroll to position [928, 0]
click at [992, 598] on div "لبن" at bounding box center [960, 599] width 150 height 28
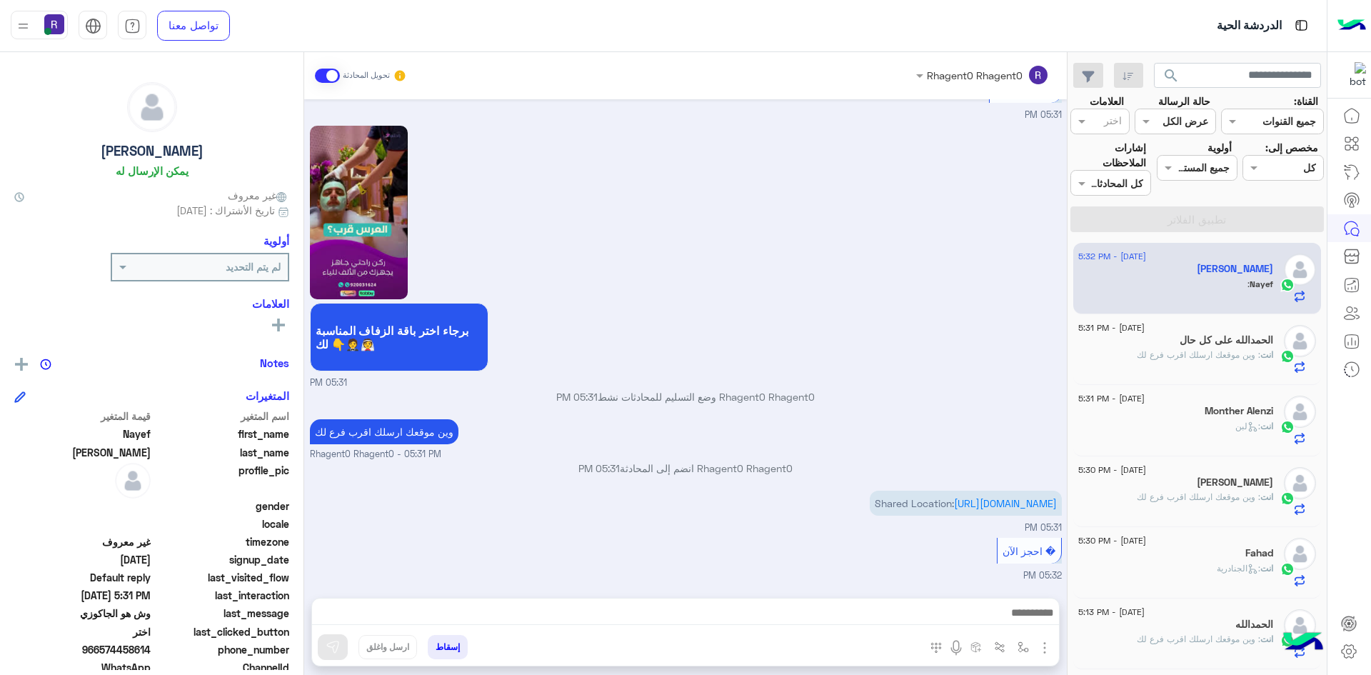
type textarea "***"
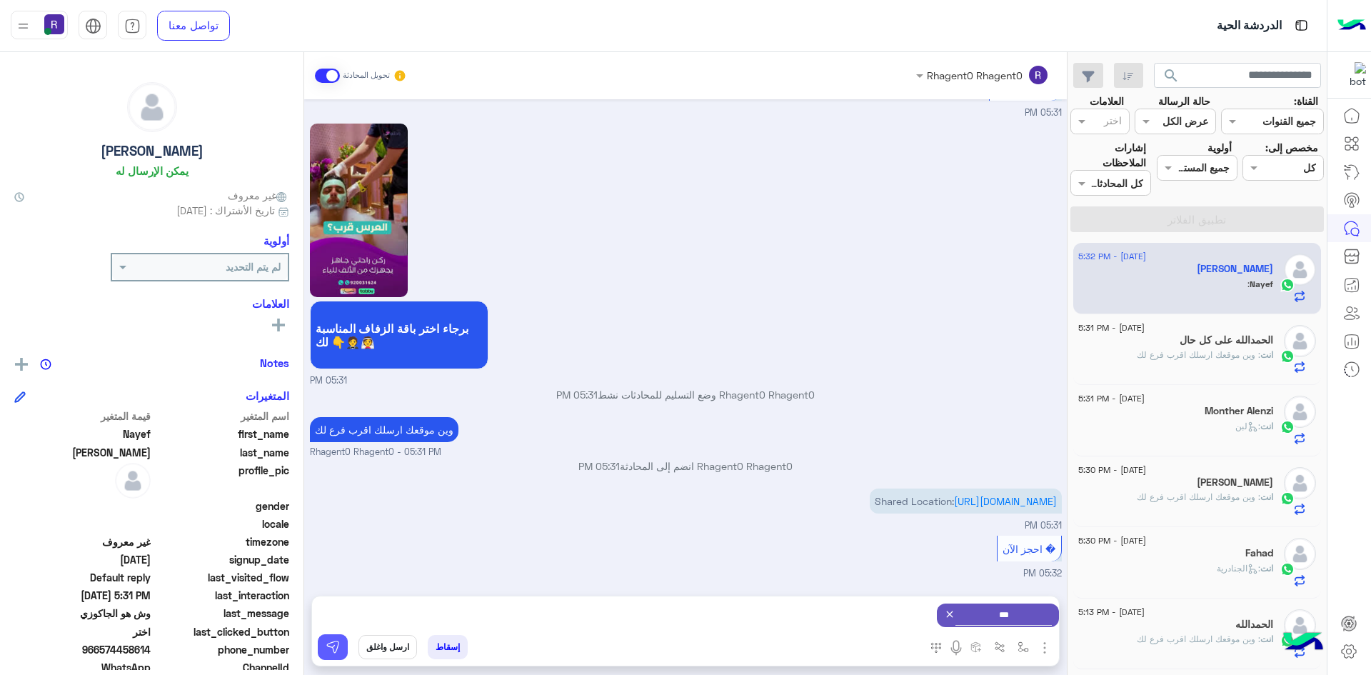
click at [336, 641] on img at bounding box center [333, 647] width 14 height 14
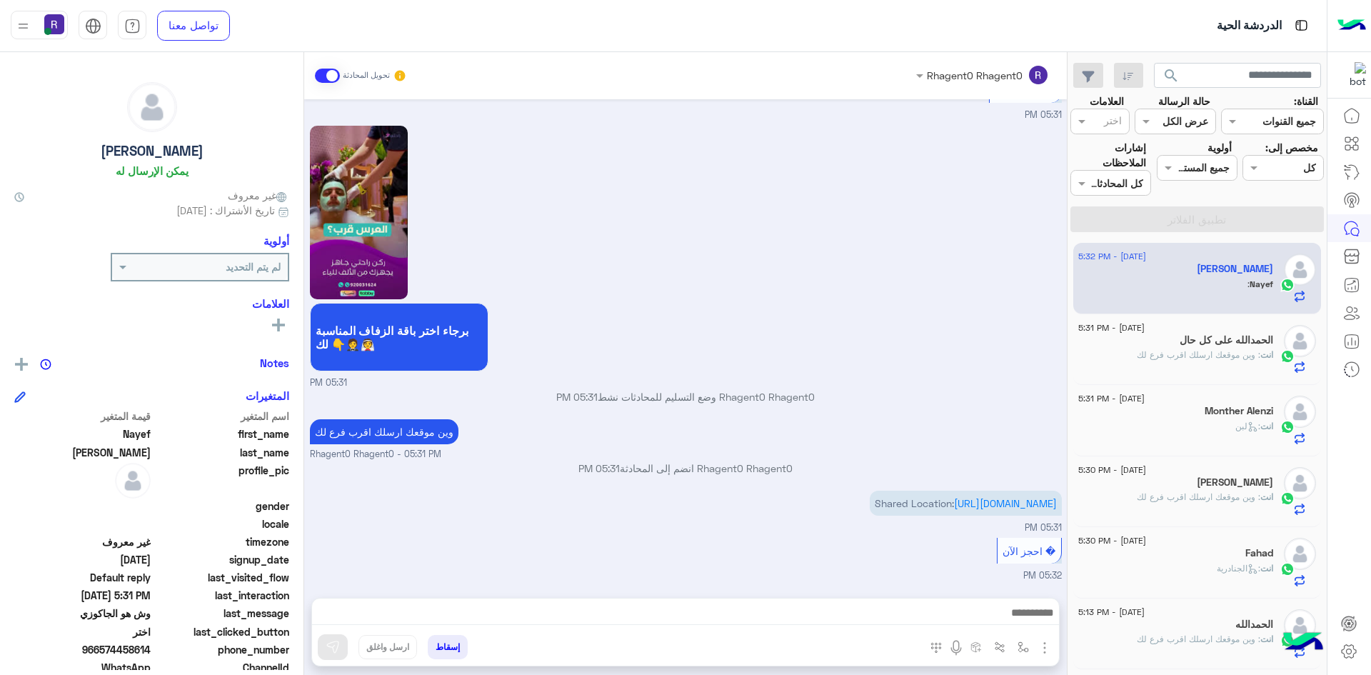
scroll to position [1879, 0]
click at [1216, 361] on p "انت : وين موقعك ارسلك اقرب فرع لك" at bounding box center [1205, 354] width 136 height 13
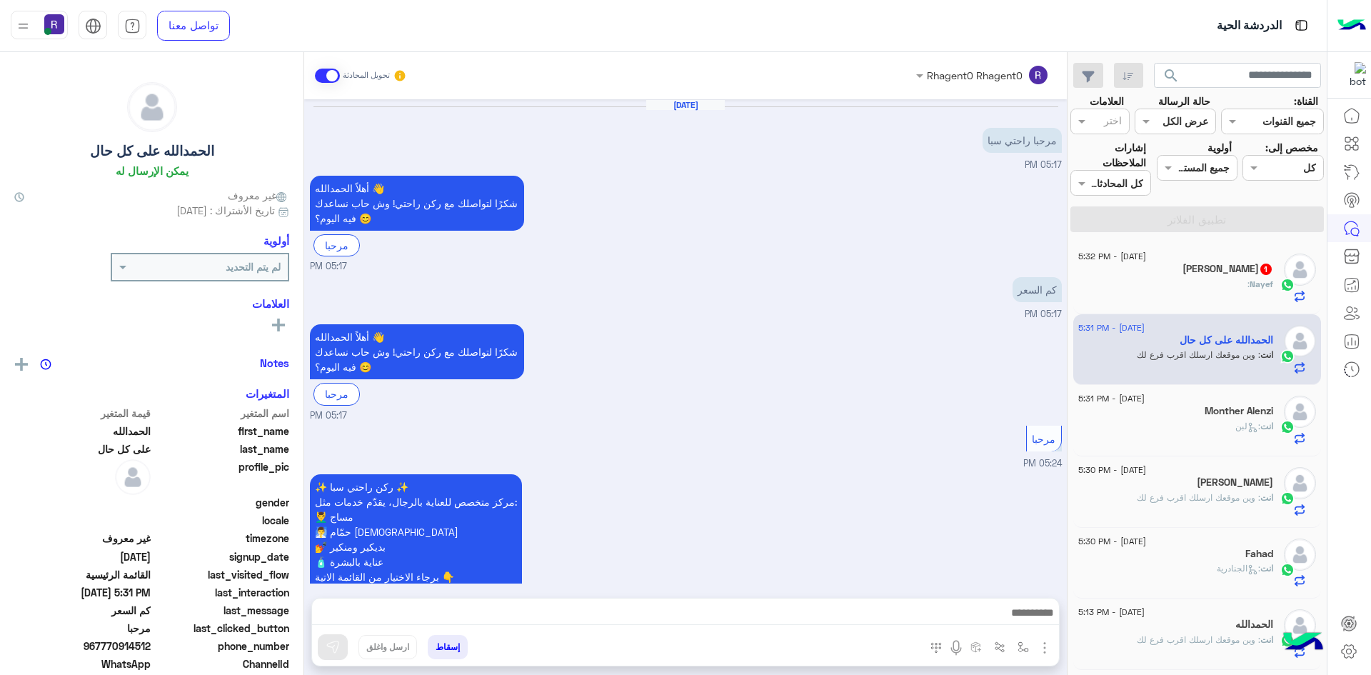
scroll to position [585, 0]
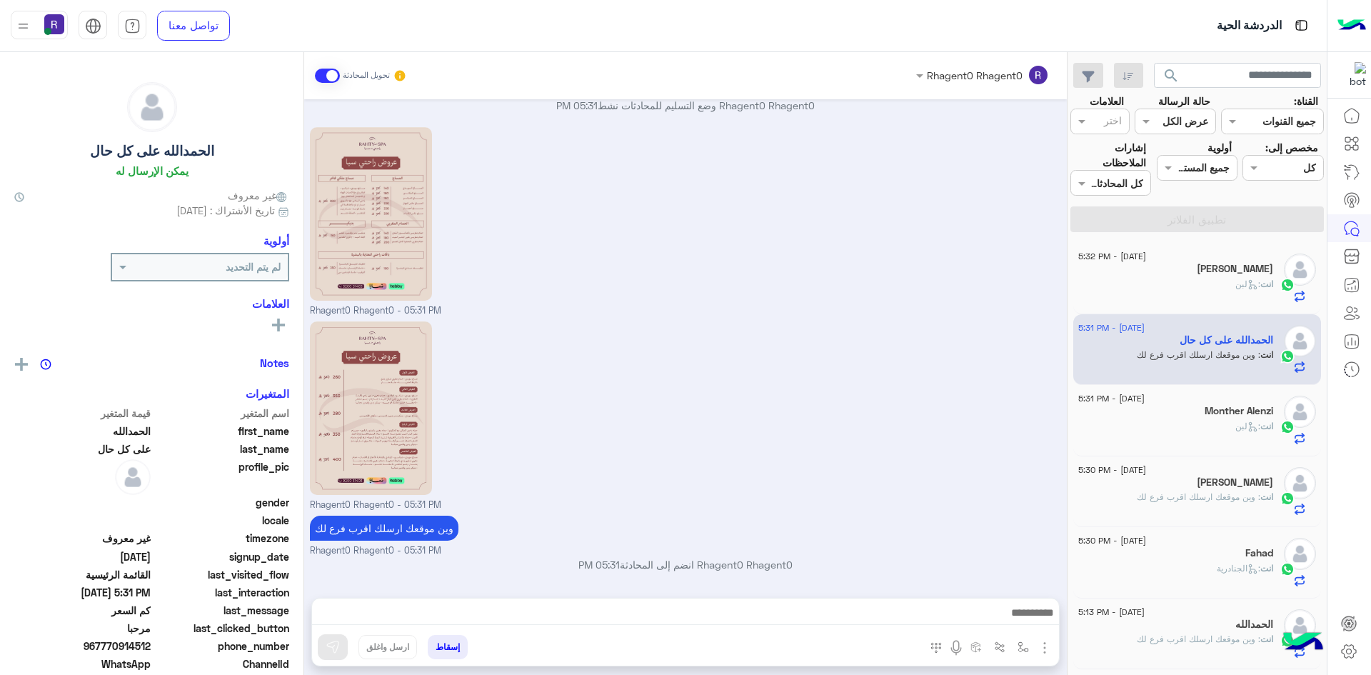
click at [1235, 281] on span ": لبن" at bounding box center [1247, 283] width 25 height 11
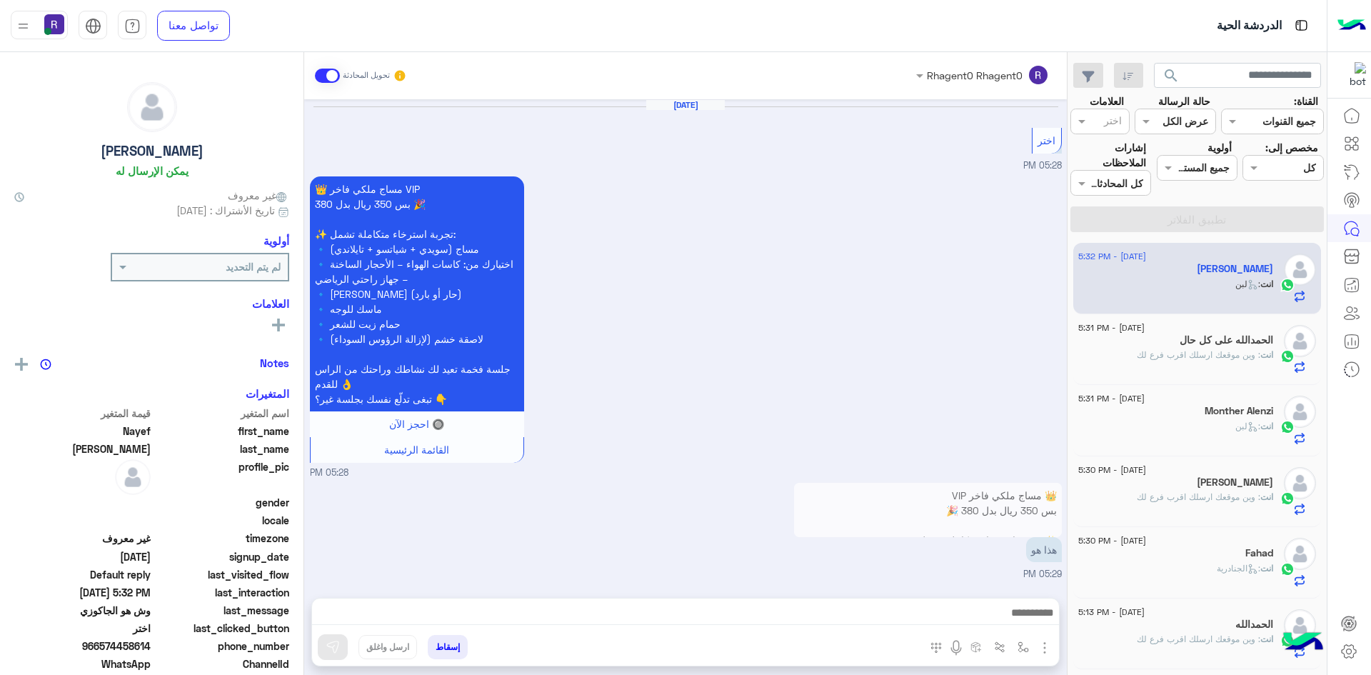
scroll to position [1681, 0]
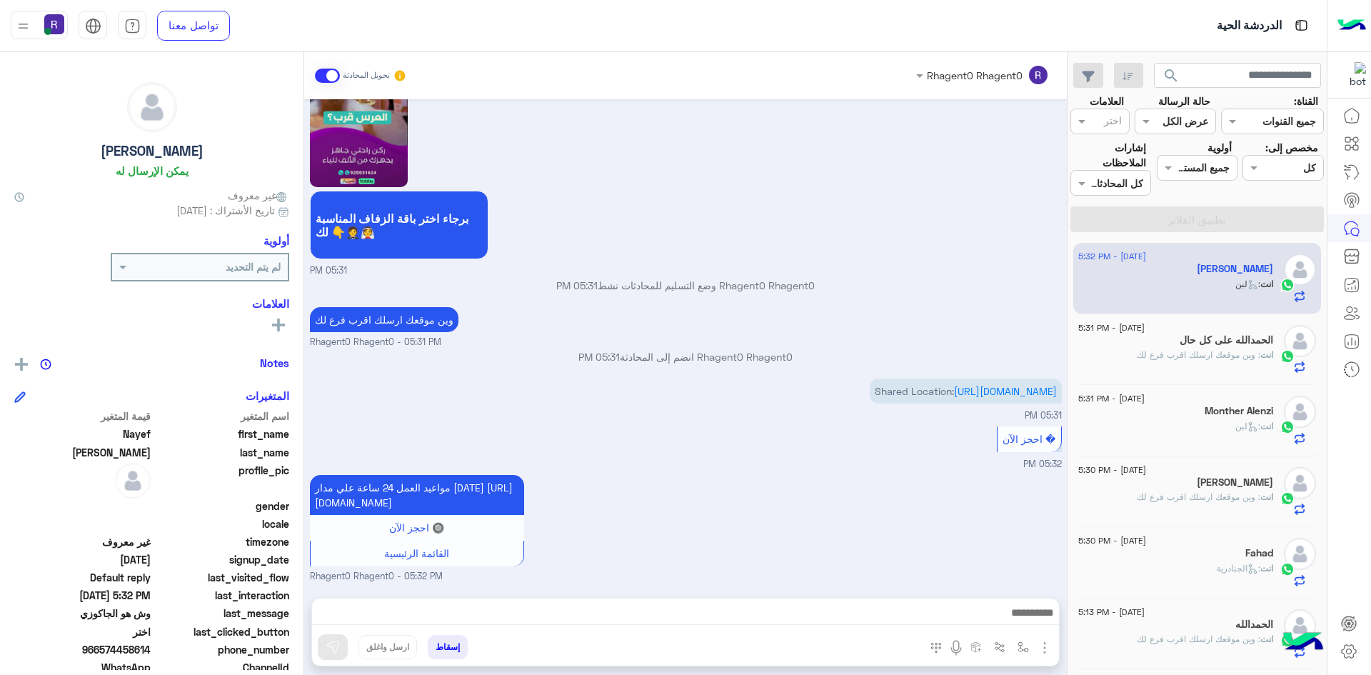
click at [1259, 344] on h5 "الحمدالله على كل حال" at bounding box center [1226, 340] width 94 height 12
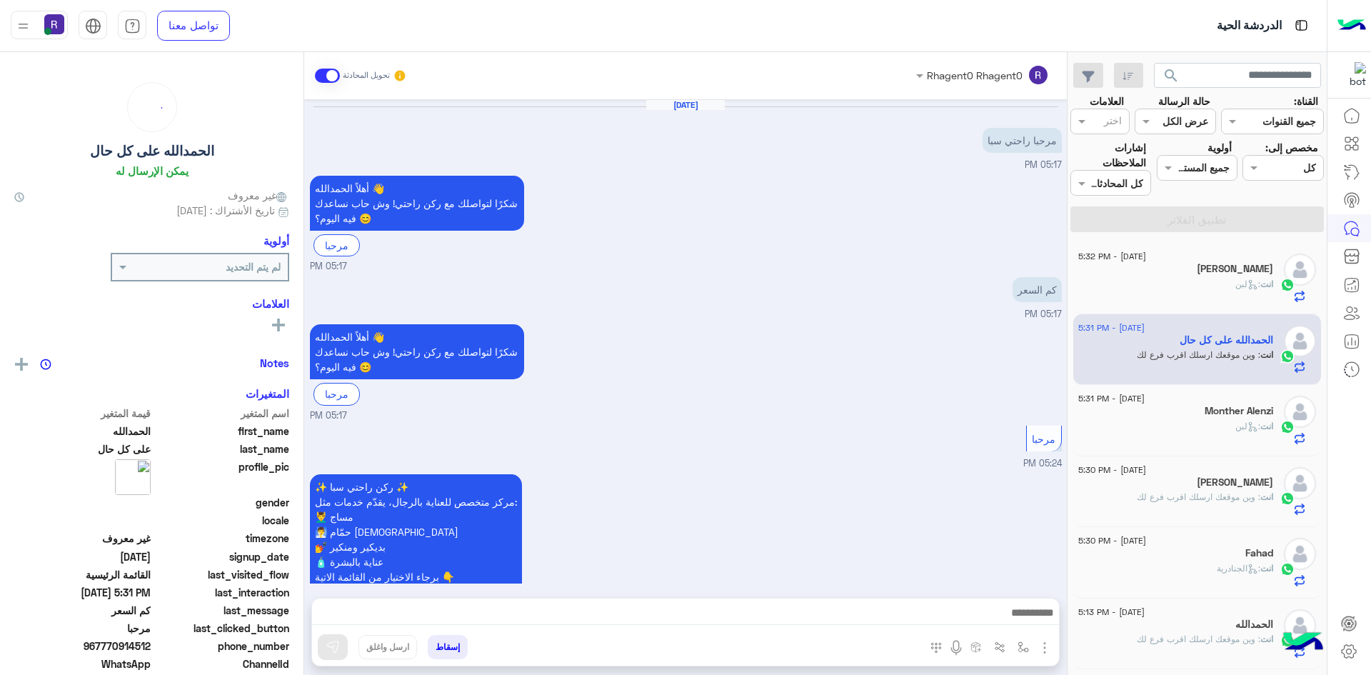
scroll to position [585, 0]
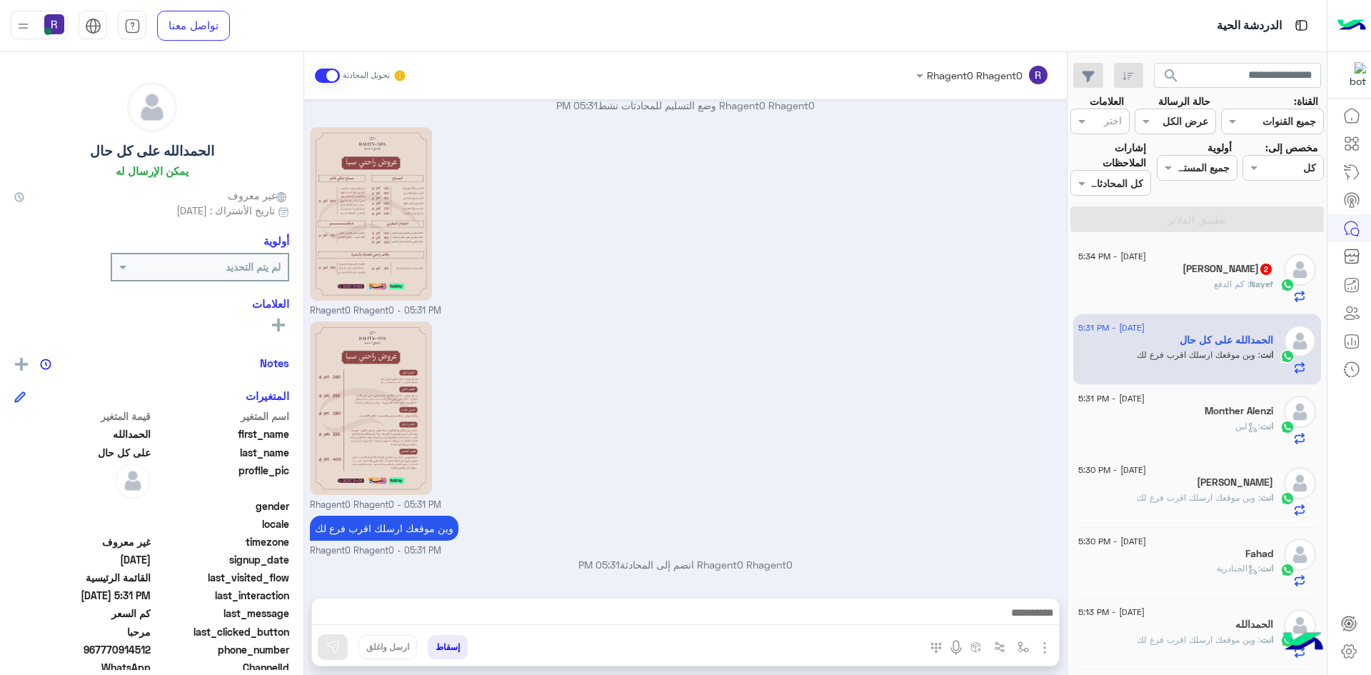
click at [1255, 269] on h5 "Nayef Abu Ahmed 2" at bounding box center [1227, 269] width 91 height 12
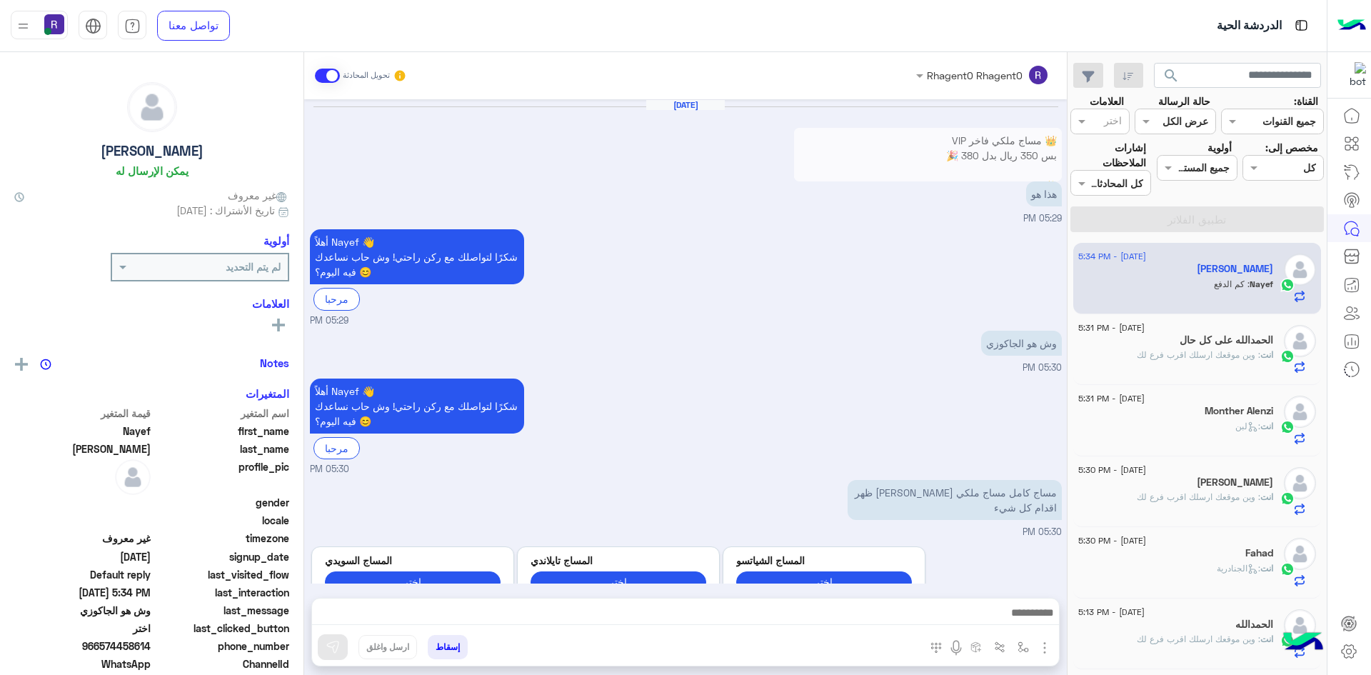
scroll to position [1421, 0]
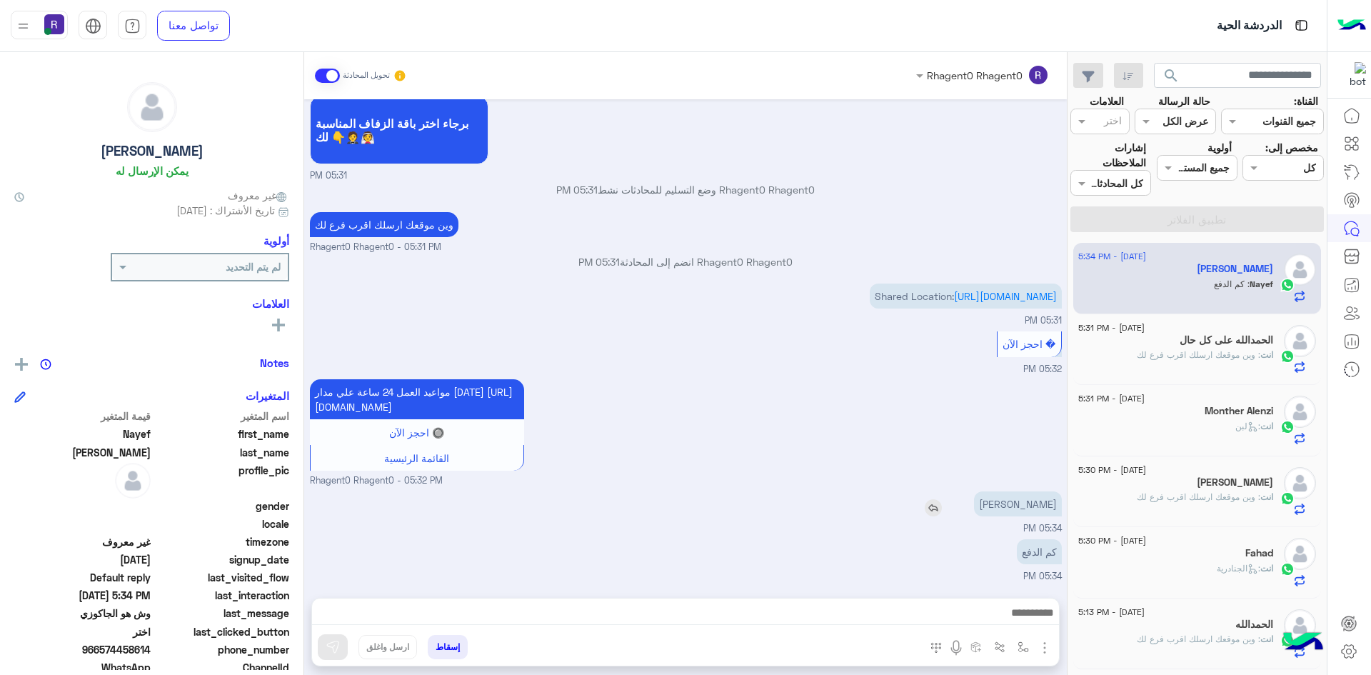
click at [942, 508] on img at bounding box center [933, 507] width 17 height 17
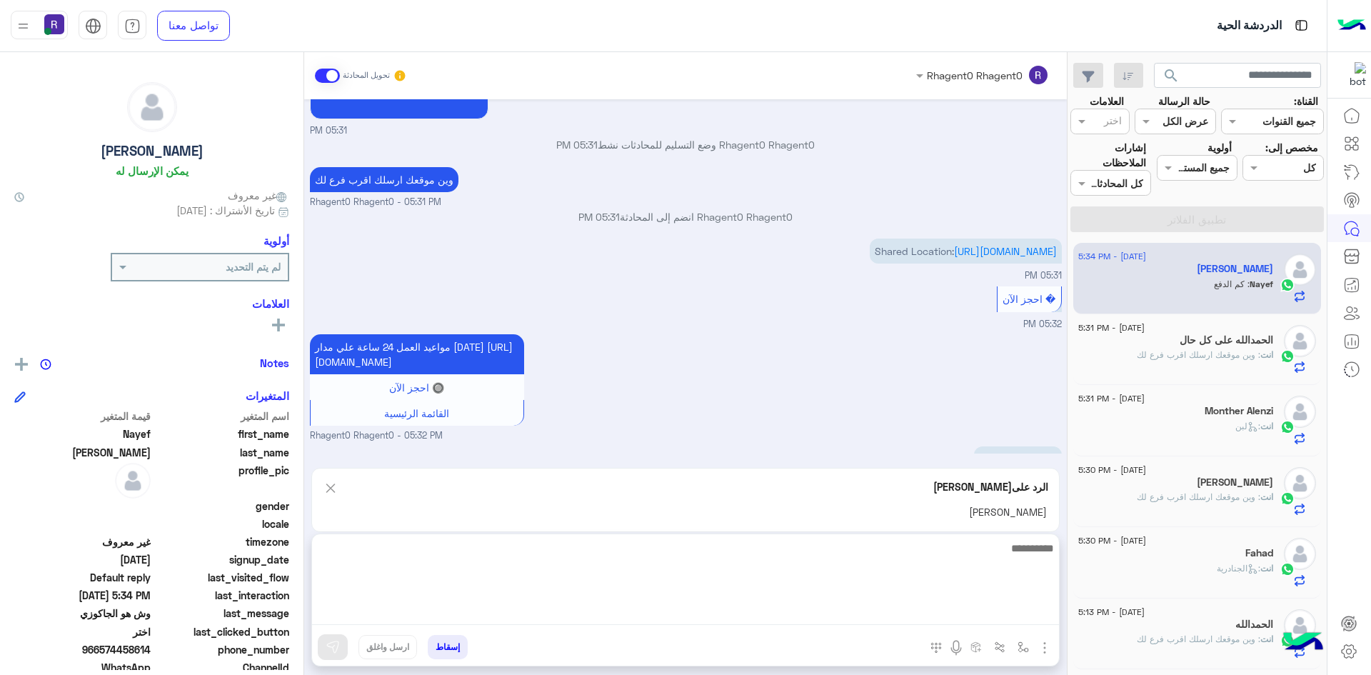
click at [605, 615] on textarea at bounding box center [685, 582] width 747 height 86
type textarea "********"
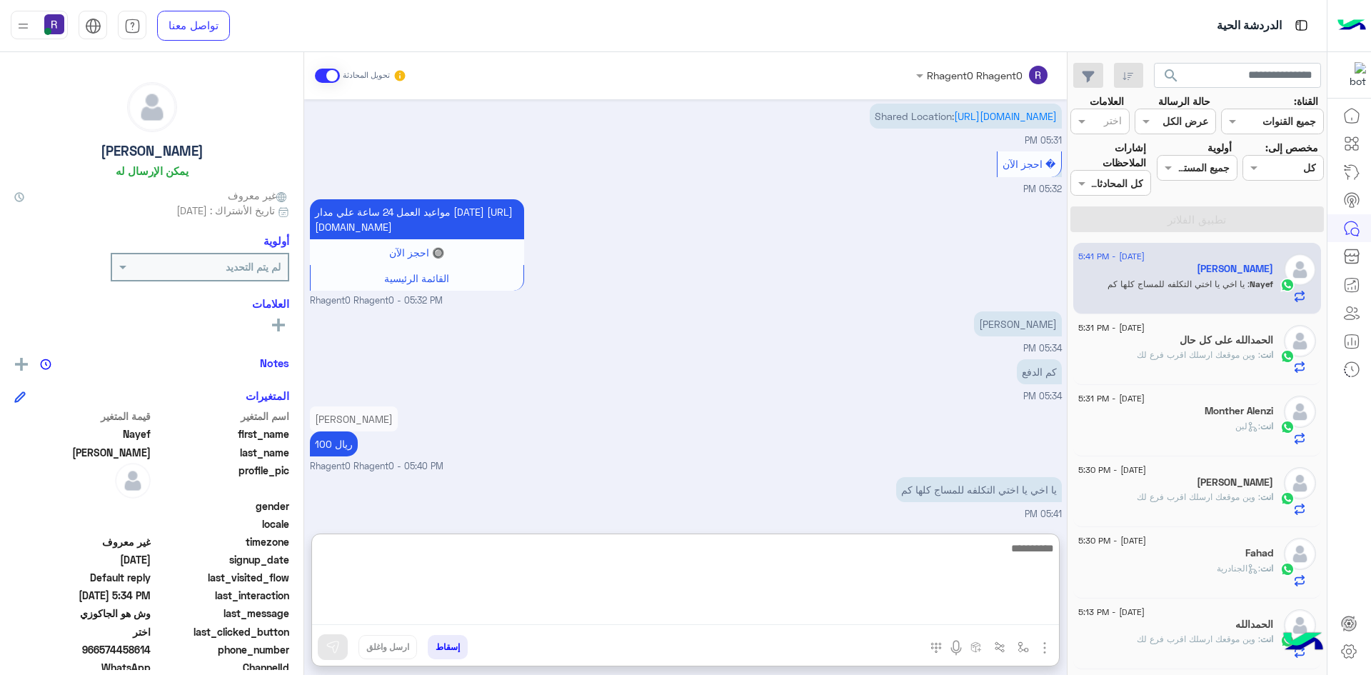
scroll to position [1603, 0]
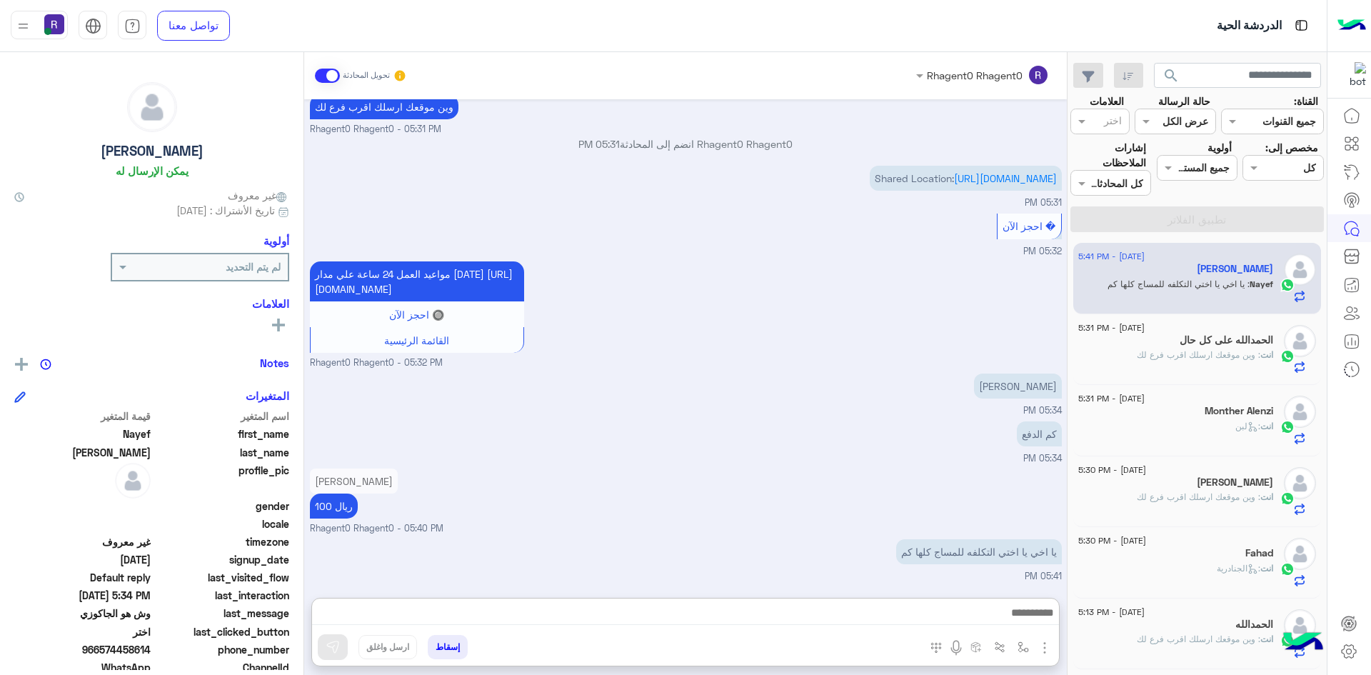
click at [650, 465] on div "جاكوزي ساخن 100 ريال Rhagent0 Rhagent0 - 05:40 PM" at bounding box center [686, 500] width 752 height 71
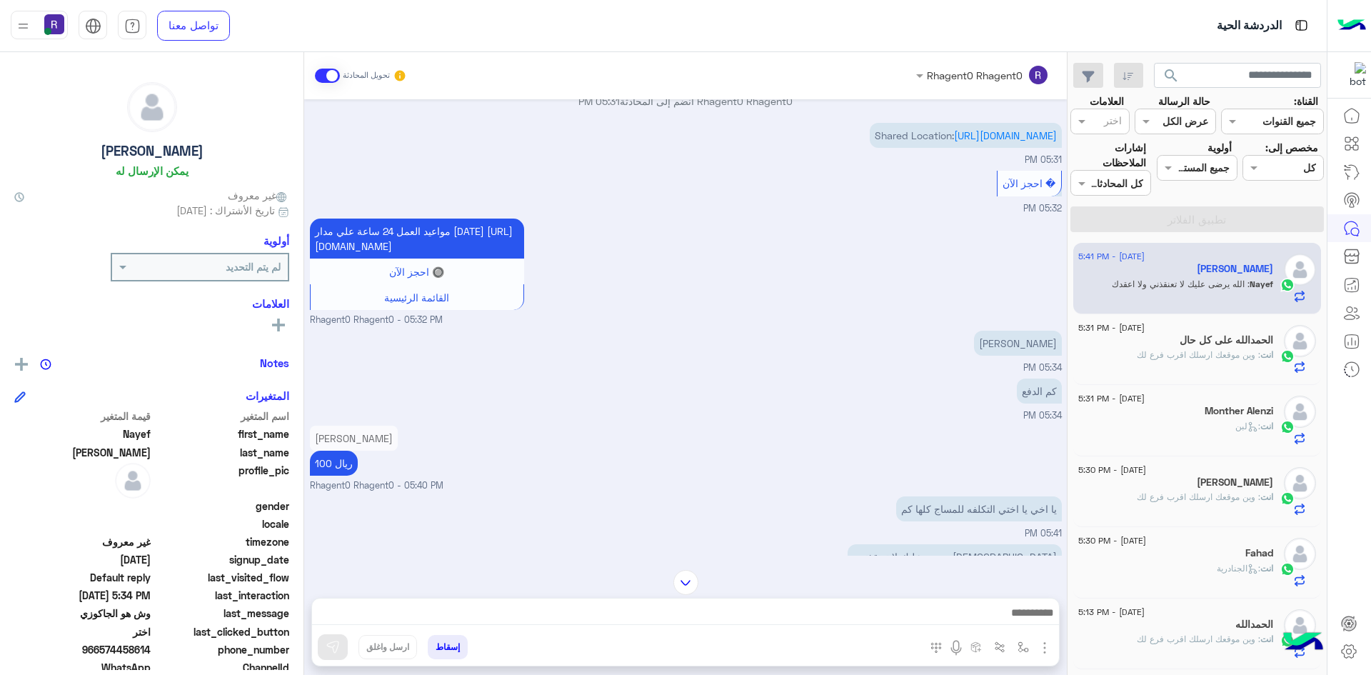
scroll to position [1586, 0]
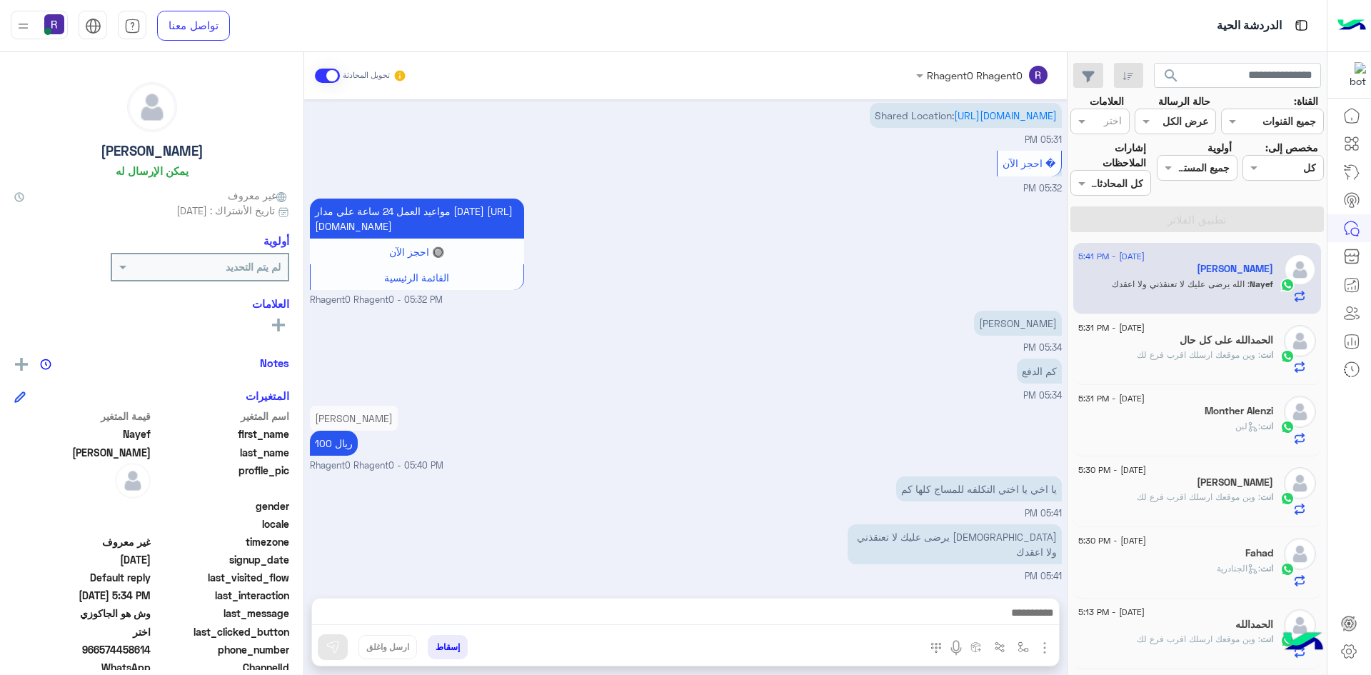
click at [1047, 650] on img "button" at bounding box center [1044, 647] width 17 height 17
click at [1032, 619] on button "الصور" at bounding box center [1022, 616] width 61 height 29
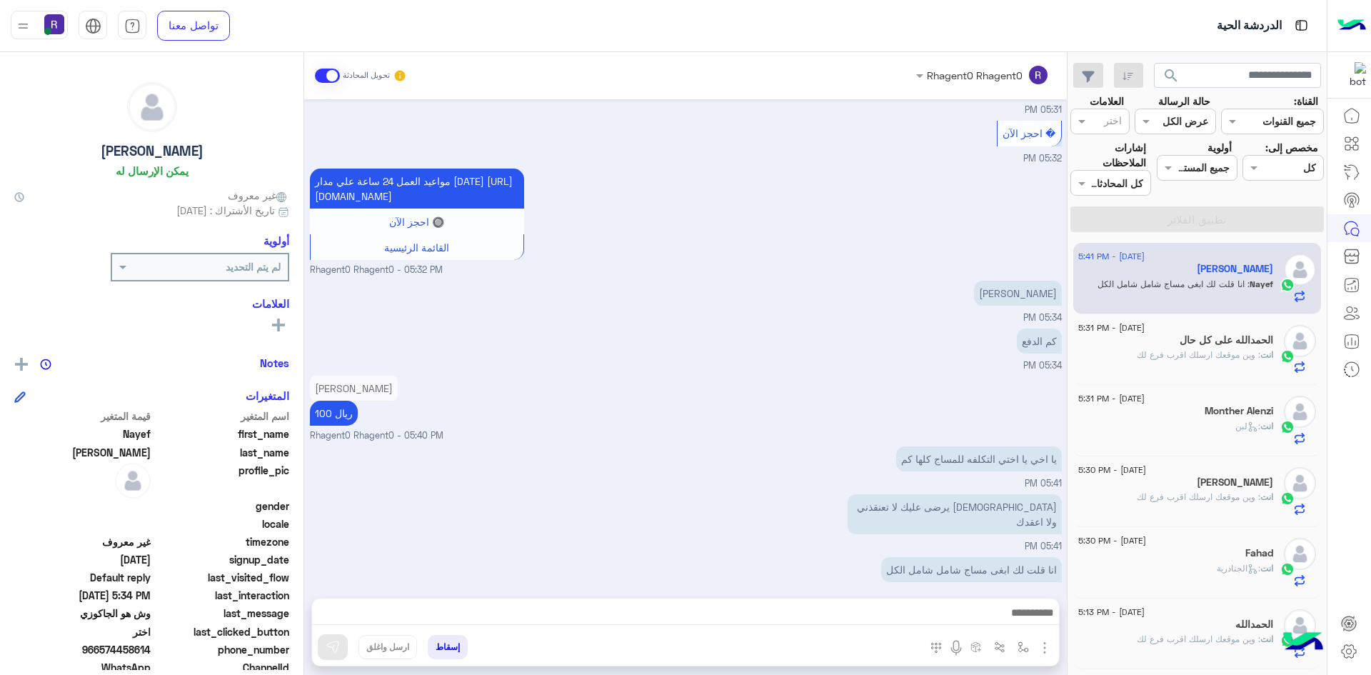
scroll to position [1634, 0]
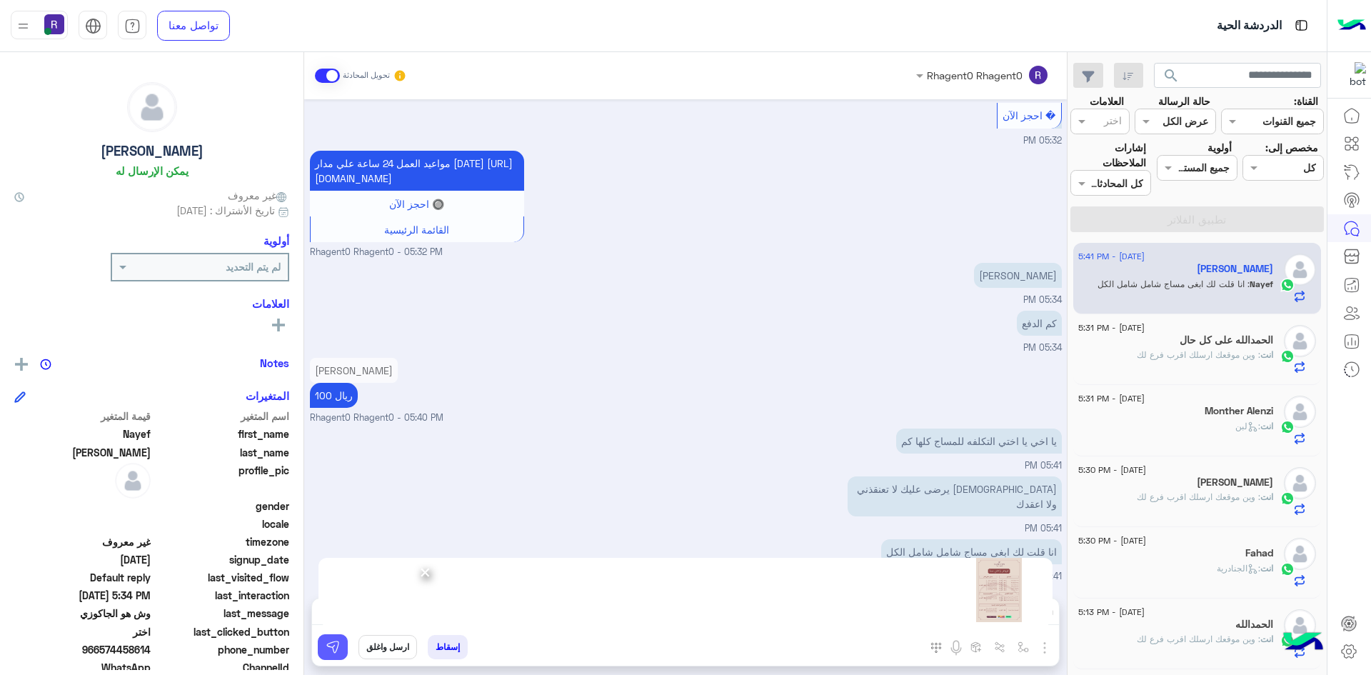
click at [333, 649] on img at bounding box center [333, 647] width 14 height 14
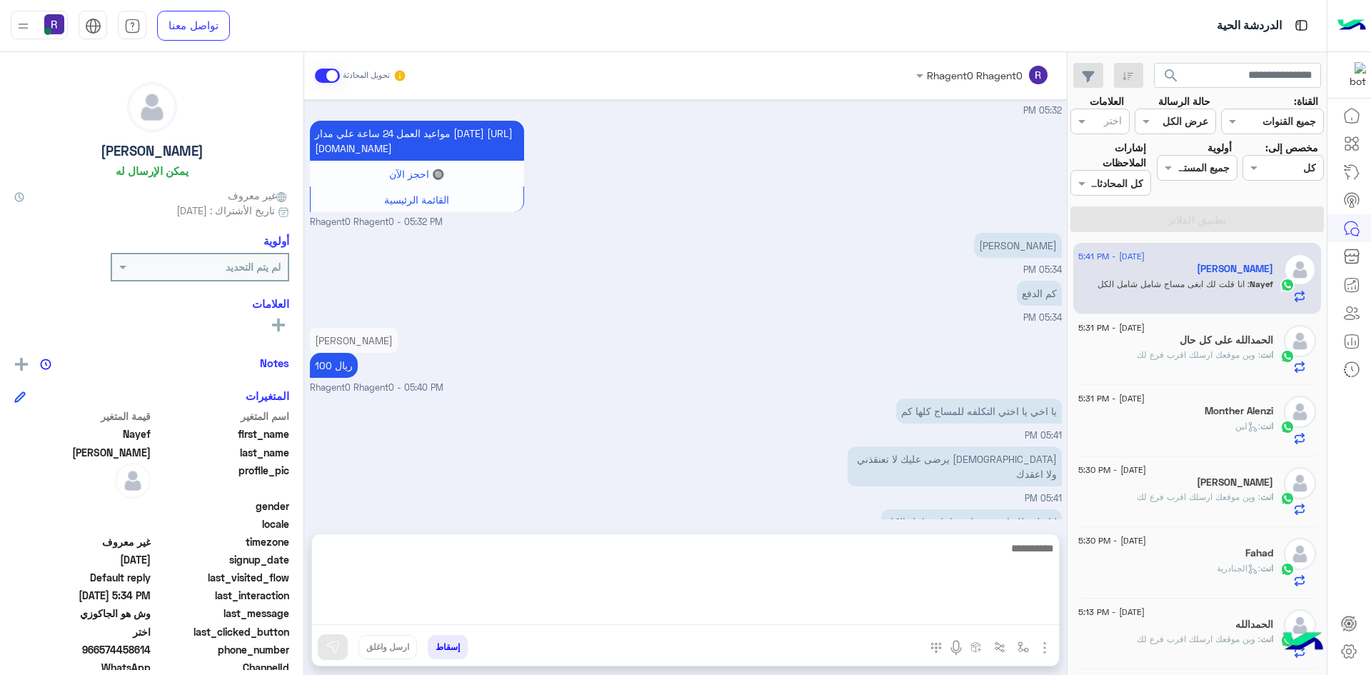
click at [524, 610] on textarea at bounding box center [685, 582] width 747 height 86
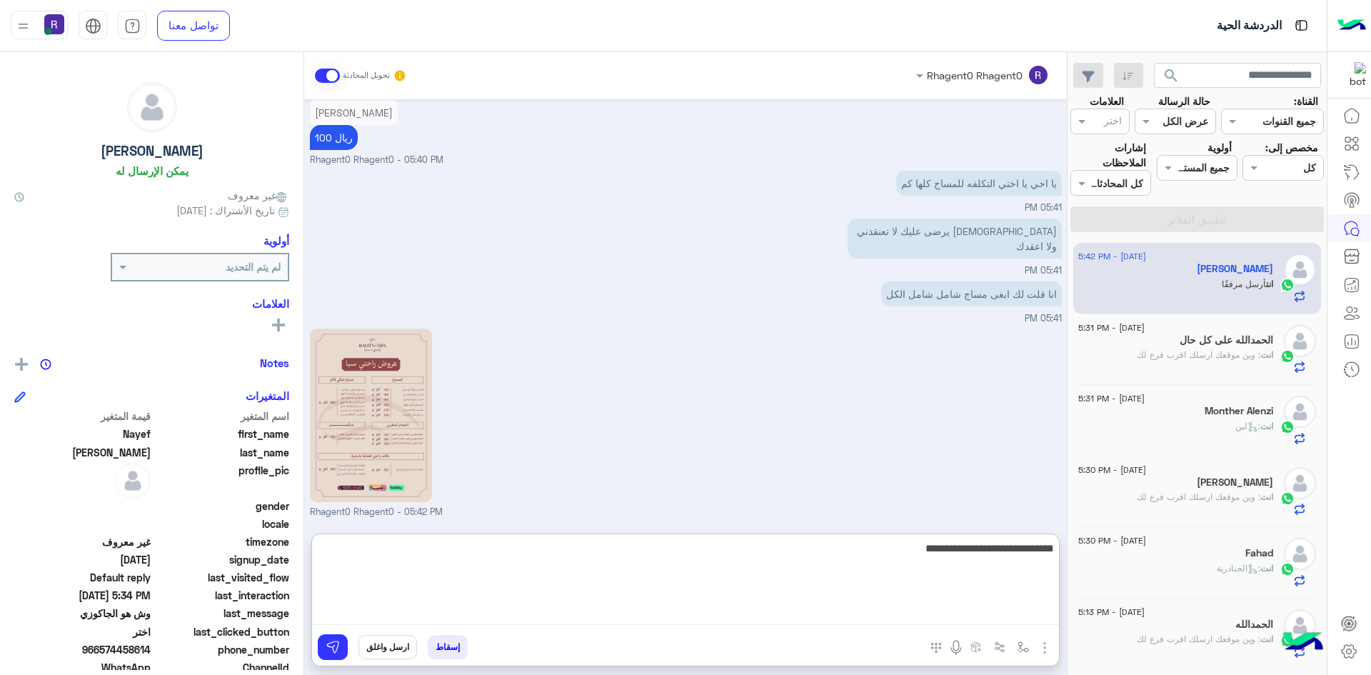
type textarea "**********"
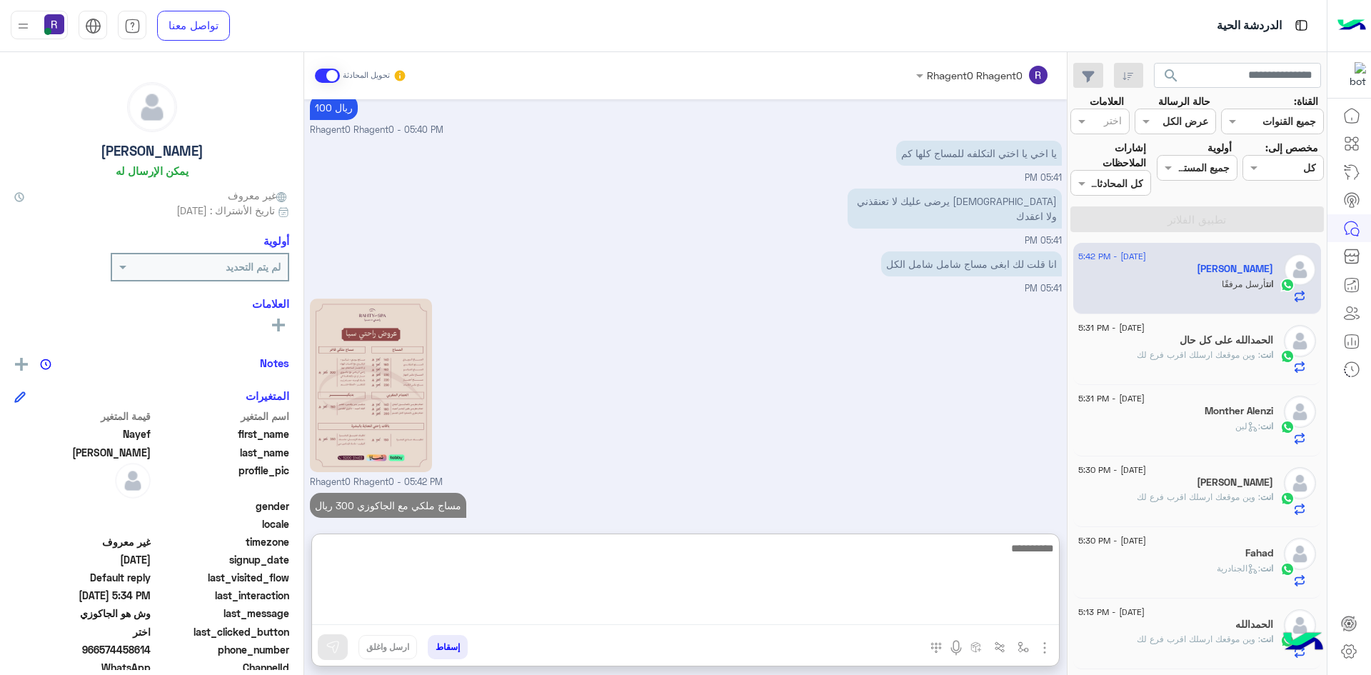
scroll to position [1938, 0]
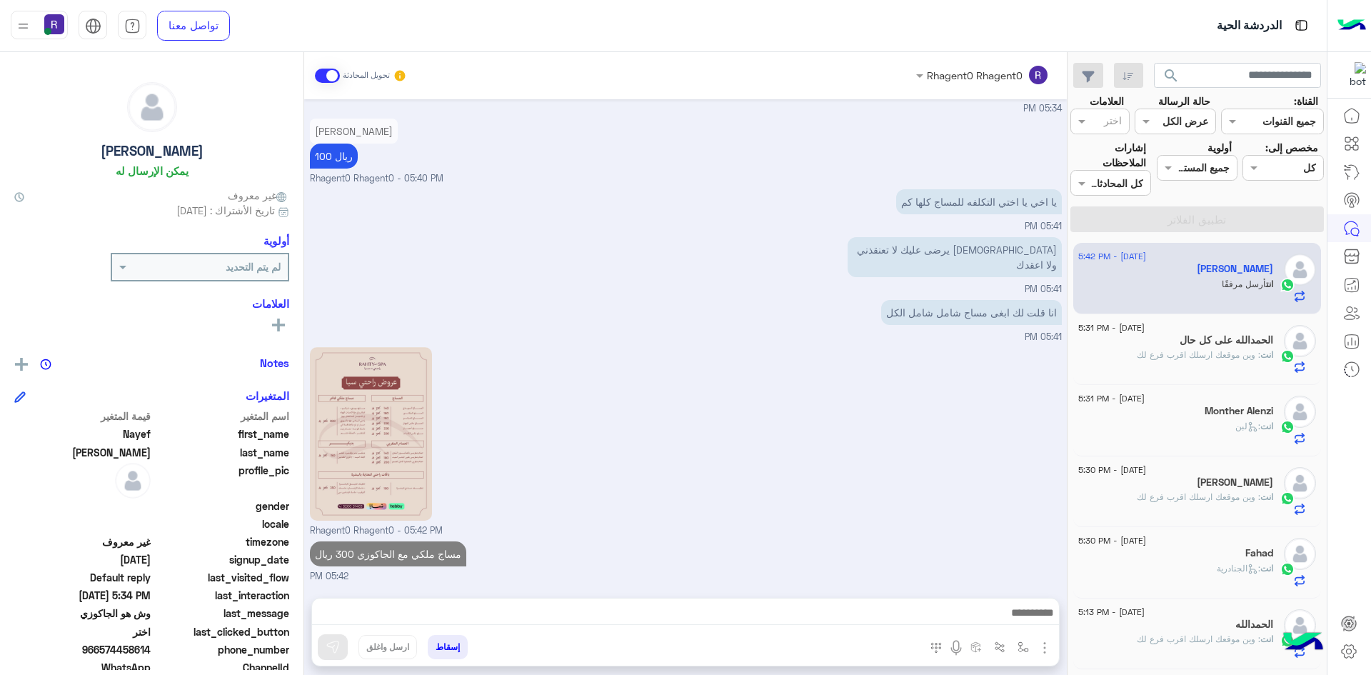
click at [1254, 357] on span ": وين موقعك ارسلك اقرب فرع لك" at bounding box center [1199, 354] width 124 height 11
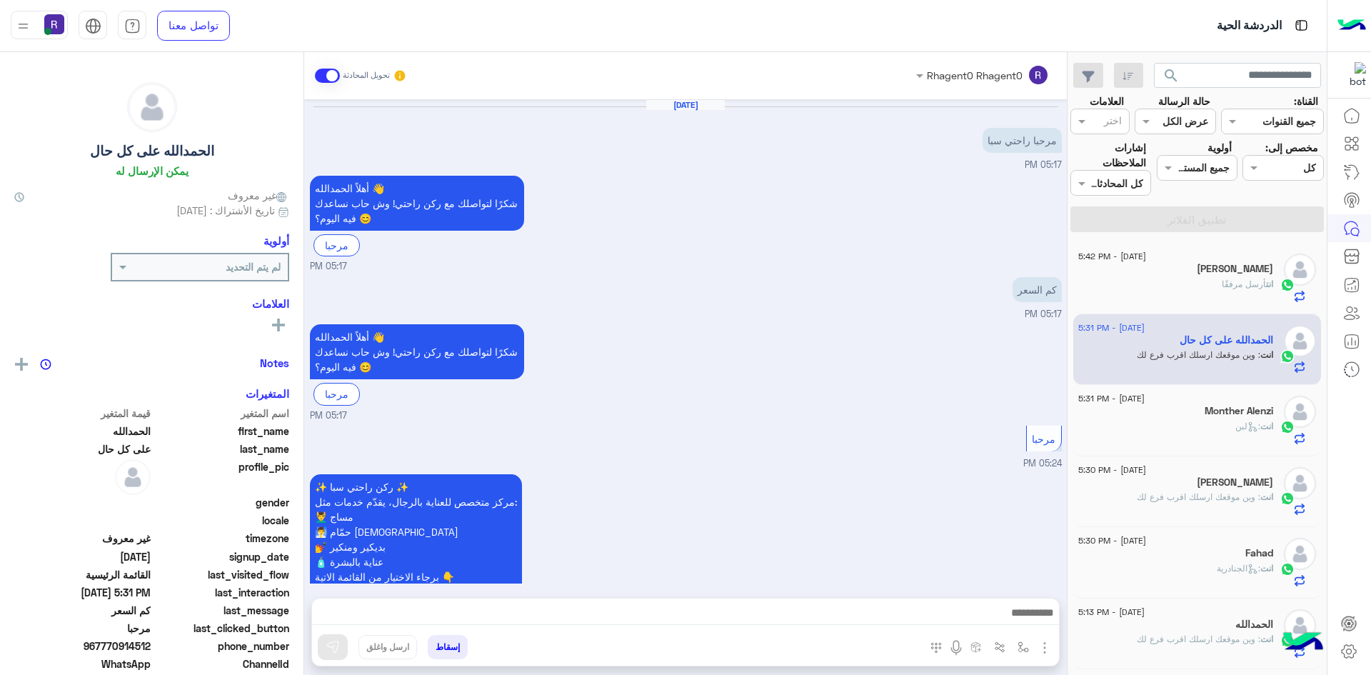
scroll to position [585, 0]
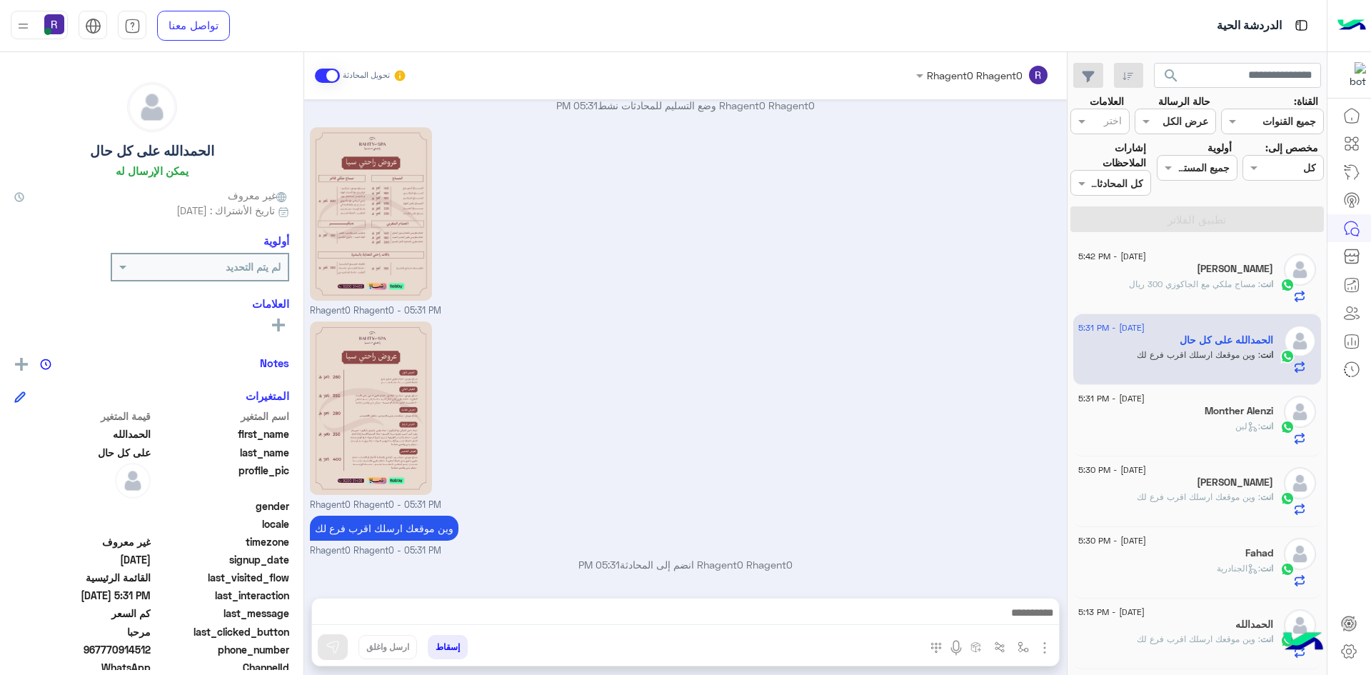
click at [1193, 426] on div "انت : لبن" at bounding box center [1175, 432] width 195 height 25
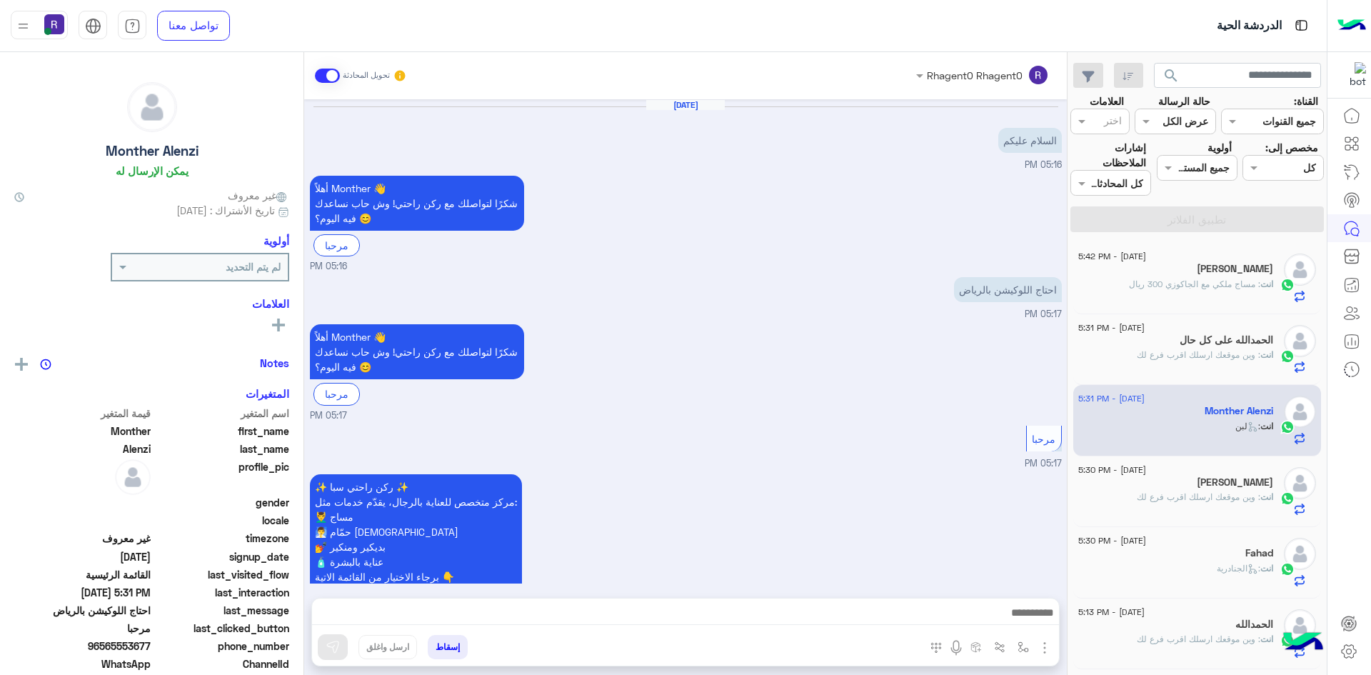
scroll to position [406, 0]
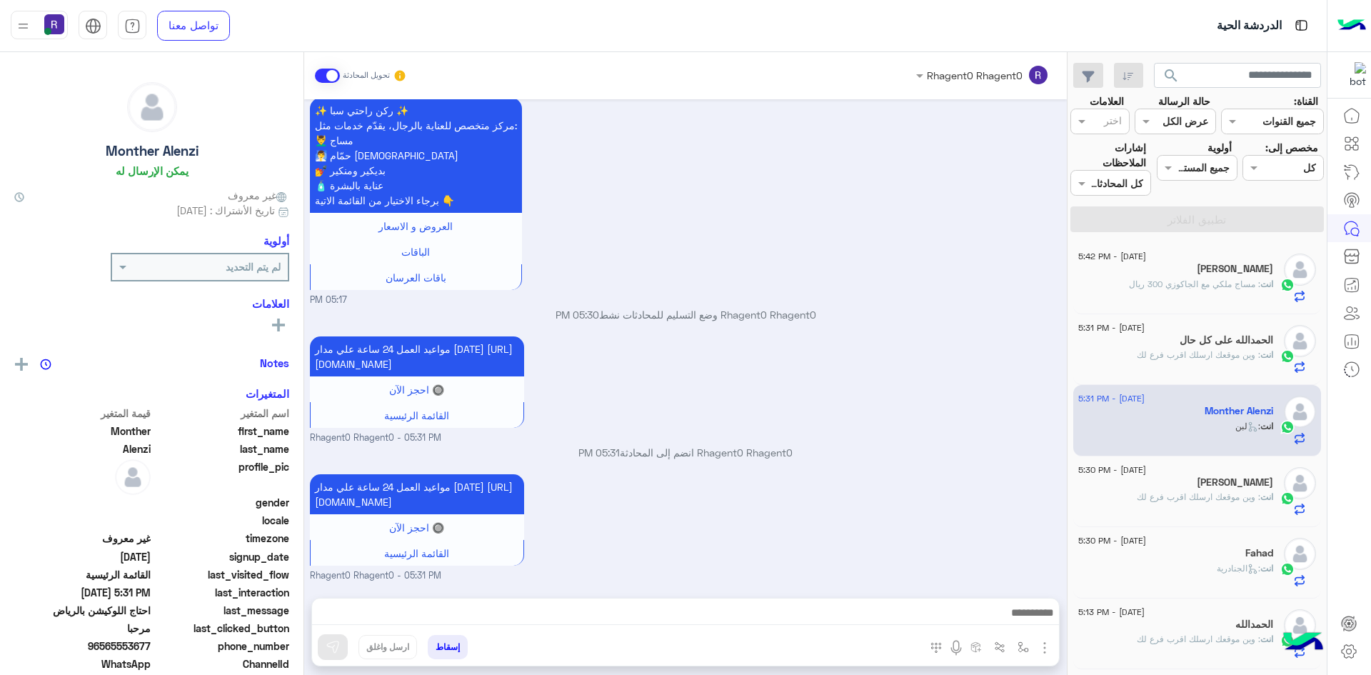
click at [1241, 510] on div "انت : وين موقعك ارسلك اقرب فرع لك" at bounding box center [1175, 502] width 195 height 25
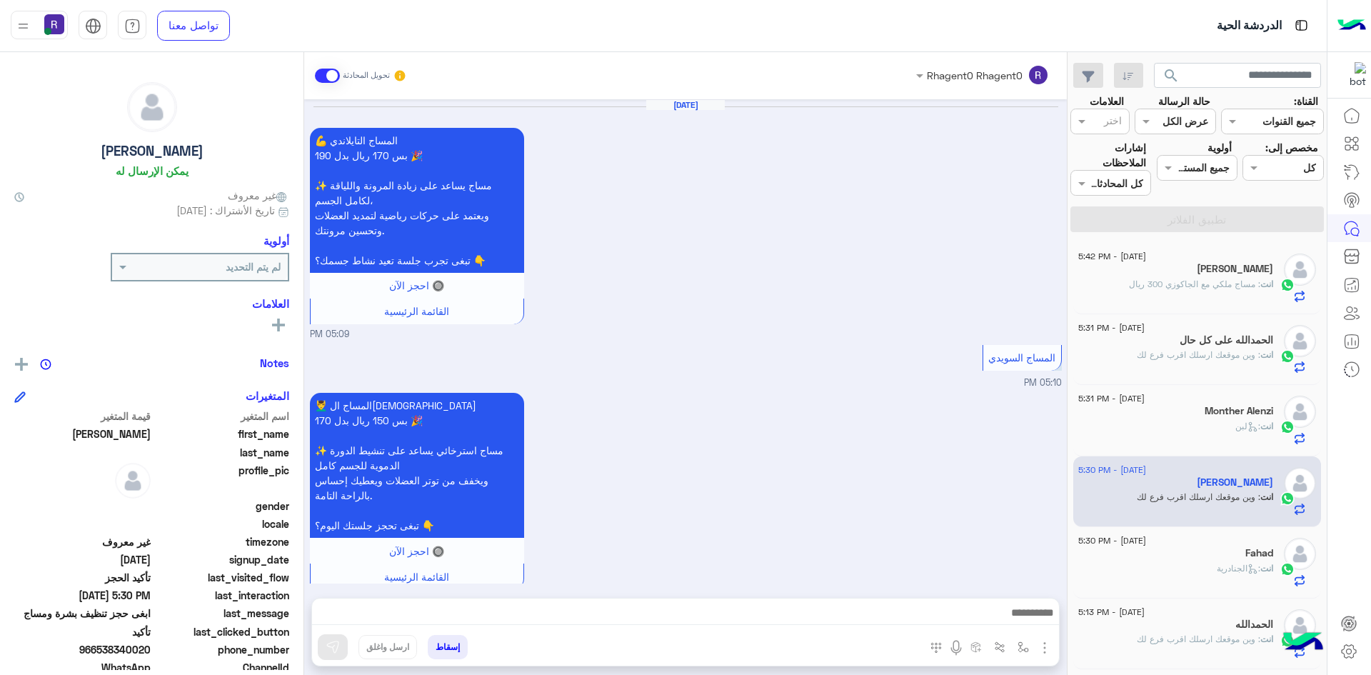
scroll to position [1254, 0]
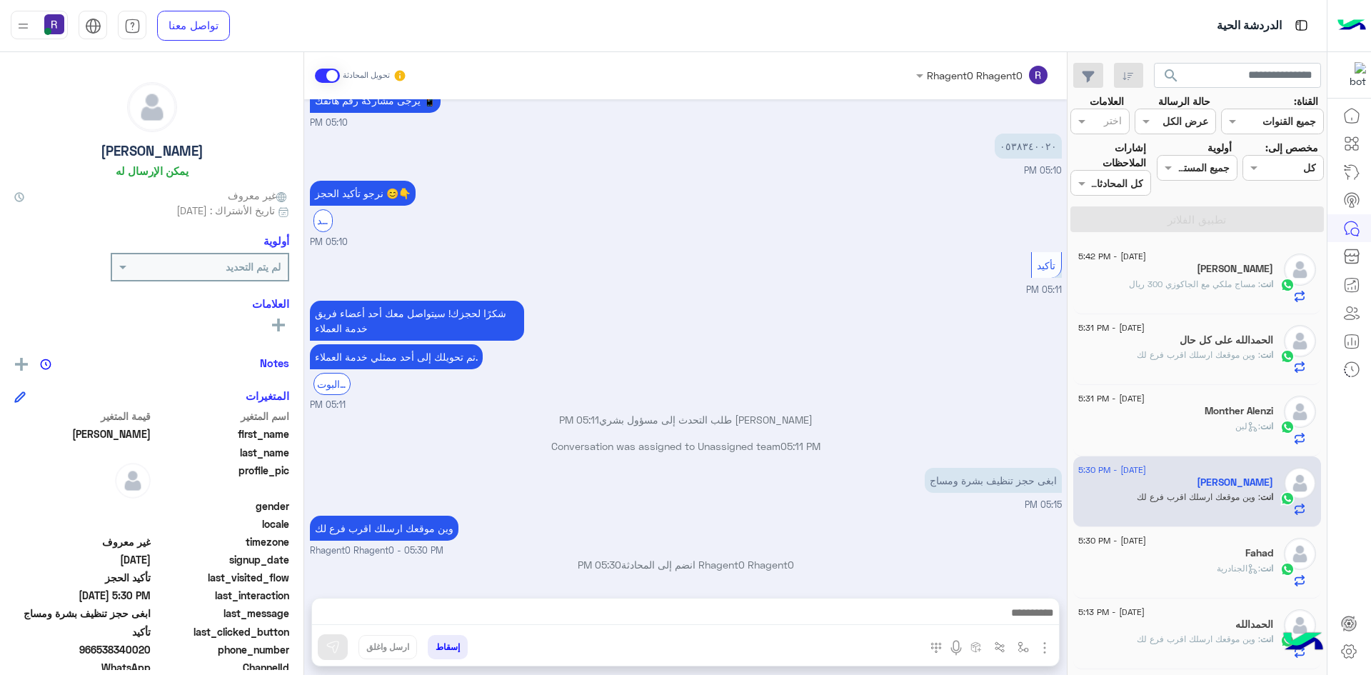
click at [1270, 568] on span "انت" at bounding box center [1266, 568] width 13 height 11
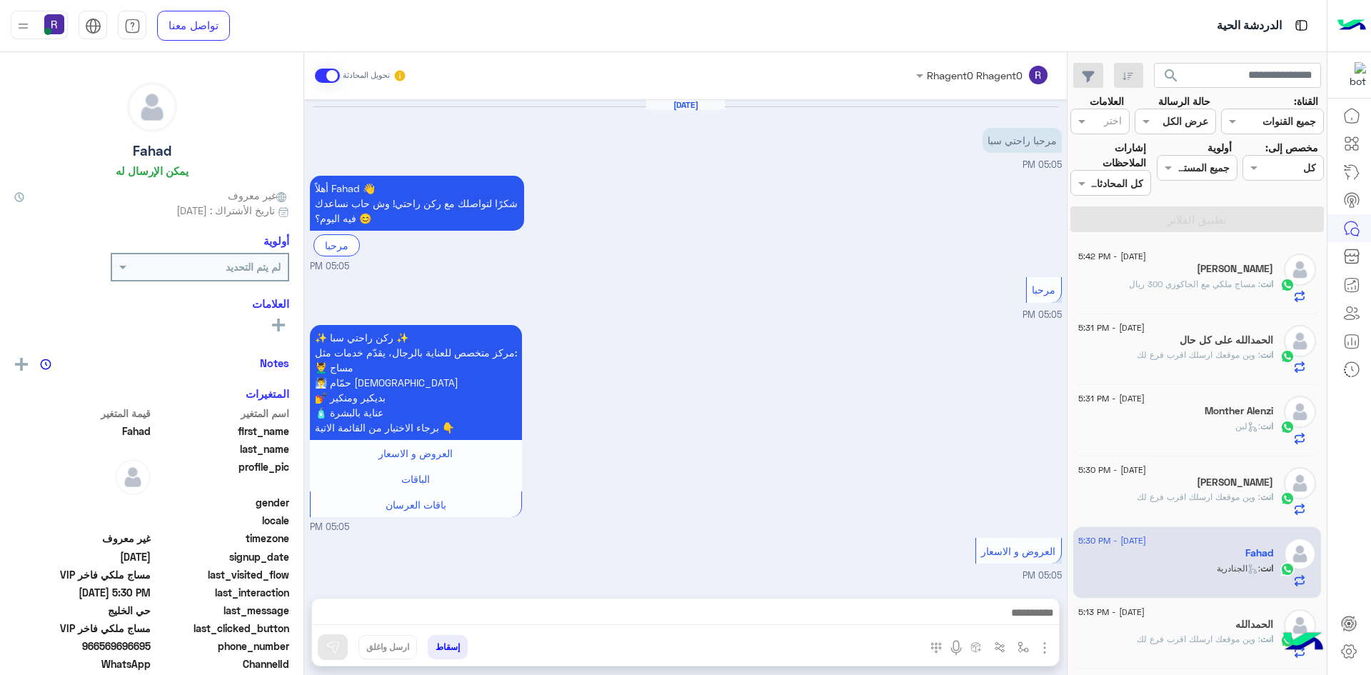
scroll to position [717, 0]
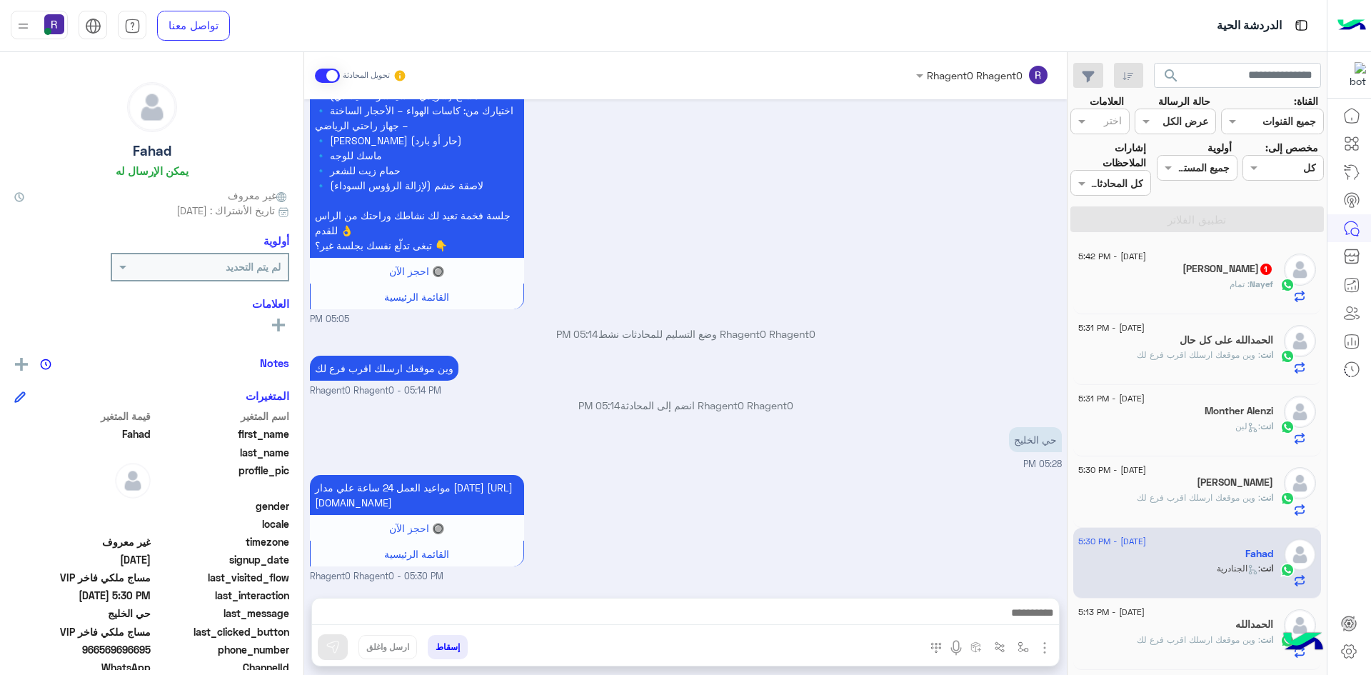
click at [1205, 294] on div "Nayef : تمام" at bounding box center [1175, 290] width 195 height 25
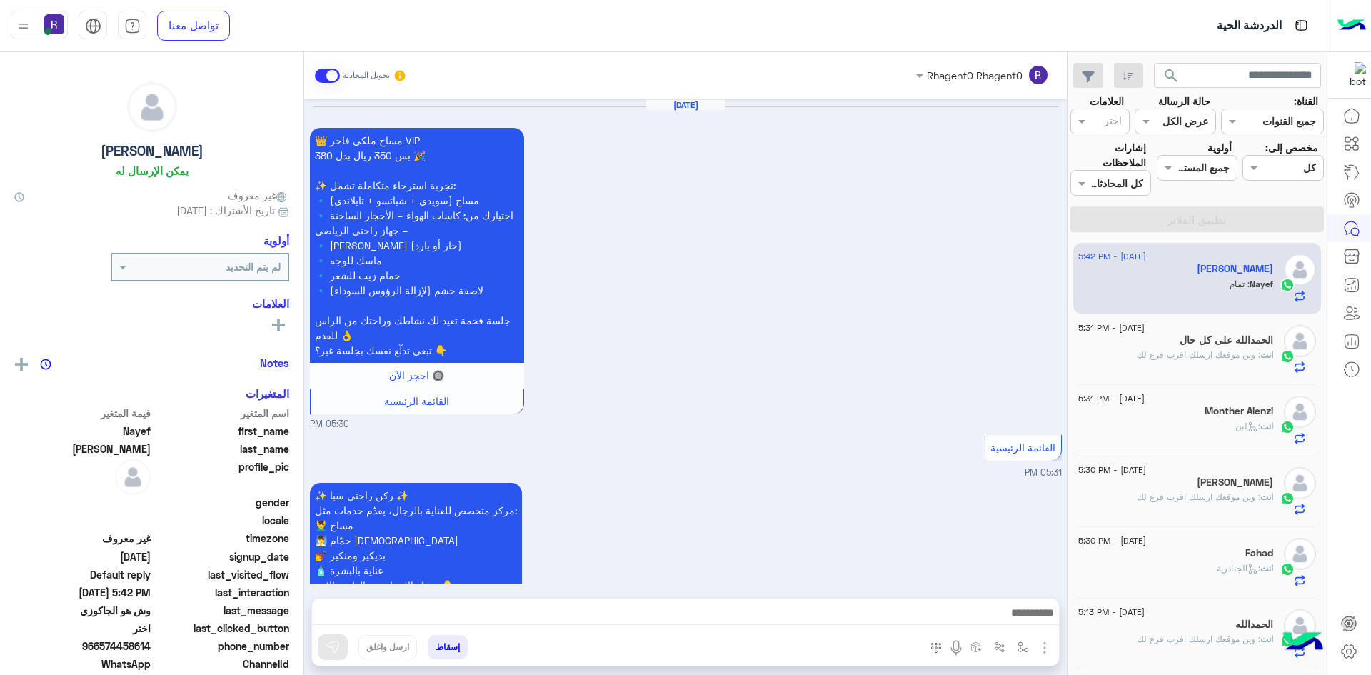
scroll to position [1396, 0]
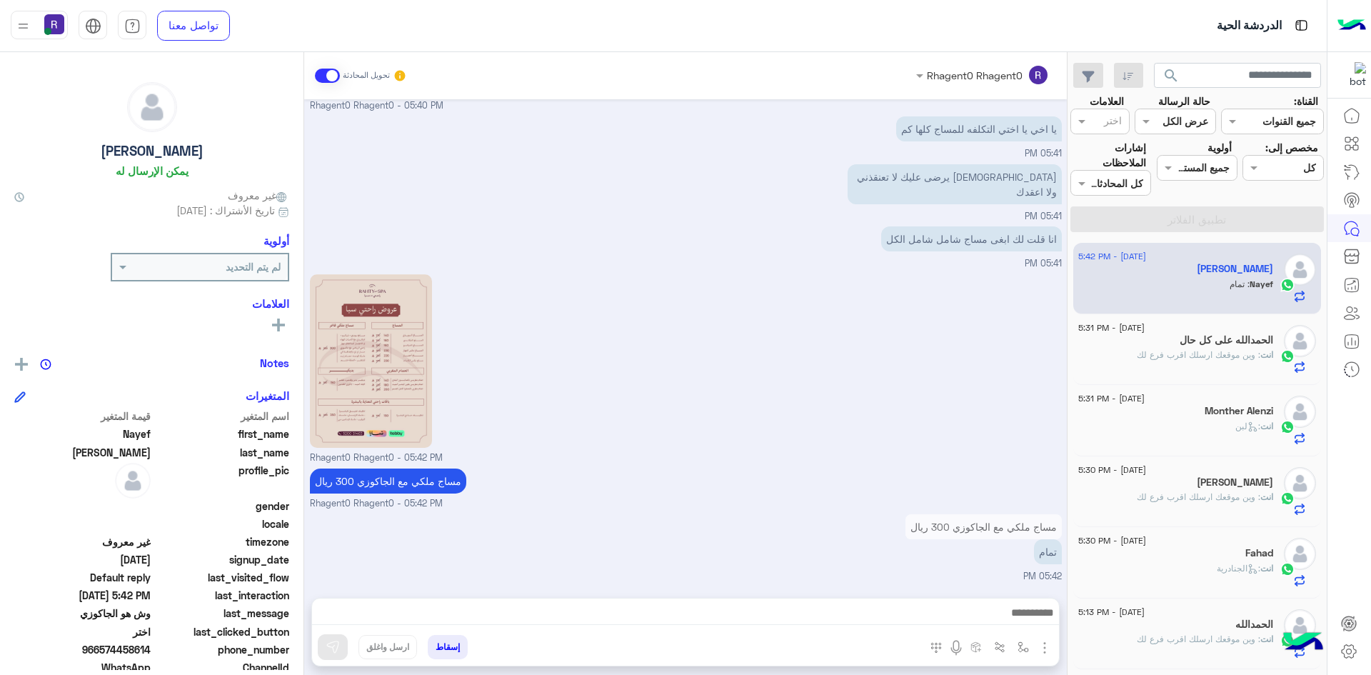
click at [1217, 572] on span ": الجنادرية" at bounding box center [1239, 568] width 44 height 11
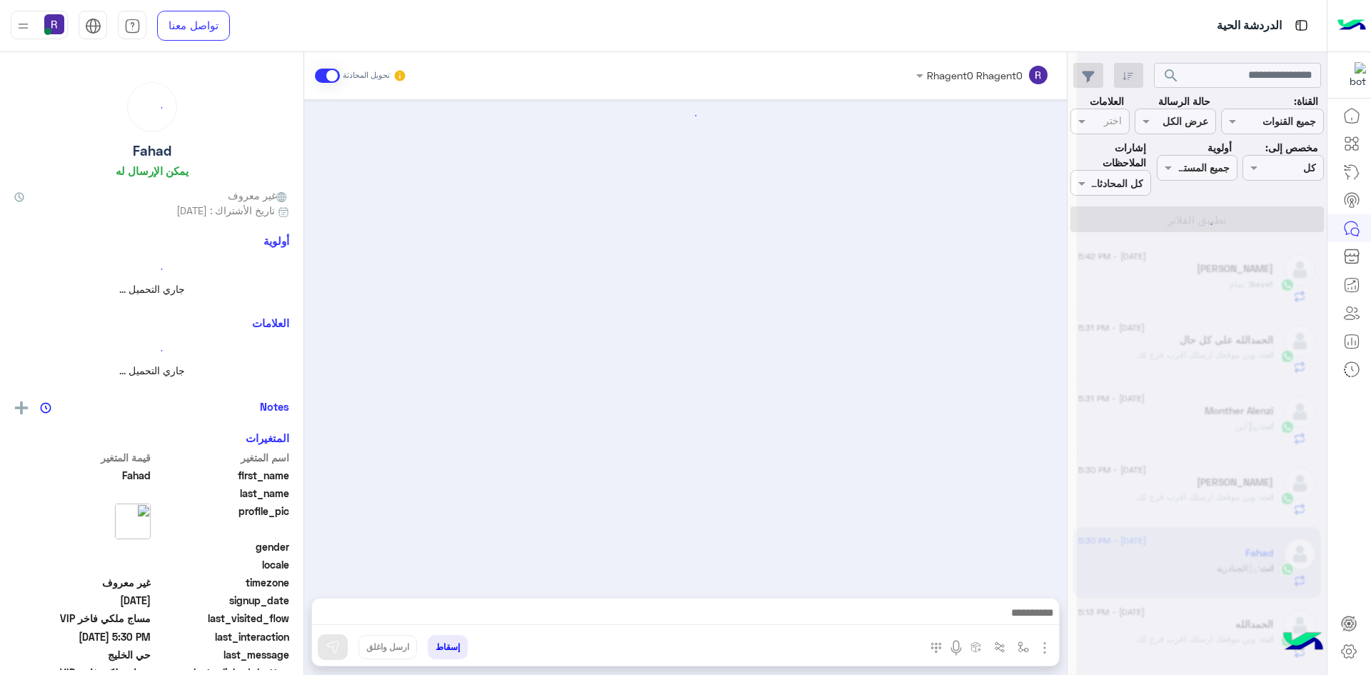
click at [1216, 572] on div at bounding box center [1202, 343] width 250 height 675
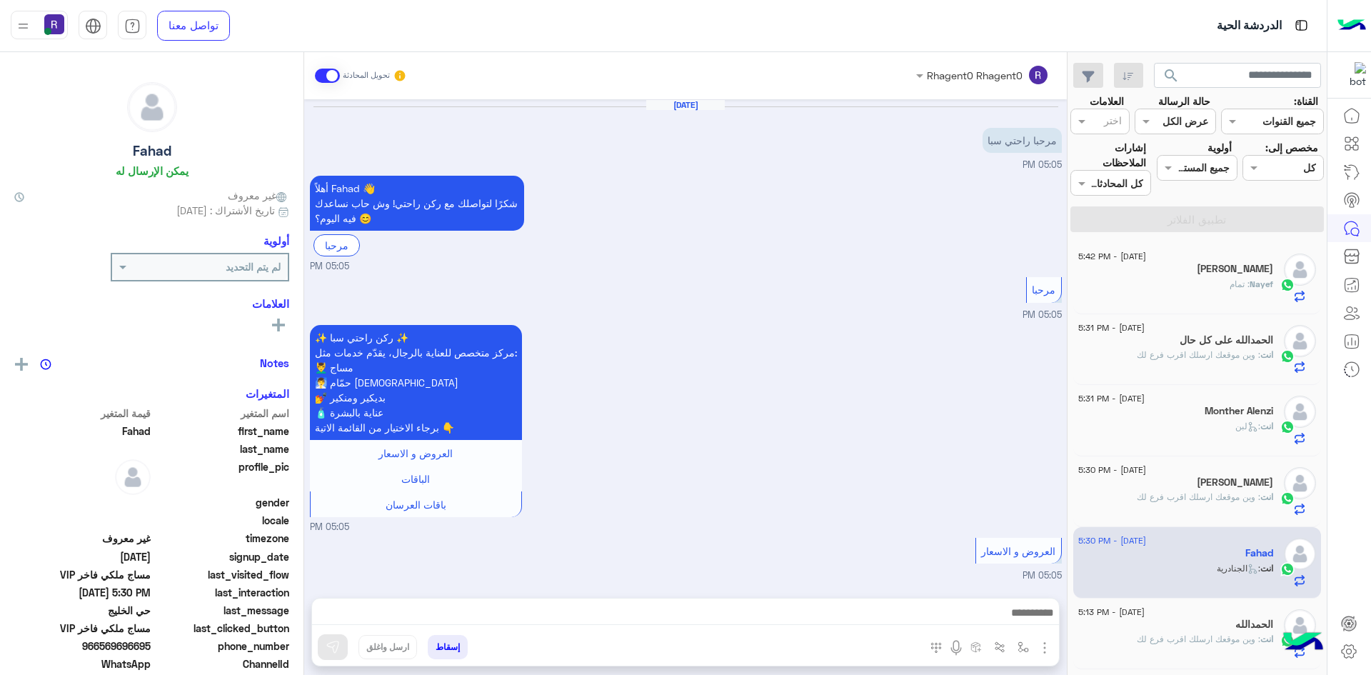
scroll to position [717, 0]
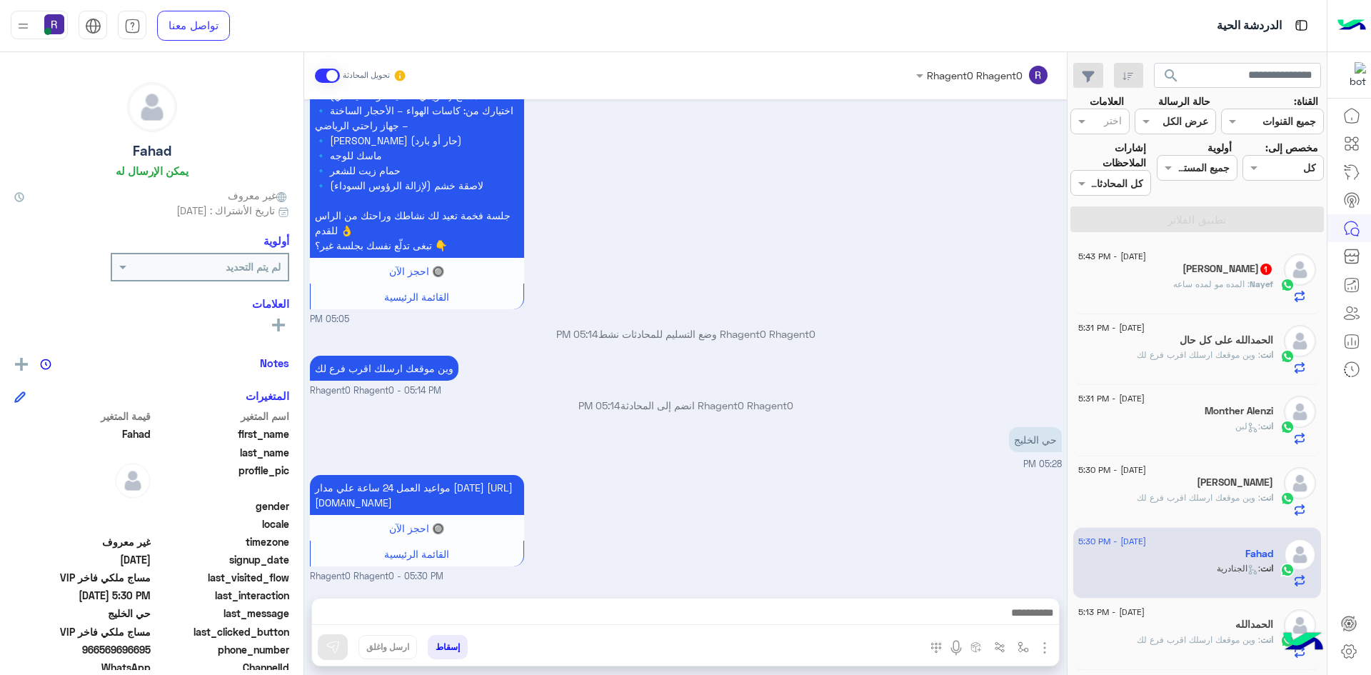
click at [1191, 290] on p "Nayef : المده مو لمده ساعه" at bounding box center [1223, 284] width 100 height 13
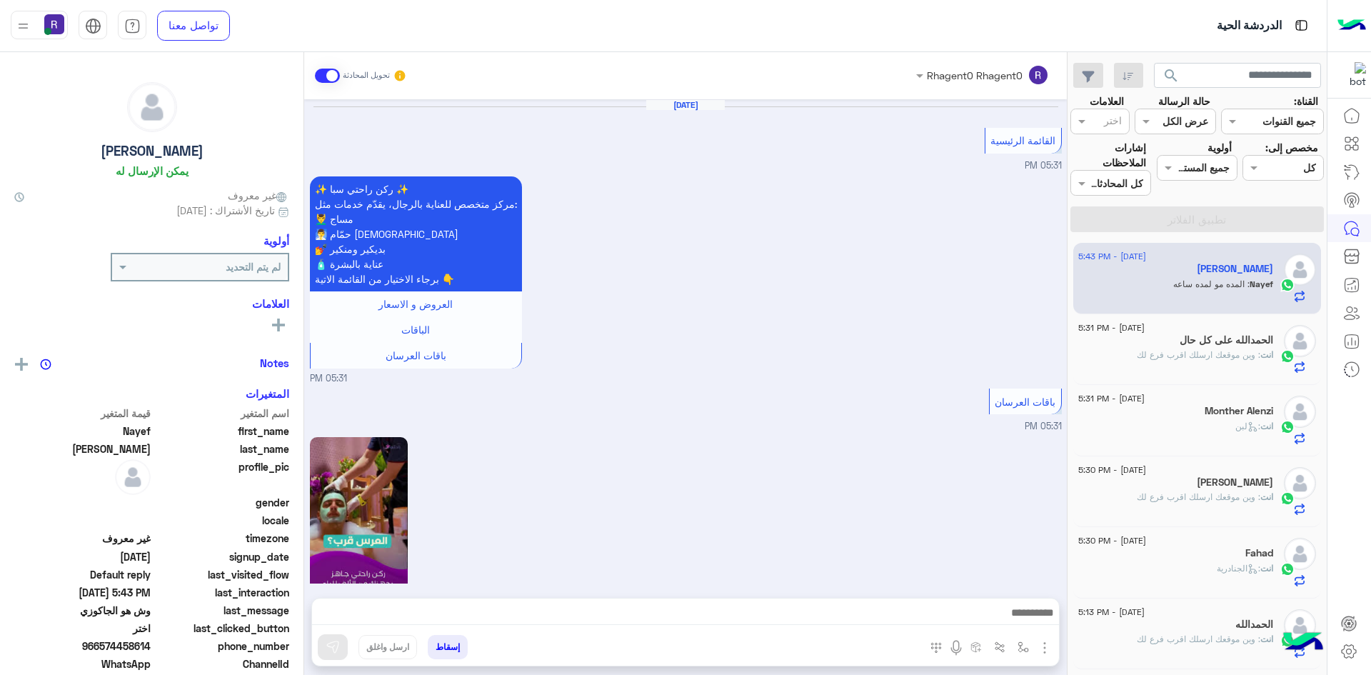
scroll to position [1137, 0]
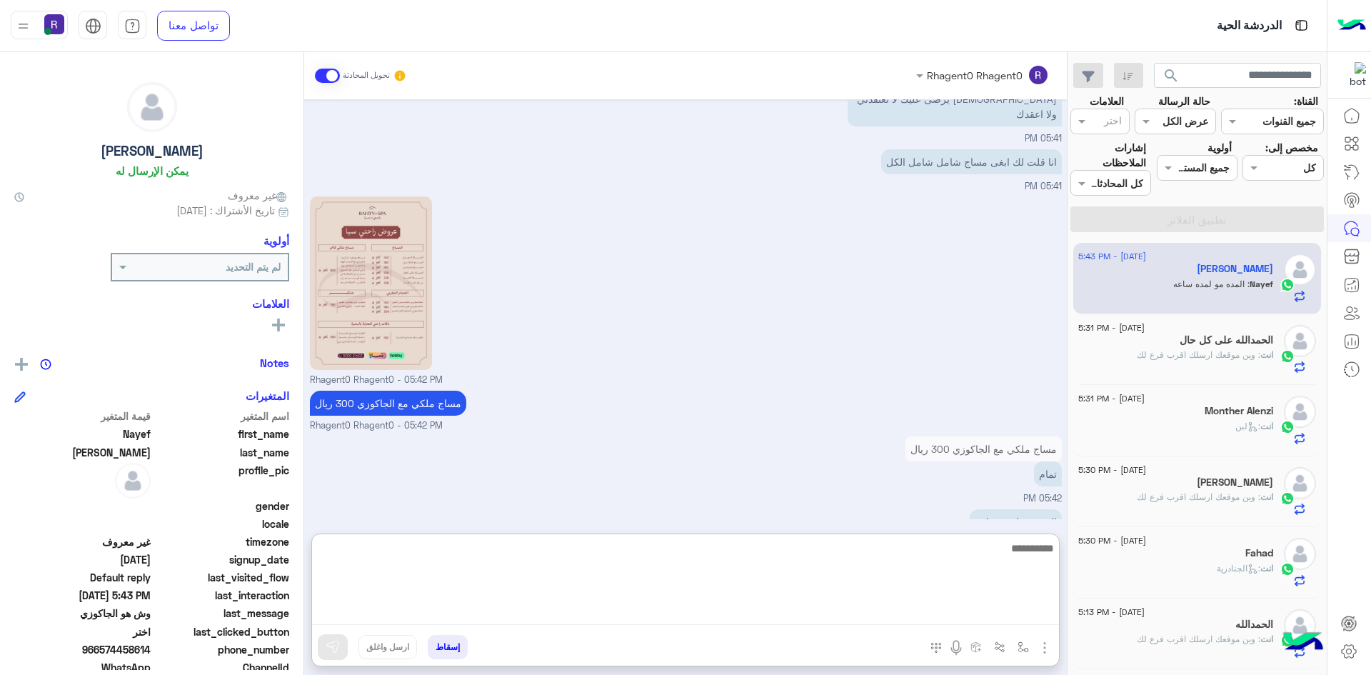
click at [925, 612] on textarea at bounding box center [685, 582] width 747 height 86
type textarea "**********"
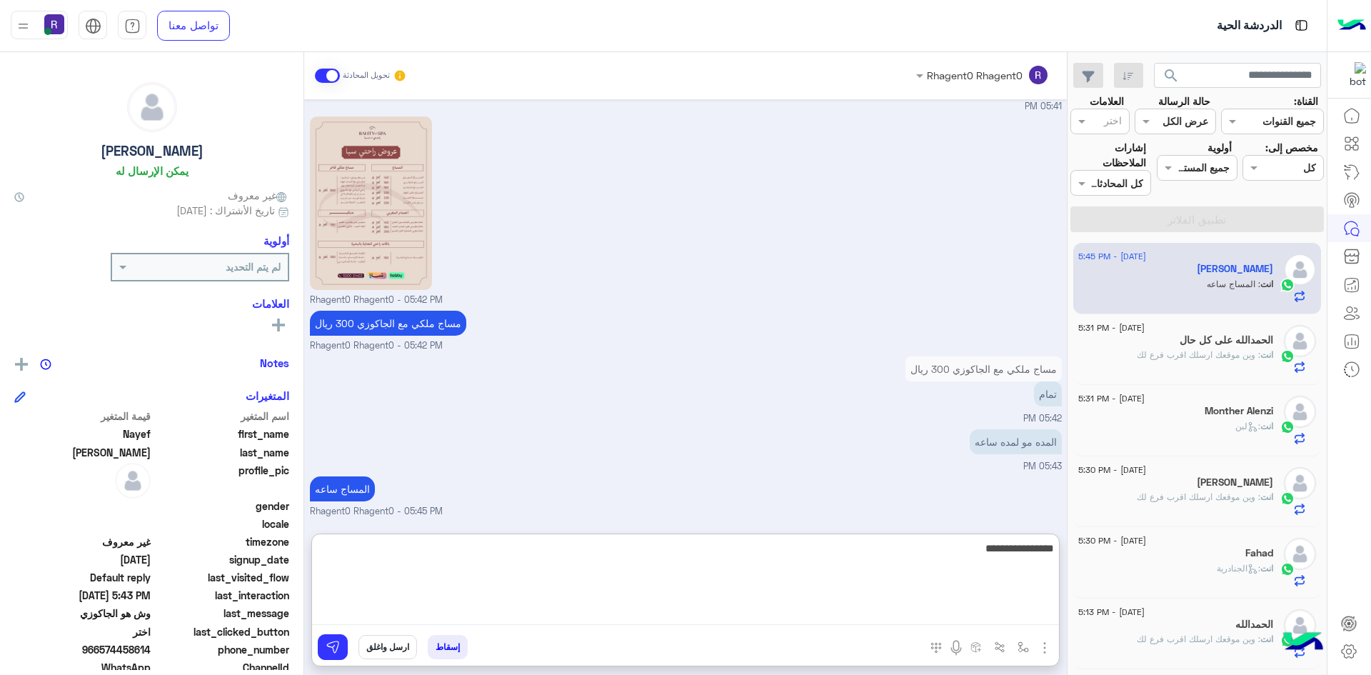
type textarea "**********"
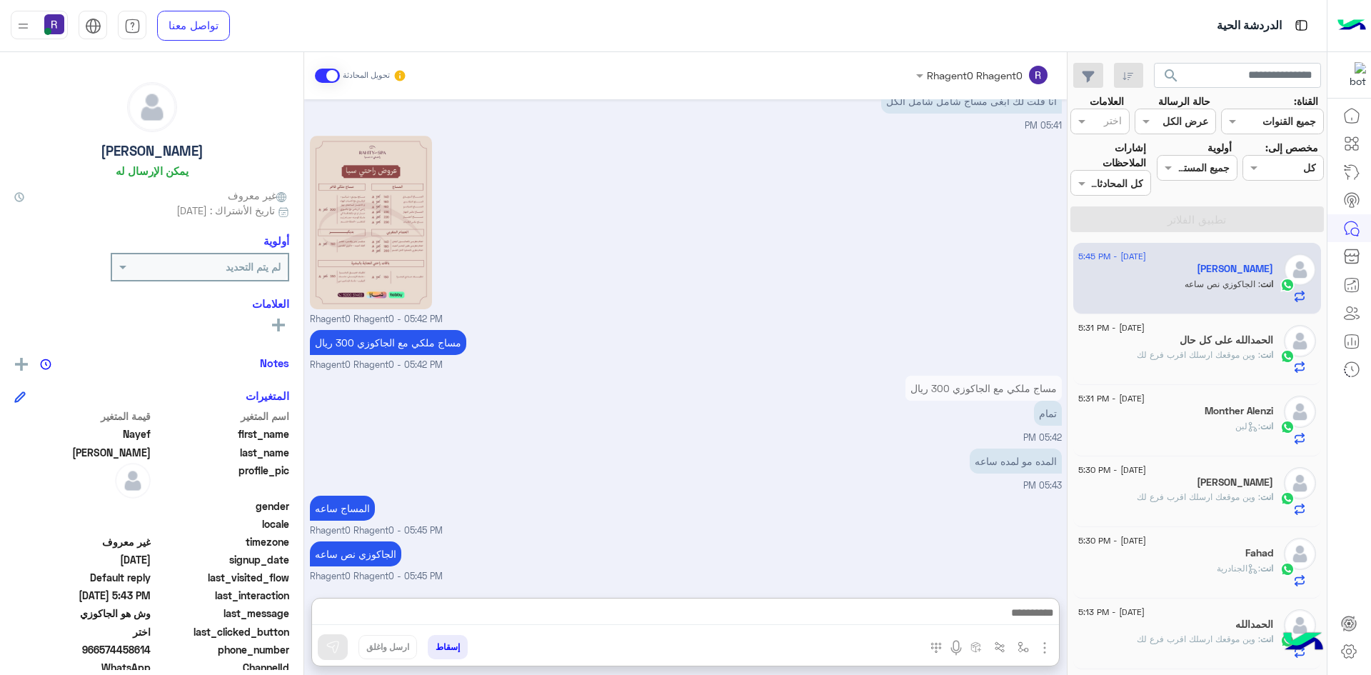
click at [883, 445] on div "المده مو لمده ساعه 05:43 PM" at bounding box center [686, 469] width 752 height 48
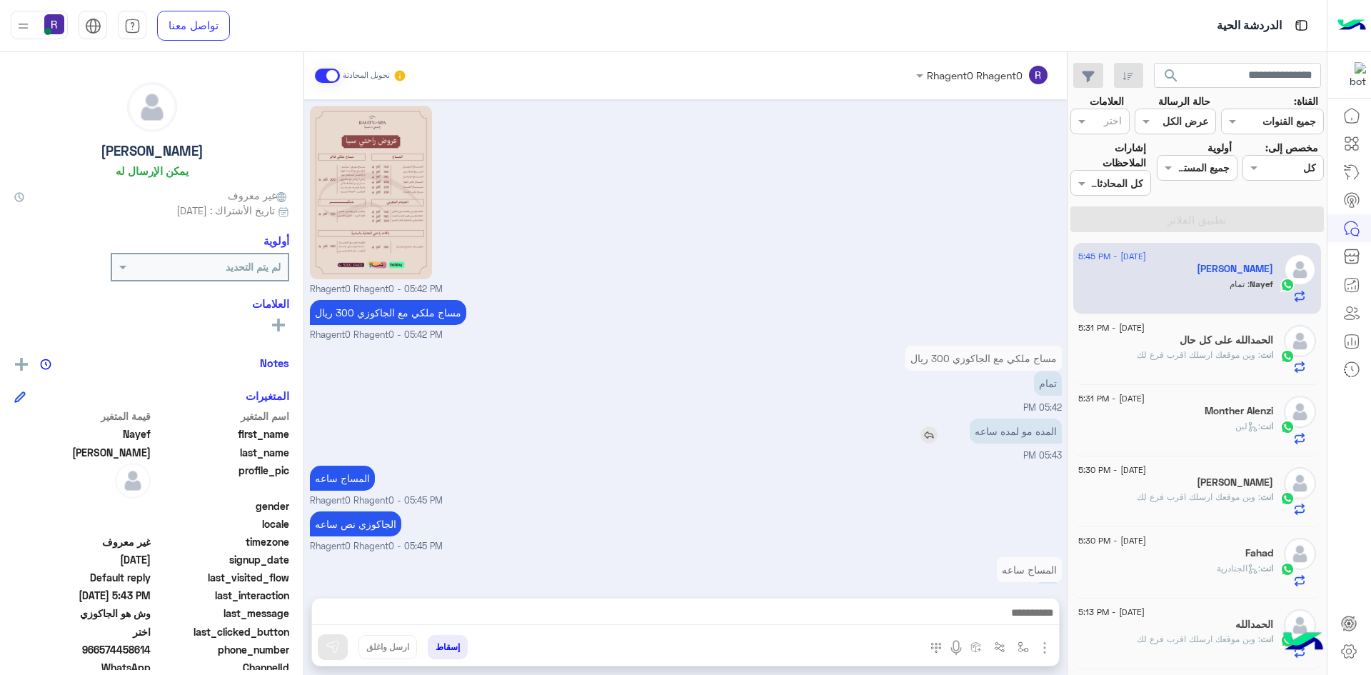
scroll to position [1300, 0]
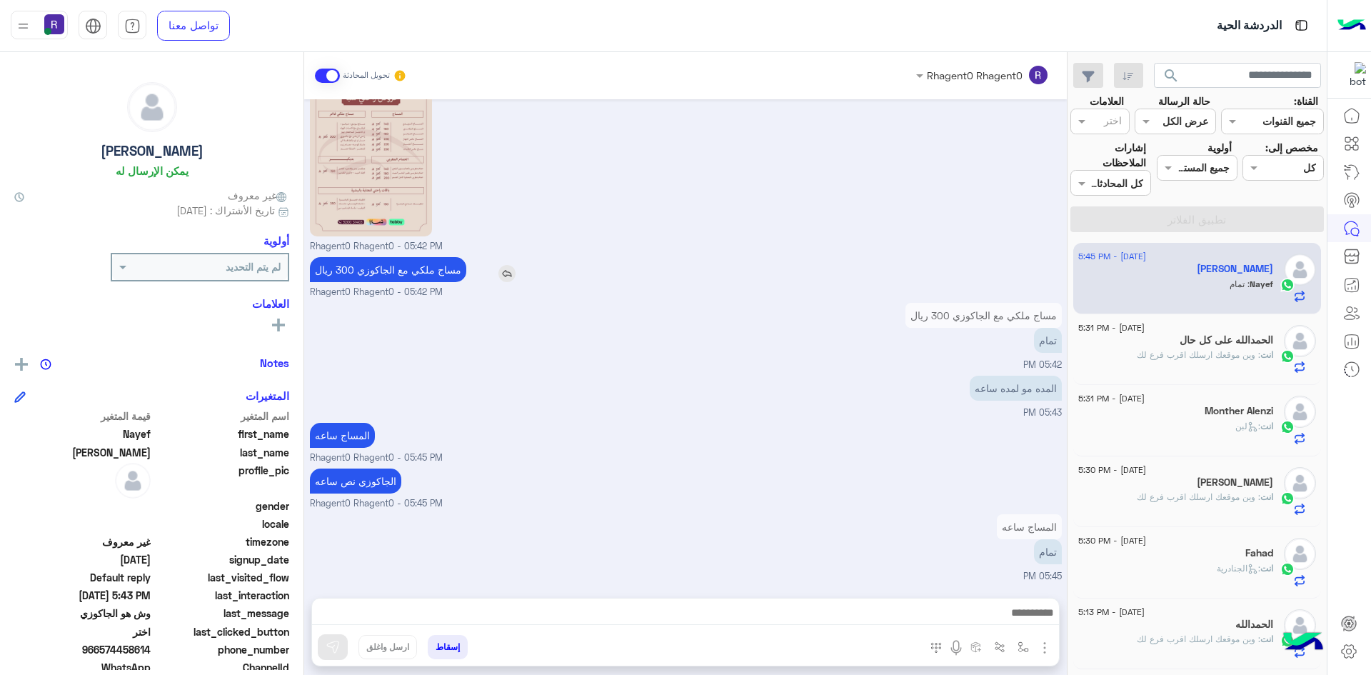
click at [515, 272] on img at bounding box center [506, 273] width 17 height 17
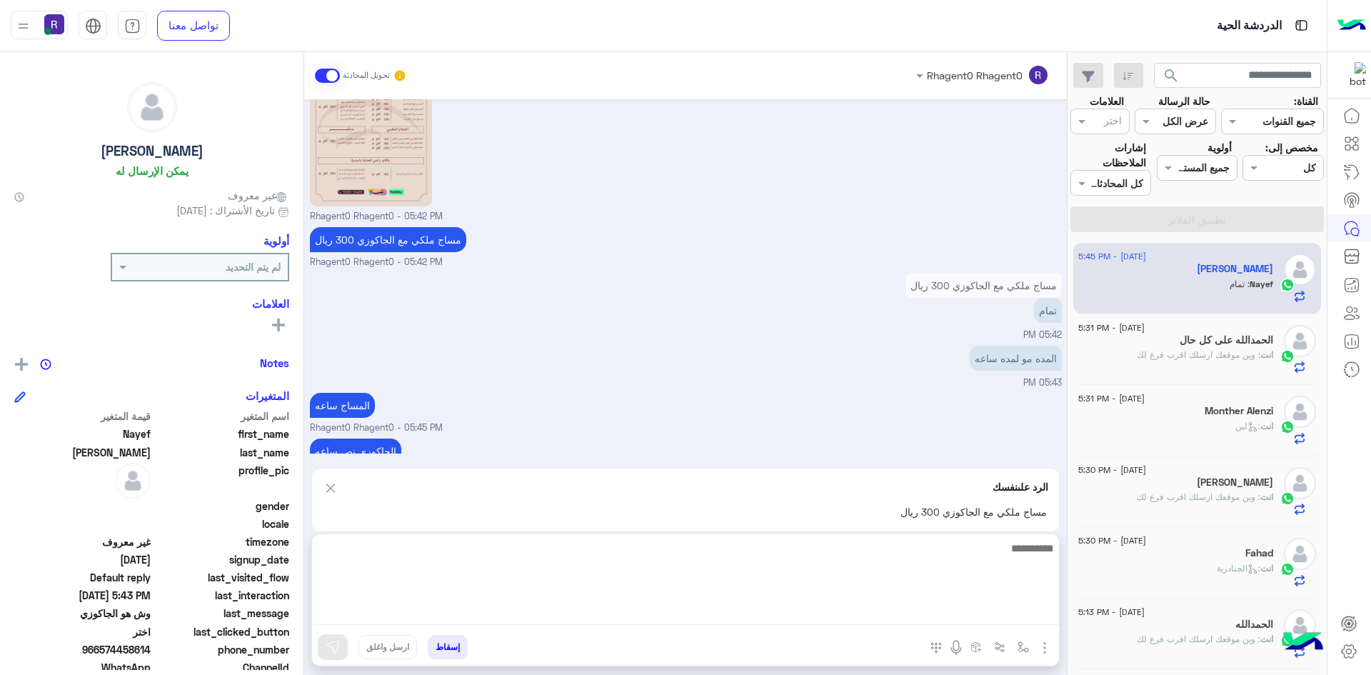
click at [549, 610] on textarea at bounding box center [685, 582] width 747 height 86
type textarea "*"
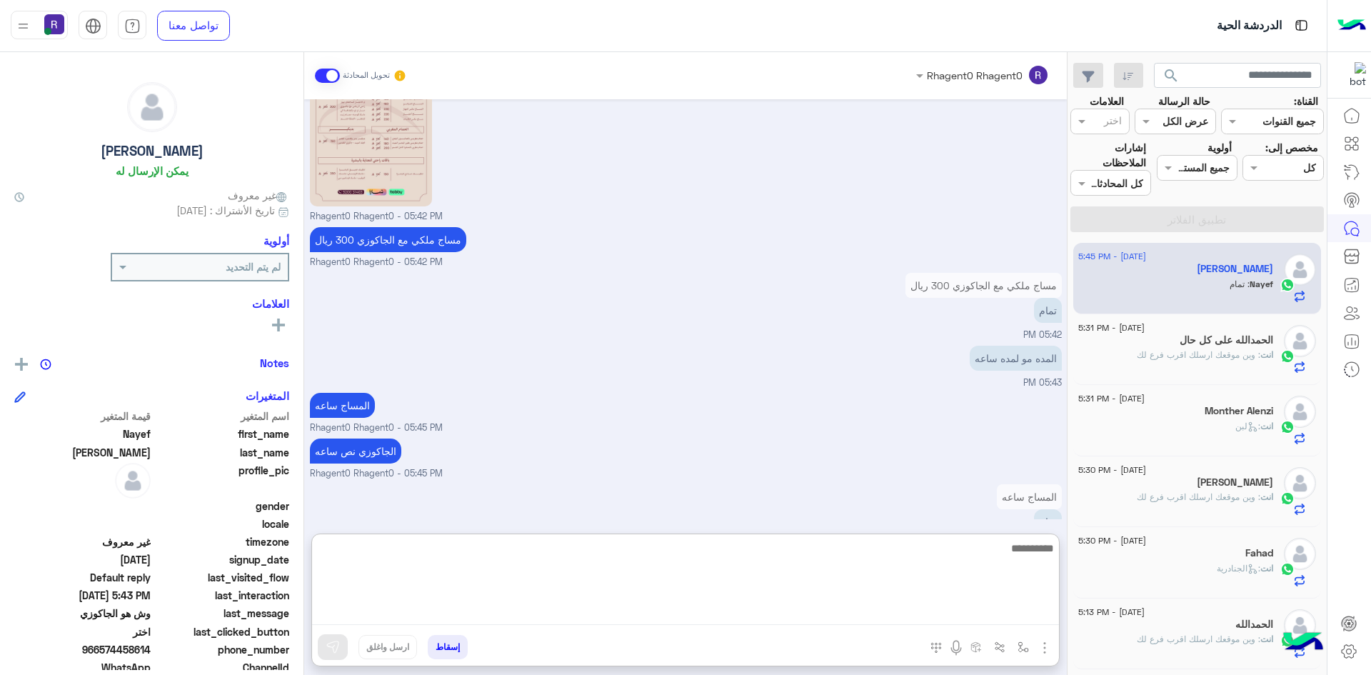
scroll to position [1435, 0]
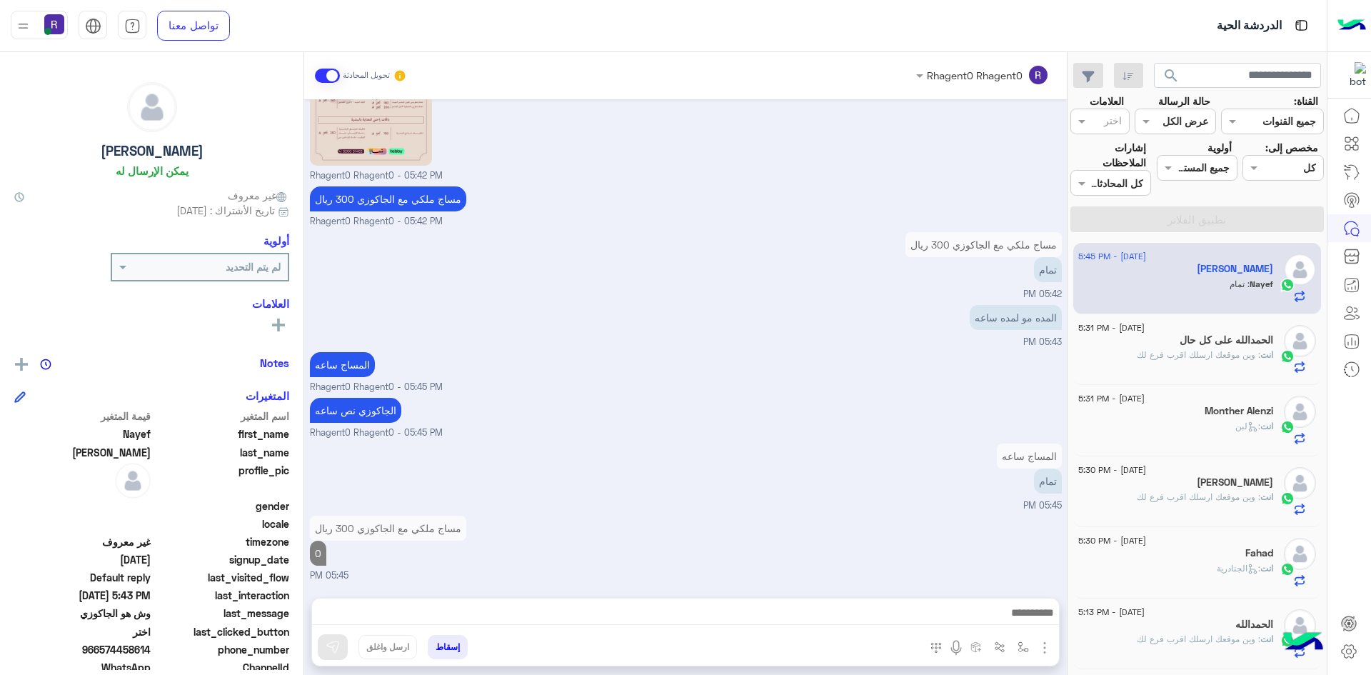
click at [1115, 416] on div "Monther Alenzi" at bounding box center [1175, 412] width 195 height 15
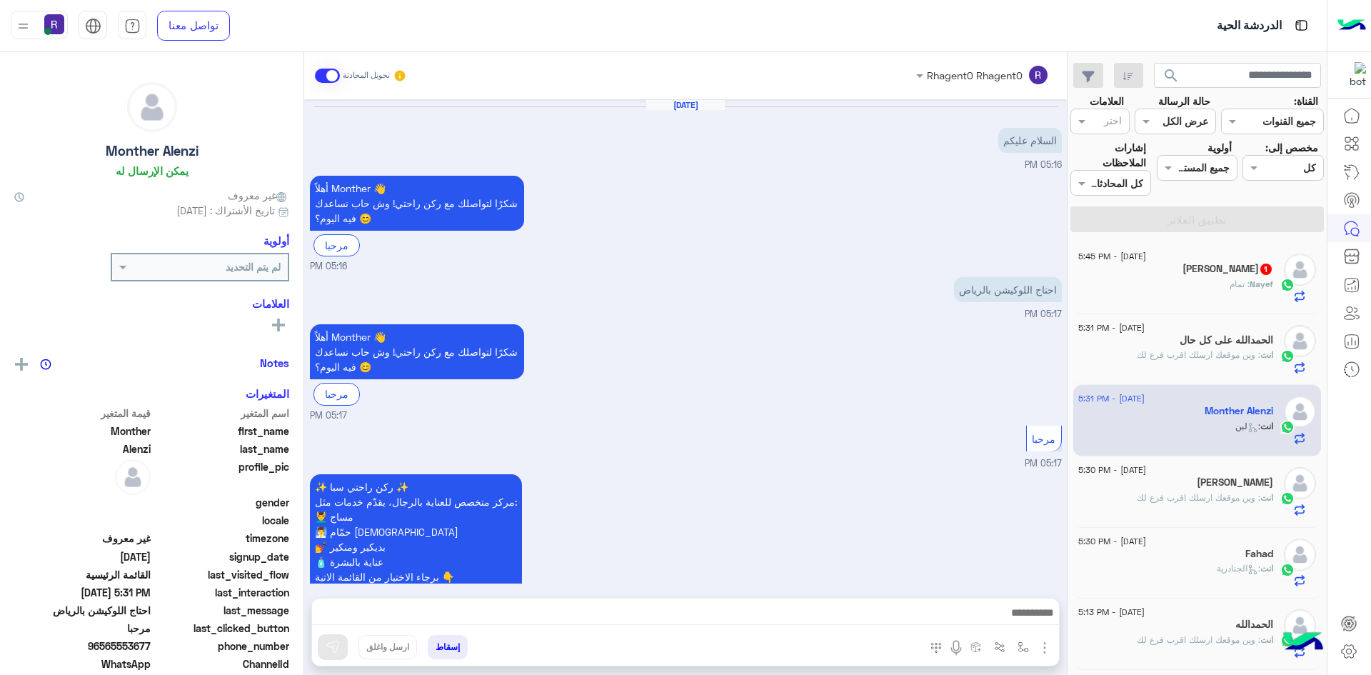
scroll to position [406, 0]
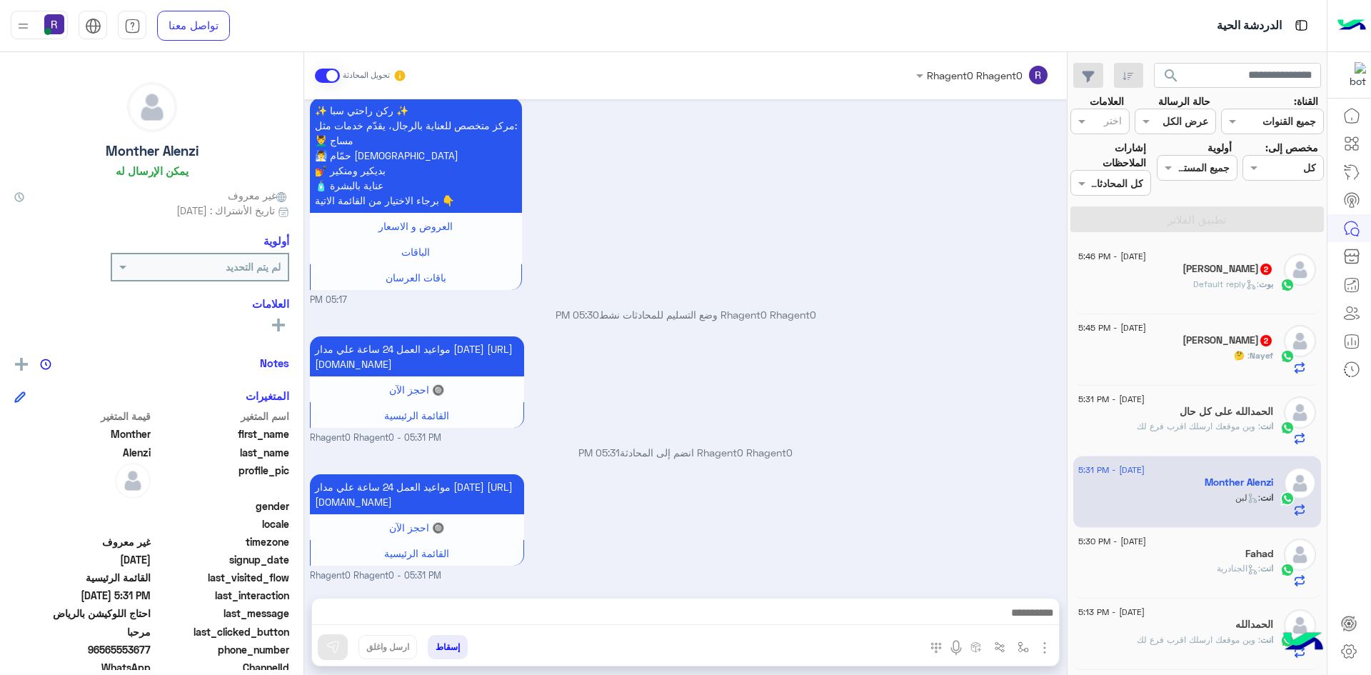
click at [1202, 350] on div "Nayef : 🤔" at bounding box center [1175, 361] width 195 height 25
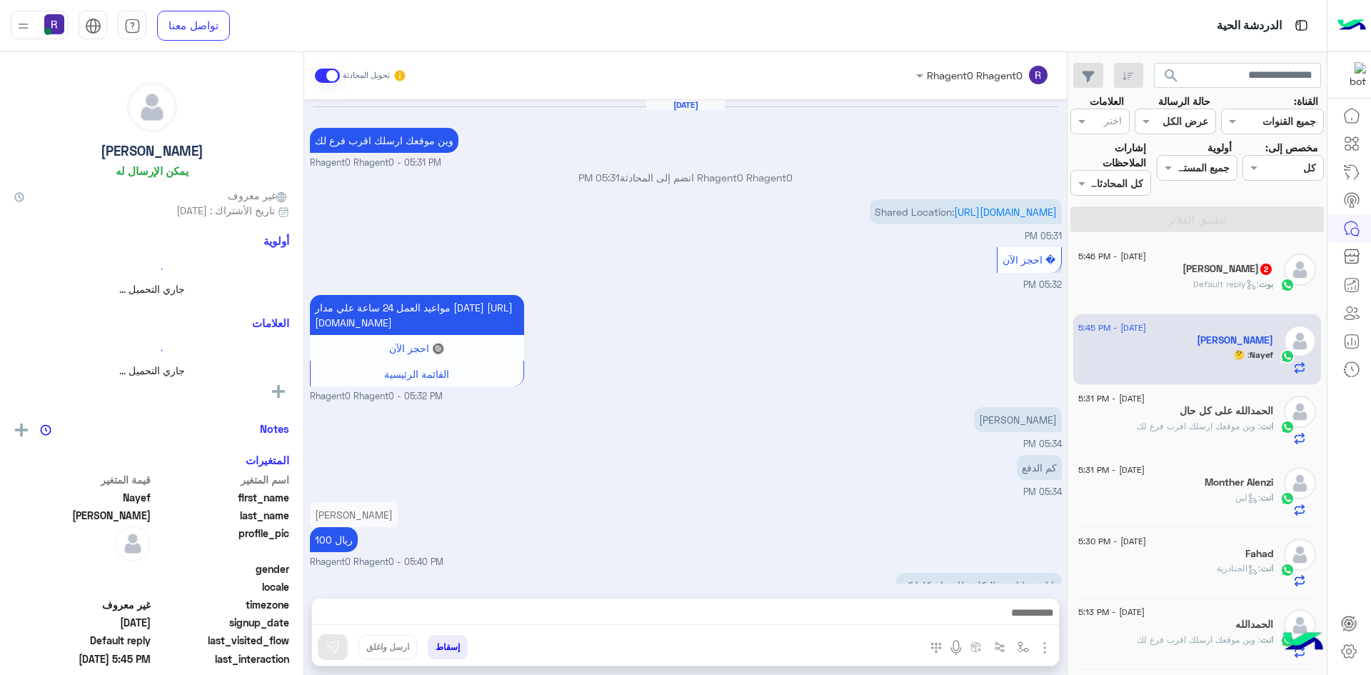
scroll to position [840, 0]
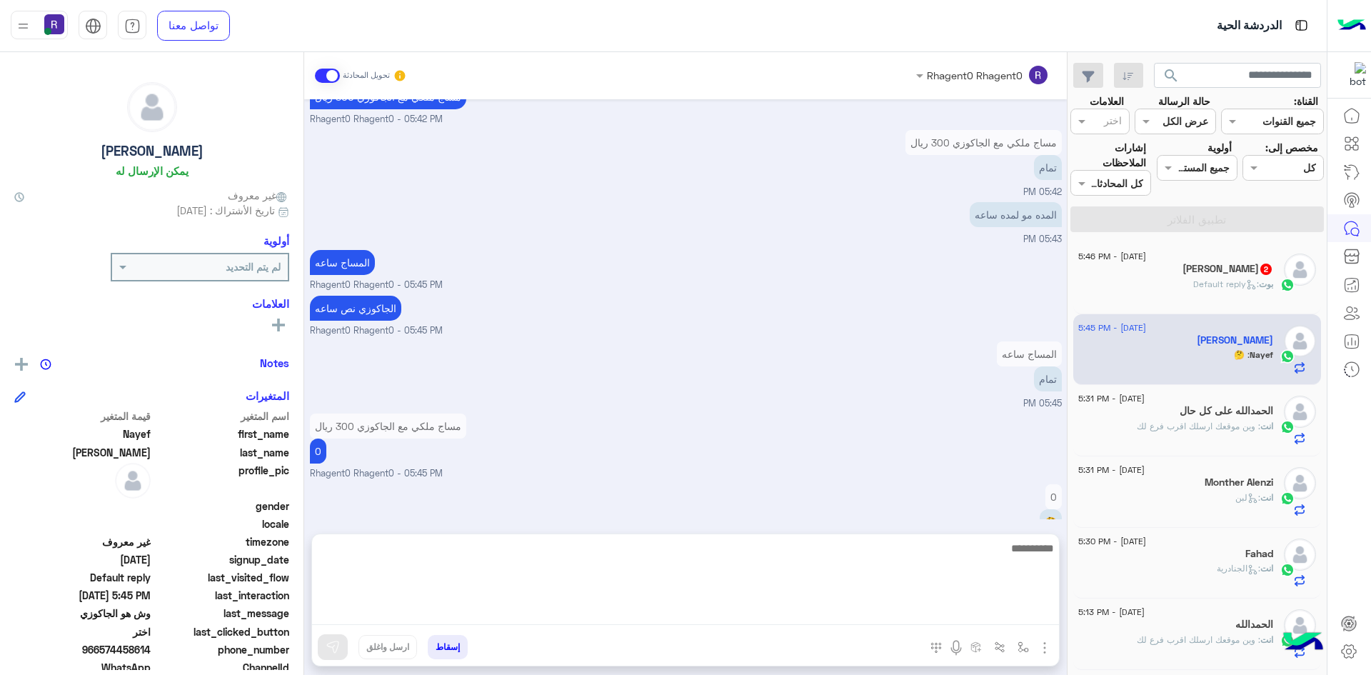
click at [578, 612] on textarea at bounding box center [685, 582] width 747 height 86
type textarea "********"
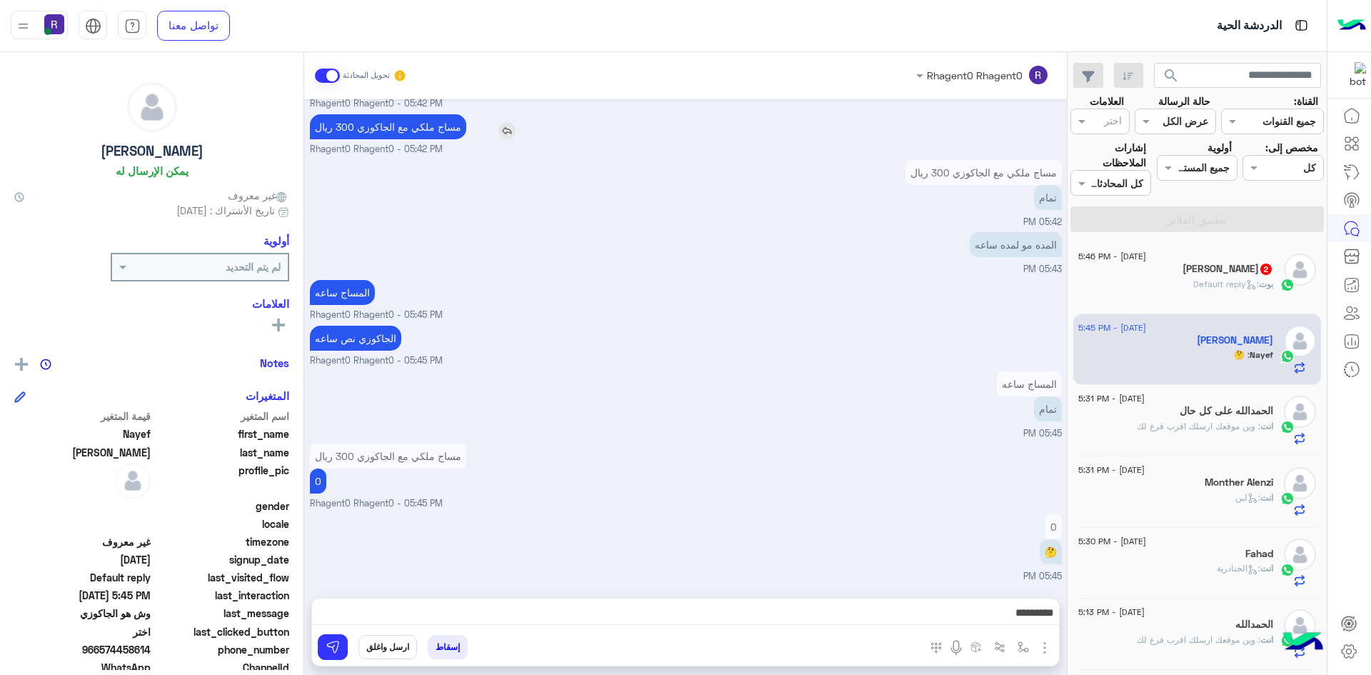
click at [515, 130] on img at bounding box center [506, 130] width 17 height 17
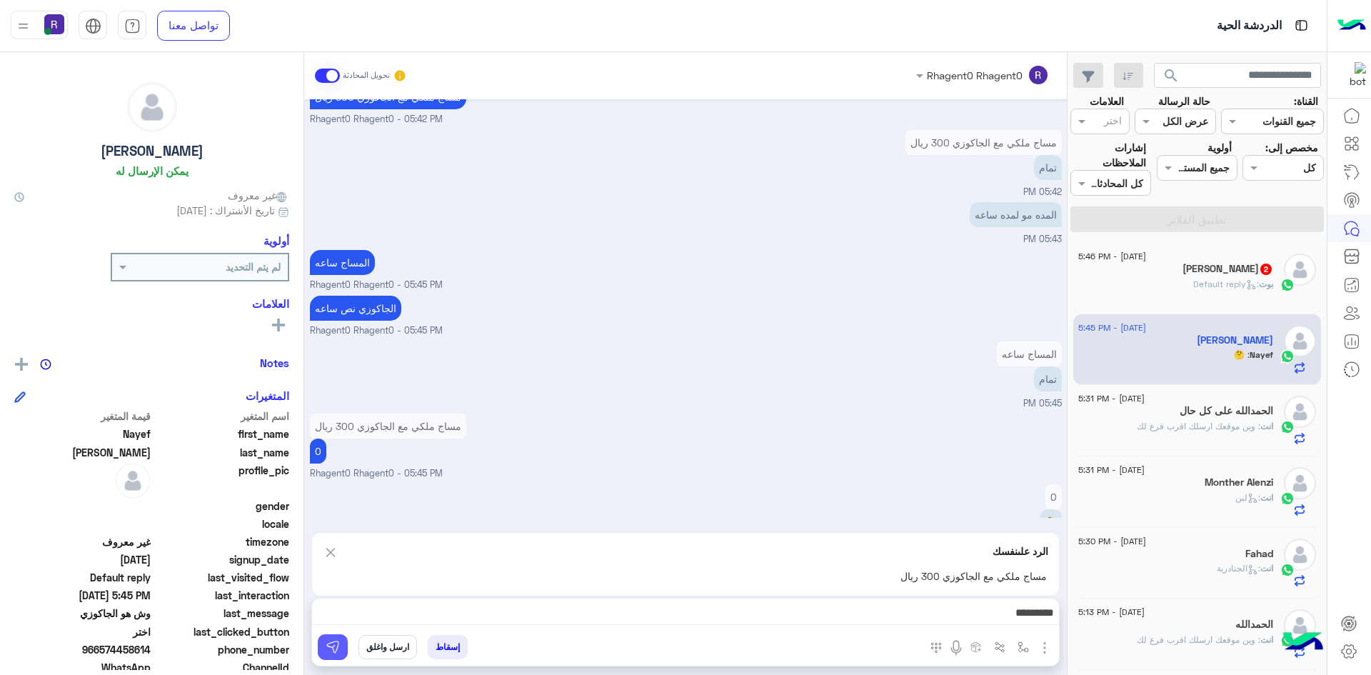
click at [340, 644] on button at bounding box center [333, 647] width 30 height 26
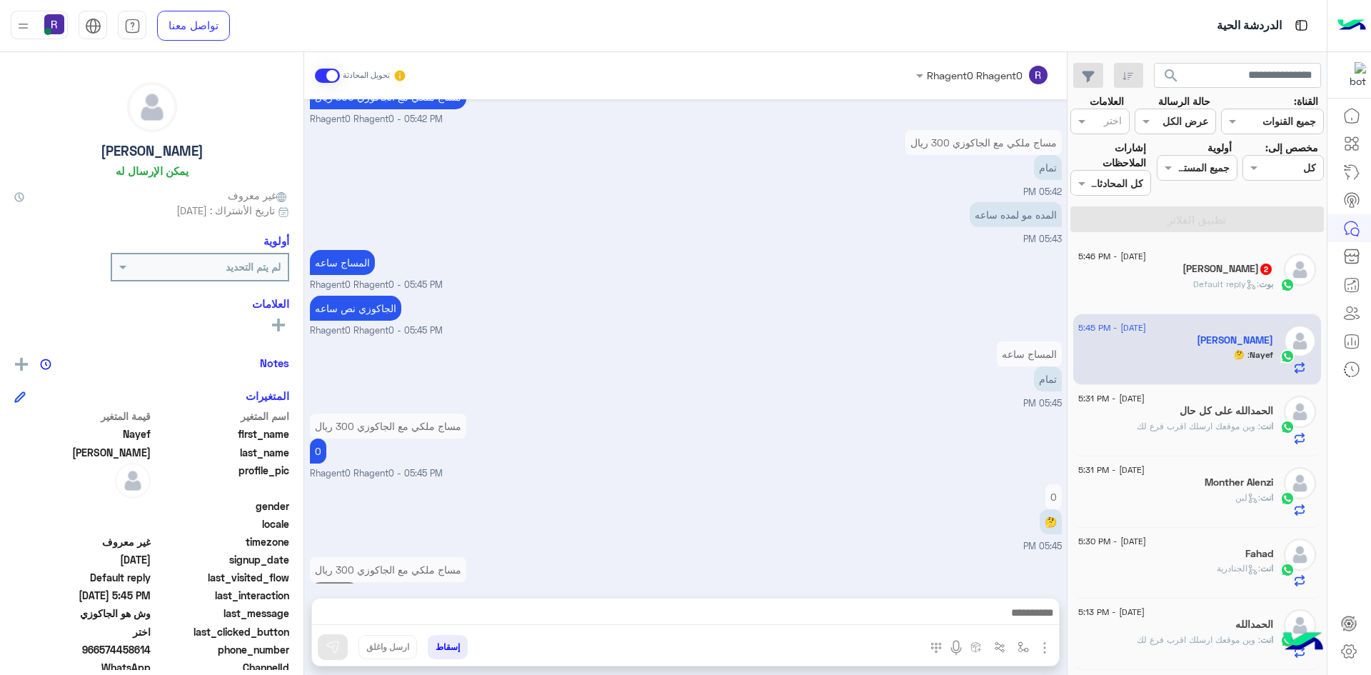
scroll to position [911, 0]
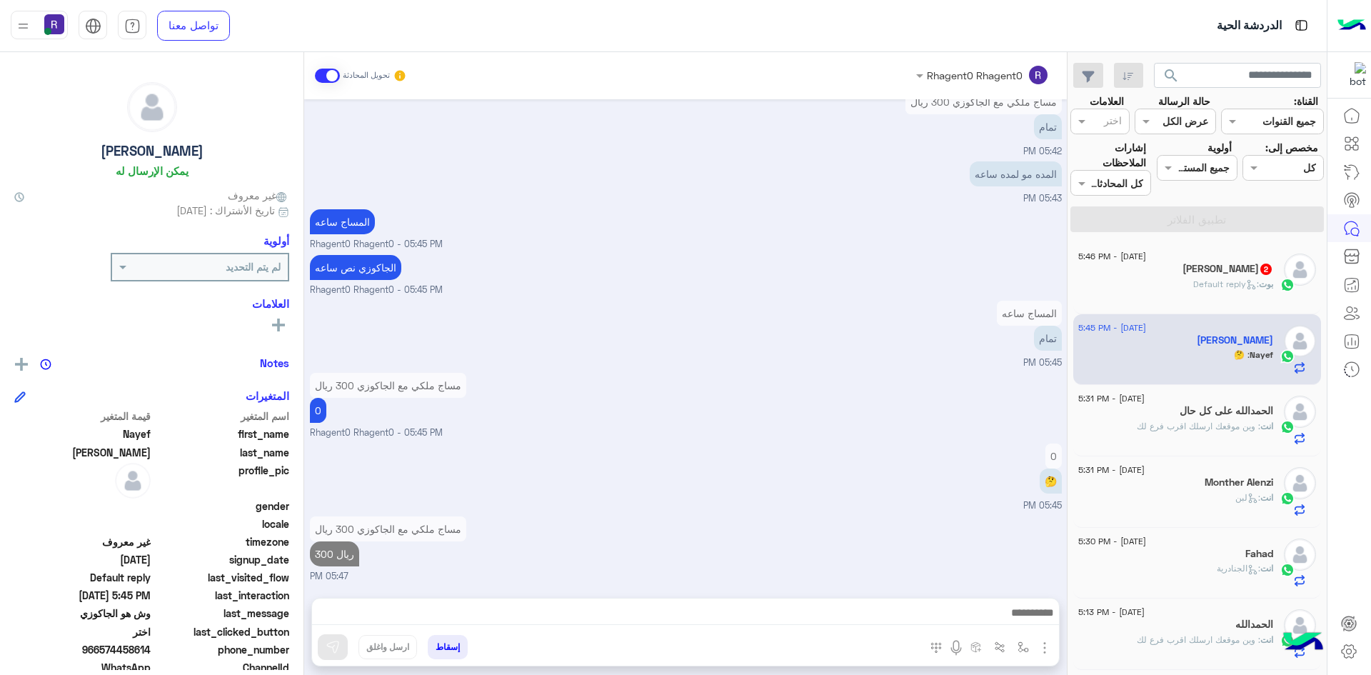
click at [1180, 283] on div "بوت : Default reply" at bounding box center [1175, 290] width 195 height 25
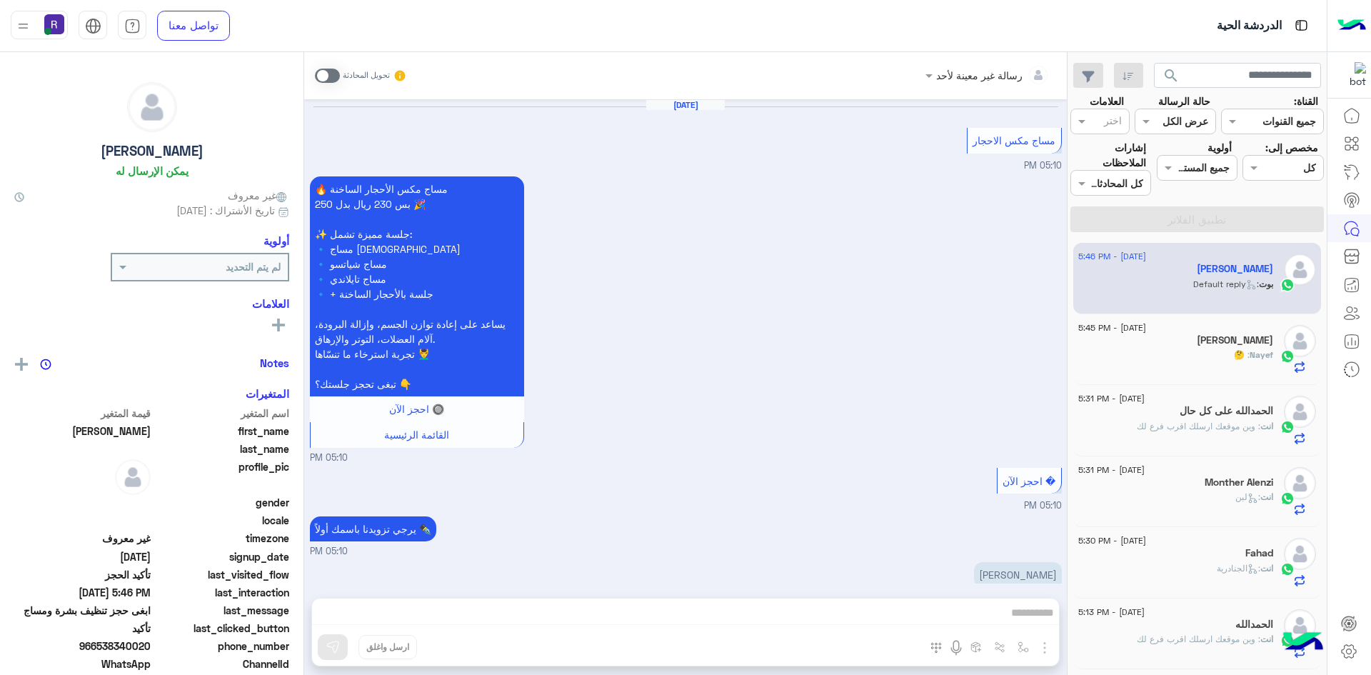
scroll to position [846, 0]
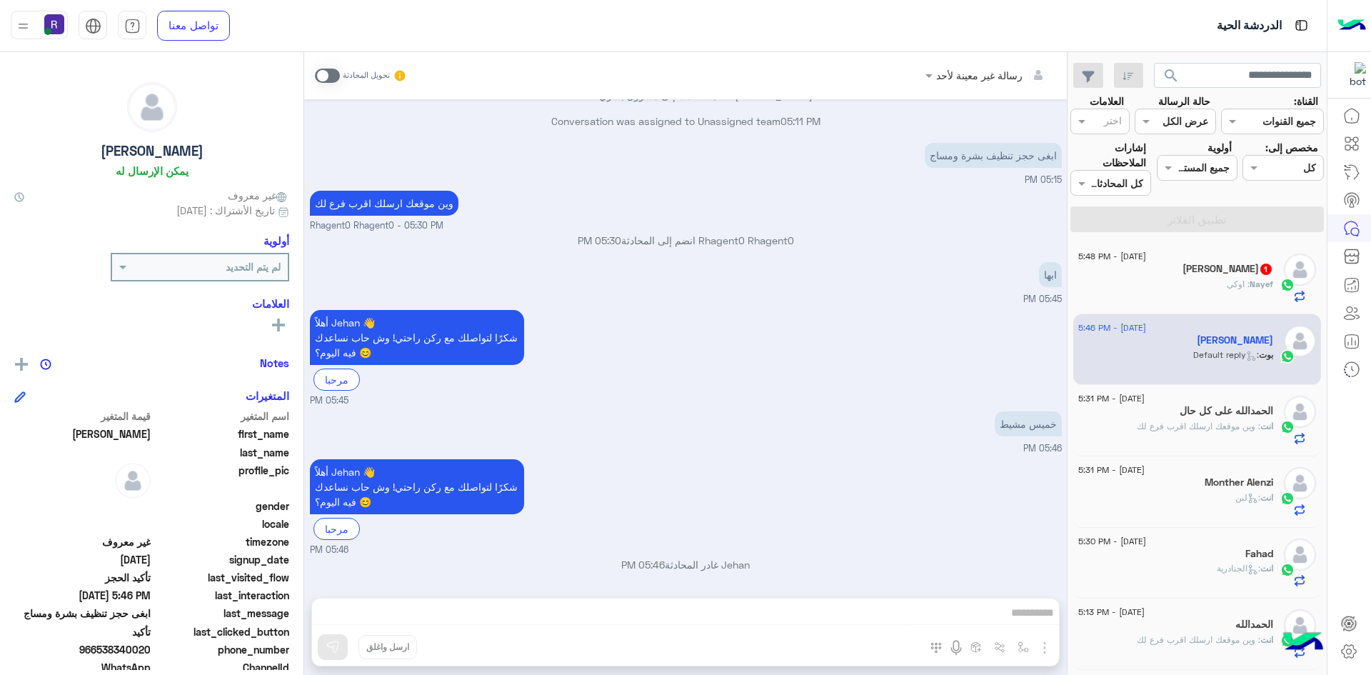
click at [1241, 287] on span ": اوكي" at bounding box center [1238, 283] width 23 height 11
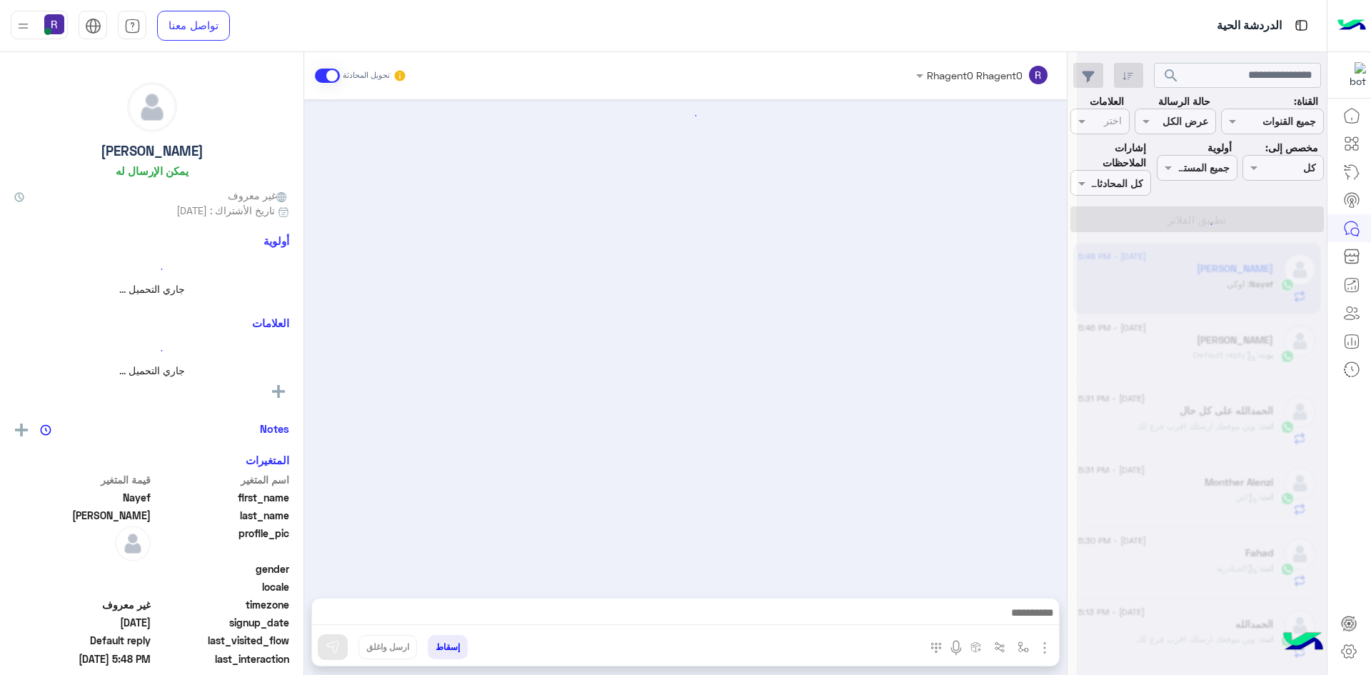
scroll to position [887, 0]
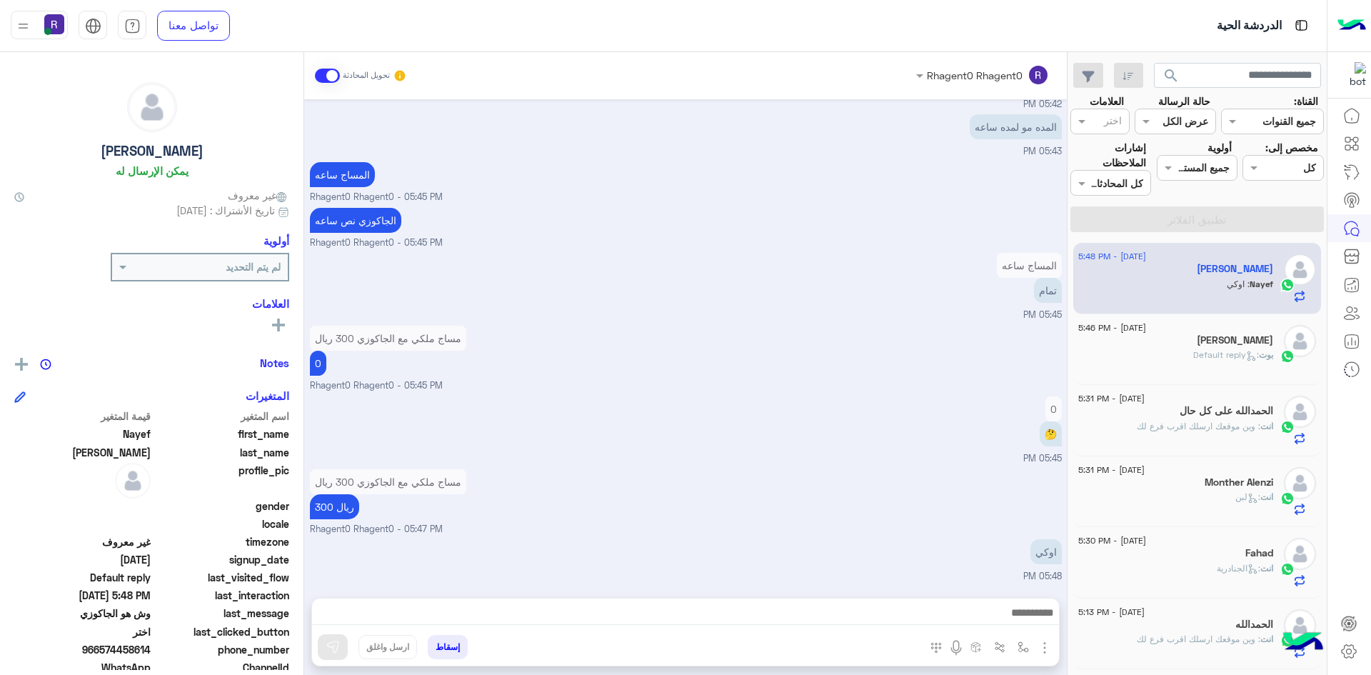
click at [1193, 357] on span ": Default reply" at bounding box center [1226, 354] width 66 height 11
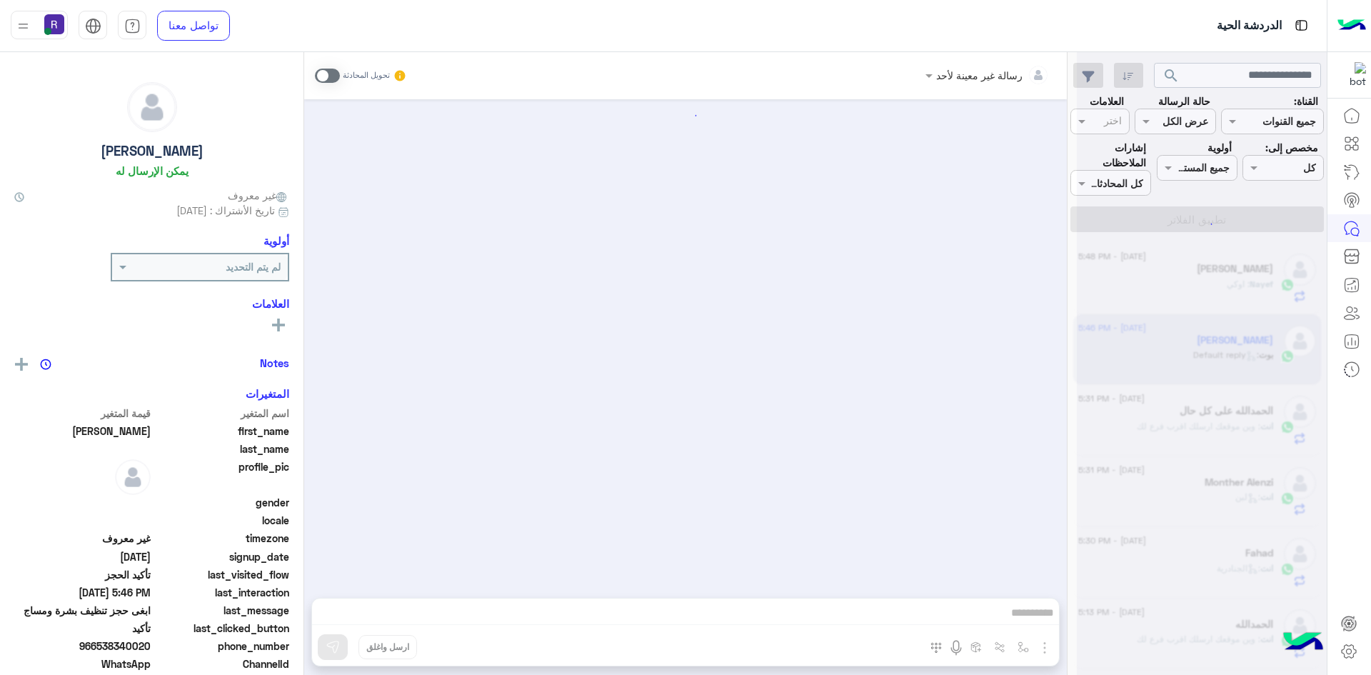
scroll to position [846, 0]
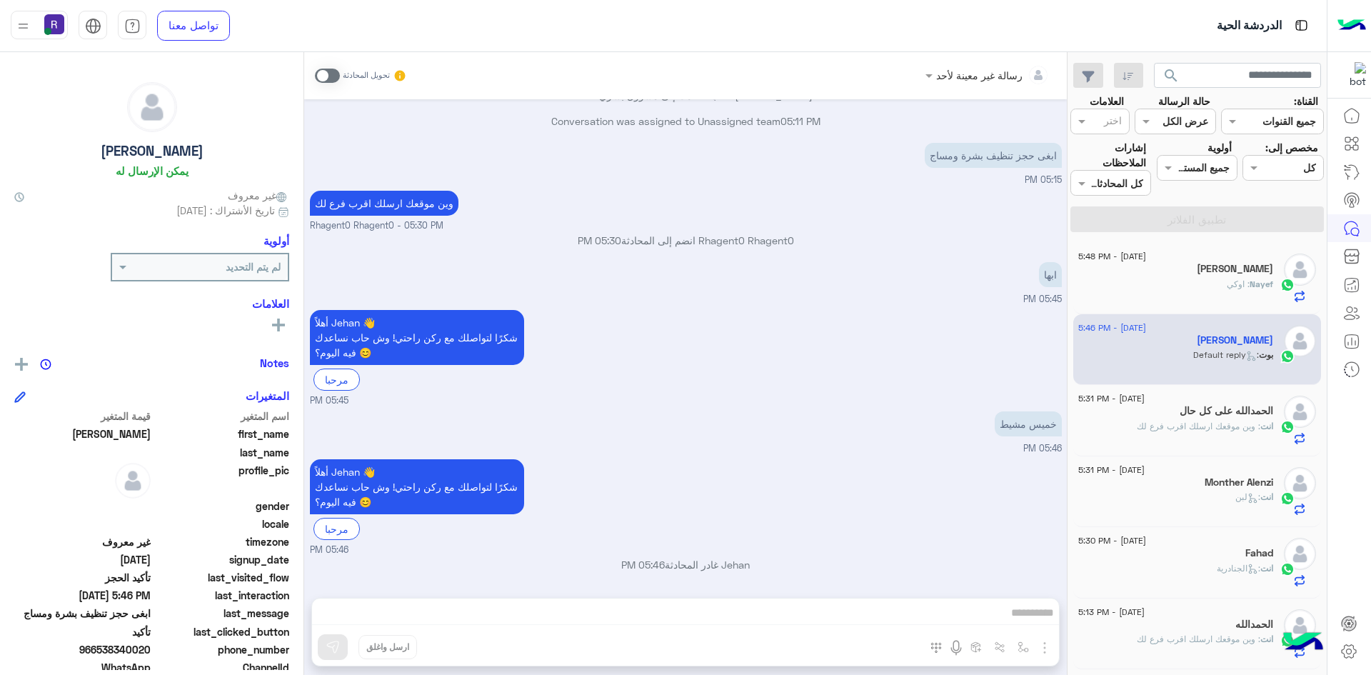
click at [1178, 279] on div "Nayef : اوكي" at bounding box center [1175, 290] width 195 height 25
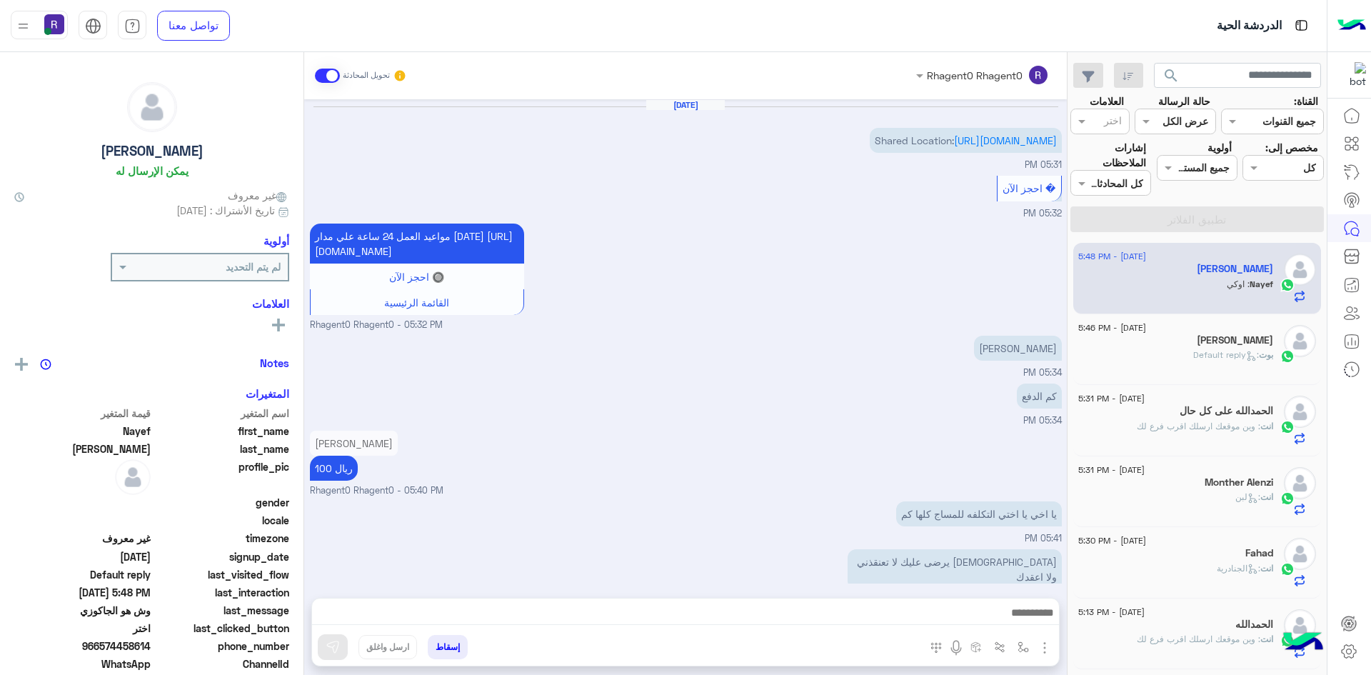
scroll to position [887, 0]
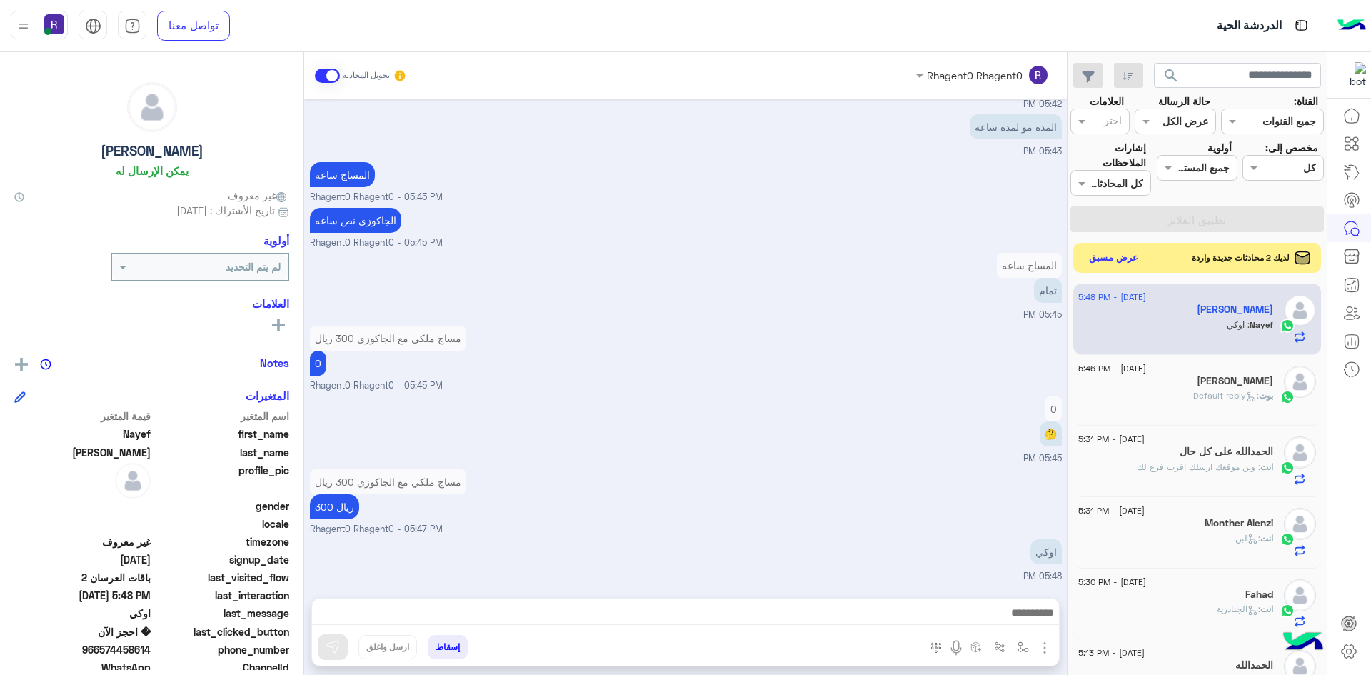
click at [1117, 263] on button "عرض مسبق" at bounding box center [1114, 257] width 60 height 19
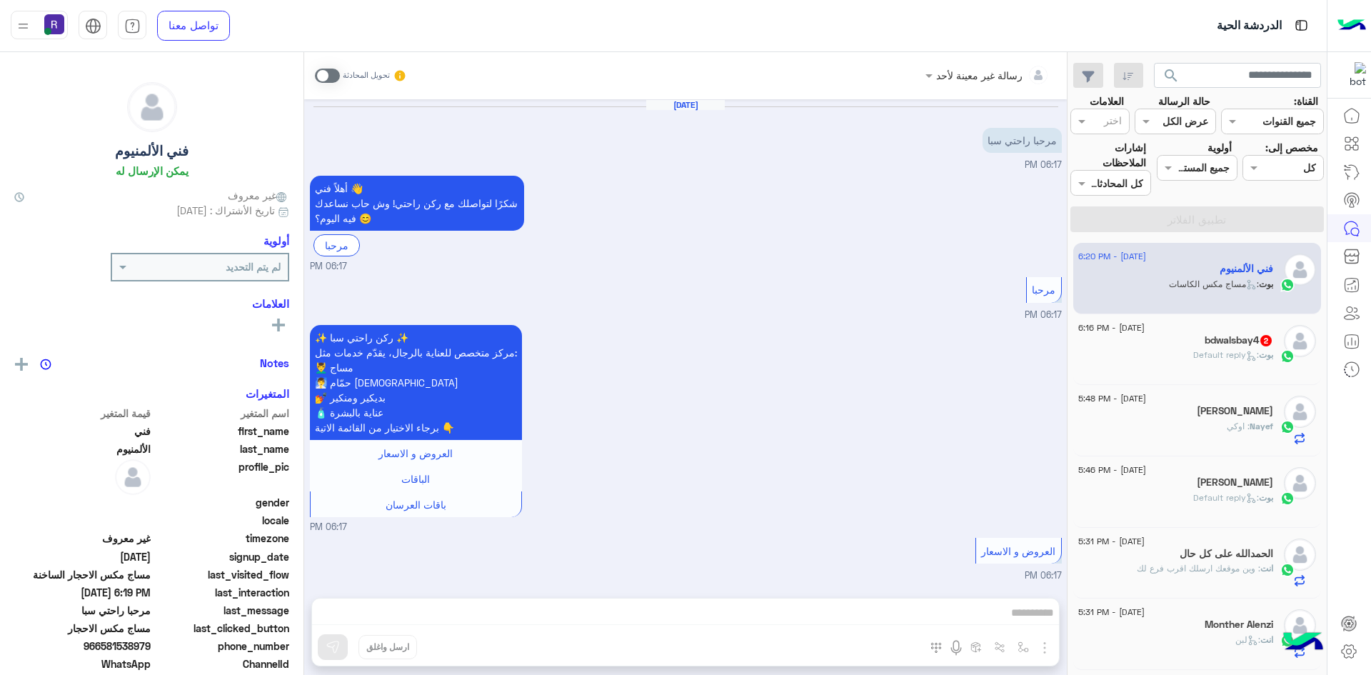
scroll to position [1891, 0]
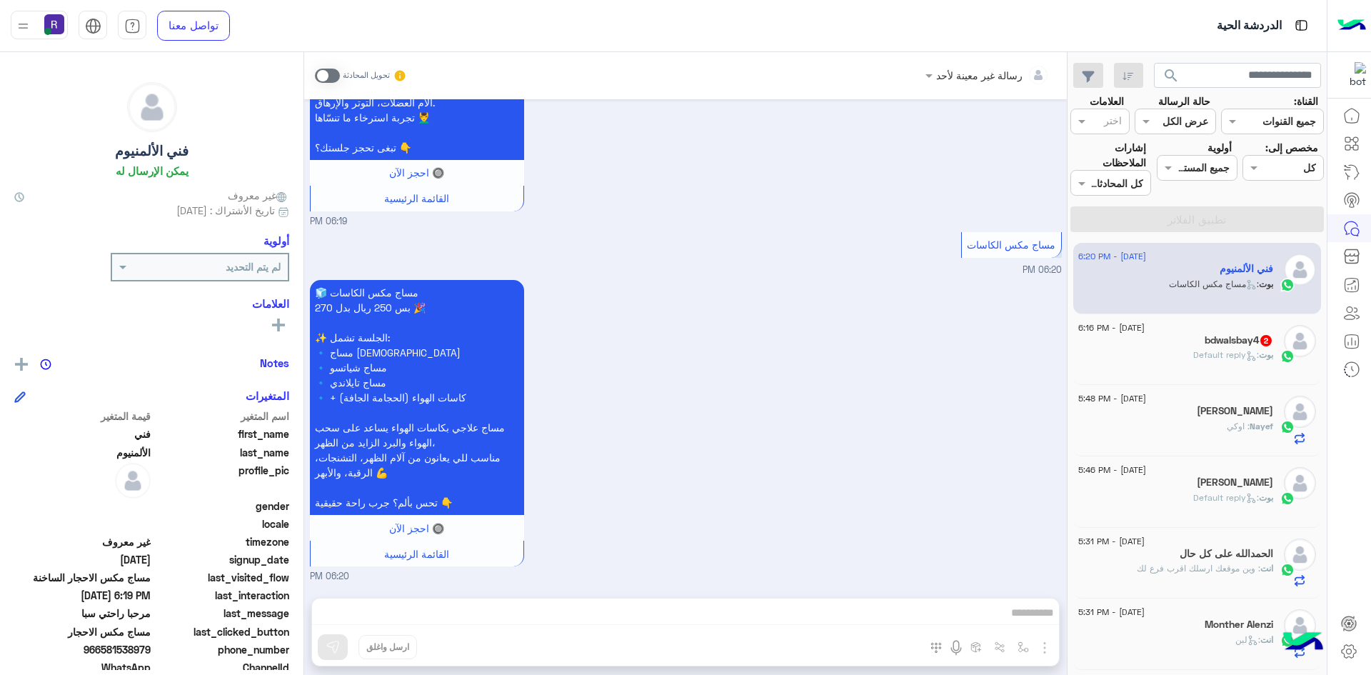
click at [331, 75] on span at bounding box center [327, 76] width 25 height 14
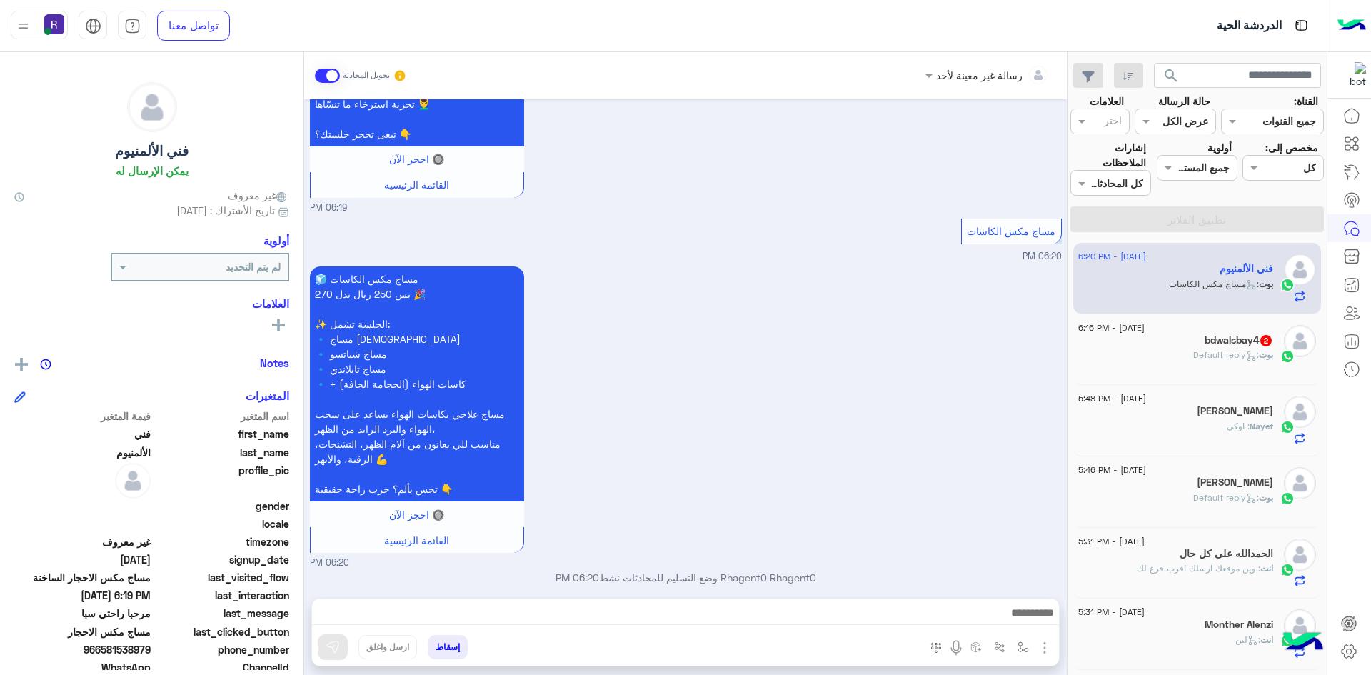
scroll to position [1917, 0]
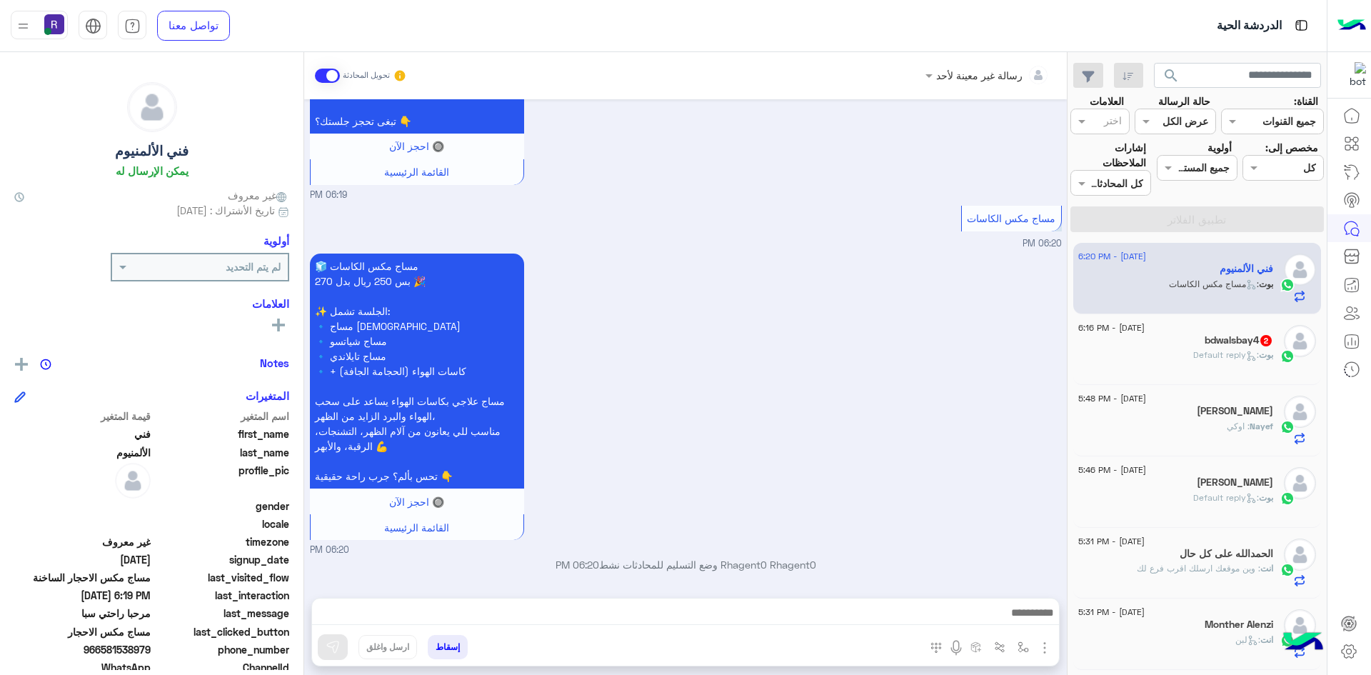
click at [1047, 643] on img "button" at bounding box center [1044, 647] width 17 height 17
click at [1022, 618] on span "الصور" at bounding box center [1017, 616] width 26 height 16
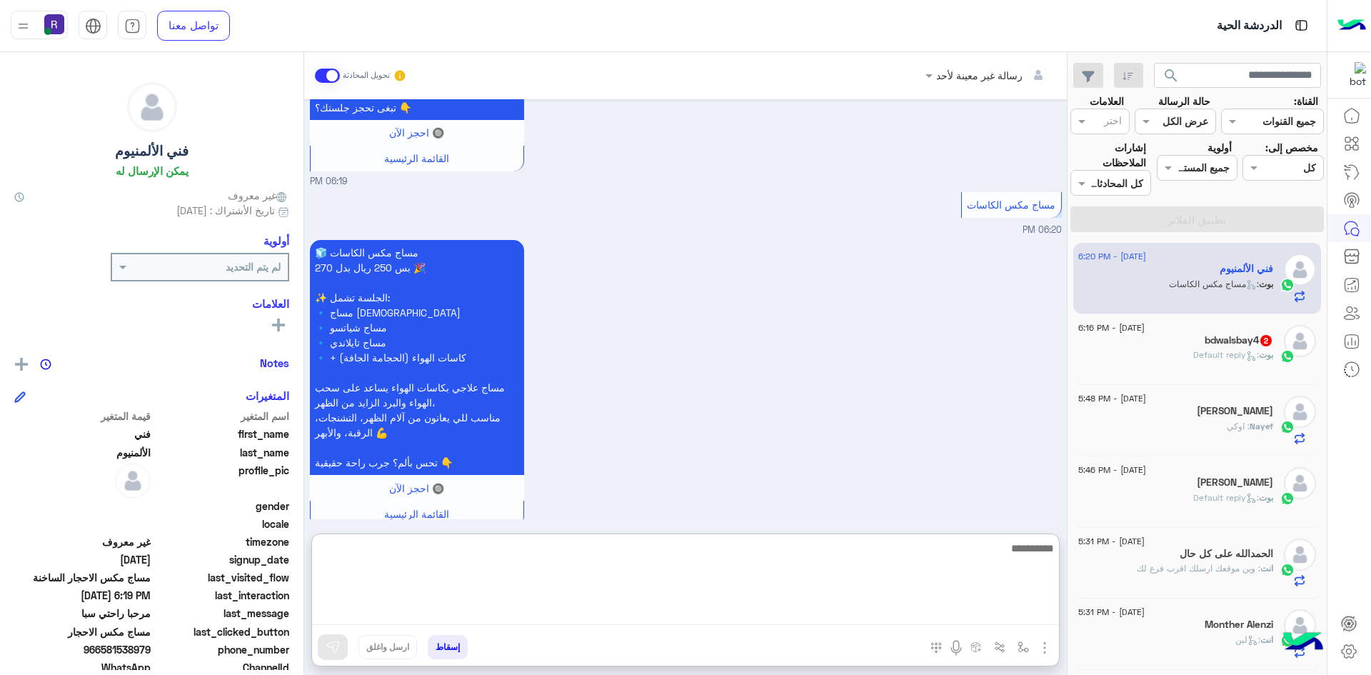
paste textarea "**********"
type textarea "**********"
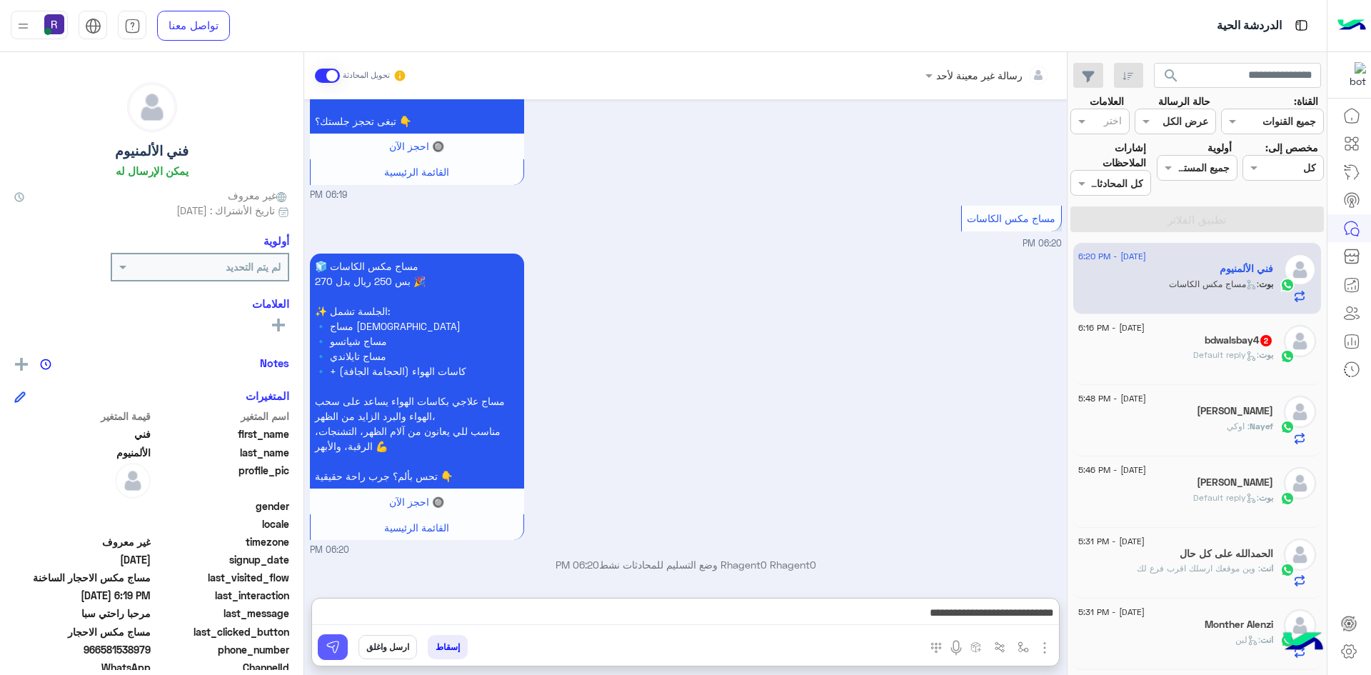
click at [332, 652] on img at bounding box center [333, 647] width 14 height 14
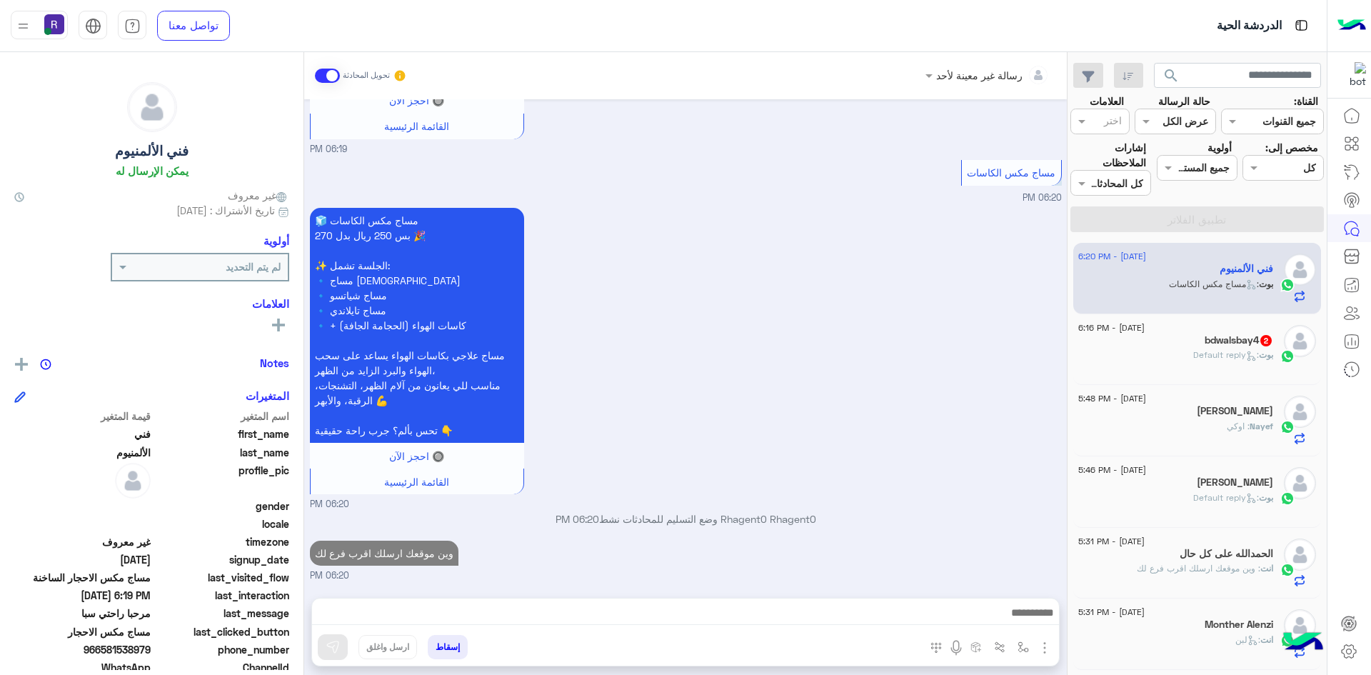
scroll to position [1988, 0]
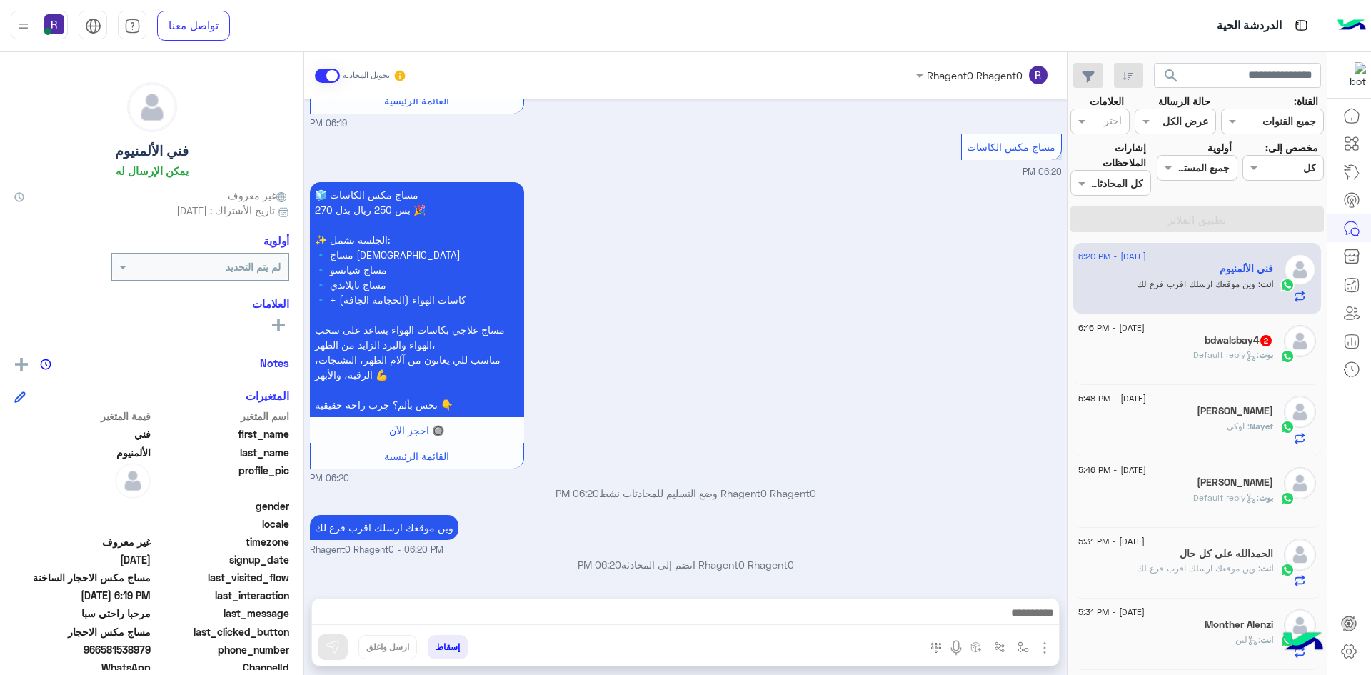
click at [1264, 354] on span "بوت" at bounding box center [1266, 354] width 14 height 11
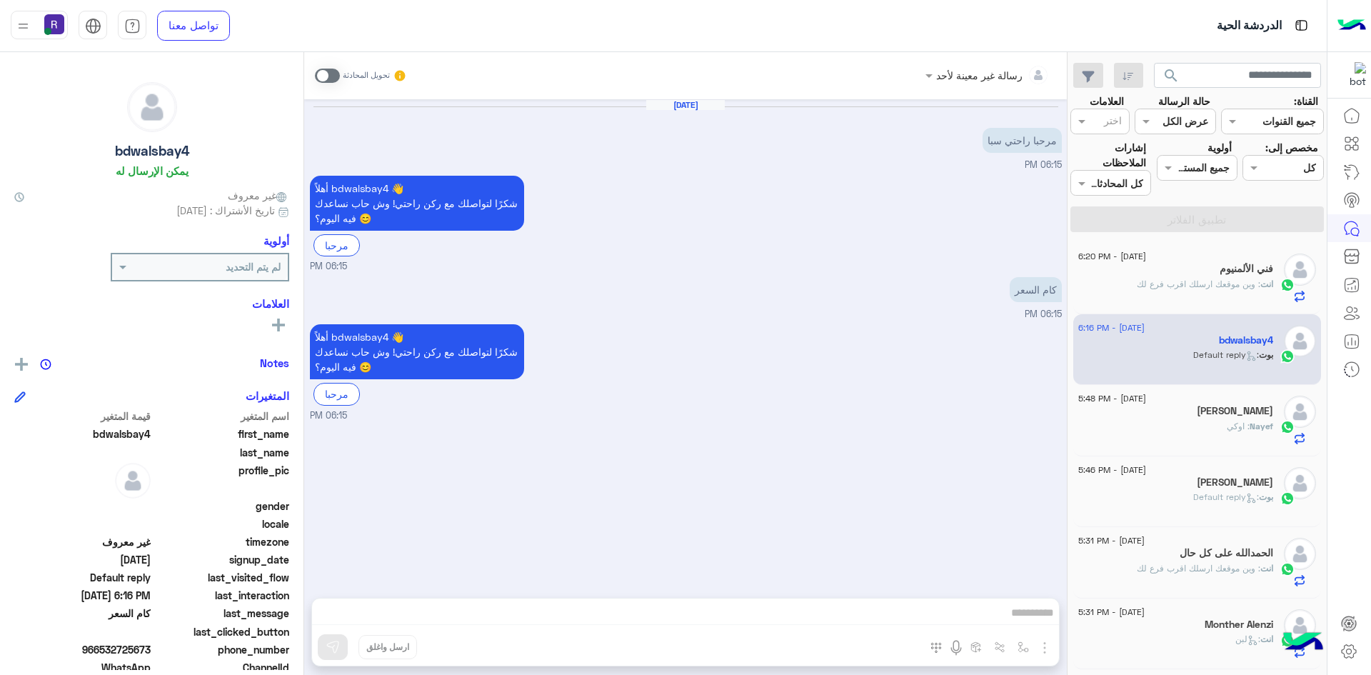
click at [335, 74] on span at bounding box center [327, 76] width 25 height 14
click at [1043, 645] on img "button" at bounding box center [1044, 647] width 17 height 17
click at [1026, 622] on span "الصور" at bounding box center [1017, 616] width 26 height 16
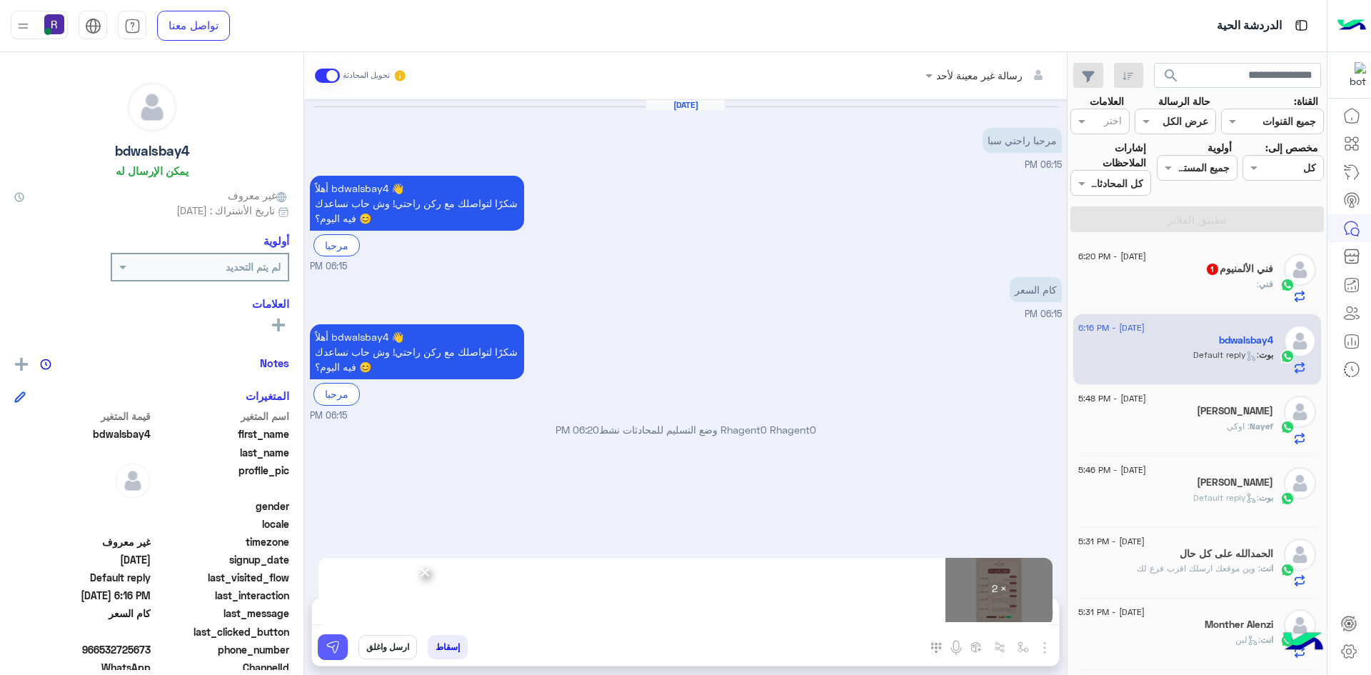
click at [336, 653] on img at bounding box center [333, 647] width 14 height 14
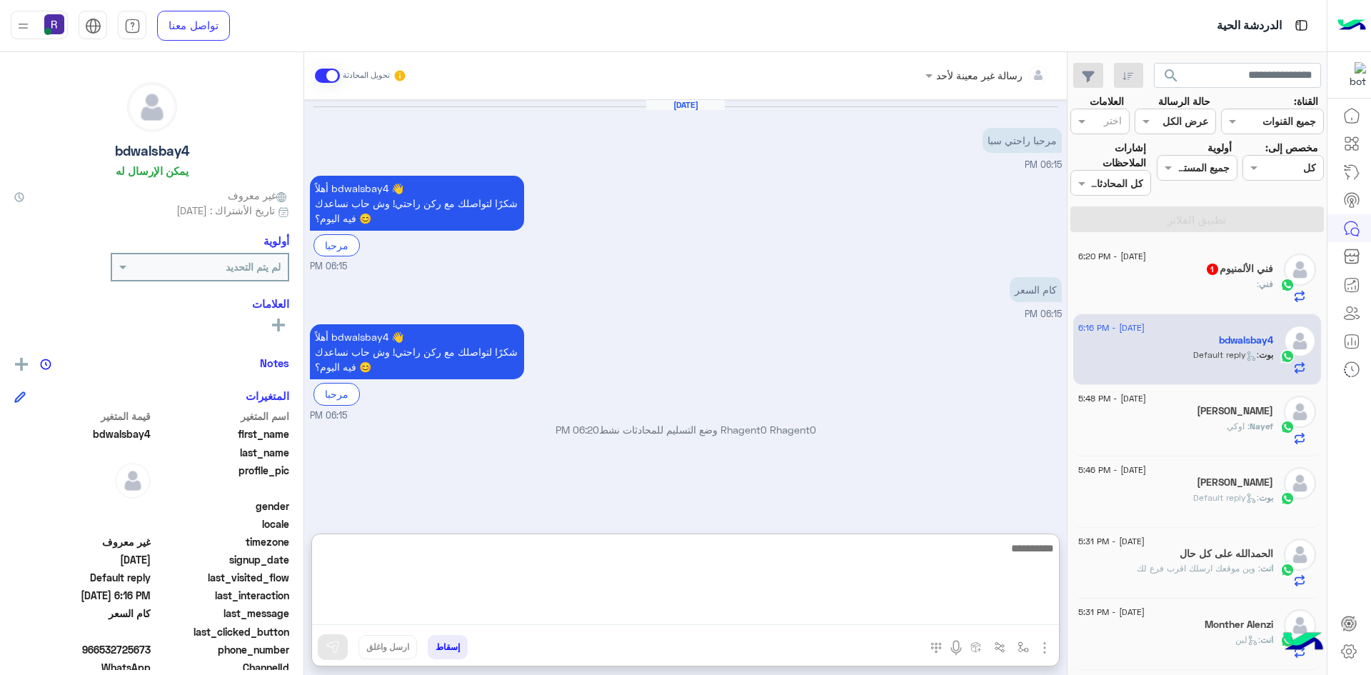
paste textarea "**********"
type textarea "**********"
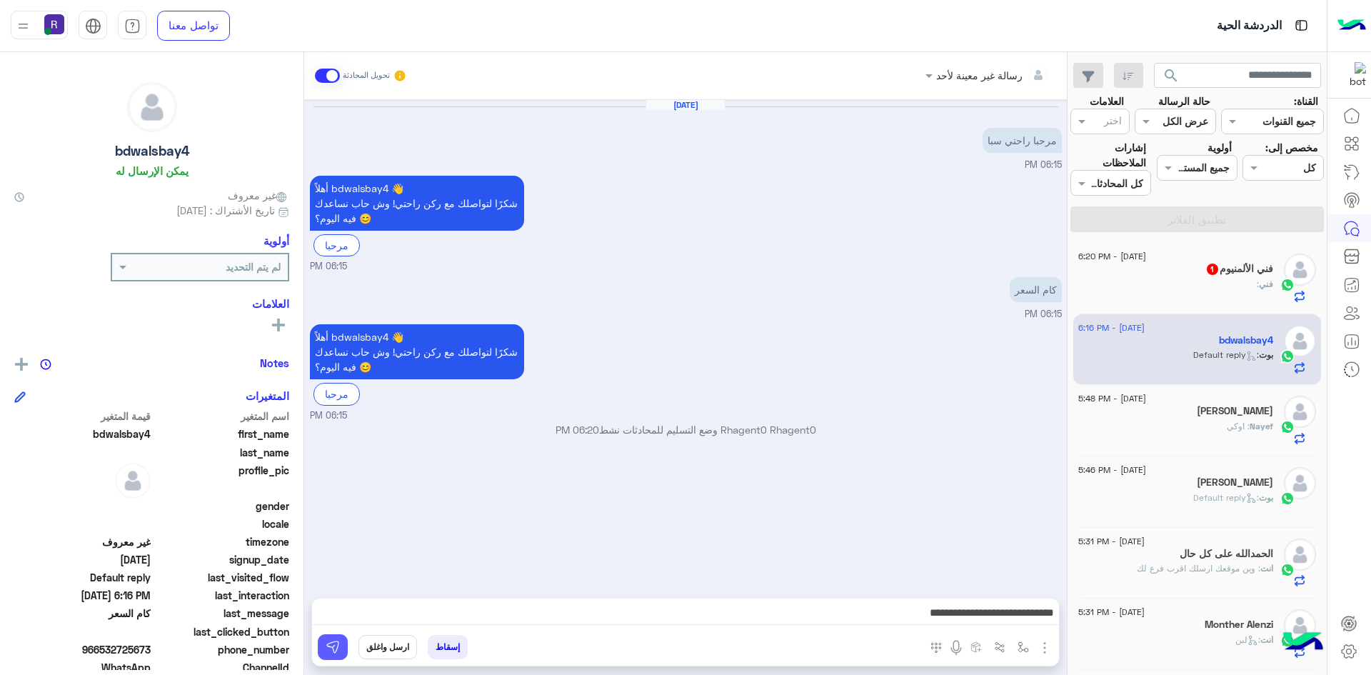
click at [328, 645] on img at bounding box center [333, 647] width 14 height 14
click at [1207, 282] on div "فني :" at bounding box center [1175, 290] width 195 height 25
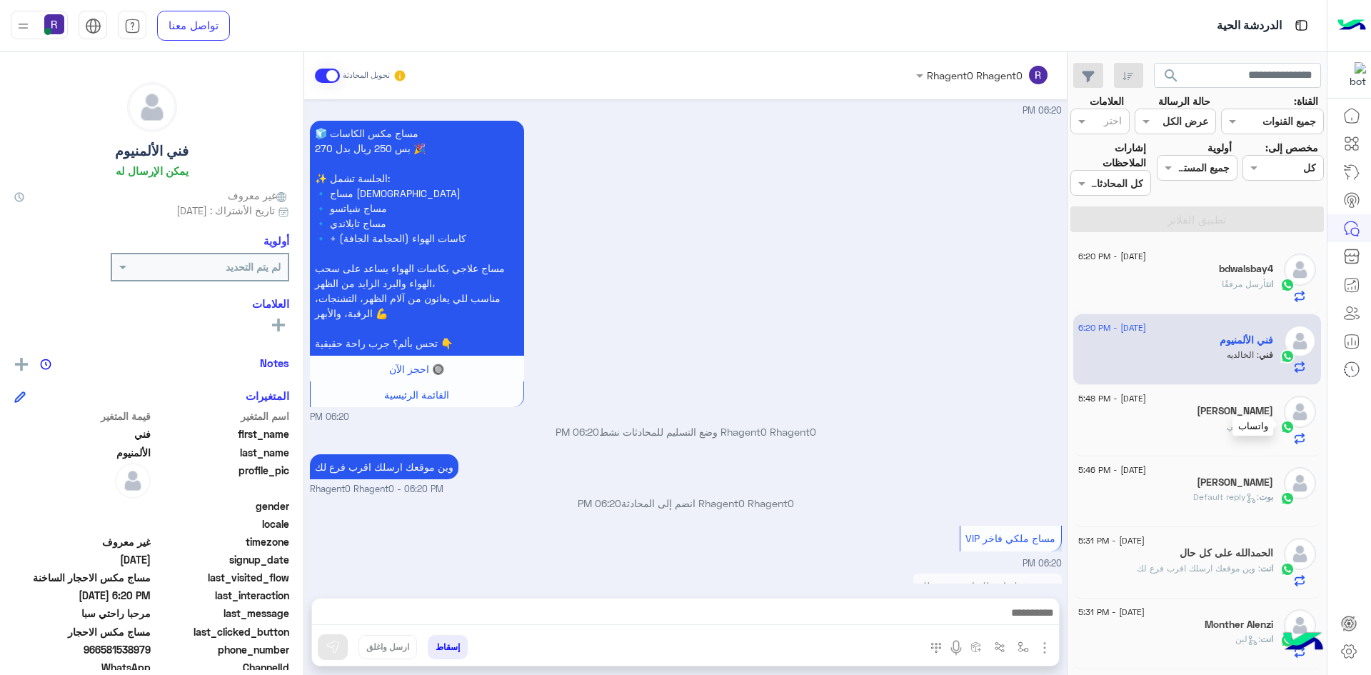
scroll to position [1961, 0]
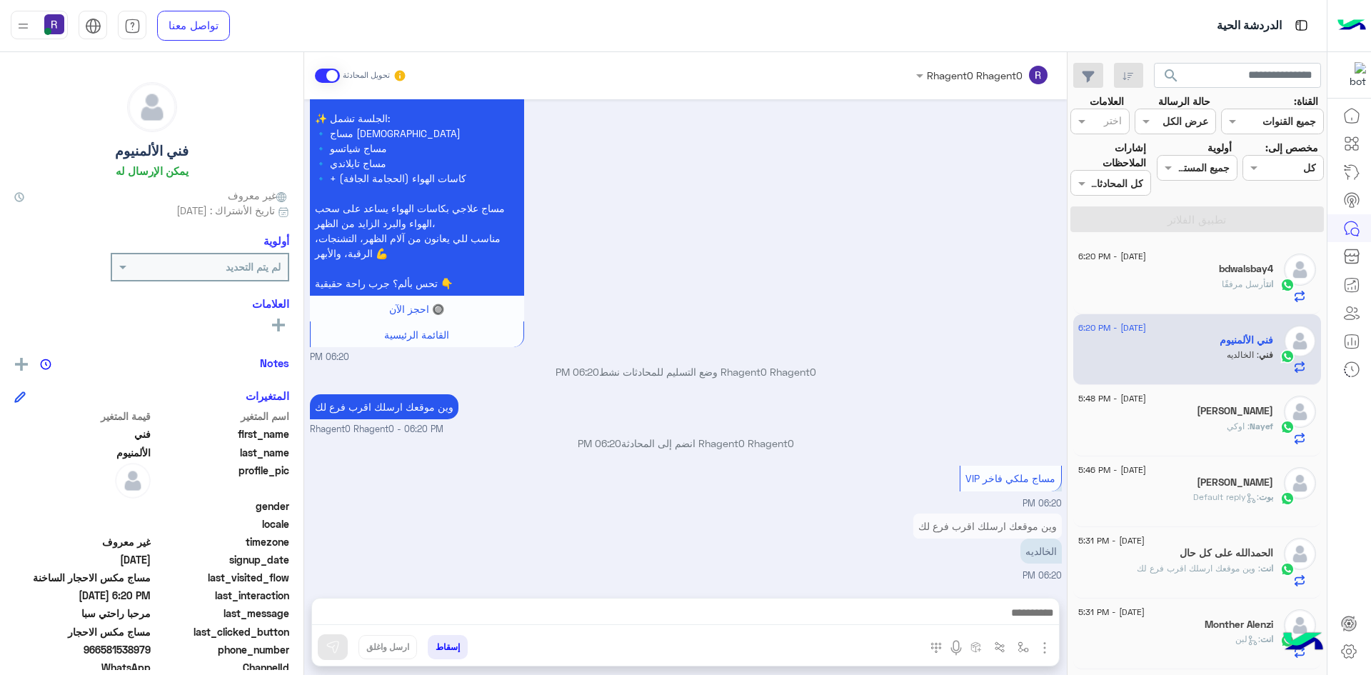
click at [1252, 421] on span "Nayef" at bounding box center [1261, 426] width 24 height 11
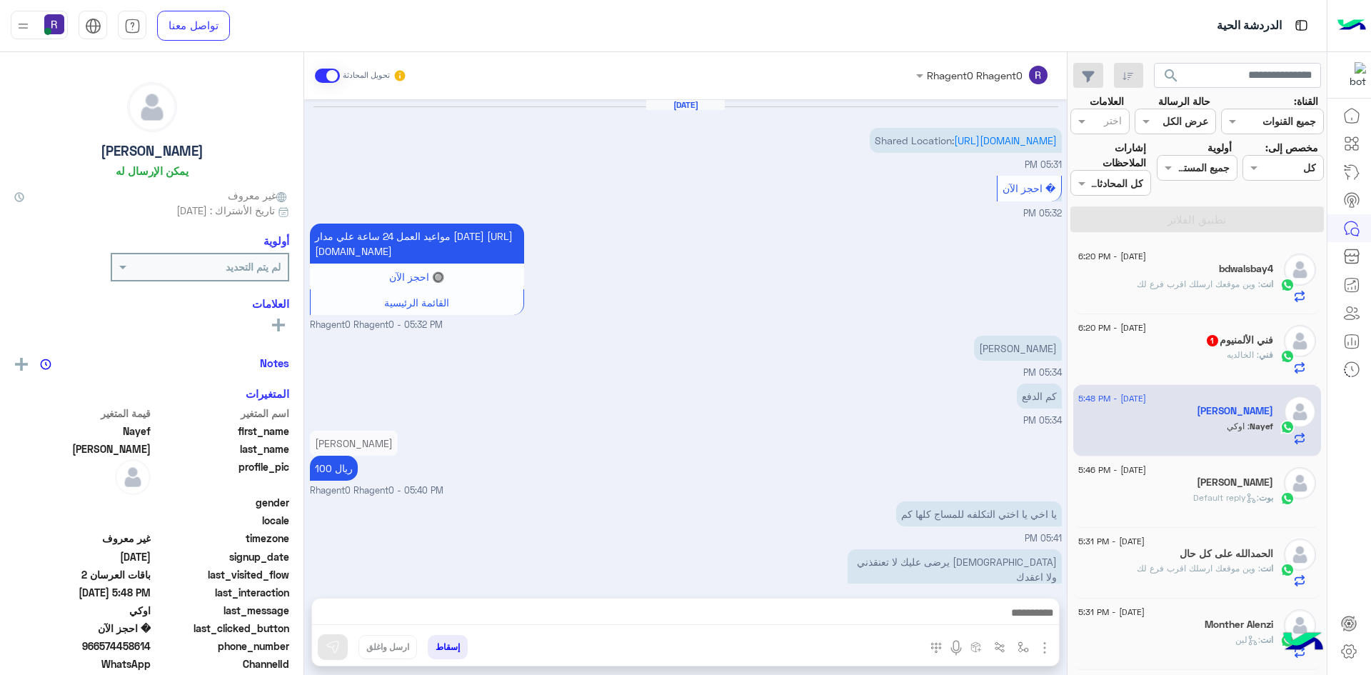
scroll to position [887, 0]
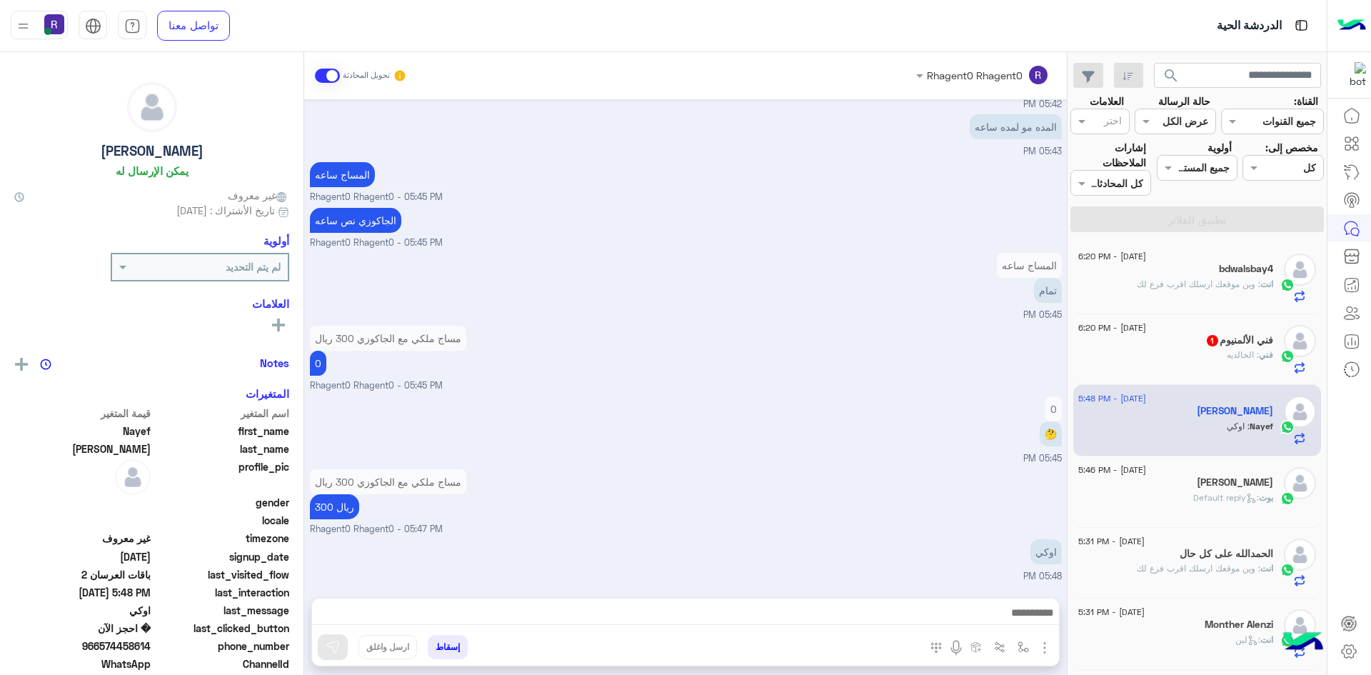
click at [1230, 360] on span ": الخالديه" at bounding box center [1243, 354] width 32 height 11
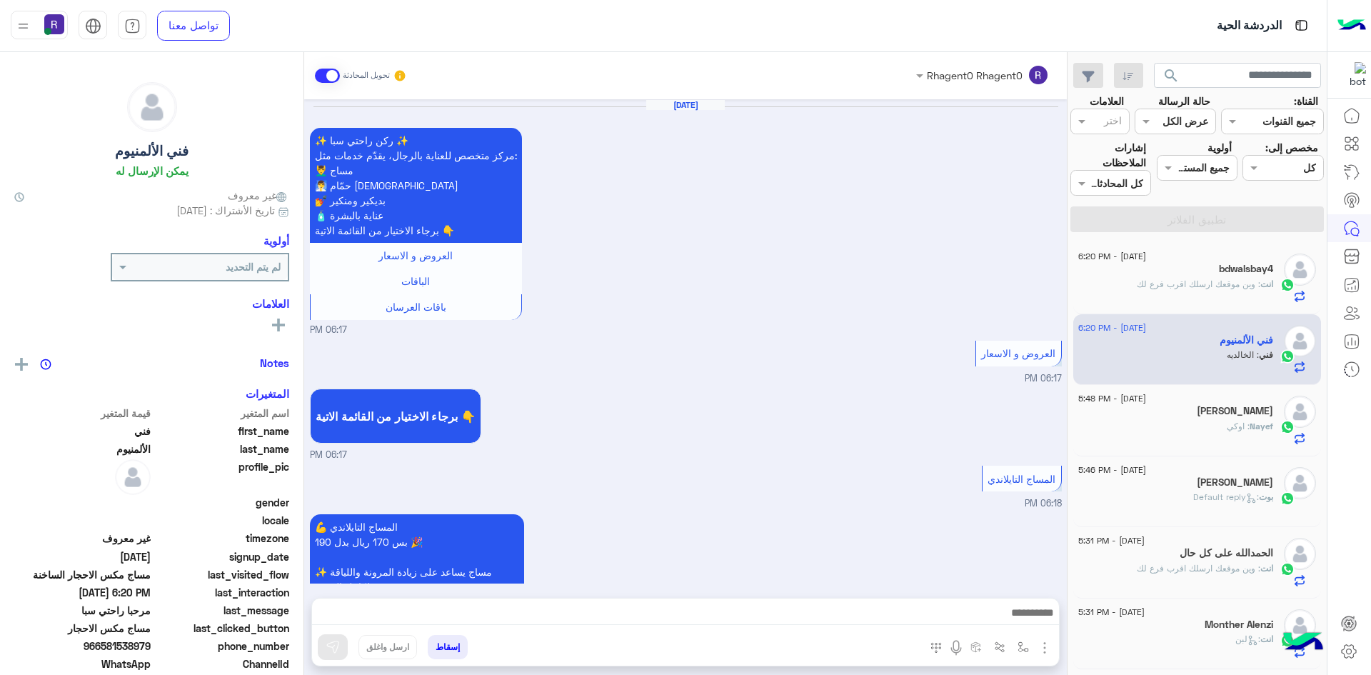
scroll to position [1912, 0]
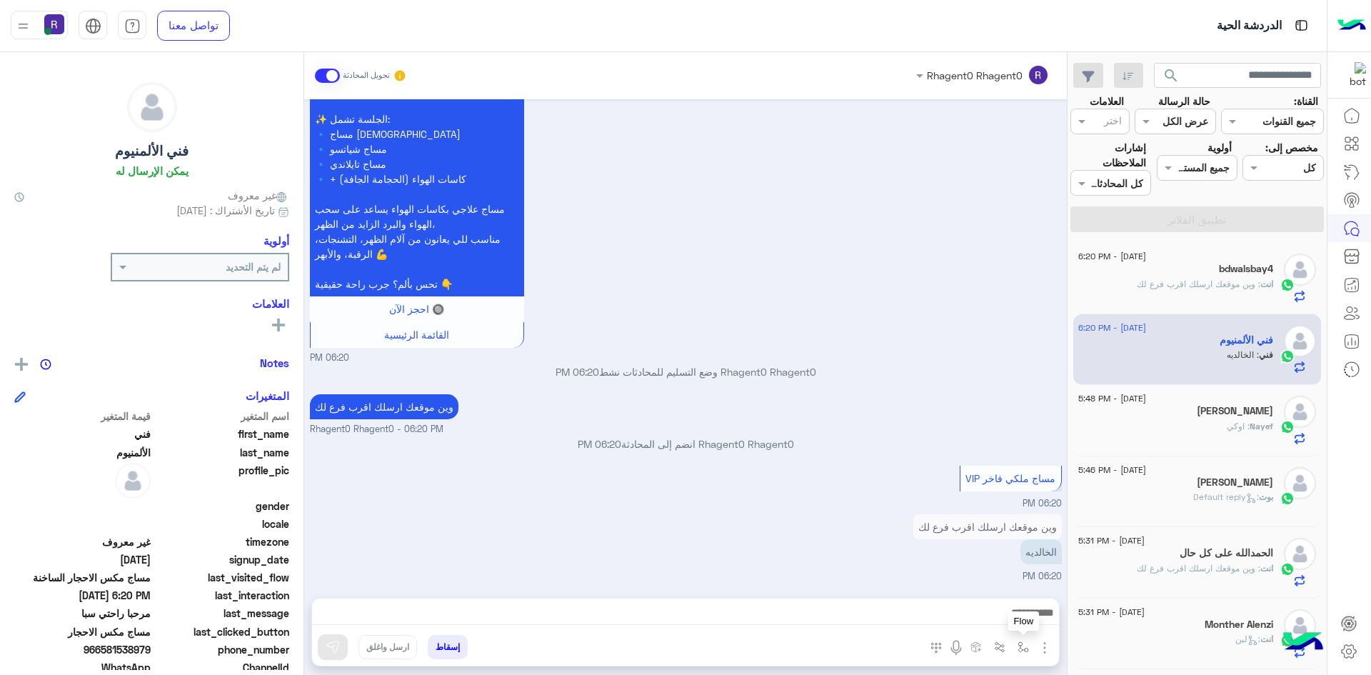
click at [1022, 645] on img "button" at bounding box center [1022, 646] width 11 height 11
click at [1005, 608] on input "text" at bounding box center [979, 616] width 96 height 16
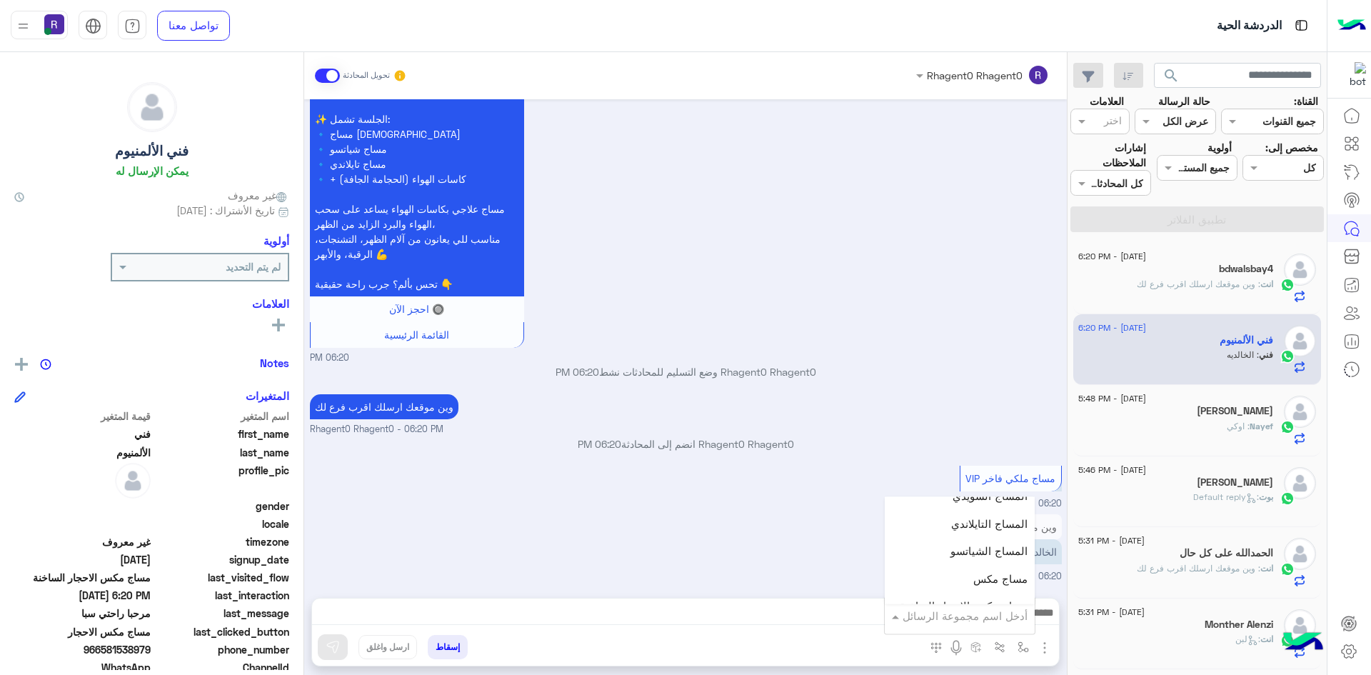
scroll to position [214, 0]
click at [793, 525] on div "وين موقعك ارسلك اقرب فرع لك الخالديه 06:20 PM" at bounding box center [686, 546] width 752 height 73
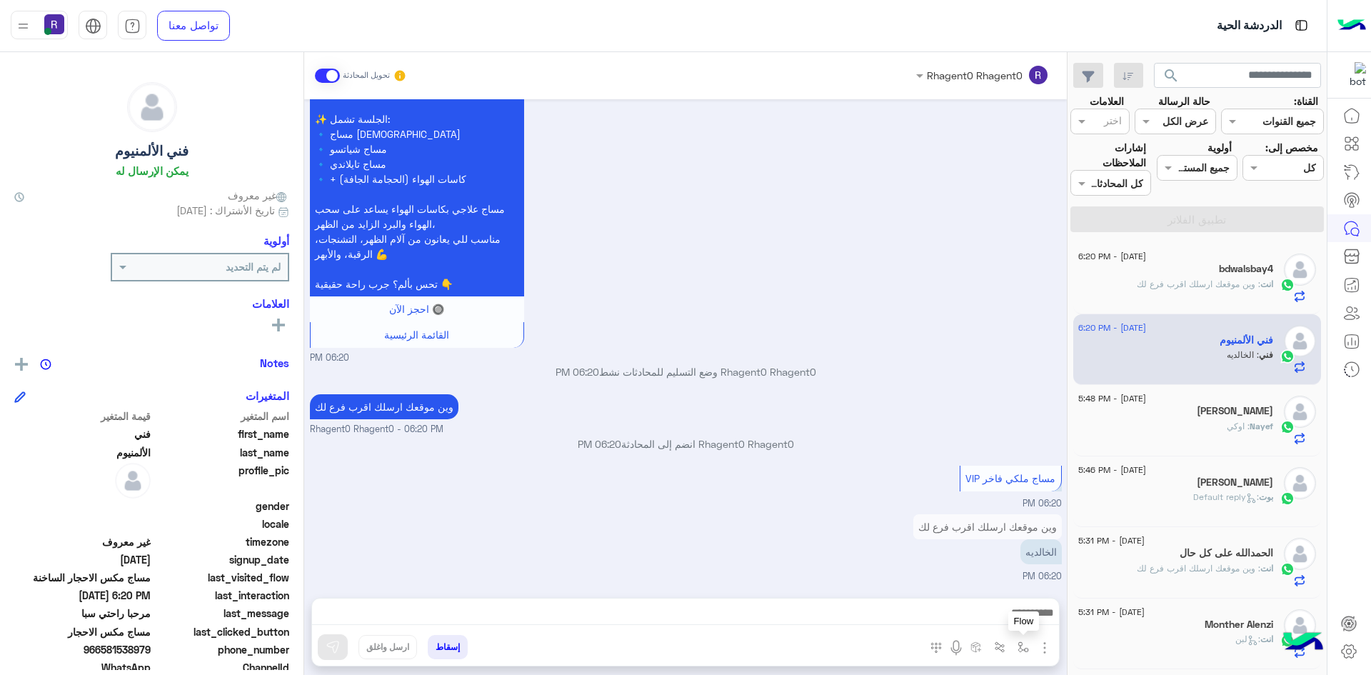
click at [1021, 651] on img "button" at bounding box center [1022, 646] width 11 height 11
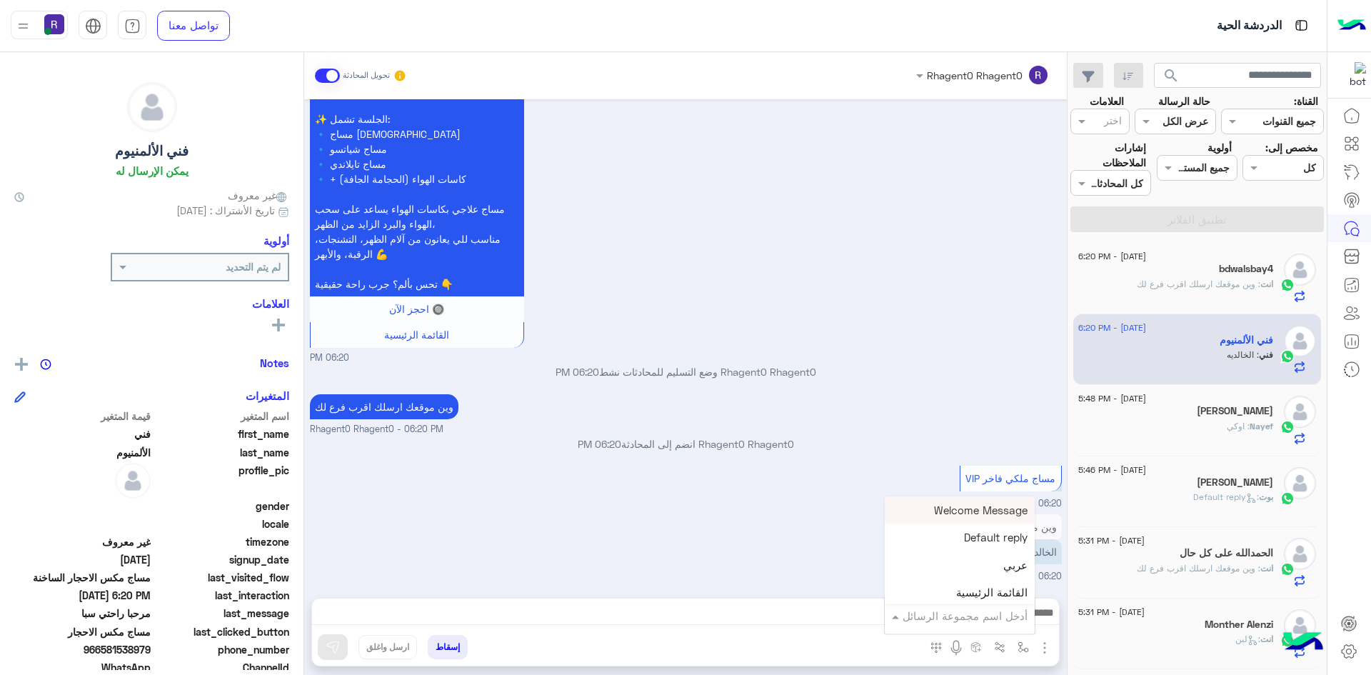
click at [1012, 624] on div "أدخل اسم مجموعة الرسائل" at bounding box center [960, 616] width 150 height 26
click at [995, 550] on span "الجنادرية" at bounding box center [1007, 544] width 39 height 13
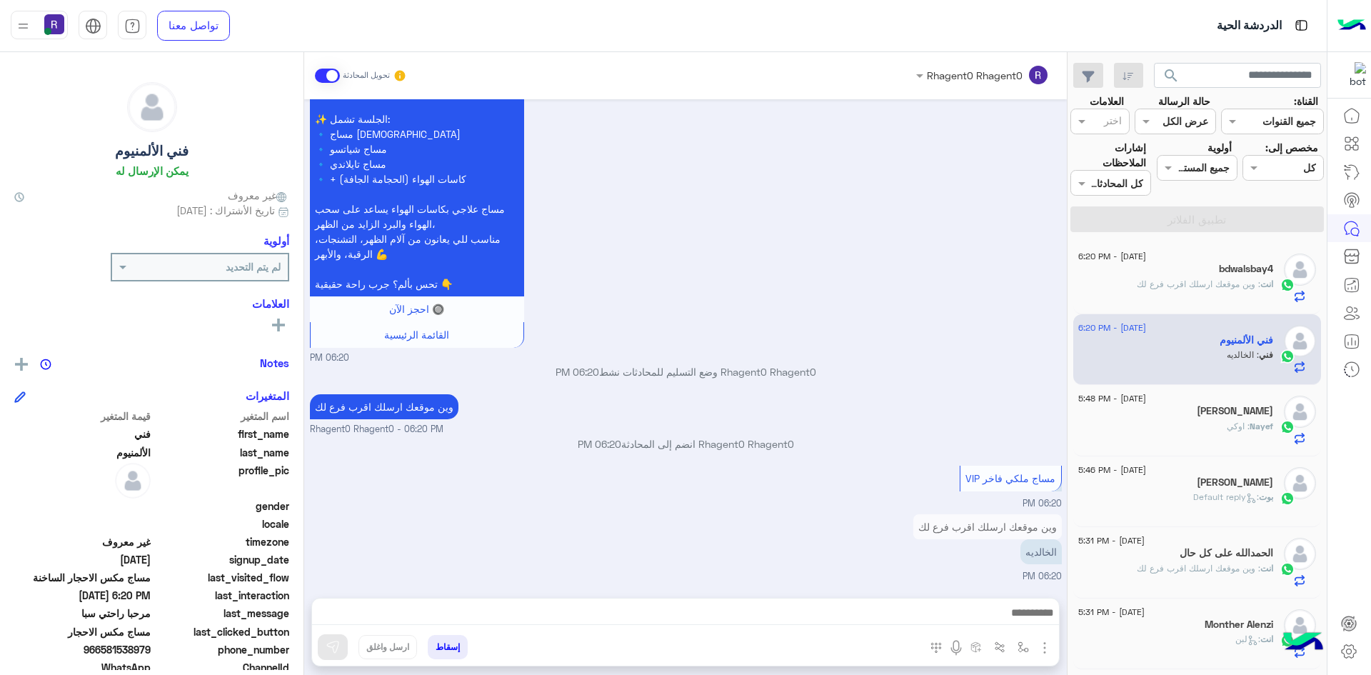
type textarea "*********"
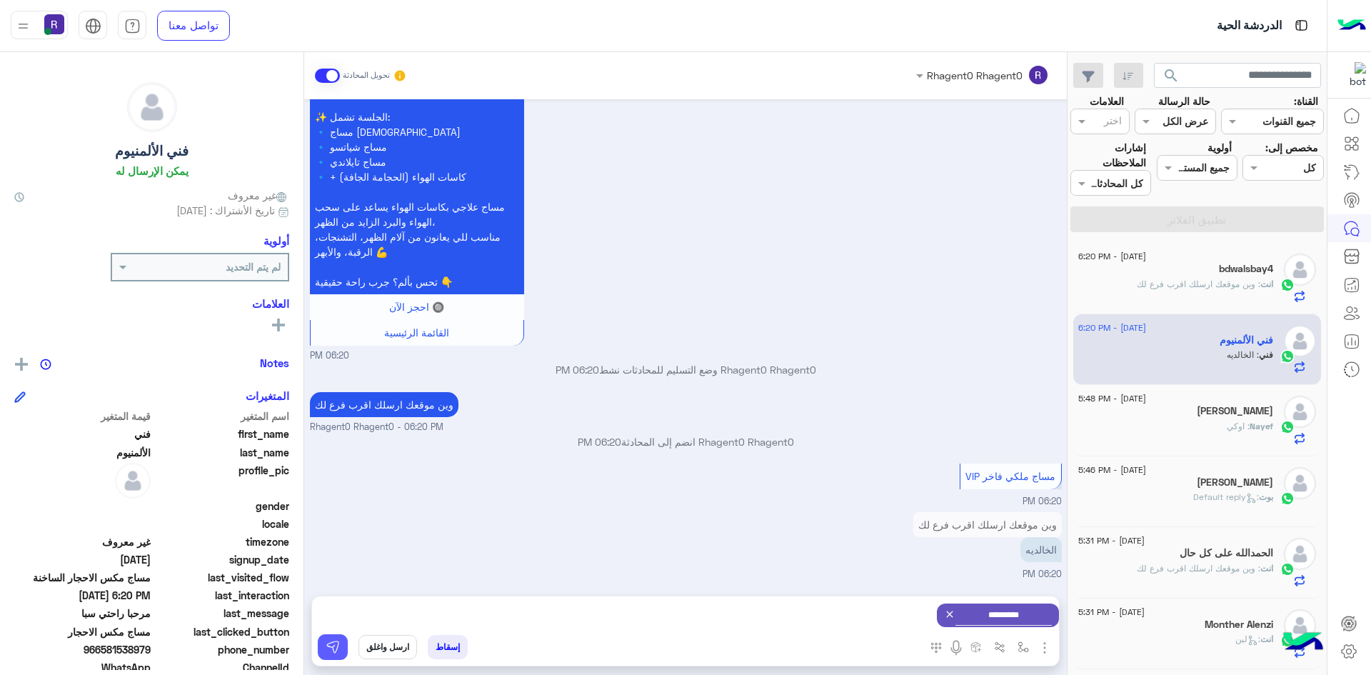
click at [328, 653] on img at bounding box center [333, 647] width 14 height 14
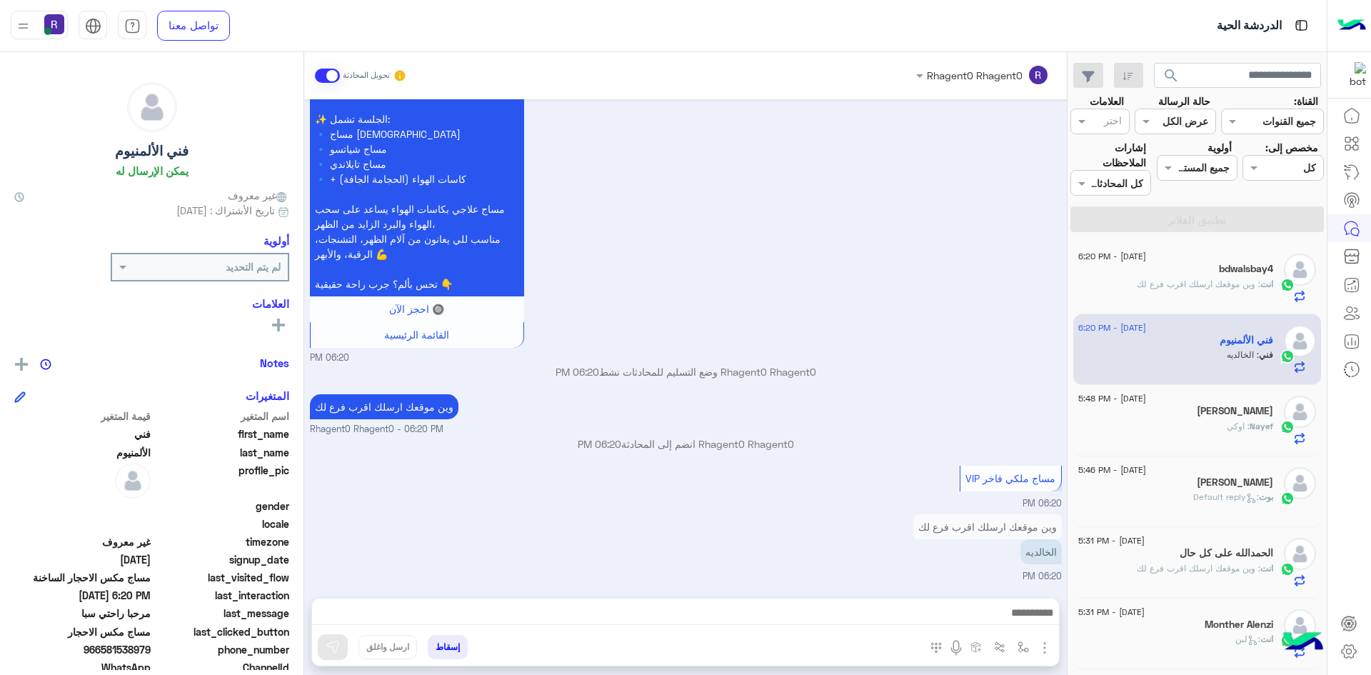
scroll to position [1912, 0]
click at [1021, 652] on img "button" at bounding box center [1022, 646] width 11 height 11
click at [1015, 620] on input "text" at bounding box center [979, 616] width 96 height 16
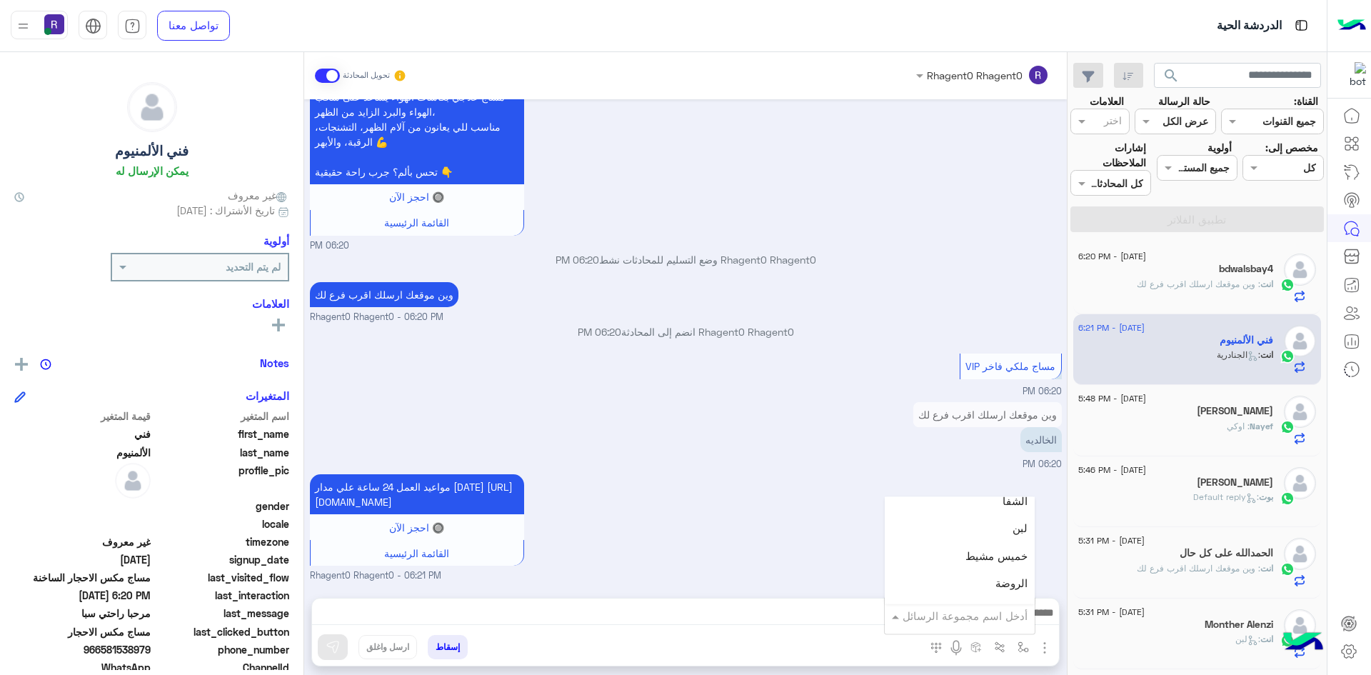
scroll to position [1000, 0]
click at [1007, 535] on div "لبن" at bounding box center [960, 528] width 150 height 28
type textarea "***"
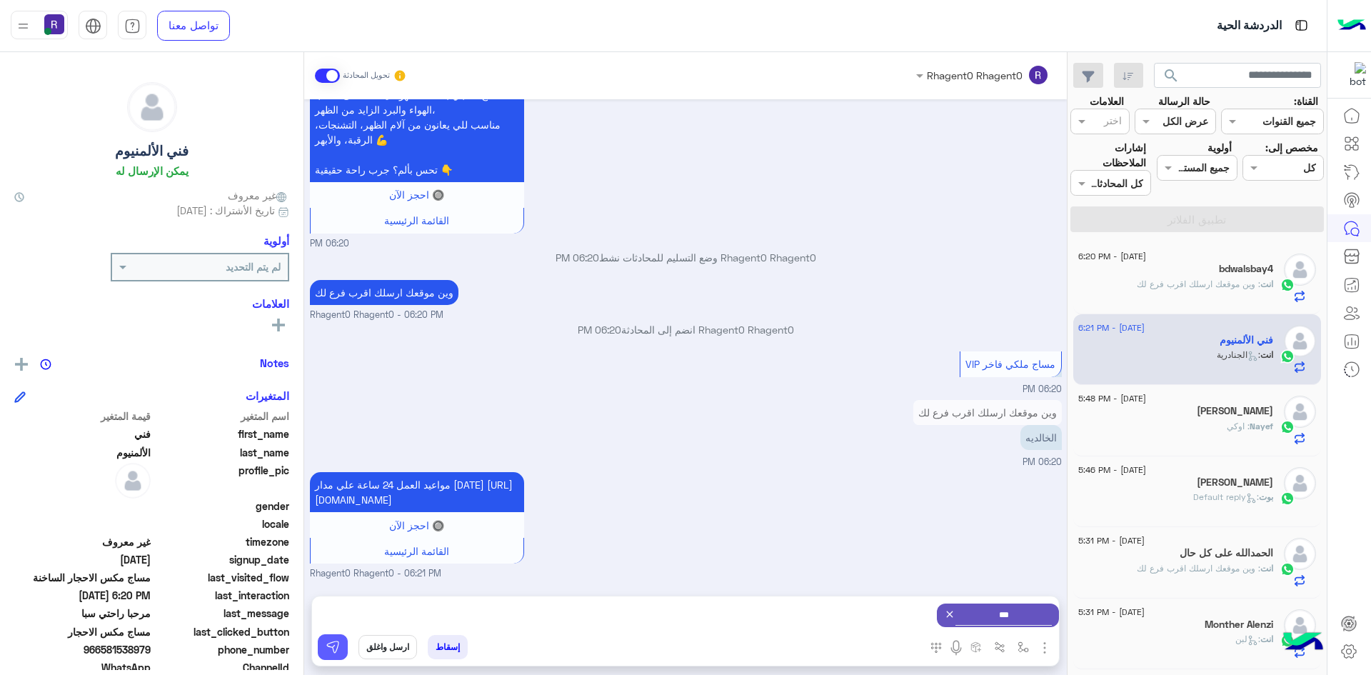
click at [339, 647] on img at bounding box center [333, 647] width 14 height 14
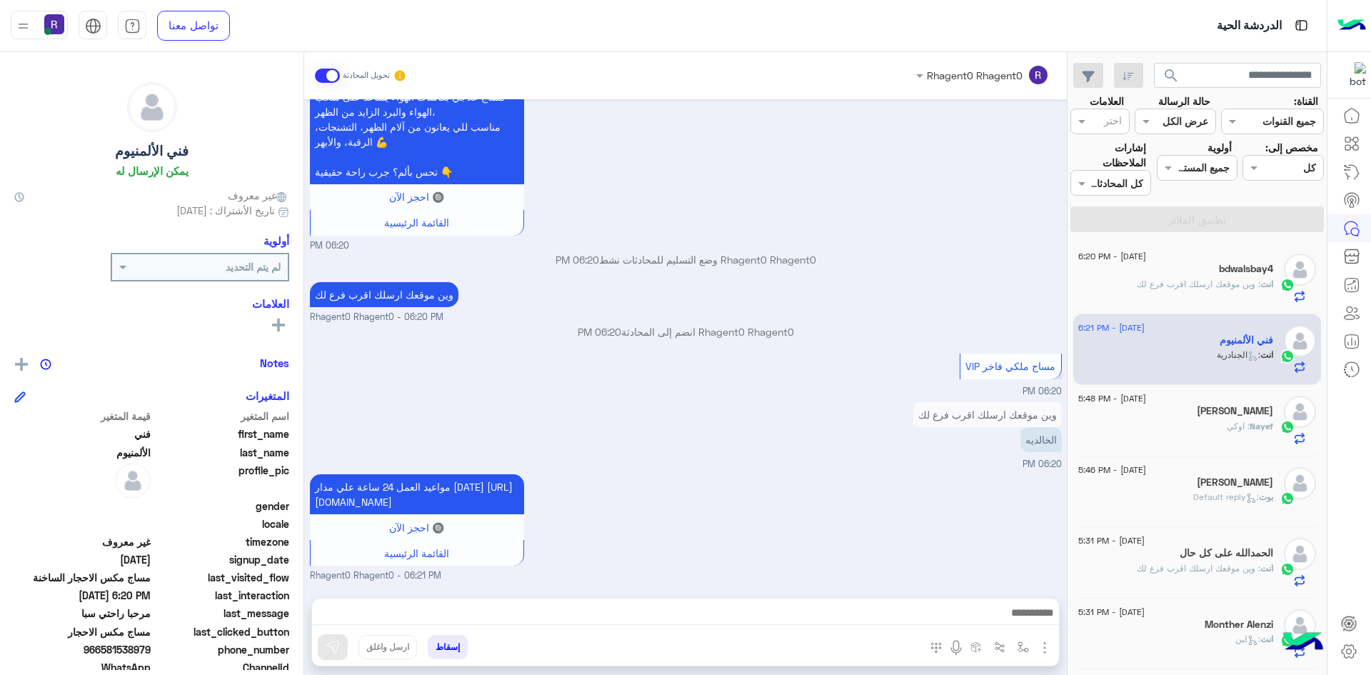
scroll to position [2039, 0]
click at [1236, 429] on span ": اوكي" at bounding box center [1238, 426] width 23 height 11
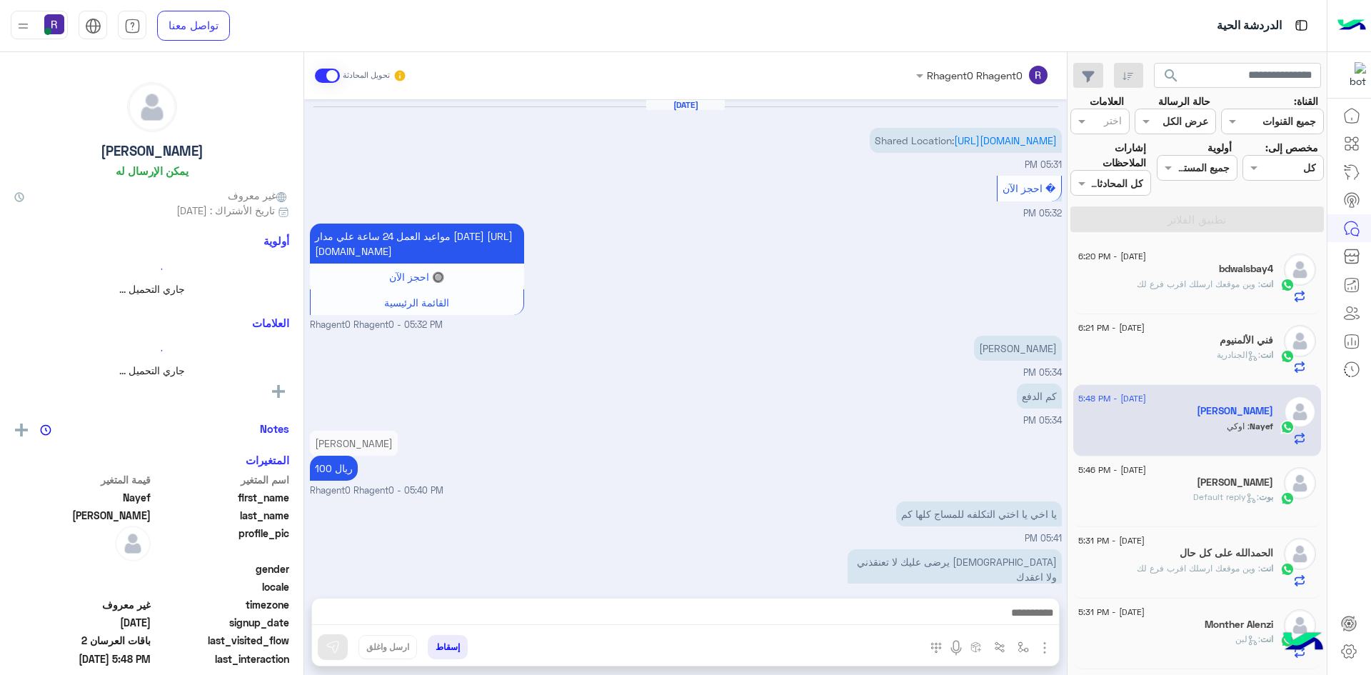
scroll to position [887, 0]
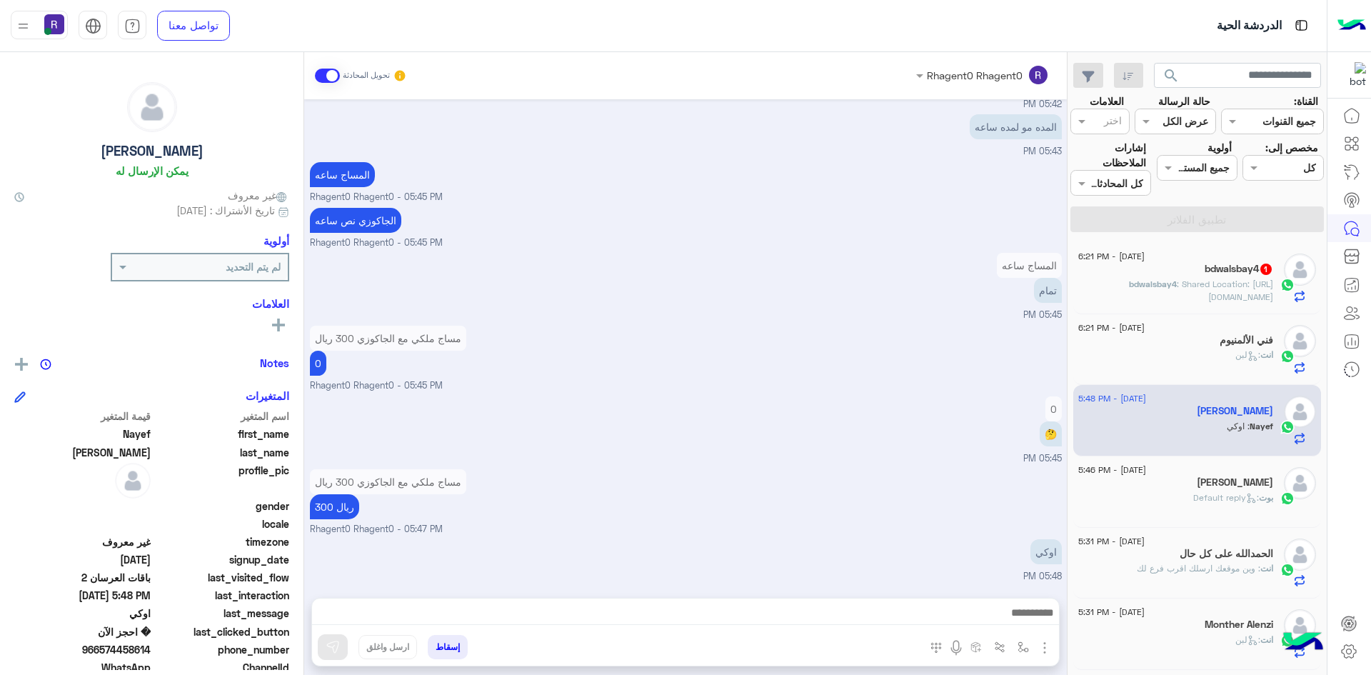
click at [1264, 303] on div "[DATE] - 6:21 PM bdwalsbay4 1 bdwalsbay4 : Shared Location: [URL][DOMAIN_NAME]" at bounding box center [1197, 278] width 248 height 71
click at [1220, 298] on span ": Shared Location: [URL][DOMAIN_NAME]" at bounding box center [1225, 290] width 96 height 24
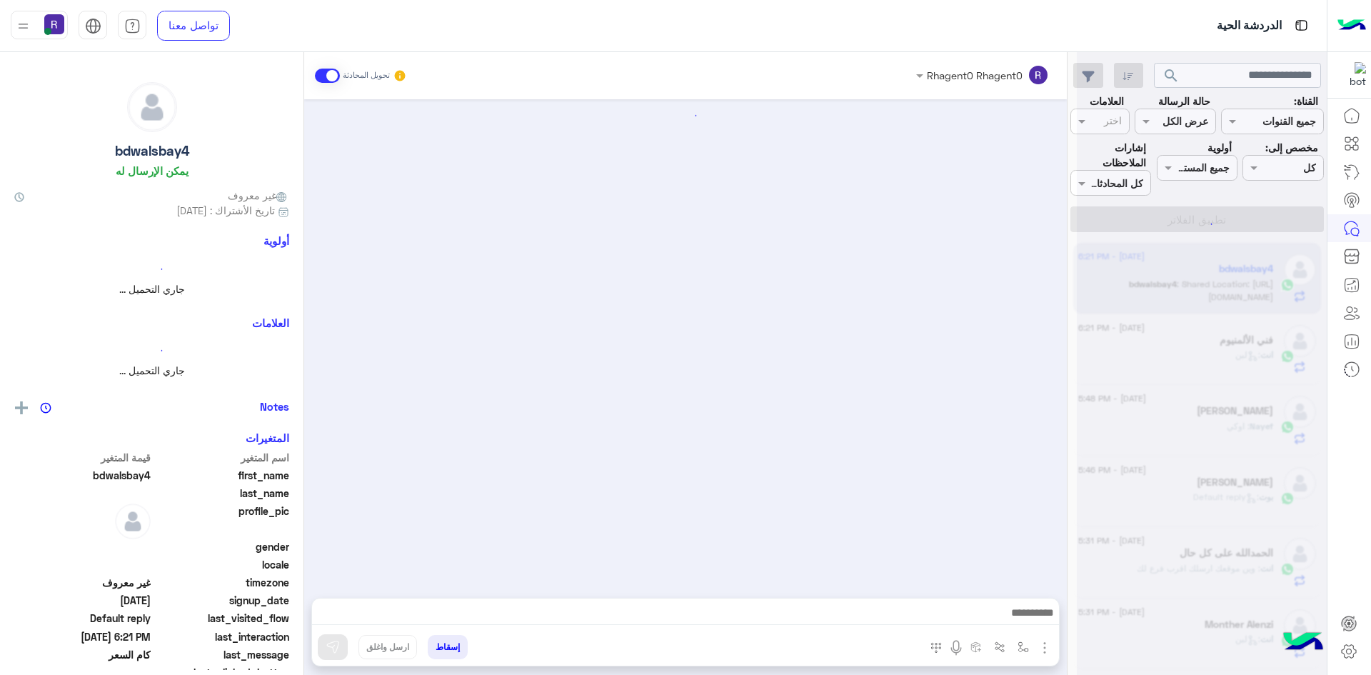
scroll to position [403, 0]
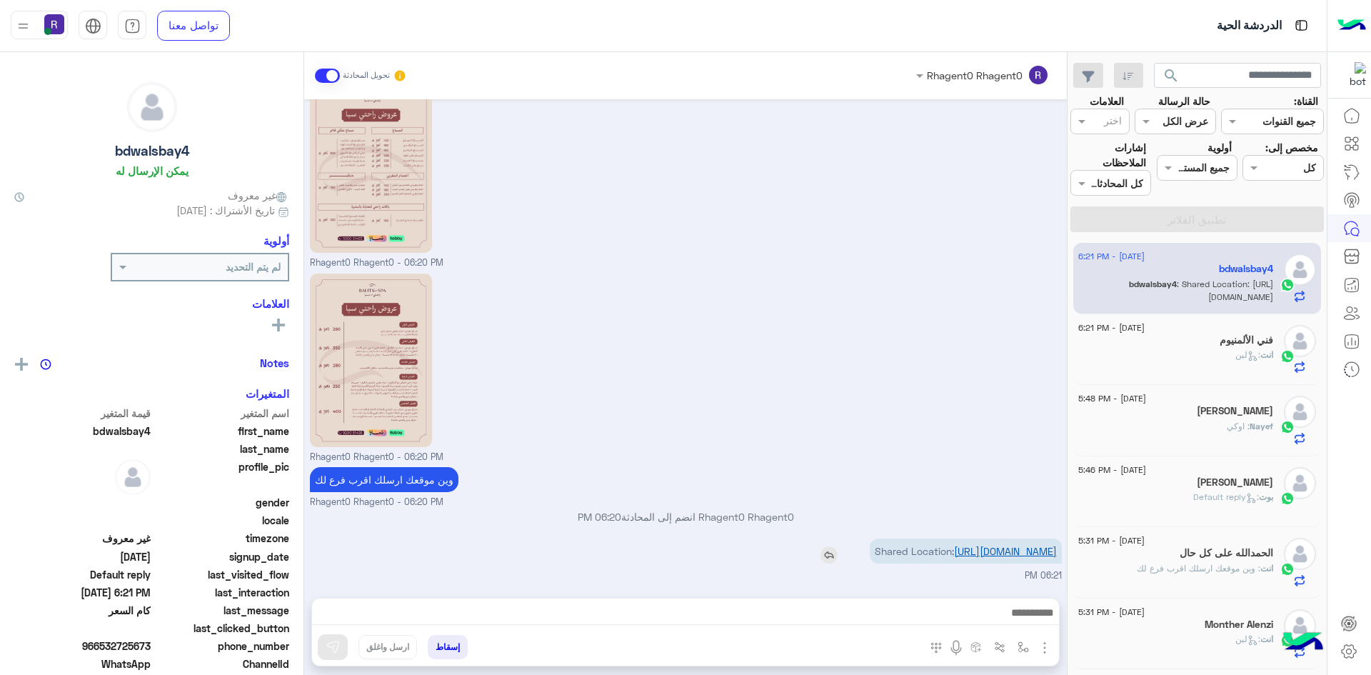
click at [1007, 545] on link "[URL][DOMAIN_NAME]" at bounding box center [1005, 551] width 103 height 12
click at [1018, 643] on img "button" at bounding box center [1022, 646] width 11 height 11
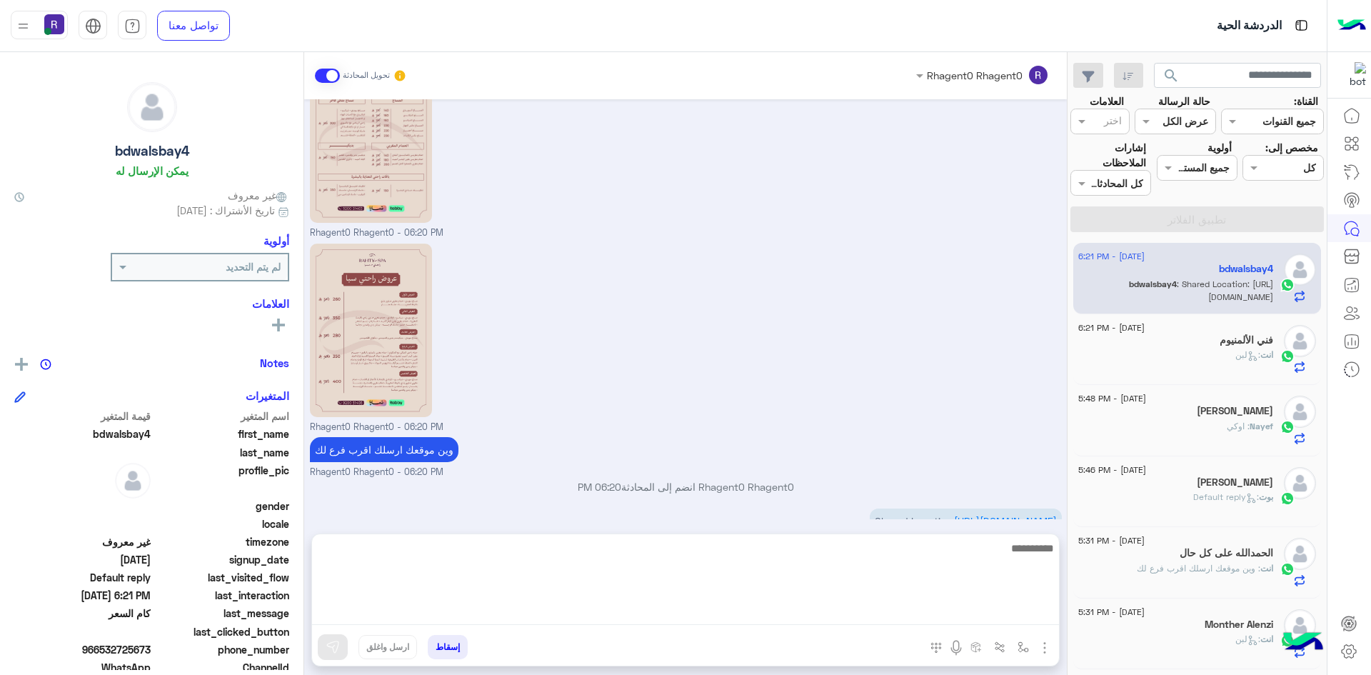
click at [1001, 618] on textarea at bounding box center [685, 582] width 747 height 86
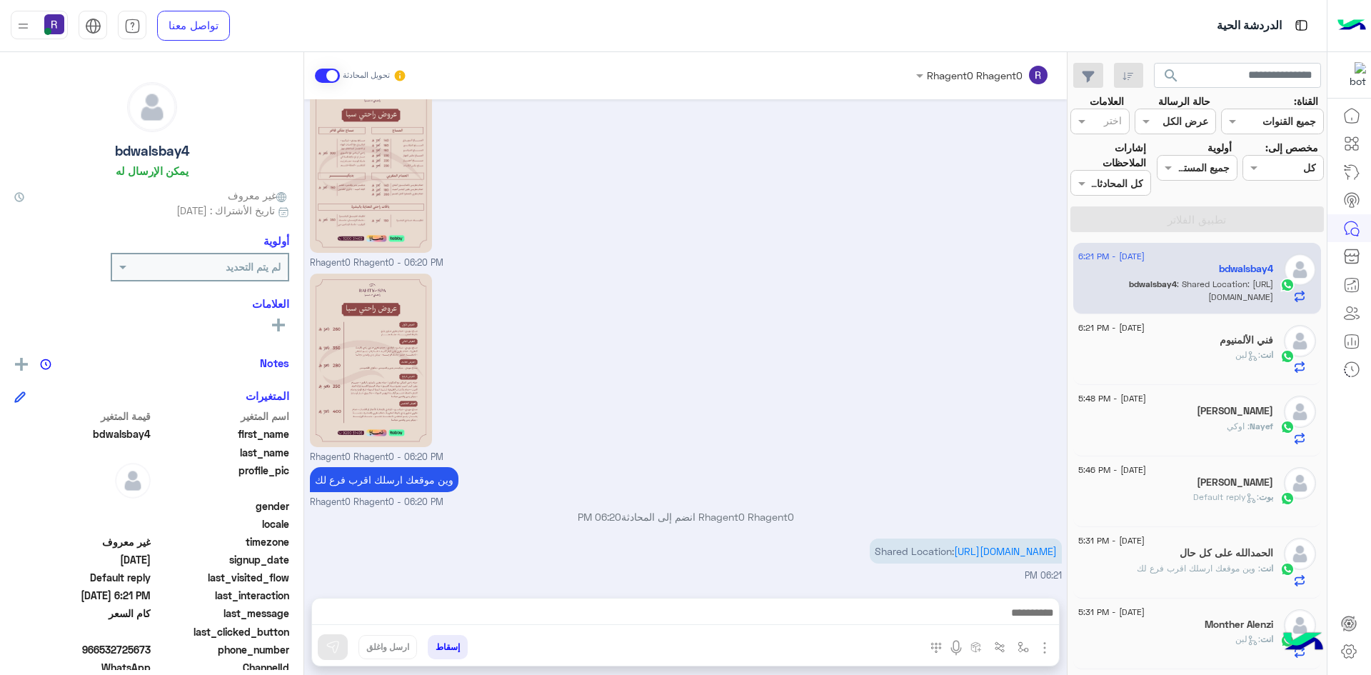
click at [902, 463] on div "وين موقعك ارسلك اقرب فرع لك Rhagent0 Rhagent0 - 06:20 PM" at bounding box center [686, 486] width 752 height 46
click at [1019, 648] on img "button" at bounding box center [1022, 646] width 11 height 11
click at [1011, 618] on input "text" at bounding box center [979, 616] width 96 height 16
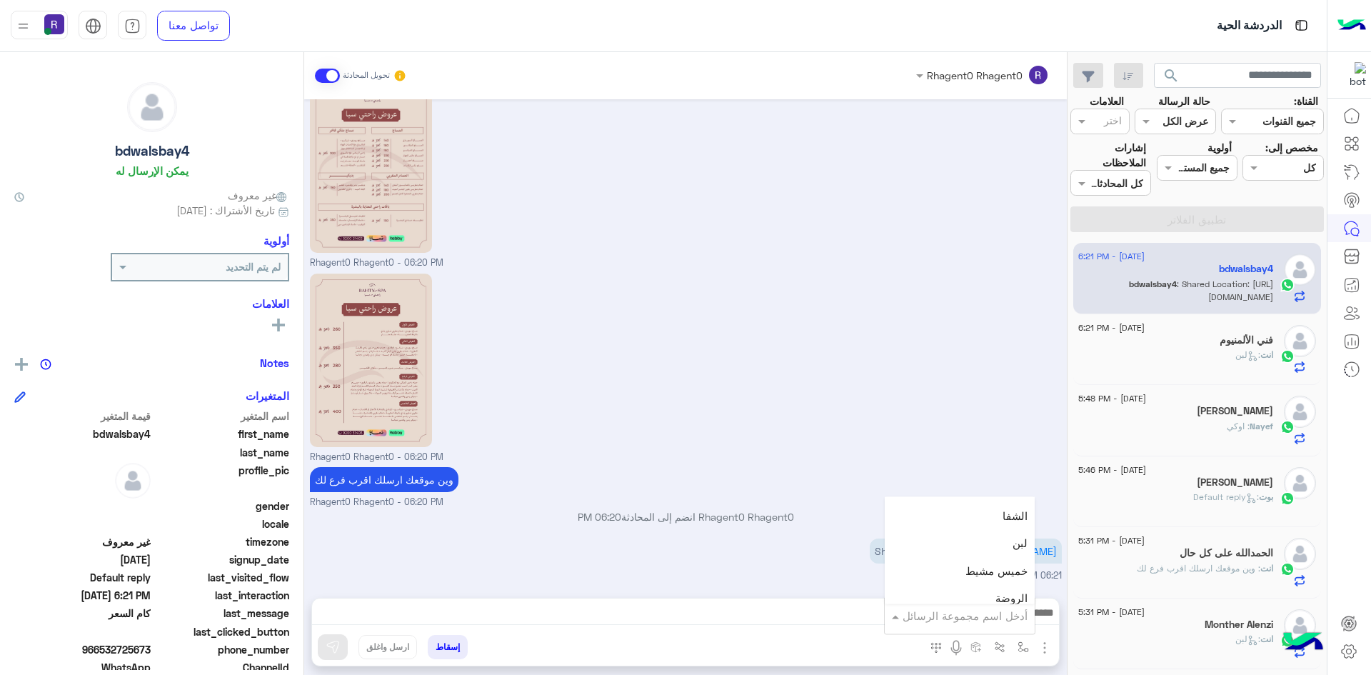
scroll to position [1000, 0]
click at [985, 527] on div "لبن" at bounding box center [960, 528] width 150 height 28
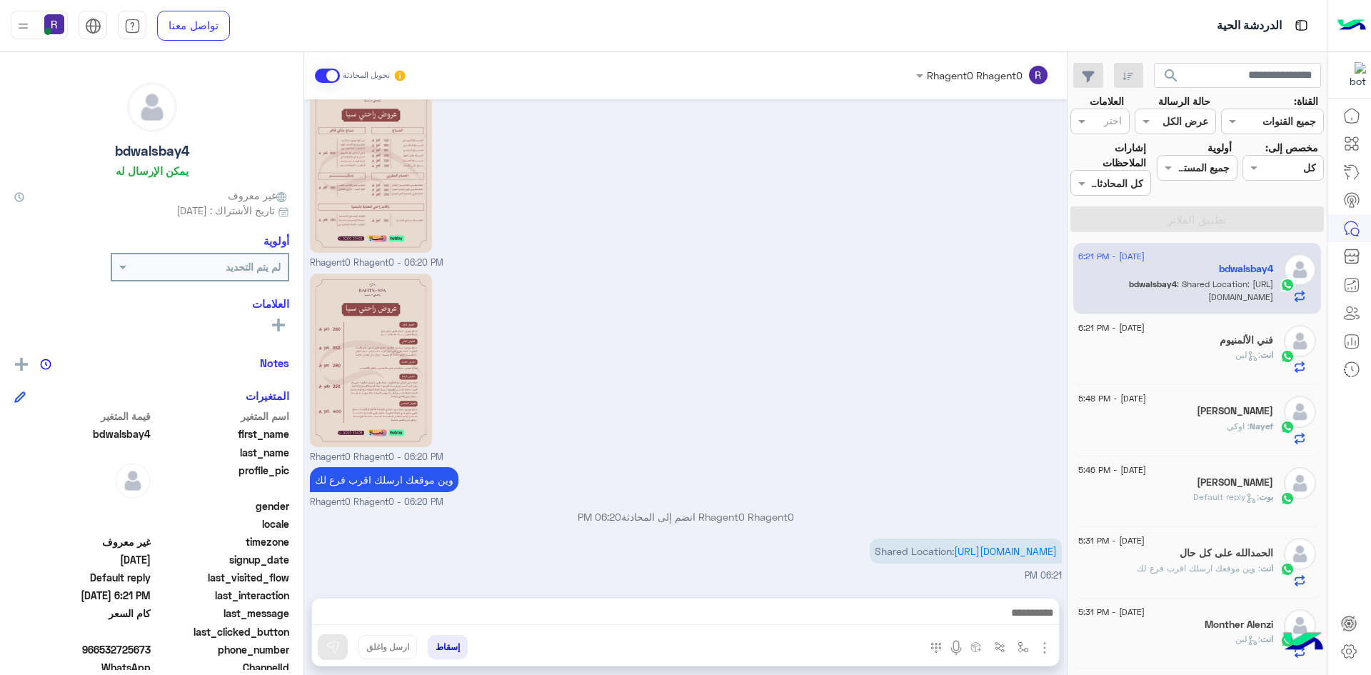
type textarea "***"
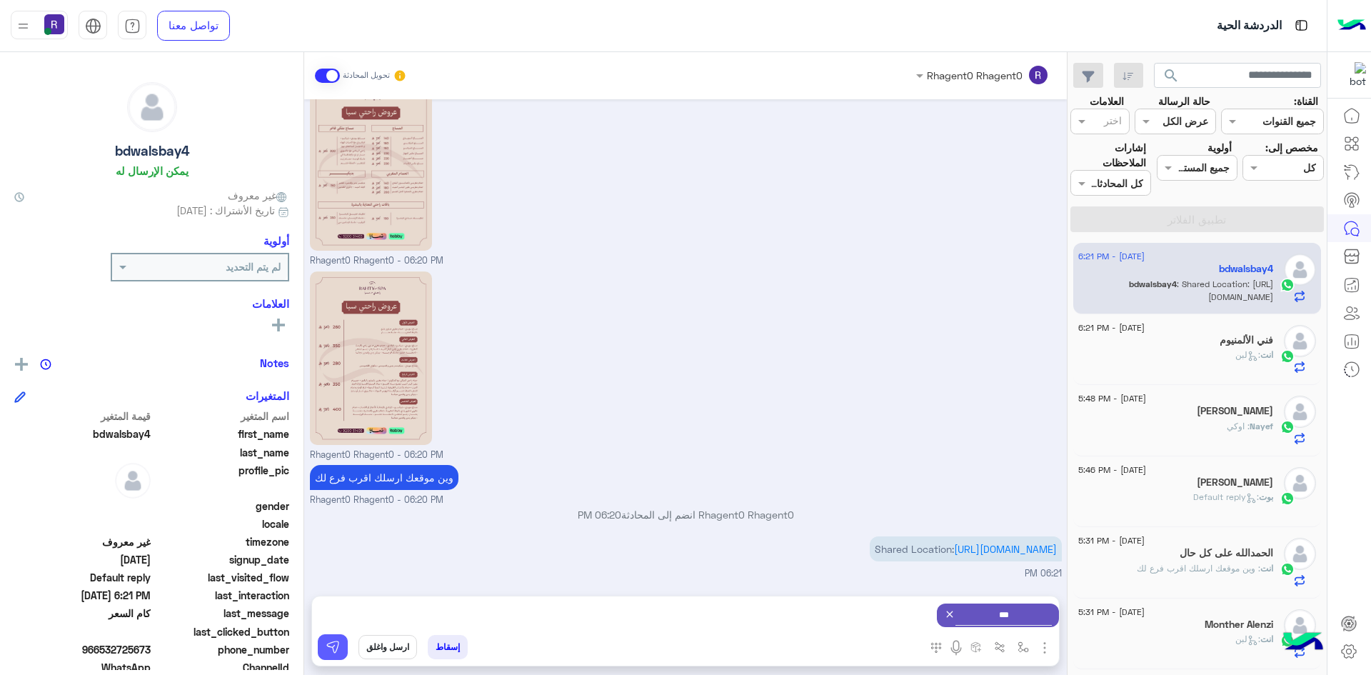
click at [339, 647] on img at bounding box center [333, 647] width 14 height 14
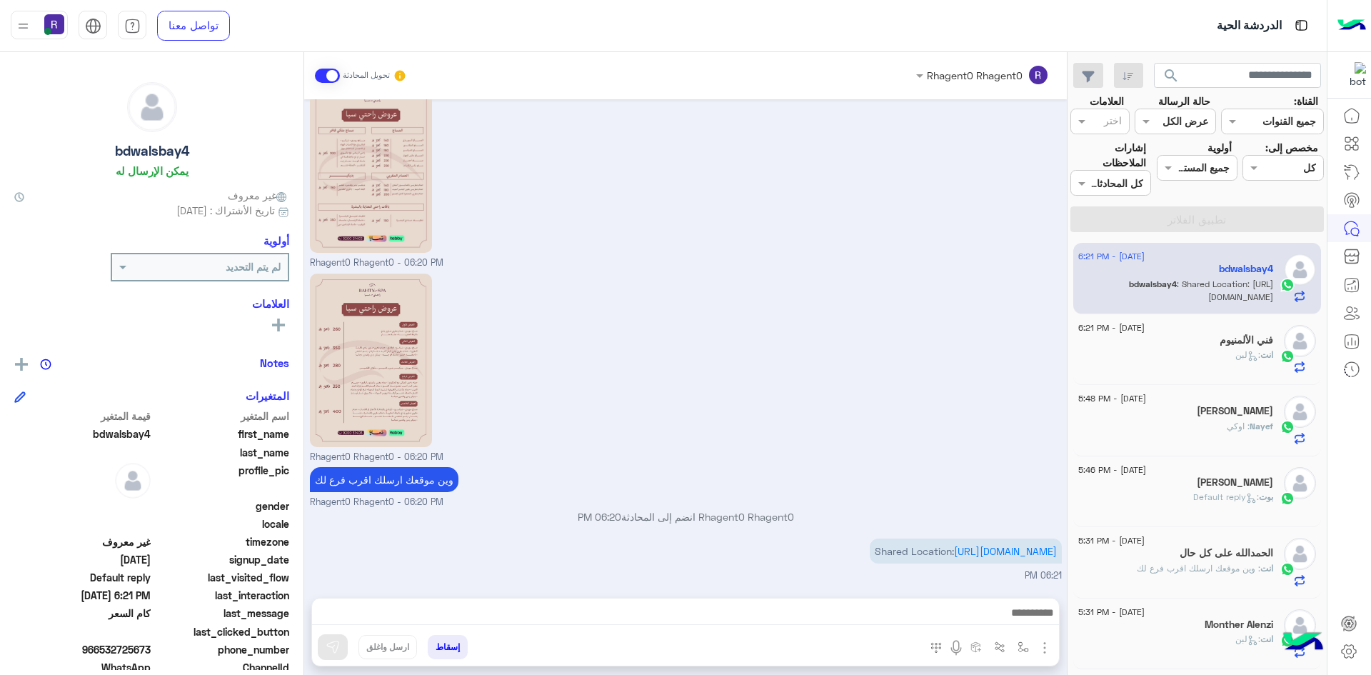
scroll to position [403, 0]
click at [1204, 367] on div "انت : لبن" at bounding box center [1175, 360] width 195 height 25
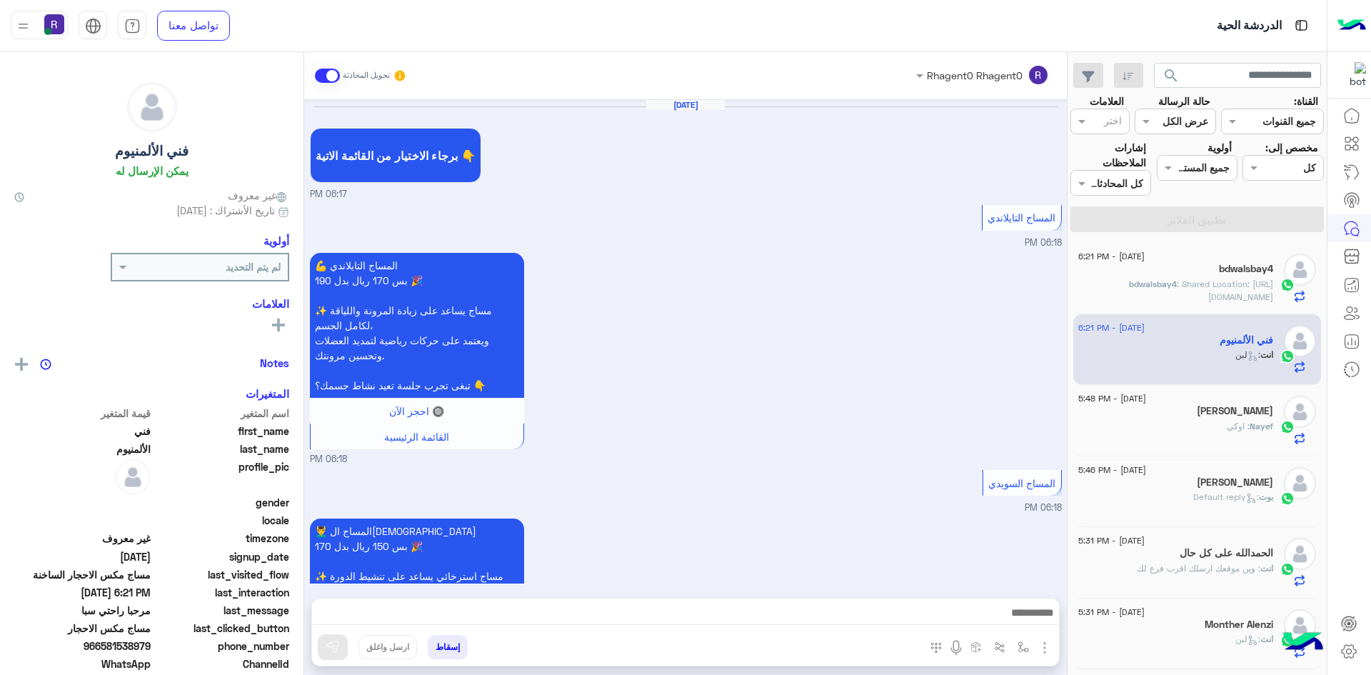
scroll to position [1905, 0]
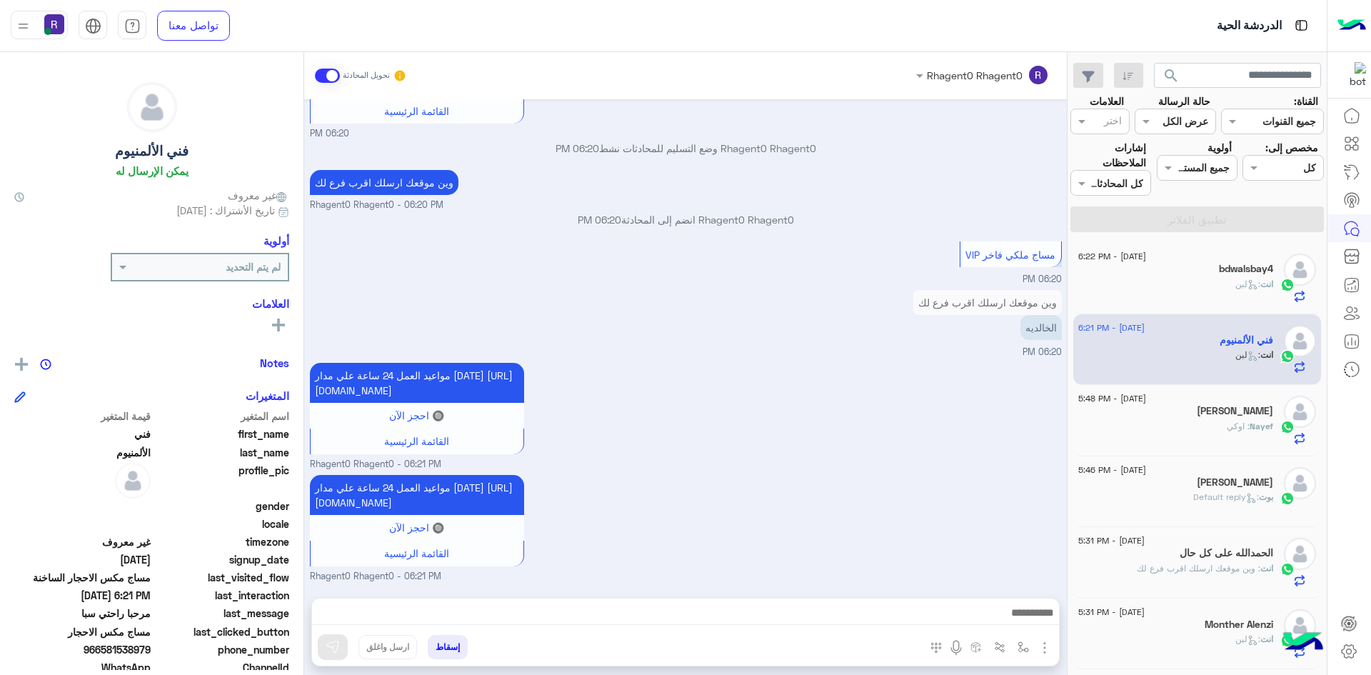
click at [1203, 293] on div "انت : لبن" at bounding box center [1175, 290] width 195 height 25
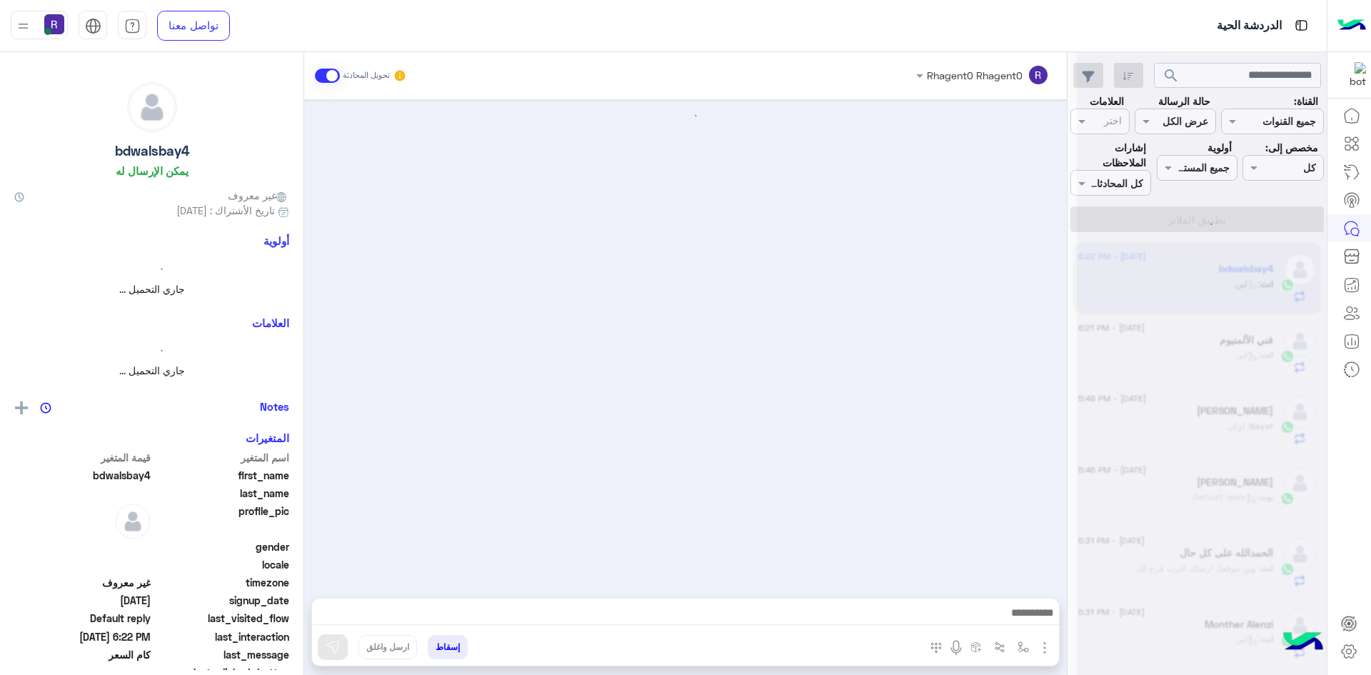
scroll to position [529, 0]
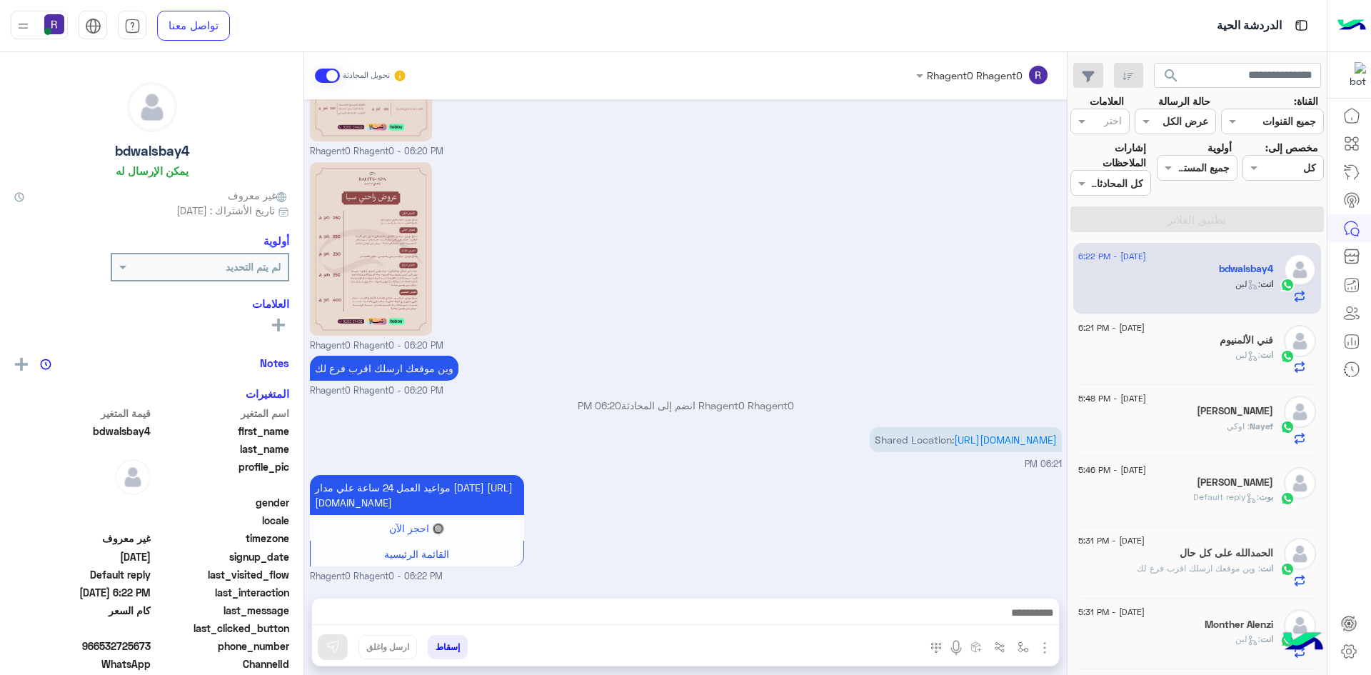
click at [1219, 339] on h5 "فني الألمنيوم" at bounding box center [1246, 340] width 54 height 12
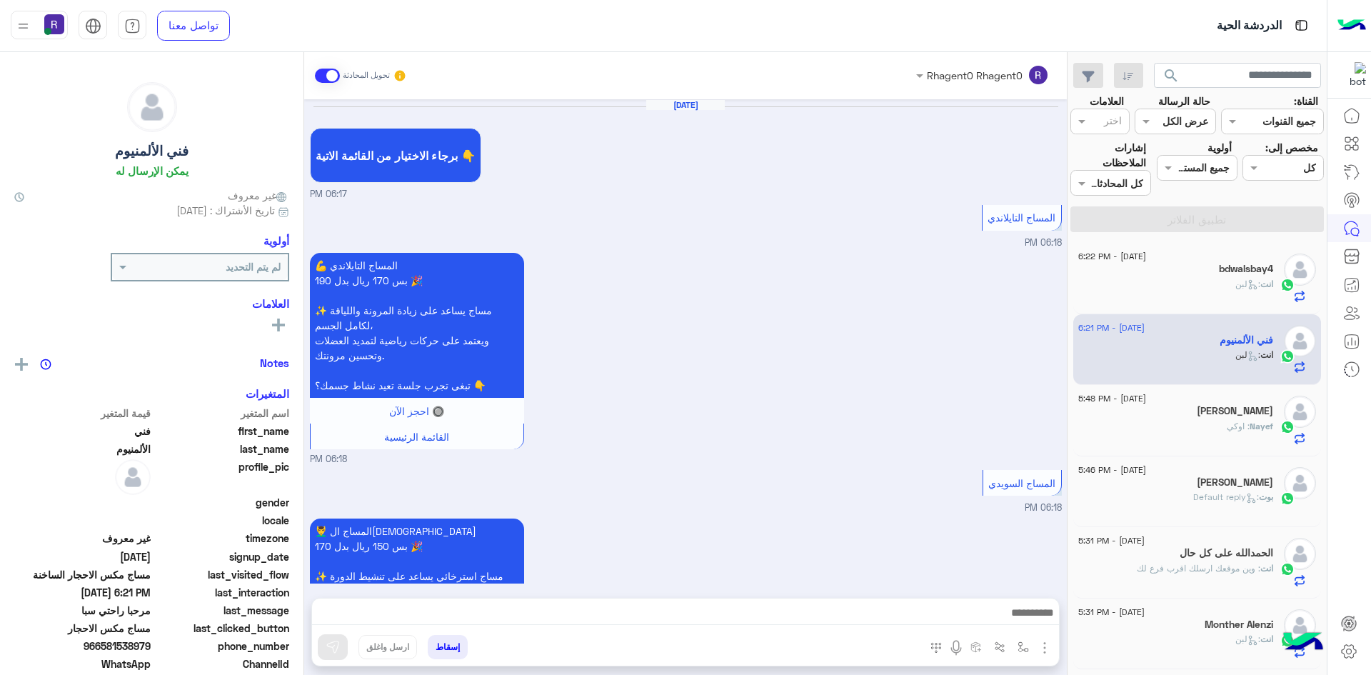
scroll to position [1905, 0]
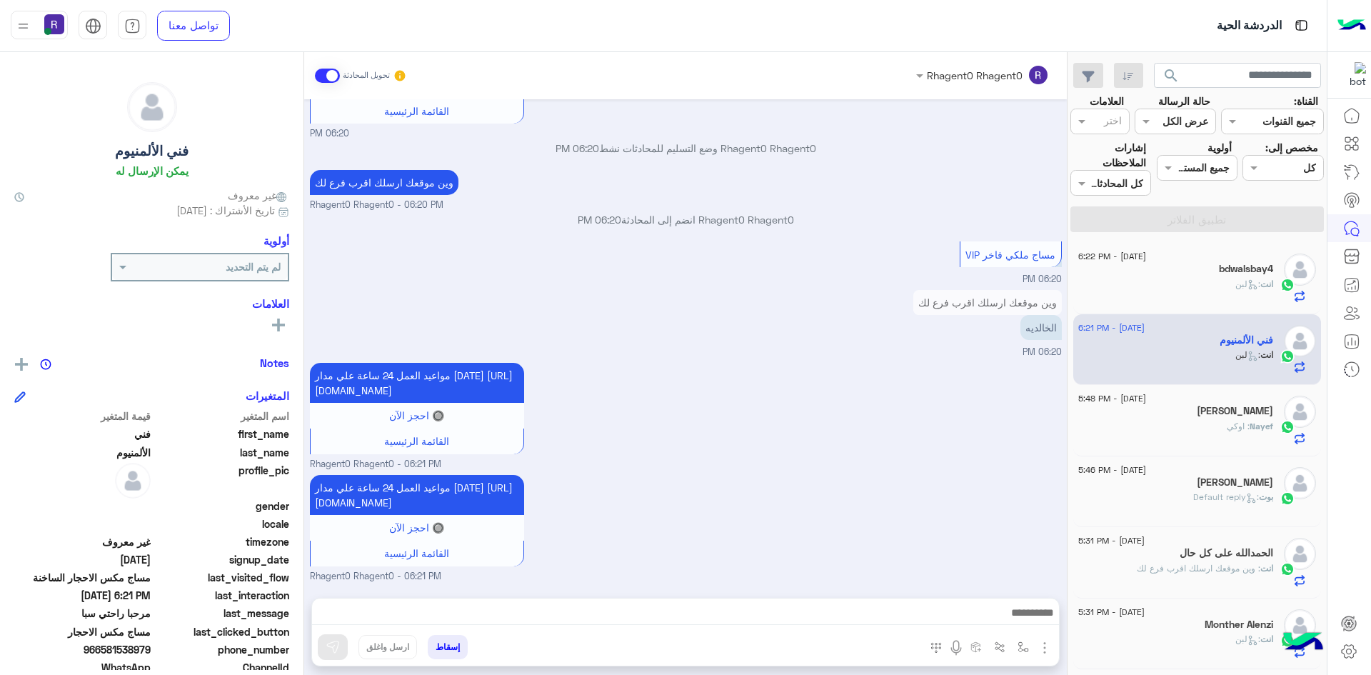
click at [1184, 431] on div "Nayef : اوكي" at bounding box center [1175, 432] width 195 height 25
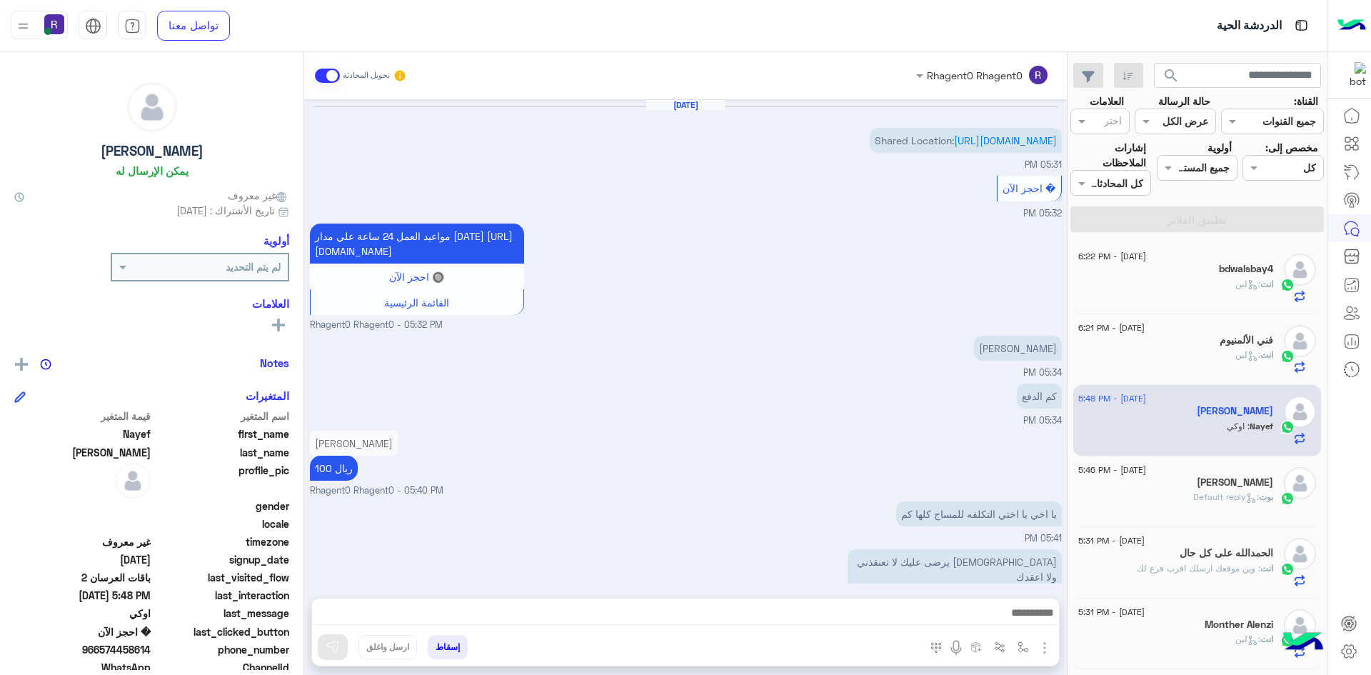
scroll to position [887, 0]
